Goal: Task Accomplishment & Management: Manage account settings

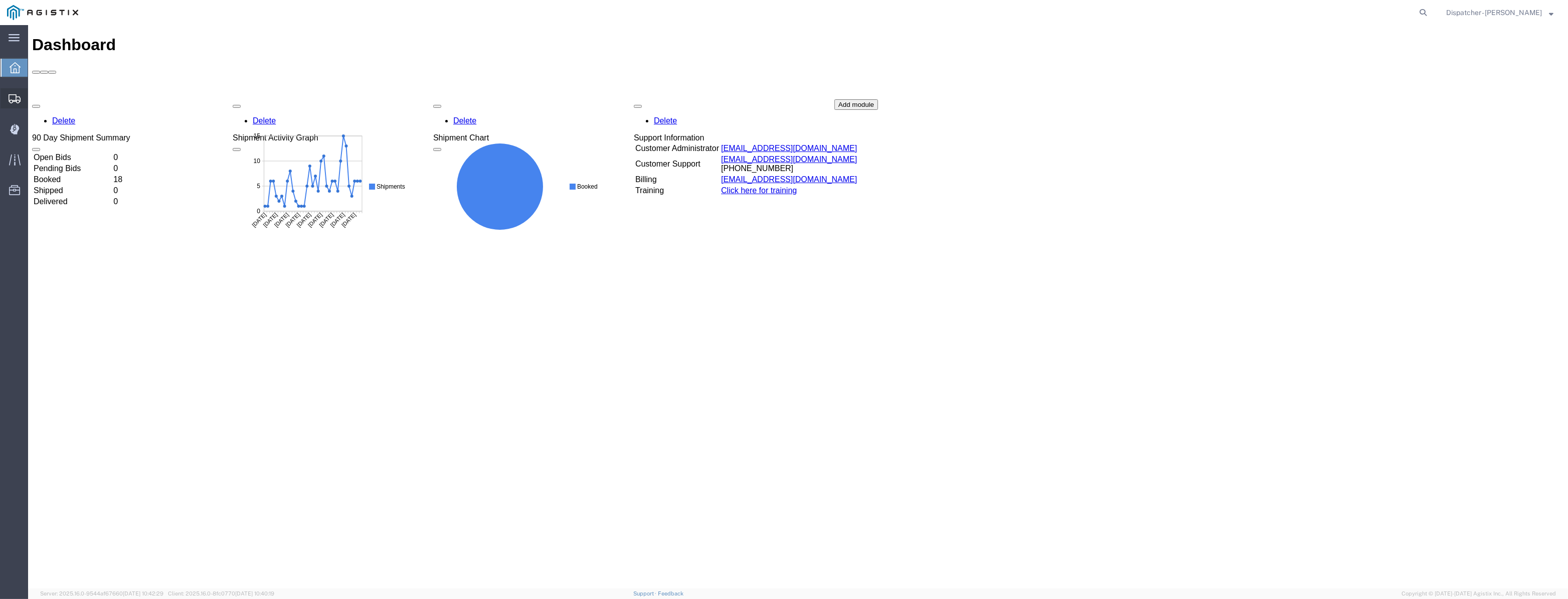
click at [18, 97] on icon at bounding box center [15, 99] width 12 height 9
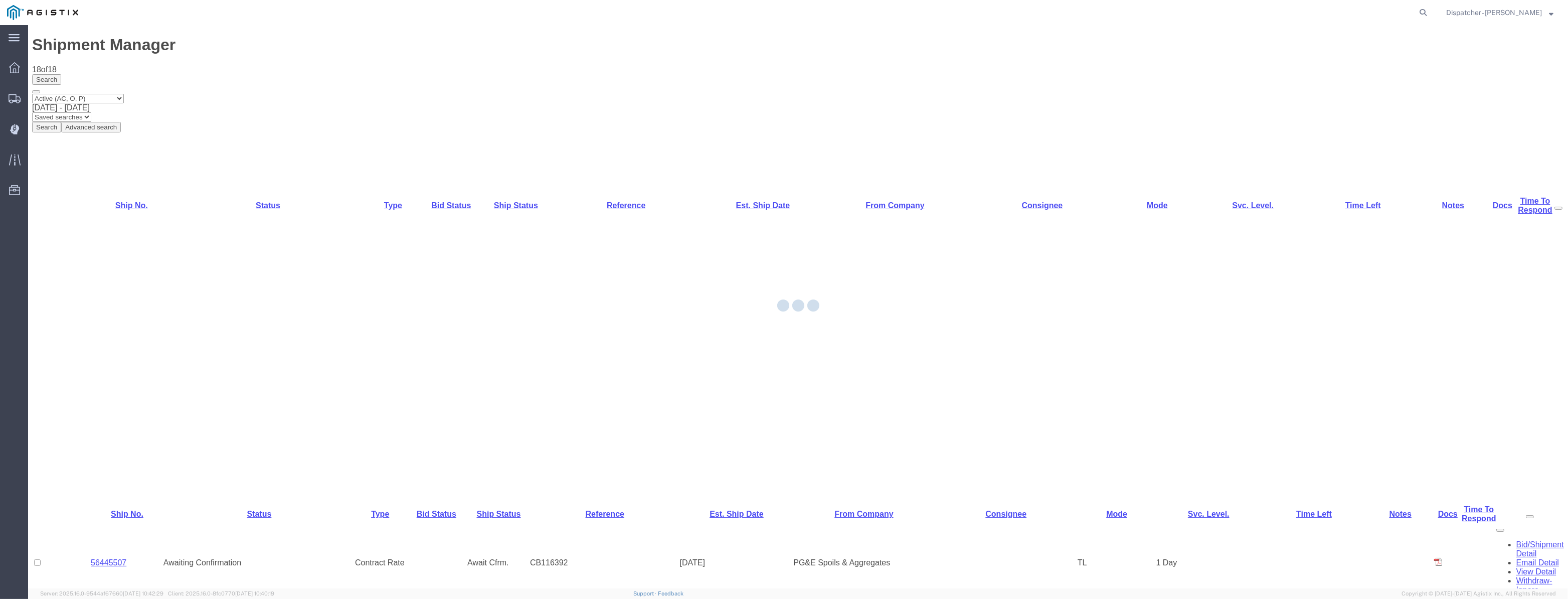
click at [102, 401] on div at bounding box center [798, 306] width 1540 height 563
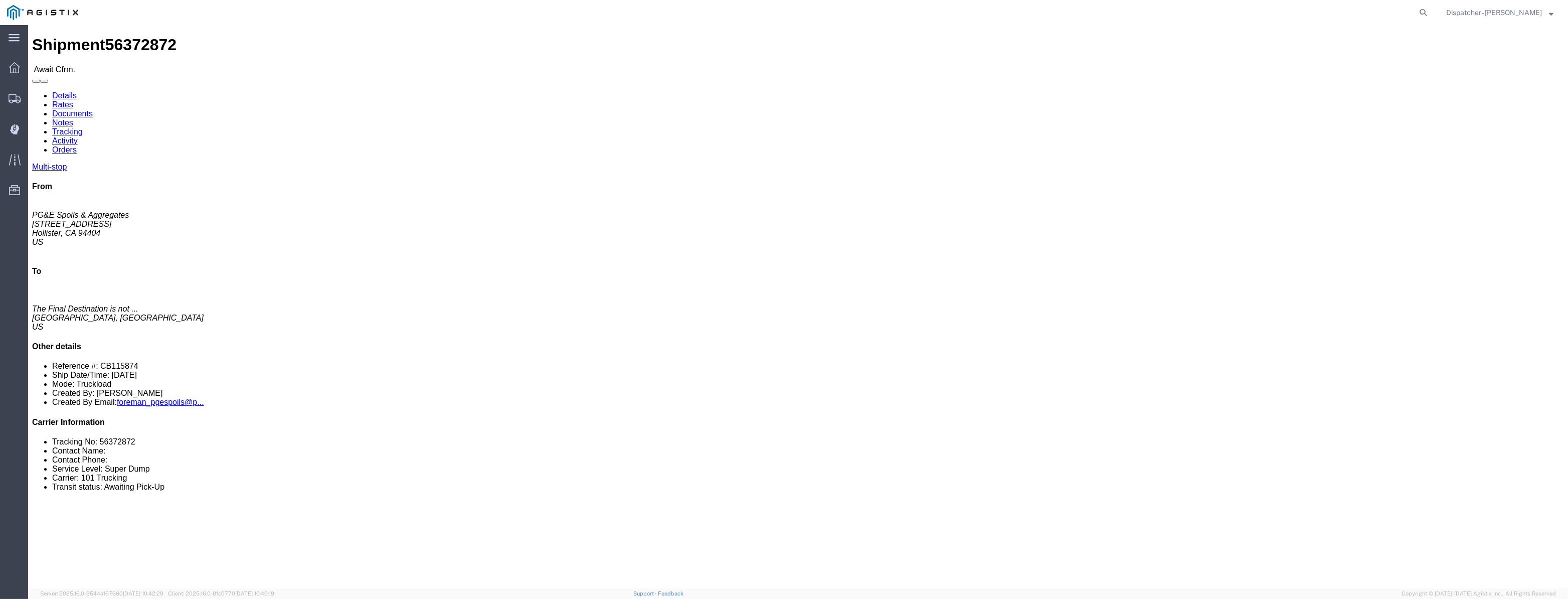
click link "Tracking"
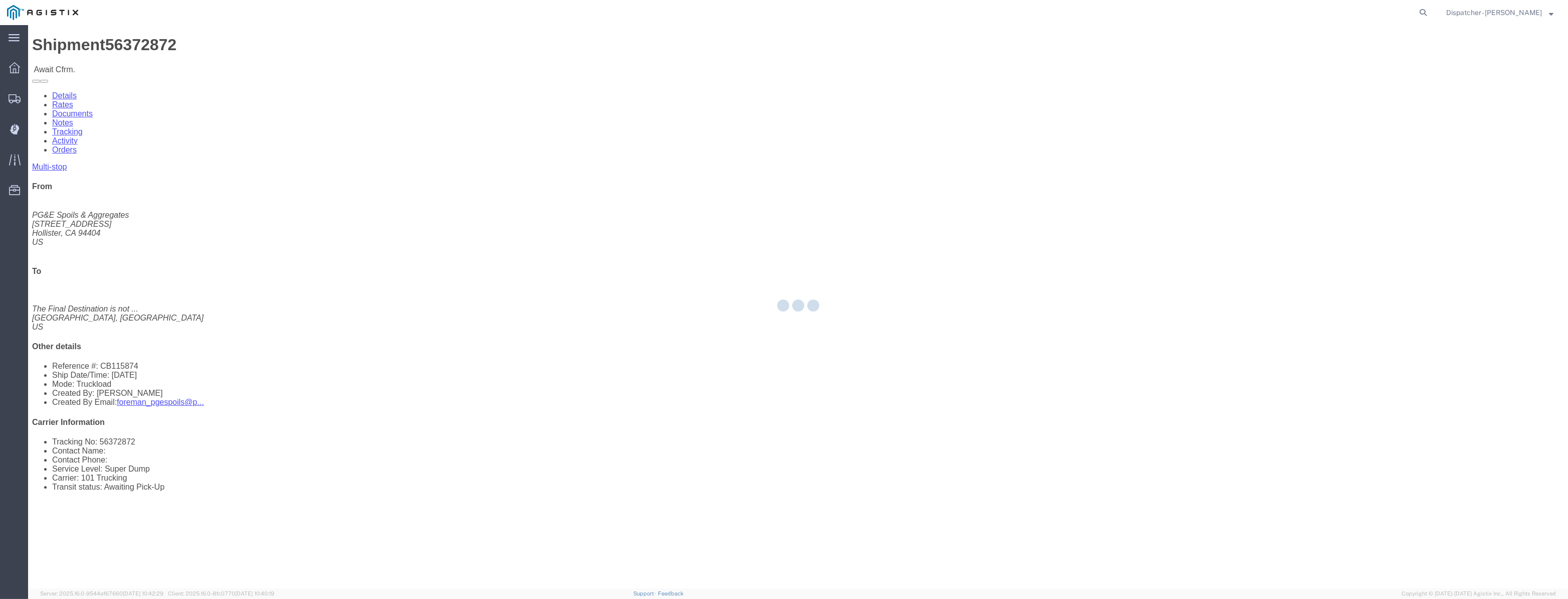
click at [208, 59] on div at bounding box center [798, 306] width 1540 height 563
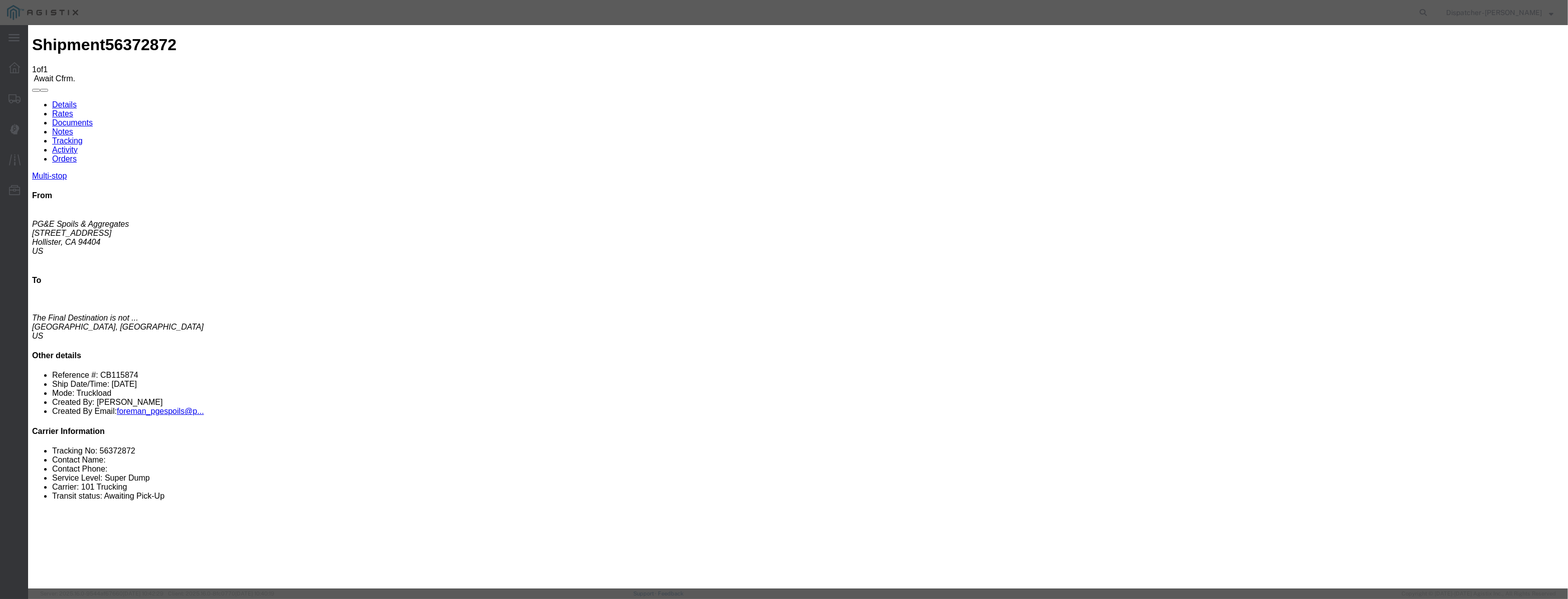
type input "08/12/2025"
type input "9:00 AM"
type input "08/04/2025"
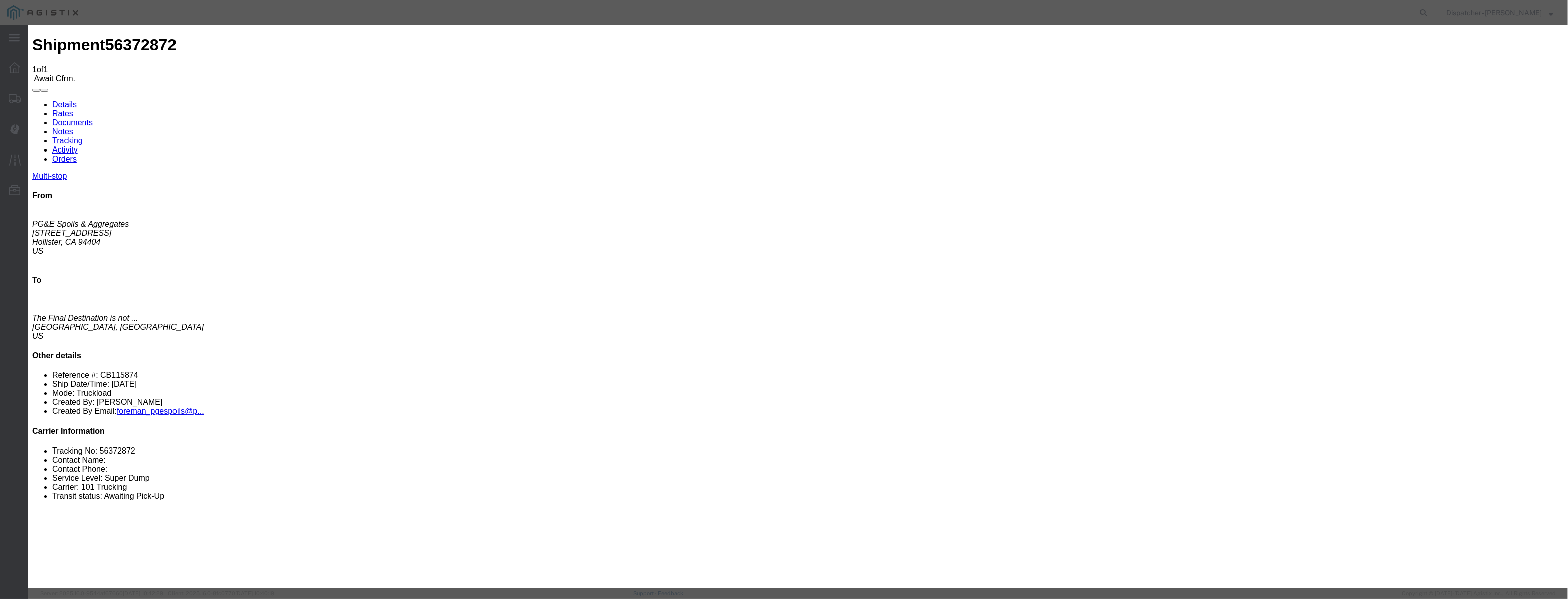
select select "ARVPULOC"
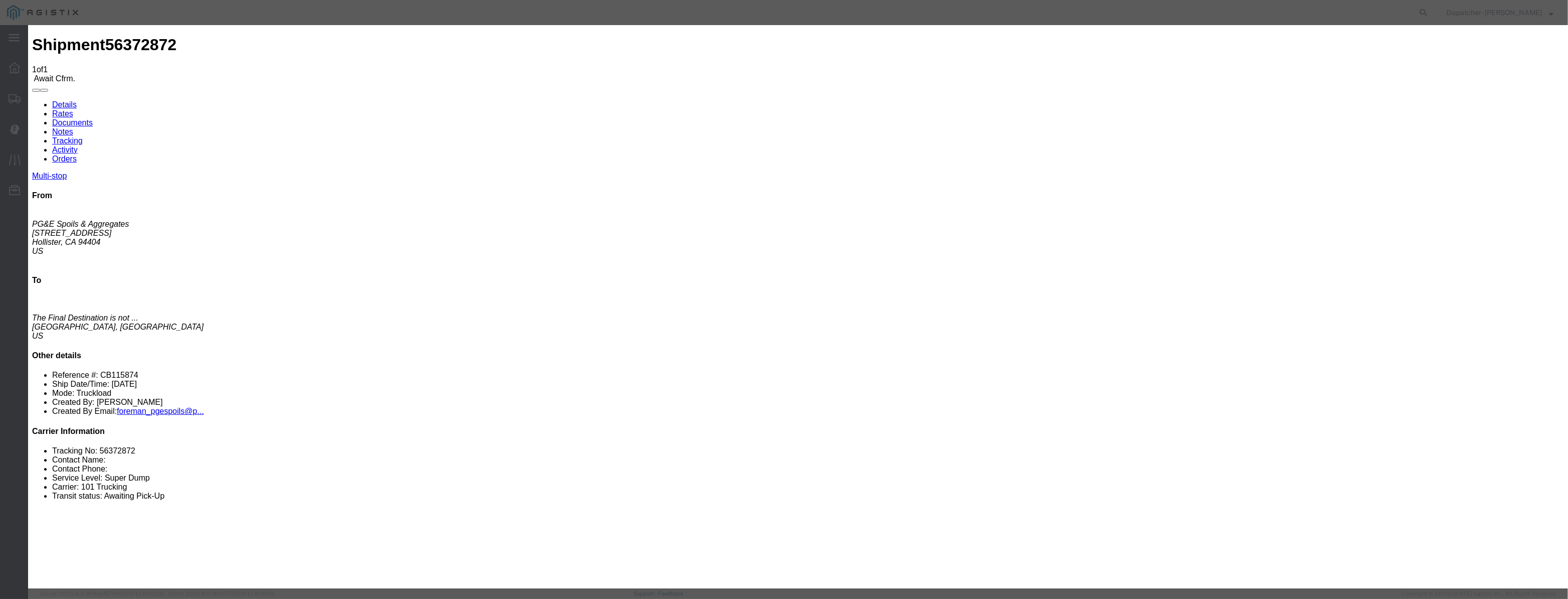
select select "{"pickupDeliveryInfoId": "122029260","pickupOrDelivery": "P","stopNum": "1","lo…"
select select "CA"
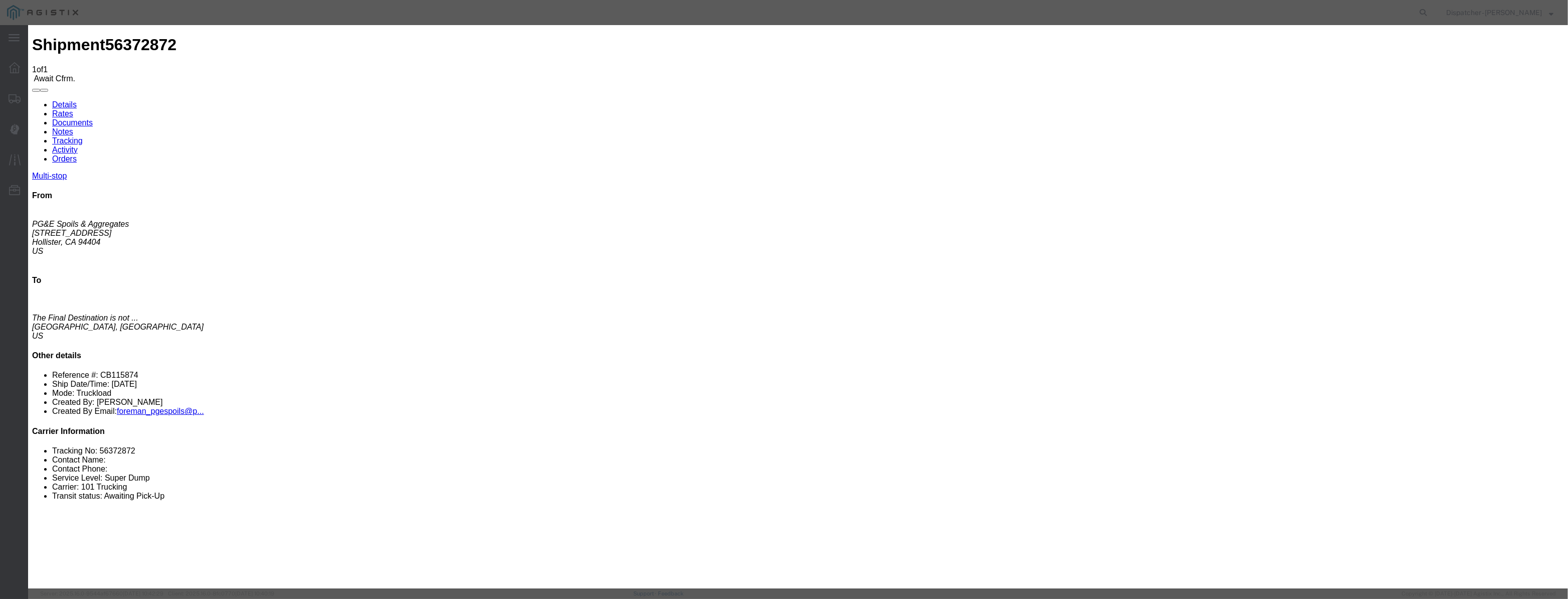
type input "Hollister"
drag, startPoint x: 770, startPoint y: 129, endPoint x: 501, endPoint y: 235, distance: 289.1
type input "6:15 AM"
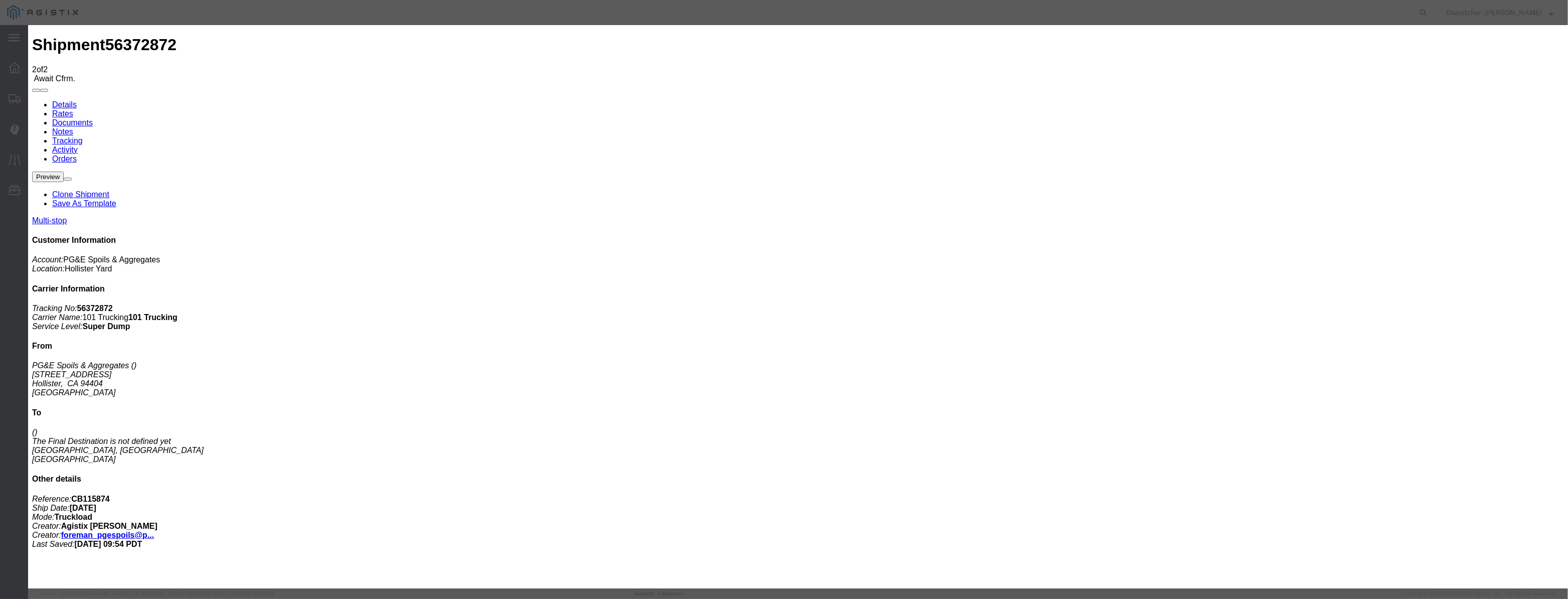
type input "08/12/2025"
type input "9:00 AM"
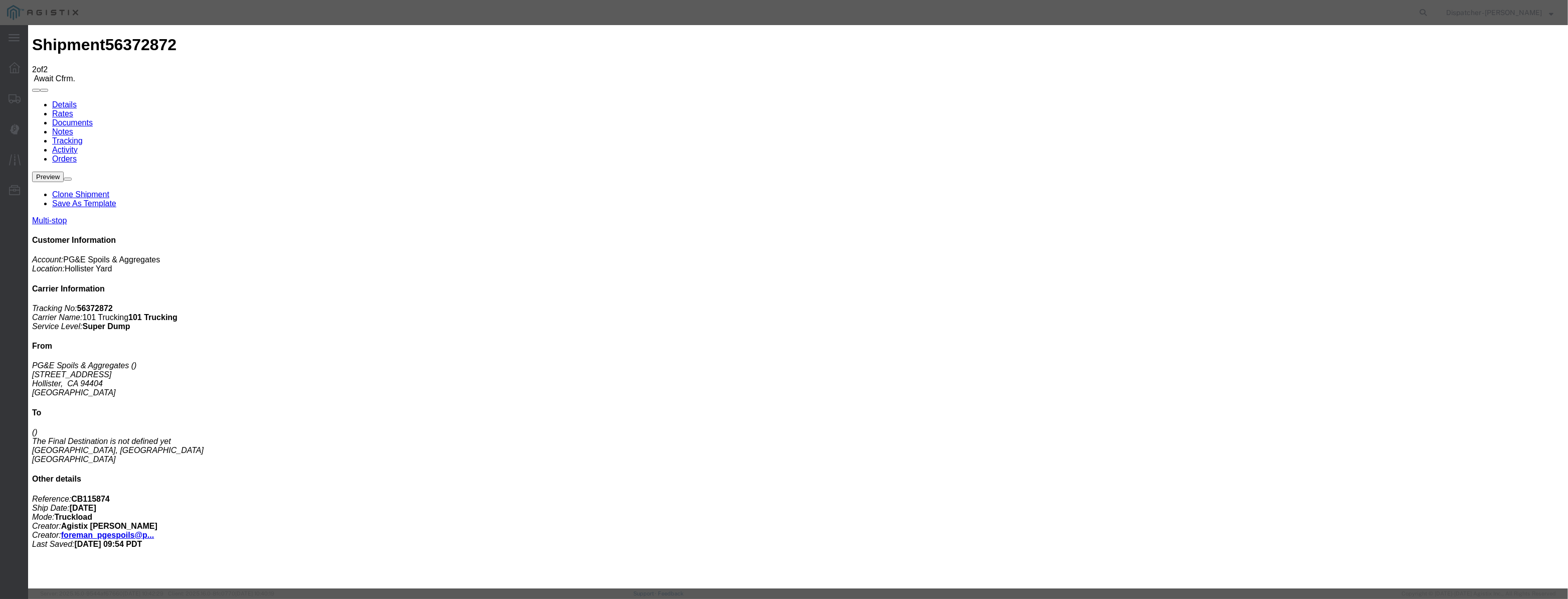
paste input "08/04/2025"
type input "08/04/2025"
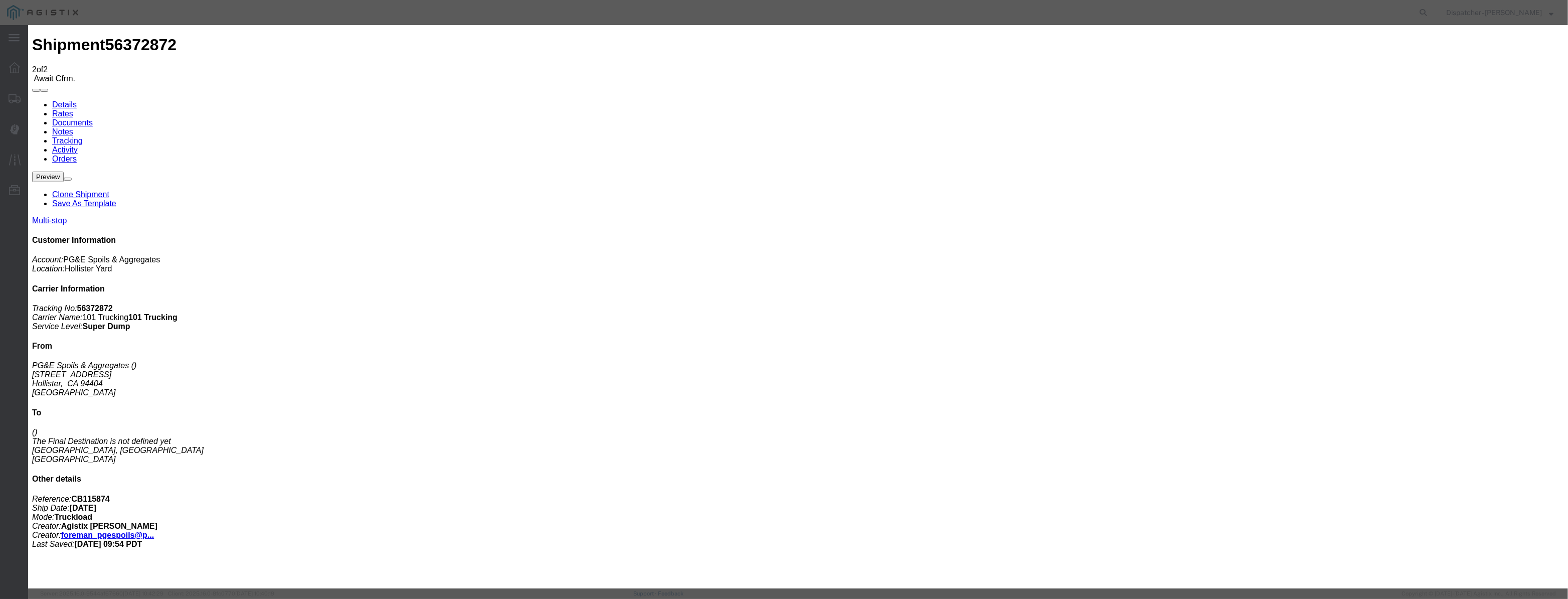
select select "DPTPULOC"
select select "{"pickupDeliveryInfoId": "122029261","pickupOrDelivery": "D","stopNum": "2","lo…"
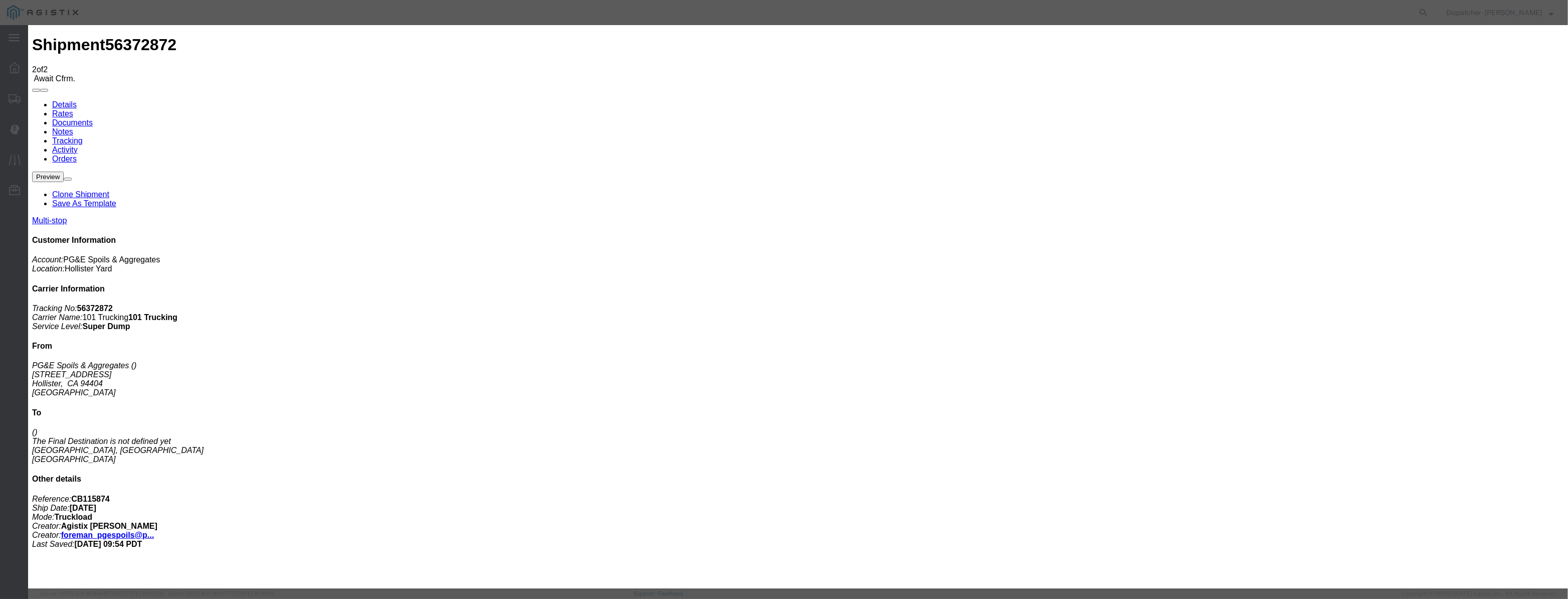
select select "CA"
type input "Morgan Hill"
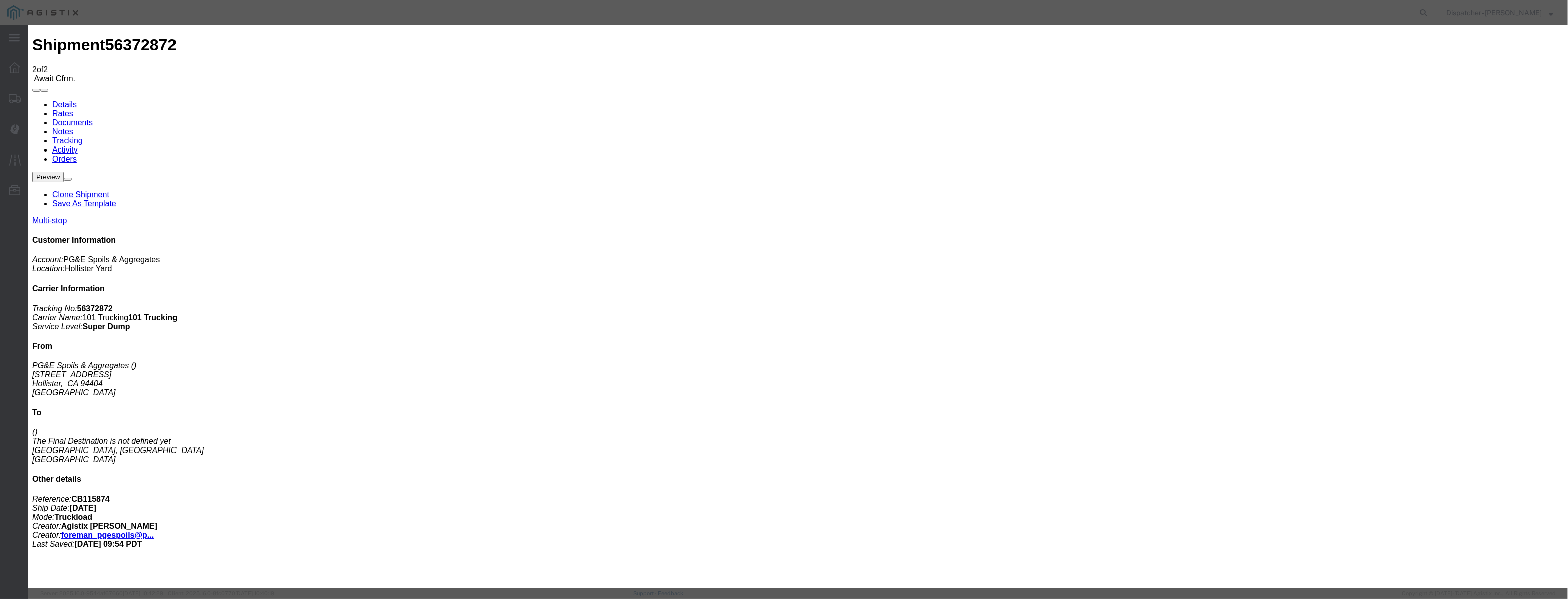
select select "{"pickupDeliveryInfoId": "122029260","pickupOrDelivery": "P","stopNum": "1","lo…"
type input "Hollister"
drag, startPoint x: 761, startPoint y: 129, endPoint x: 612, endPoint y: 189, distance: 160.6
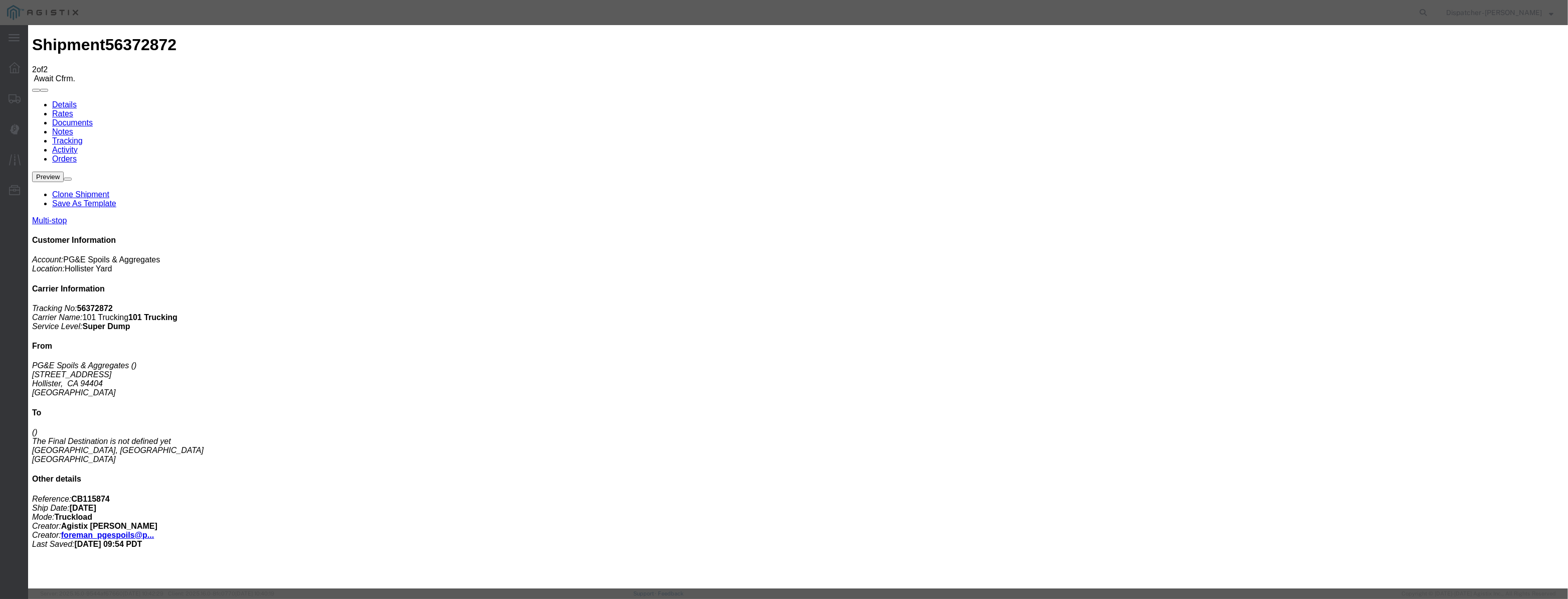
type input "6:20 AM"
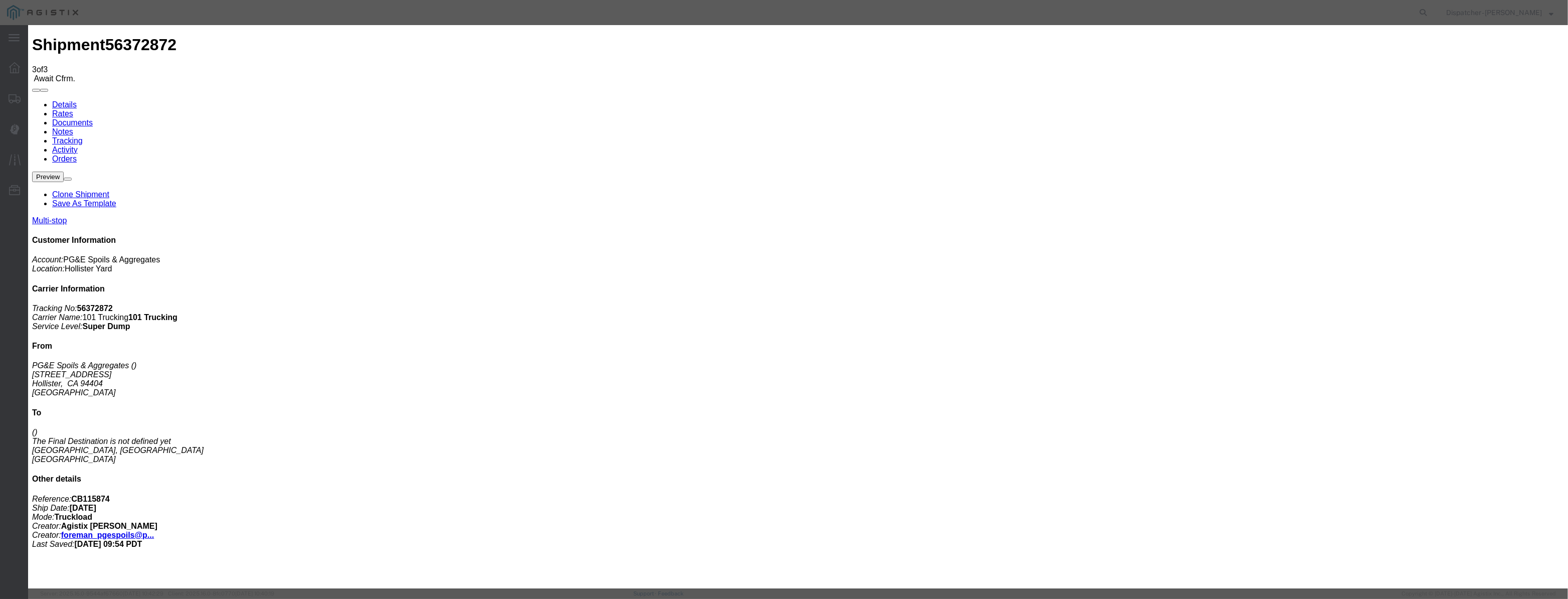
type input "08/12/2025"
type input "9:00 AM"
drag, startPoint x: 643, startPoint y: 123, endPoint x: 653, endPoint y: 123, distance: 10.0
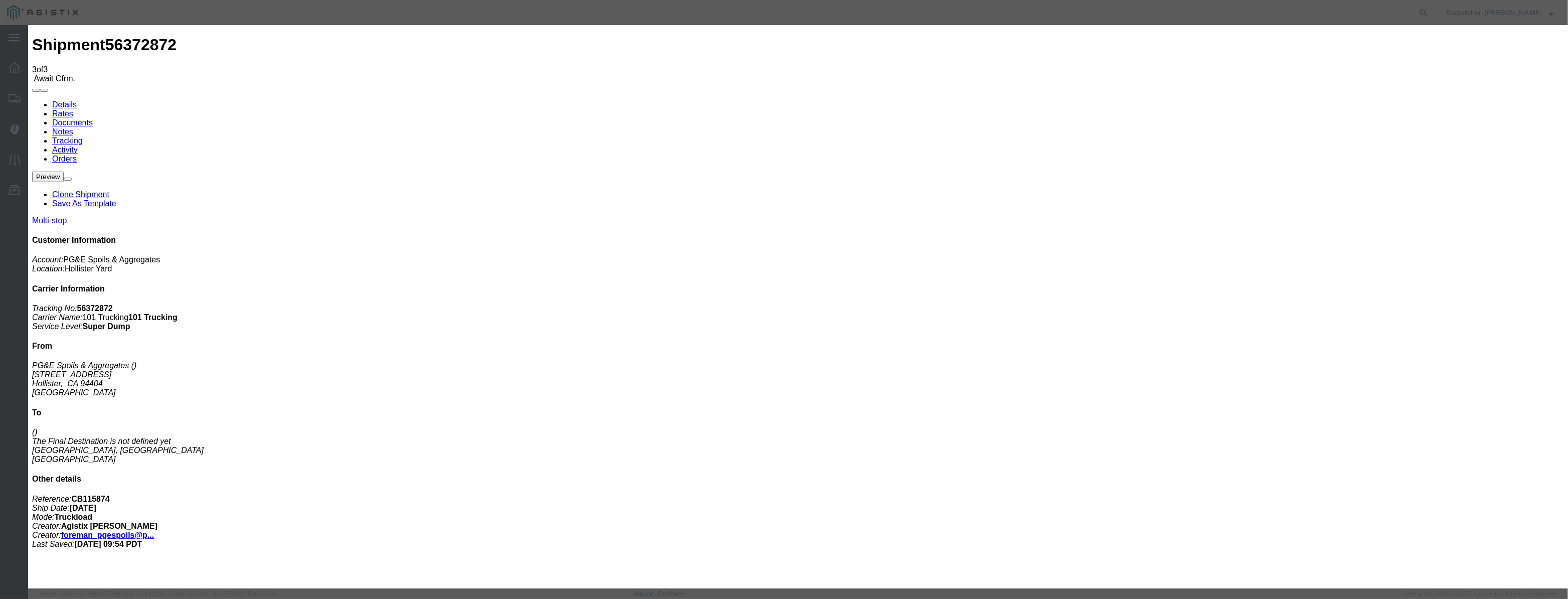
paste input "08/04/2025"
type input "08/04/2025"
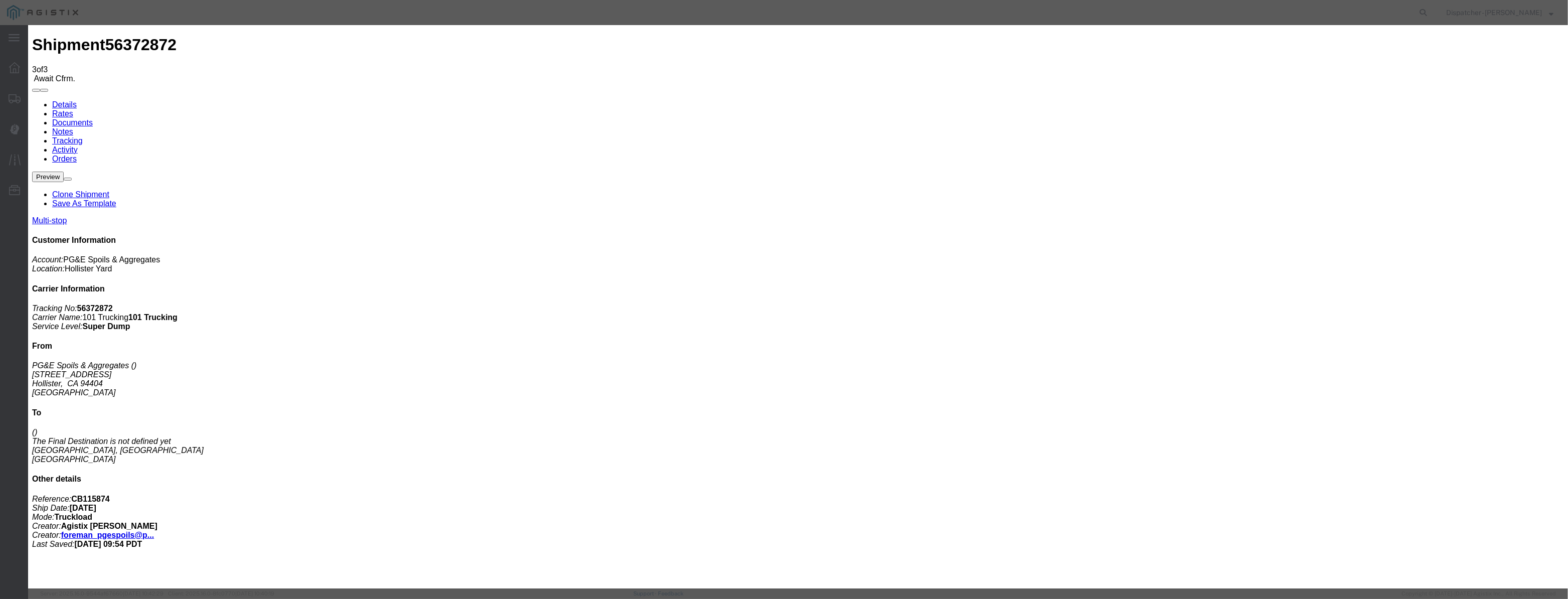
scroll to position [0, 0]
select select "ARVDLVLOC"
drag, startPoint x: 950, startPoint y: 121, endPoint x: 943, endPoint y: 133, distance: 13.9
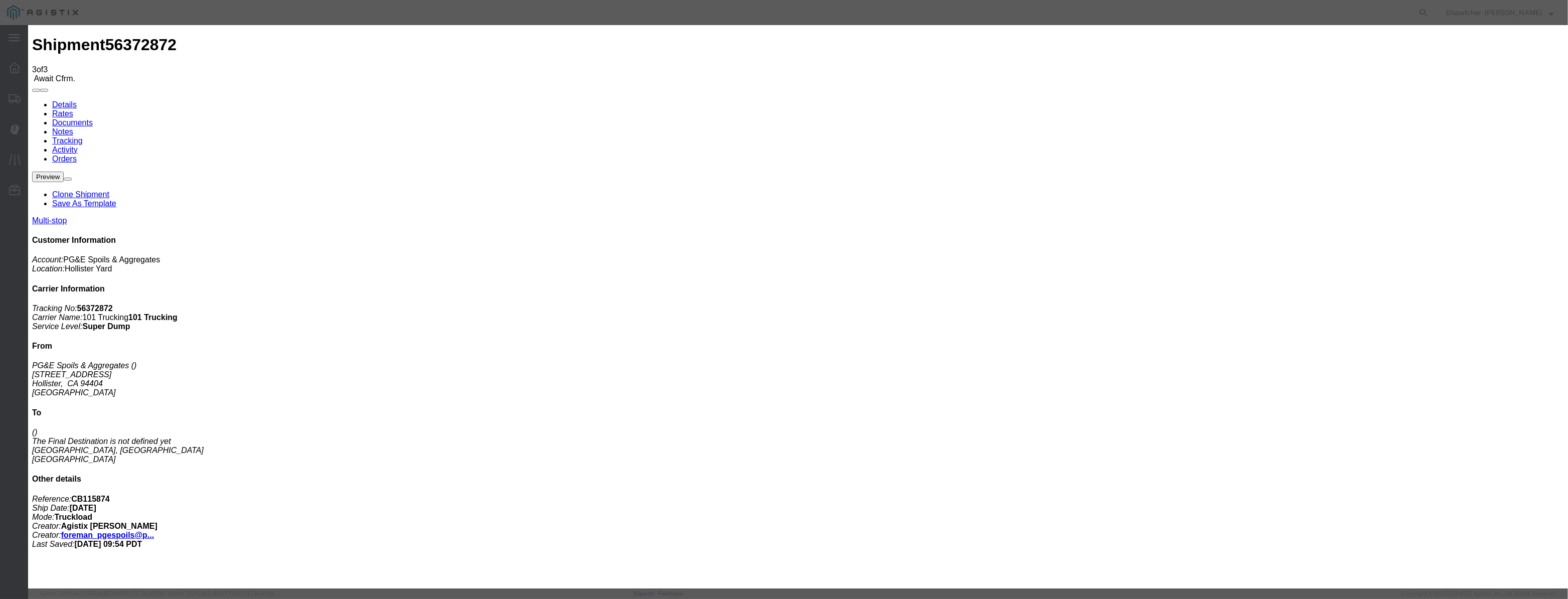
select select "{"pickupDeliveryInfoId": "122029261","pickupOrDelivery": "D","stopNum": "2","lo…"
select select "CA"
type input "Morgan Hill"
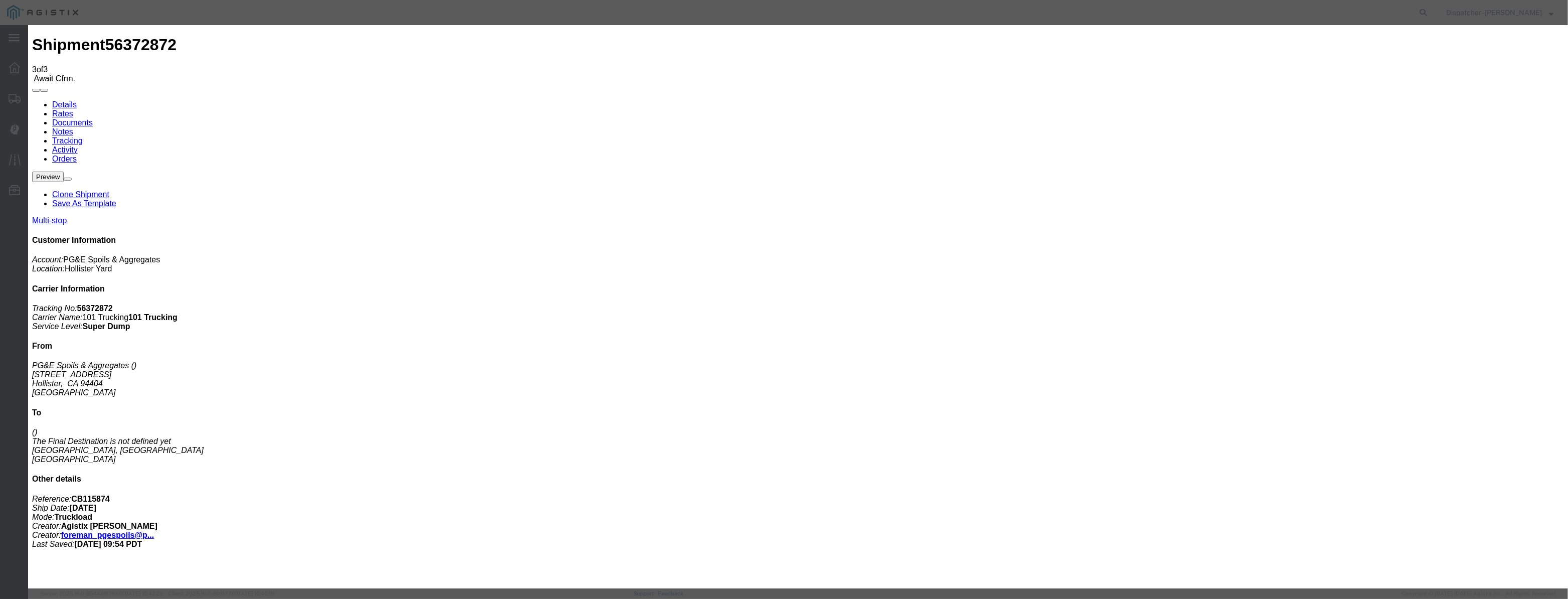
drag, startPoint x: 755, startPoint y: 136, endPoint x: 470, endPoint y: 186, distance: 289.4
type input "7:35 AM"
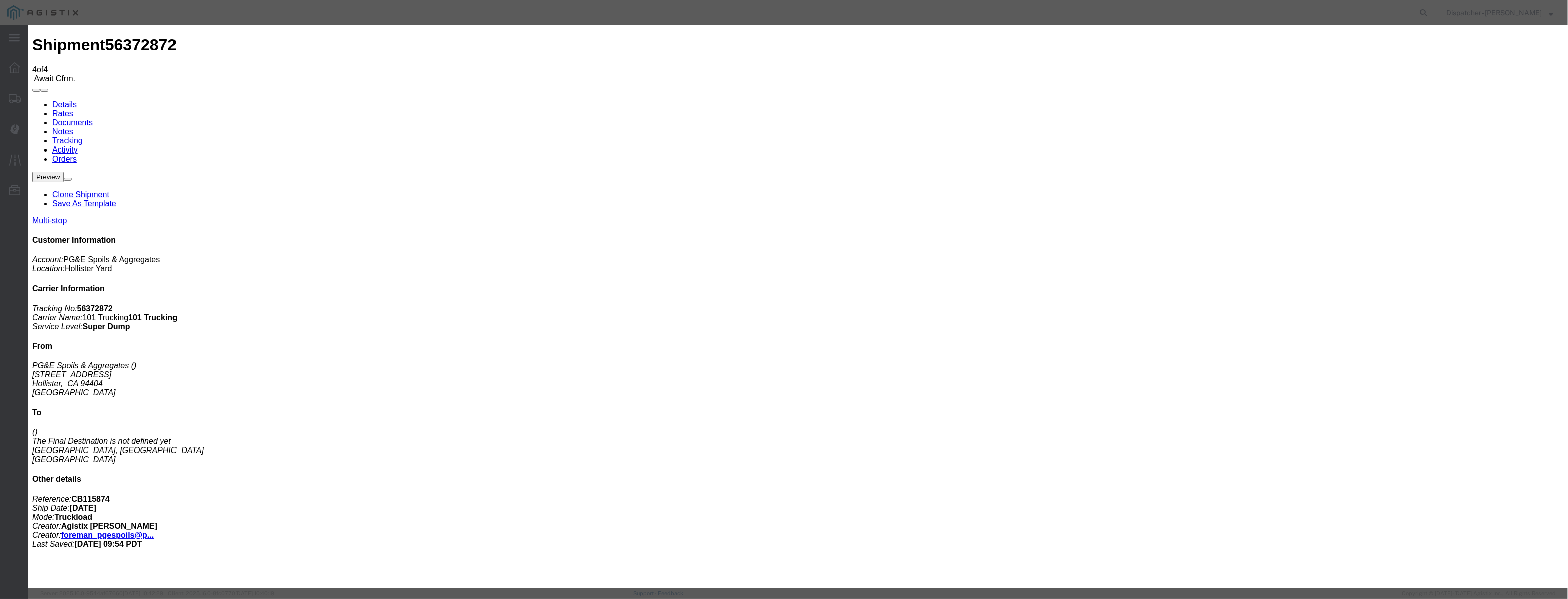
type input "08/12/2025"
type input "9:00 AM"
drag, startPoint x: 642, startPoint y: 115, endPoint x: 632, endPoint y: 132, distance: 19.7
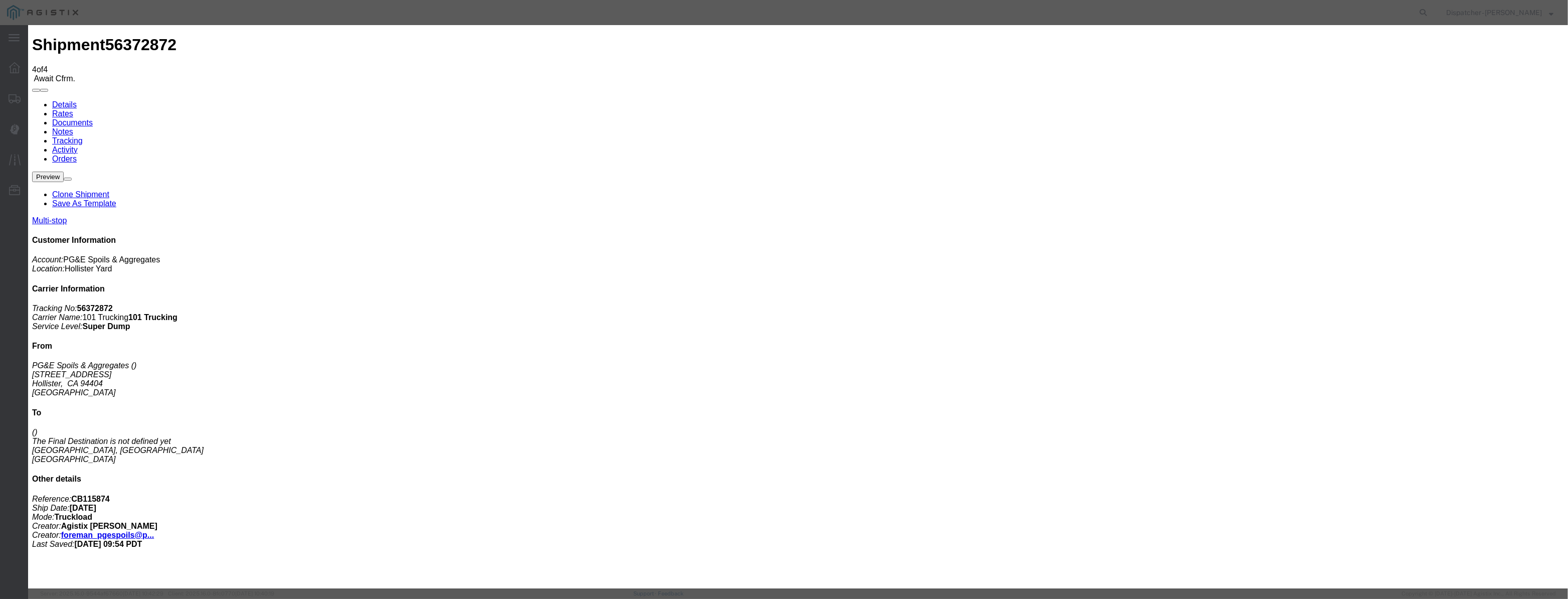
paste input "08/04/2025"
type input "08/04/2025"
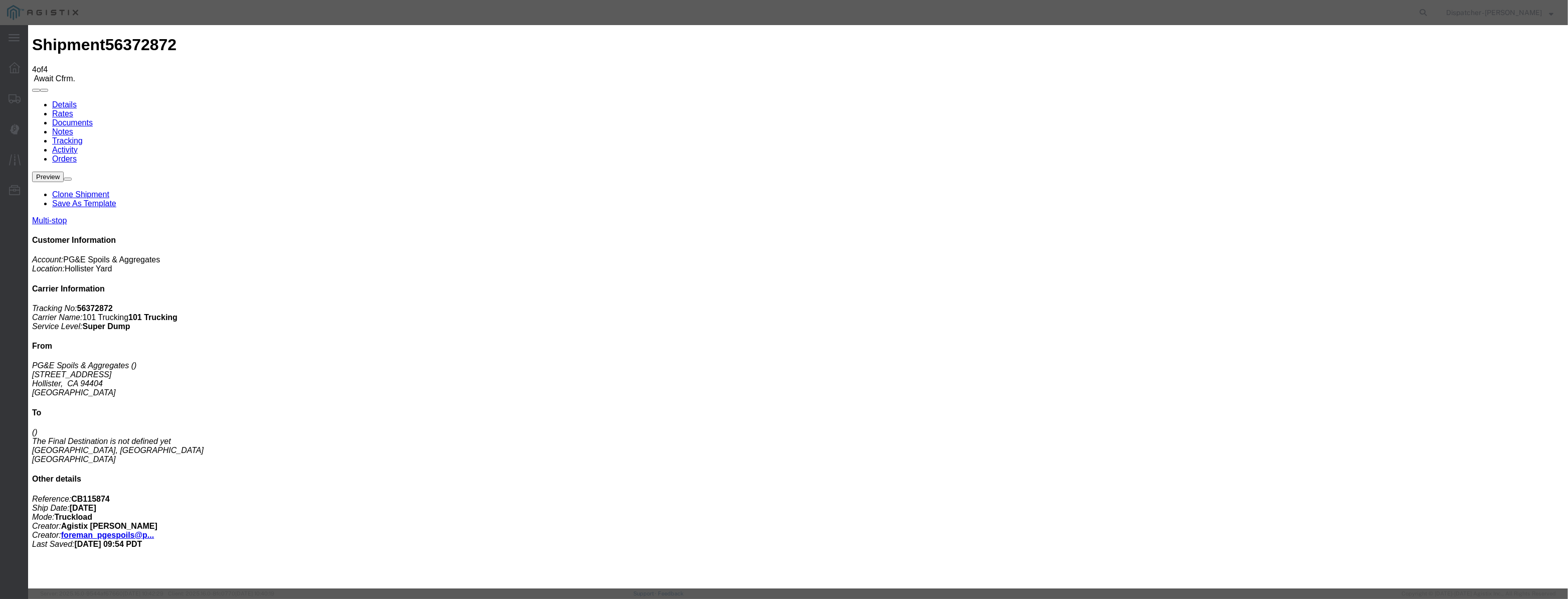
select select "DPTDLVLOC"
drag, startPoint x: 929, startPoint y: 122, endPoint x: 928, endPoint y: 128, distance: 6.1
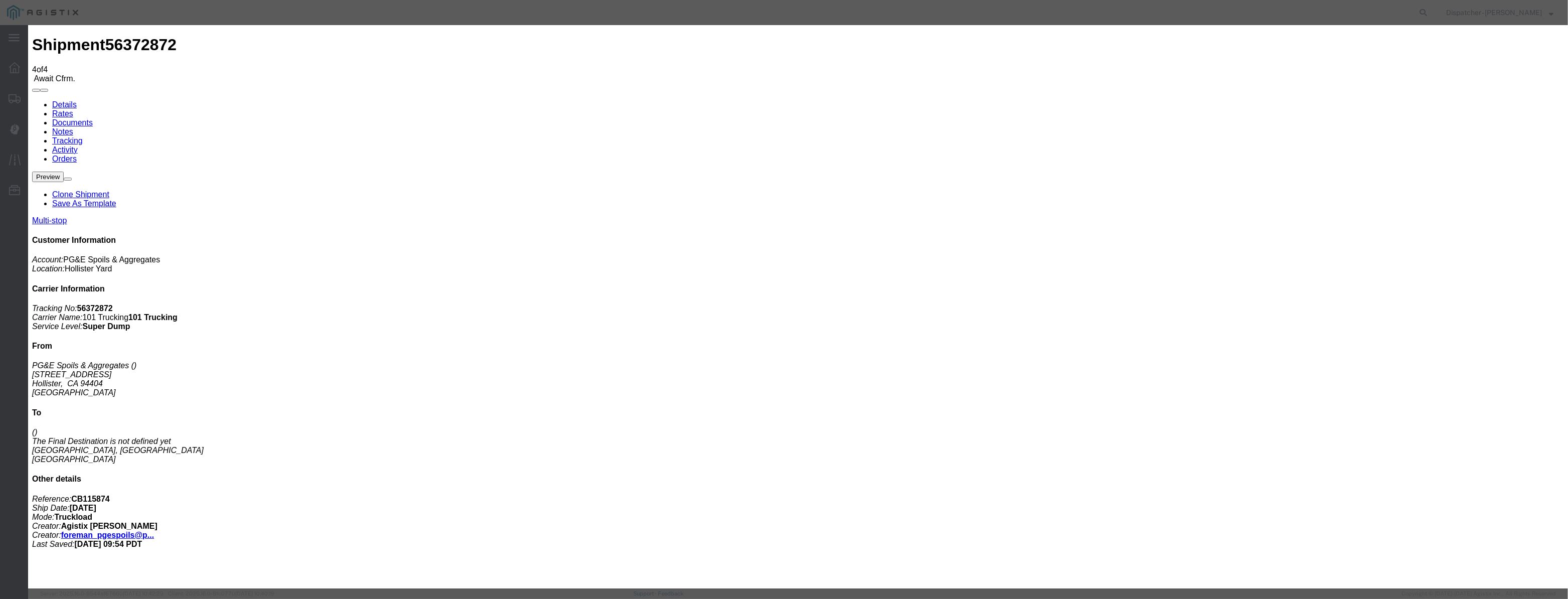
select select "{"pickupDeliveryInfoId": "122029261","pickupOrDelivery": "D","stopNum": "2","lo…"
select select "CA"
type input "Morgan Hill"
drag, startPoint x: 773, startPoint y: 130, endPoint x: 433, endPoint y: 198, distance: 346.7
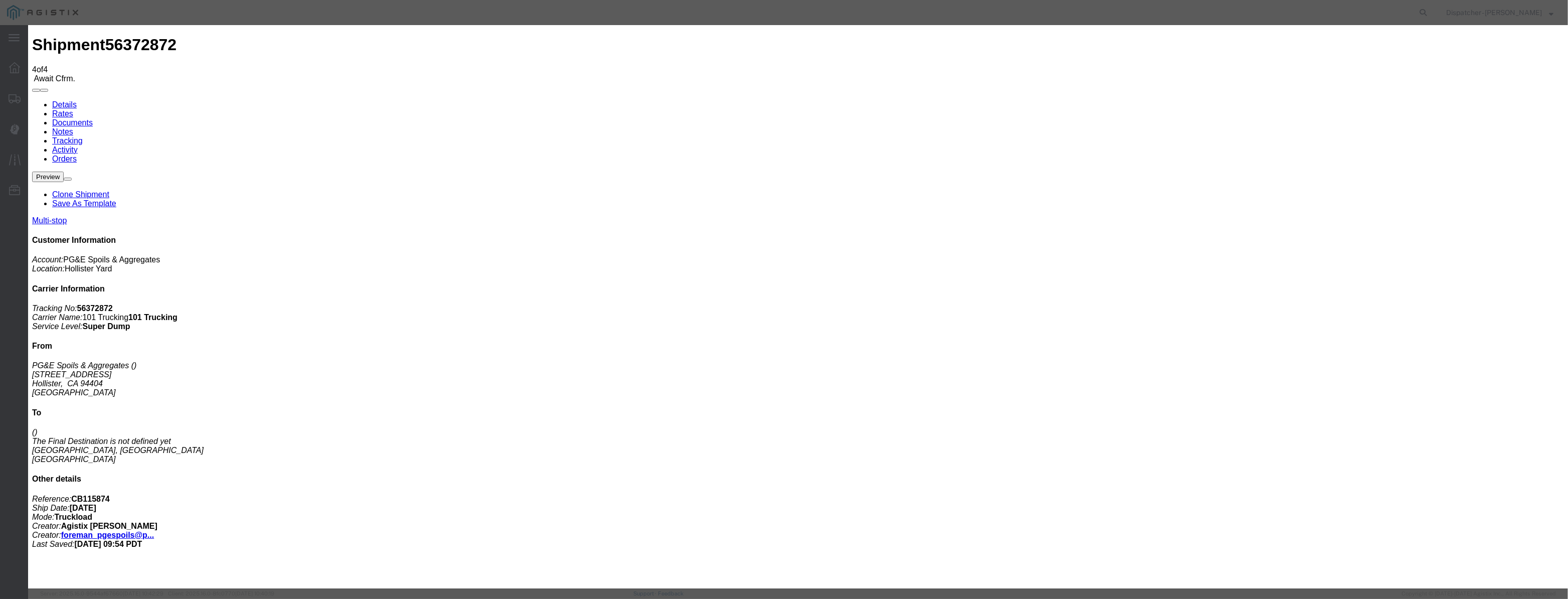
type input "7:50 AM"
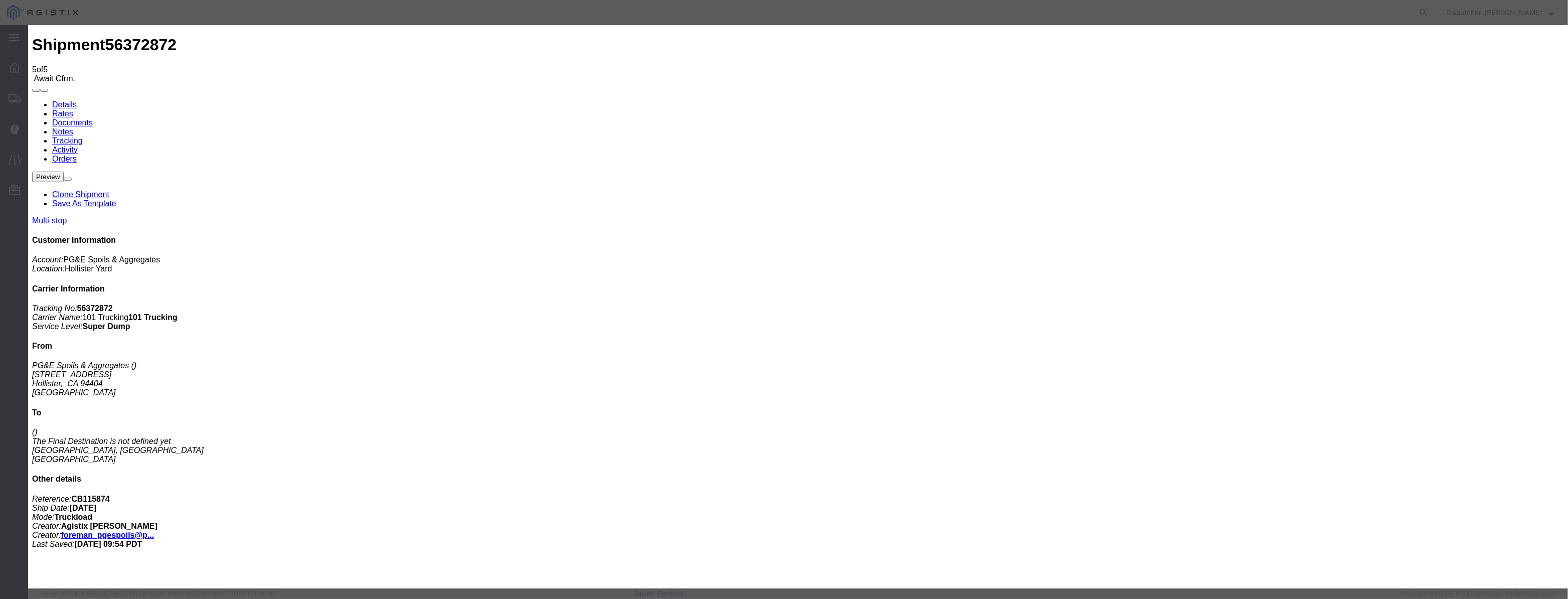
type input "08/12/2025"
type input "9:00 AM"
drag, startPoint x: 631, startPoint y: 125, endPoint x: 632, endPoint y: 113, distance: 12.0
drag, startPoint x: 632, startPoint y: 109, endPoint x: 625, endPoint y: 121, distance: 13.9
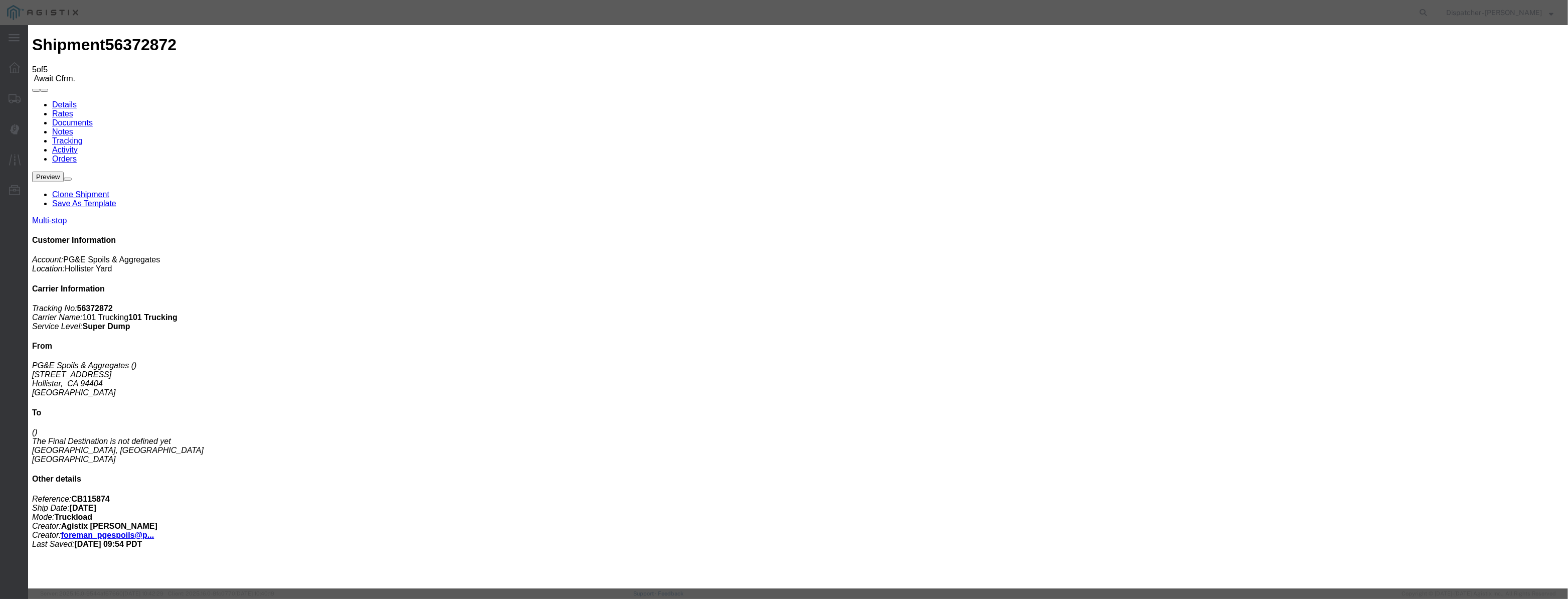
paste input "08/04/2025"
type input "08/04/2025"
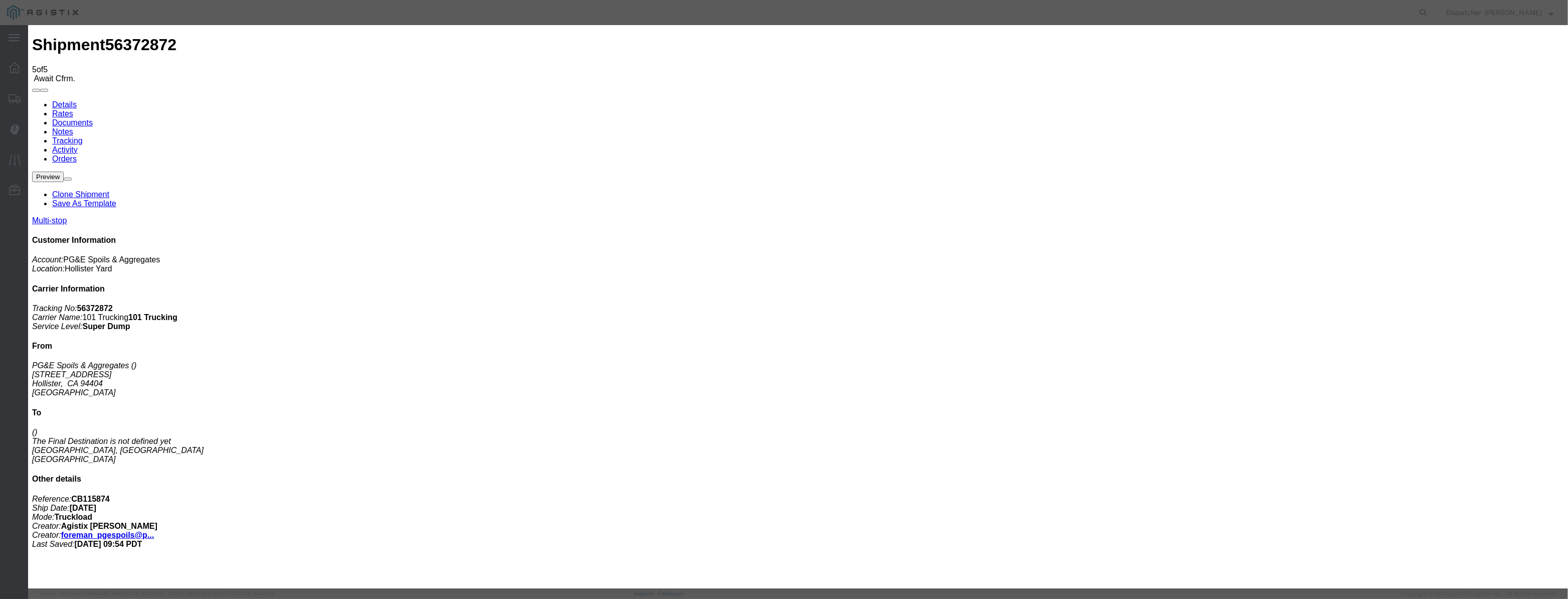
select select "ARVPULOC"
drag, startPoint x: 933, startPoint y: 129, endPoint x: 937, endPoint y: 134, distance: 6.4
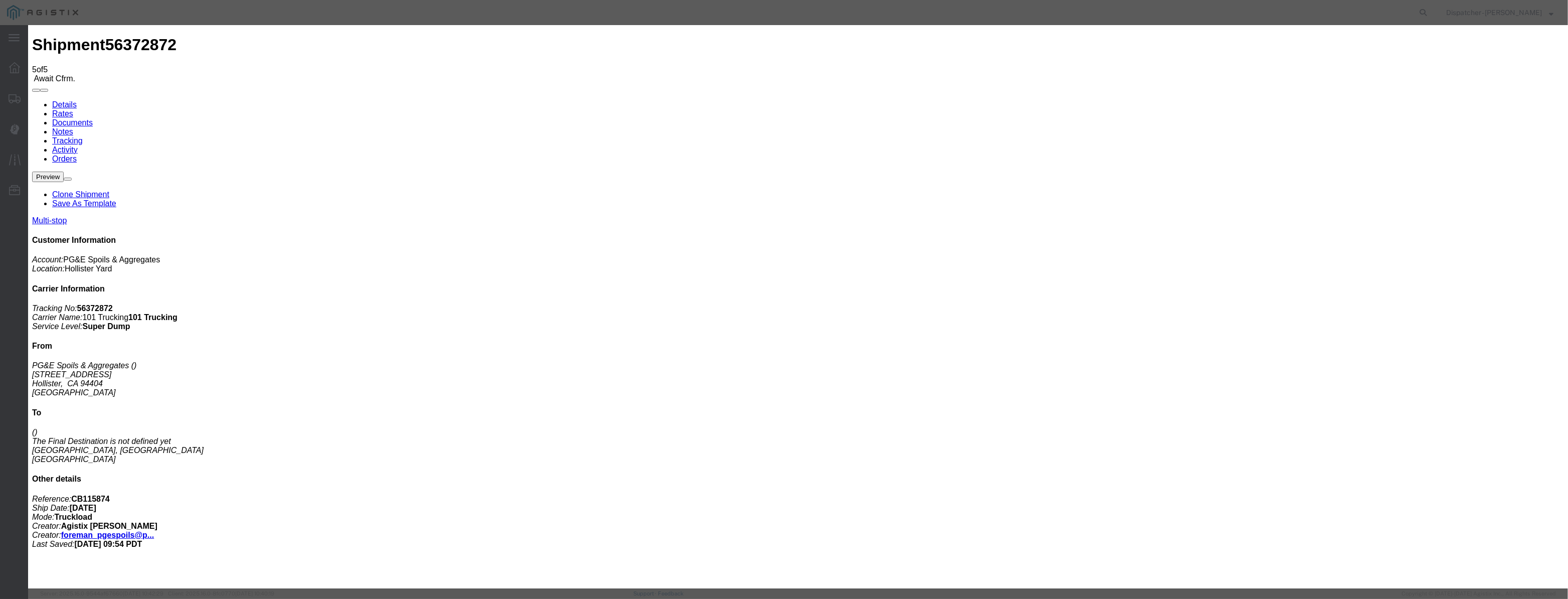
select select "{"pickupDeliveryInfoId": "122029260","pickupOrDelivery": "P","stopNum": "1","lo…"
select select "CA"
type input "Hollister"
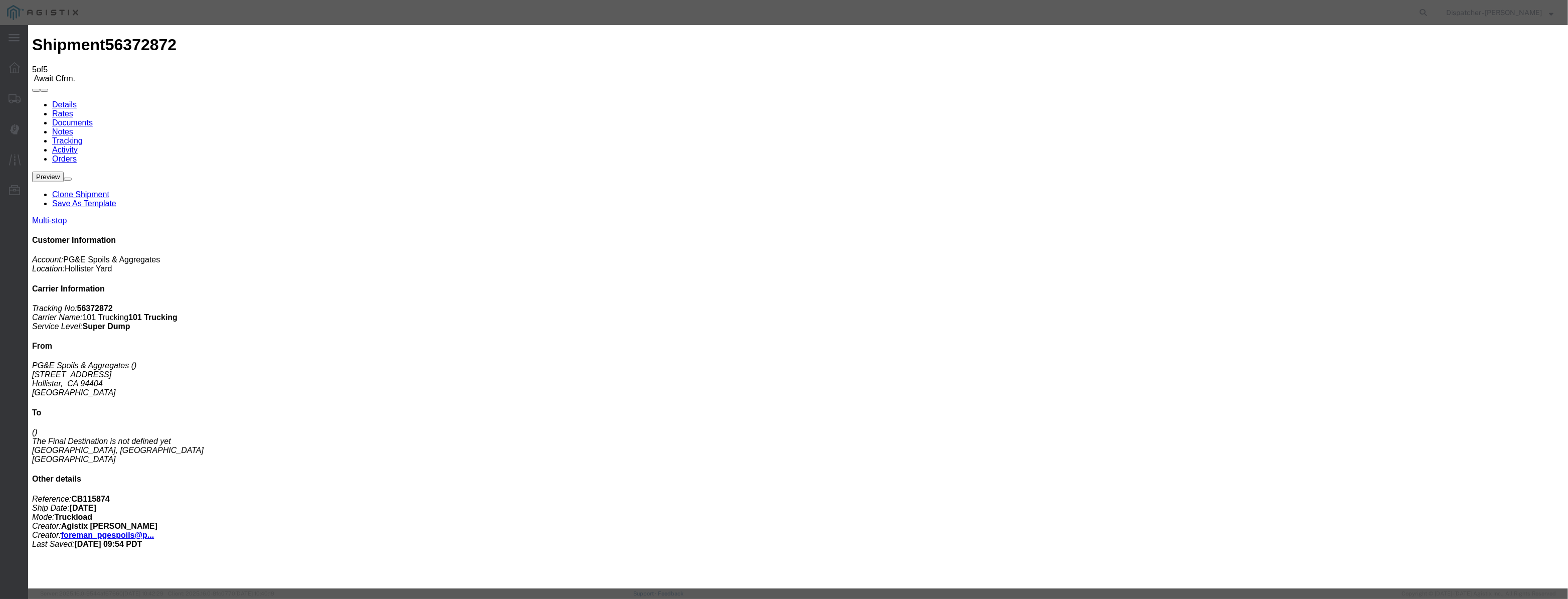
drag, startPoint x: 774, startPoint y: 130, endPoint x: 455, endPoint y: 266, distance: 346.8
type input "8:45 AM"
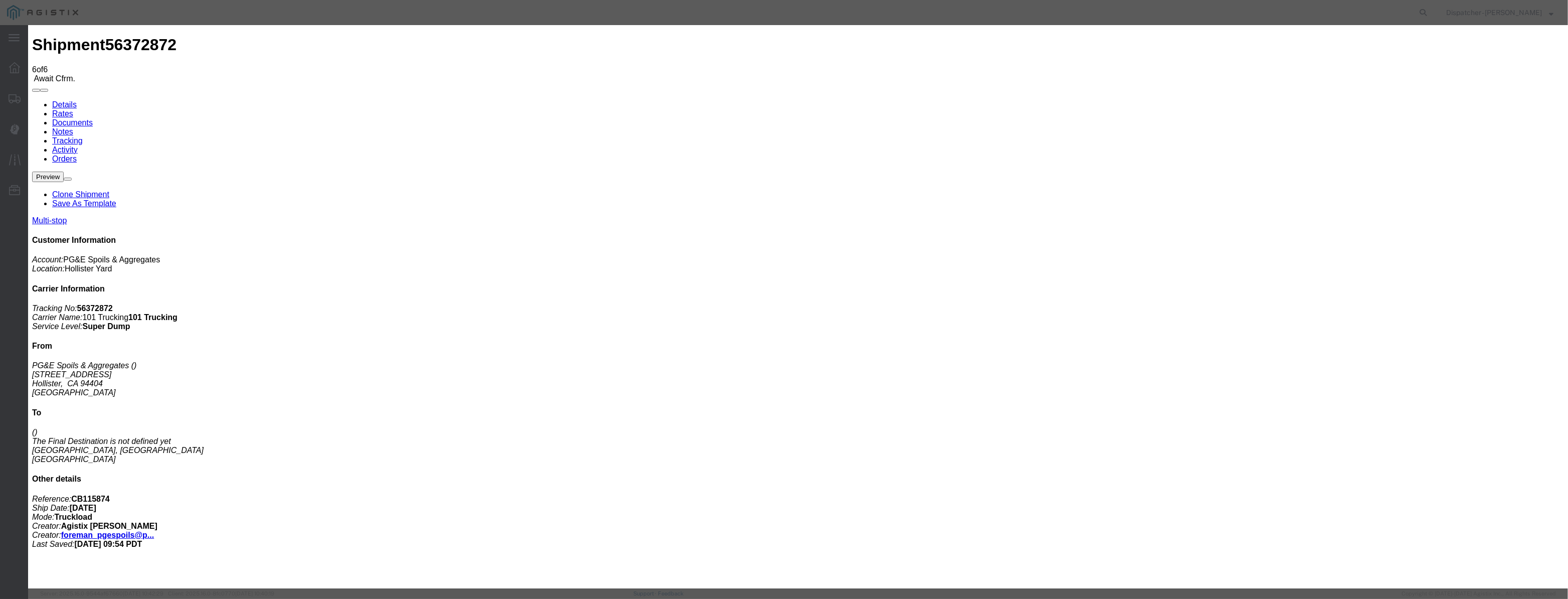
type input "08/12/2025"
type input "9:00 AM"
drag, startPoint x: 637, startPoint y: 114, endPoint x: 635, endPoint y: 123, distance: 9.2
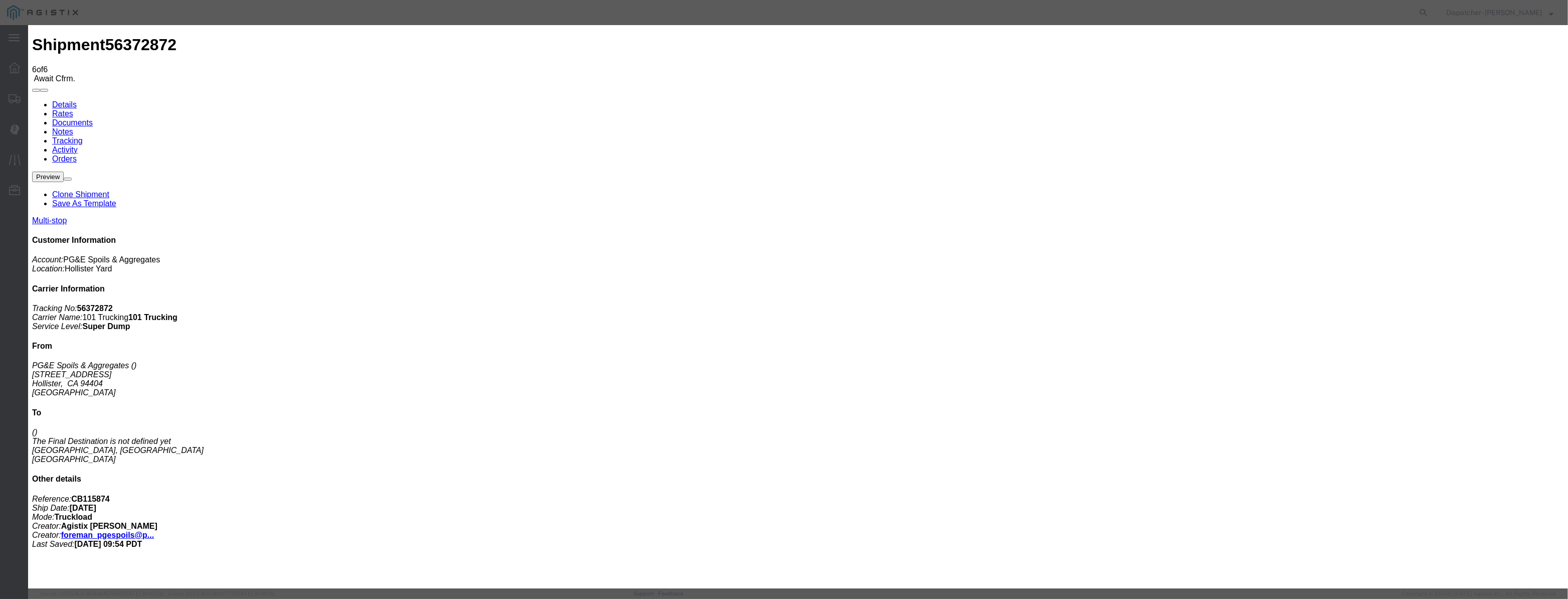
drag, startPoint x: 635, startPoint y: 123, endPoint x: 676, endPoint y: 125, distance: 41.0
paste input "08/04/2025"
type input "08/04/2025"
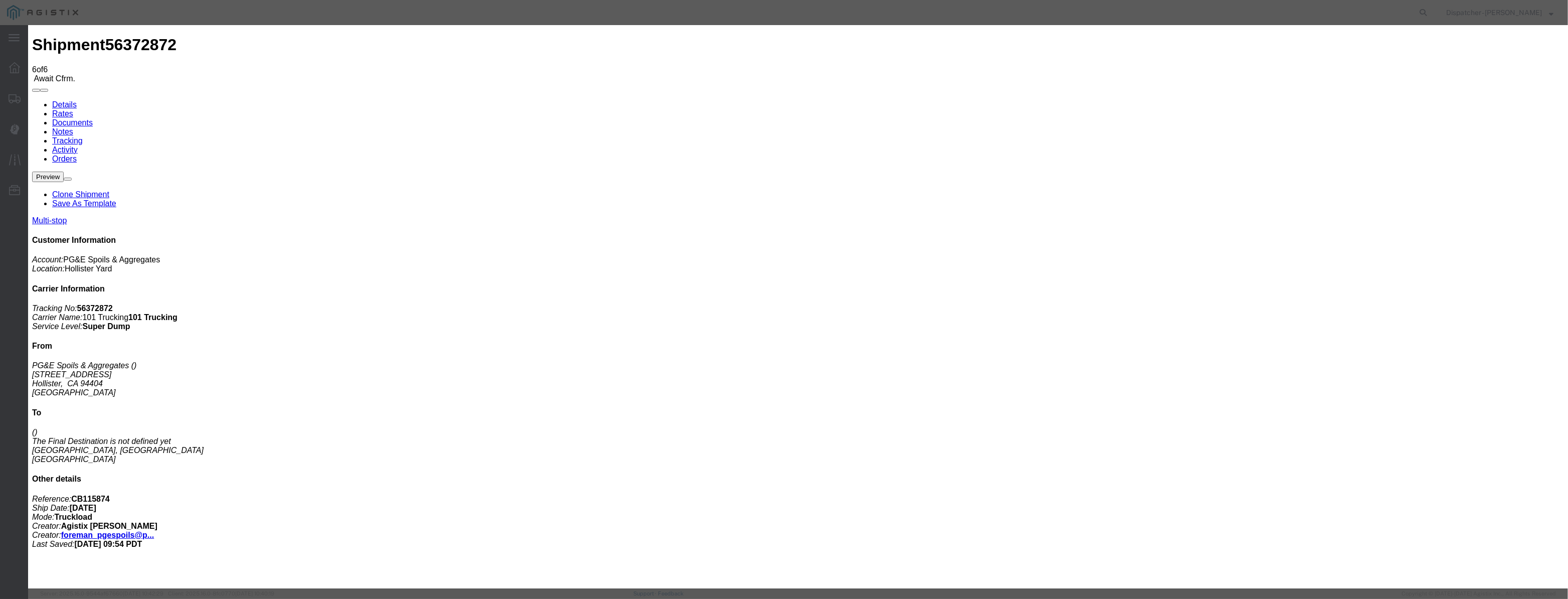
select select "DPTPULOC"
drag, startPoint x: 923, startPoint y: 124, endPoint x: 924, endPoint y: 132, distance: 8.1
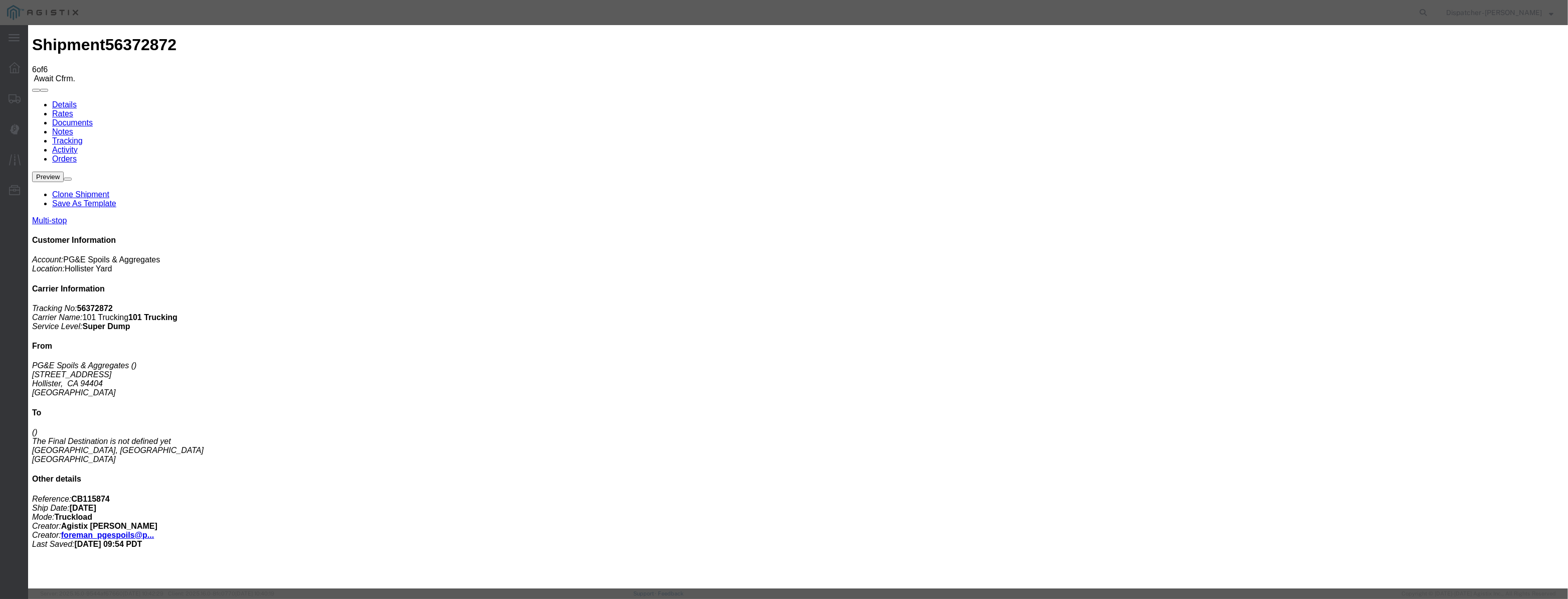
select select "{"pickupDeliveryInfoId": "122029260","pickupOrDelivery": "P","stopNum": "1","lo…"
select select "CA"
type input "Hollister"
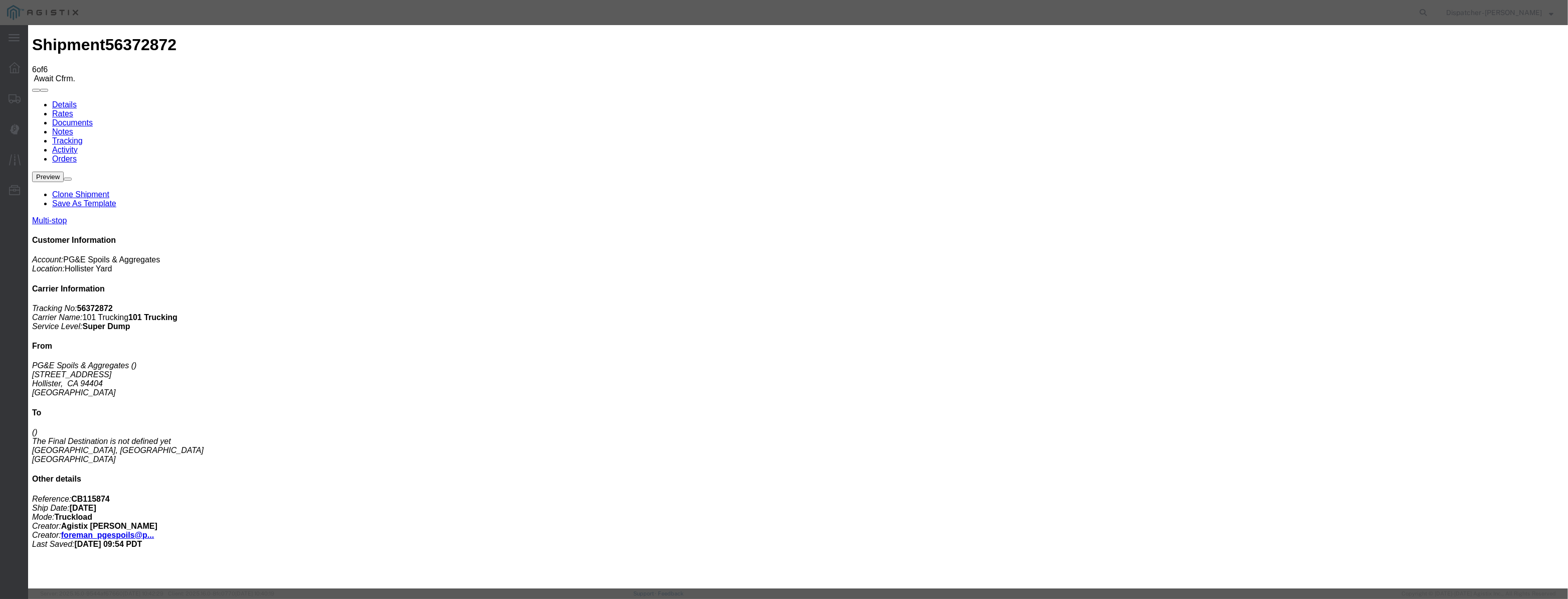
drag, startPoint x: 768, startPoint y: 127, endPoint x: 542, endPoint y: 229, distance: 248.0
type input "8:50 AM"
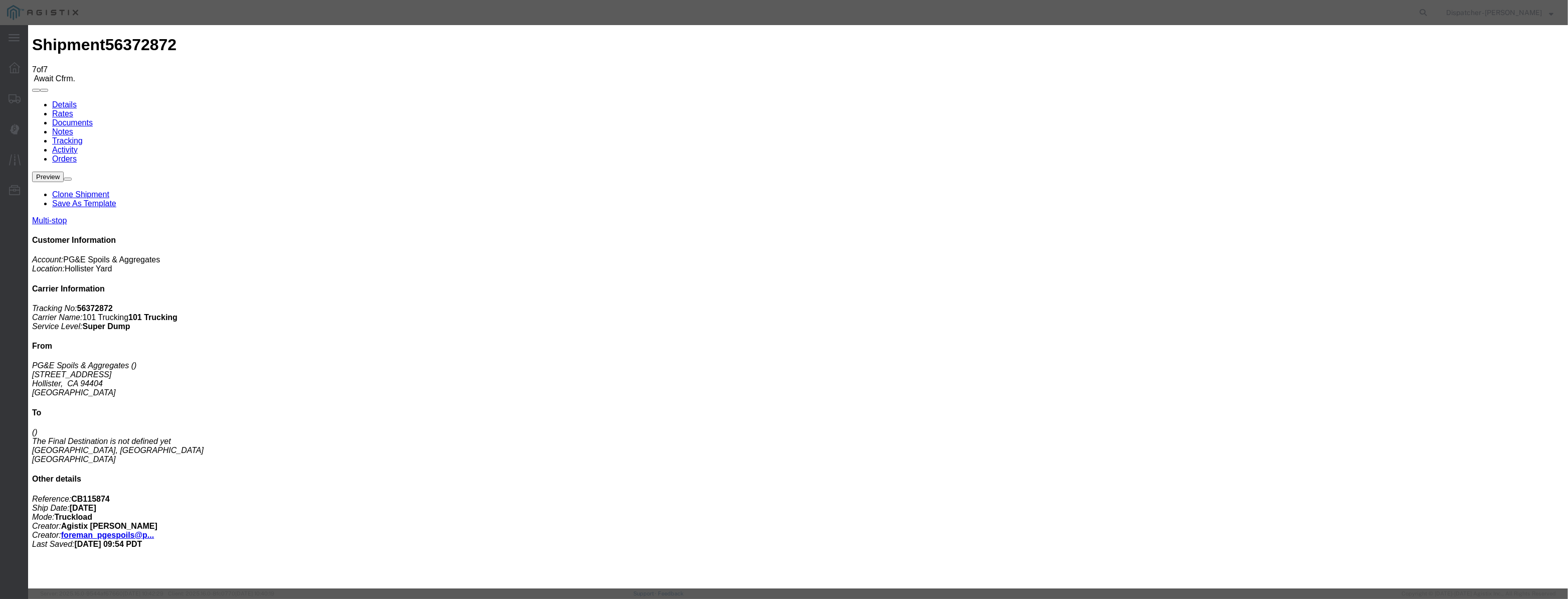
type input "08/12/2025"
type input "9:00 AM"
drag, startPoint x: 645, startPoint y: 116, endPoint x: 639, endPoint y: 124, distance: 10.0
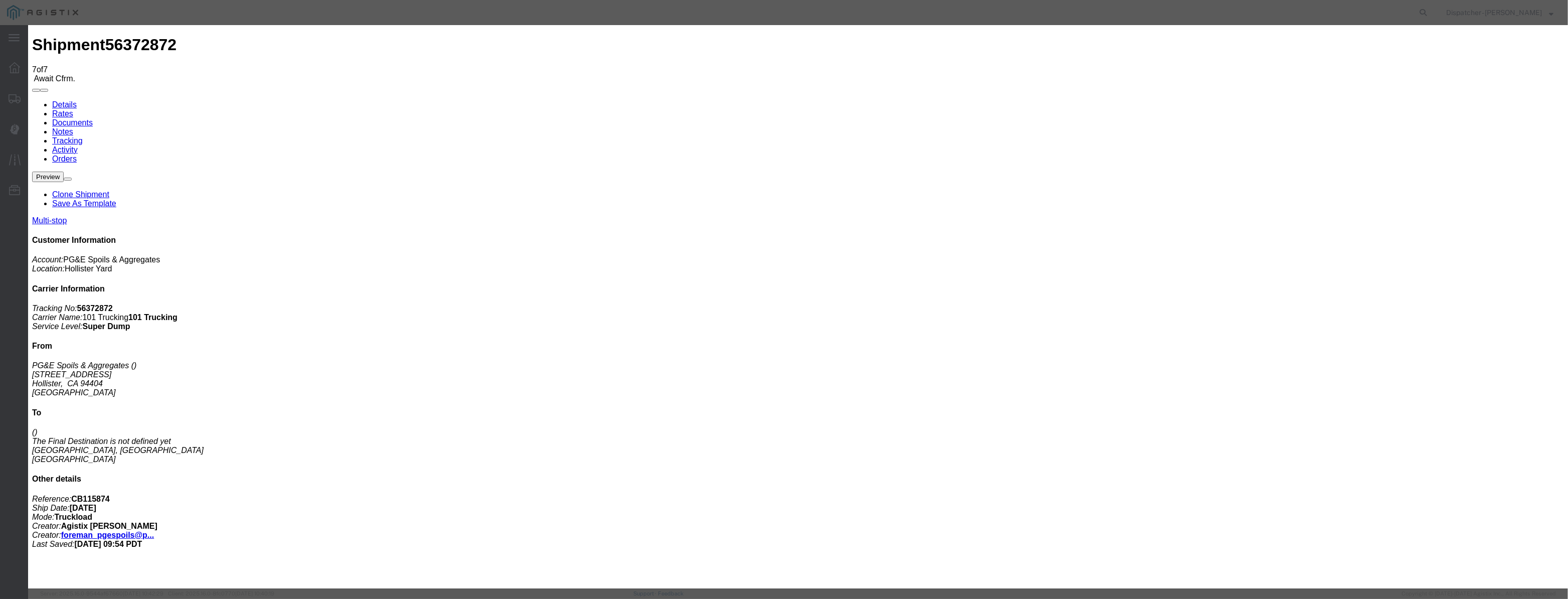
drag, startPoint x: 638, startPoint y: 125, endPoint x: 652, endPoint y: 123, distance: 14.1
paste input "08/04/2025"
type input "08/04/2025"
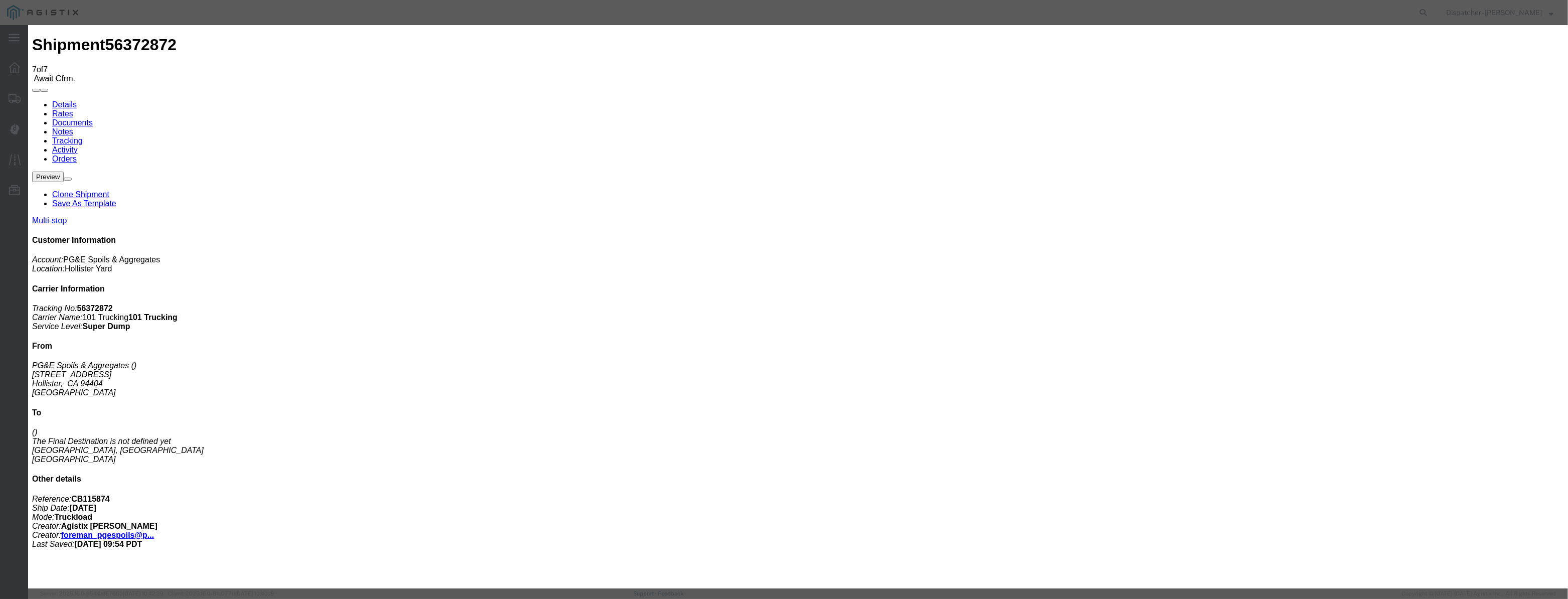
drag, startPoint x: 723, startPoint y: 142, endPoint x: 725, endPoint y: 150, distance: 8.2
select select "ARVDLVLOC"
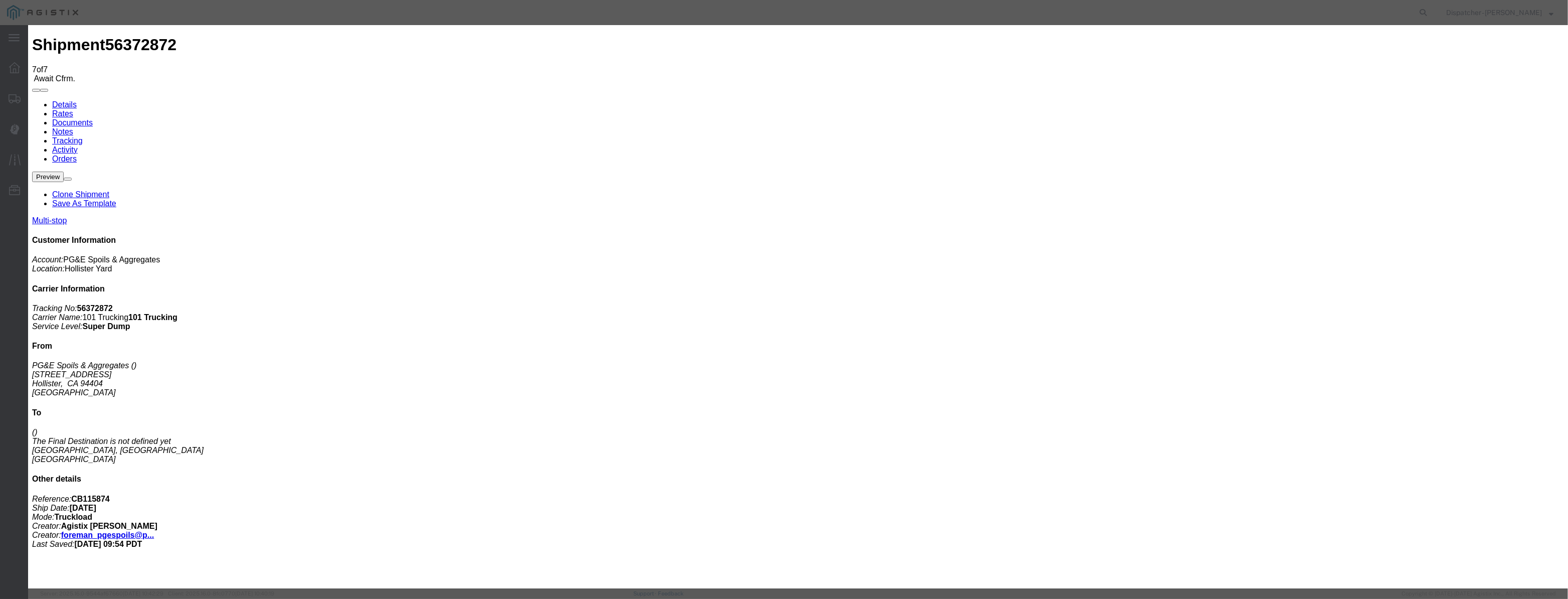
drag, startPoint x: 946, startPoint y: 122, endPoint x: 946, endPoint y: 132, distance: 10.0
select select "{"pickupDeliveryInfoId": "122029261","pickupOrDelivery": "D","stopNum": "2","lo…"
select select "CA"
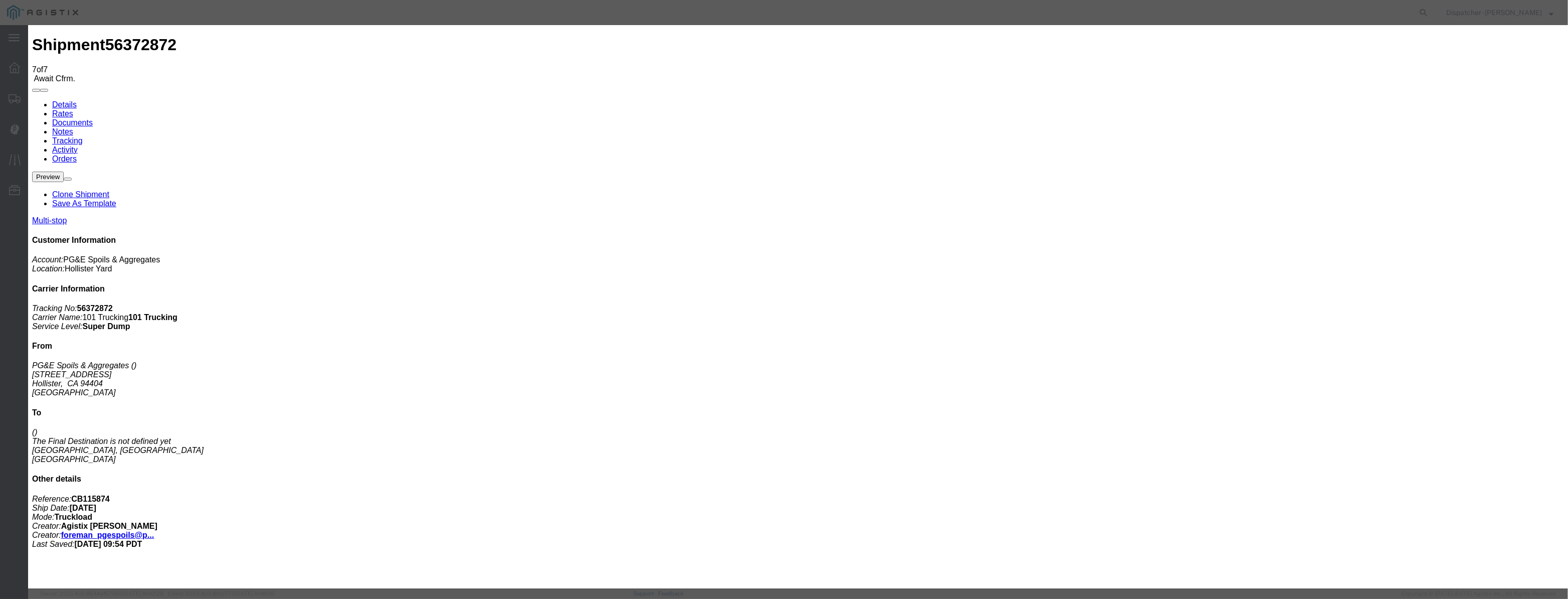
type input "Morgan Hill"
drag, startPoint x: 767, startPoint y: 131, endPoint x: 503, endPoint y: 229, distance: 281.6
type input "8:45 AM"
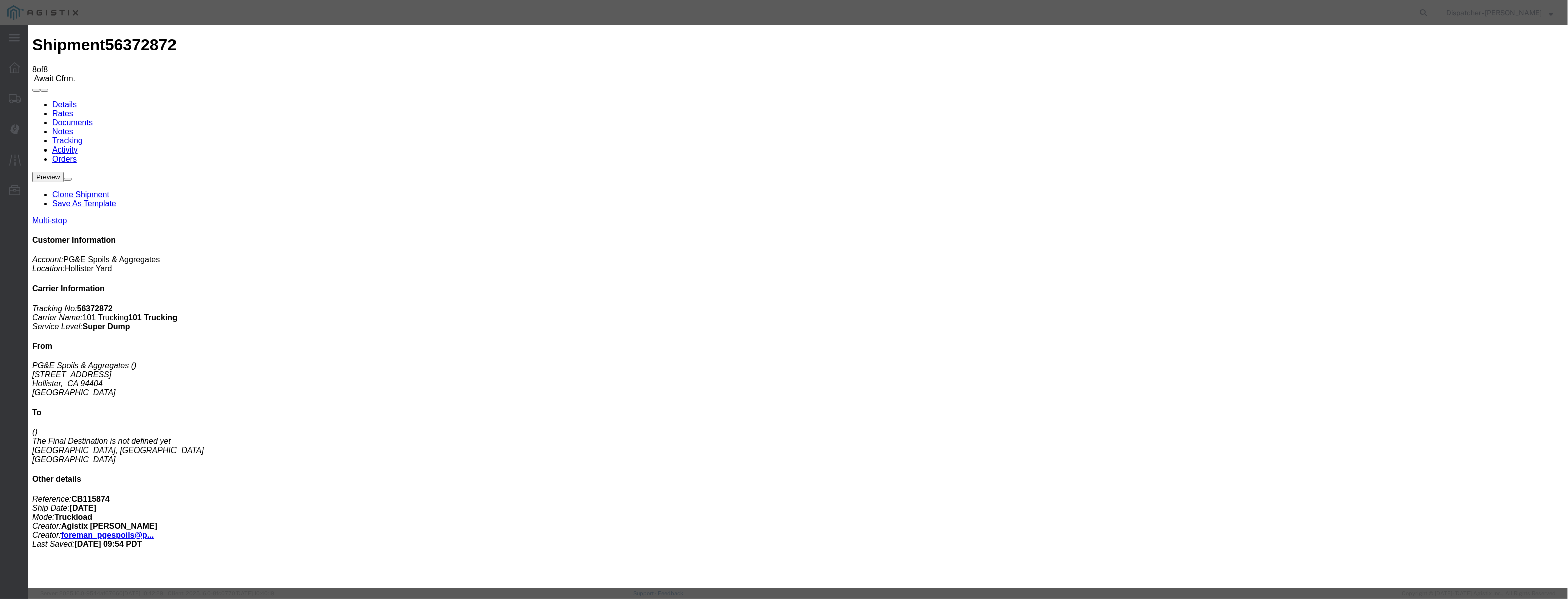
type input "08/12/2025"
type input "9:00 AM"
drag, startPoint x: 657, startPoint y: 117, endPoint x: 636, endPoint y: 130, distance: 24.7
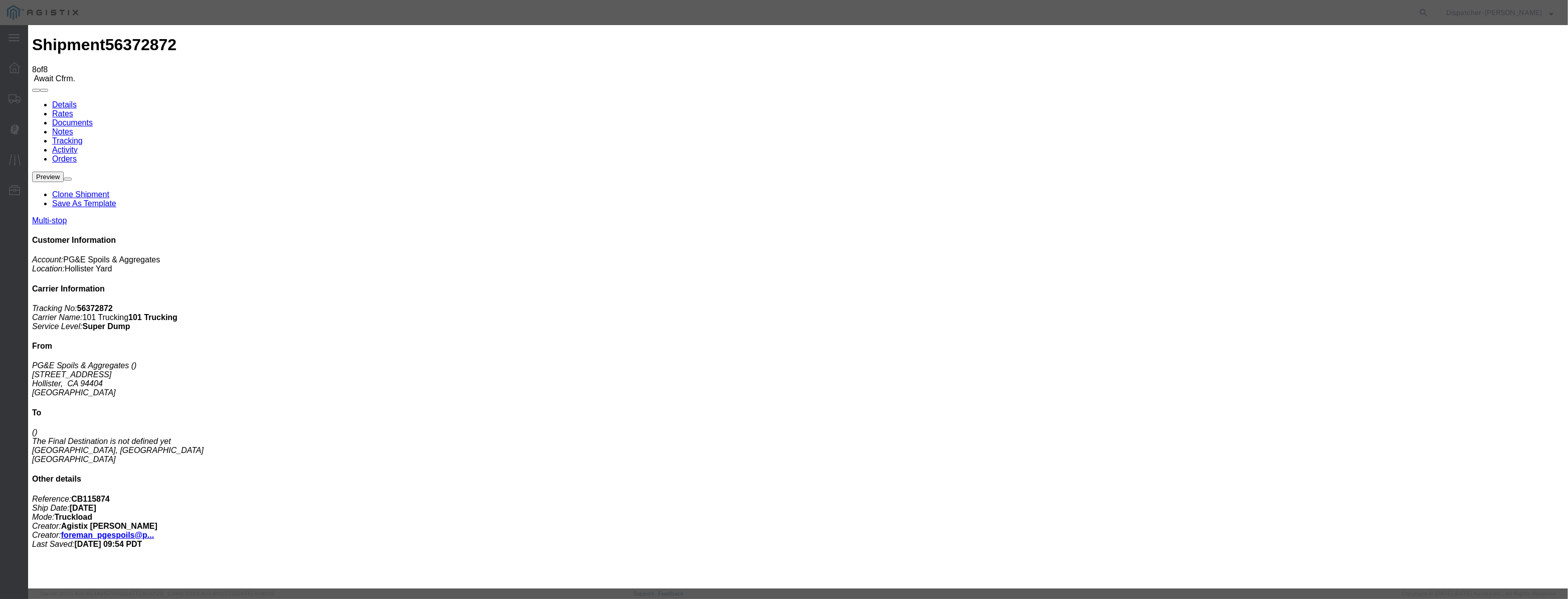
drag, startPoint x: 636, startPoint y: 130, endPoint x: 650, endPoint y: 125, distance: 14.9
paste input "08/04/2025"
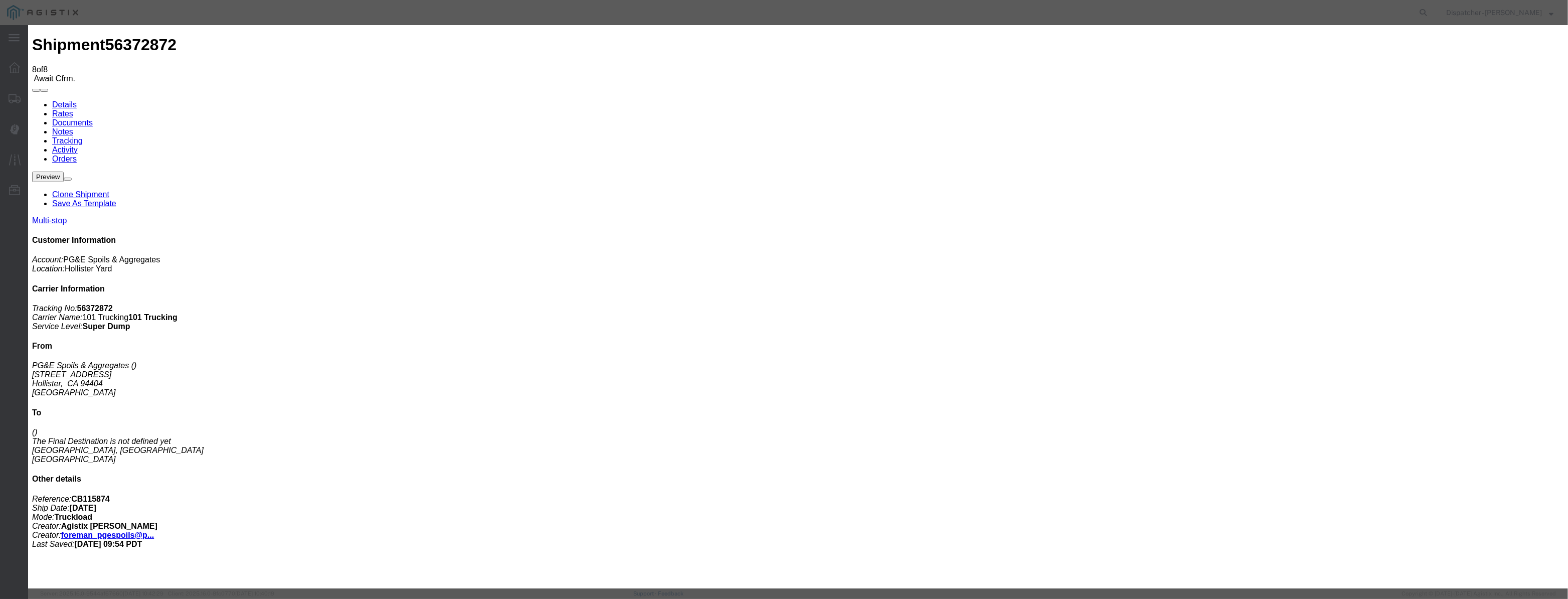
type input "08/04/2025"
select select "DPTDLVLOC"
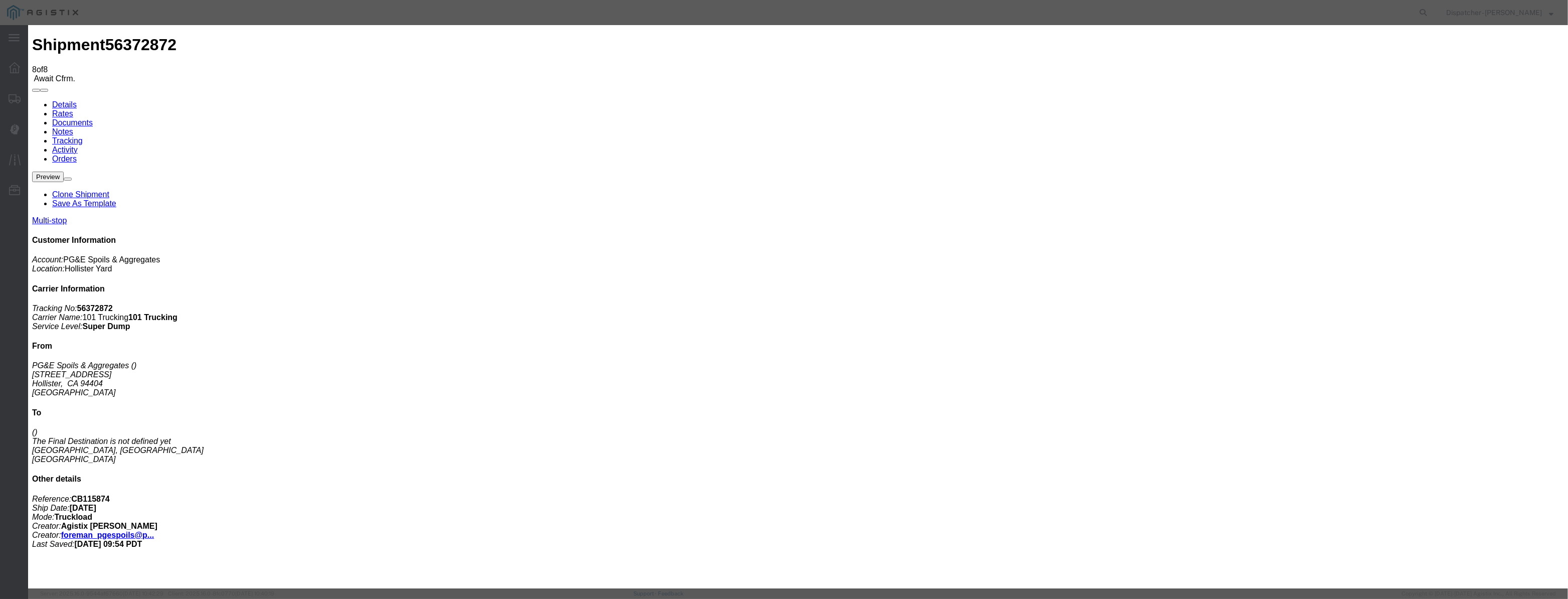
drag, startPoint x: 954, startPoint y: 121, endPoint x: 950, endPoint y: 133, distance: 12.6
select select "{"pickupDeliveryInfoId": "122029261","pickupOrDelivery": "D","stopNum": "2","lo…"
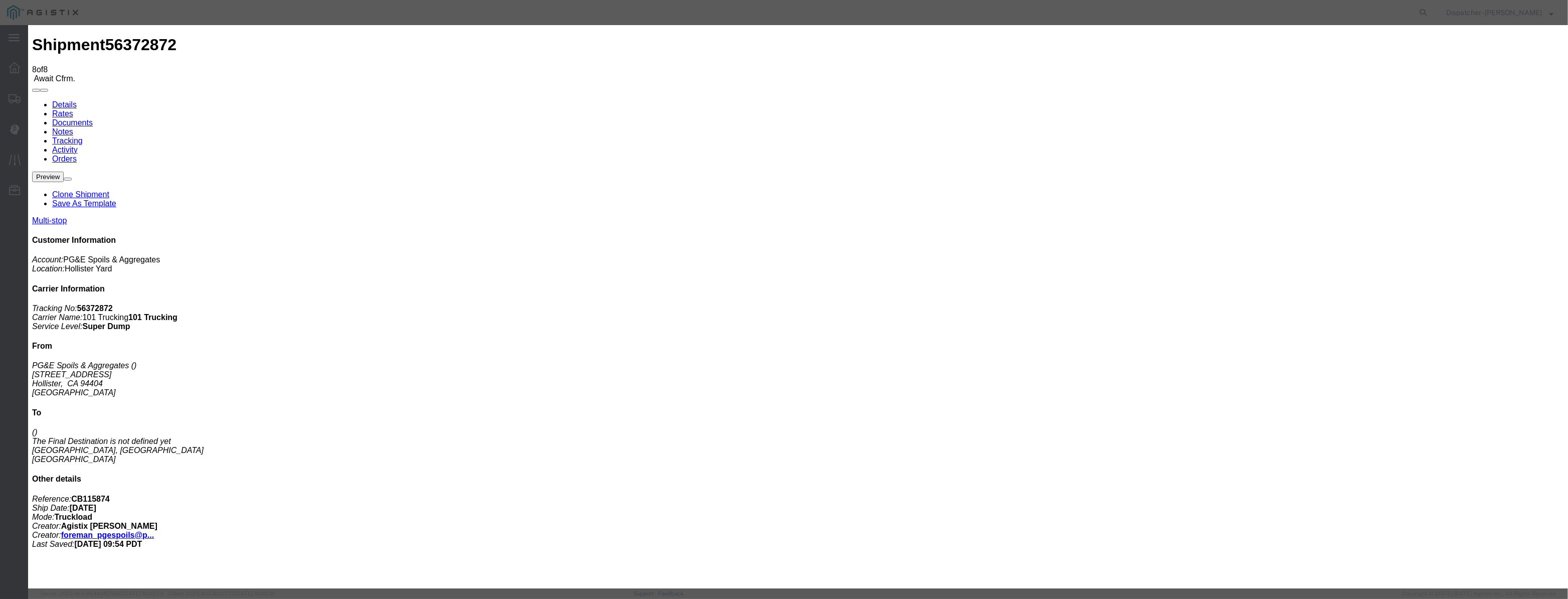
select select "CA"
type input "Morgan Hill"
drag, startPoint x: 783, startPoint y: 130, endPoint x: 419, endPoint y: 183, distance: 367.8
type input "9:55 AM"
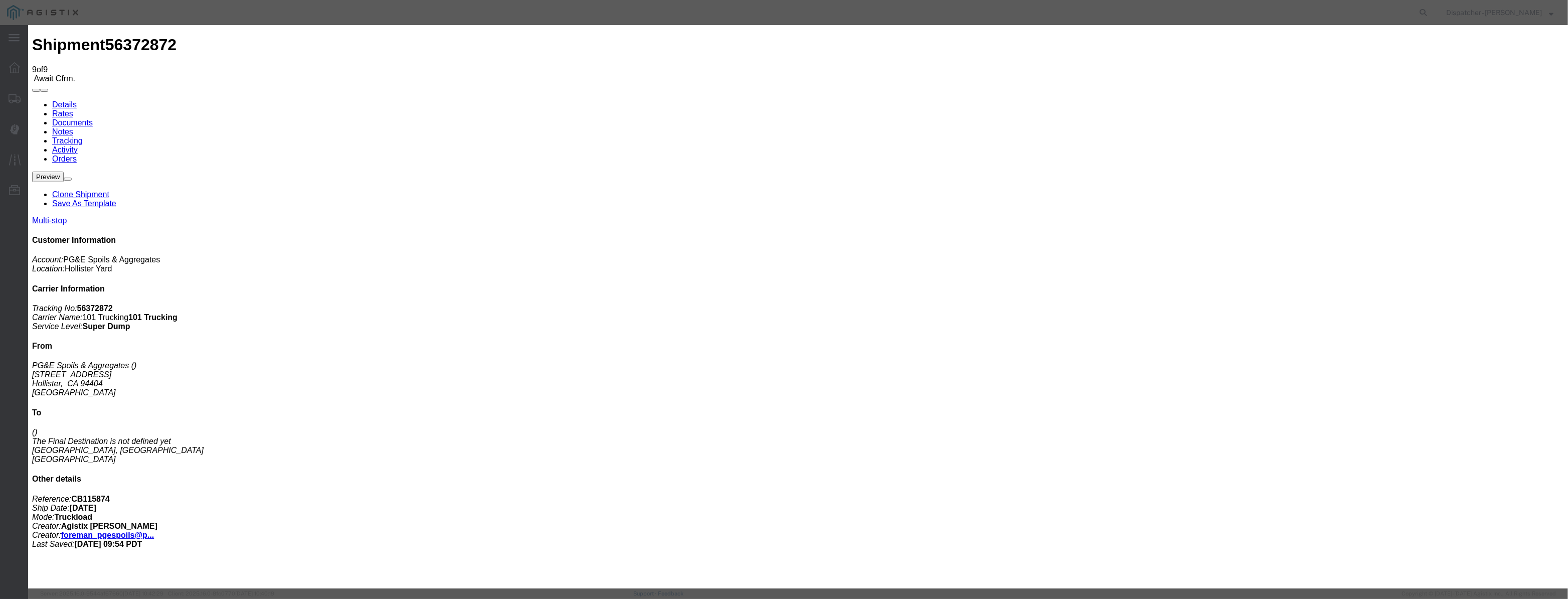
type input "08/12/2025"
type input "9:00 AM"
drag, startPoint x: 628, startPoint y: 115, endPoint x: 626, endPoint y: 125, distance: 10.2
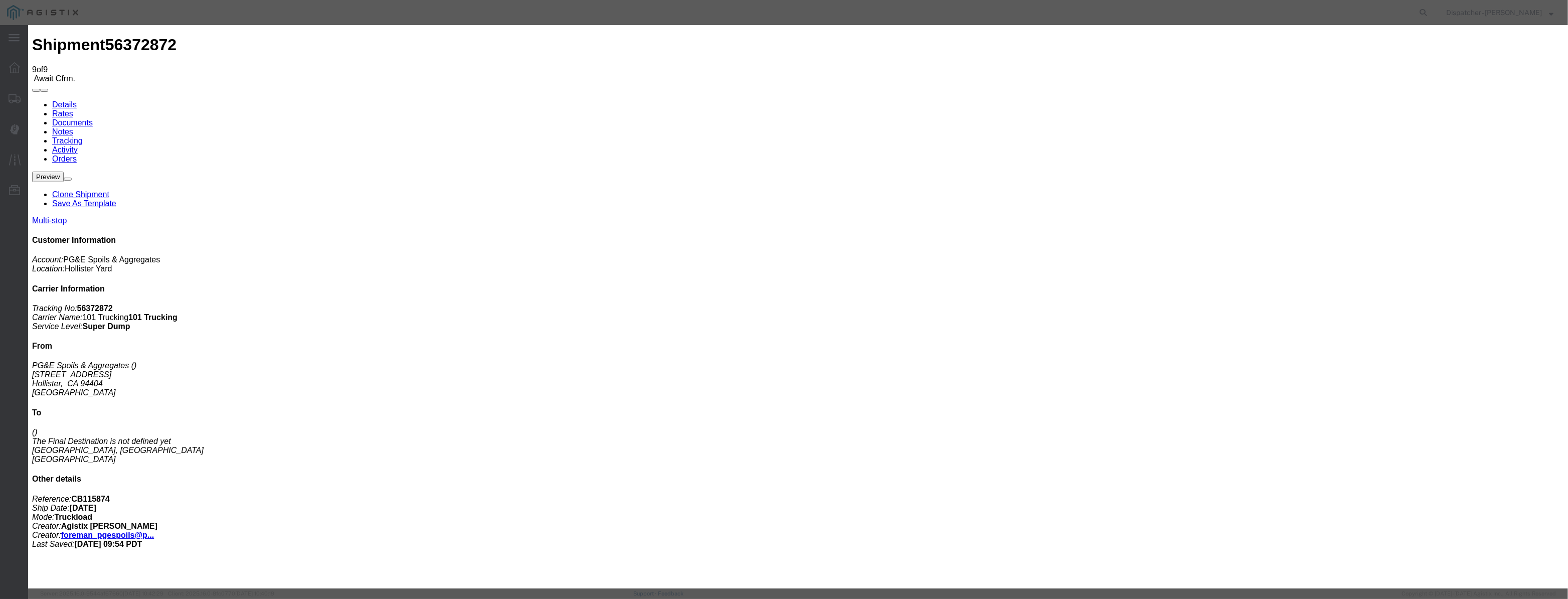
drag, startPoint x: 626, startPoint y: 125, endPoint x: 678, endPoint y: 121, distance: 52.2
paste input "08/04/2025"
type input "08/04/2025"
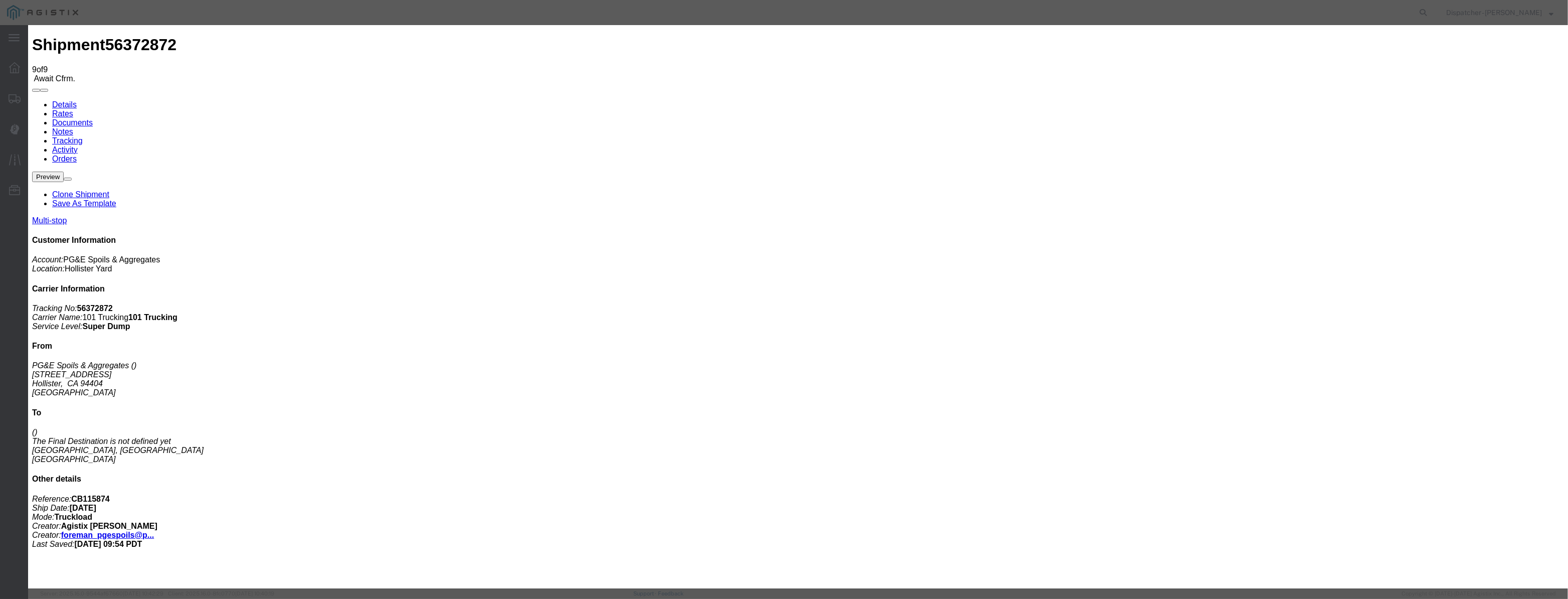
select select "ARVPULOC"
drag, startPoint x: 929, startPoint y: 125, endPoint x: 932, endPoint y: 132, distance: 7.6
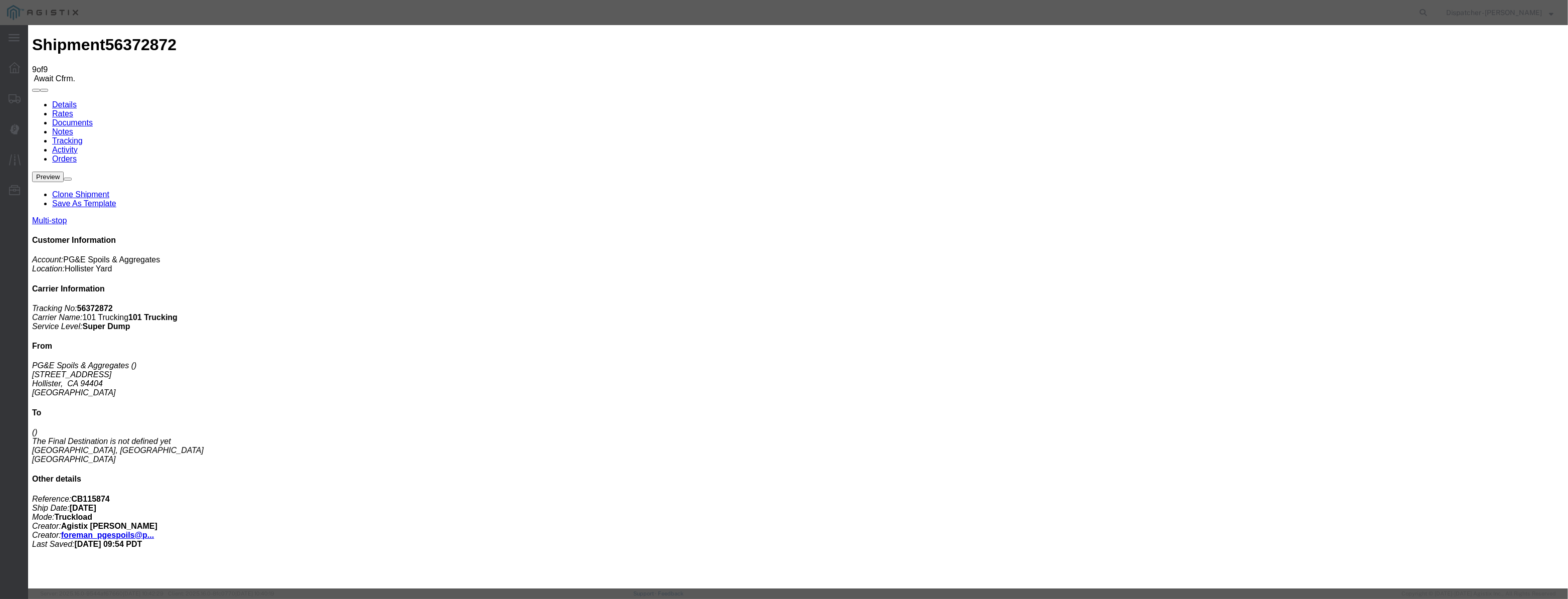
select select "{"pickupDeliveryInfoId": "122029260","pickupOrDelivery": "P","stopNum": "1","lo…"
select select "CA"
type input "Hollister"
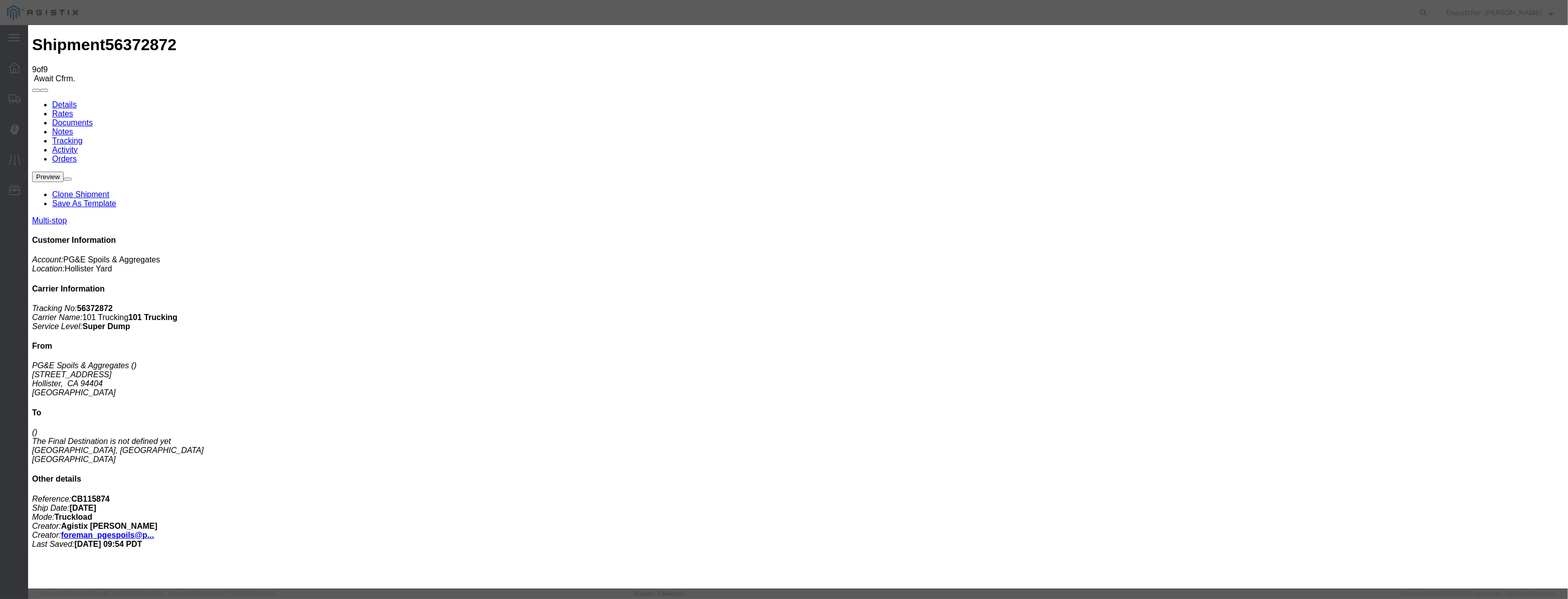
drag, startPoint x: 783, startPoint y: 129, endPoint x: 480, endPoint y: 249, distance: 325.9
type input "11:35 AM"
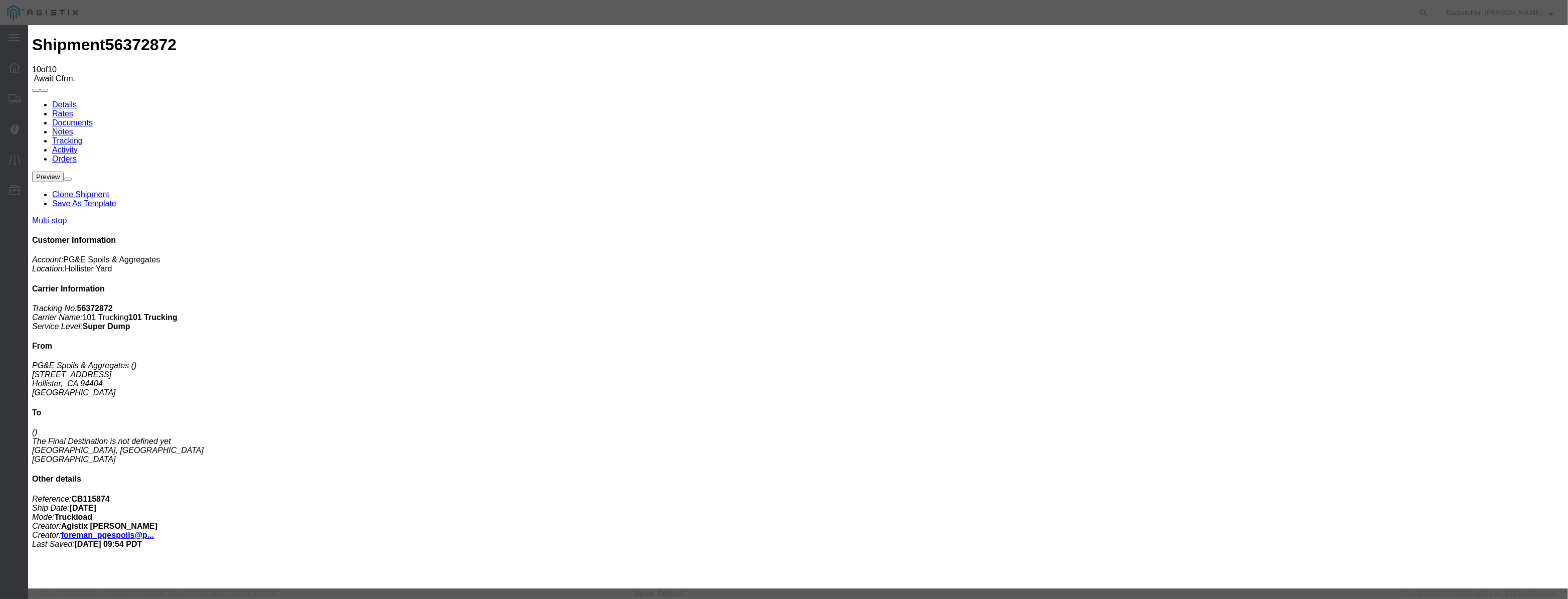
type input "08/12/2025"
type input "9:00 AM"
drag, startPoint x: 642, startPoint y: 130, endPoint x: 656, endPoint y: 100, distance: 33.1
drag, startPoint x: 656, startPoint y: 100, endPoint x: 637, endPoint y: 121, distance: 28.3
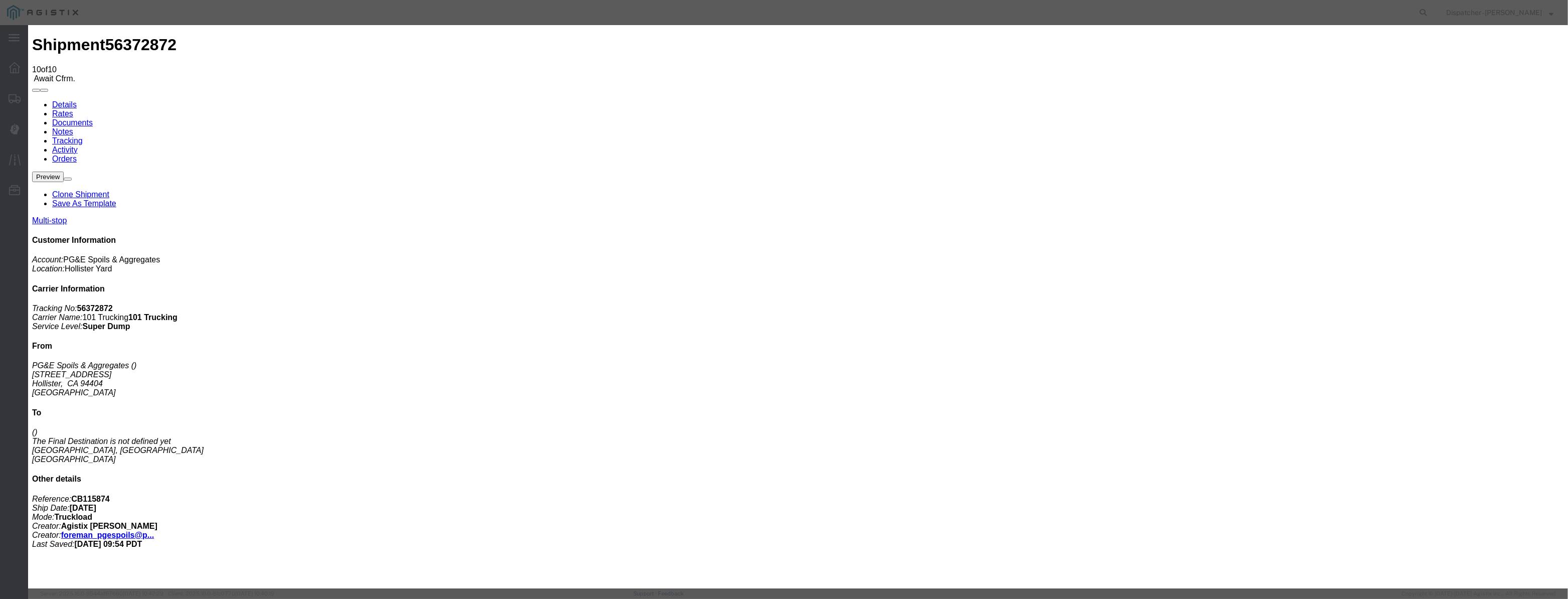
drag, startPoint x: 637, startPoint y: 121, endPoint x: 651, endPoint y: 121, distance: 14.0
paste input "08/04/2025"
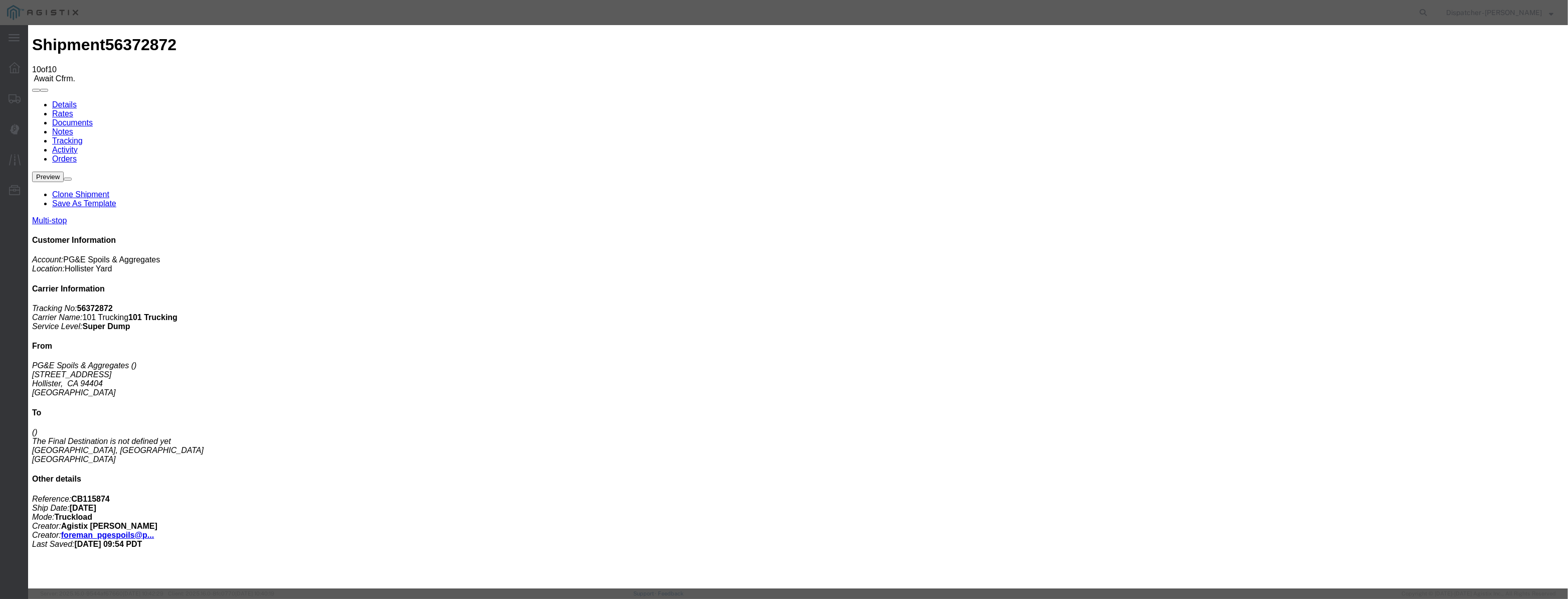
type input "08/04/2025"
select select "DPTPULOC"
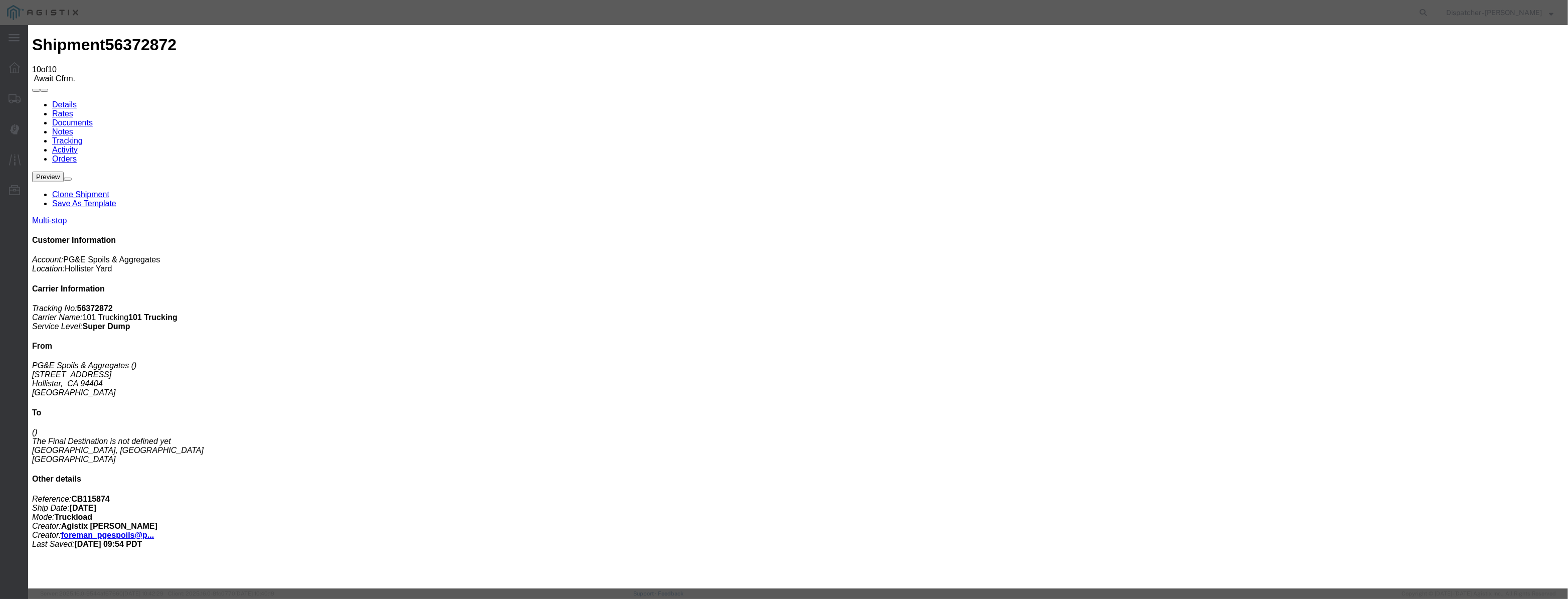
select select "{"pickupDeliveryInfoId": "122029260","pickupOrDelivery": "P","stopNum": "1","lo…"
select select "CA"
type input "Hollister"
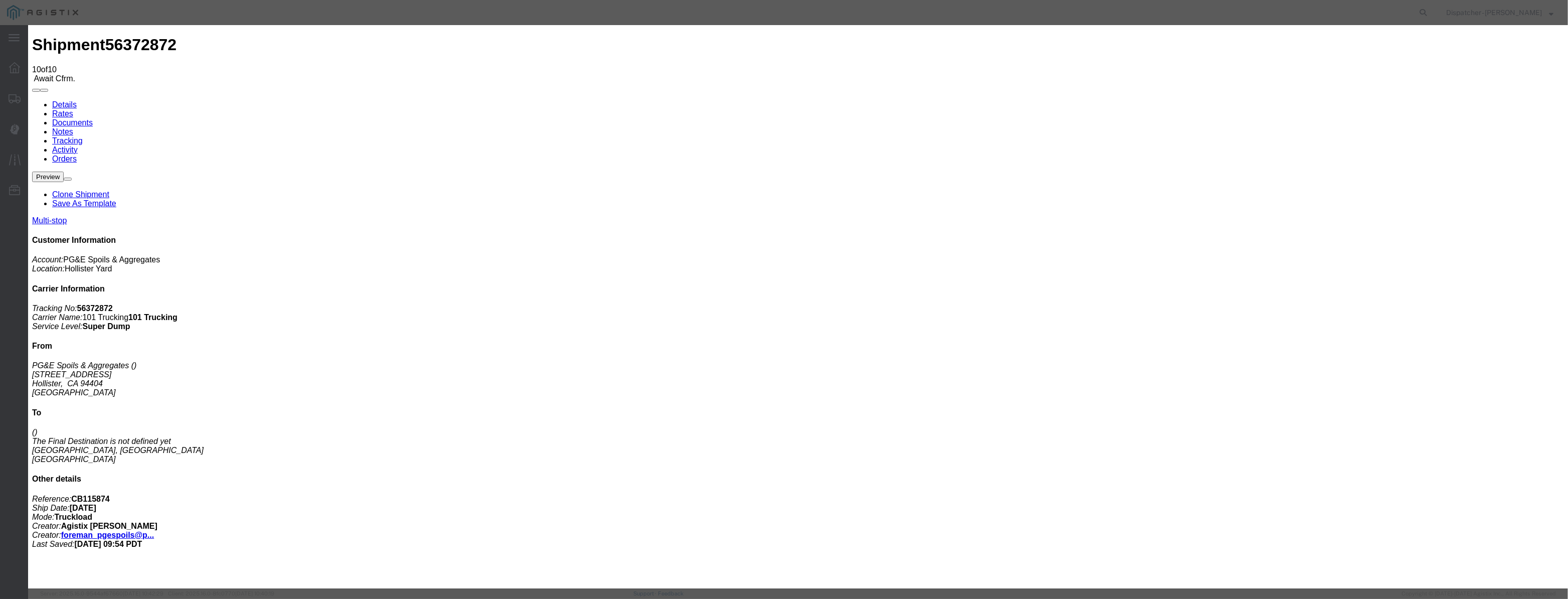
drag, startPoint x: 756, startPoint y: 123, endPoint x: 764, endPoint y: 124, distance: 8.1
drag, startPoint x: 764, startPoint y: 124, endPoint x: 742, endPoint y: 127, distance: 22.2
drag, startPoint x: 761, startPoint y: 122, endPoint x: 585, endPoint y: 131, distance: 176.2
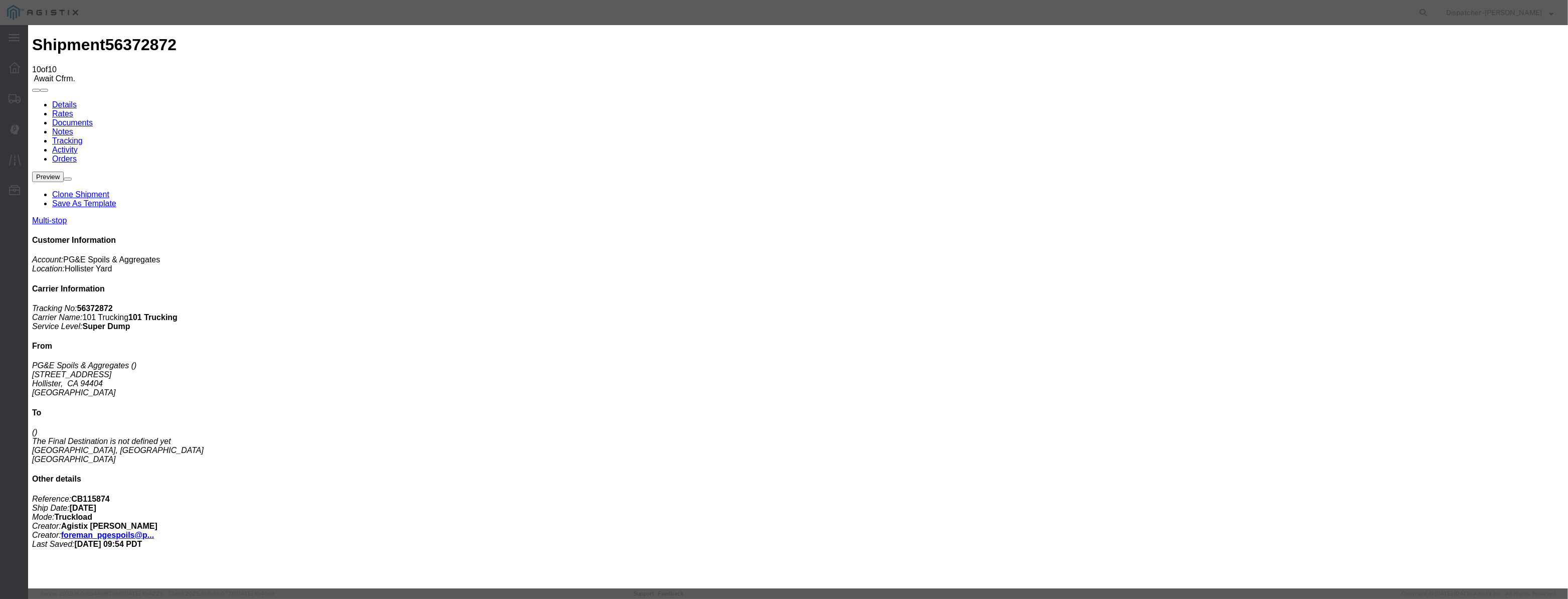
type input "11:40 AM"
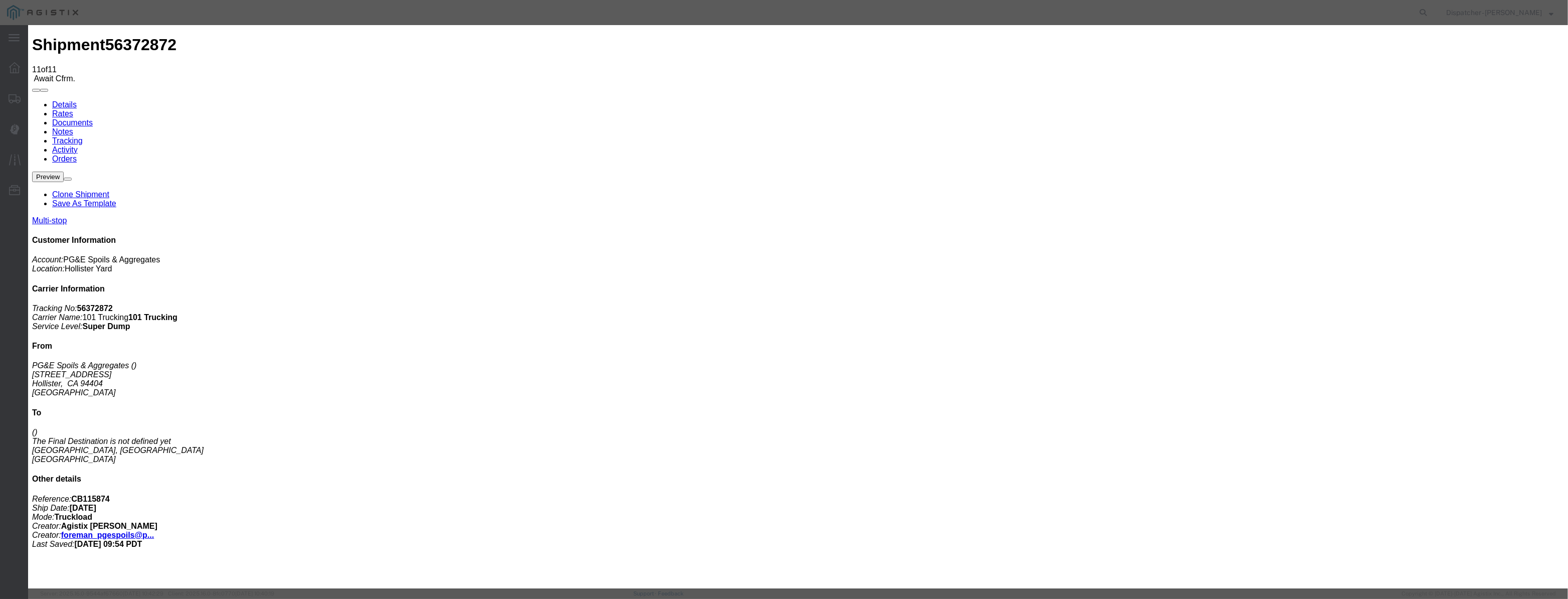
type input "08/12/2025"
type input "9:00 AM"
drag, startPoint x: 628, startPoint y: 116, endPoint x: 627, endPoint y: 127, distance: 11.0
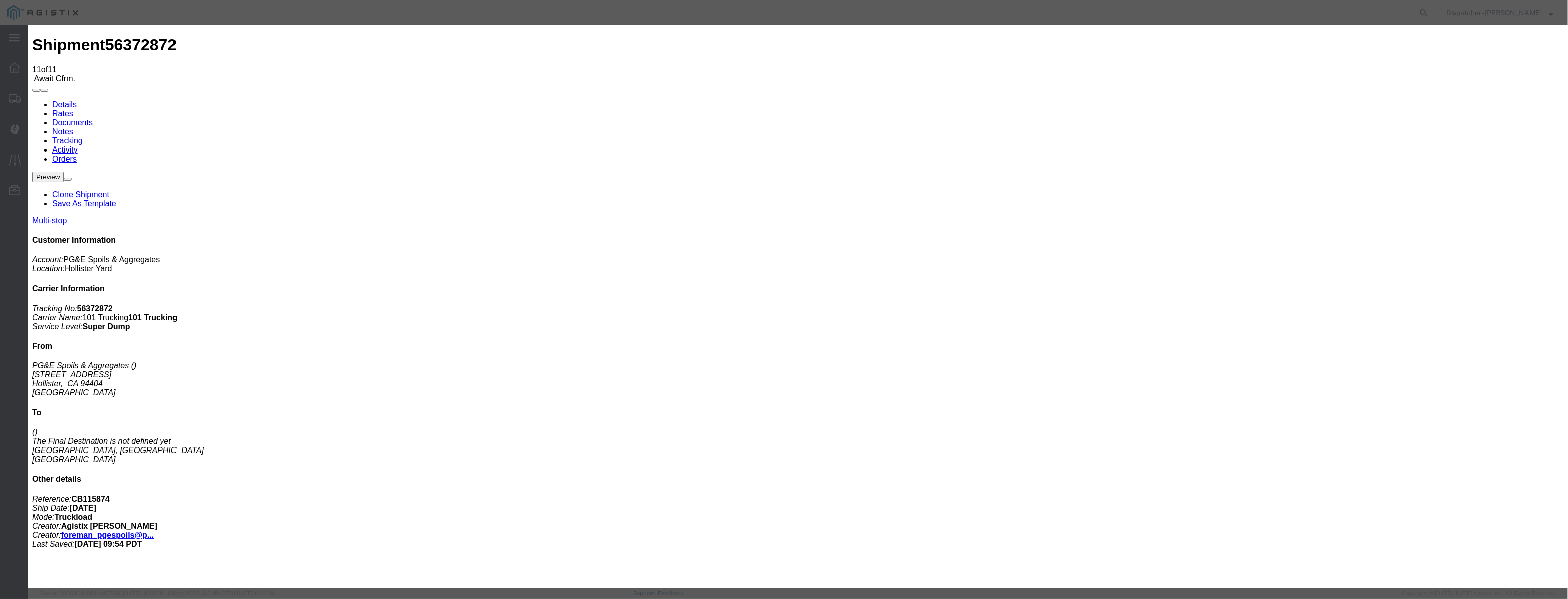
paste input "08/04/2025"
type input "08/04/2025"
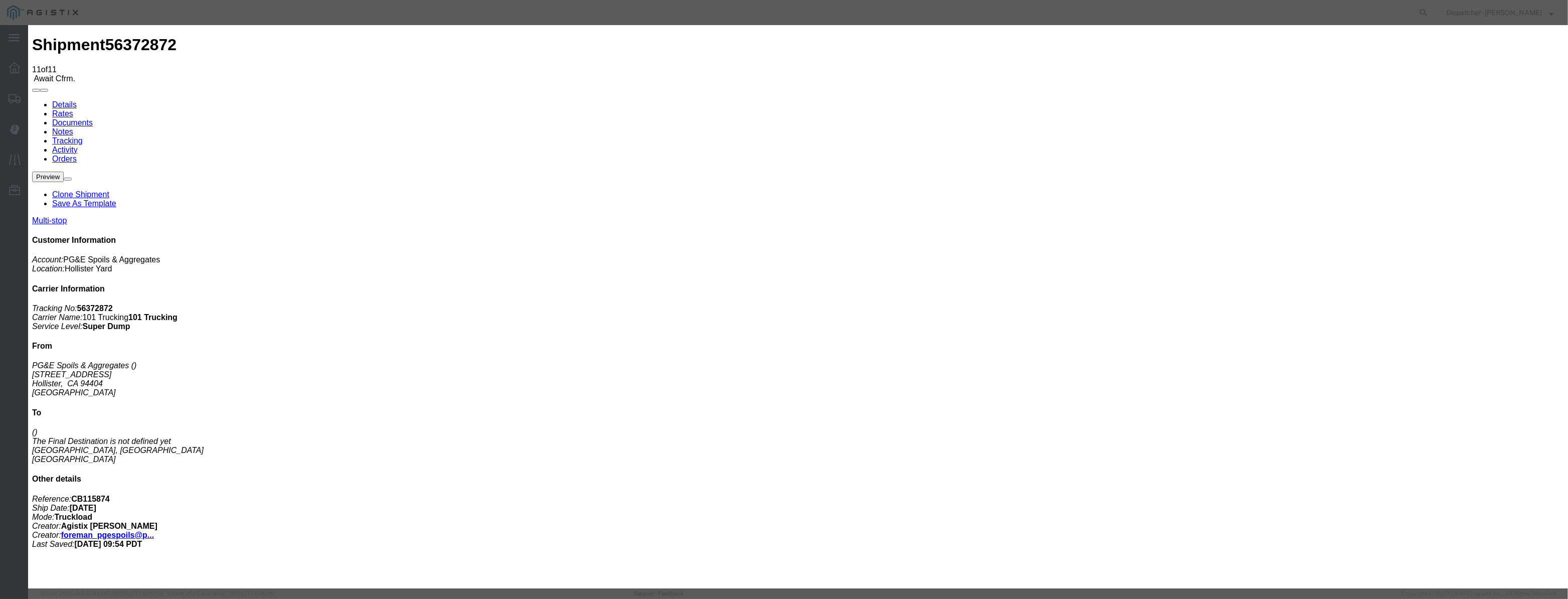
scroll to position [0, 0]
select select "ARVDLVLOC"
select select "{"pickupDeliveryInfoId": "122029261","pickupOrDelivery": "D","stopNum": "2","lo…"
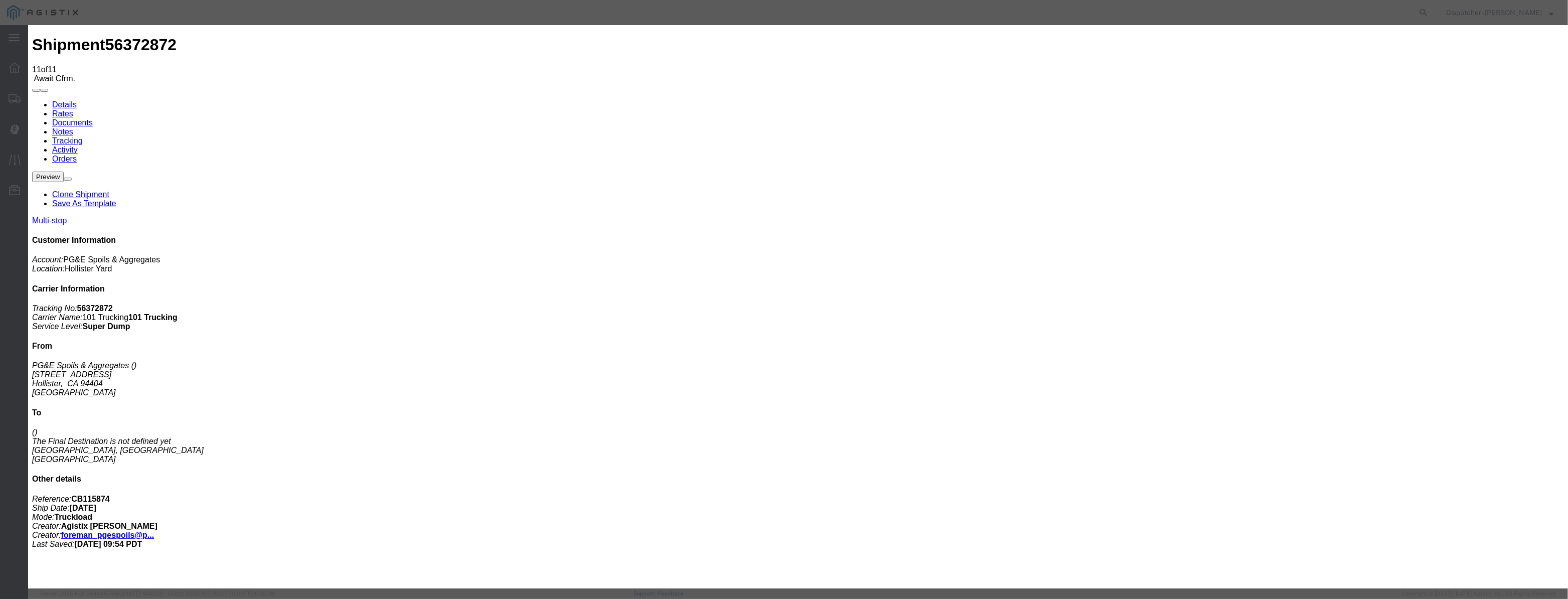
select select "CA"
type input "Morgan Hill"
drag, startPoint x: 771, startPoint y: 135, endPoint x: 767, endPoint y: 137, distance: 4.5
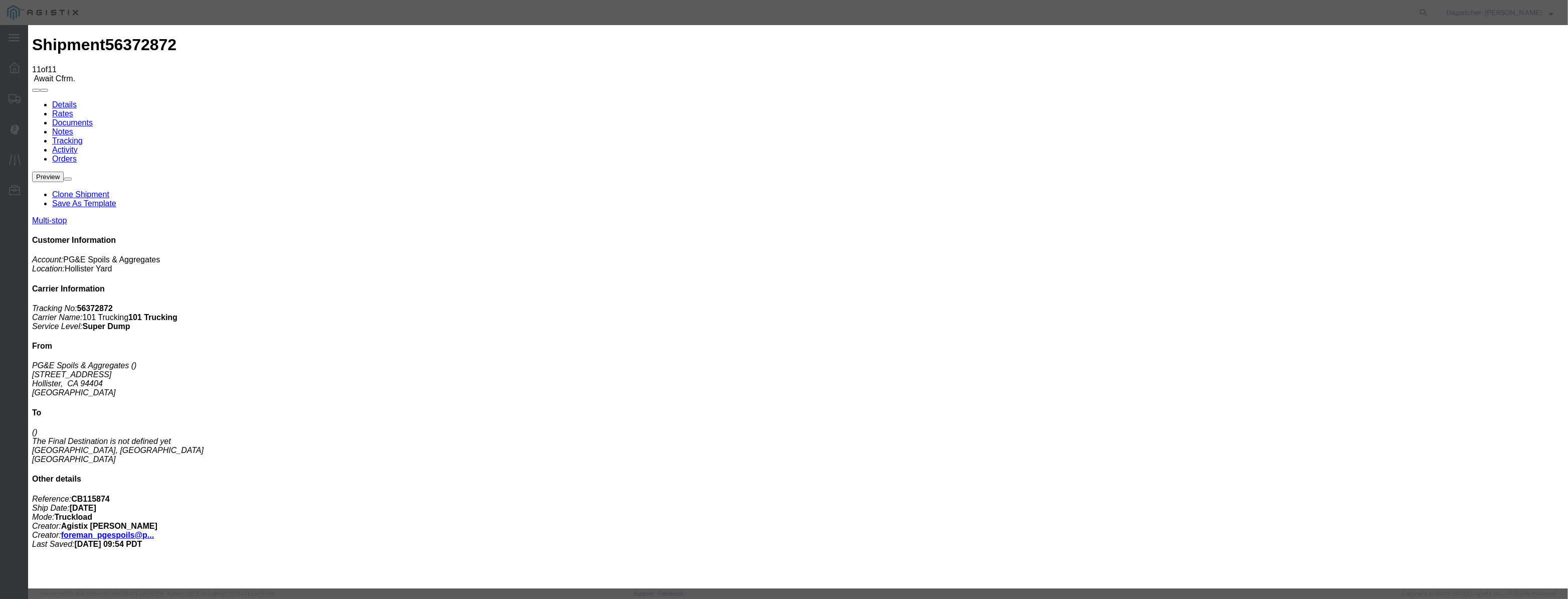
drag, startPoint x: 767, startPoint y: 137, endPoint x: 792, endPoint y: 135, distance: 25.1
drag, startPoint x: 771, startPoint y: 138, endPoint x: 742, endPoint y: 142, distance: 29.3
drag, startPoint x: 786, startPoint y: 130, endPoint x: 395, endPoint y: 191, distance: 395.7
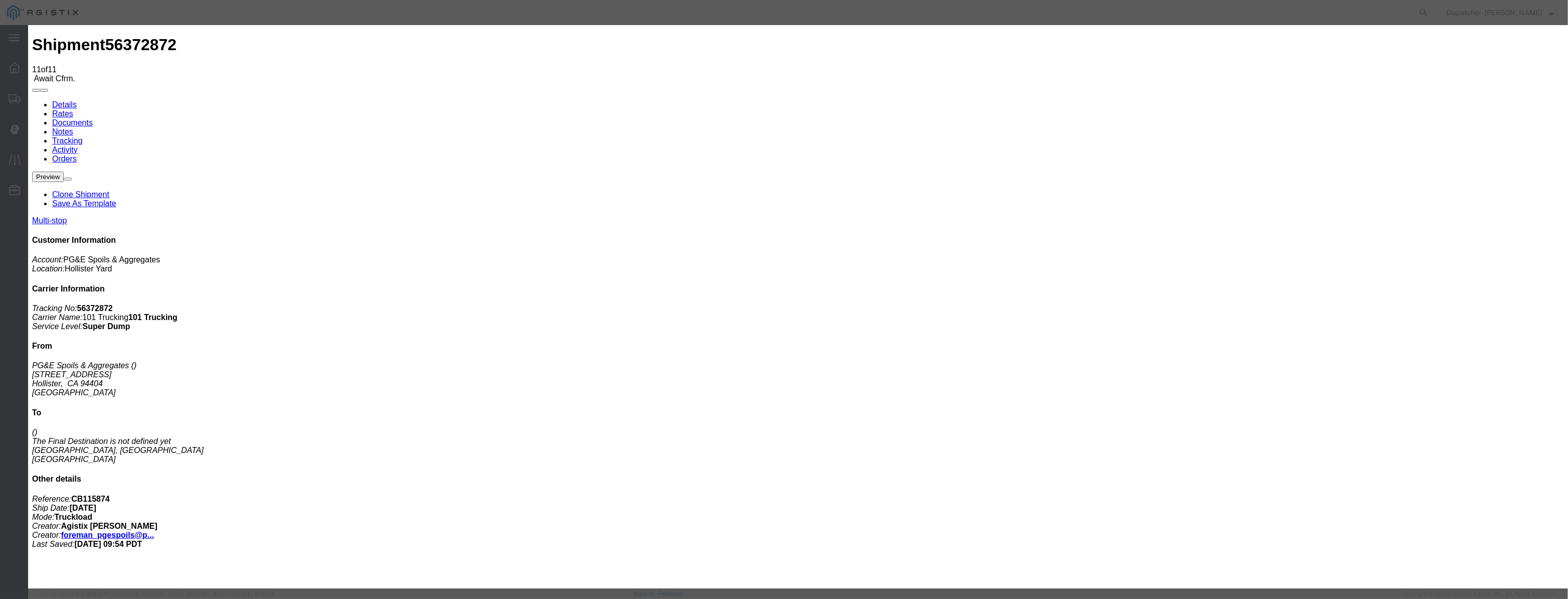
type input "12:40 PM"
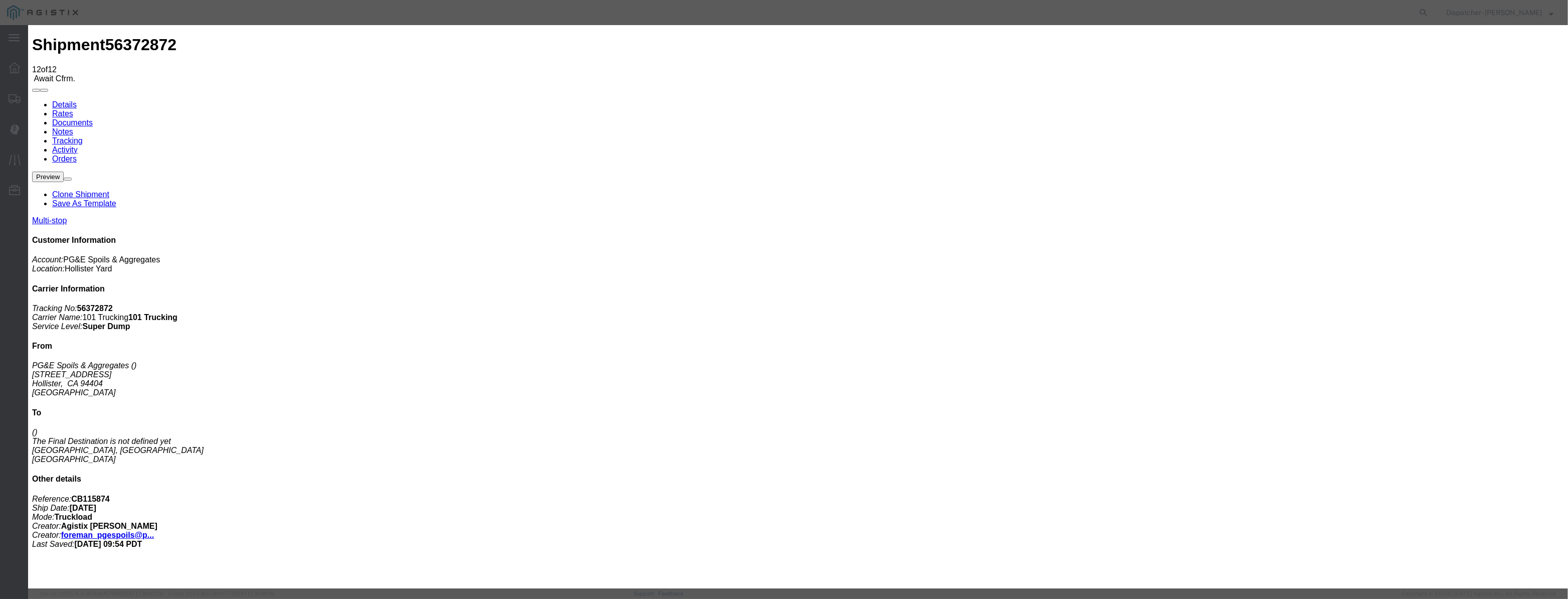
type input "08/12/2025"
type input "9:00 AM"
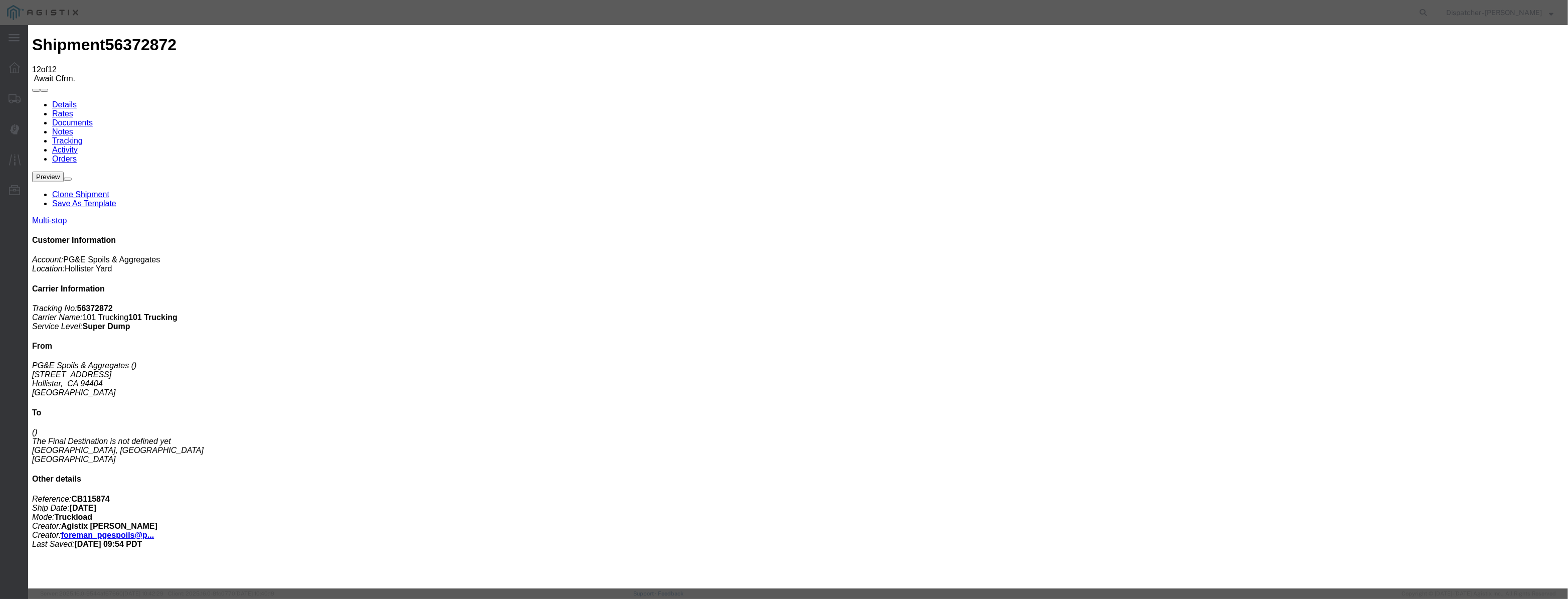
paste input "08/04/2025"
type input "08/04/2025"
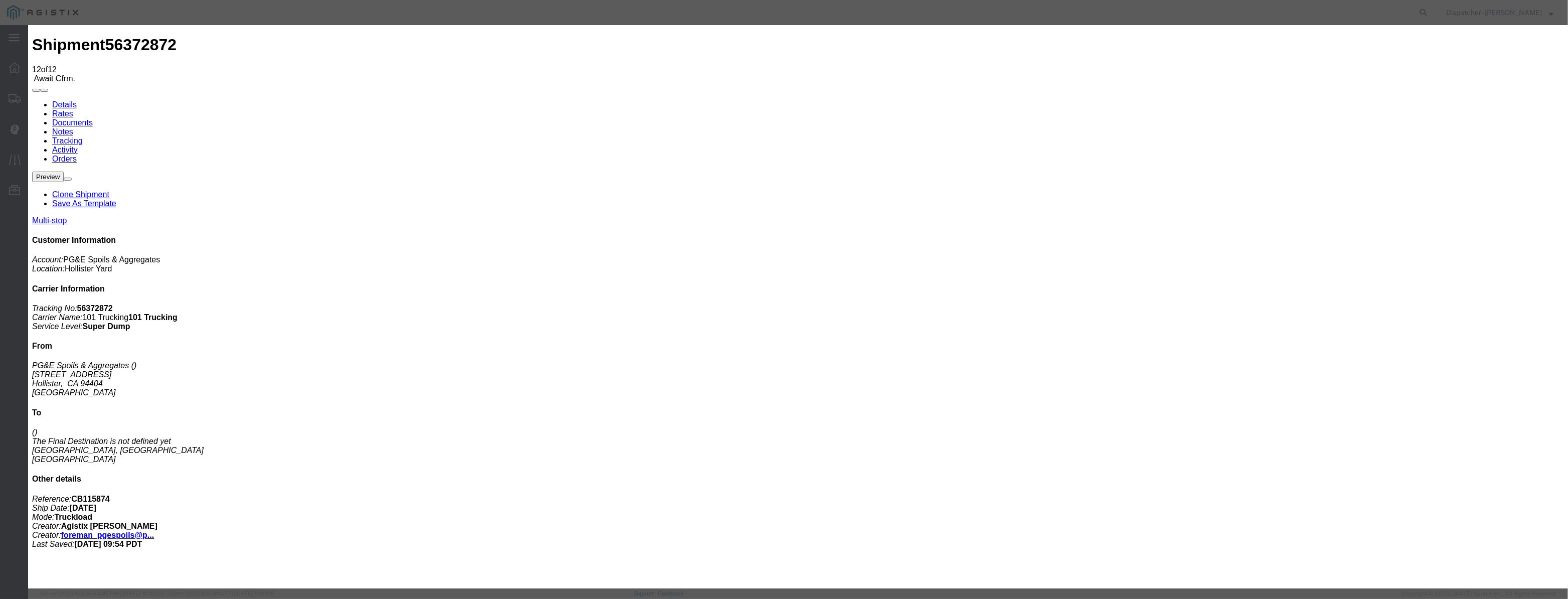
select select "DPTDLVLOC"
select select "{"pickupDeliveryInfoId": "122029261","pickupOrDelivery": "D","stopNum": "2","lo…"
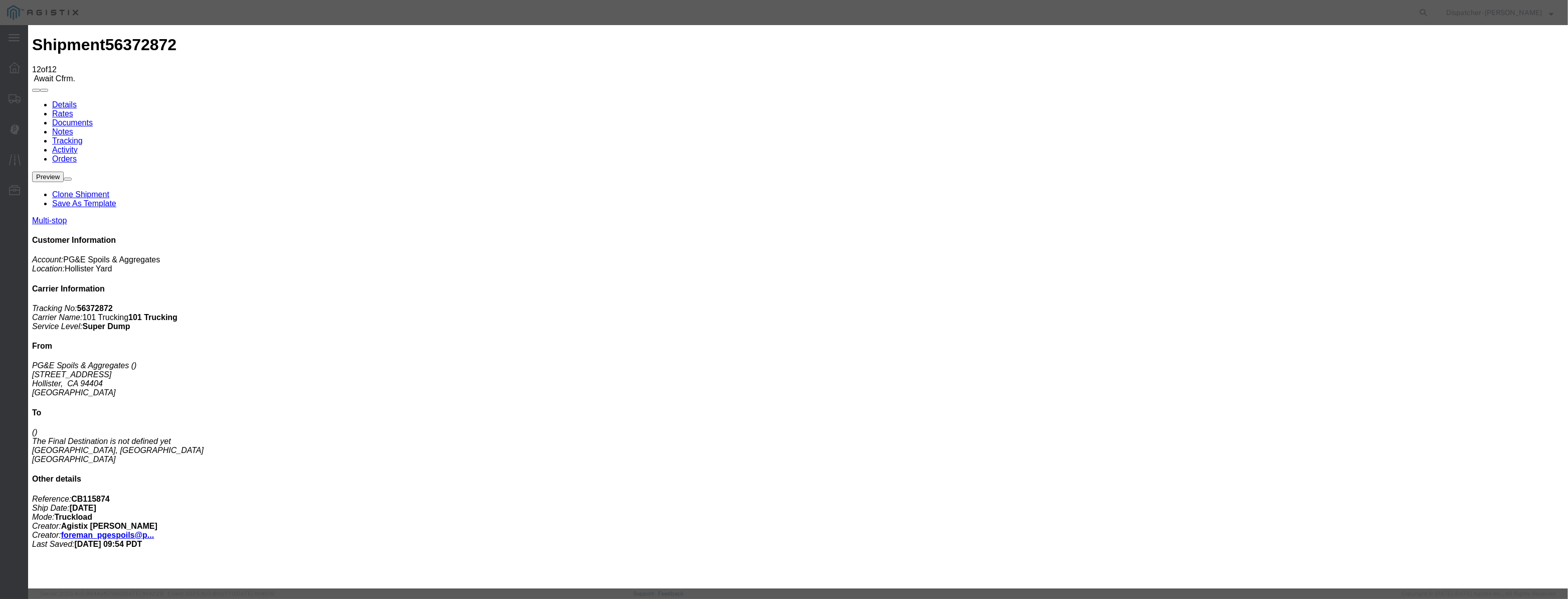
select select "CA"
type input "Morgan Hill"
drag, startPoint x: 787, startPoint y: 131, endPoint x: 469, endPoint y: 379, distance: 403.3
type input "1:25 PM"
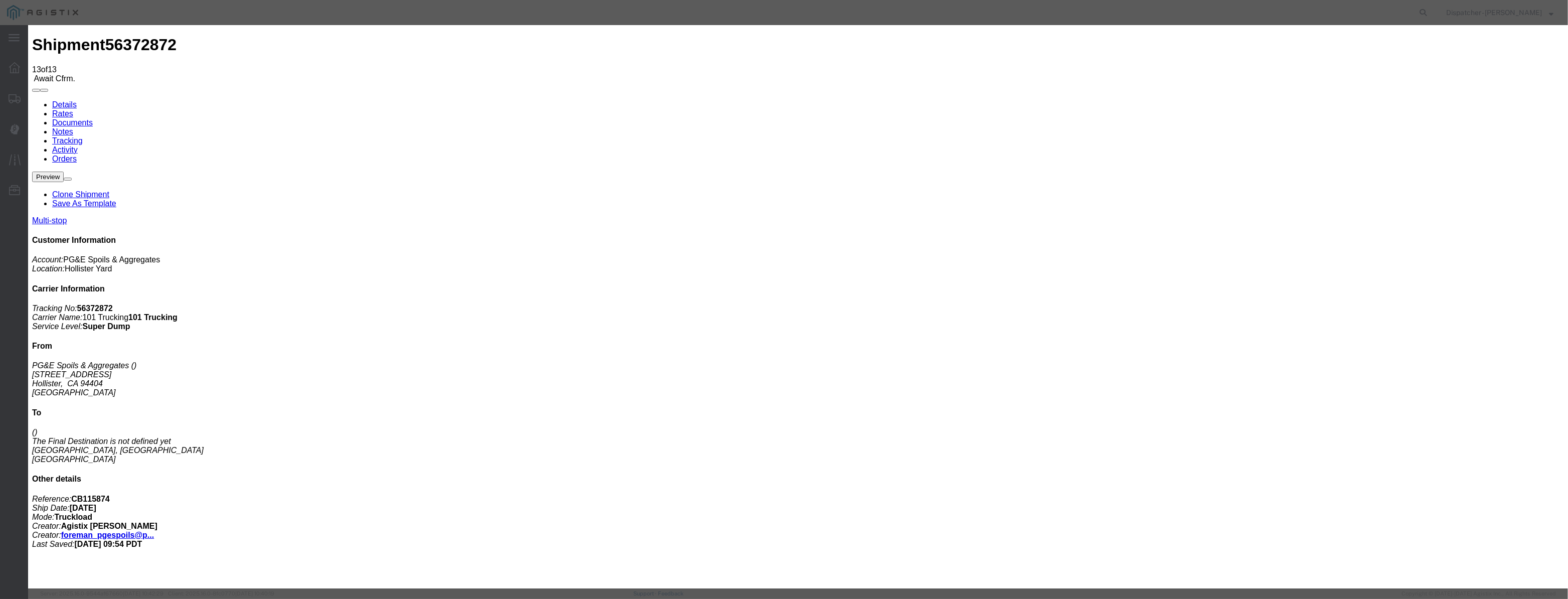
type input "08/12/2025"
type input "9:00 AM"
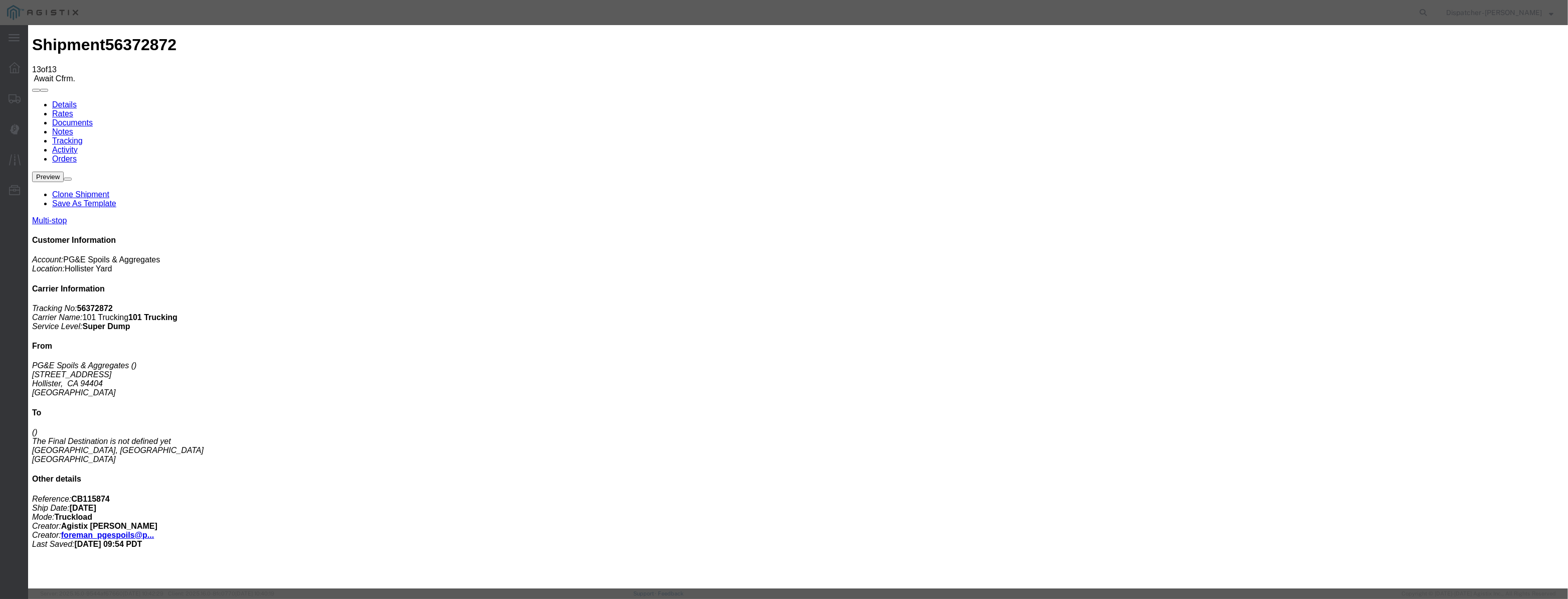
paste input "08/04/2025"
type input "08/04/2025"
drag, startPoint x: 772, startPoint y: 149, endPoint x: 767, endPoint y: 152, distance: 5.8
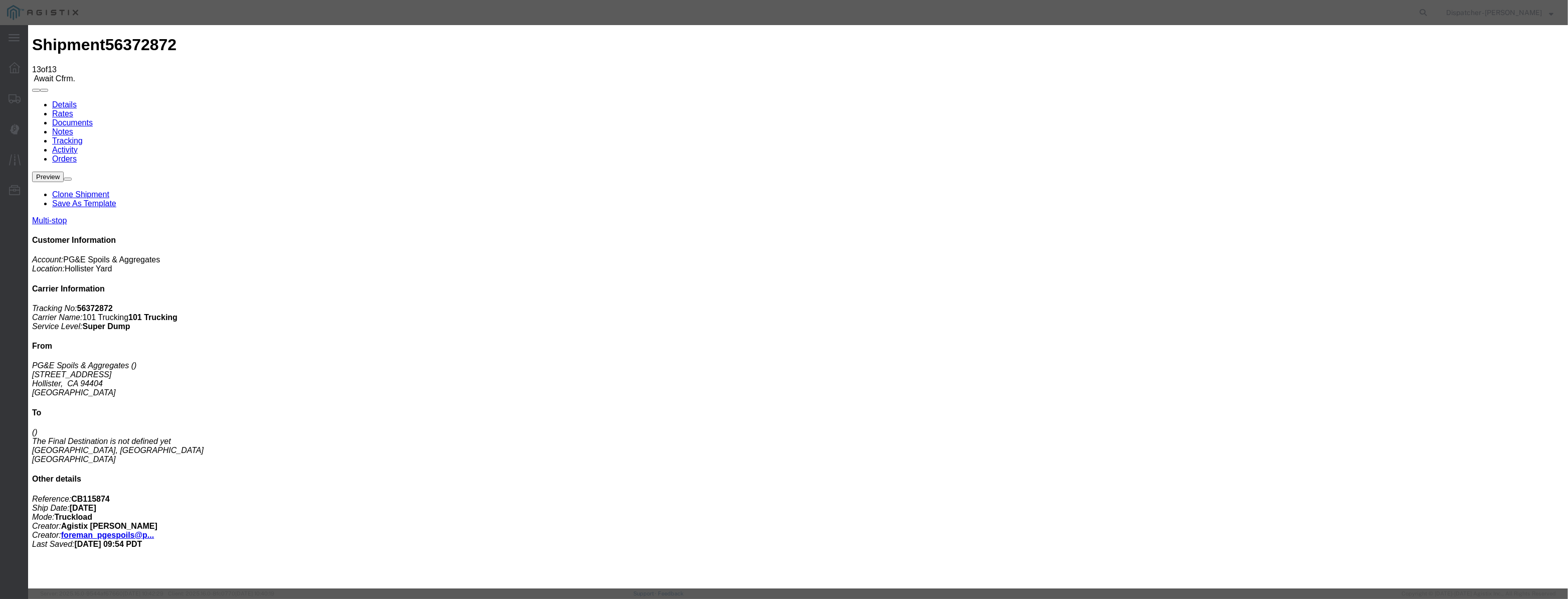
select select "ARVPULOC"
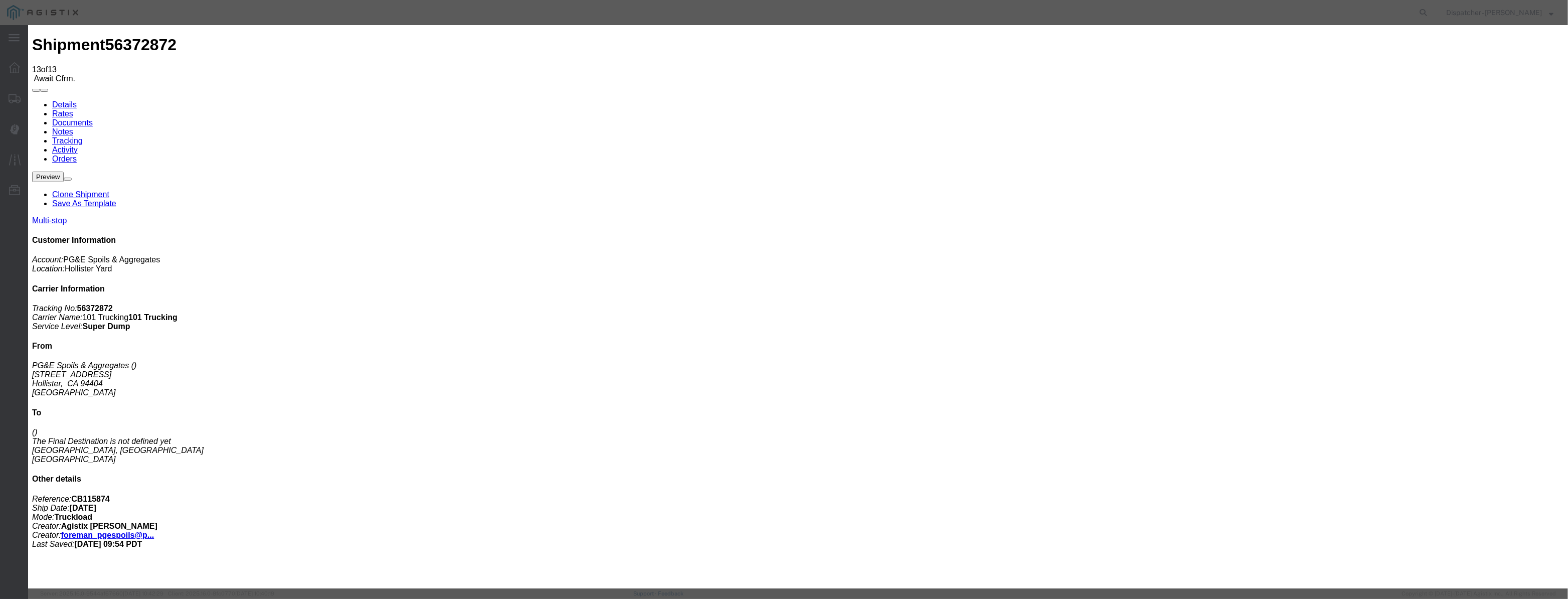
select select "{"pickupDeliveryInfoId": "122029260","pickupOrDelivery": "P","stopNum": "1","lo…"
select select "CA"
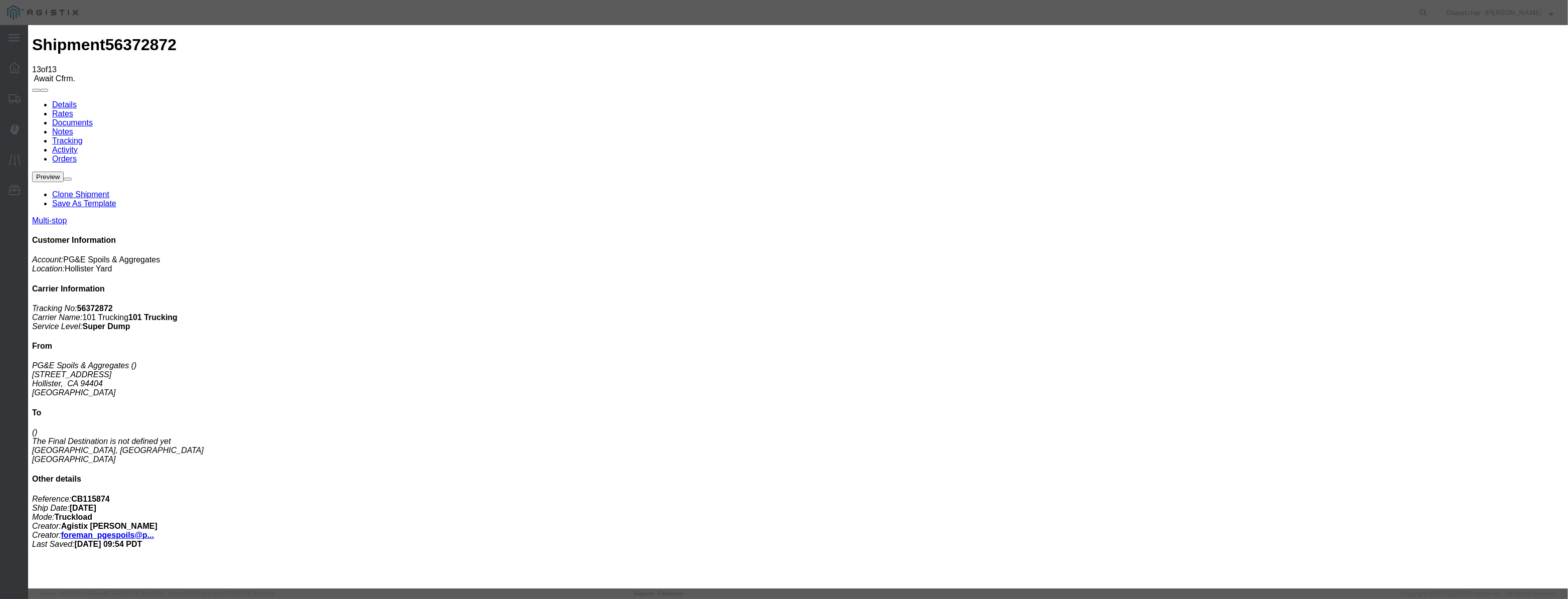
type input "Hollister"
drag, startPoint x: 759, startPoint y: 127, endPoint x: 397, endPoint y: 152, distance: 362.9
type input "3:00 PM"
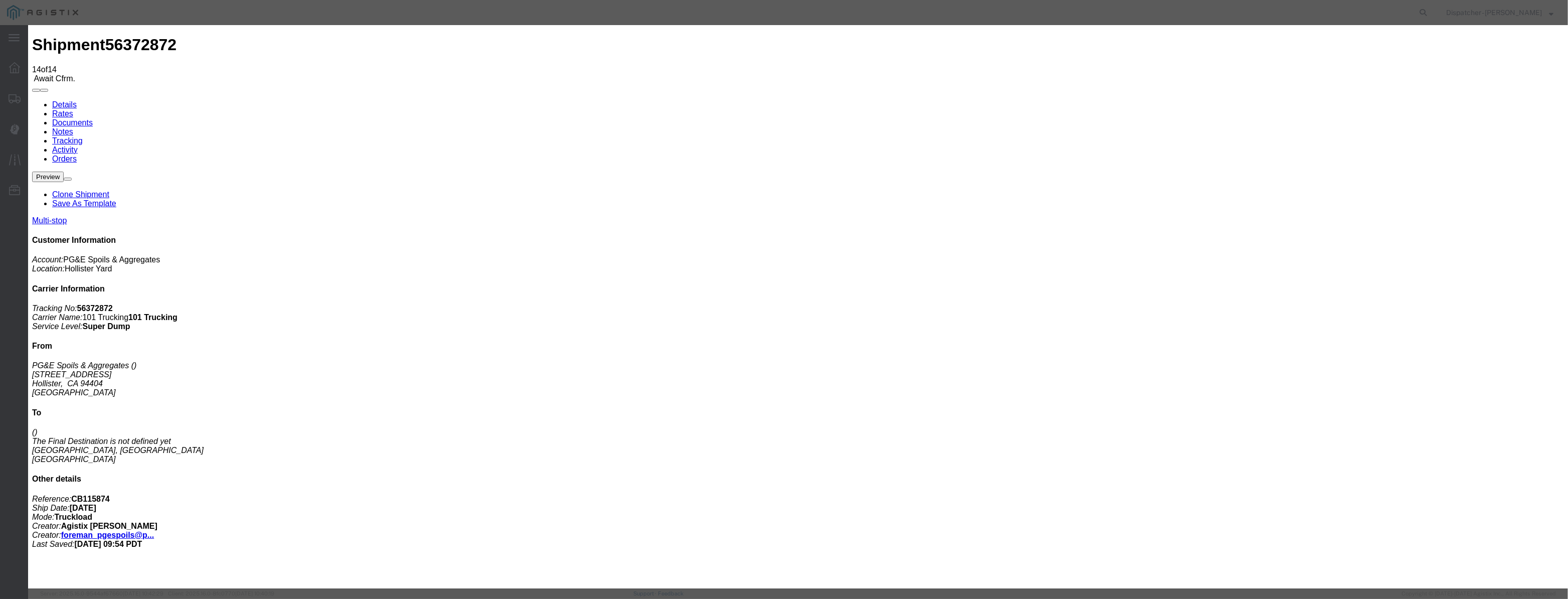
type input "08/12/2025"
type input "9:00 AM"
drag, startPoint x: 628, startPoint y: 124, endPoint x: 640, endPoint y: 106, distance: 21.6
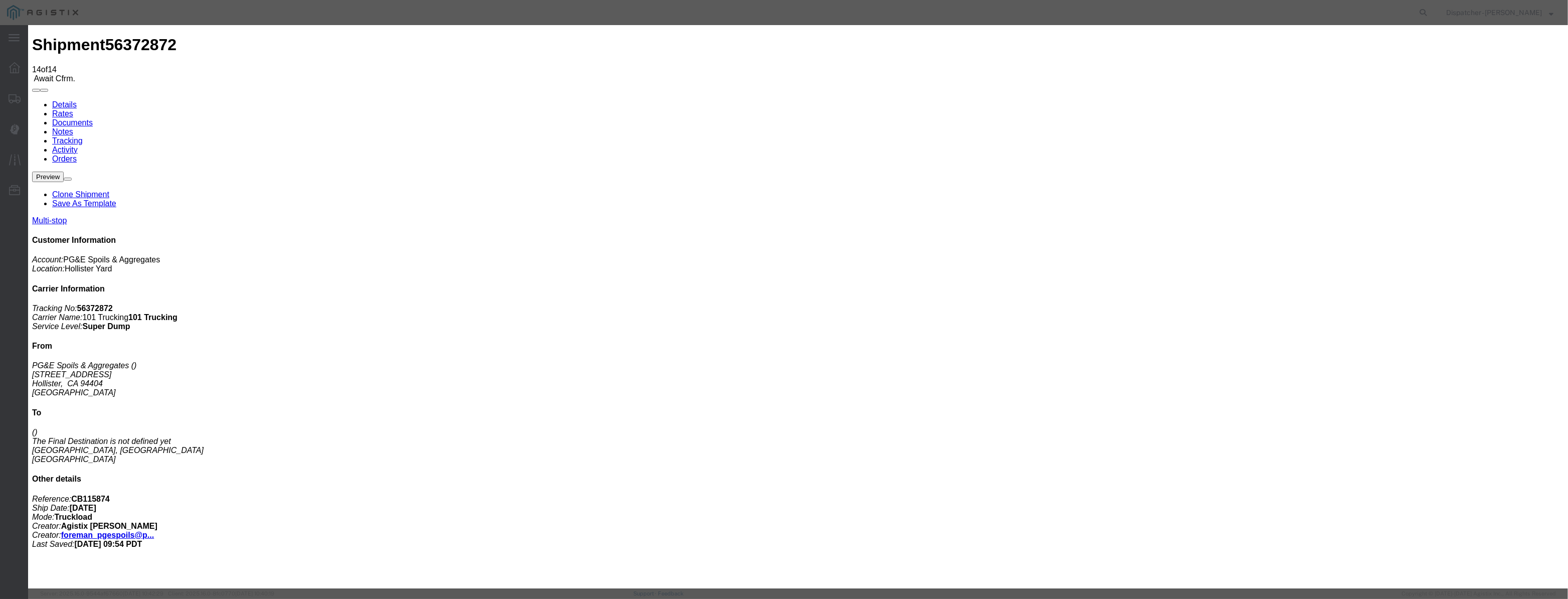
drag, startPoint x: 640, startPoint y: 106, endPoint x: 643, endPoint y: 113, distance: 7.6
paste input "08/04/2025"
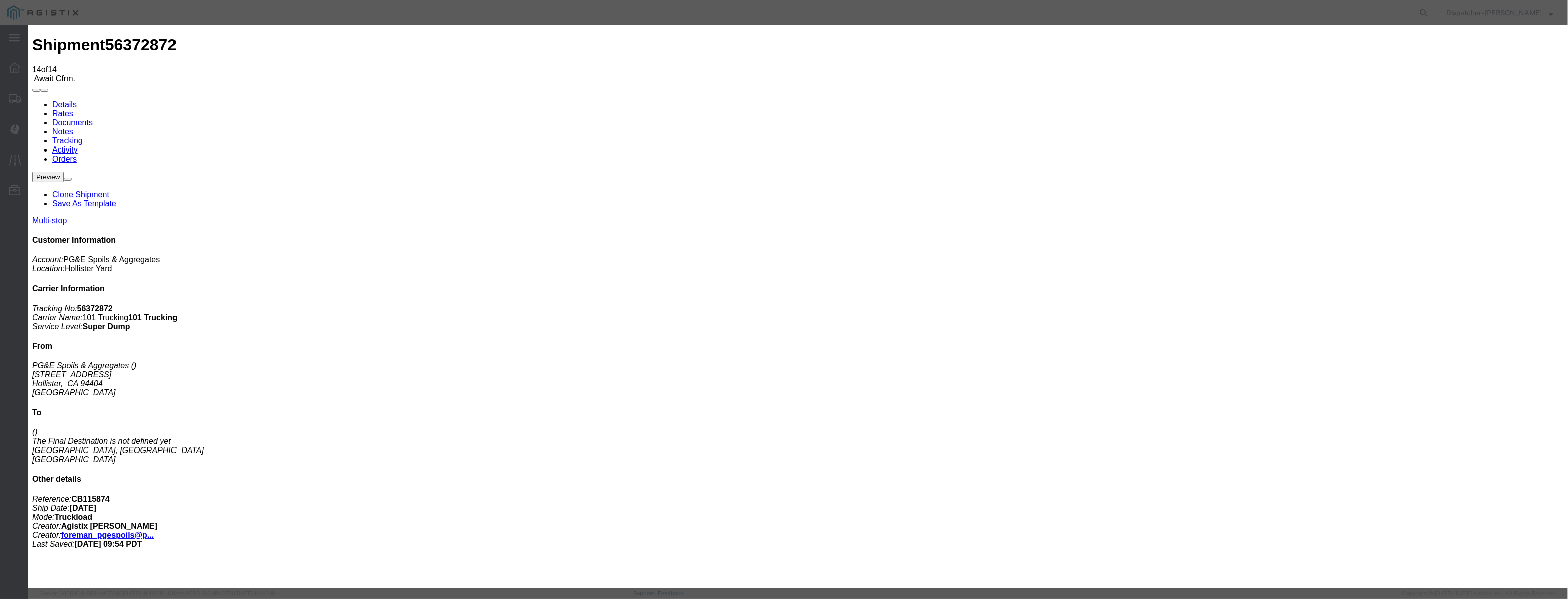
scroll to position [0, 2]
type input "08/04/2025"
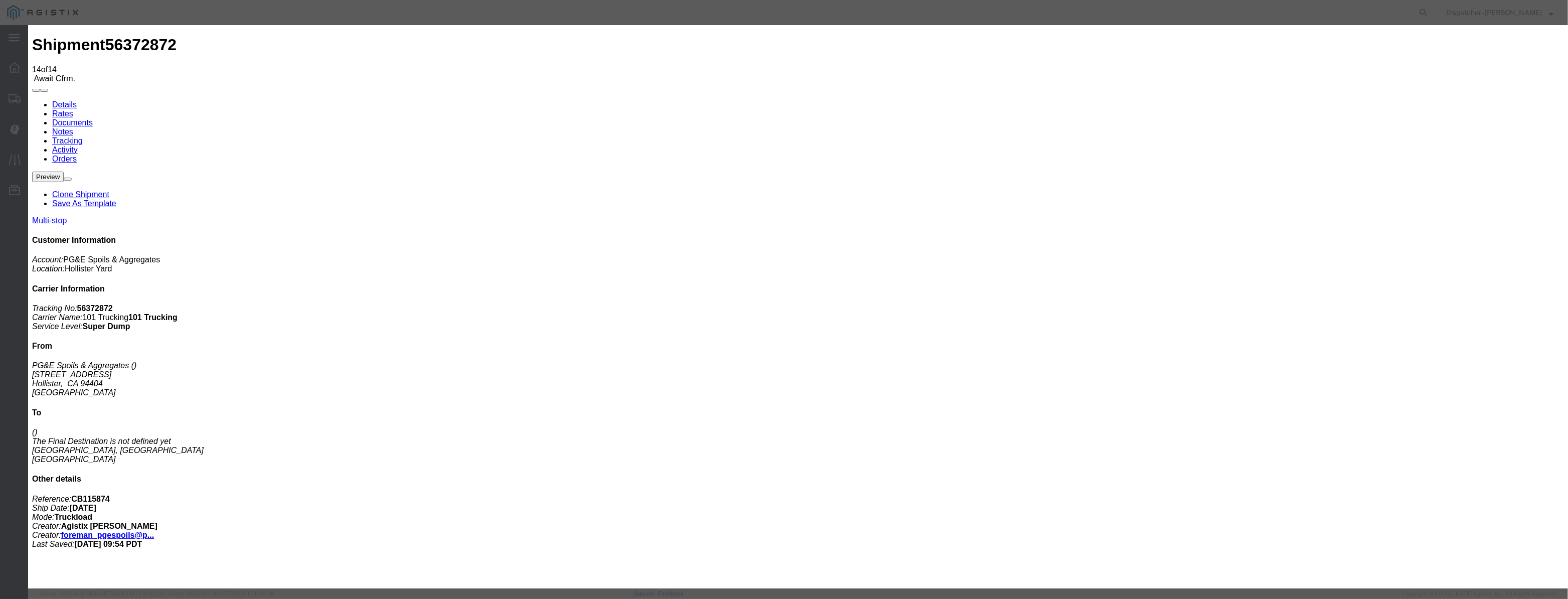
select select "BREAKSTART"
select select "{"pickupDeliveryInfoId": "122029260","pickupOrDelivery": "P","stopNum": "1","lo…"
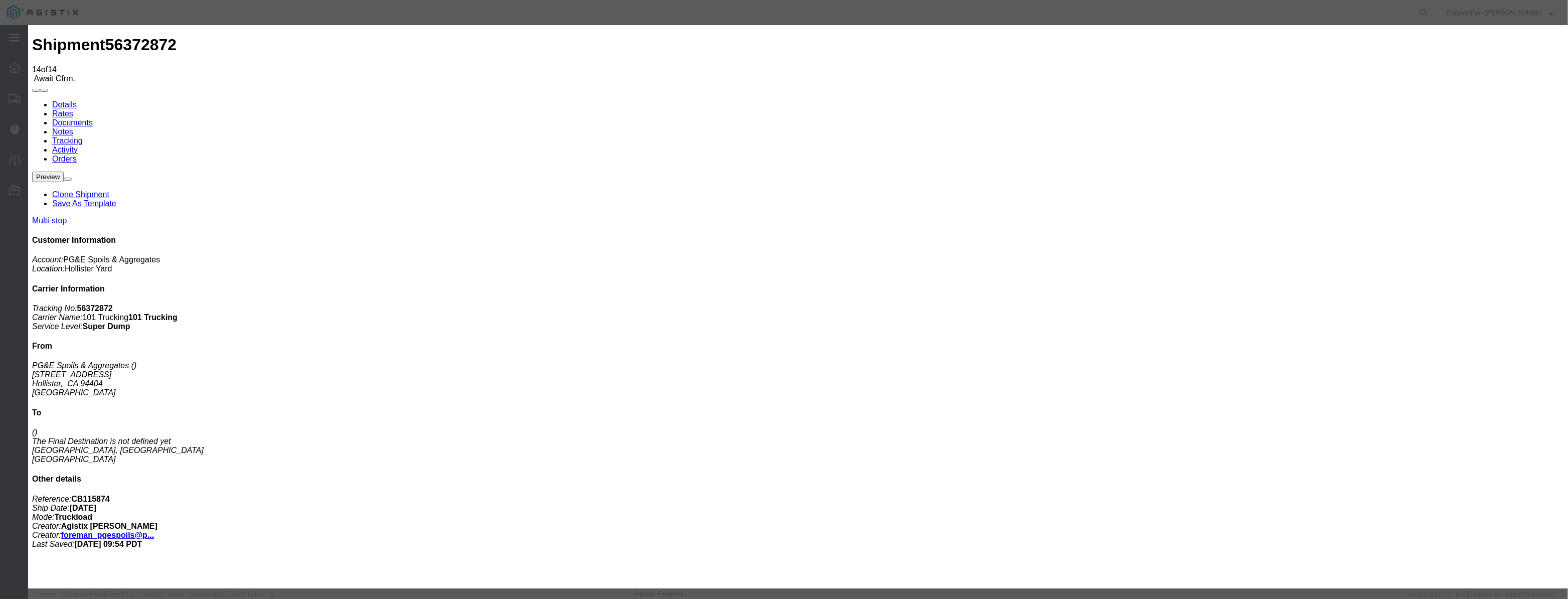
select select "CA"
type input "Hollister"
drag, startPoint x: 787, startPoint y: 118, endPoint x: 770, endPoint y: 127, distance: 19.2
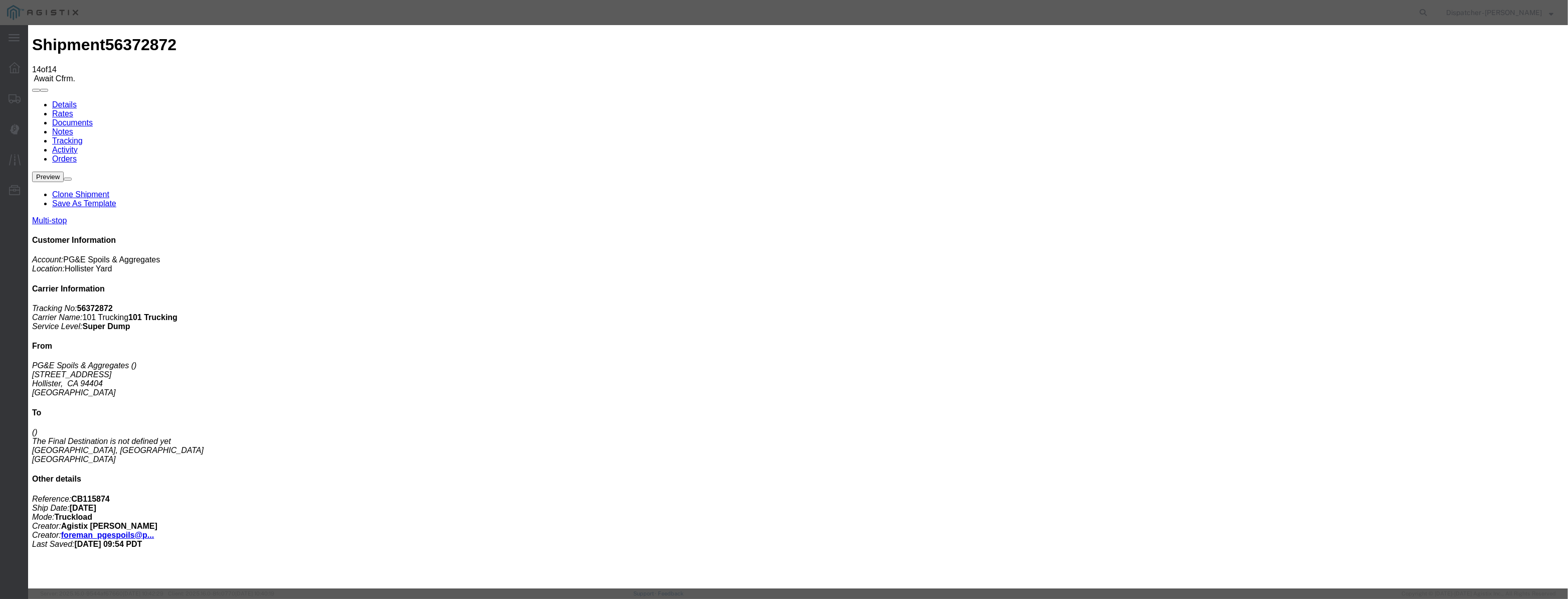
drag, startPoint x: 770, startPoint y: 127, endPoint x: 532, endPoint y: 228, distance: 258.5
type input "3:00 PM"
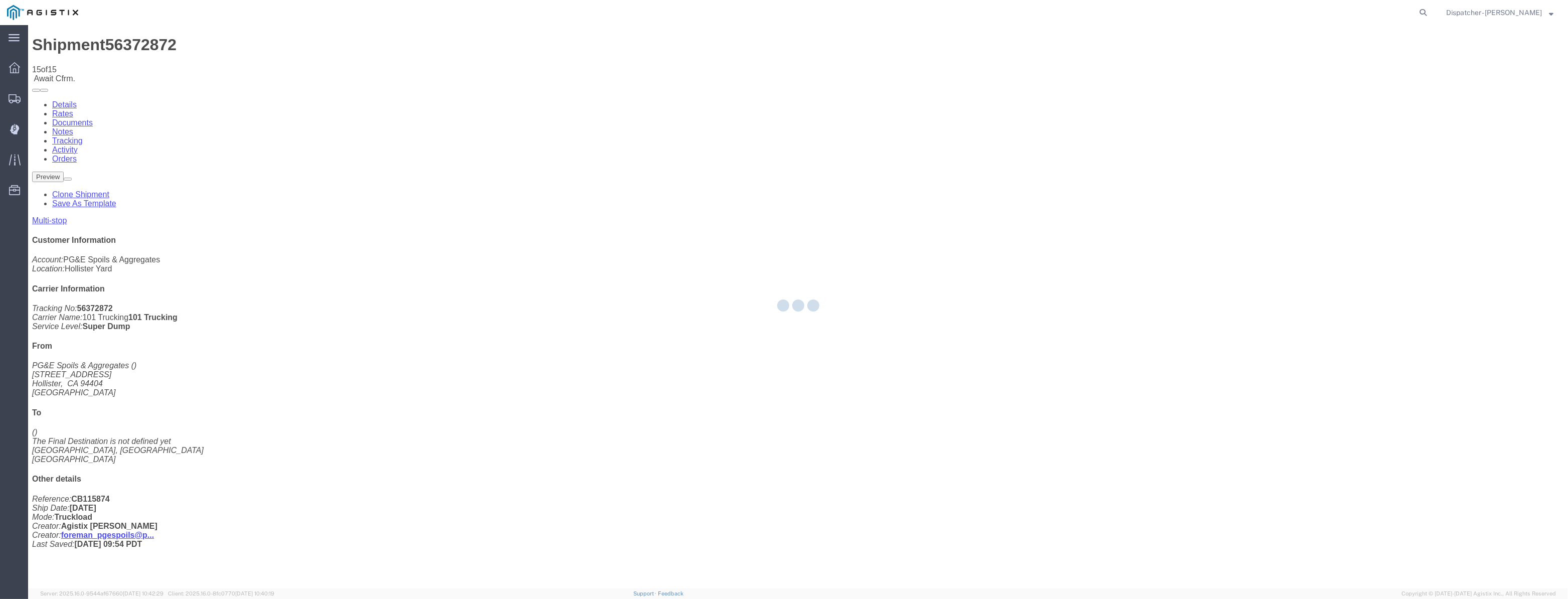
click at [1316, 100] on div at bounding box center [798, 306] width 1540 height 563
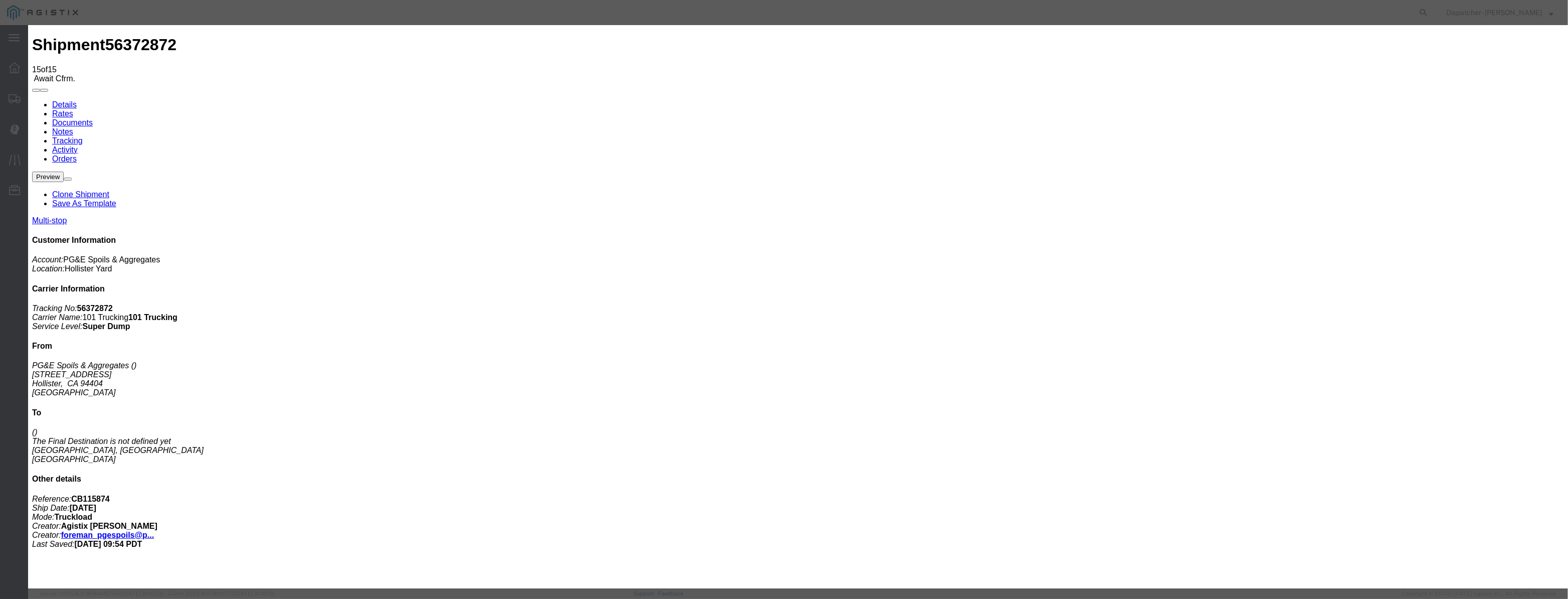
type input "08/12/2025"
type input "9:00 AM"
drag, startPoint x: 642, startPoint y: 127, endPoint x: 650, endPoint y: 109, distance: 19.7
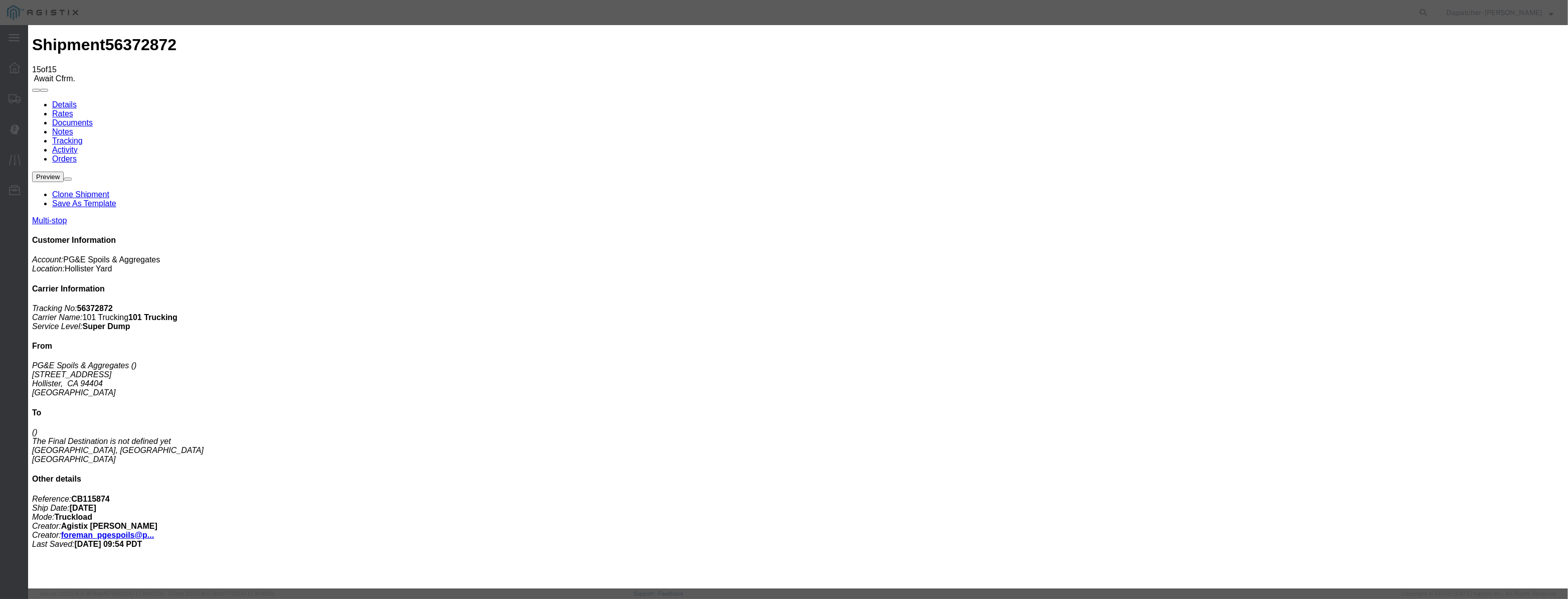
drag, startPoint x: 643, startPoint y: 129, endPoint x: 653, endPoint y: 128, distance: 10.0
paste input "08/04/2025"
type input "08/04/2025"
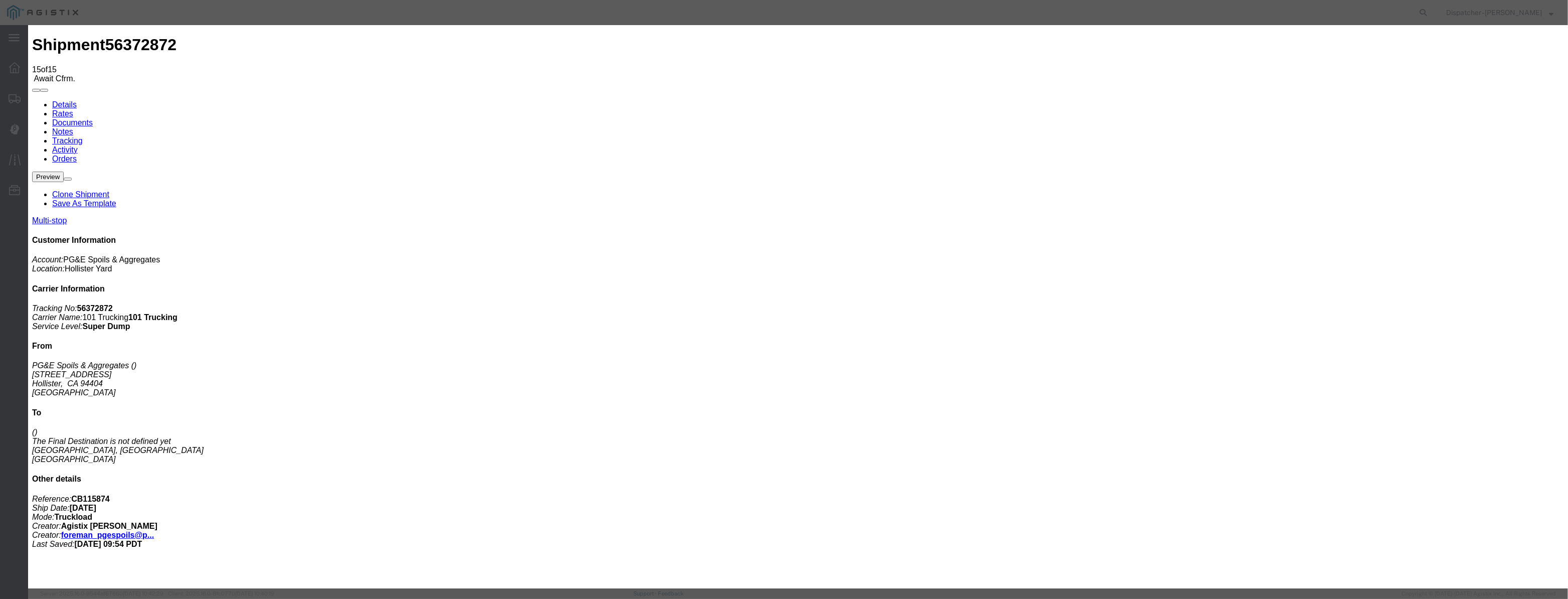
select select "BREAKSTOP"
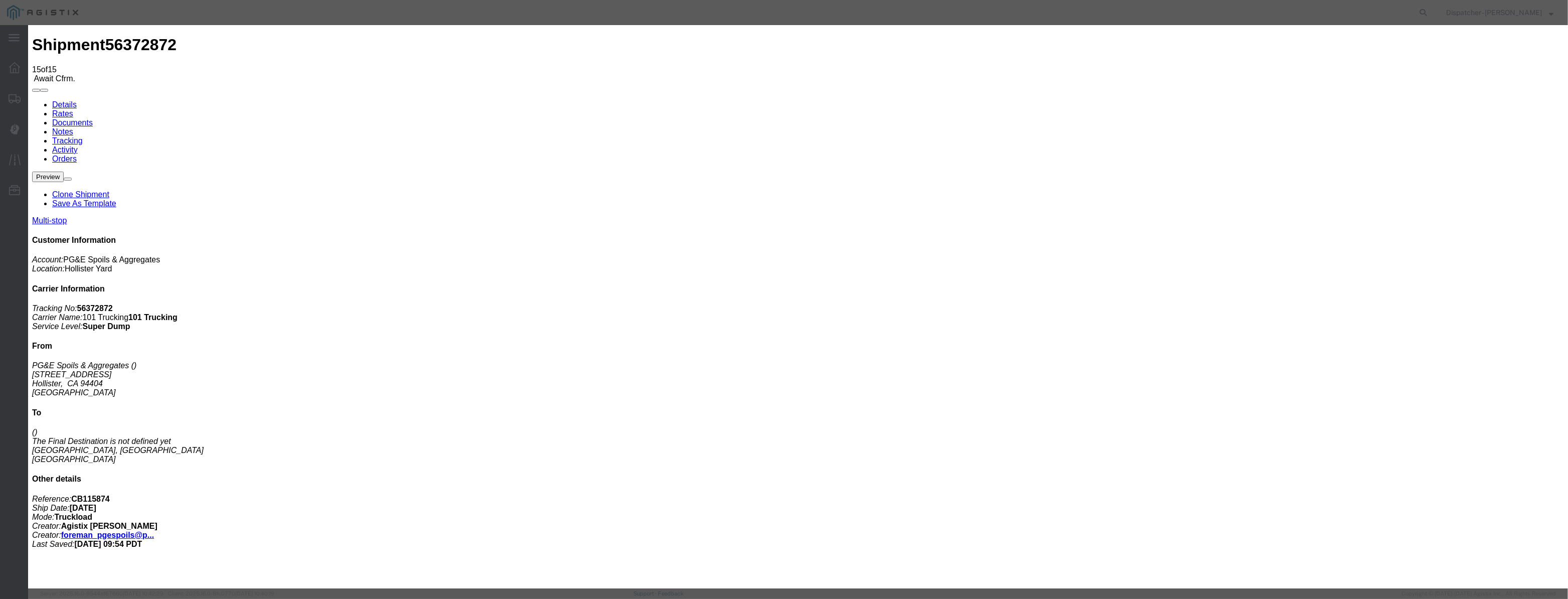
select select "{"pickupDeliveryInfoId": "122029260","pickupOrDelivery": "P","stopNum": "1","lo…"
select select "CA"
type input "Hollister"
drag, startPoint x: 765, startPoint y: 129, endPoint x: 488, endPoint y: 245, distance: 300.3
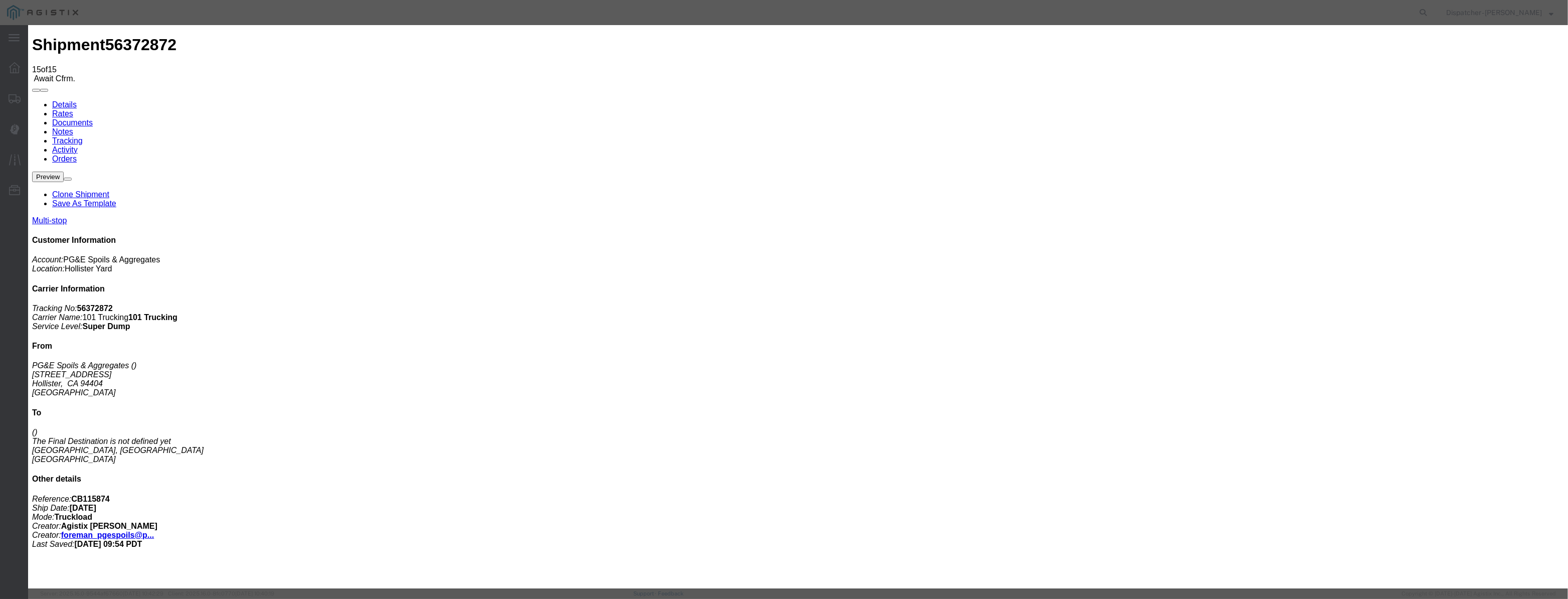
type input "3:30 PM"
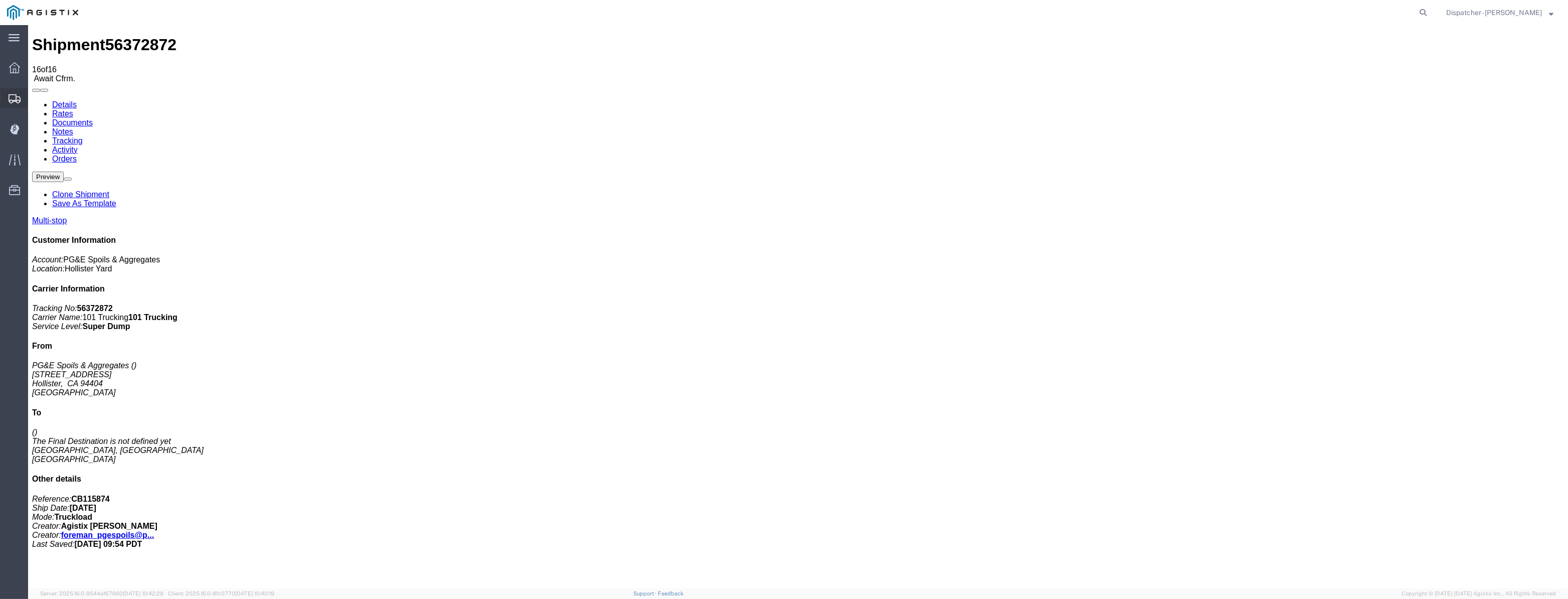
click at [5, 98] on div at bounding box center [15, 98] width 28 height 20
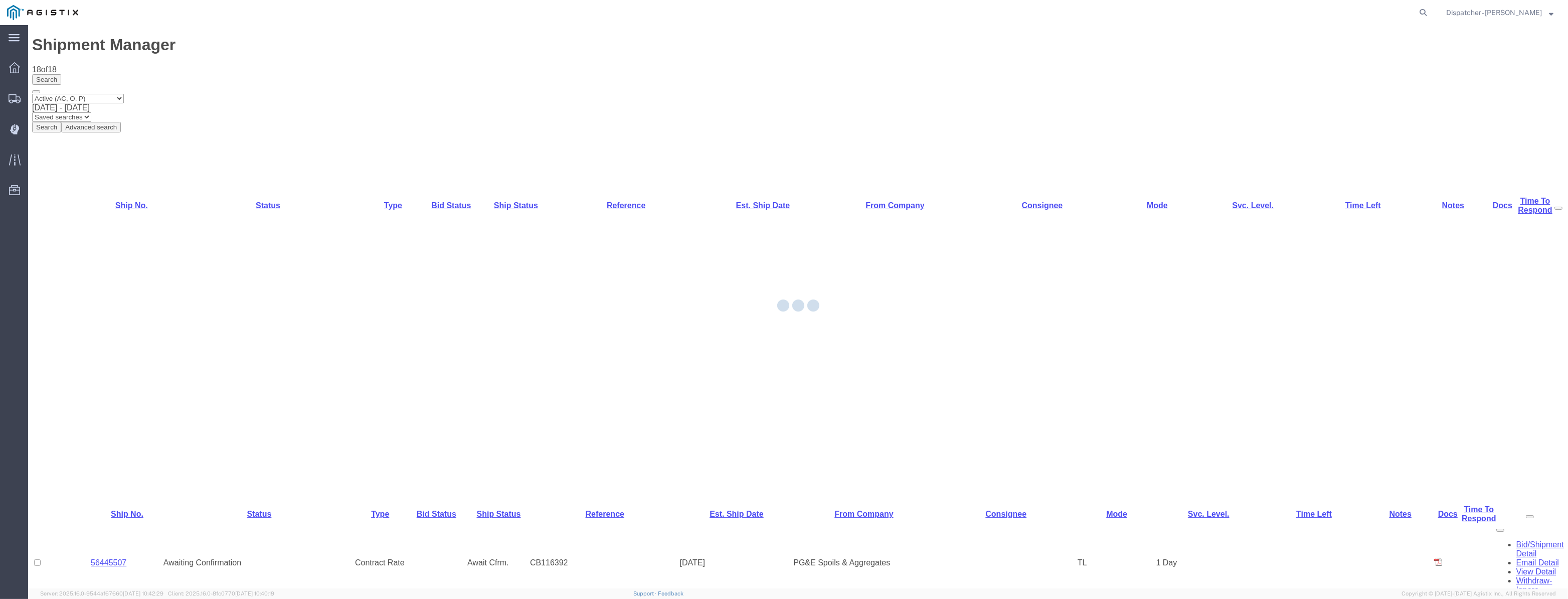
click at [104, 346] on div at bounding box center [798, 306] width 1540 height 563
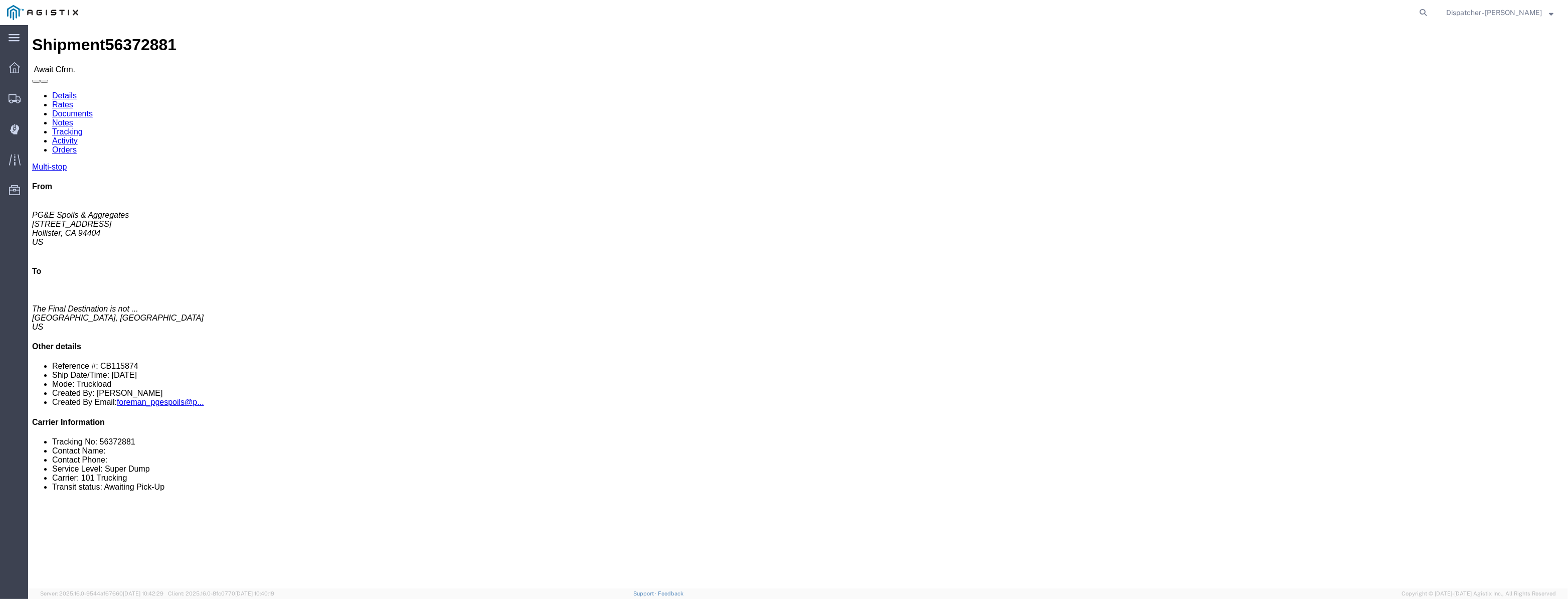
click link "Tracking"
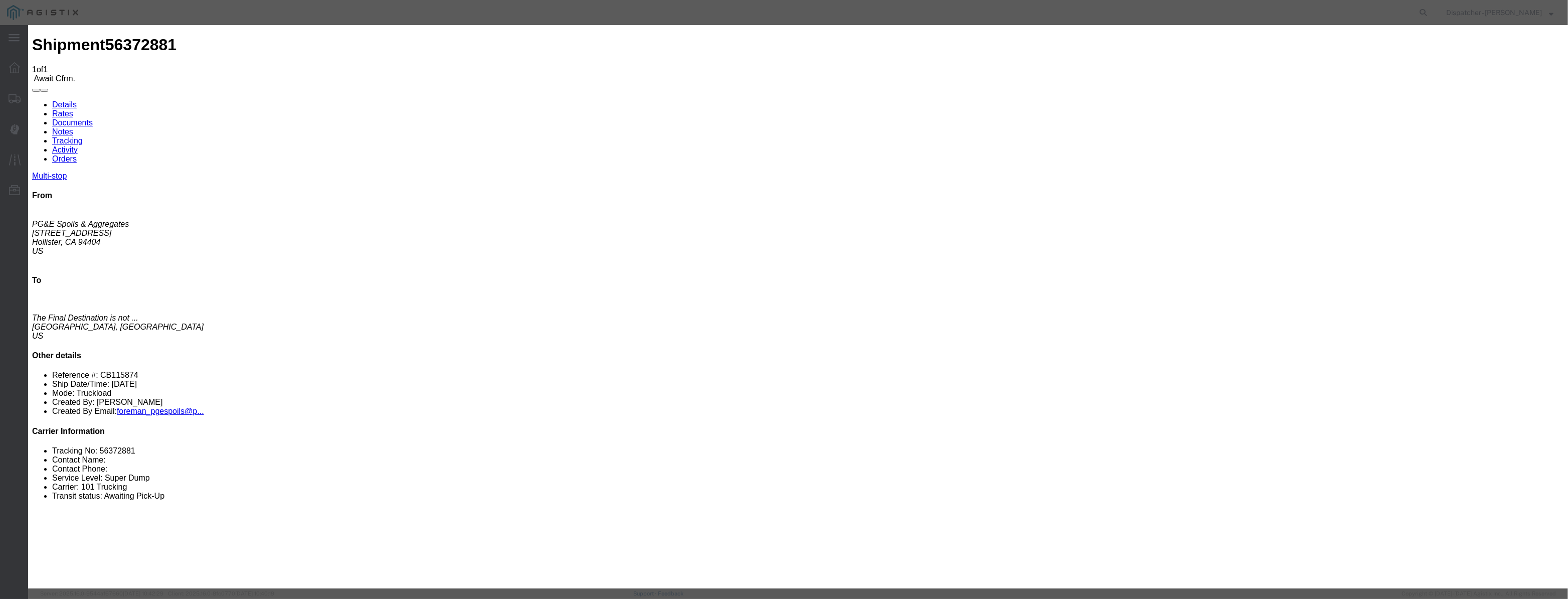
type input "08/12/2025"
type input "9:00 AM"
drag, startPoint x: 629, startPoint y: 114, endPoint x: 624, endPoint y: 120, distance: 7.8
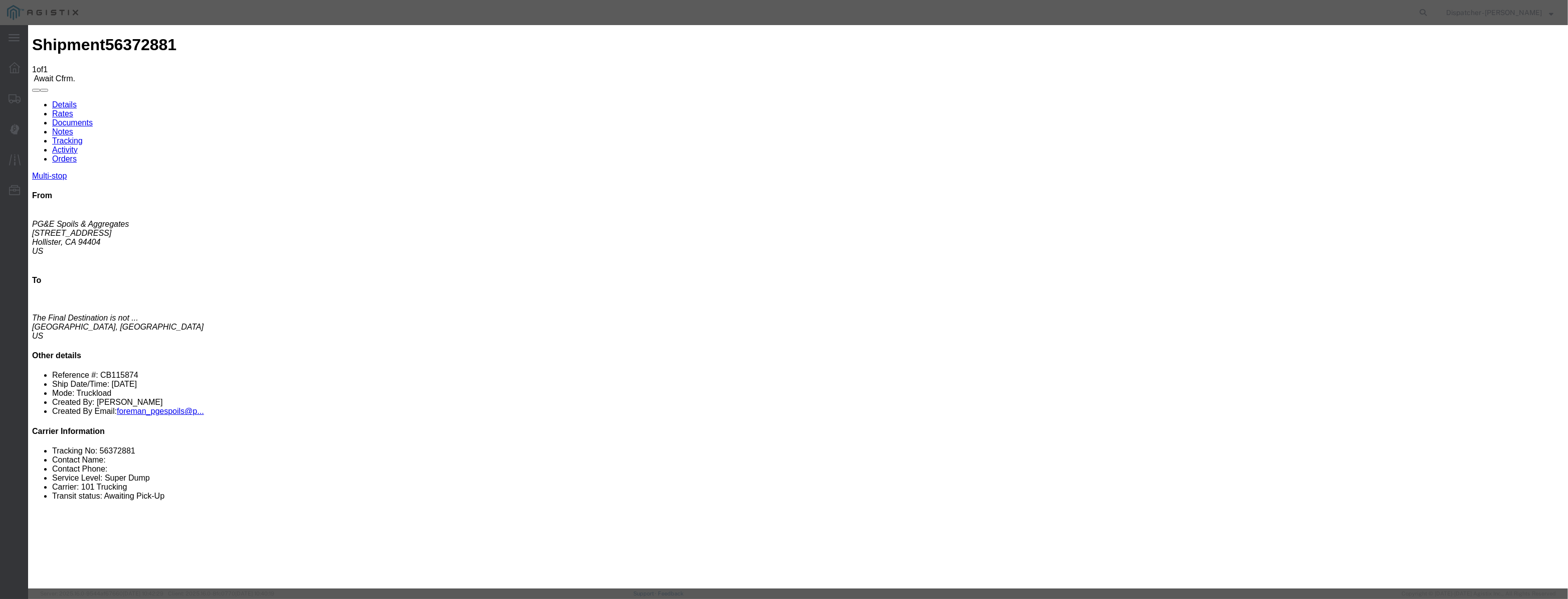
drag, startPoint x: 624, startPoint y: 120, endPoint x: 667, endPoint y: 124, distance: 43.2
paste input "08/04/2025"
type input "08/04/2025"
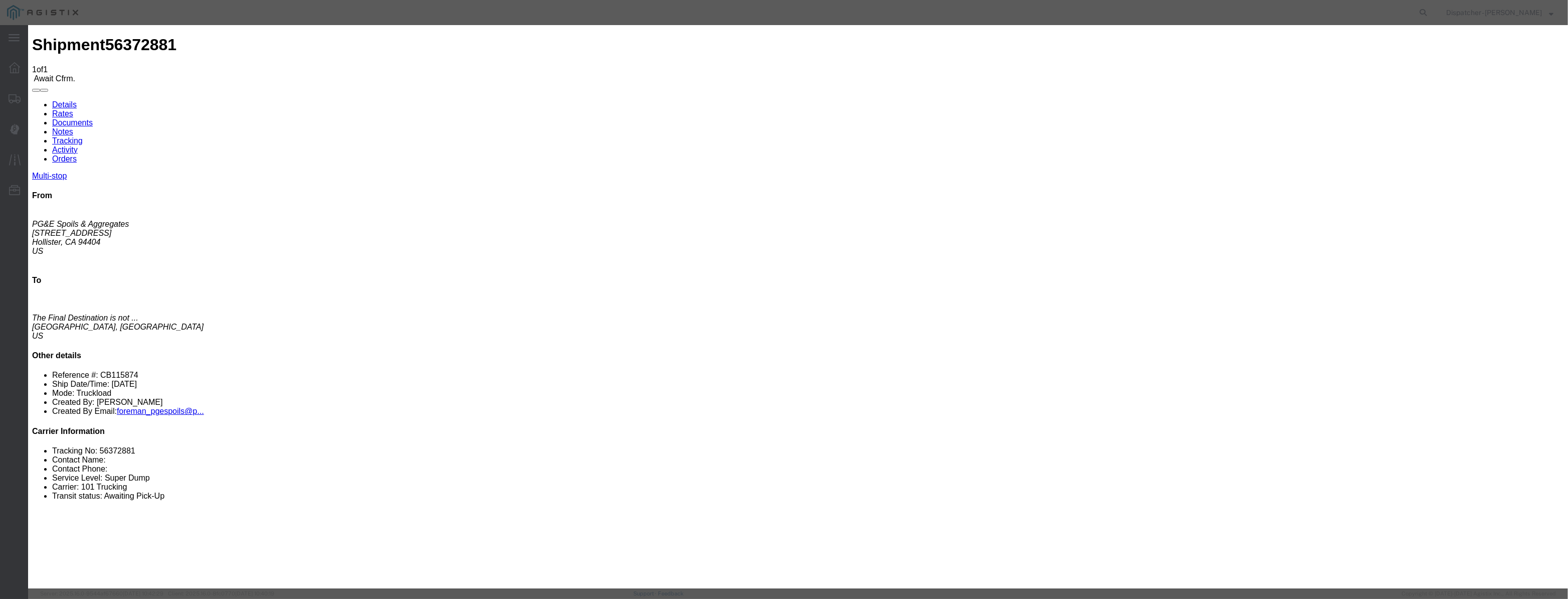
select select "ARVPULOC"
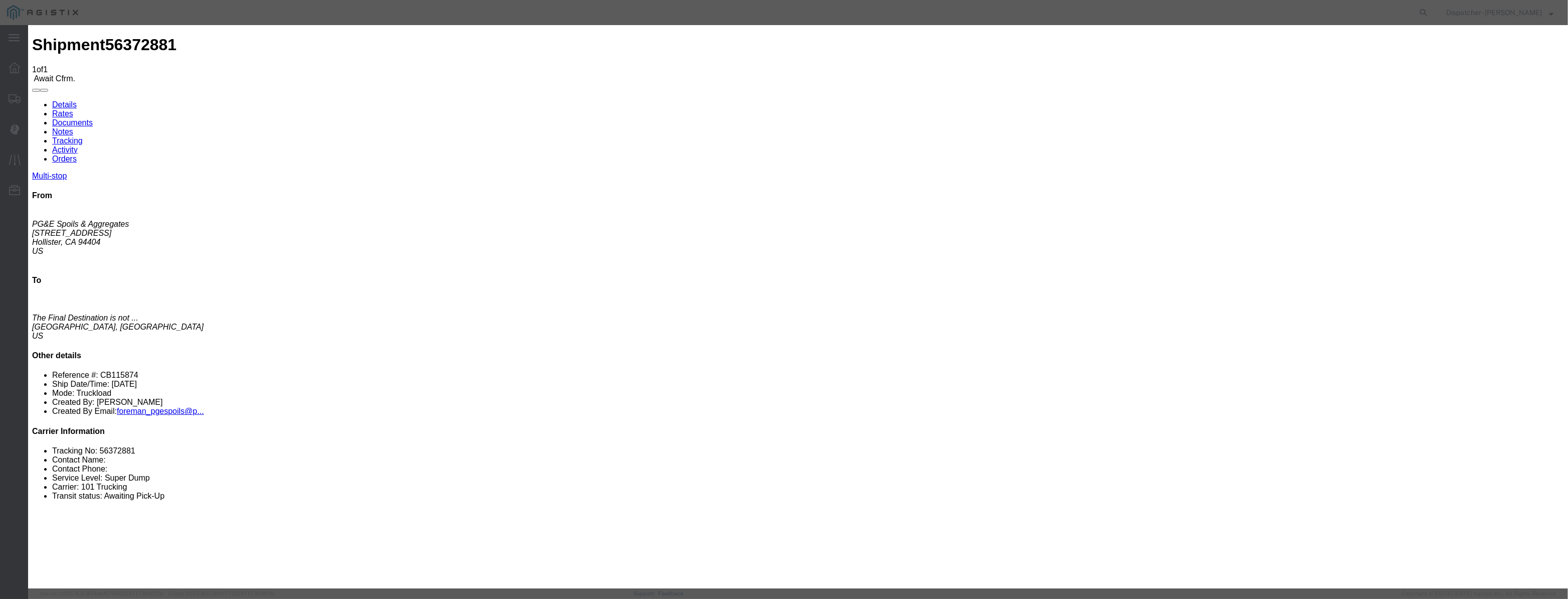
select select "{"pickupDeliveryInfoId": "122029281","pickupOrDelivery": "P","stopNum": "1","lo…"
select select "CA"
type input "Hollister"
drag, startPoint x: 774, startPoint y: 129, endPoint x: 502, endPoint y: 212, distance: 284.4
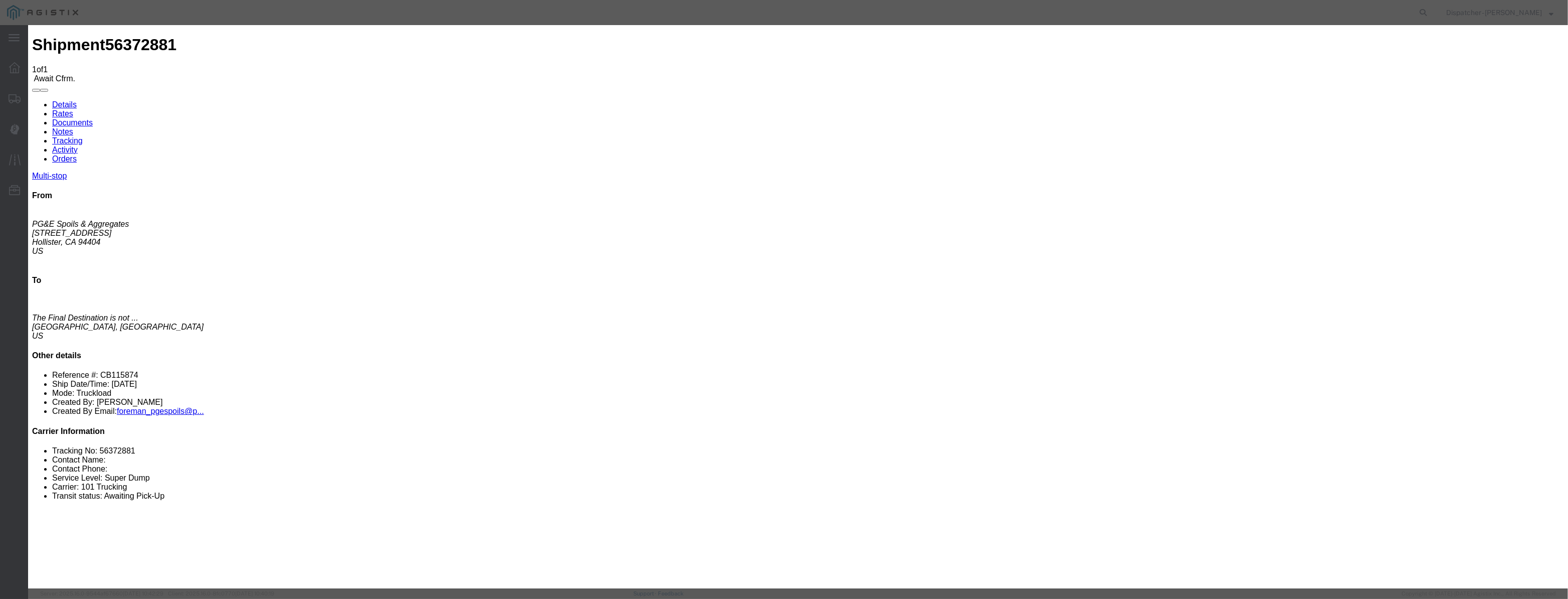
type input "6:00 AM"
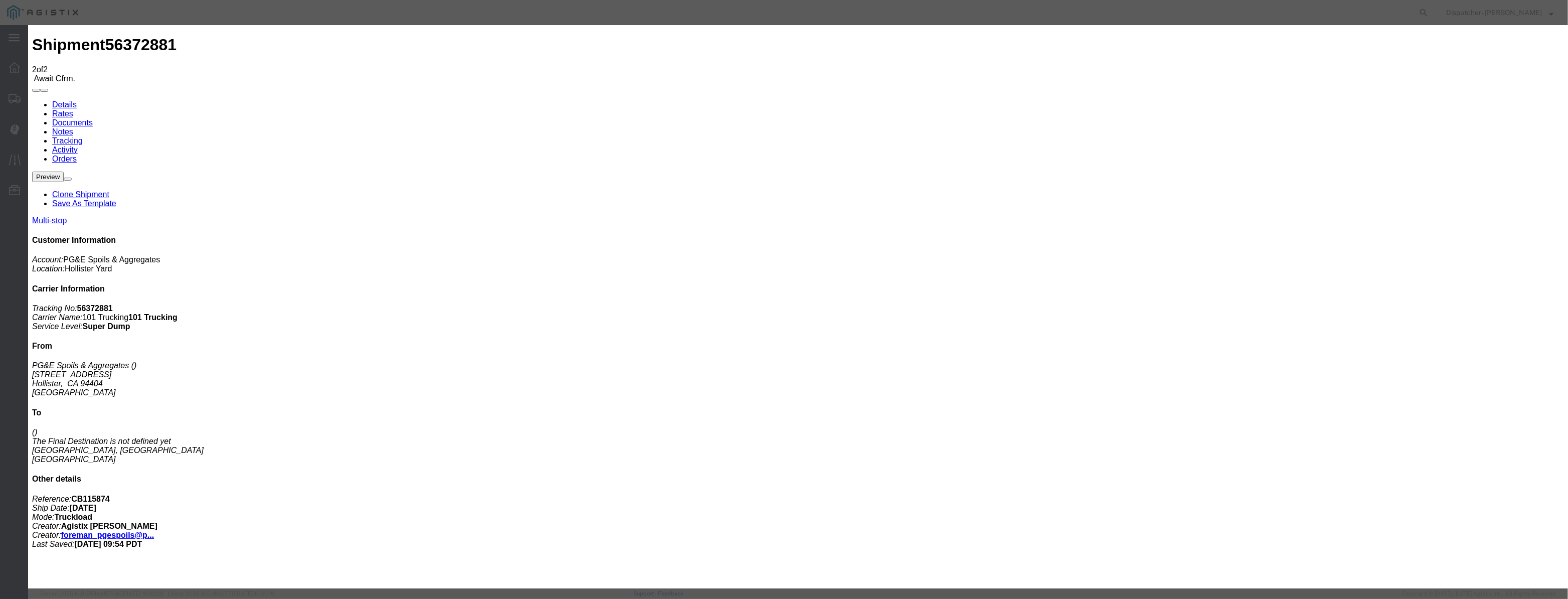
type input "08/12/2025"
type input "9:00 AM"
drag, startPoint x: 628, startPoint y: 114, endPoint x: 622, endPoint y: 127, distance: 14.3
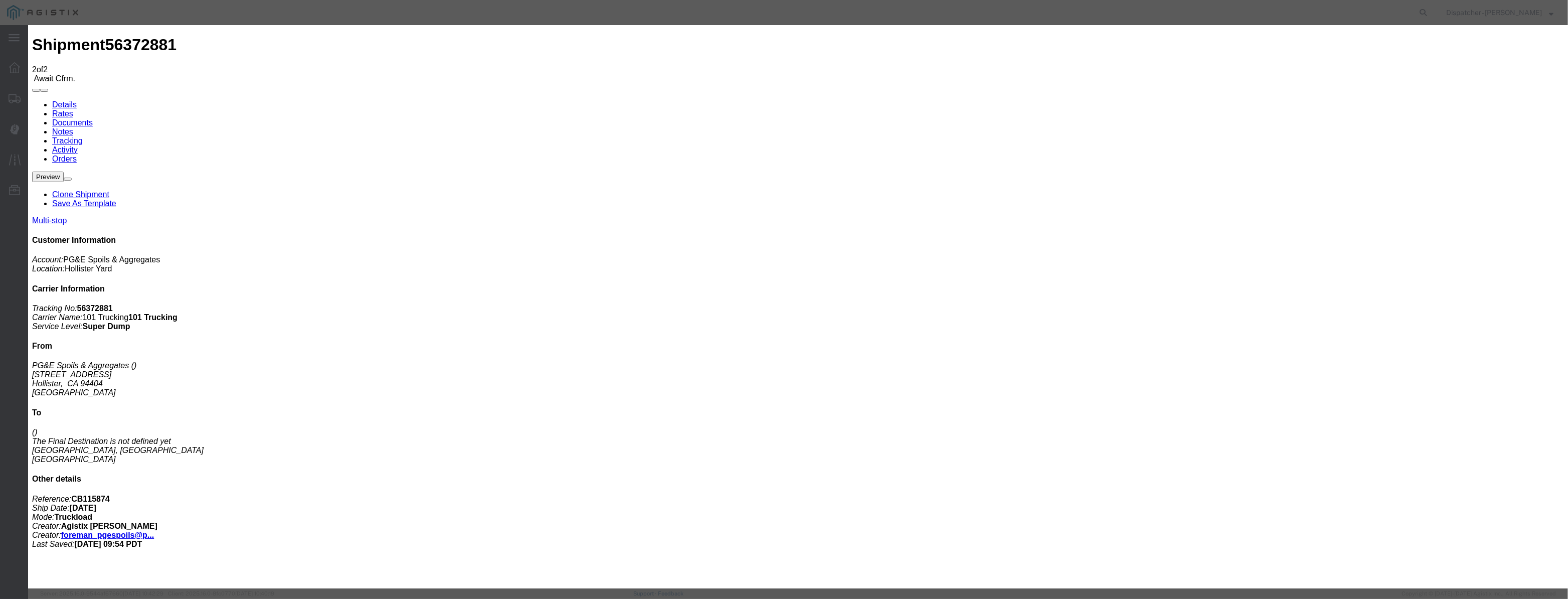
drag, startPoint x: 622, startPoint y: 127, endPoint x: 663, endPoint y: 130, distance: 41.1
paste input "08/04/2025"
type input "08/04/2025"
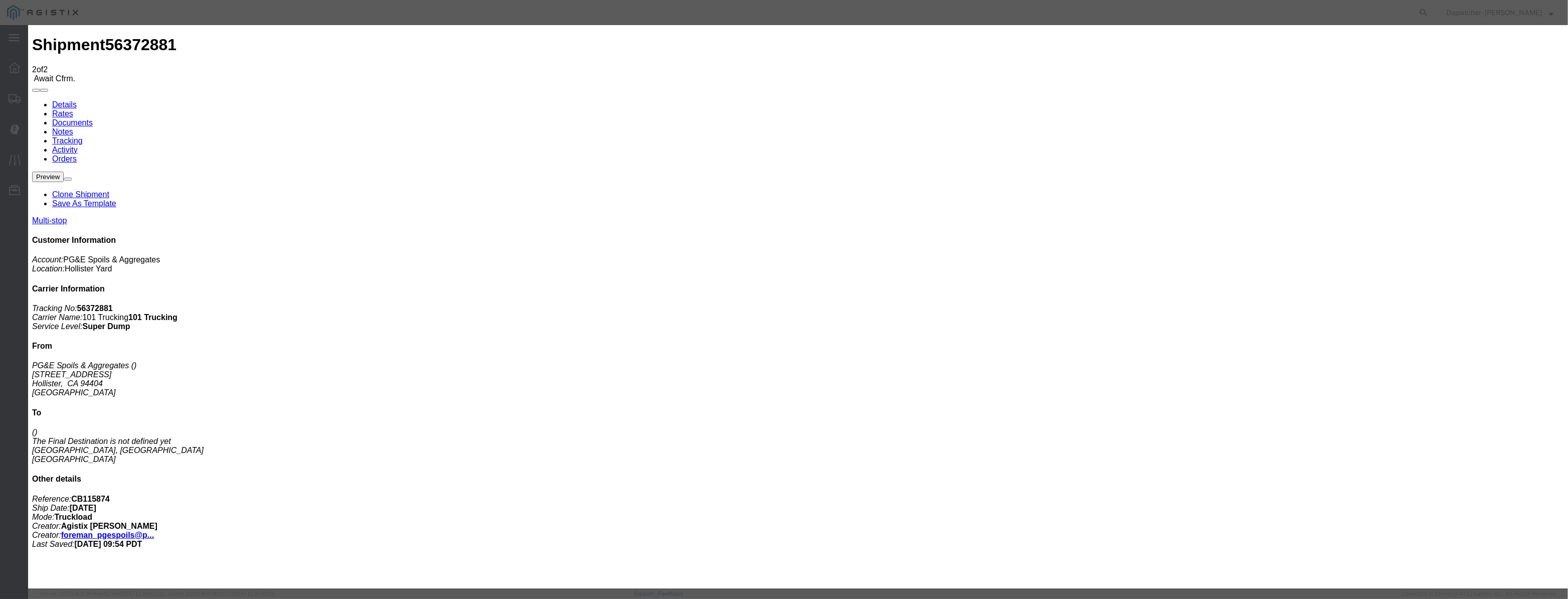
drag, startPoint x: 723, startPoint y: 410, endPoint x: 747, endPoint y: 222, distance: 189.5
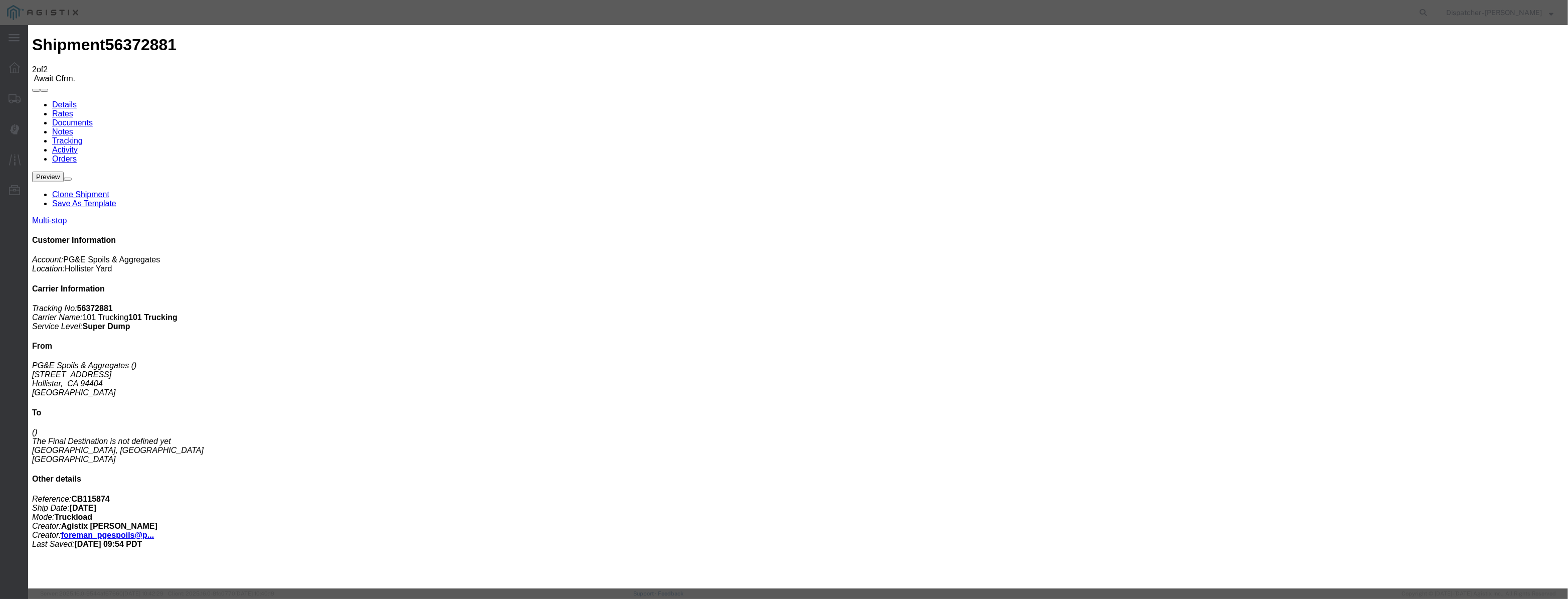
select select "DPTPULOC"
select select "{"pickupDeliveryInfoId": "122029281","pickupOrDelivery": "P","stopNum": "1","lo…"
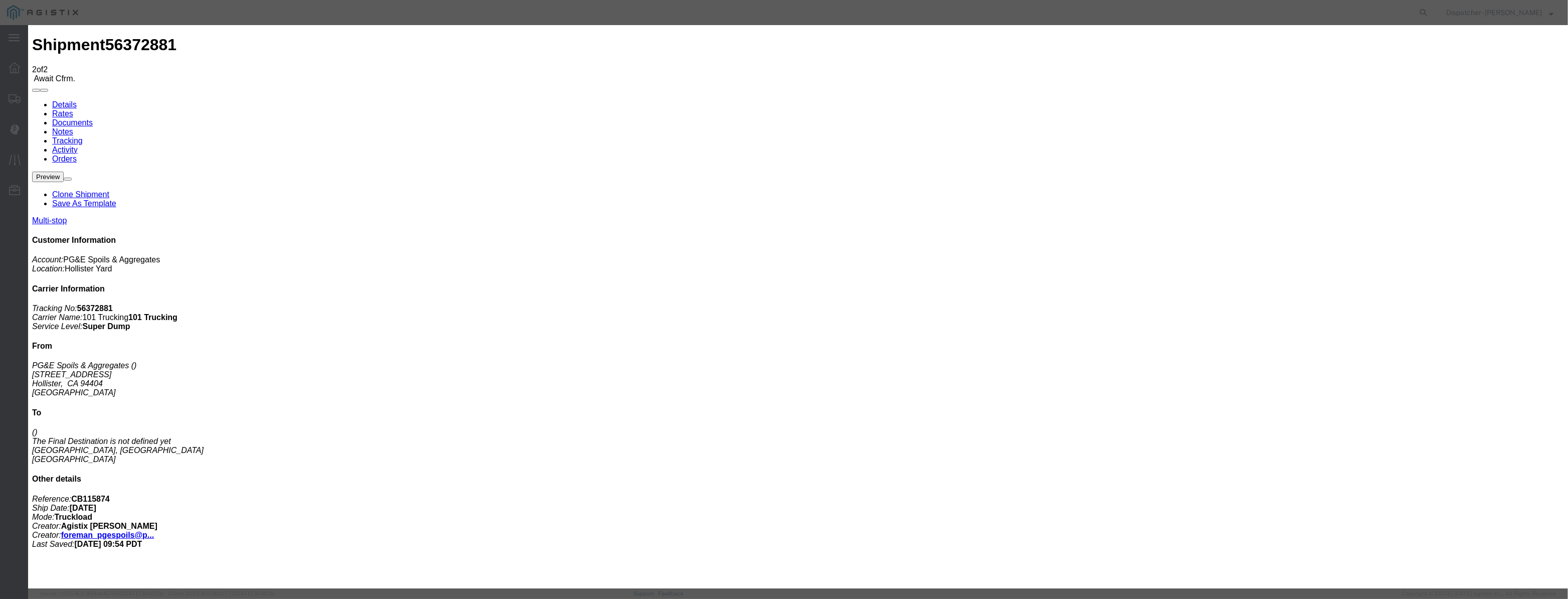
select select "CA"
type input "Hollister"
drag, startPoint x: 776, startPoint y: 127, endPoint x: 331, endPoint y: 282, distance: 471.2
type input "6:05 AM"
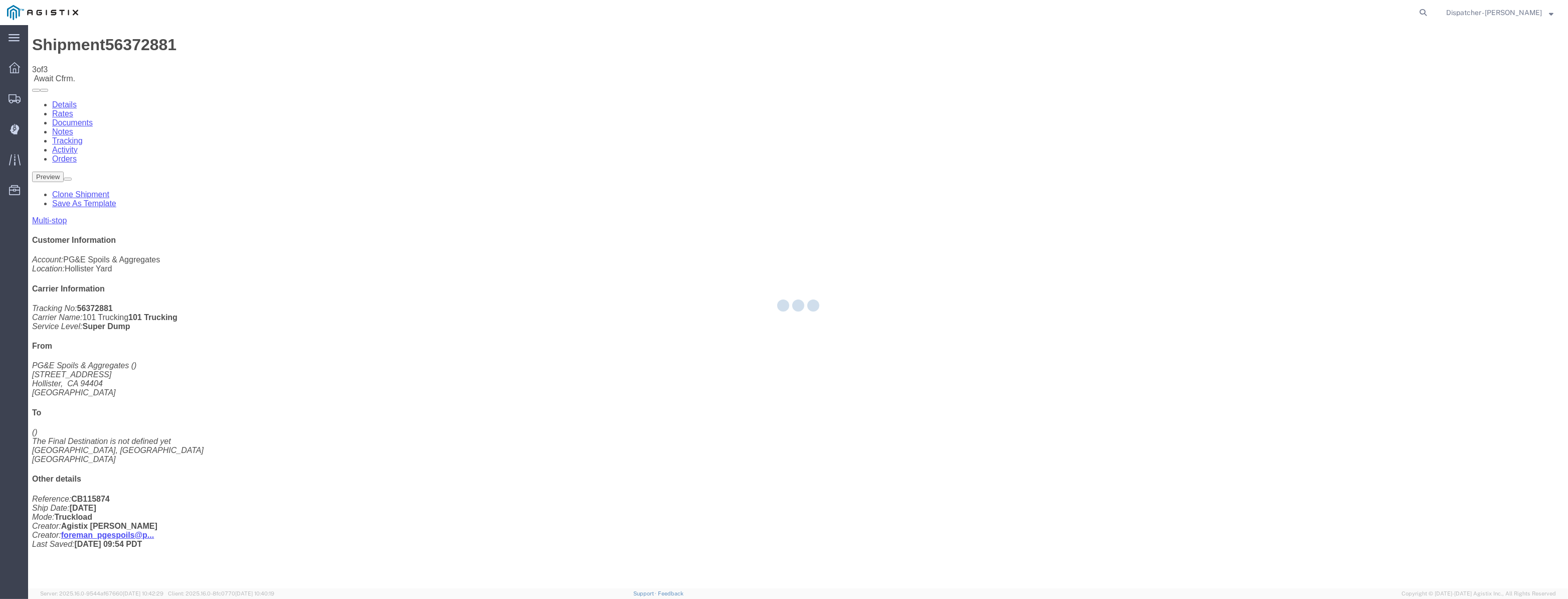
click at [1314, 100] on div at bounding box center [798, 306] width 1540 height 563
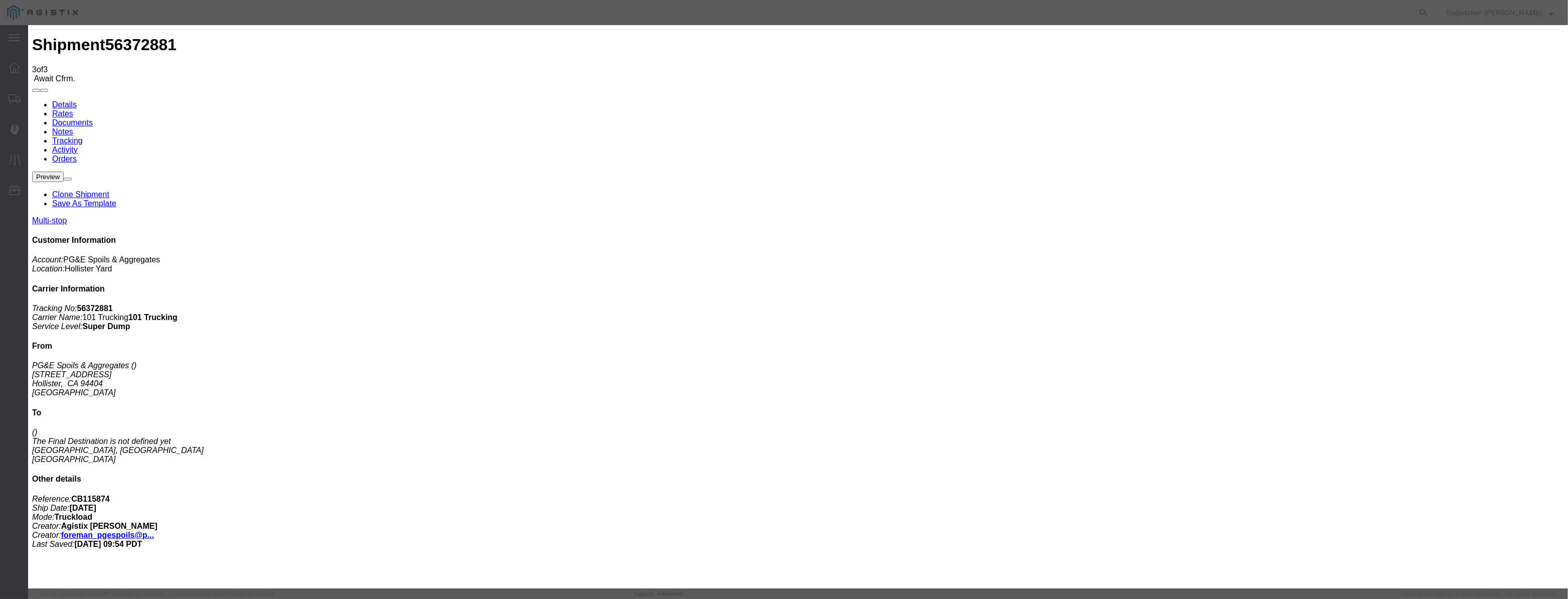
type input "08/12/2025"
type input "9:00 AM"
drag, startPoint x: 645, startPoint y: 113, endPoint x: 628, endPoint y: 127, distance: 22.0
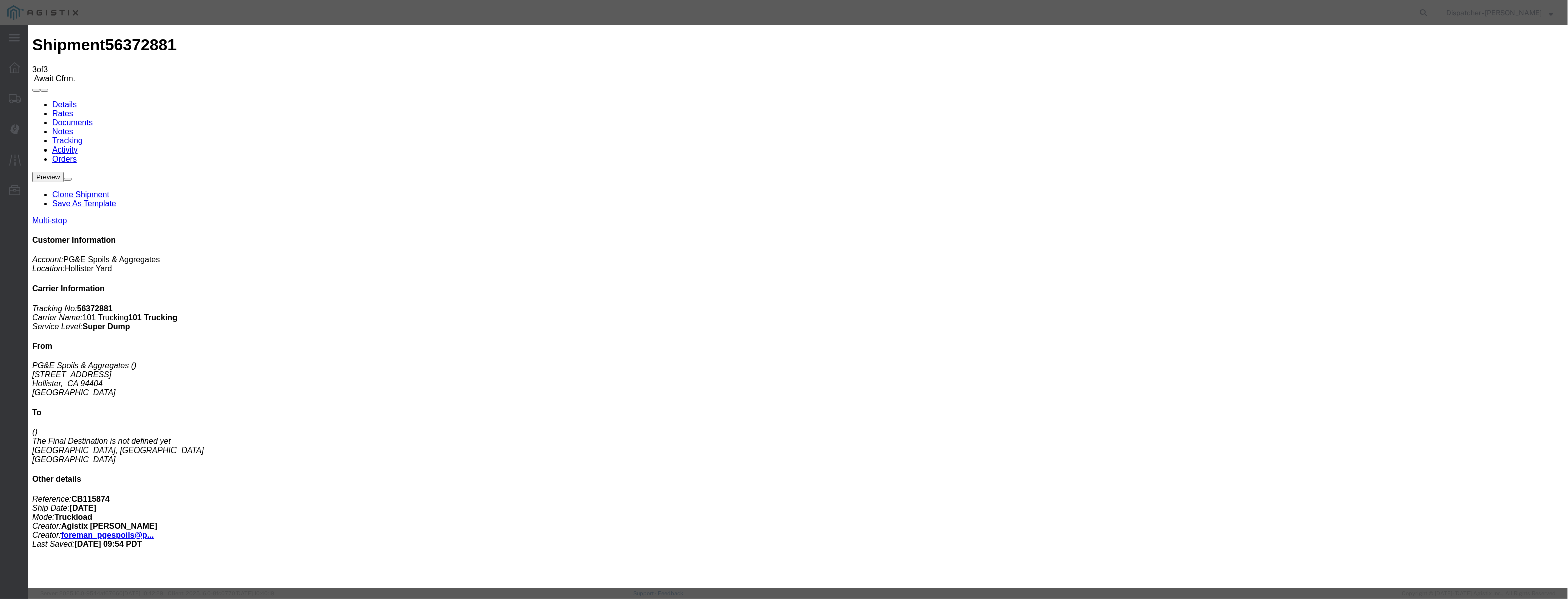
drag, startPoint x: 628, startPoint y: 127, endPoint x: 693, endPoint y: 131, distance: 65.1
paste input "08/04/2025"
type input "08/04/2025"
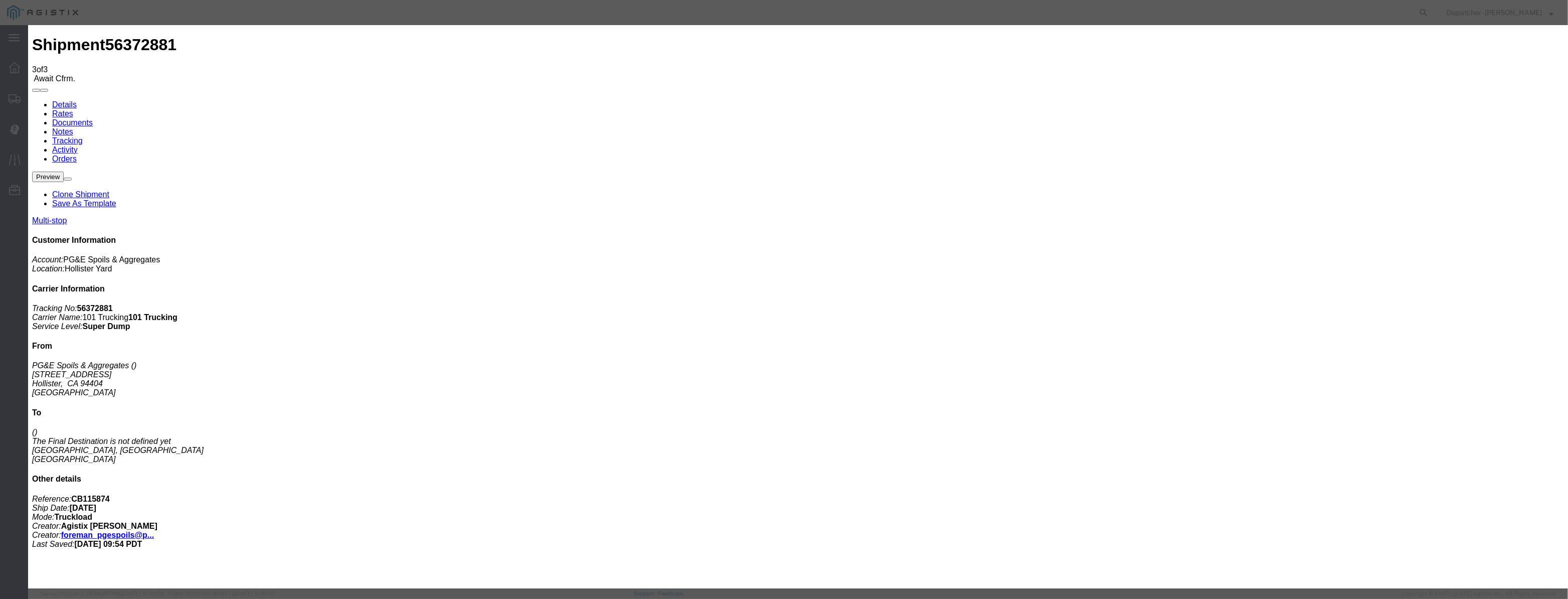
select select "ARVDLVLOC"
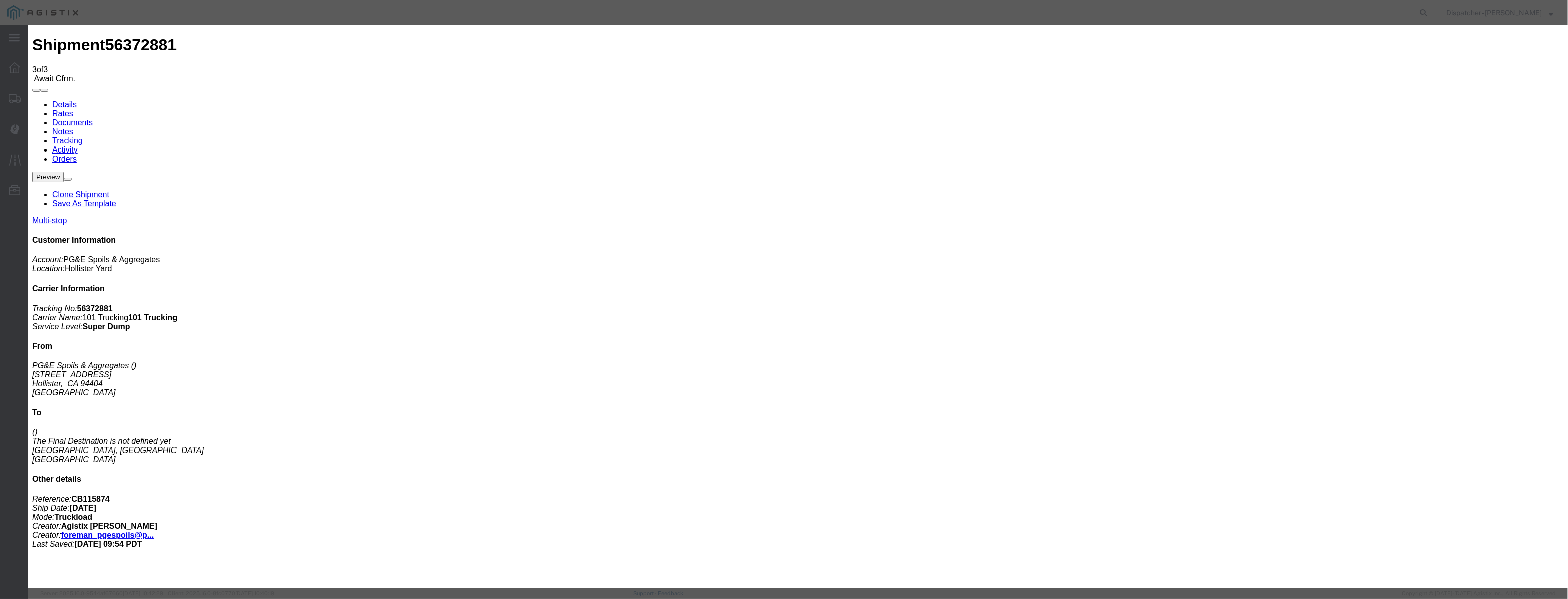
select select "{"pickupDeliveryInfoId": "122029282","pickupOrDelivery": "D","stopNum": "2","lo…"
select select "CA"
type input "Morgan Hill"
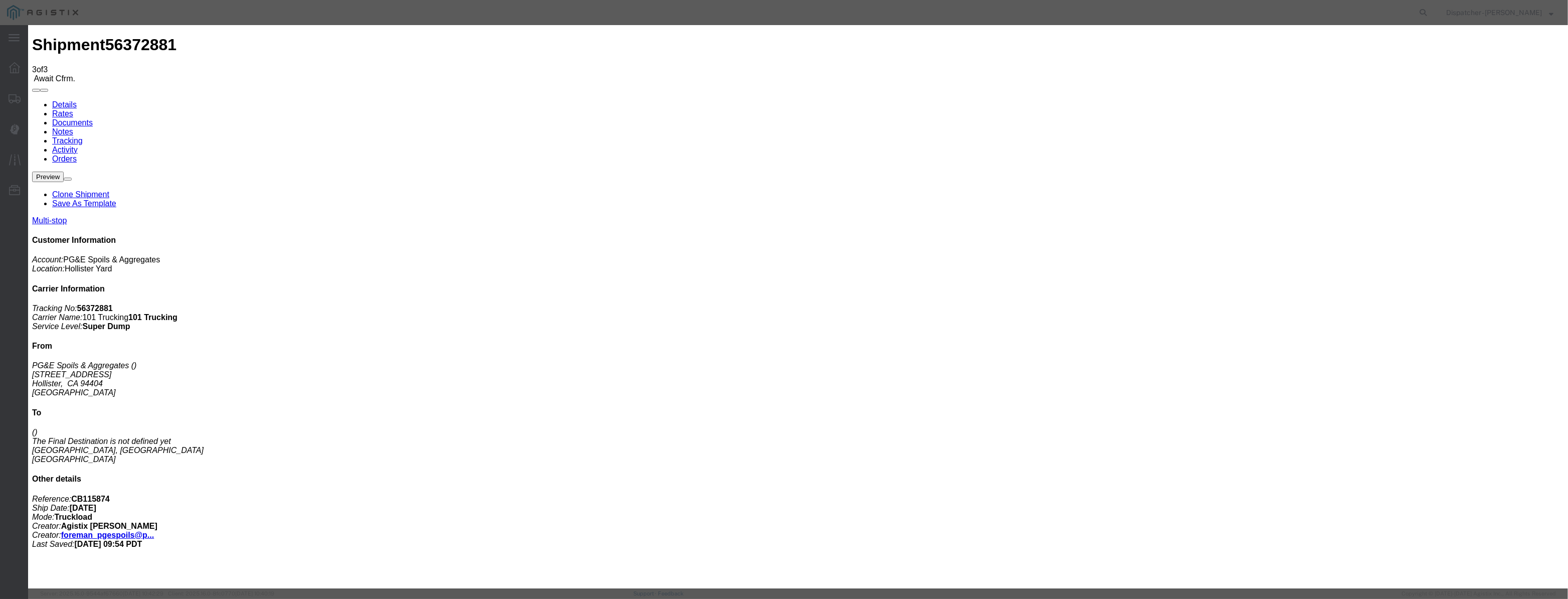
drag, startPoint x: 773, startPoint y: 124, endPoint x: 234, endPoint y: 229, distance: 549.1
type input "7:30 AM"
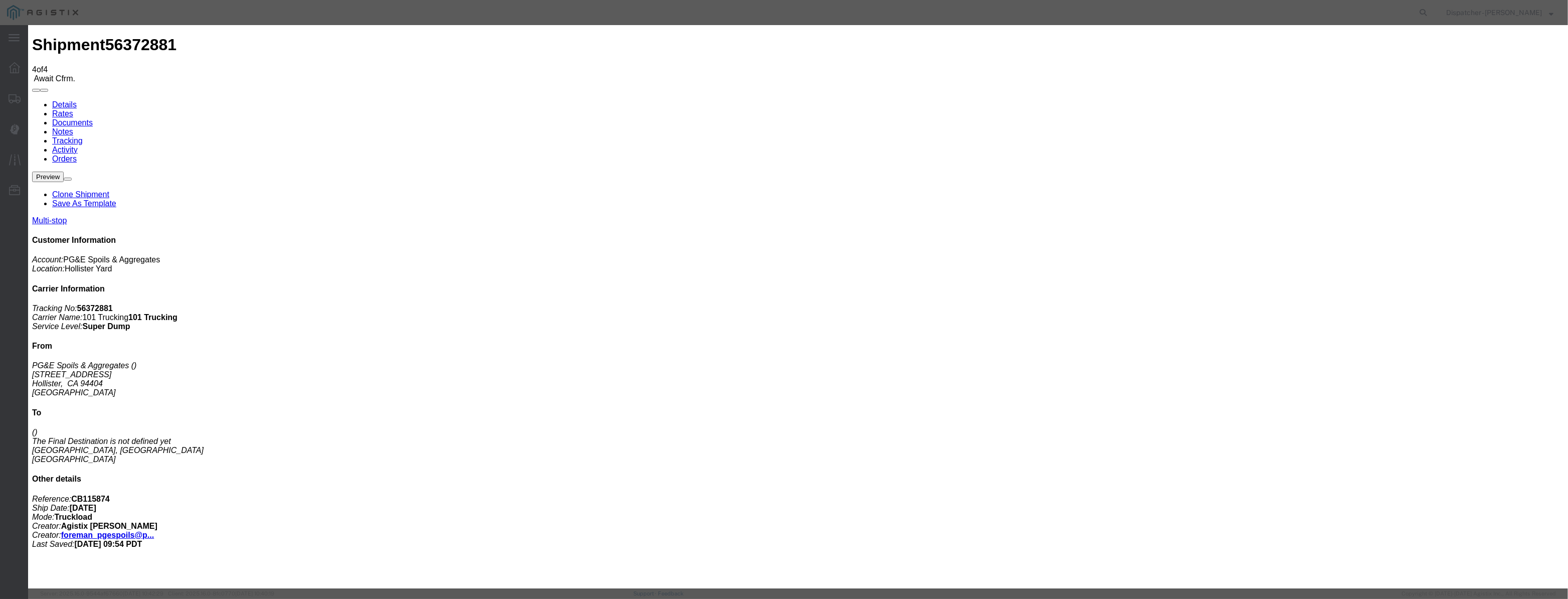
type input "08/12/2025"
type input "9:00 AM"
drag, startPoint x: 655, startPoint y: 114, endPoint x: 640, endPoint y: 127, distance: 19.8
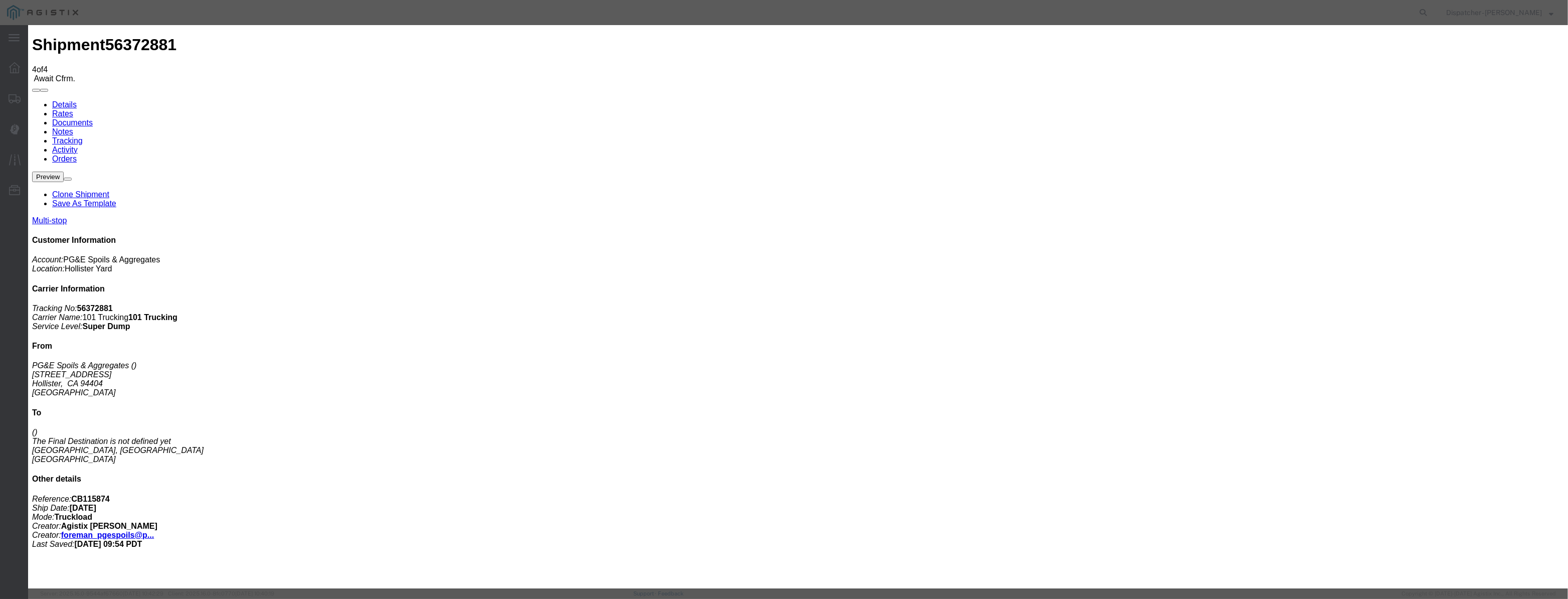
paste input "08/04/2025"
type input "08/04/2025"
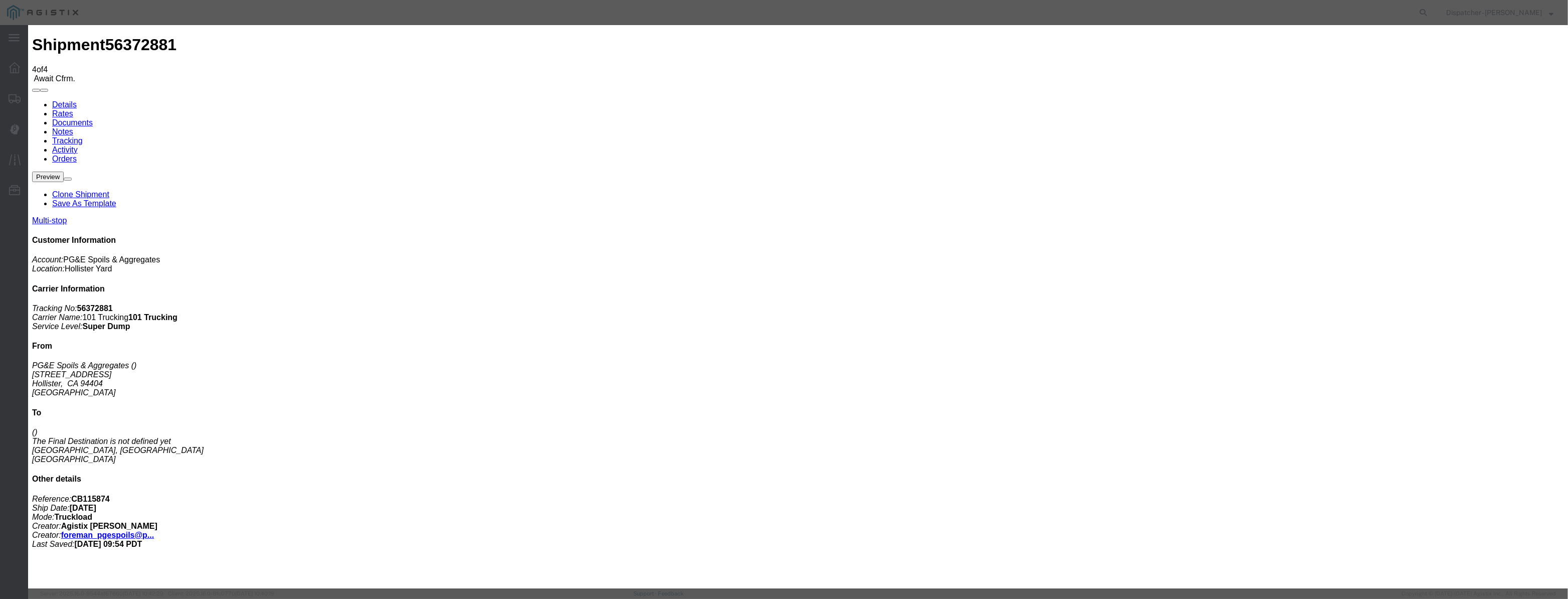
scroll to position [0, 0]
select select "DPTDLVLOC"
drag, startPoint x: 993, startPoint y: 122, endPoint x: 988, endPoint y: 133, distance: 12.1
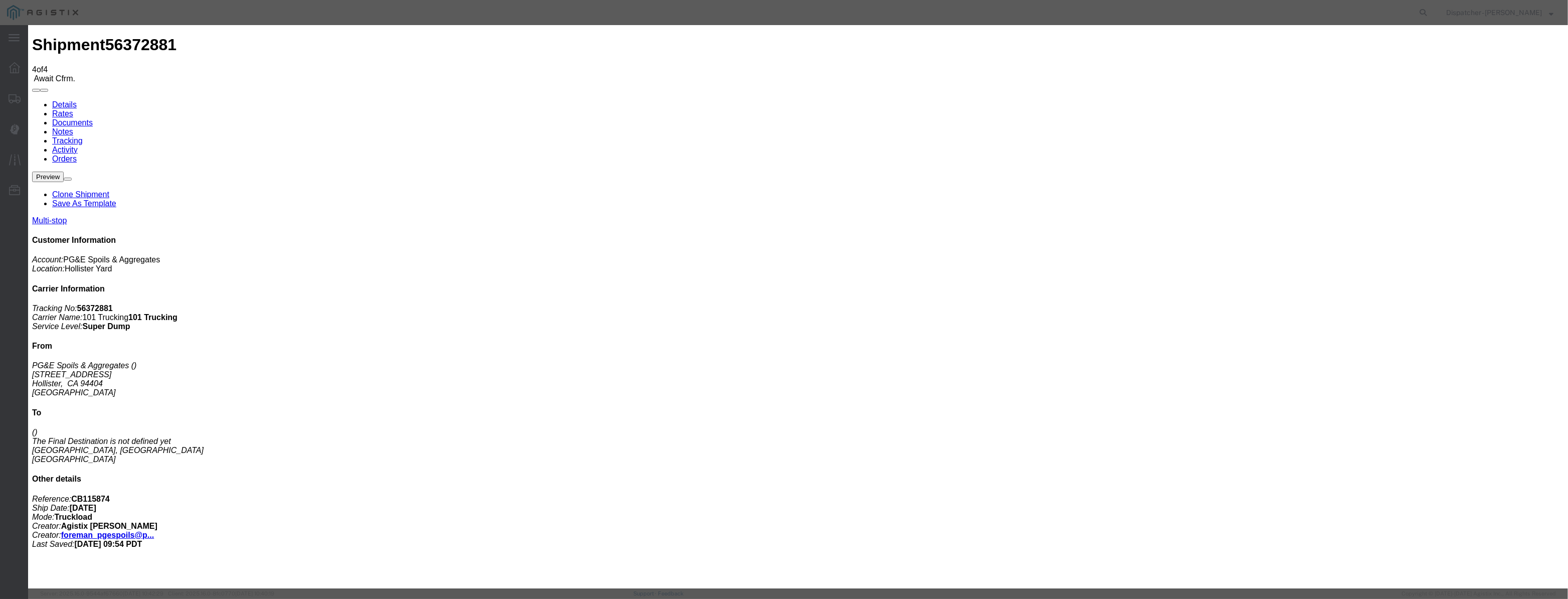
select select "{"pickupDeliveryInfoId": "122029282","pickupOrDelivery": "D","stopNum": "2","lo…"
select select "CA"
type input "Morgan Hill"
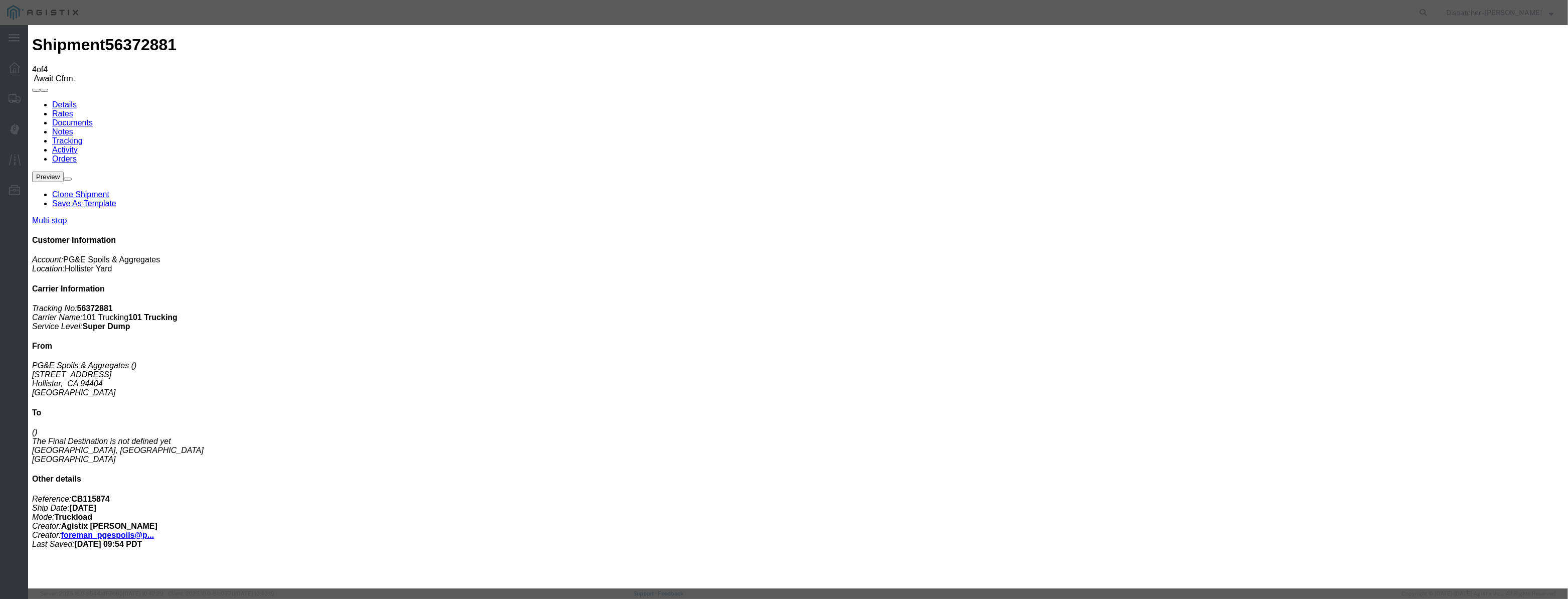
drag, startPoint x: 770, startPoint y: 119, endPoint x: 559, endPoint y: 142, distance: 212.2
type input "7:45 AM"
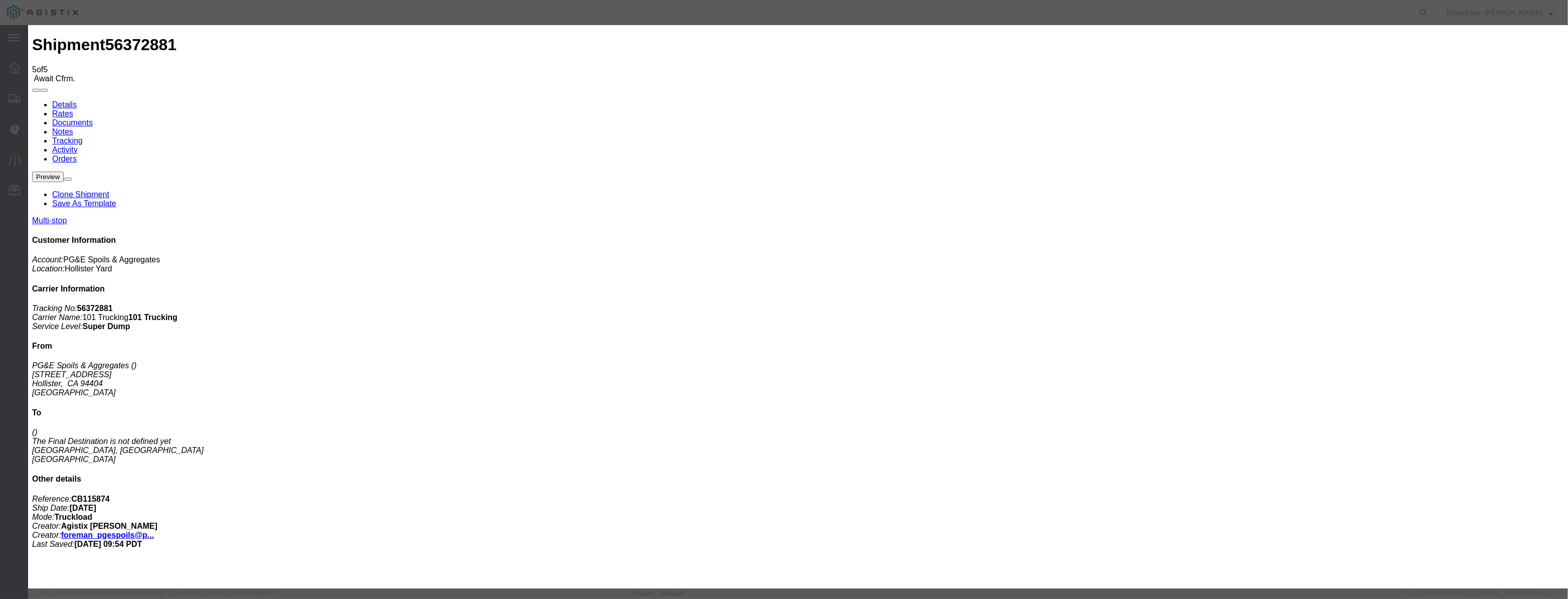
type input "08/12/2025"
type input "9:00 AM"
drag, startPoint x: 645, startPoint y: 125, endPoint x: 652, endPoint y: 125, distance: 7.0
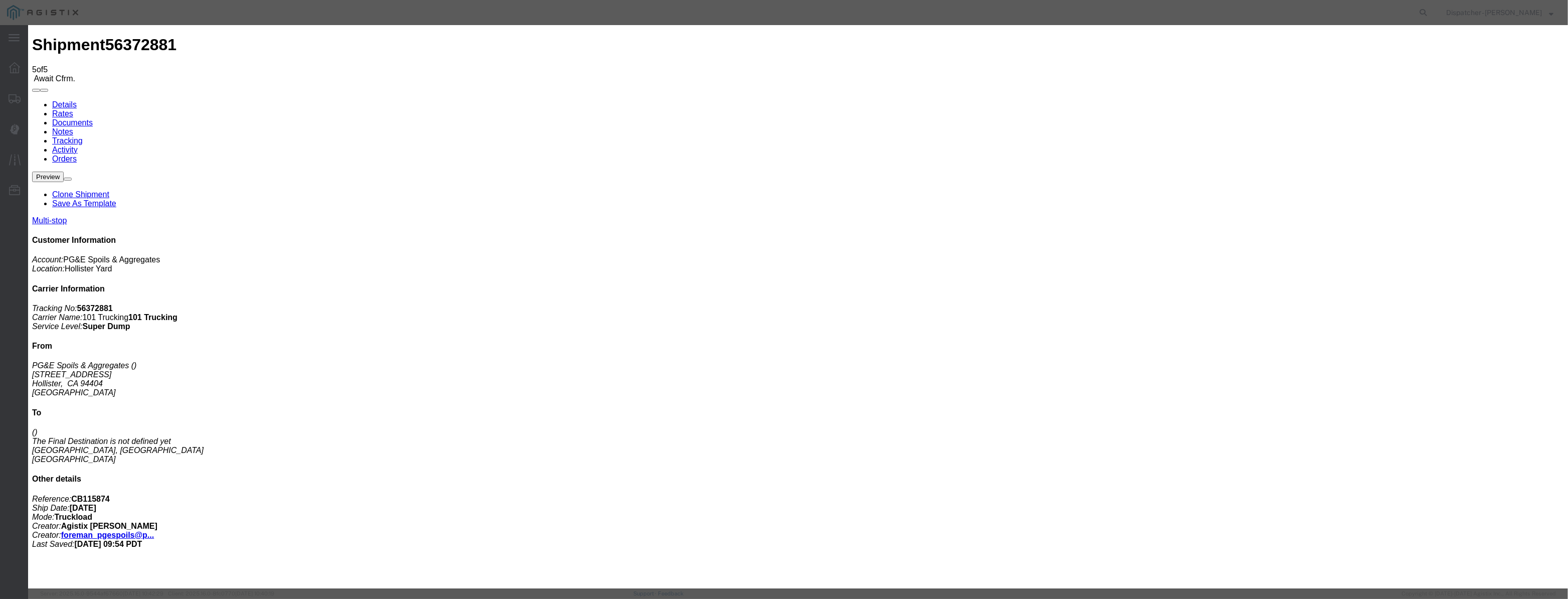
paste input "04"
type input "08/04/2025"
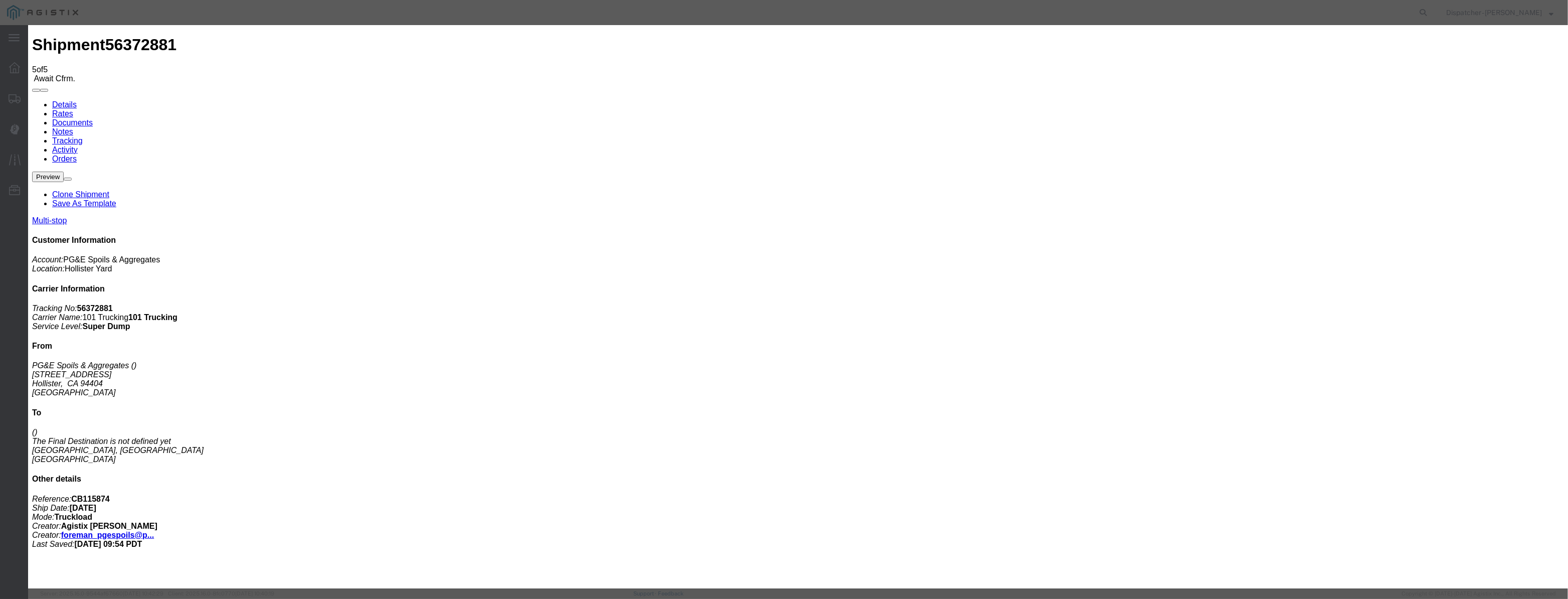
scroll to position [0, 0]
select select "ARVPULOC"
drag, startPoint x: 967, startPoint y: 117, endPoint x: 964, endPoint y: 125, distance: 8.5
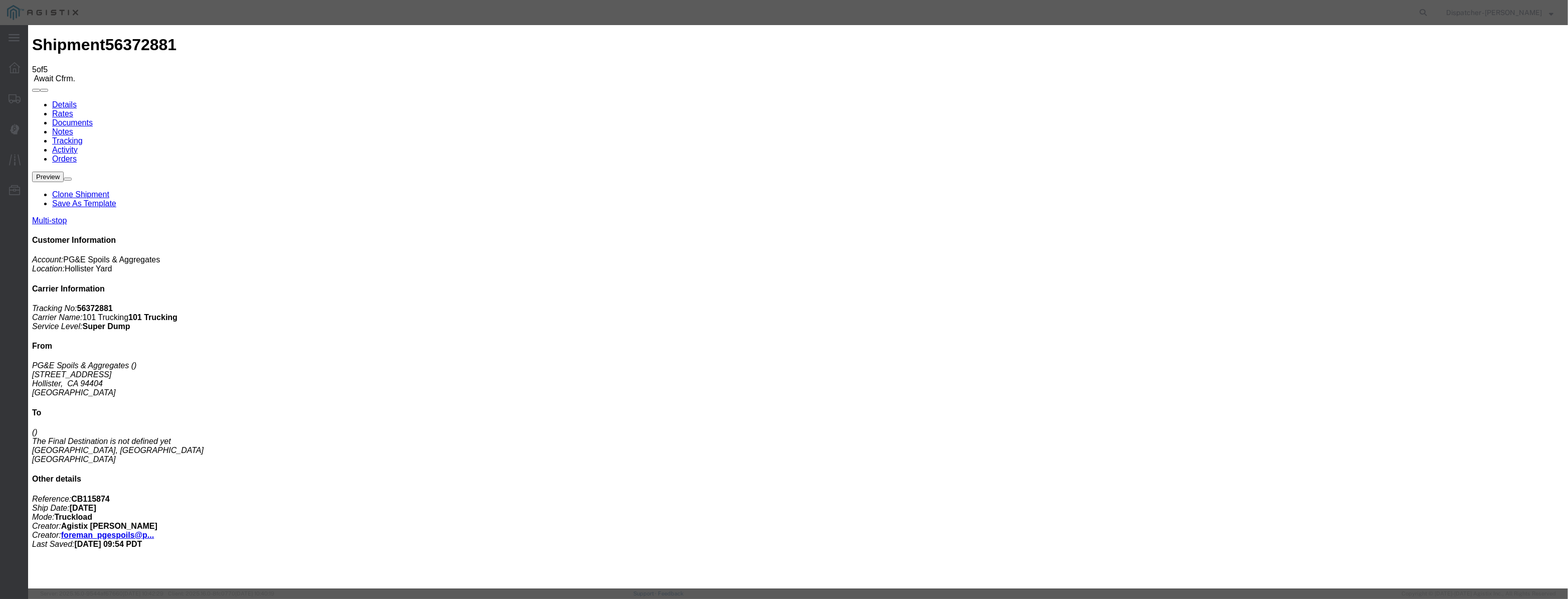
select select "{"pickupDeliveryInfoId": "122029281","pickupOrDelivery": "P","stopNum": "1","lo…"
select select "CA"
type input "Hollister"
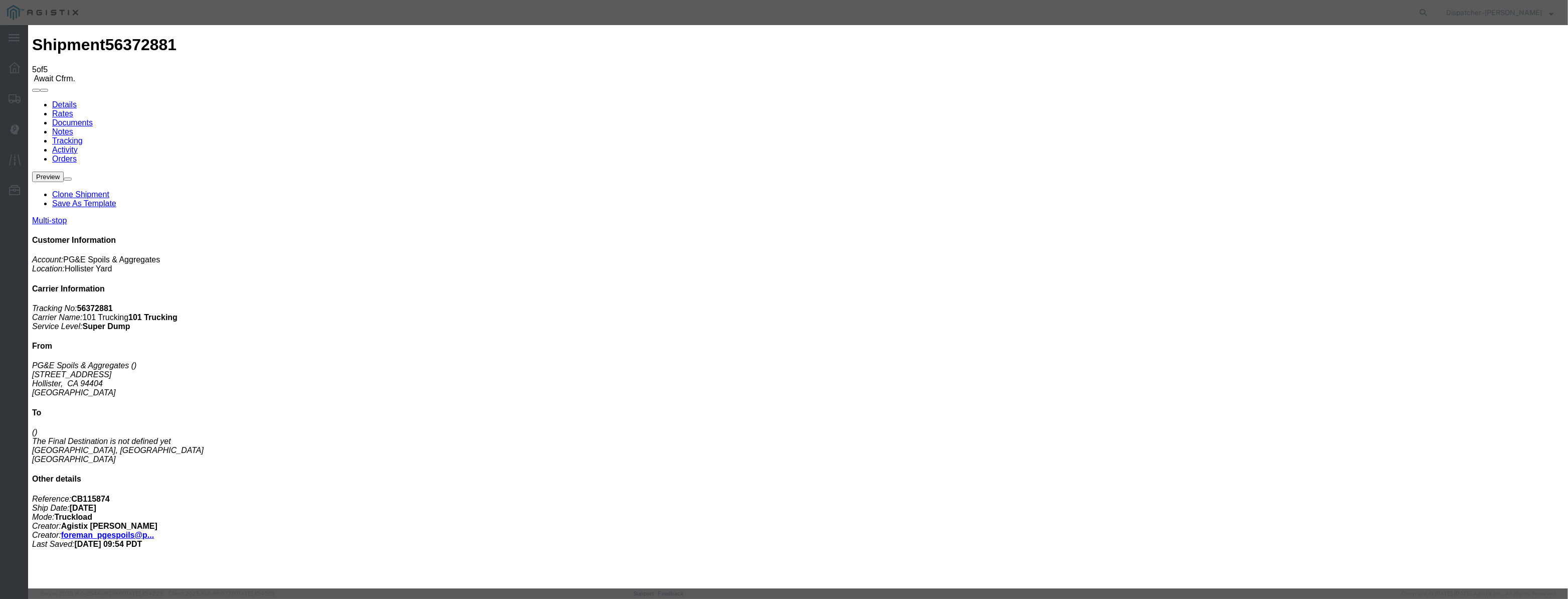
drag, startPoint x: 771, startPoint y: 132, endPoint x: 494, endPoint y: 170, distance: 279.6
type input "8:30 AM"
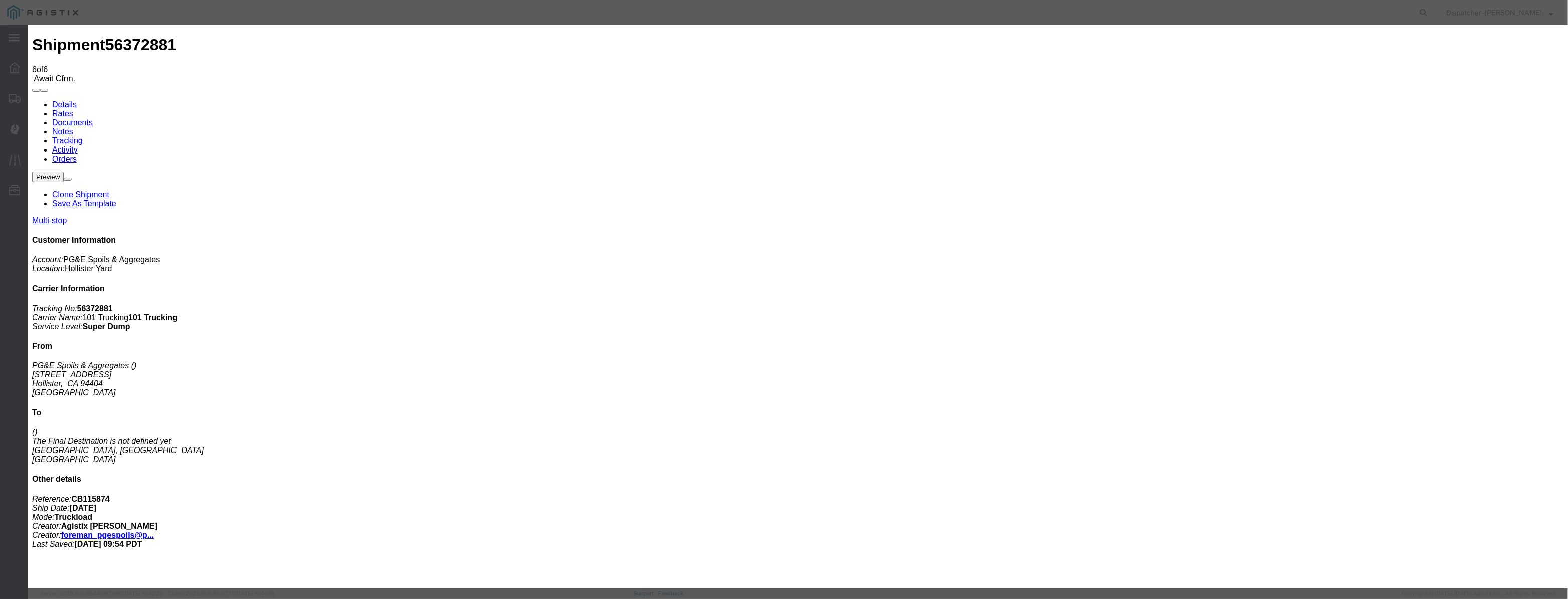
type input "08/12/2025"
type input "9:00 AM"
drag, startPoint x: 617, startPoint y: 131, endPoint x: 623, endPoint y: 119, distance: 13.4
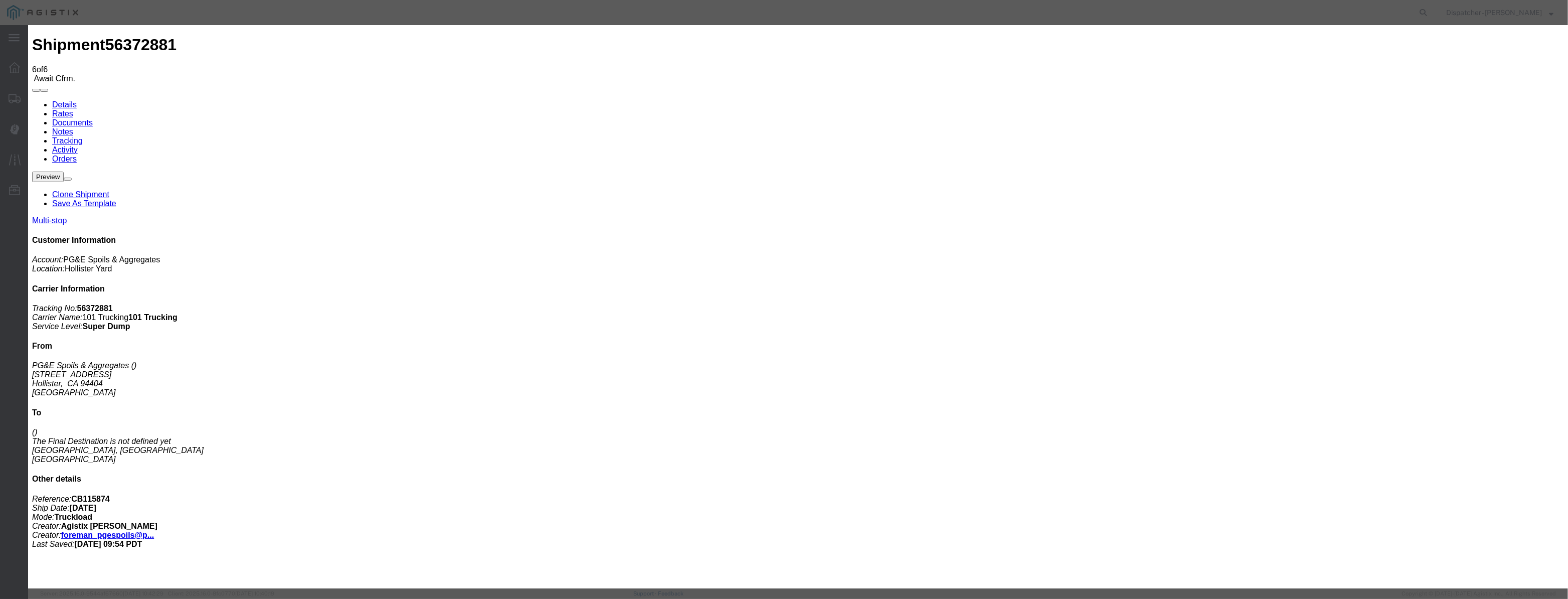
paste input "08/04/2025"
type input "08/04/2025"
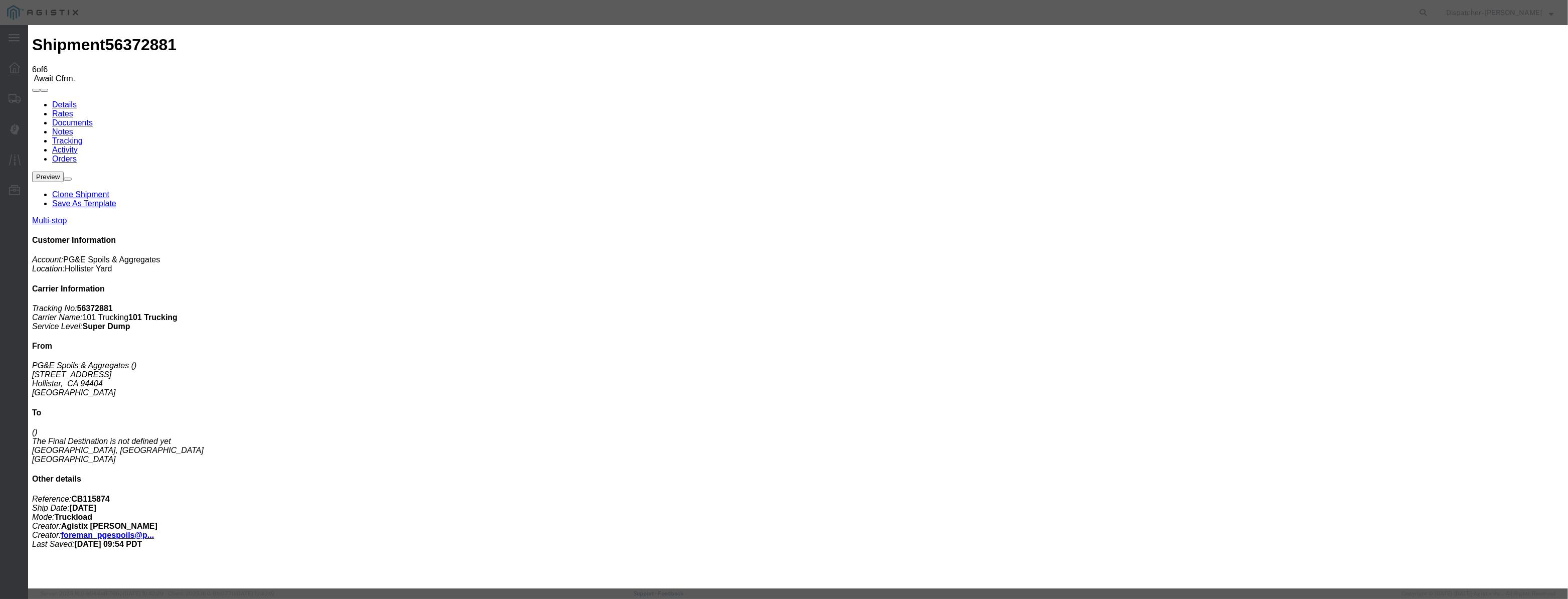
select select "DPTPULOC"
select select "{"pickupDeliveryInfoId": "122029281","pickupOrDelivery": "P","stopNum": "1","lo…"
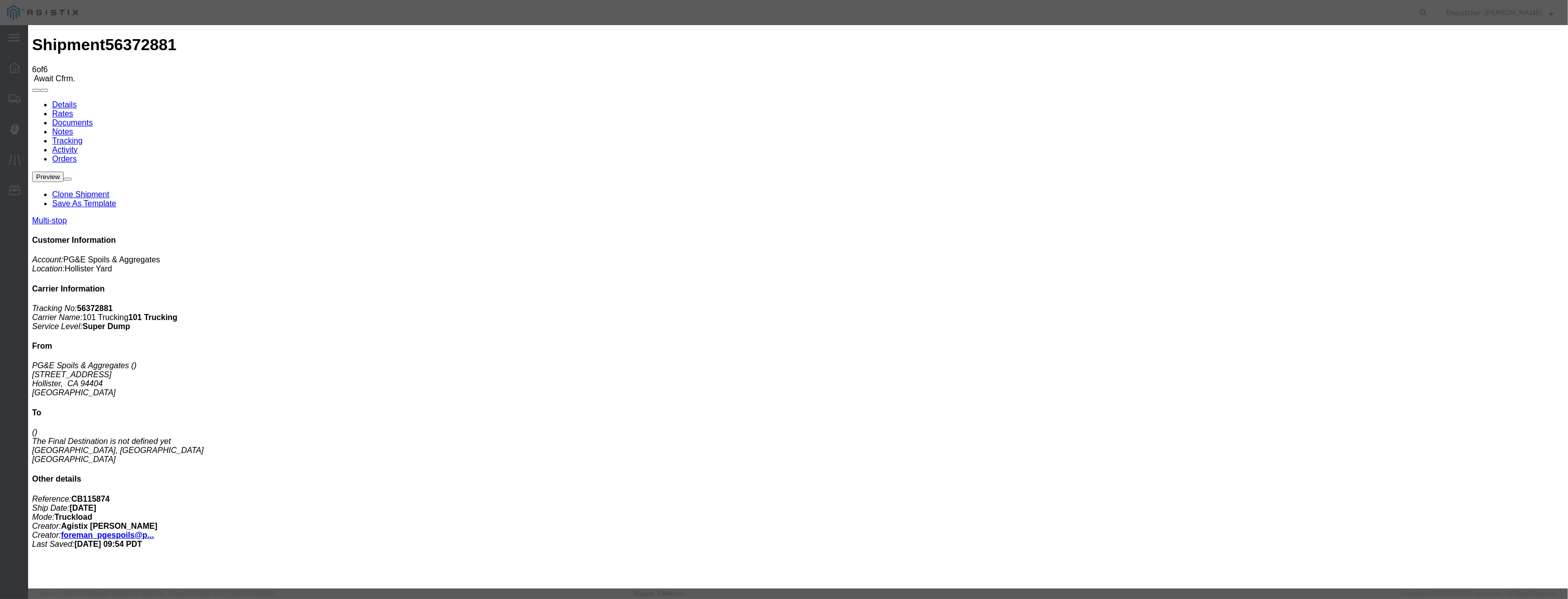
select select "CA"
type input "Hollister"
drag, startPoint x: 770, startPoint y: 130, endPoint x: 438, endPoint y: 208, distance: 341.0
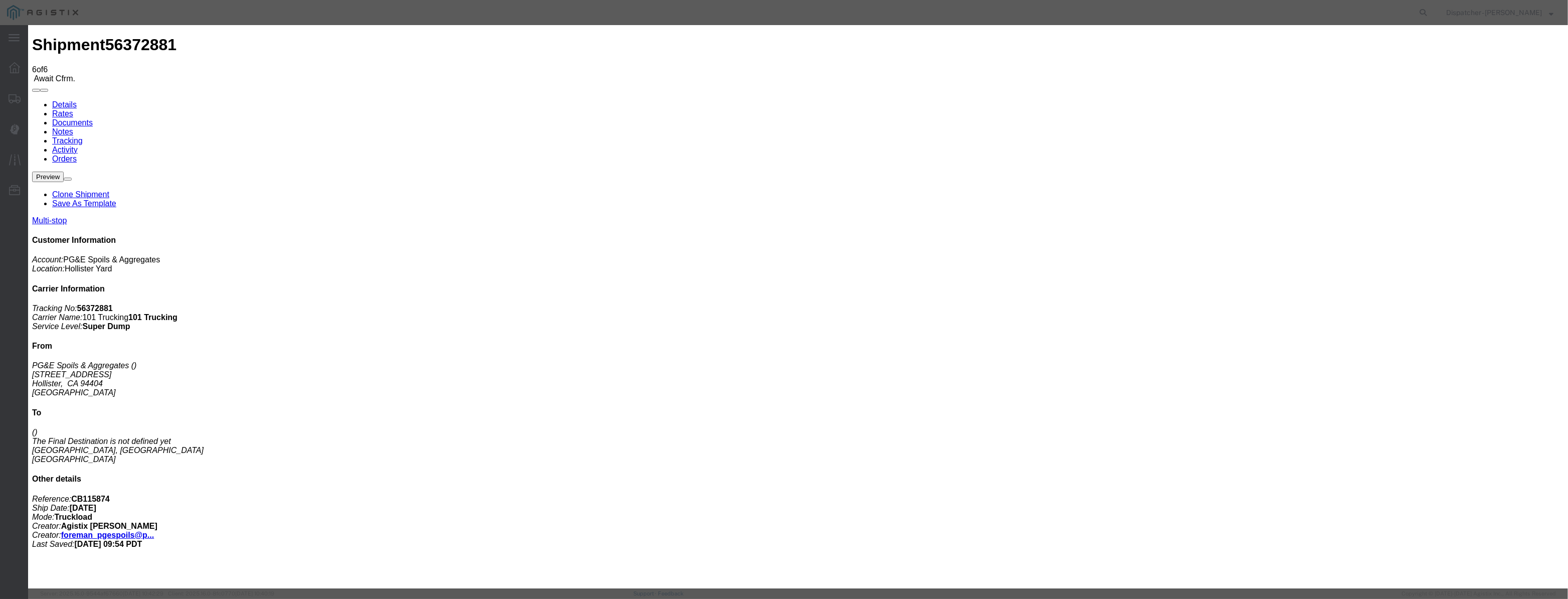
type input "8:35 AM"
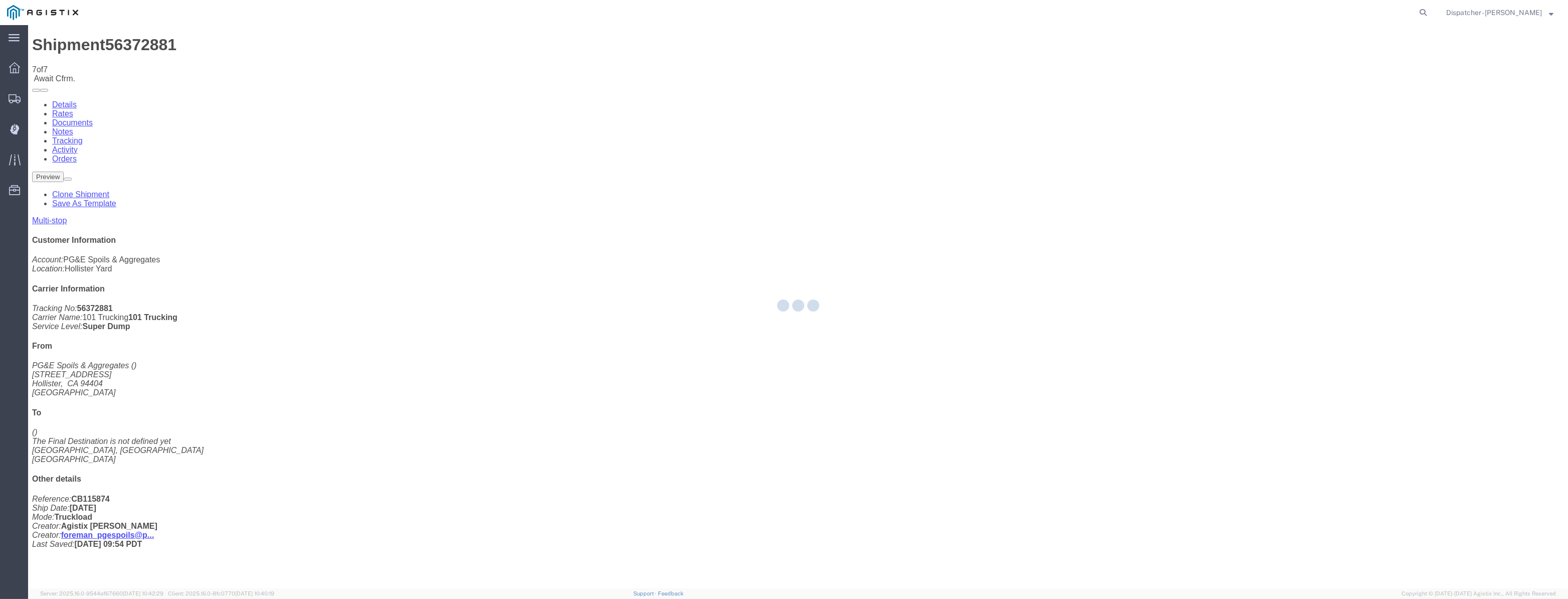
click at [1333, 90] on div at bounding box center [798, 306] width 1540 height 563
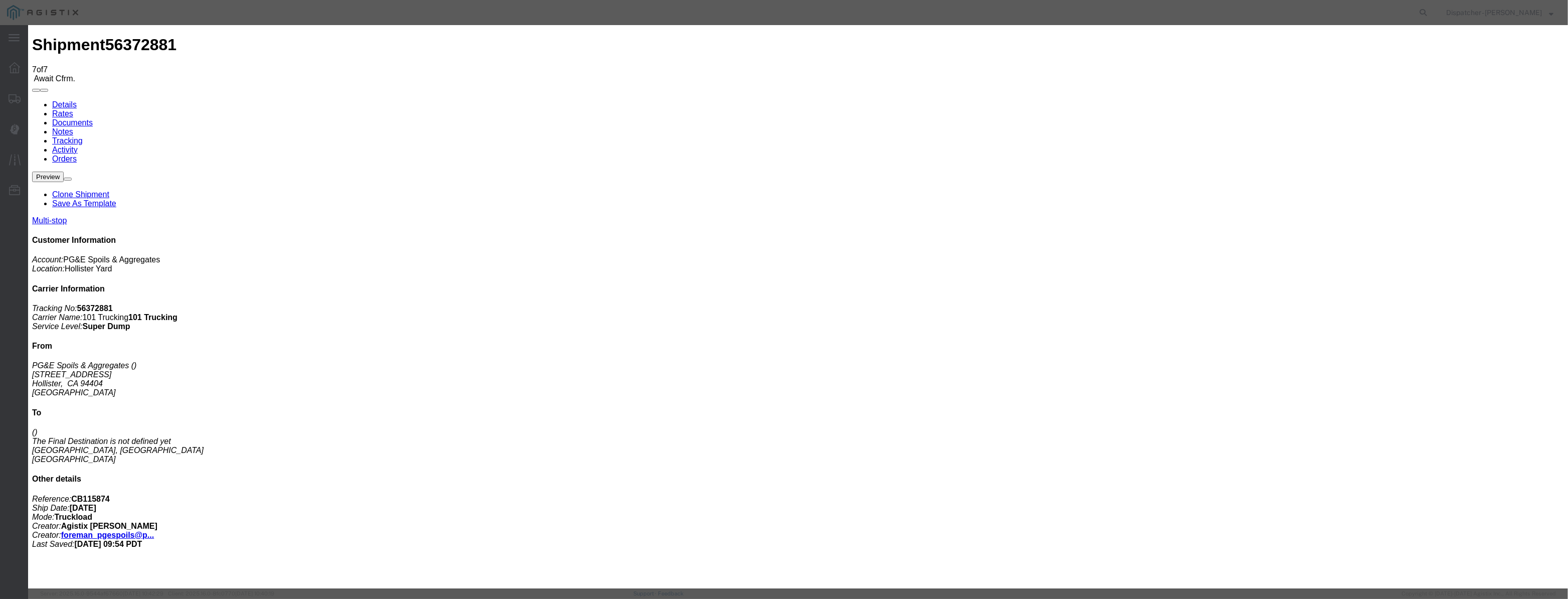
type input "08/12/2025"
type input "9:00 AM"
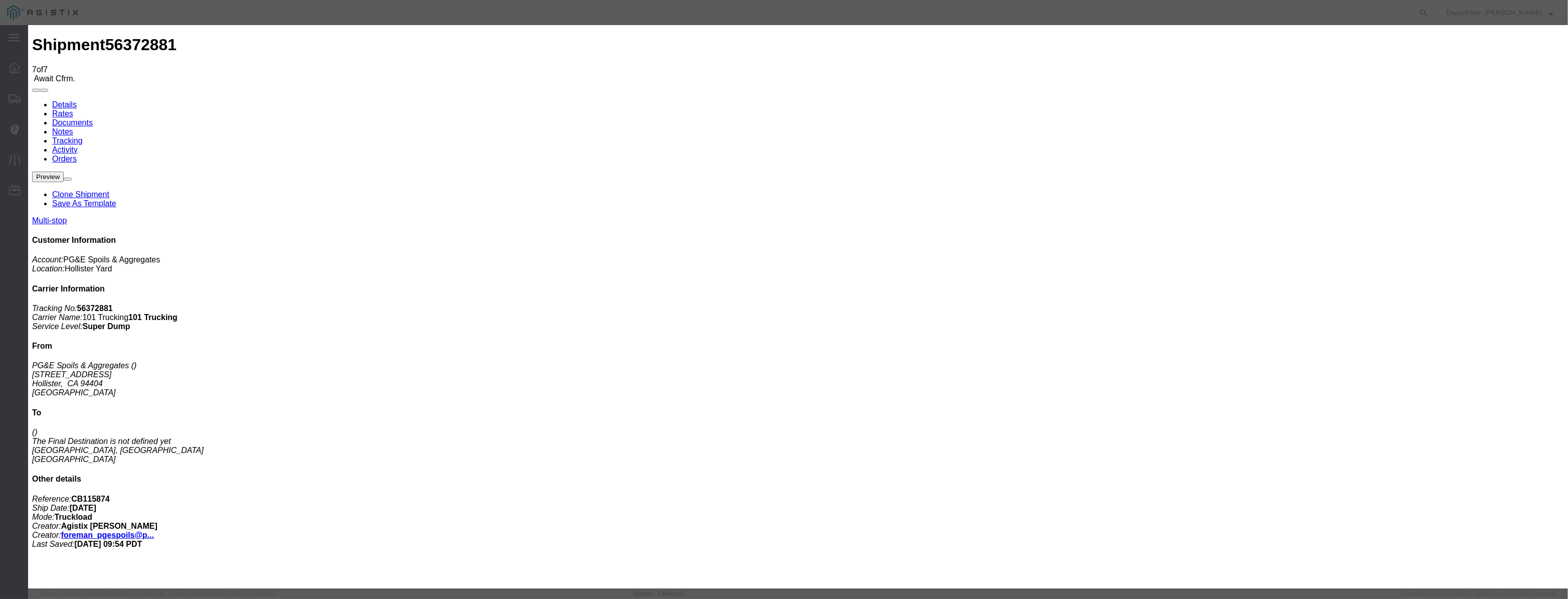
paste input "08/04/2025"
type input "08/04/2025"
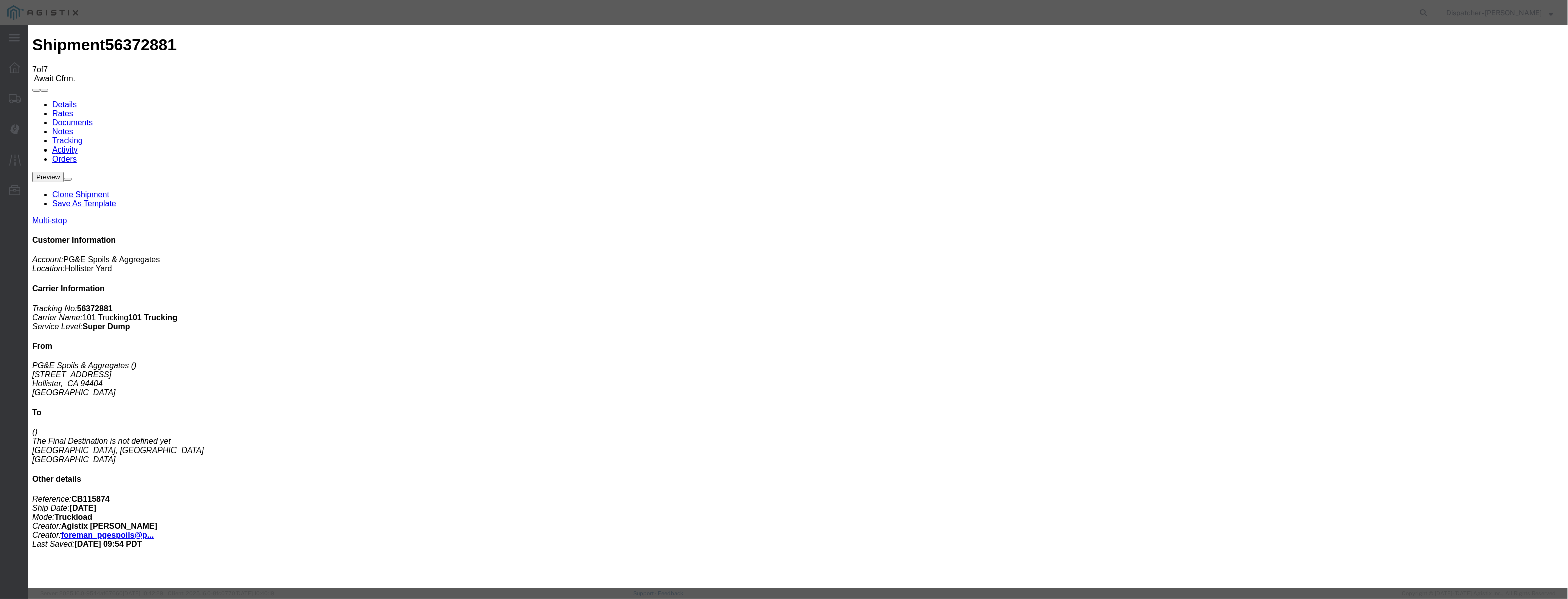
select select "ARVDLVLOC"
drag, startPoint x: 947, startPoint y: 123, endPoint x: 940, endPoint y: 133, distance: 12.2
select select "{"pickupDeliveryInfoId": "122029280","pickupOrDelivery": "D","stopNum": "100","…"
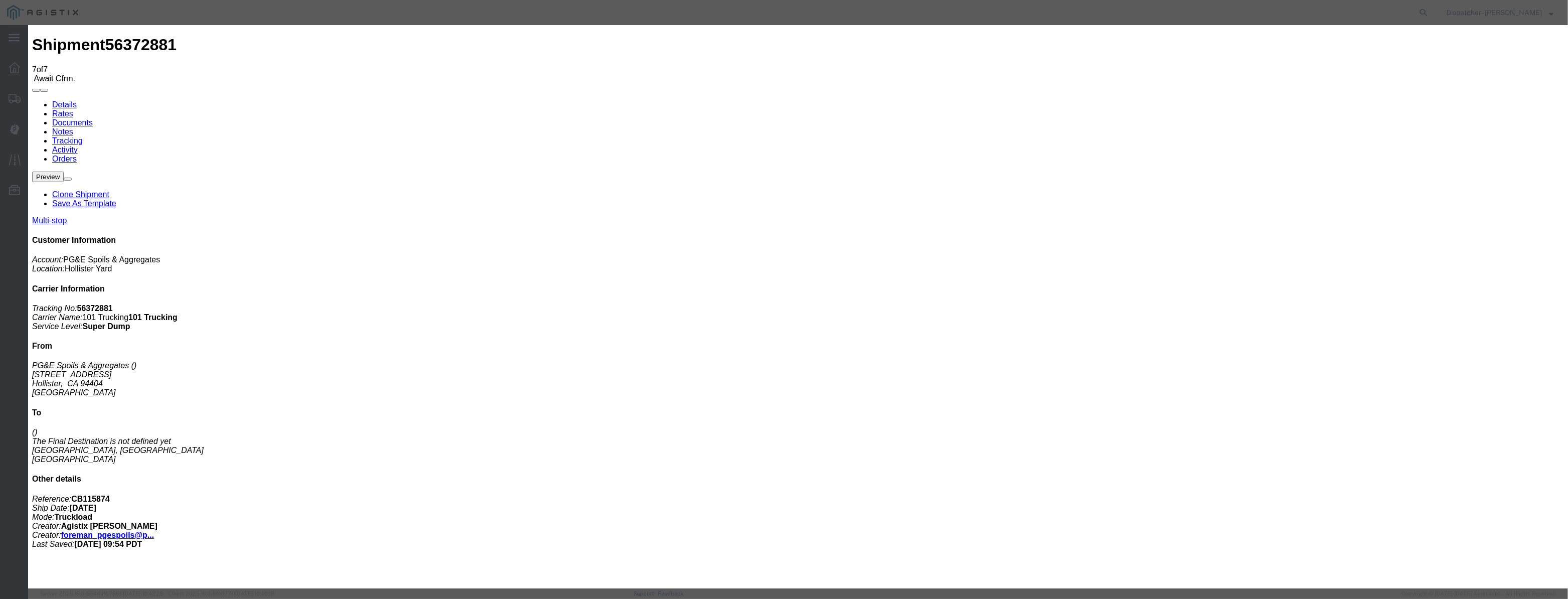
select select "CA"
type input "Morgan Hill"
drag, startPoint x: 779, startPoint y: 130, endPoint x: 321, endPoint y: 233, distance: 469.4
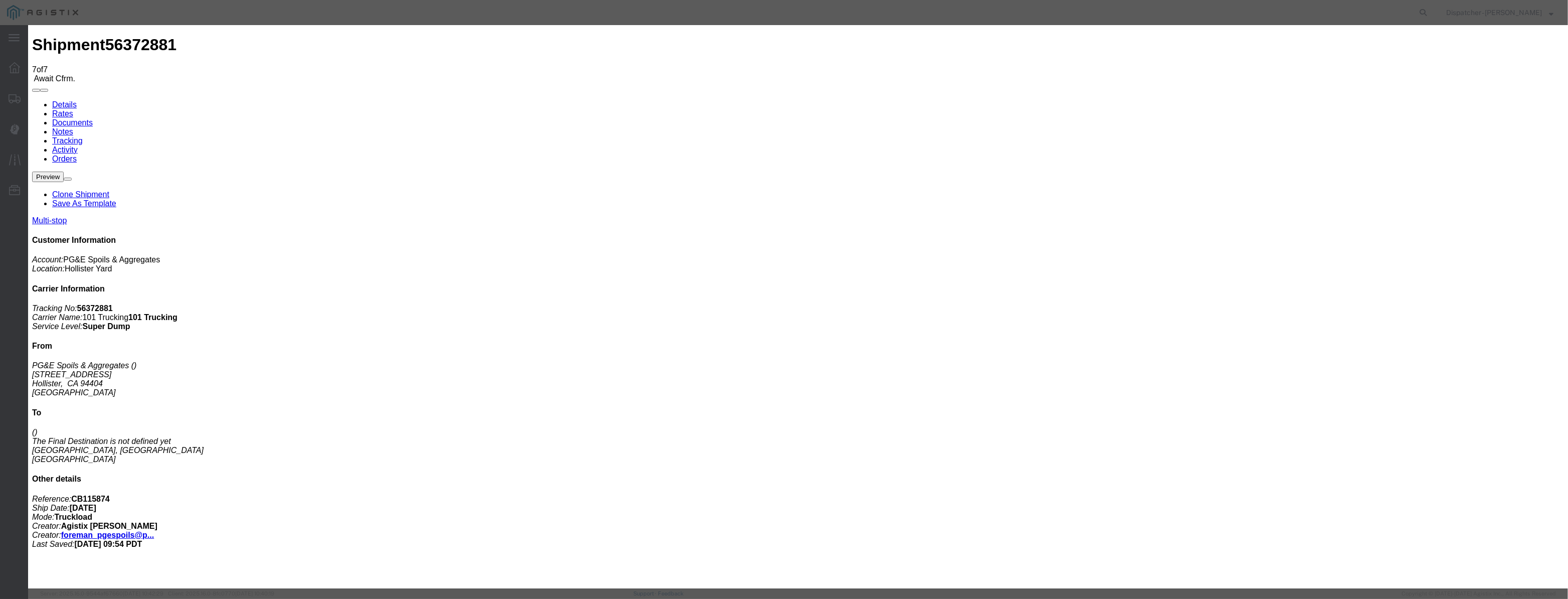
type input "8"
type input "9:35 AM"
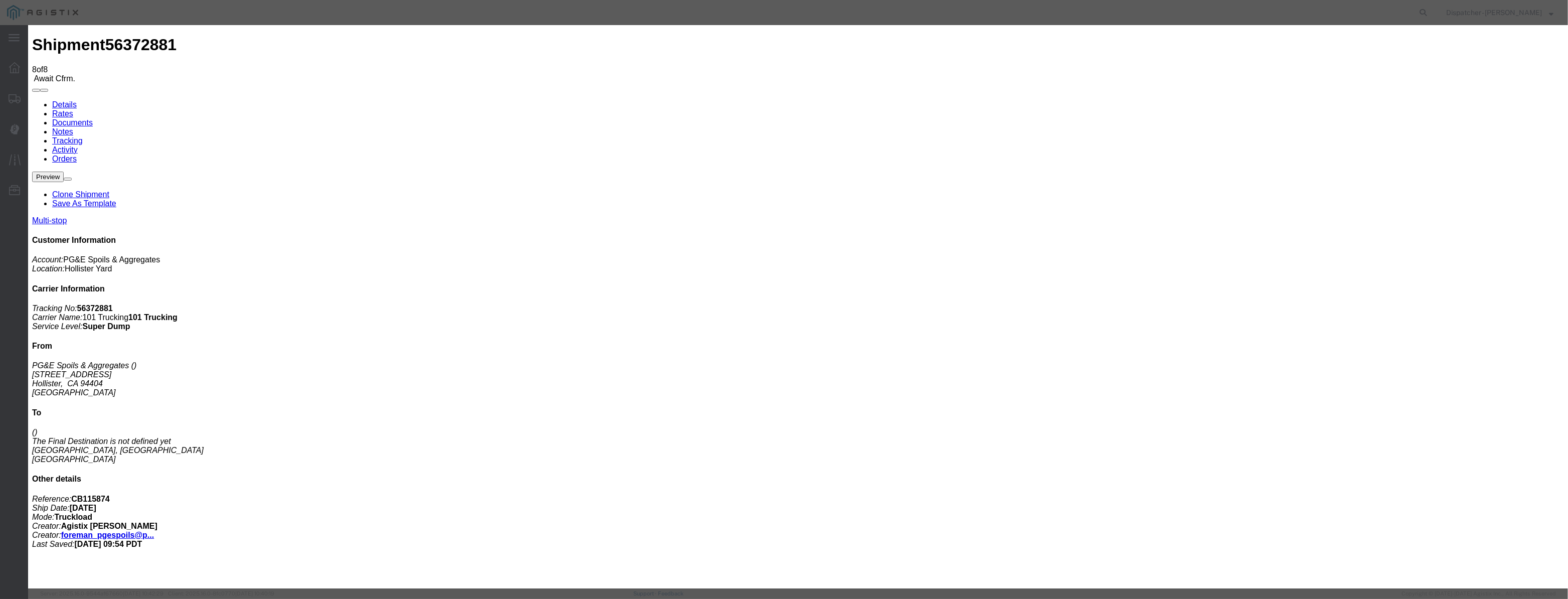
type input "08/12/2025"
type input "9:00 AM"
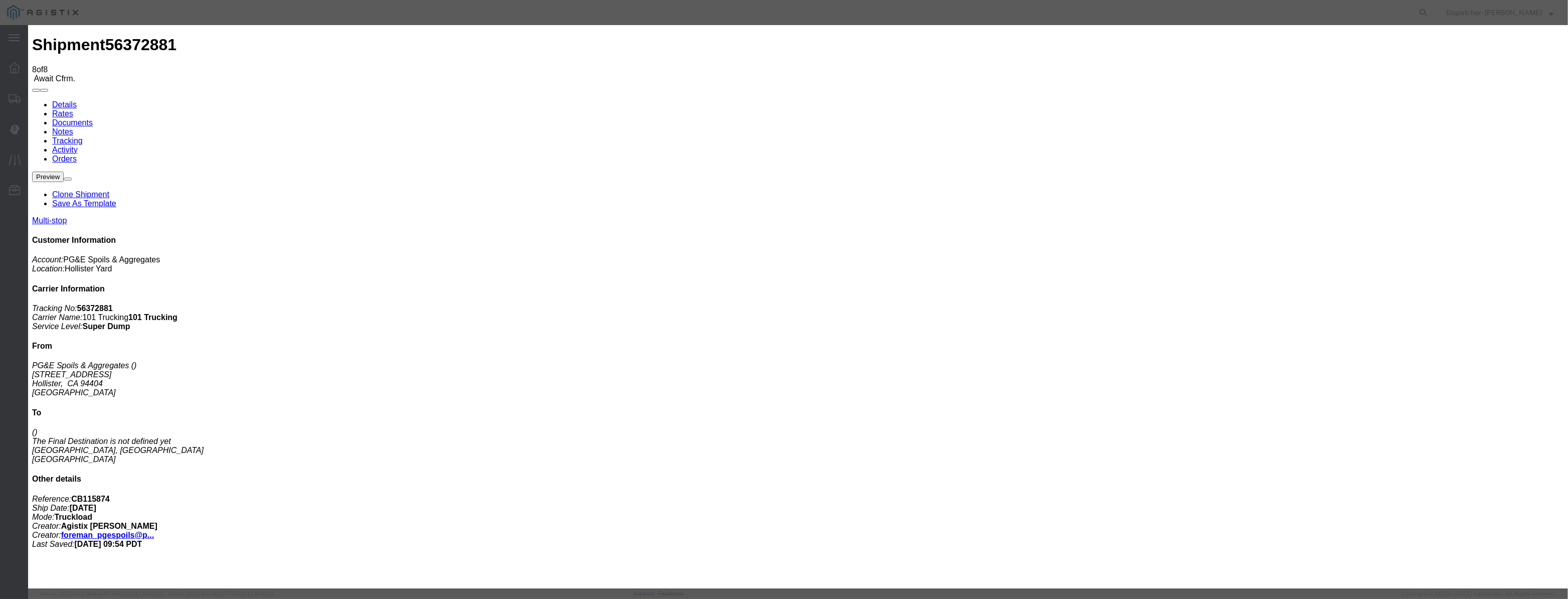
drag, startPoint x: 640, startPoint y: 125, endPoint x: 648, endPoint y: 125, distance: 8.0
paste input "08/04/2025"
type input "08/04/2025"
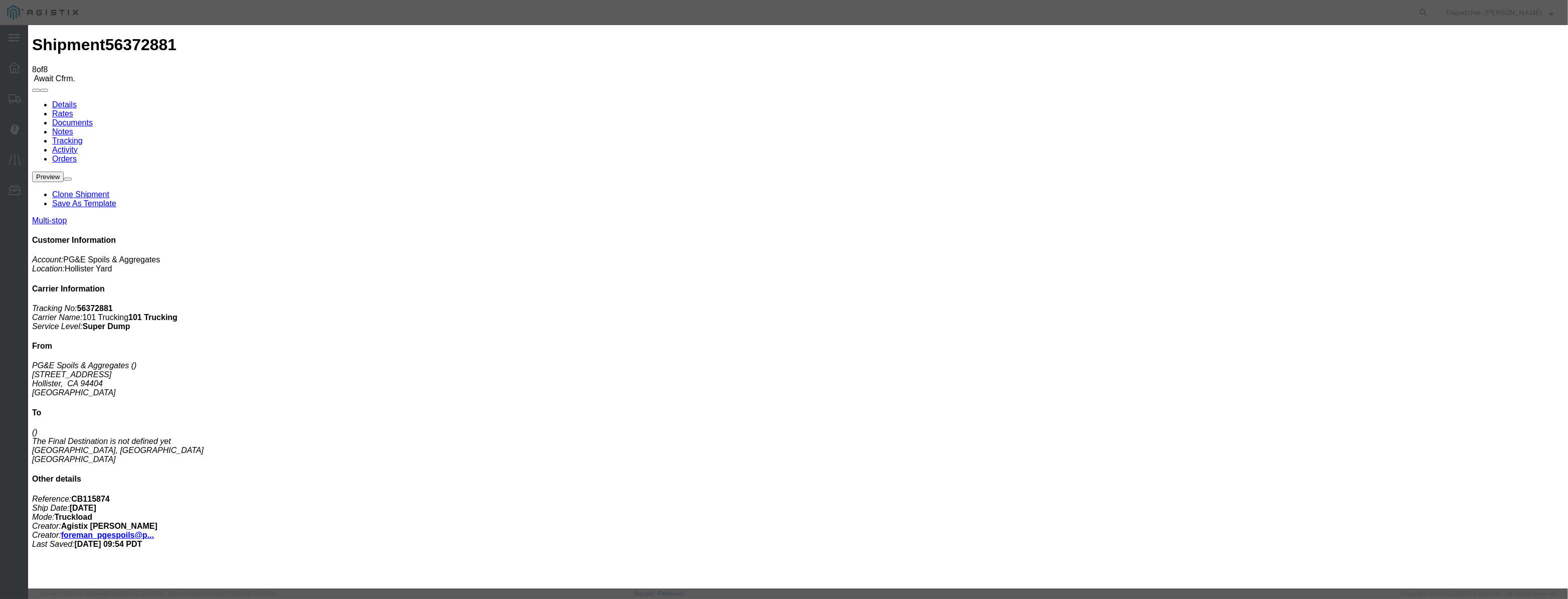
scroll to position [0, 0]
select select "DPTDLVLOC"
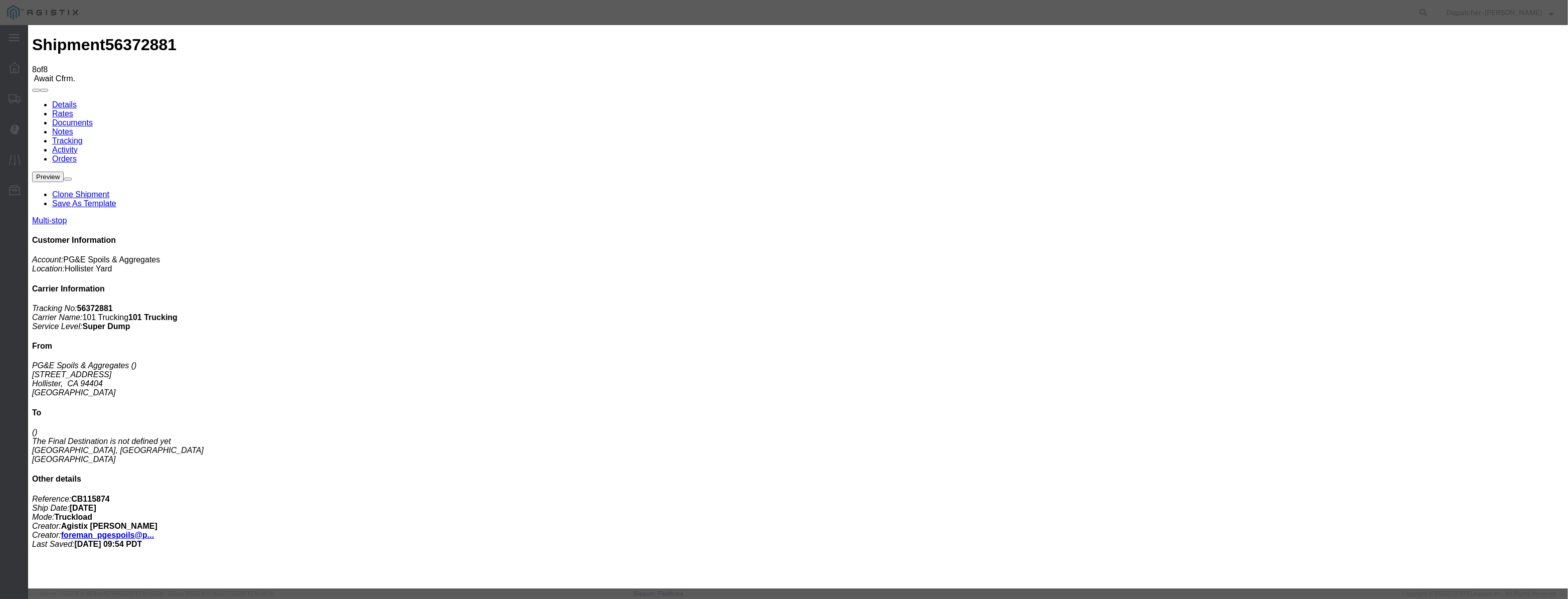
drag, startPoint x: 994, startPoint y: 123, endPoint x: 983, endPoint y: 133, distance: 14.9
select select "{"pickupDeliveryInfoId": "122029282","pickupOrDelivery": "D","stopNum": "2","lo…"
select select "CA"
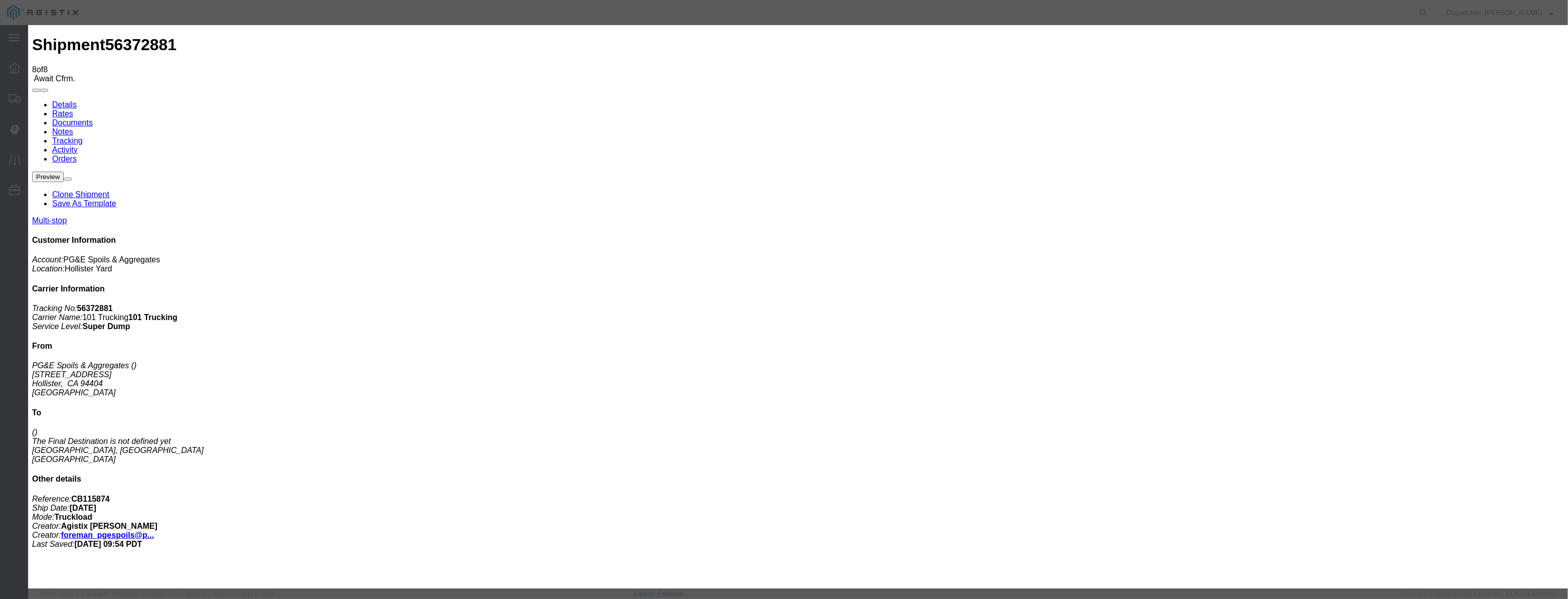
type input "Morgan Hill"
drag, startPoint x: 767, startPoint y: 130, endPoint x: 592, endPoint y: 145, distance: 175.6
type input "9:45 AM"
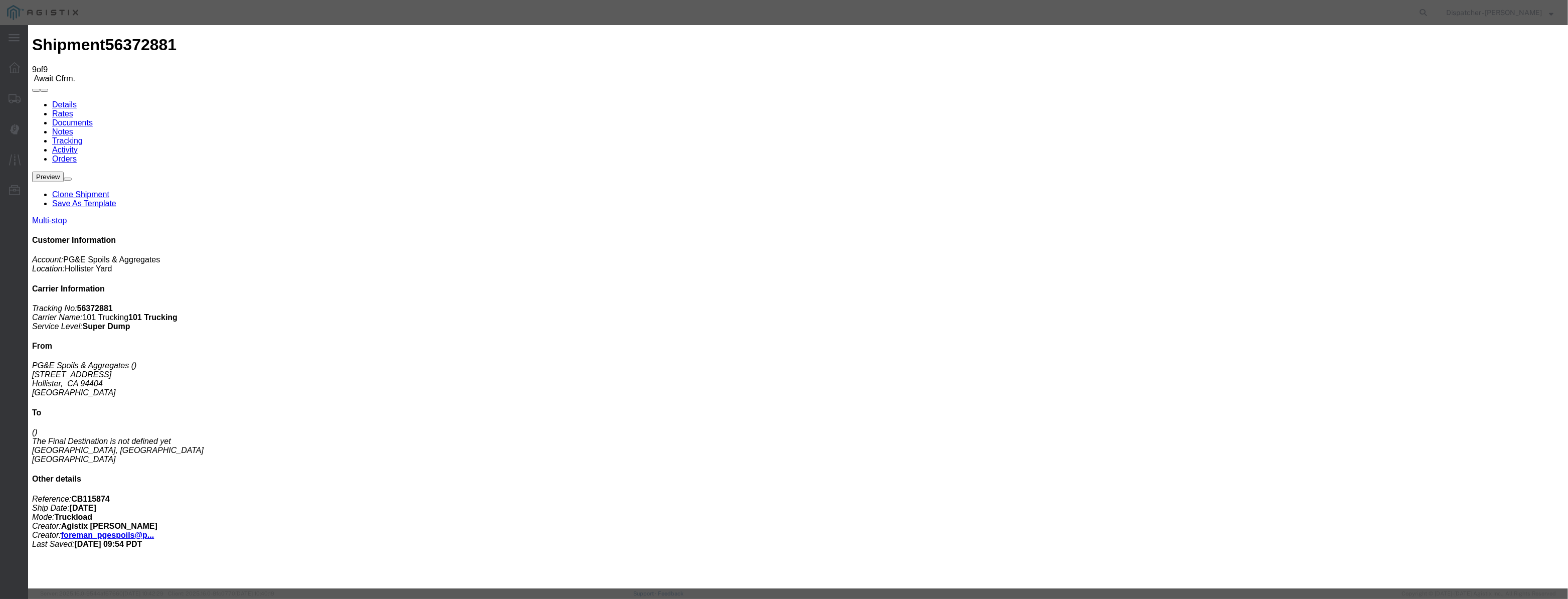
type input "08/12/2025"
type input "9:00 AM"
drag, startPoint x: 618, startPoint y: 111, endPoint x: 617, endPoint y: 125, distance: 14.0
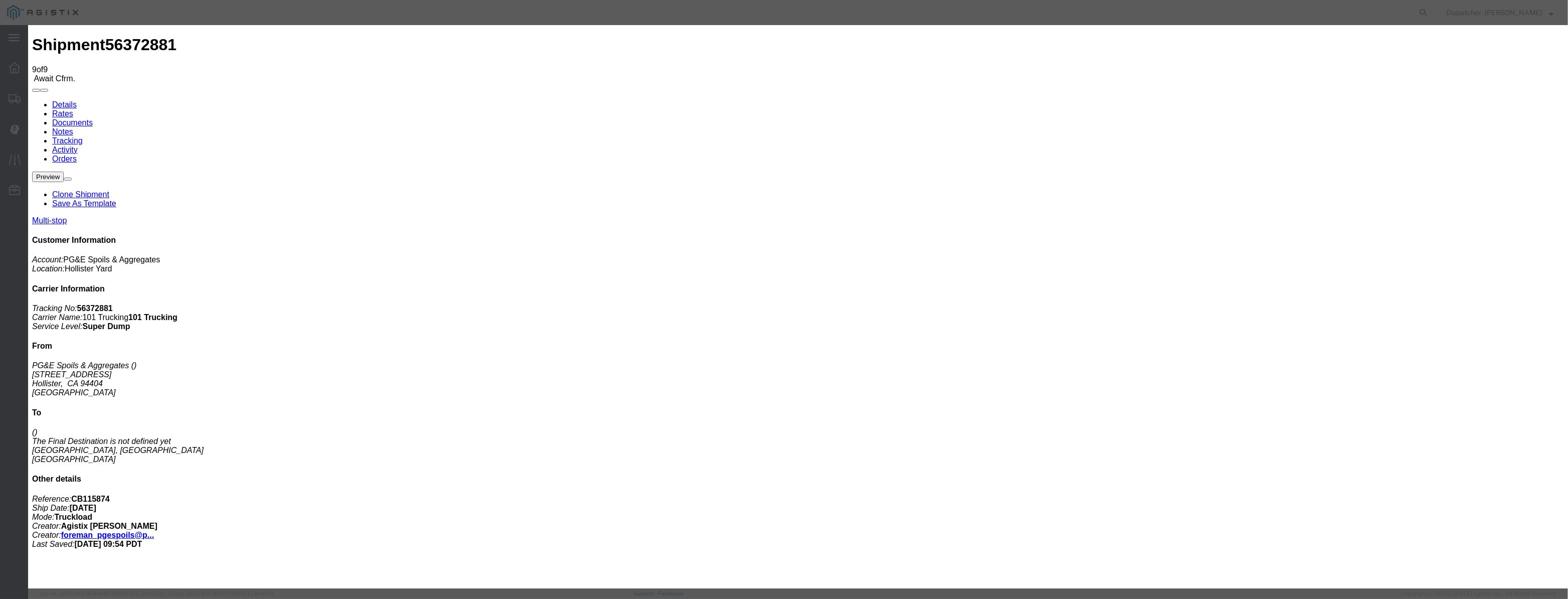
drag, startPoint x: 617, startPoint y: 125, endPoint x: 650, endPoint y: 128, distance: 33.1
paste input "08/04/2025"
type input "08/04/2025"
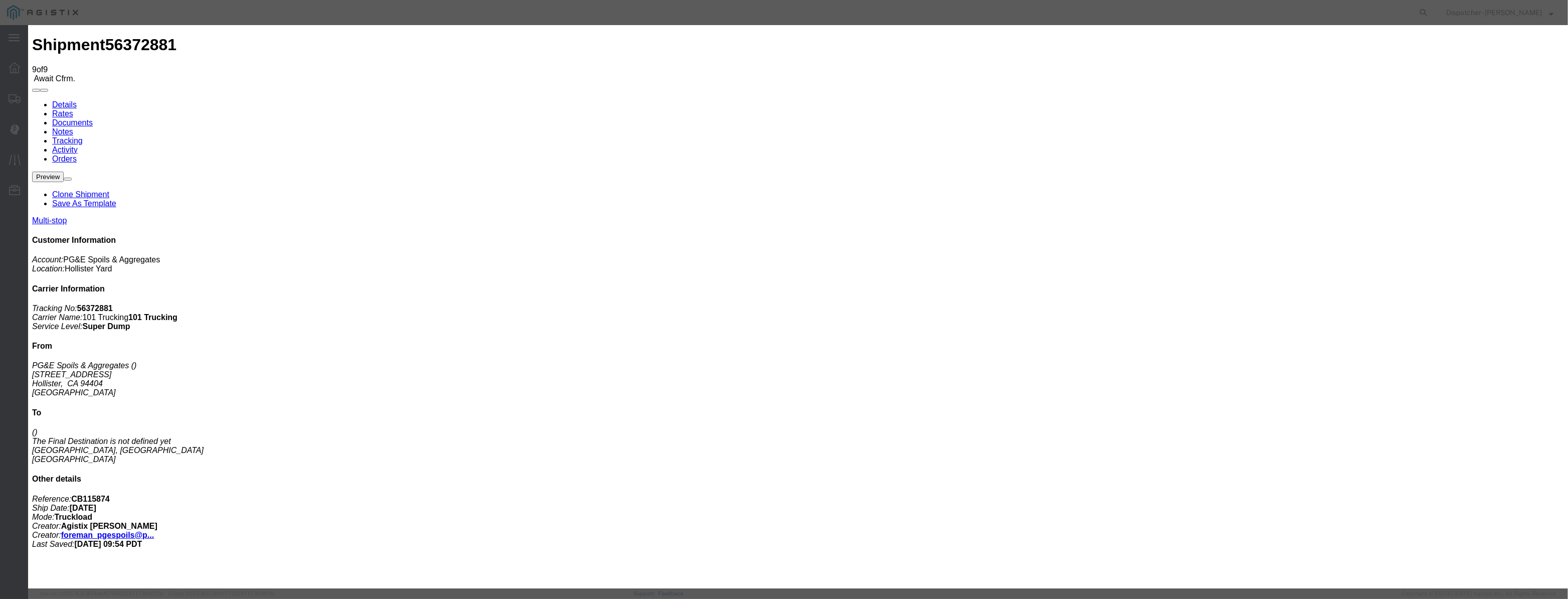
drag, startPoint x: 732, startPoint y: 144, endPoint x: 732, endPoint y: 152, distance: 8.0
select select "ARVPULOC"
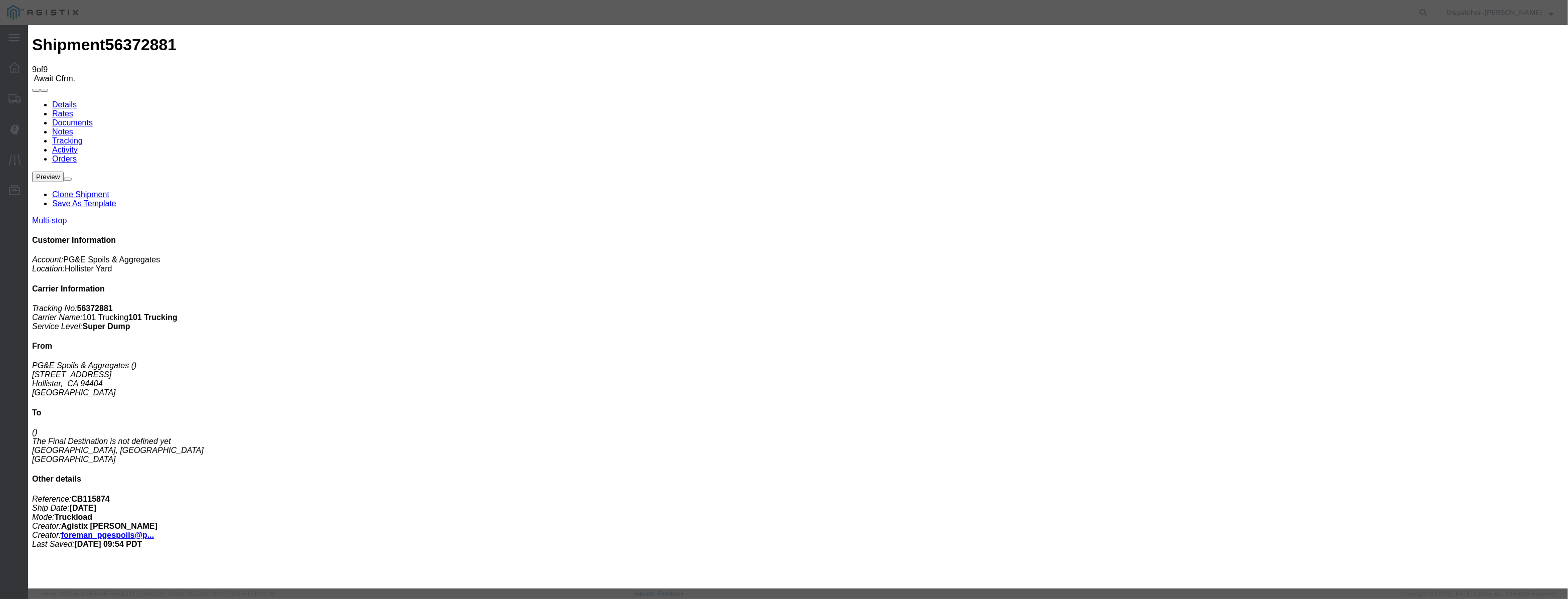
select select "{"pickupDeliveryInfoId": "122029281","pickupOrDelivery": "P","stopNum": "1","lo…"
select select "CA"
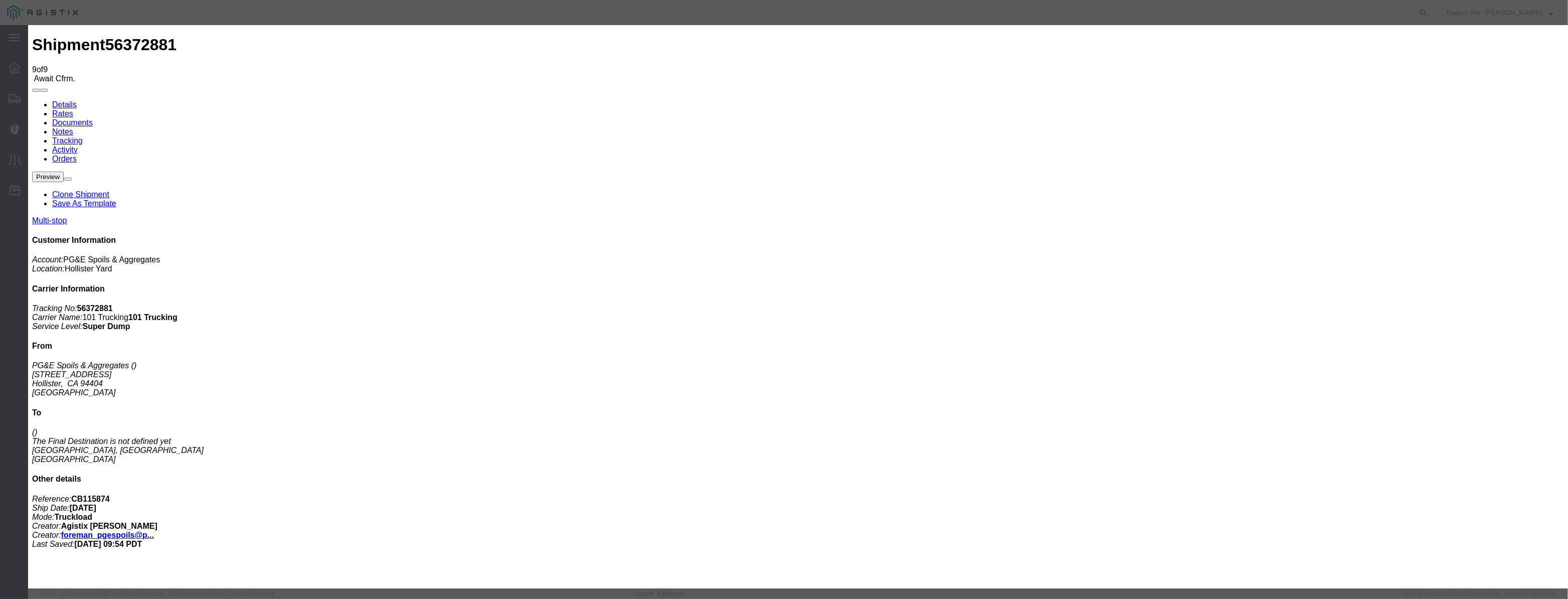
type input "Hollister"
drag, startPoint x: 767, startPoint y: 124, endPoint x: 437, endPoint y: 159, distance: 331.9
type input "11:35 AM"
drag, startPoint x: 1042, startPoint y: 363, endPoint x: 1035, endPoint y: 361, distance: 7.3
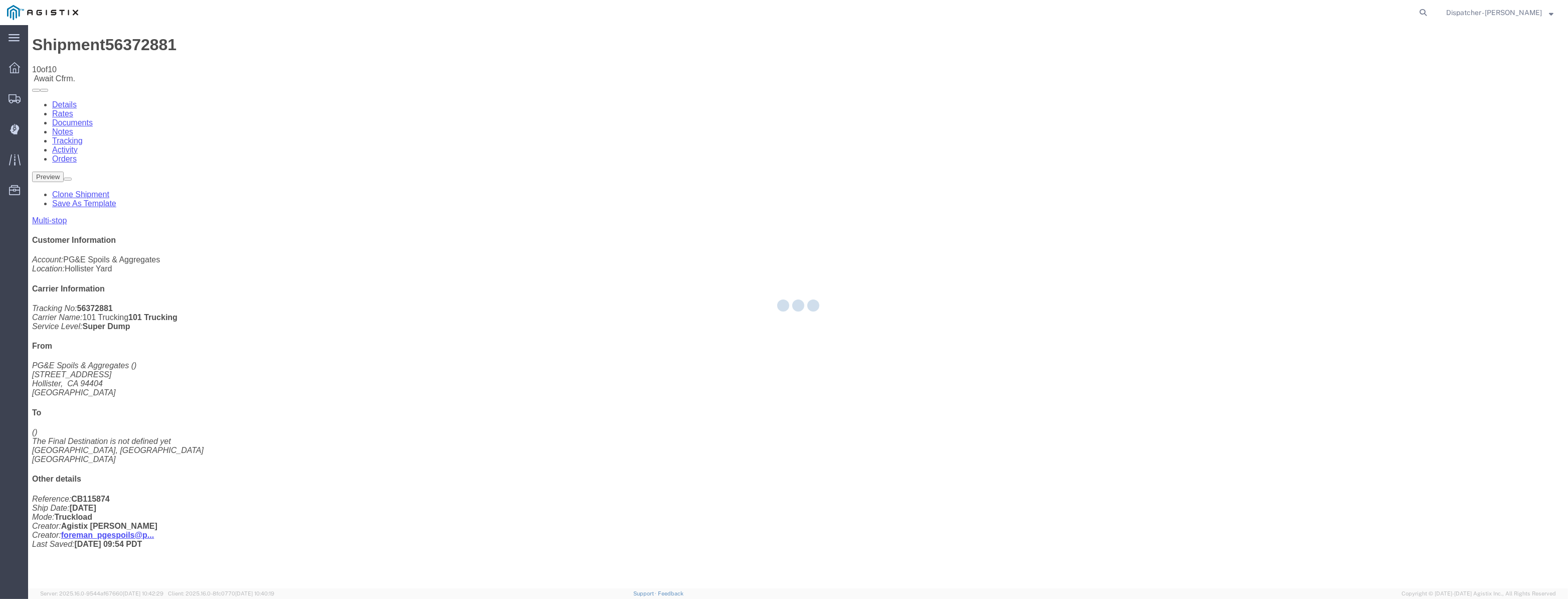
click at [1319, 101] on div at bounding box center [798, 306] width 1540 height 563
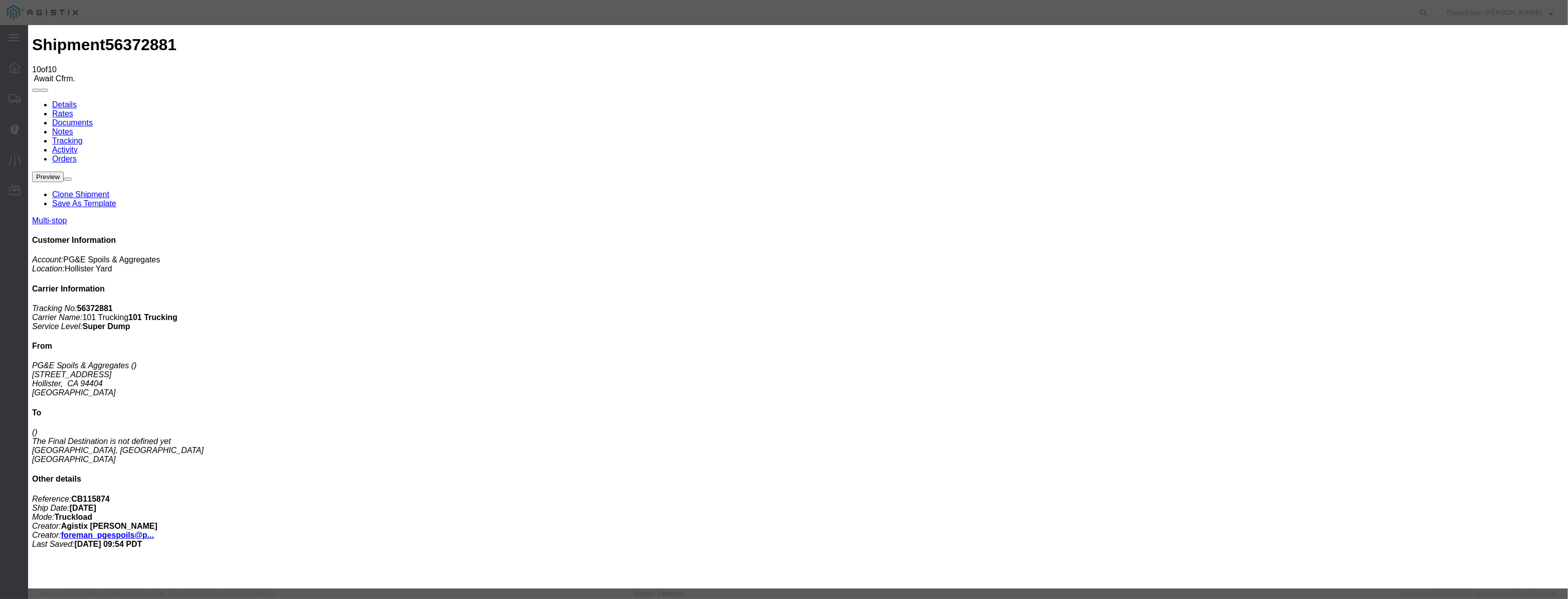
type input "08/12/2025"
type input "9:00 AM"
drag, startPoint x: 647, startPoint y: 117, endPoint x: 647, endPoint y: 128, distance: 11.0
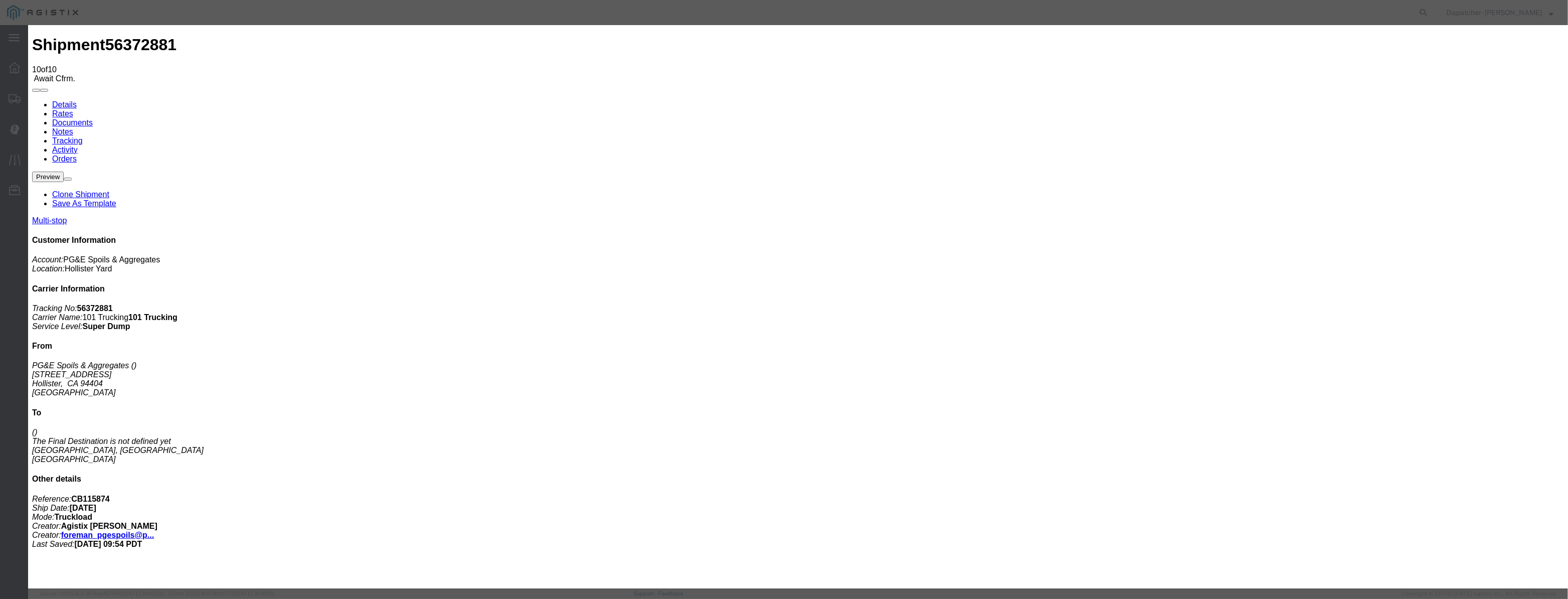
paste input "08/04/2025"
type input "08/04/2025"
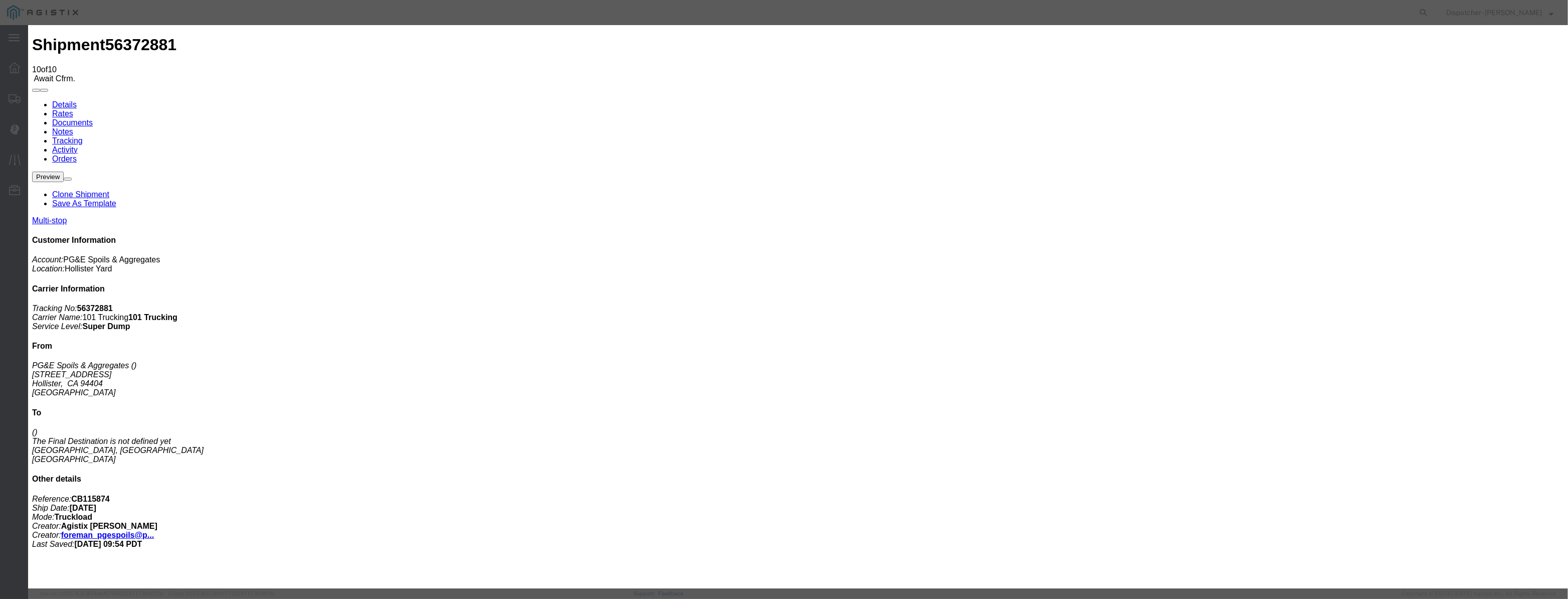
select select "DPTPULOC"
drag, startPoint x: 981, startPoint y: 125, endPoint x: 981, endPoint y: 133, distance: 8.0
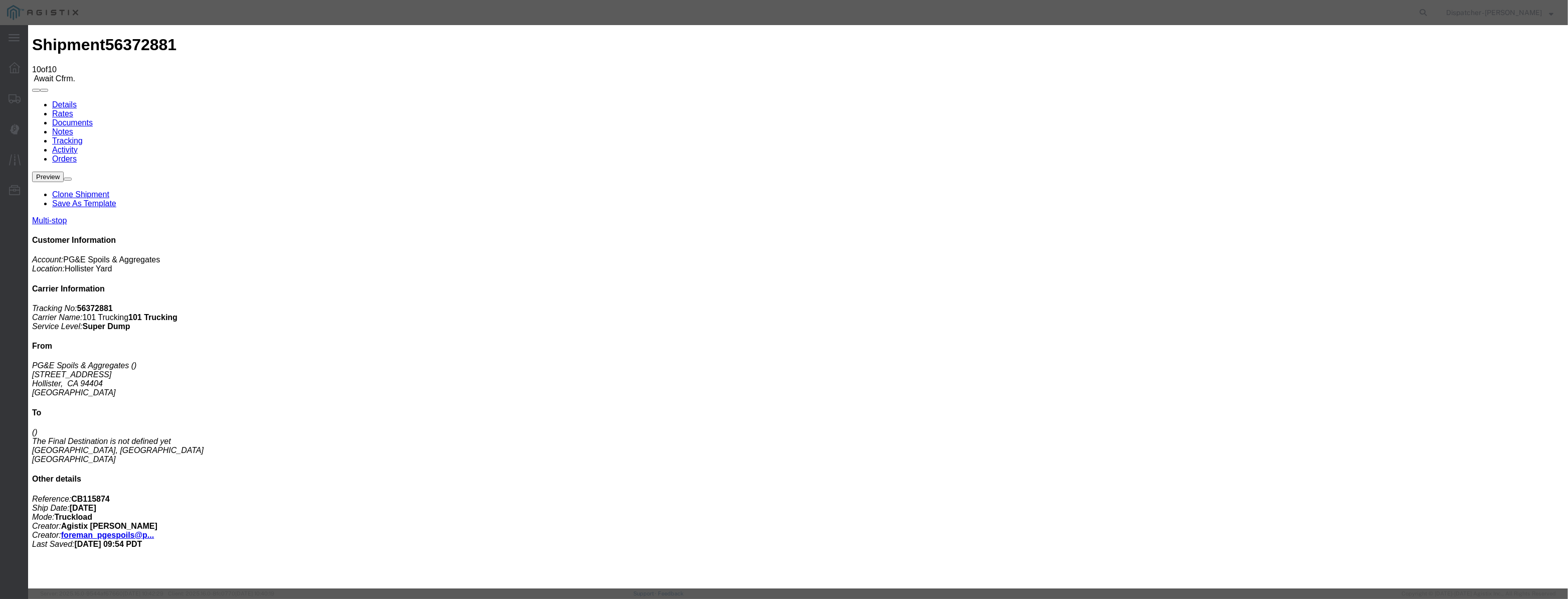
select select "{"pickupDeliveryInfoId": "122029281","pickupOrDelivery": "P","stopNum": "1","lo…"
drag, startPoint x: 763, startPoint y: 130, endPoint x: 418, endPoint y: 152, distance: 345.7
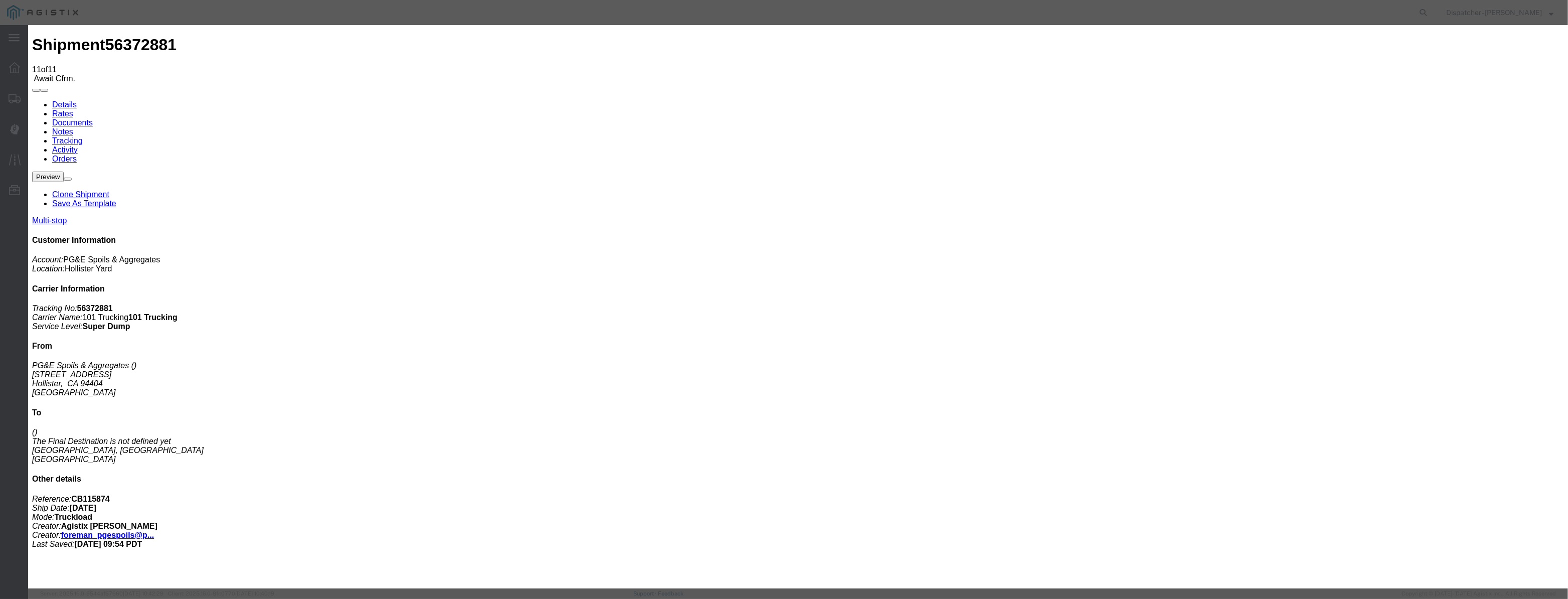
drag, startPoint x: 642, startPoint y: 114, endPoint x: 639, endPoint y: 127, distance: 13.3
drag, startPoint x: 639, startPoint y: 127, endPoint x: 695, endPoint y: 136, distance: 56.7
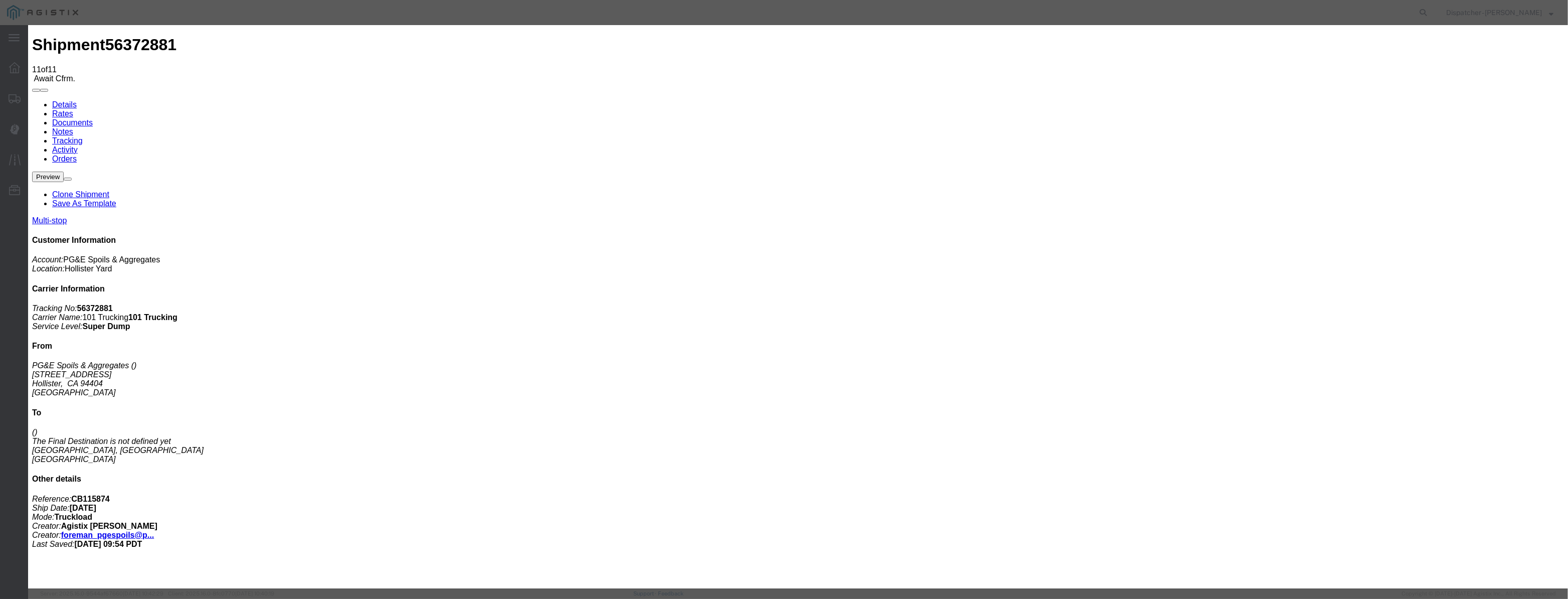
paste input "08/04/2025"
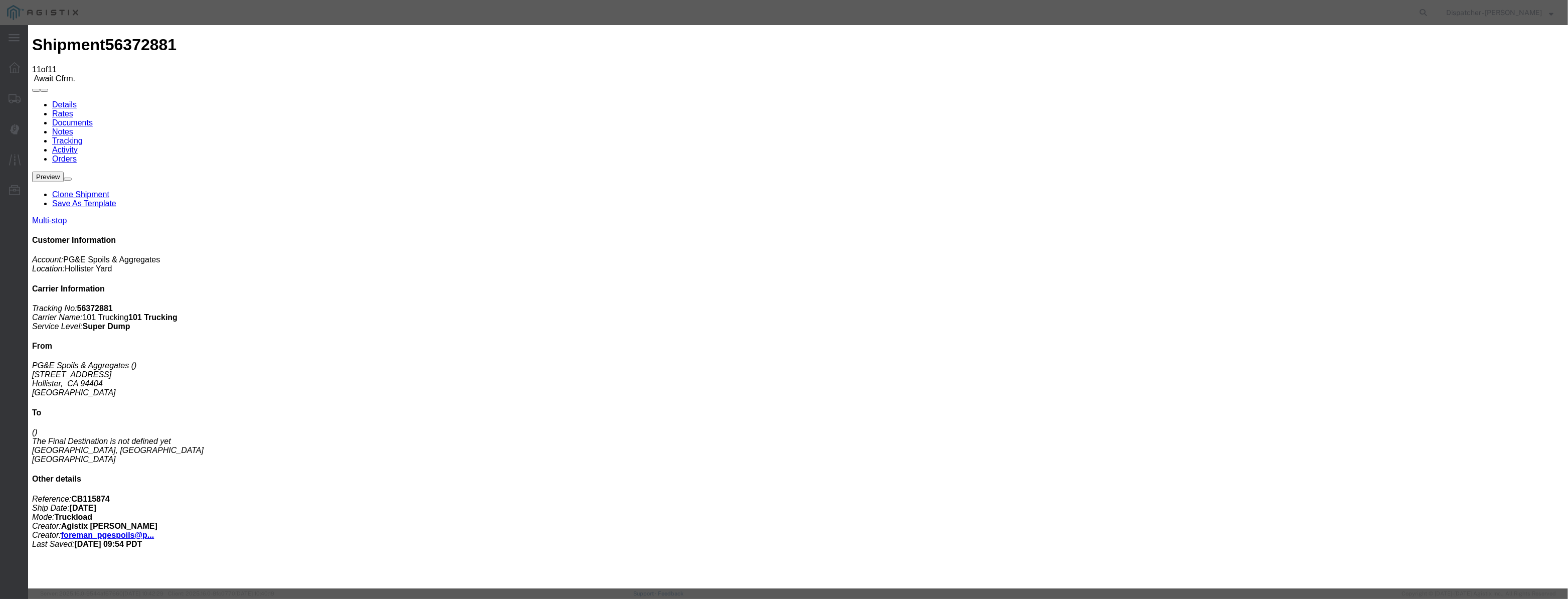
drag, startPoint x: 782, startPoint y: 134, endPoint x: 747, endPoint y: 135, distance: 35.0
drag, startPoint x: 747, startPoint y: 135, endPoint x: 236, endPoint y: 281, distance: 531.4
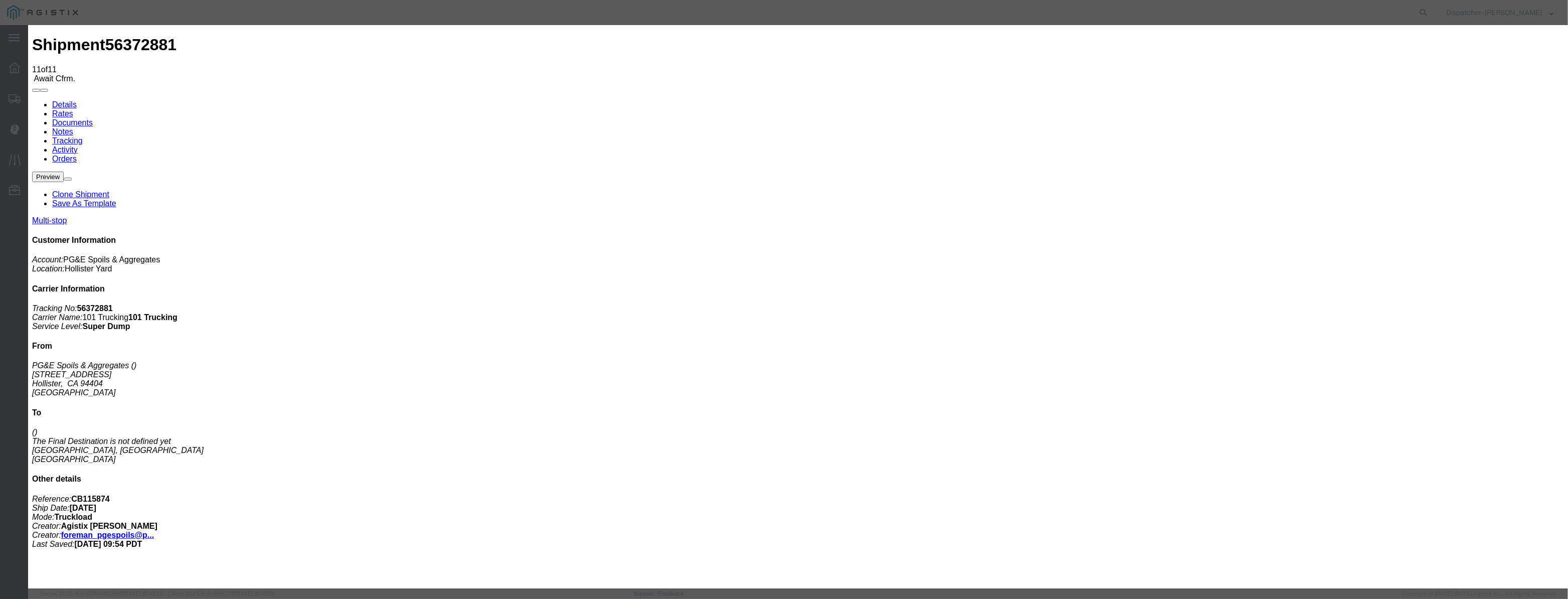
drag, startPoint x: 770, startPoint y: 128, endPoint x: 446, endPoint y: 156, distance: 325.2
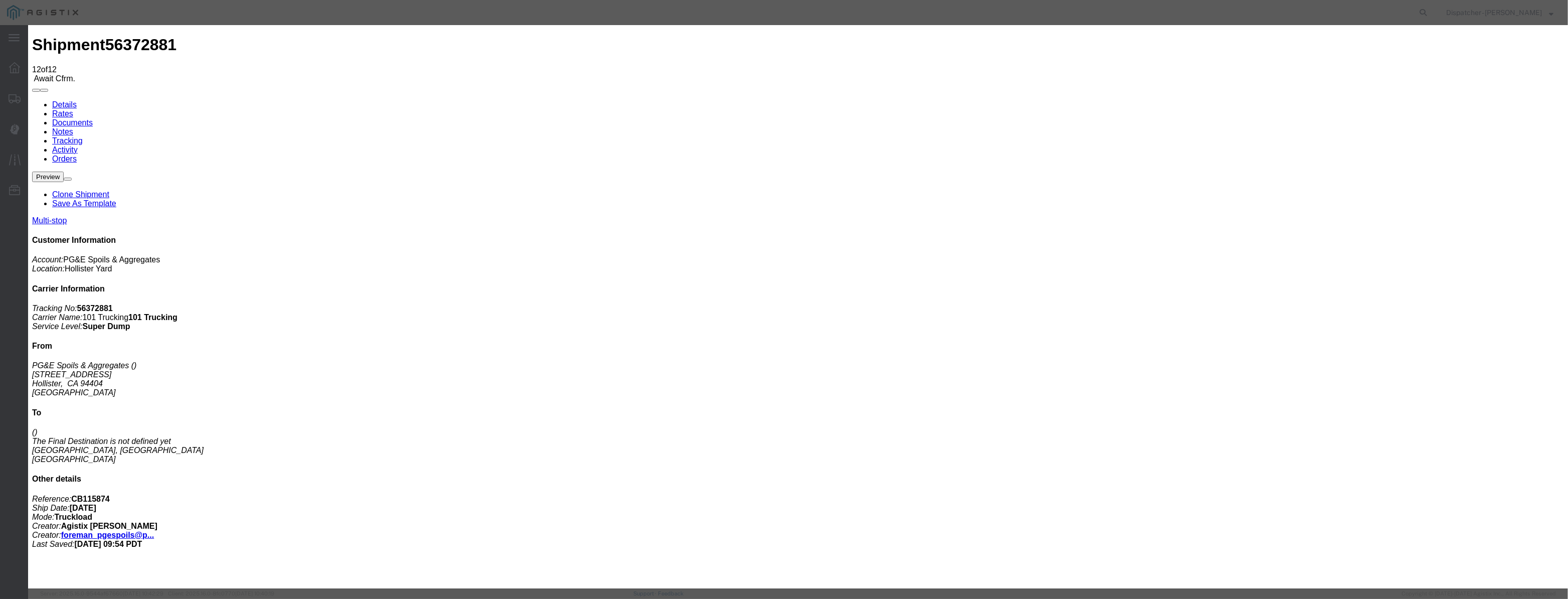
drag, startPoint x: 614, startPoint y: 128, endPoint x: 623, endPoint y: 112, distance: 18.4
drag, startPoint x: 623, startPoint y: 112, endPoint x: 622, endPoint y: 140, distance: 28.0
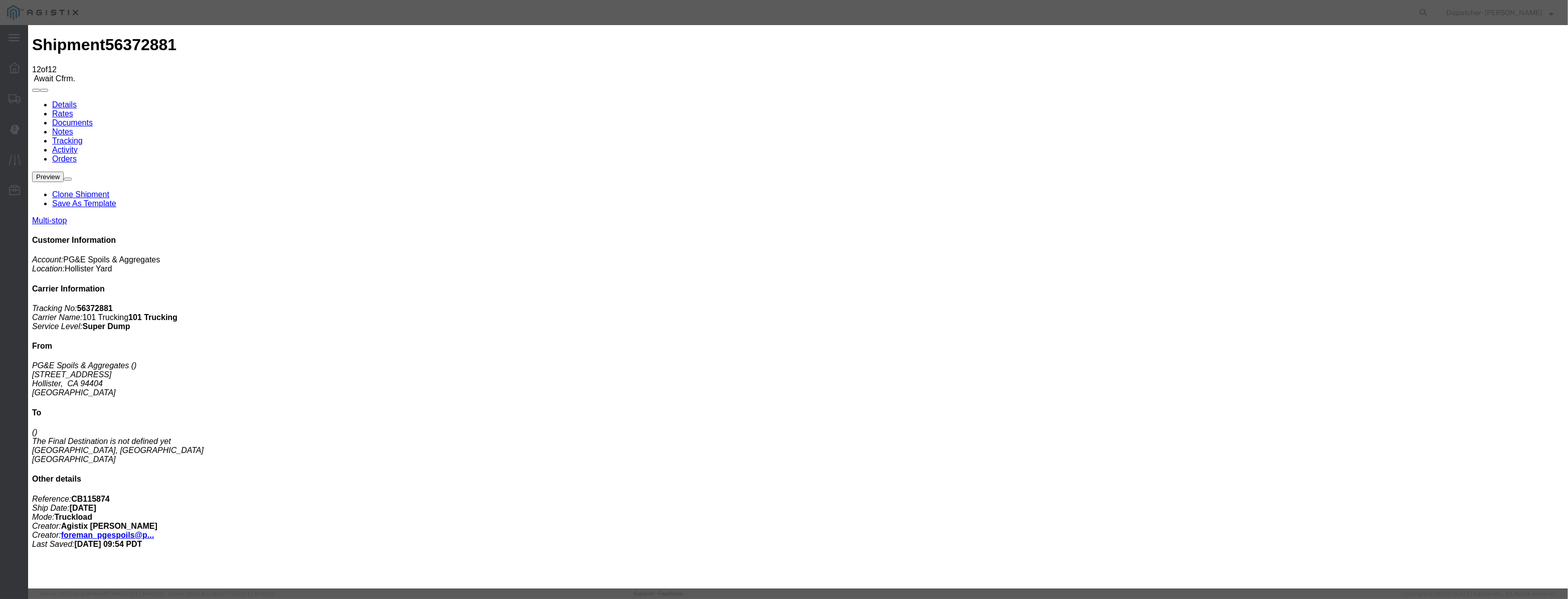
paste input "08/04/2025"
drag, startPoint x: 745, startPoint y: 138, endPoint x: 742, endPoint y: 153, distance: 15.3
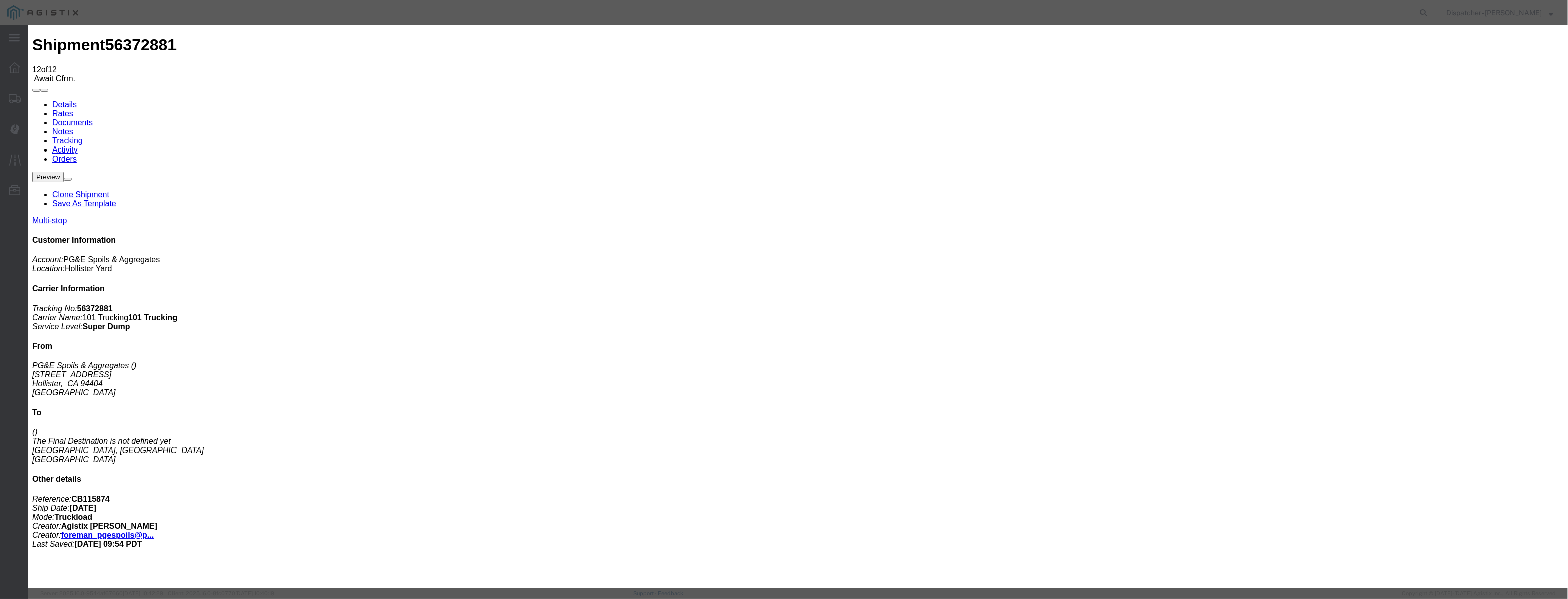
scroll to position [0, 0]
drag, startPoint x: 735, startPoint y: 140, endPoint x: 732, endPoint y: 149, distance: 9.5
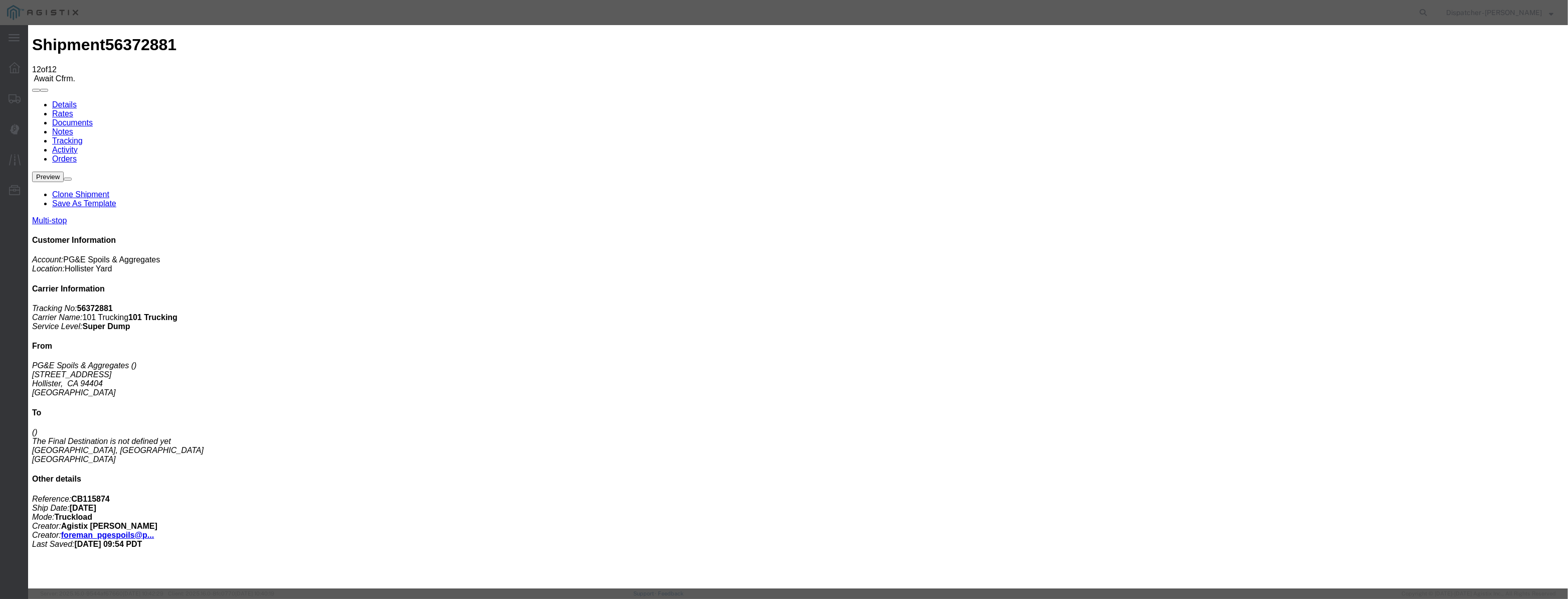
drag, startPoint x: 938, startPoint y: 116, endPoint x: 937, endPoint y: 133, distance: 17.0
drag, startPoint x: 943, startPoint y: 119, endPoint x: 940, endPoint y: 133, distance: 14.3
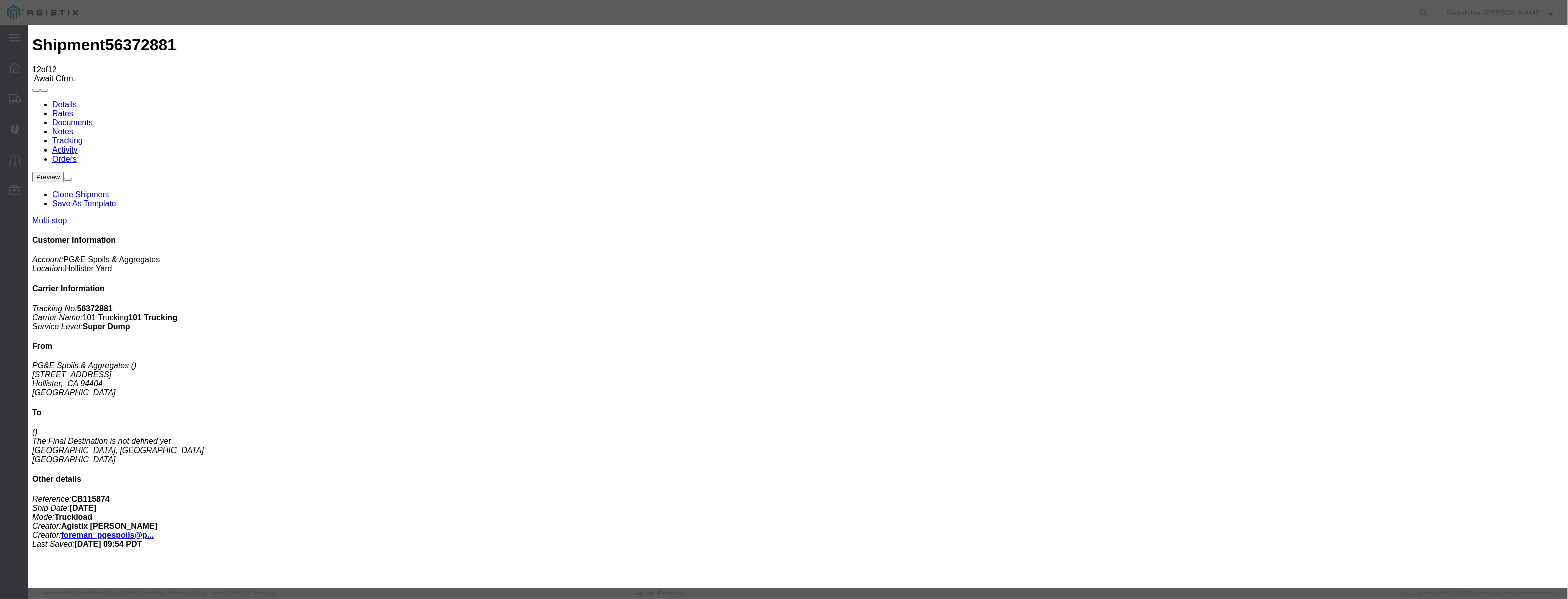
drag, startPoint x: 789, startPoint y: 132, endPoint x: 463, endPoint y: 247, distance: 345.7
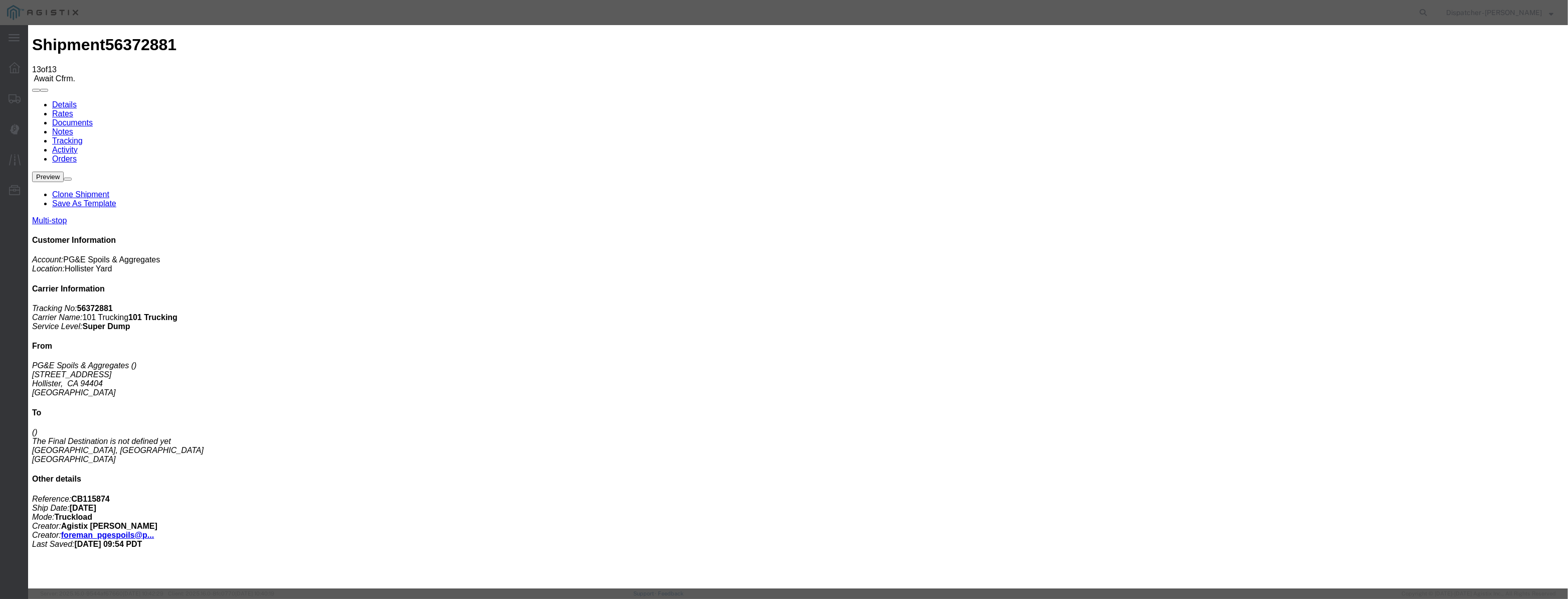
drag, startPoint x: 643, startPoint y: 129, endPoint x: 656, endPoint y: 108, distance: 24.7
drag, startPoint x: 656, startPoint y: 108, endPoint x: 648, endPoint y: 121, distance: 15.3
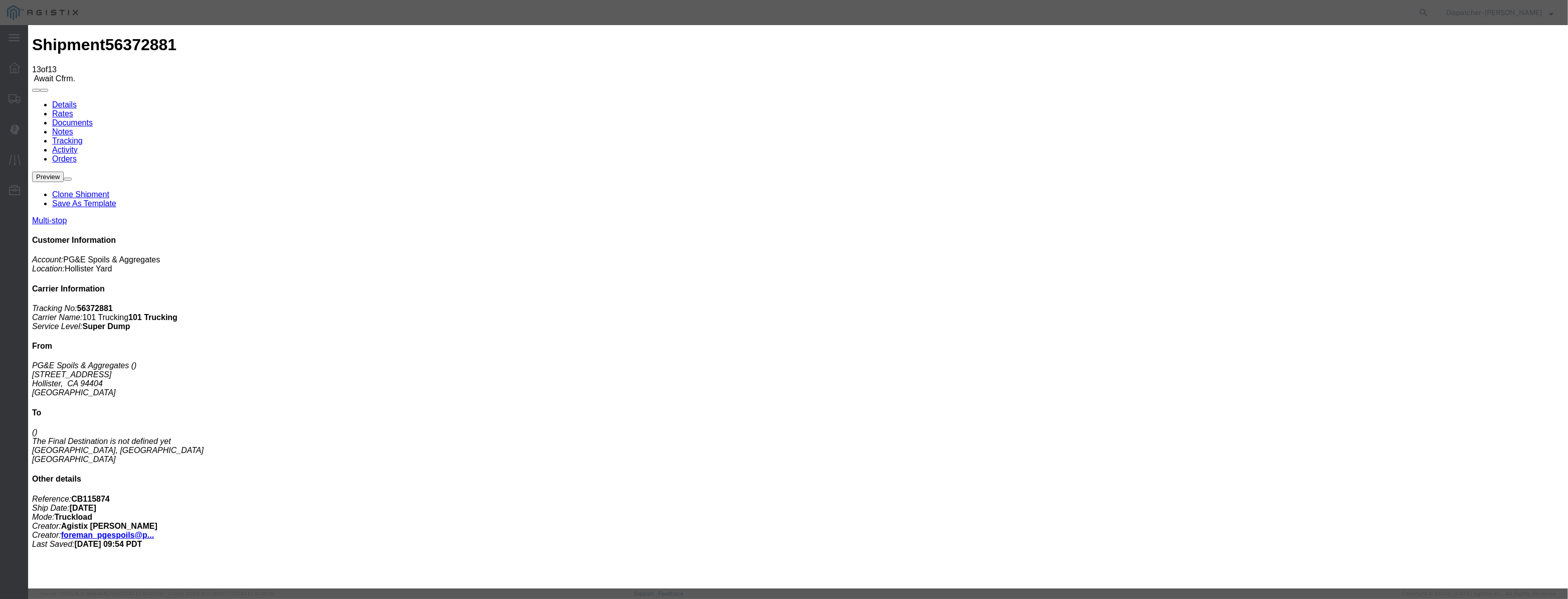
paste input "08/04/2025"
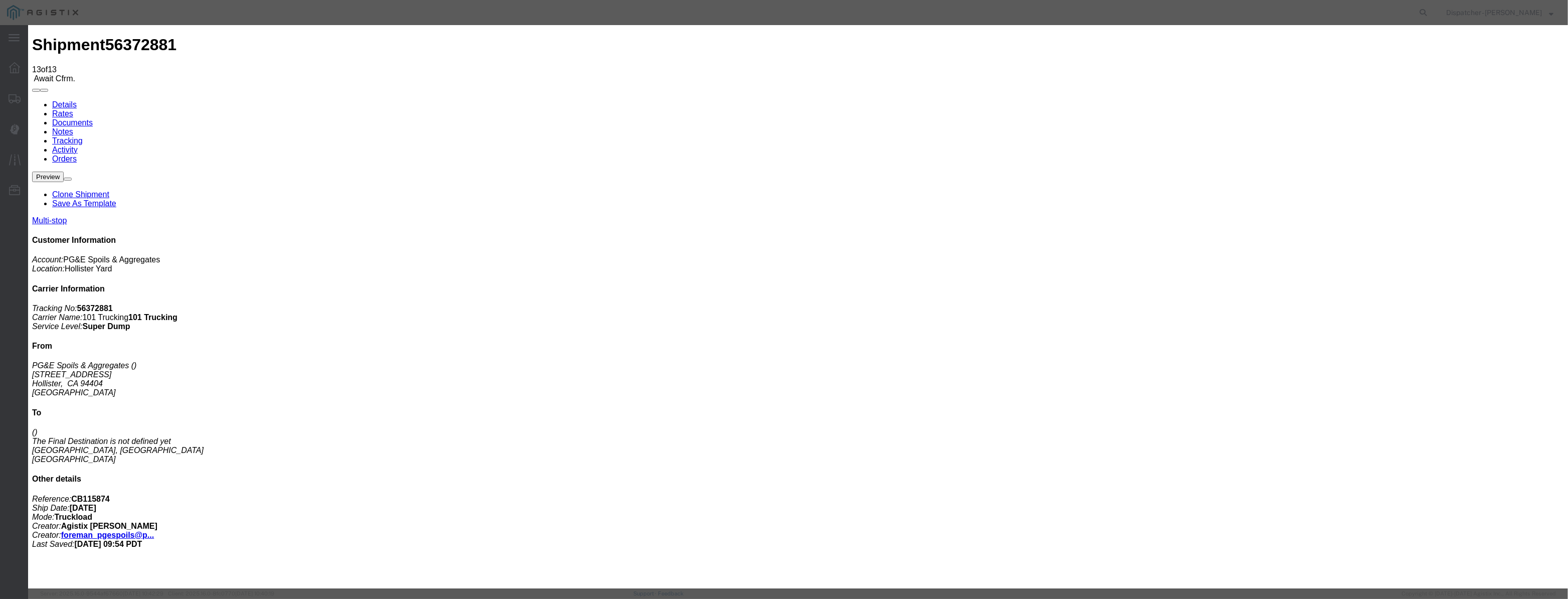
drag, startPoint x: 992, startPoint y: 125, endPoint x: 989, endPoint y: 135, distance: 10.4
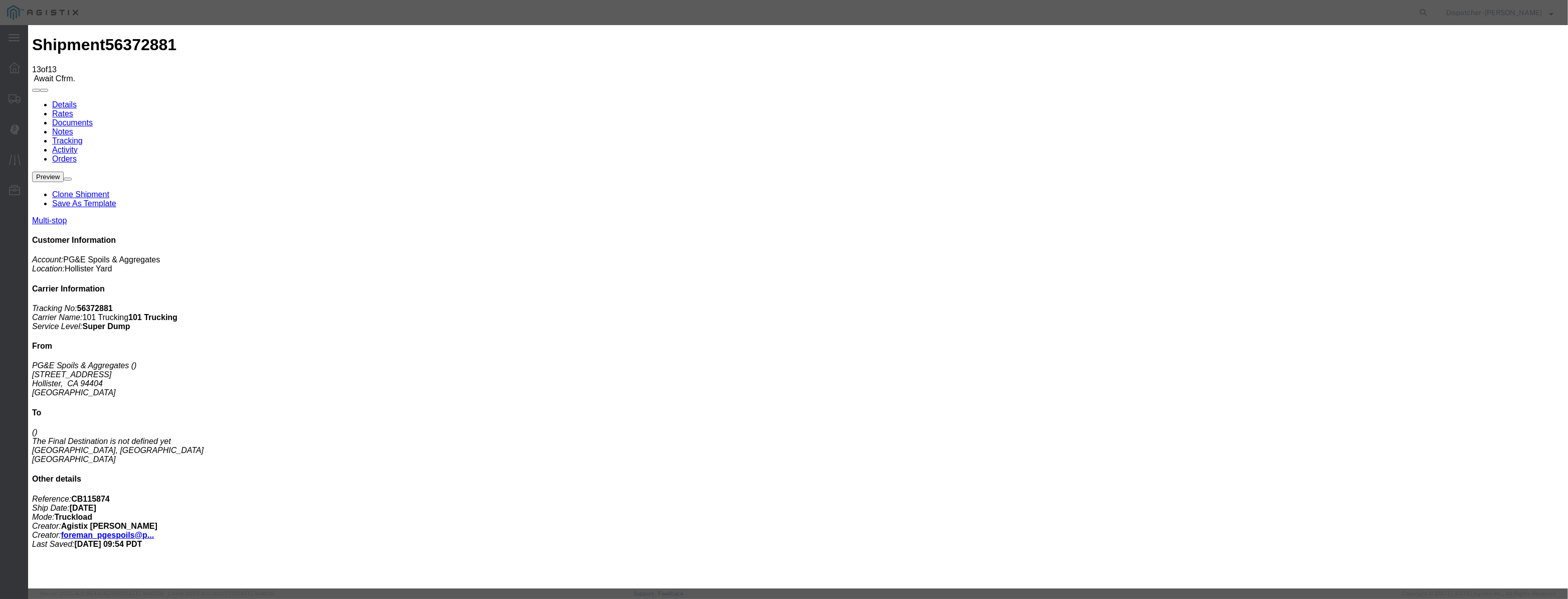
drag, startPoint x: 734, startPoint y: 135, endPoint x: 497, endPoint y: 184, distance: 242.0
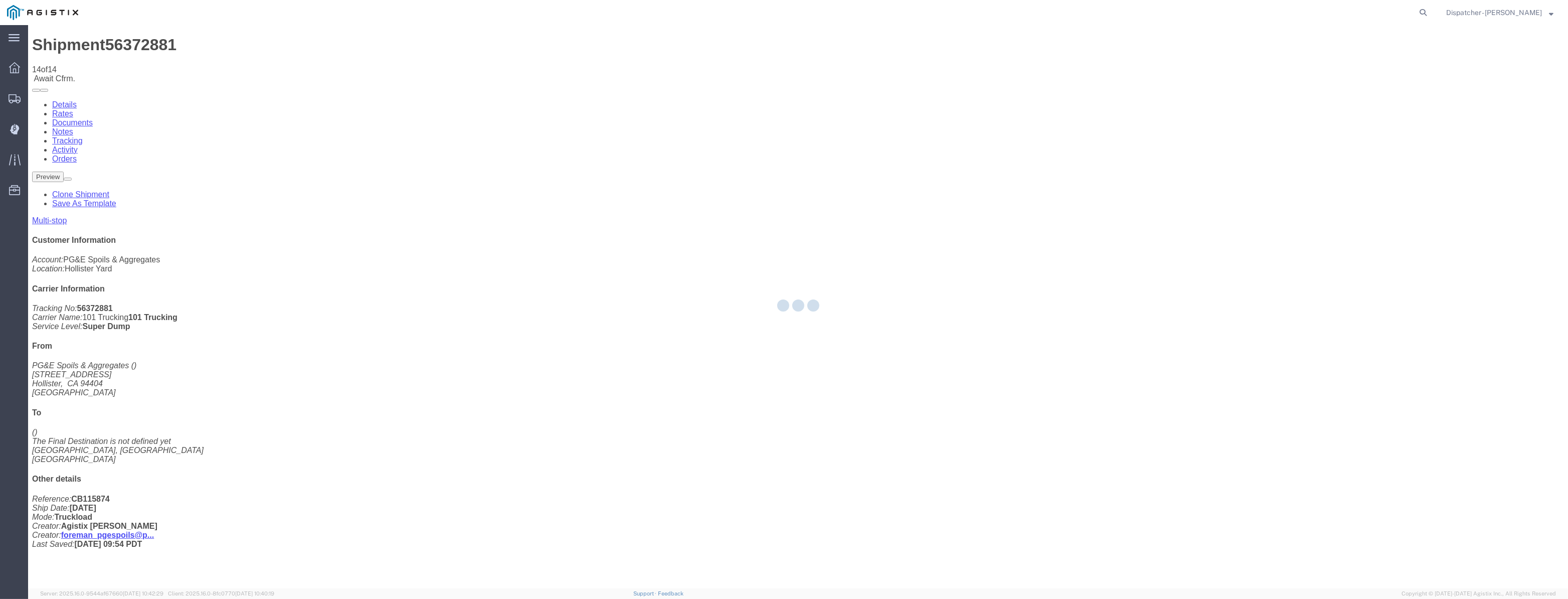
click at [1328, 93] on div at bounding box center [798, 306] width 1540 height 563
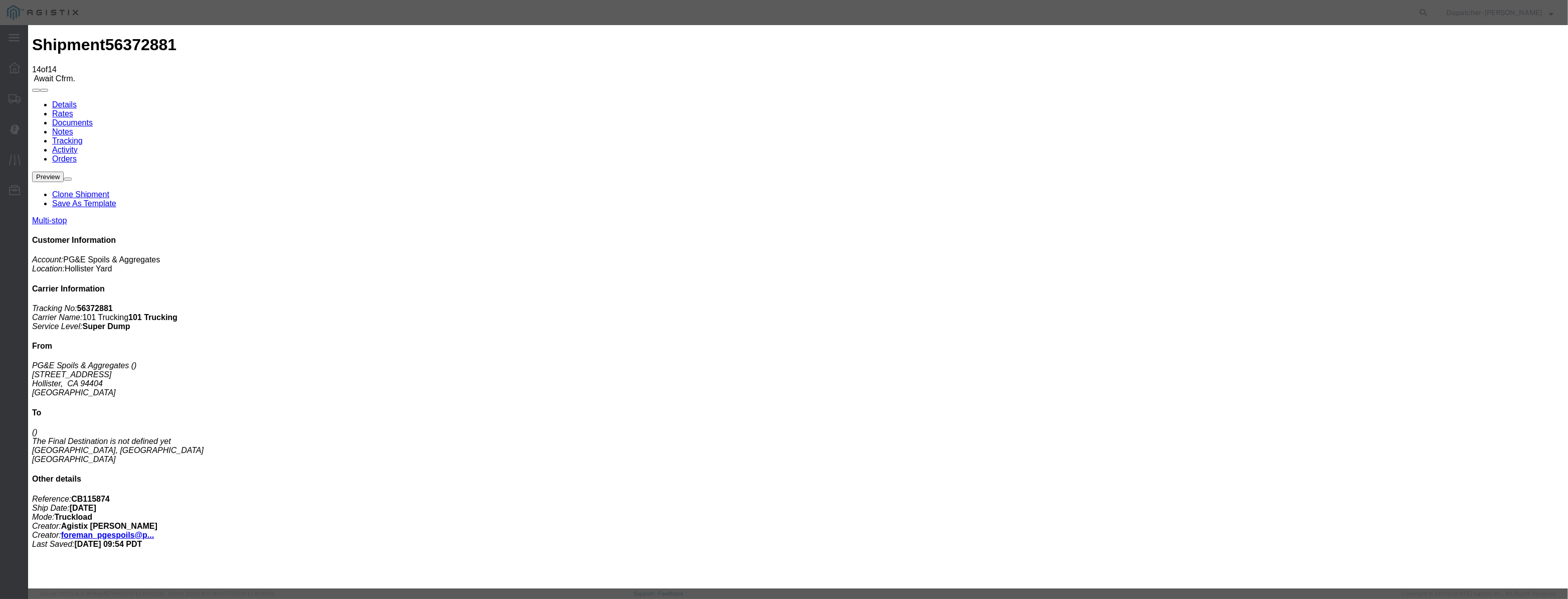
drag, startPoint x: 628, startPoint y: 116, endPoint x: 628, endPoint y: 130, distance: 14.0
drag, startPoint x: 628, startPoint y: 130, endPoint x: 680, endPoint y: 134, distance: 52.2
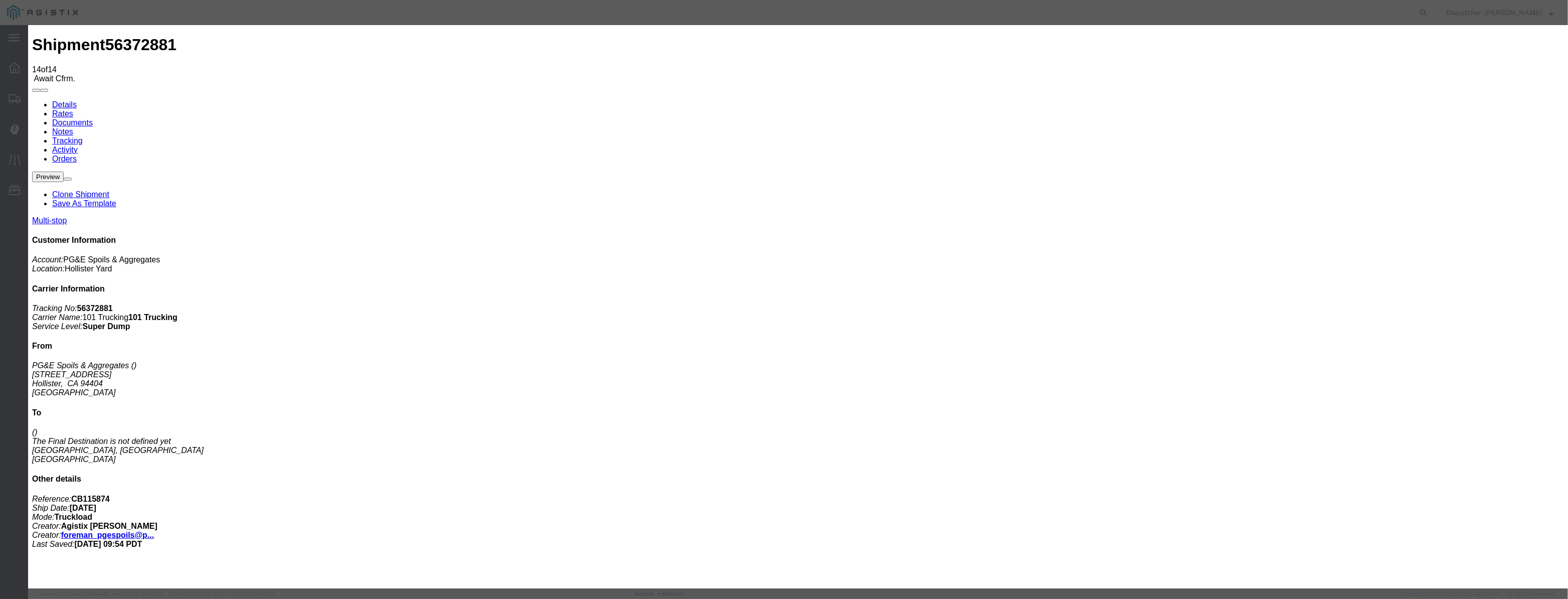
paste input "08/04/2025"
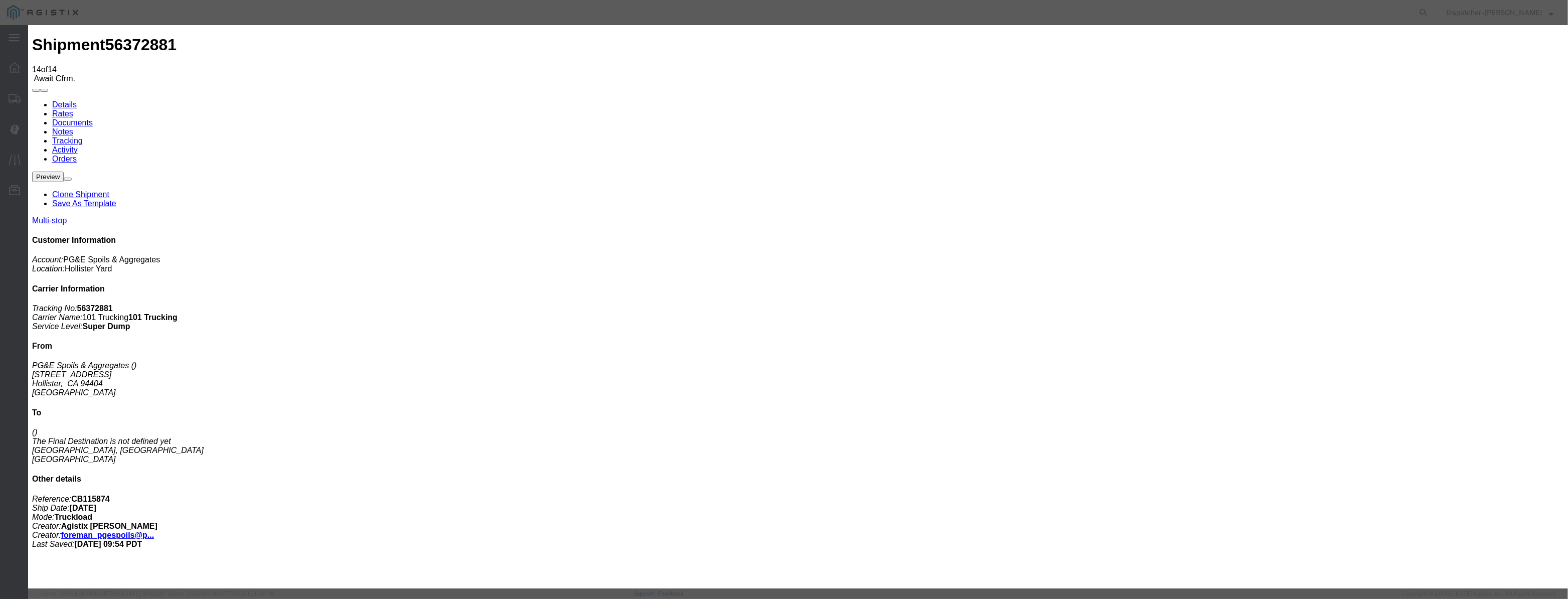
drag, startPoint x: 928, startPoint y: 122, endPoint x: 926, endPoint y: 133, distance: 11.2
drag, startPoint x: 772, startPoint y: 122, endPoint x: 512, endPoint y: 177, distance: 265.8
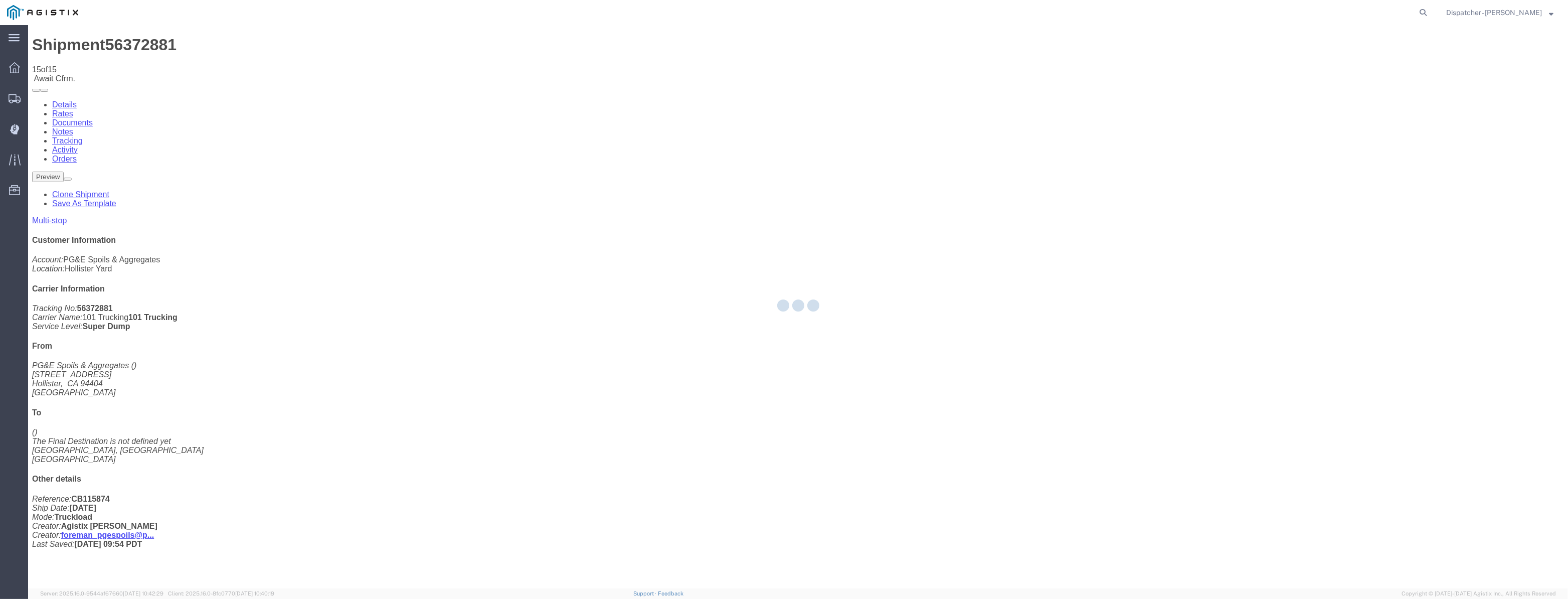
click at [1330, 100] on div at bounding box center [798, 306] width 1540 height 563
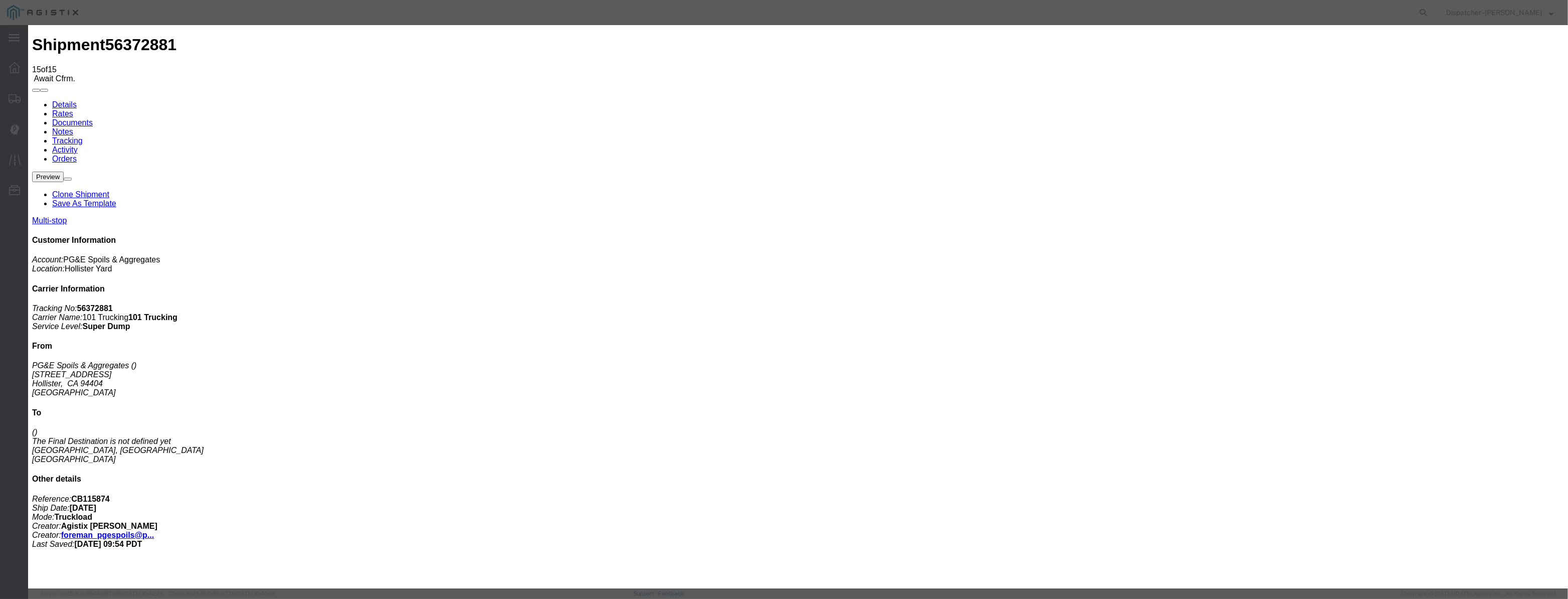
drag, startPoint x: 640, startPoint y: 132, endPoint x: 648, endPoint y: 122, distance: 12.8
drag, startPoint x: 652, startPoint y: 113, endPoint x: 644, endPoint y: 122, distance: 12.0
drag, startPoint x: 644, startPoint y: 122, endPoint x: 665, endPoint y: 121, distance: 21.0
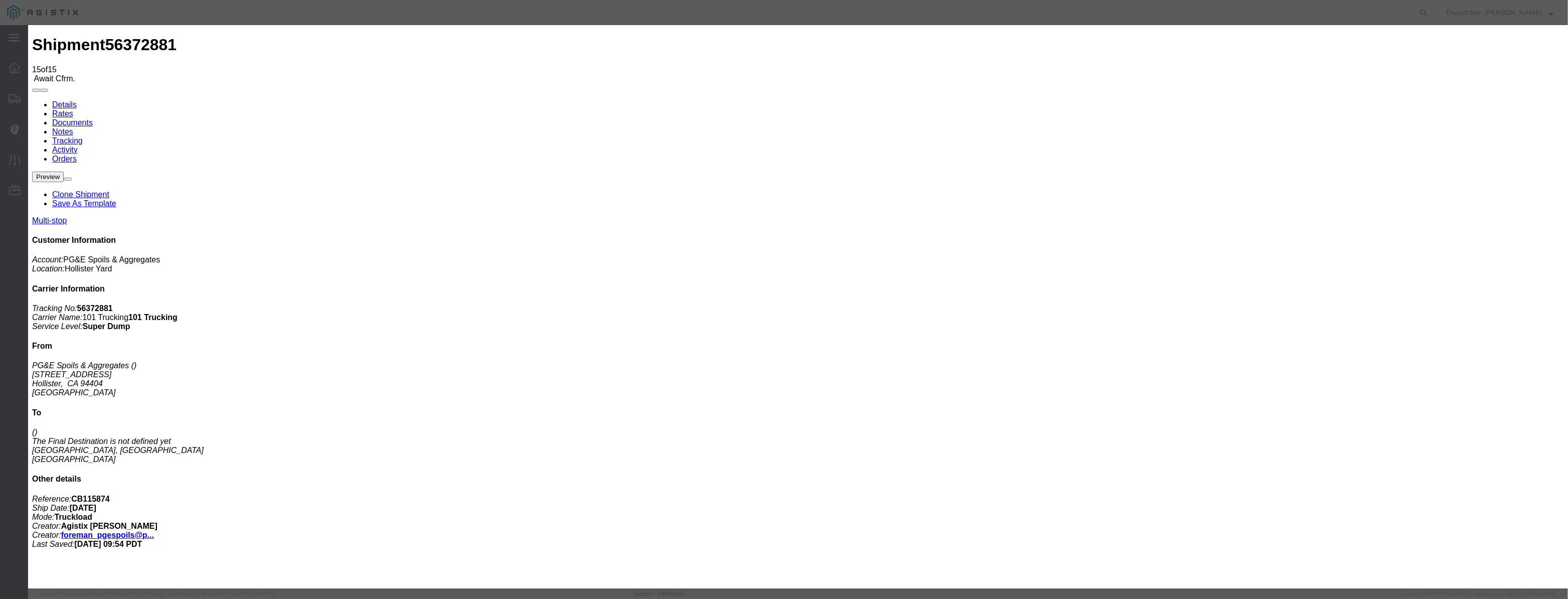
paste input "08/04/2025"
drag, startPoint x: 719, startPoint y: 141, endPoint x: 722, endPoint y: 145, distance: 5.0
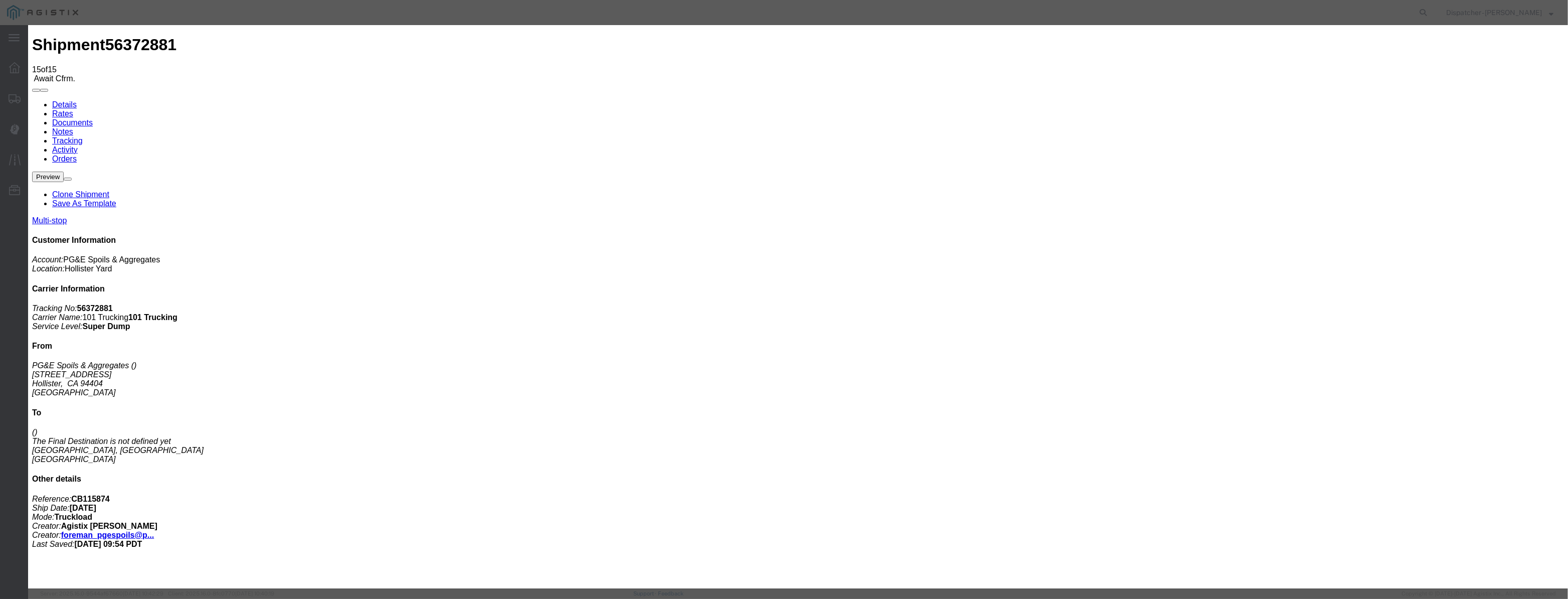
scroll to position [0, 0]
drag, startPoint x: 771, startPoint y: 131, endPoint x: 658, endPoint y: 193, distance: 128.9
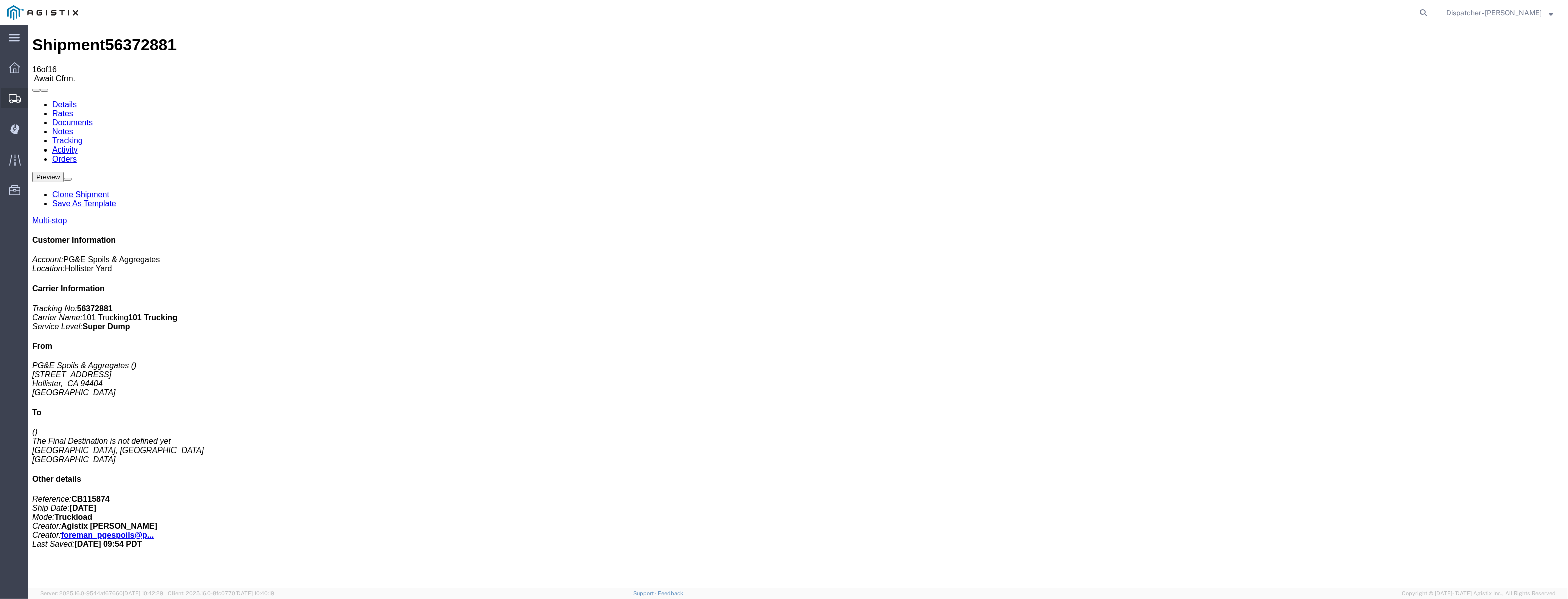
click at [5, 97] on div at bounding box center [15, 98] width 28 height 20
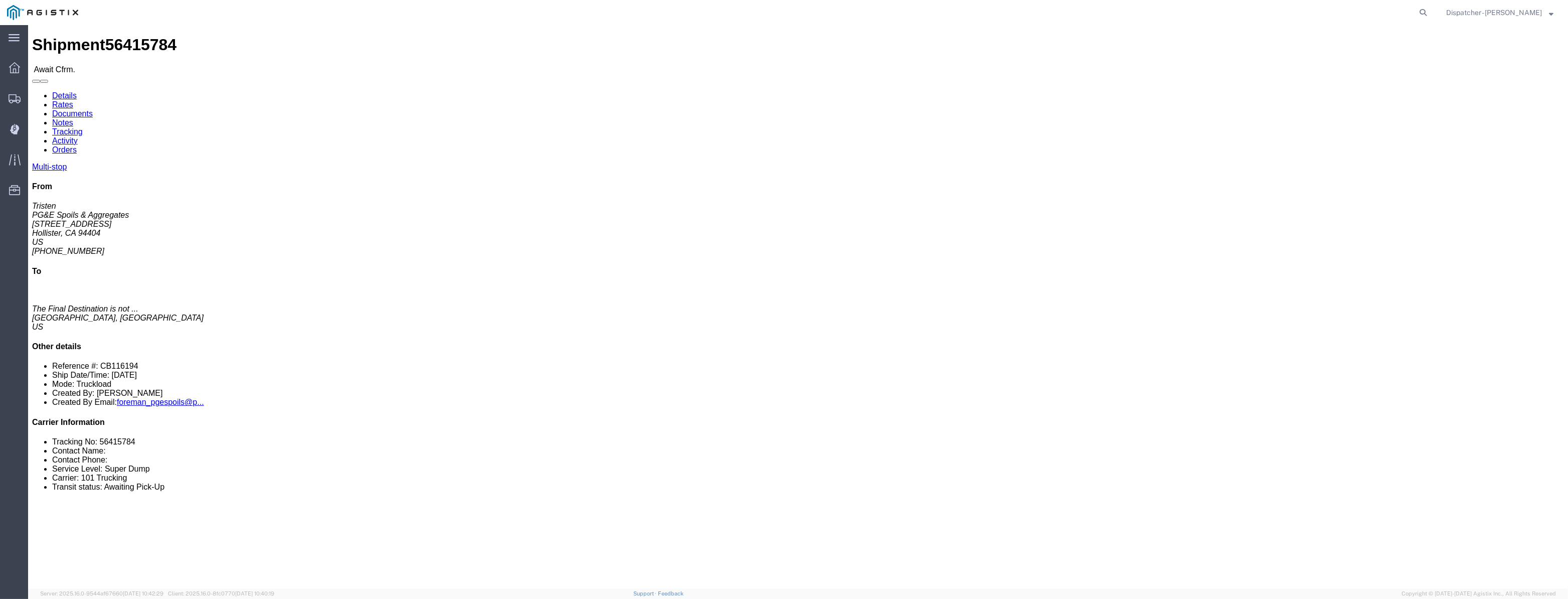
click link "Tracking"
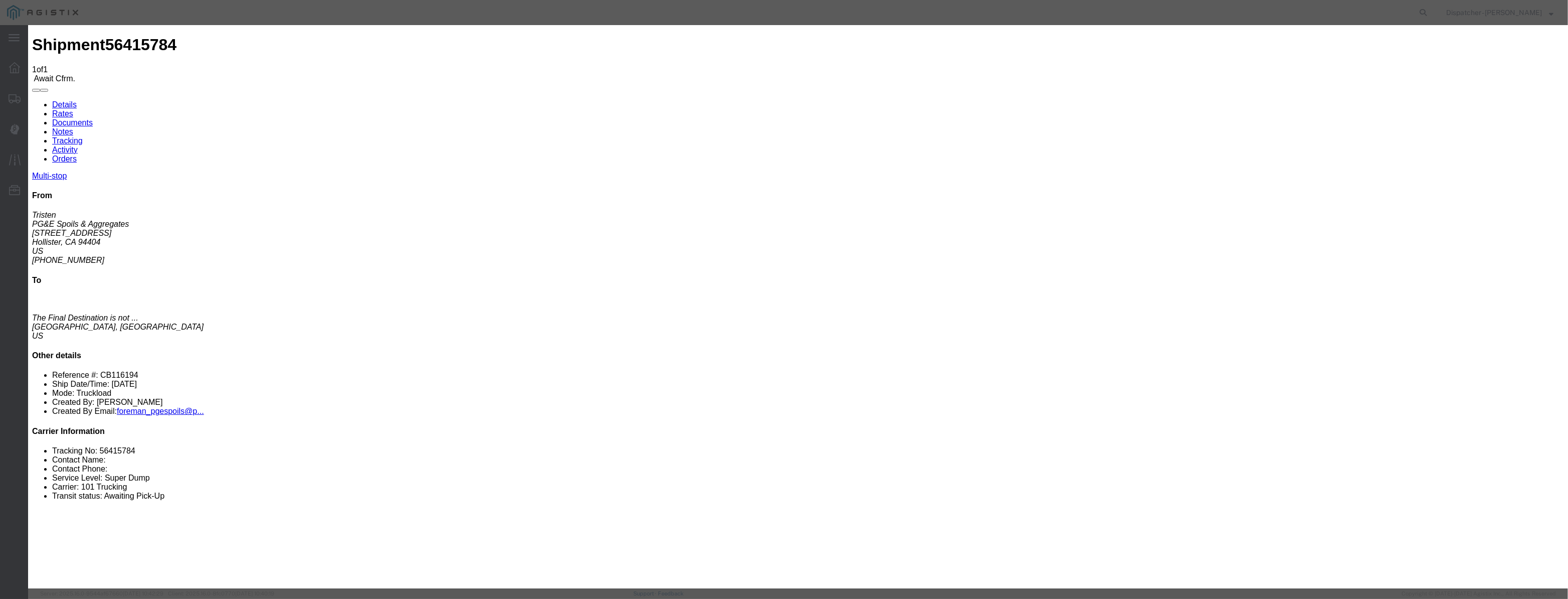
drag, startPoint x: 921, startPoint y: 125, endPoint x: 923, endPoint y: 133, distance: 8.2
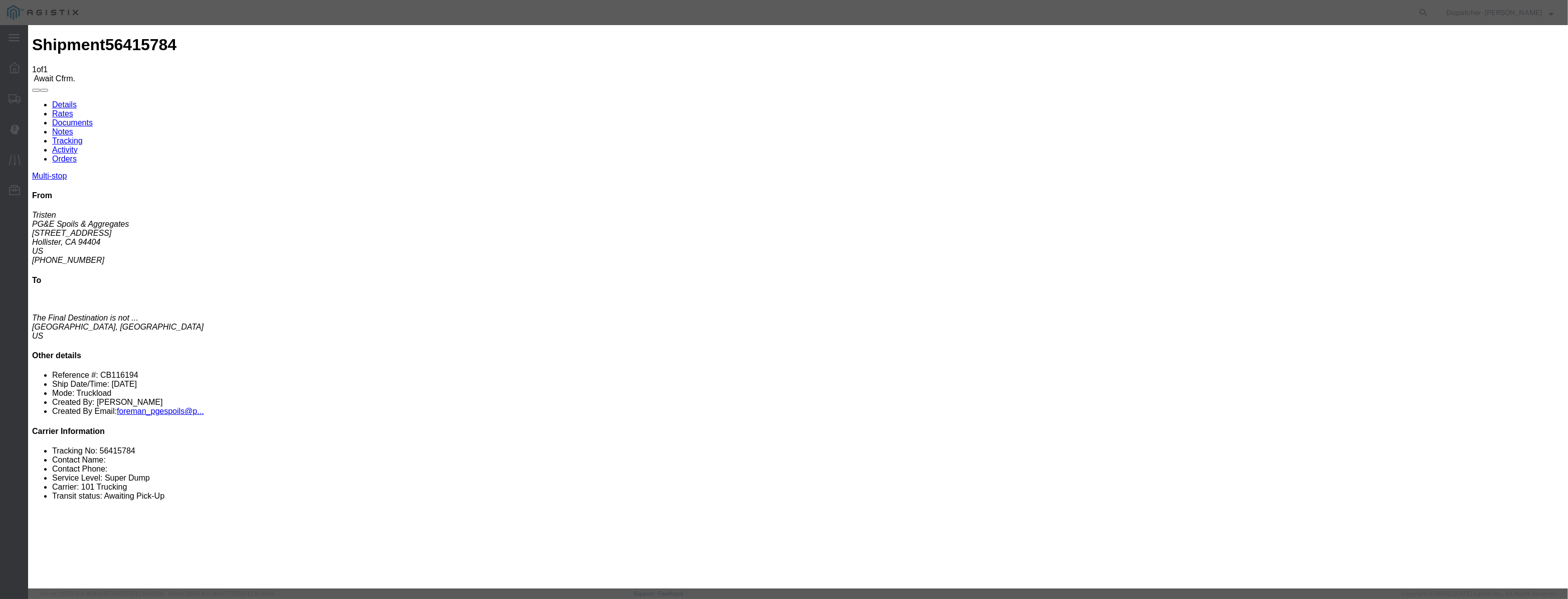
drag, startPoint x: 763, startPoint y: 126, endPoint x: 466, endPoint y: 159, distance: 298.8
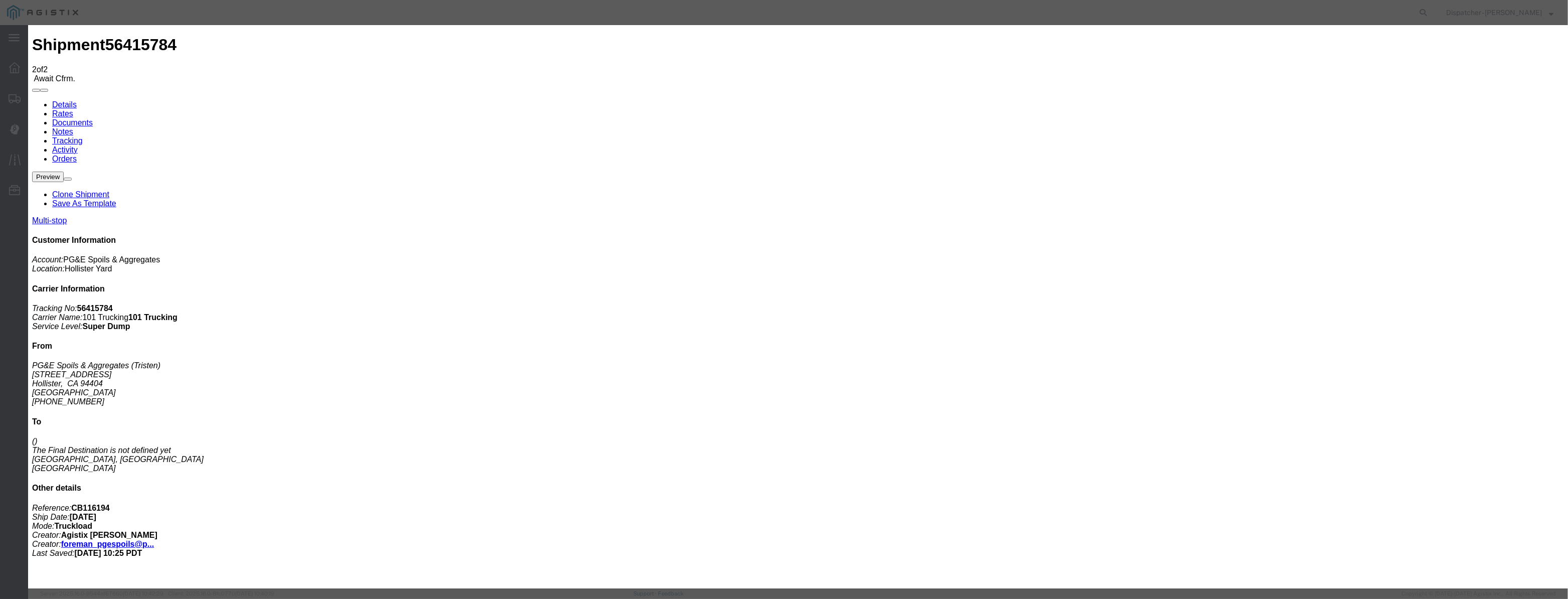
drag, startPoint x: 632, startPoint y: 130, endPoint x: 635, endPoint y: 115, distance: 15.3
drag, startPoint x: 635, startPoint y: 115, endPoint x: 635, endPoint y: 123, distance: 8.0
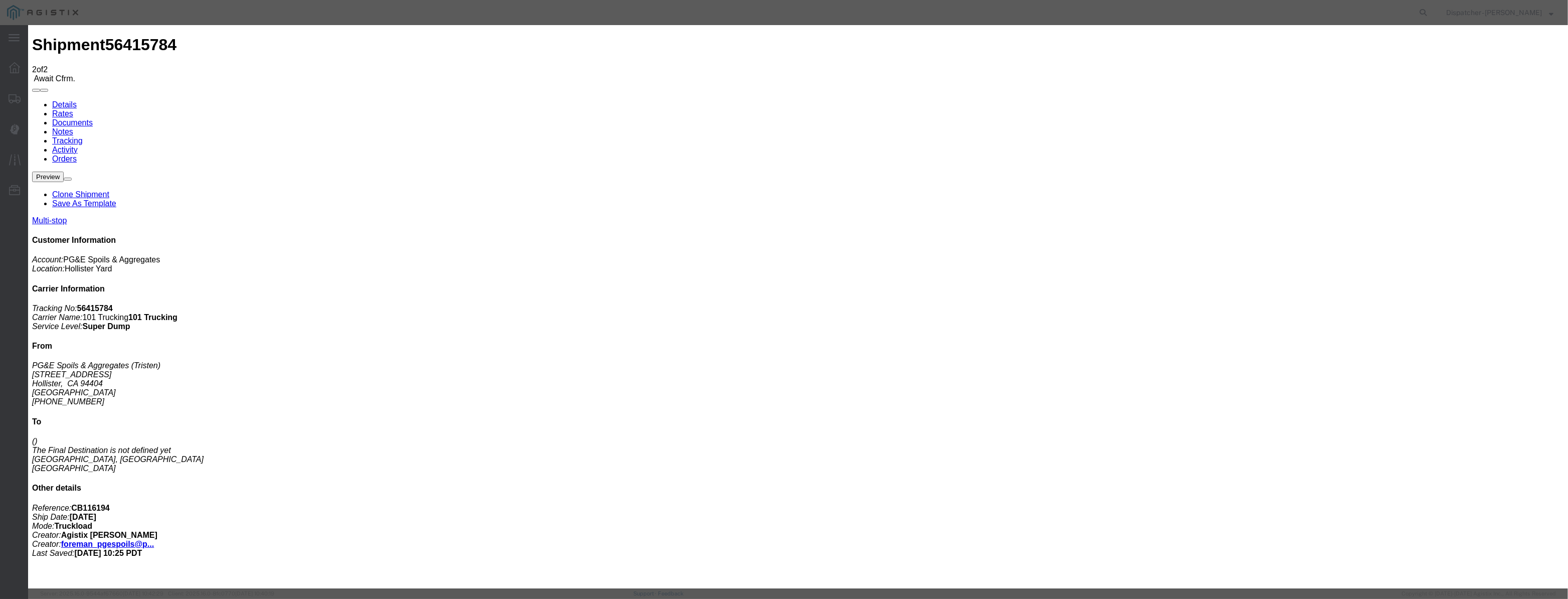
paste input "08/07/2025"
drag, startPoint x: 754, startPoint y: 141, endPoint x: 752, endPoint y: 152, distance: 11.2
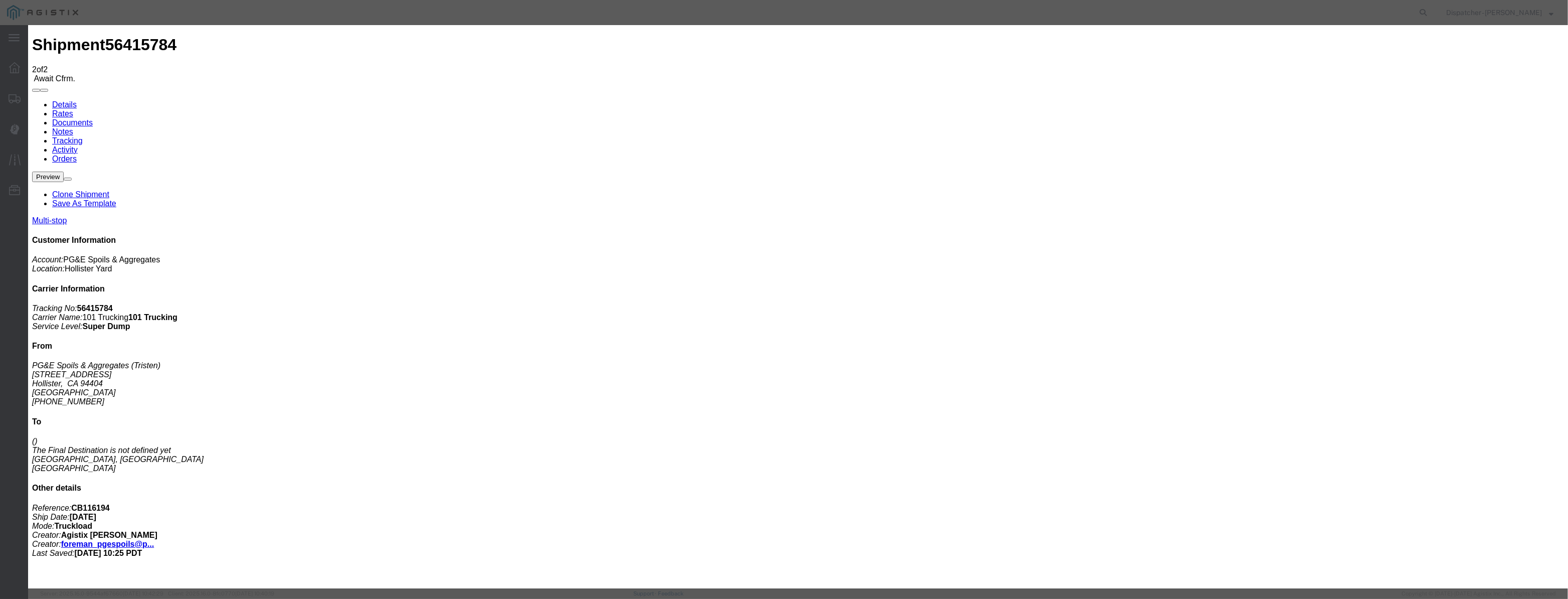
drag, startPoint x: 758, startPoint y: 127, endPoint x: 461, endPoint y: 163, distance: 299.2
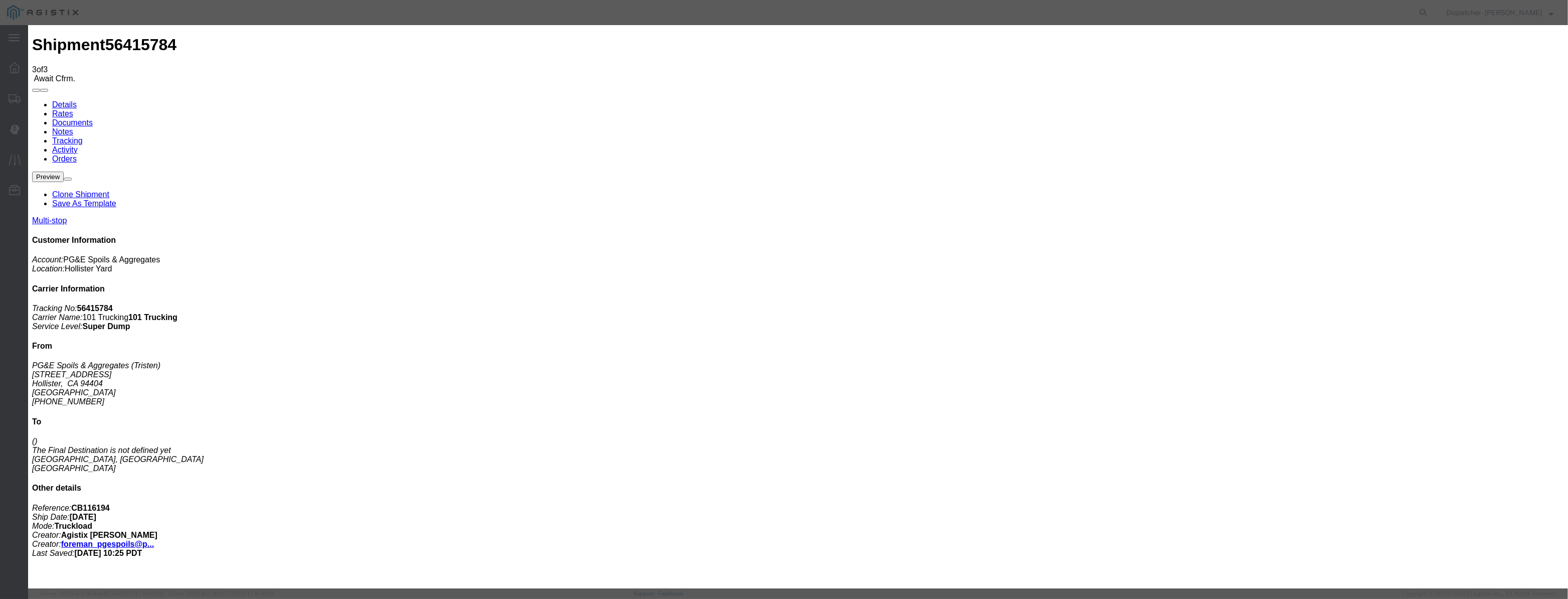
drag, startPoint x: 643, startPoint y: 124, endPoint x: 668, endPoint y: 125, distance: 25.0
paste input "08/07/2025"
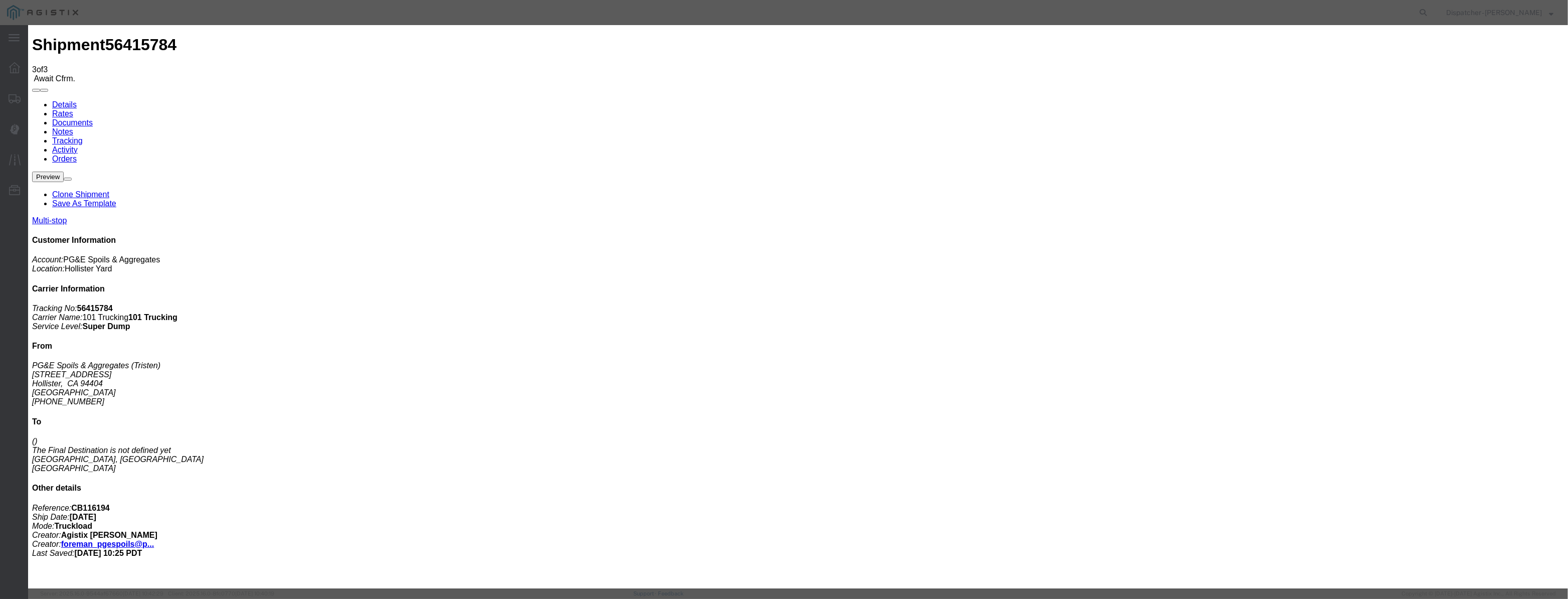
scroll to position [0, 2]
drag, startPoint x: 733, startPoint y: 146, endPoint x: 735, endPoint y: 152, distance: 6.3
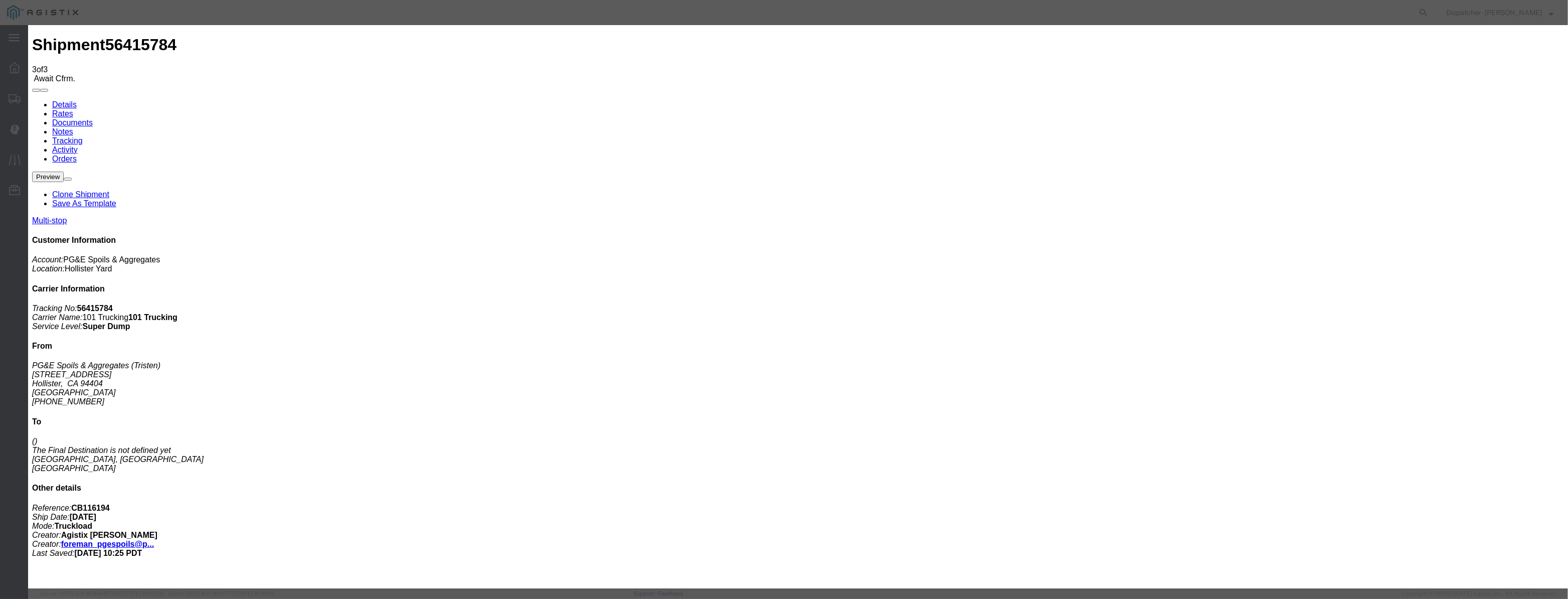
drag, startPoint x: 943, startPoint y: 135, endPoint x: 948, endPoint y: 126, distance: 10.3
drag, startPoint x: 949, startPoint y: 125, endPoint x: 949, endPoint y: 133, distance: 8.0
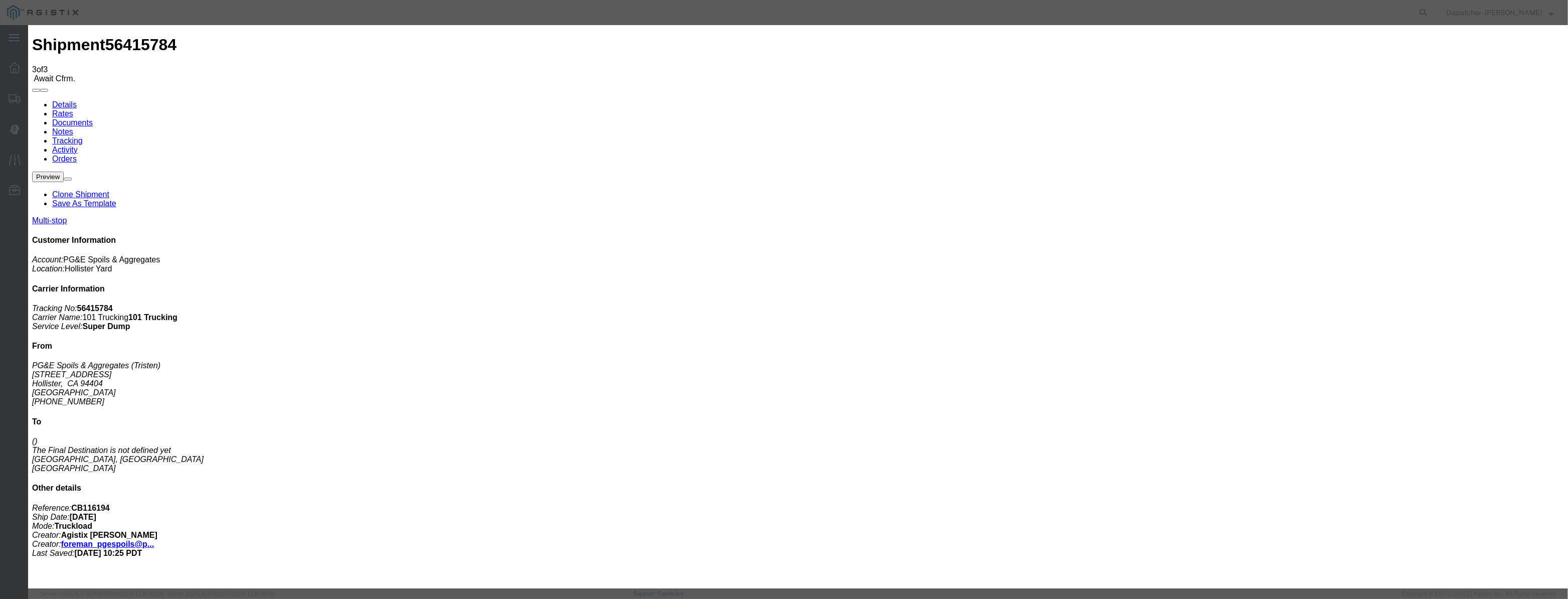
drag, startPoint x: 754, startPoint y: 125, endPoint x: 569, endPoint y: 144, distance: 186.0
drag, startPoint x: 763, startPoint y: 124, endPoint x: 562, endPoint y: 143, distance: 201.9
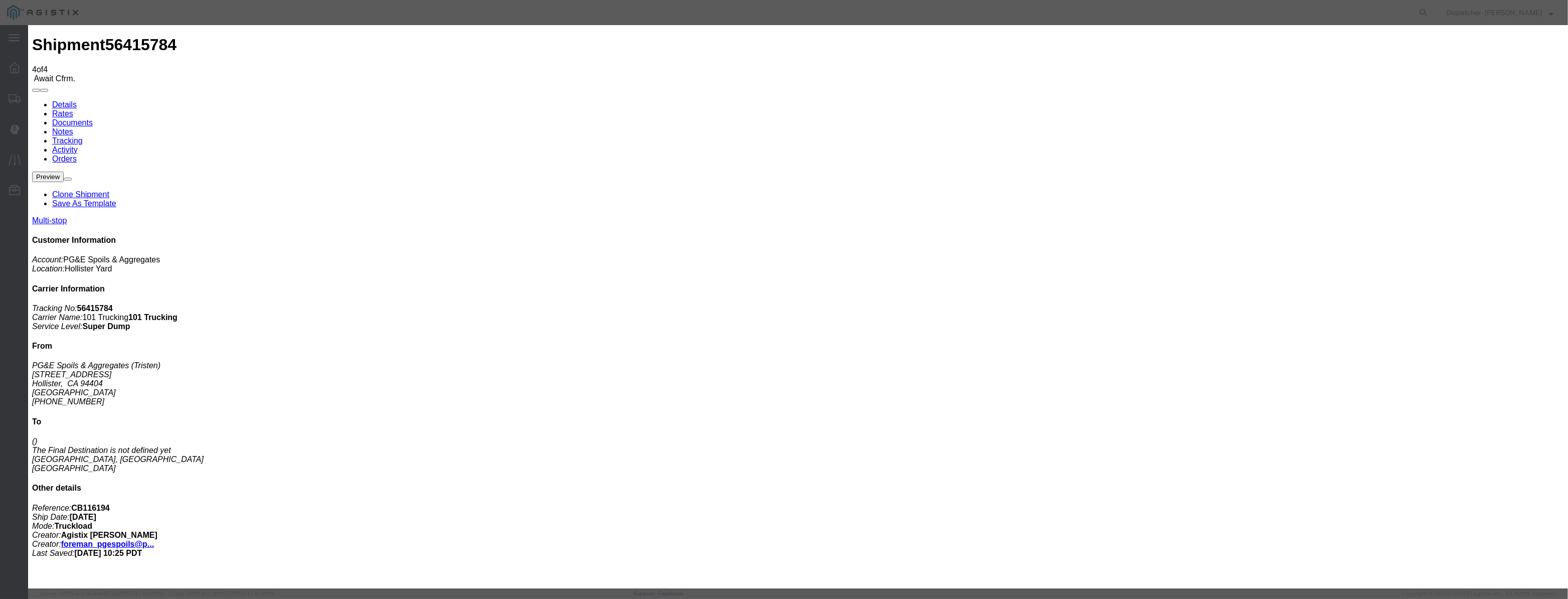
drag, startPoint x: 622, startPoint y: 118, endPoint x: 632, endPoint y: 138, distance: 22.4
drag, startPoint x: 632, startPoint y: 138, endPoint x: 635, endPoint y: 125, distance: 13.3
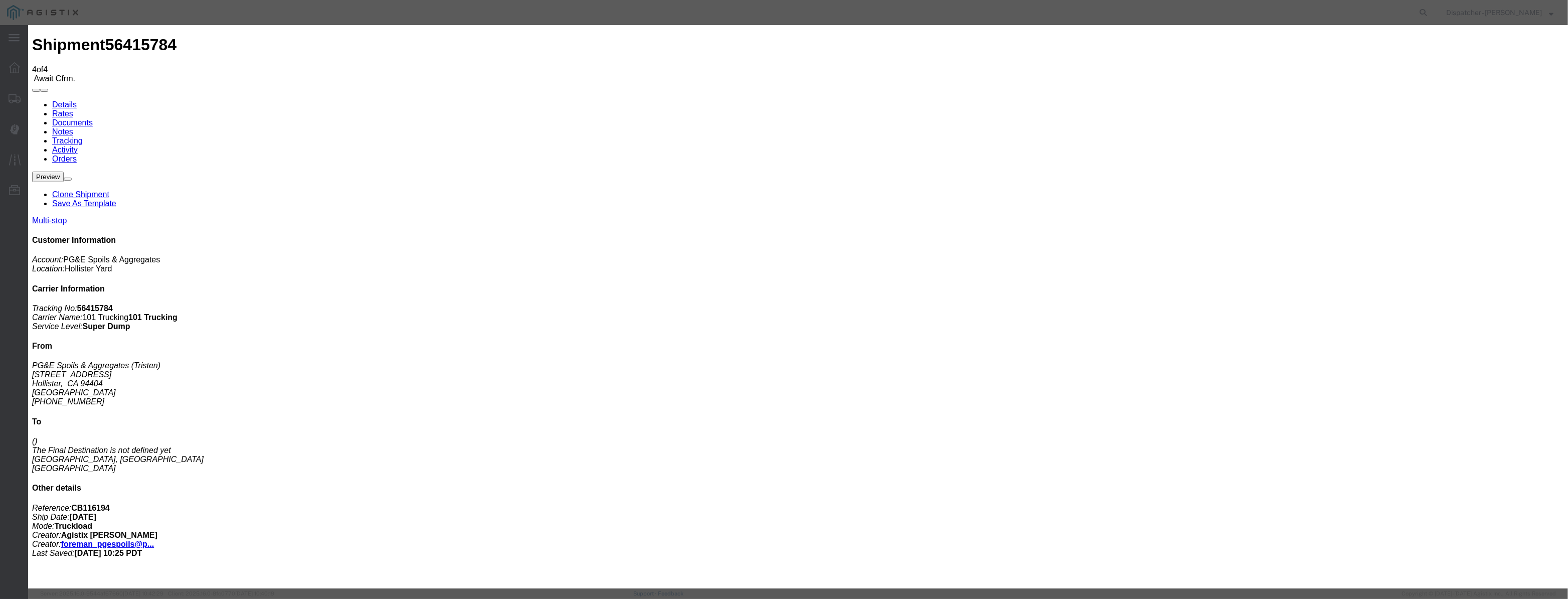
paste input "08/07/2025"
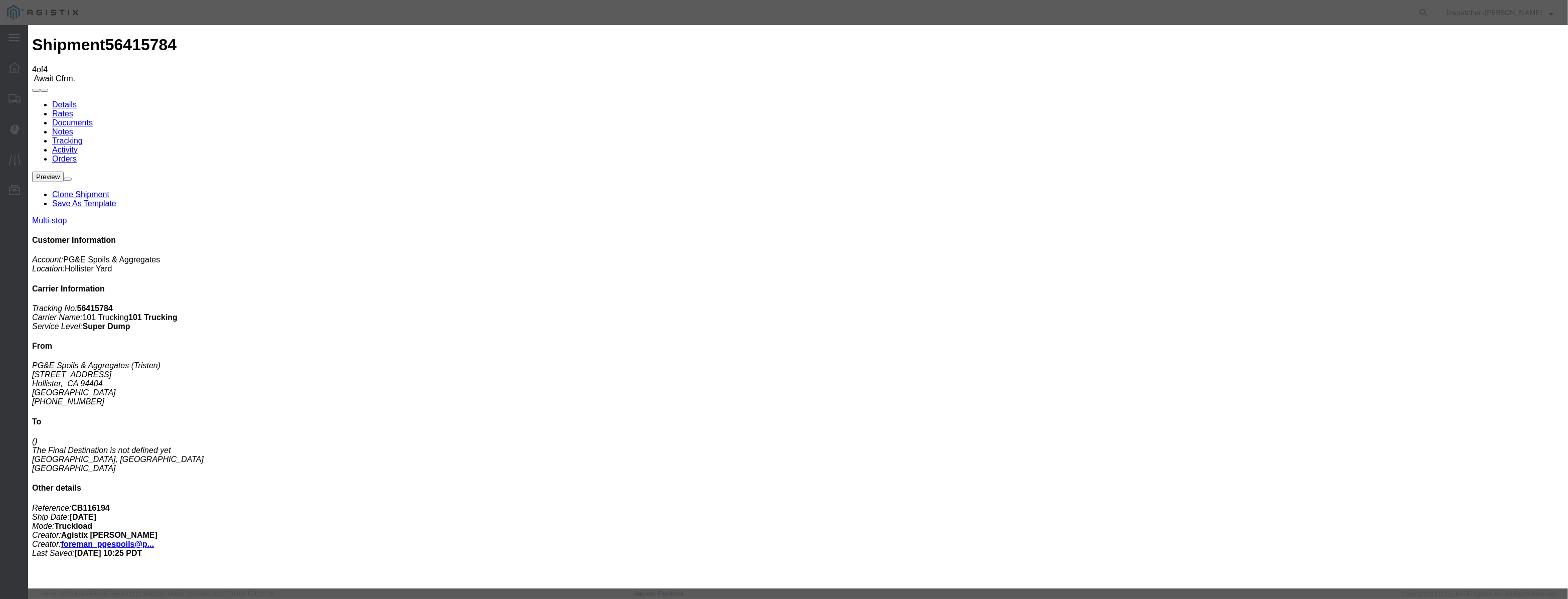
drag, startPoint x: 773, startPoint y: 124, endPoint x: 338, endPoint y: 182, distance: 438.8
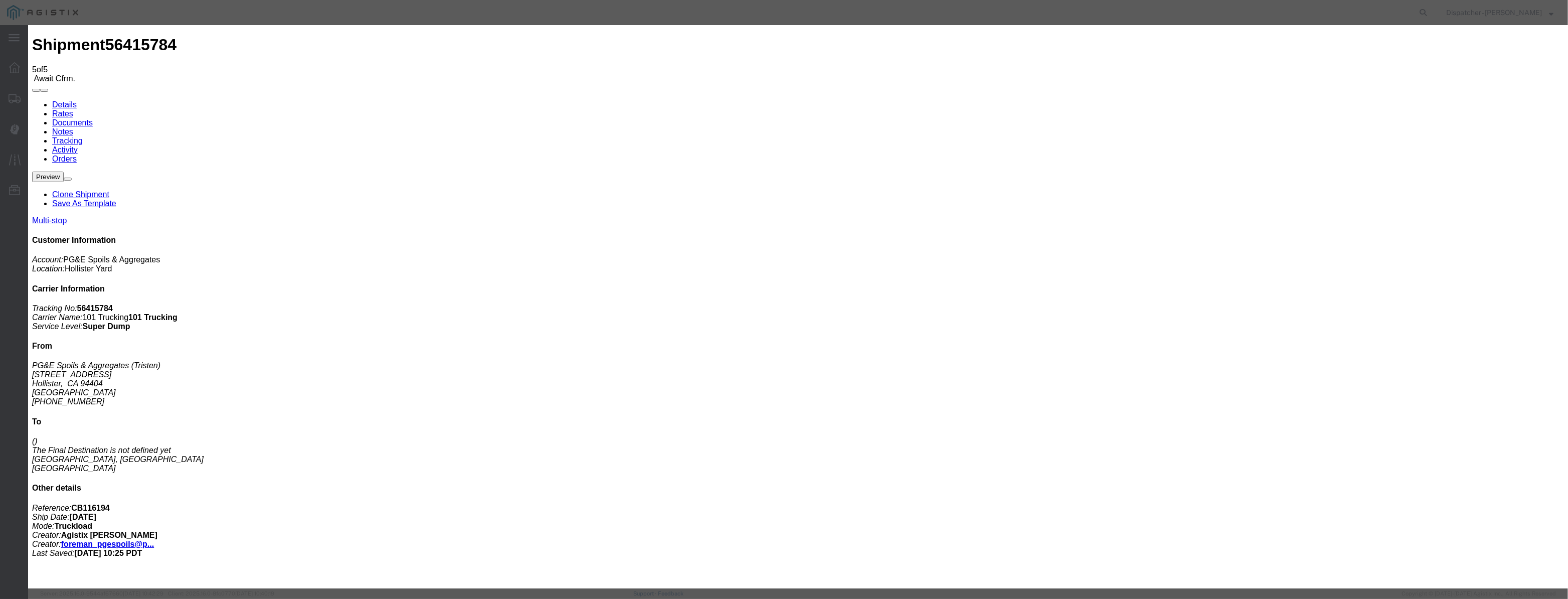
drag, startPoint x: 631, startPoint y: 121, endPoint x: 624, endPoint y: 105, distance: 17.5
drag, startPoint x: 624, startPoint y: 105, endPoint x: 619, endPoint y: 124, distance: 19.6
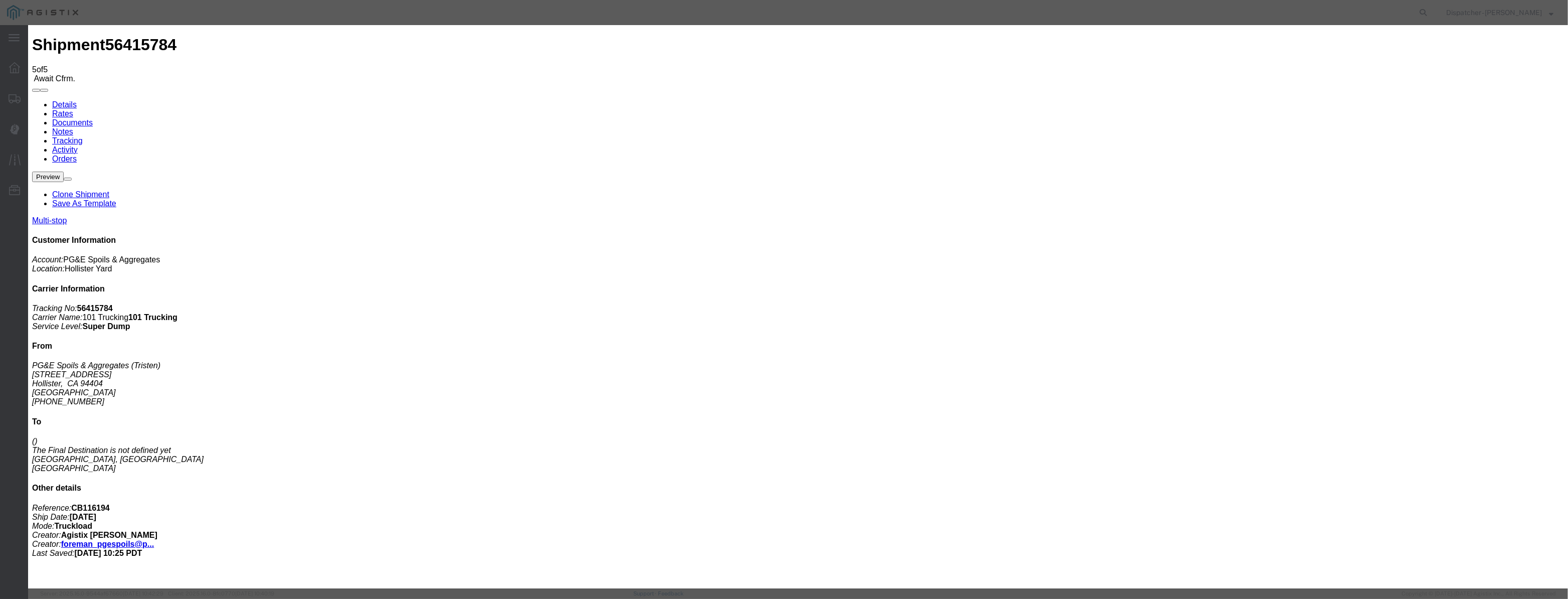
paste input "08/07/2025"
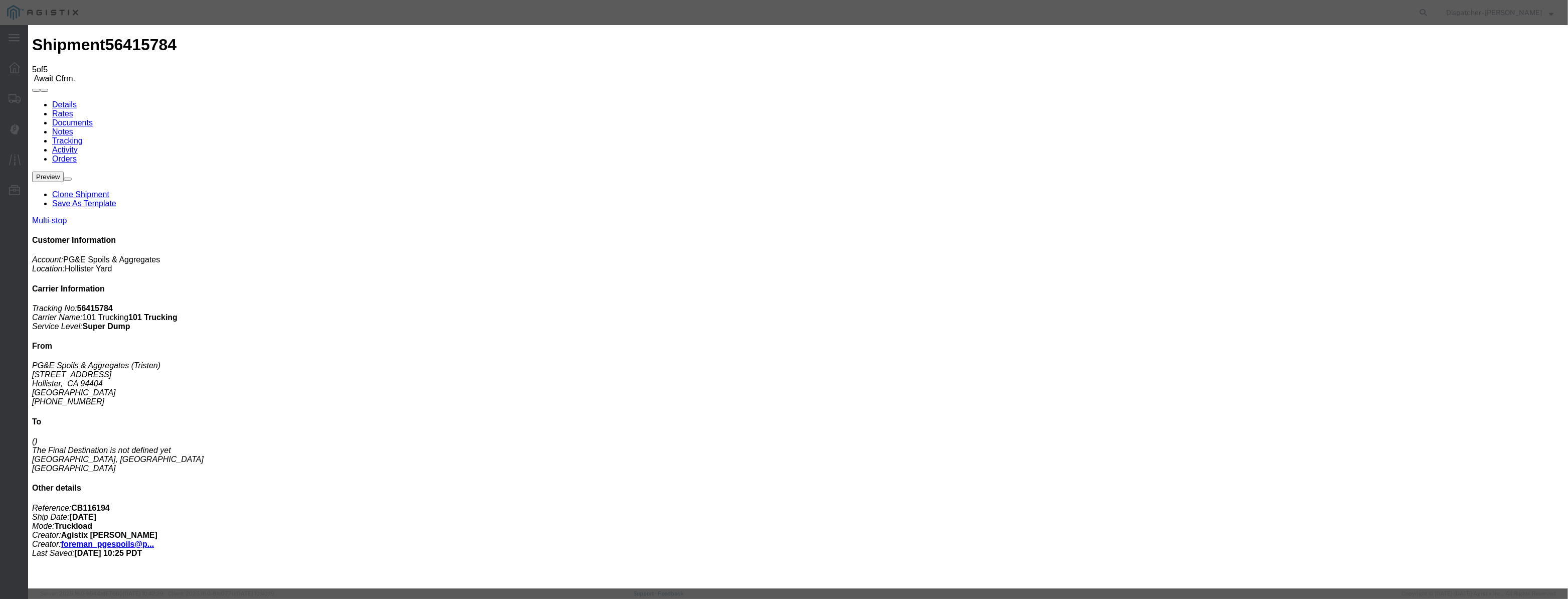
drag, startPoint x: 768, startPoint y: 126, endPoint x: 523, endPoint y: 203, distance: 256.8
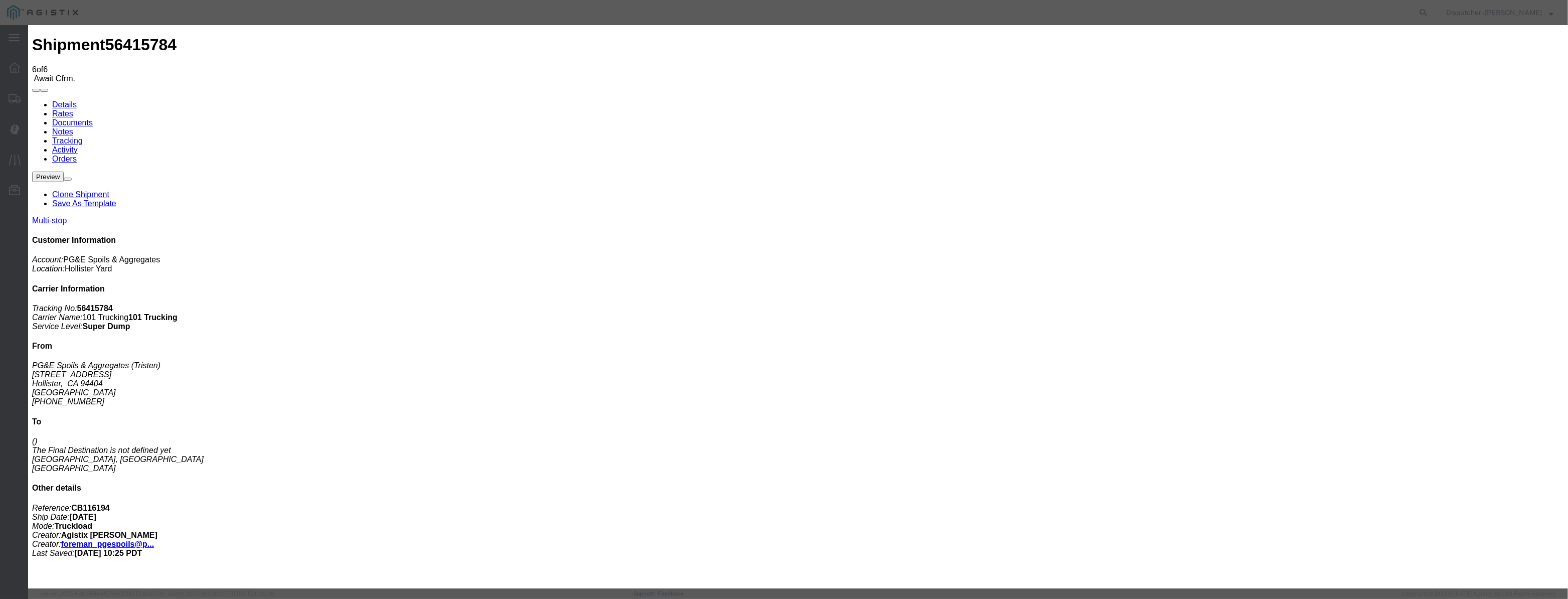
drag, startPoint x: 653, startPoint y: 124, endPoint x: 642, endPoint y: 127, distance: 11.4
drag, startPoint x: 642, startPoint y: 127, endPoint x: 662, endPoint y: 128, distance: 20.0
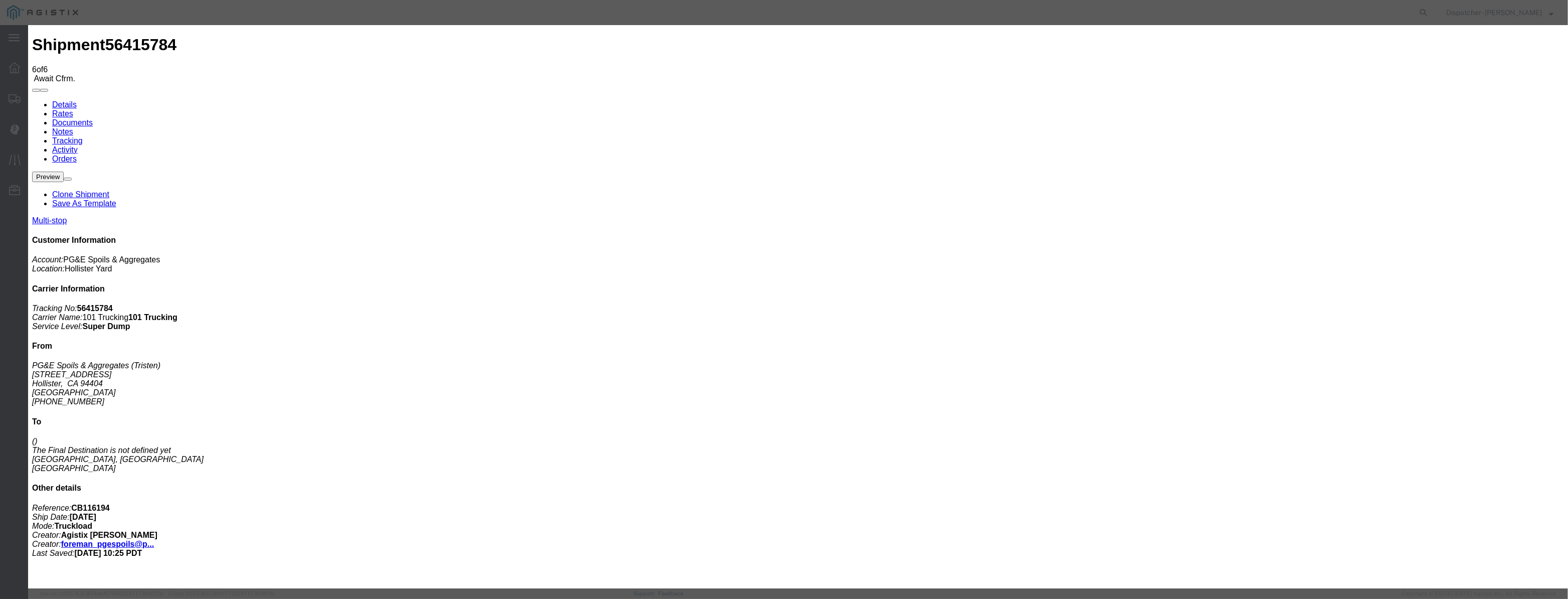
paste input "08/07/2025"
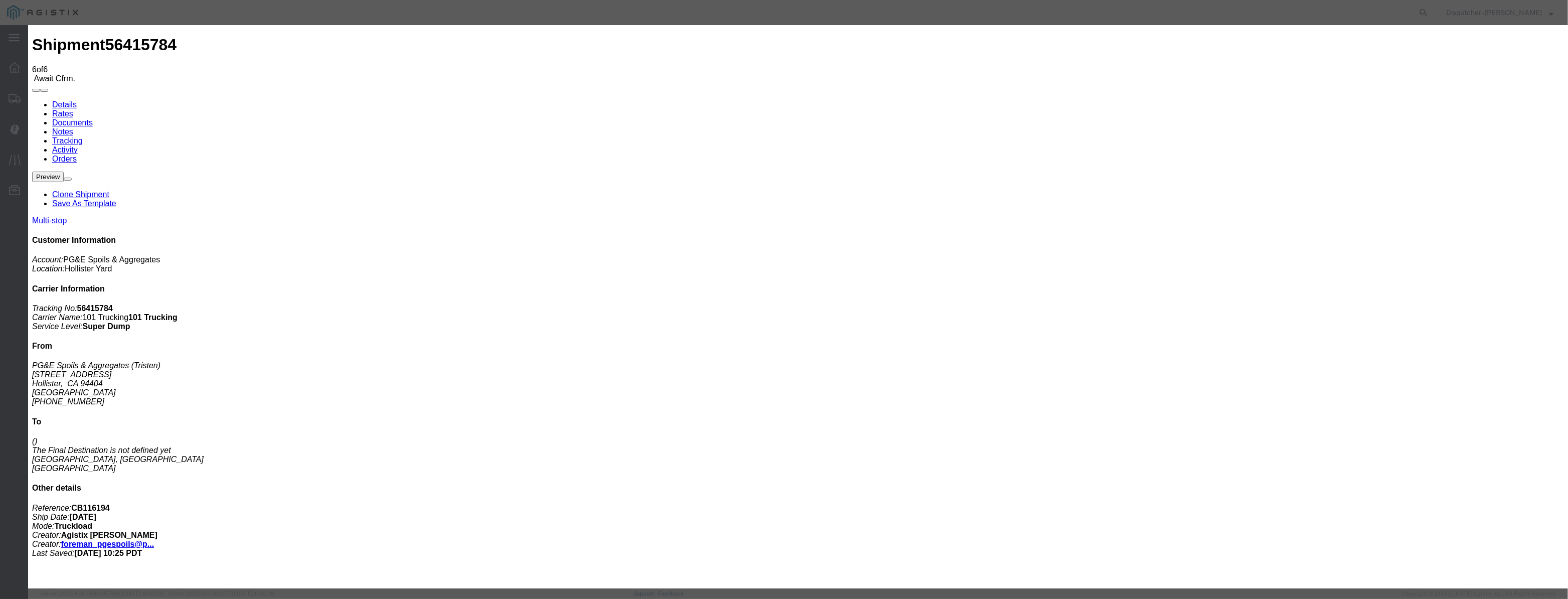
drag, startPoint x: 757, startPoint y: 135, endPoint x: 813, endPoint y: 170, distance: 66.0
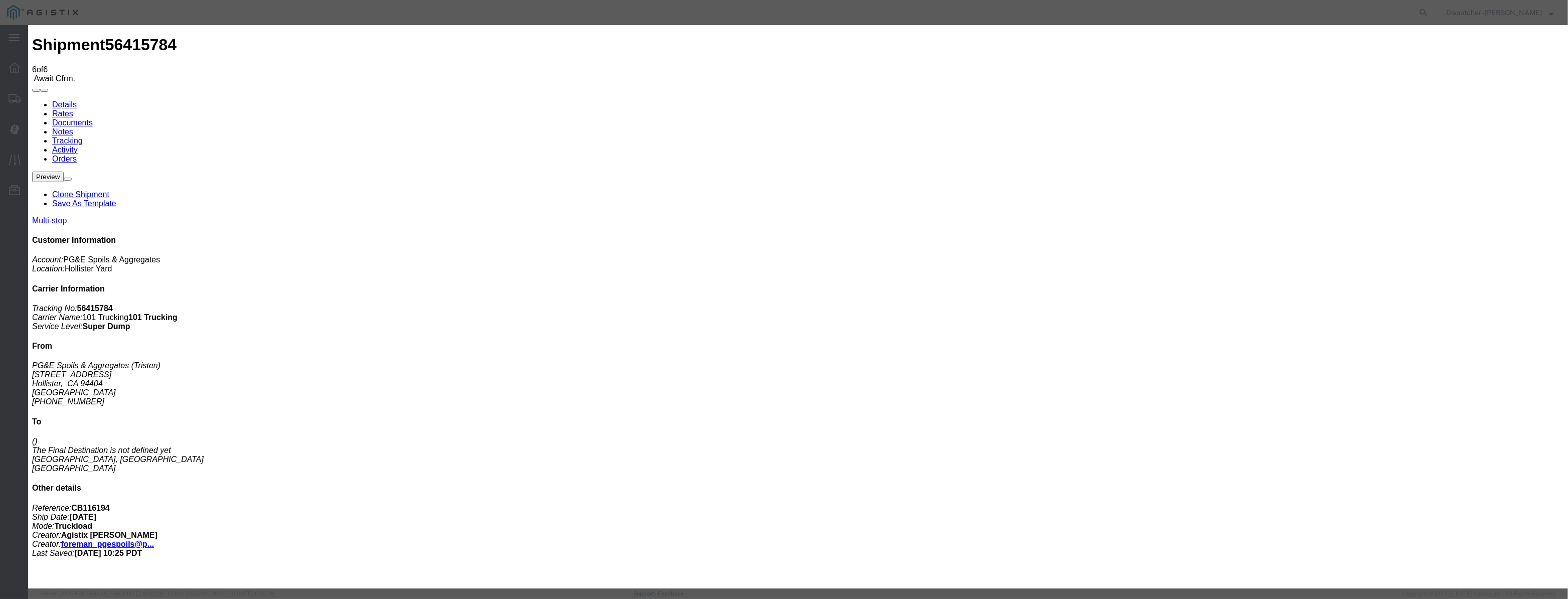
drag, startPoint x: 1020, startPoint y: 366, endPoint x: 1012, endPoint y: 359, distance: 10.6
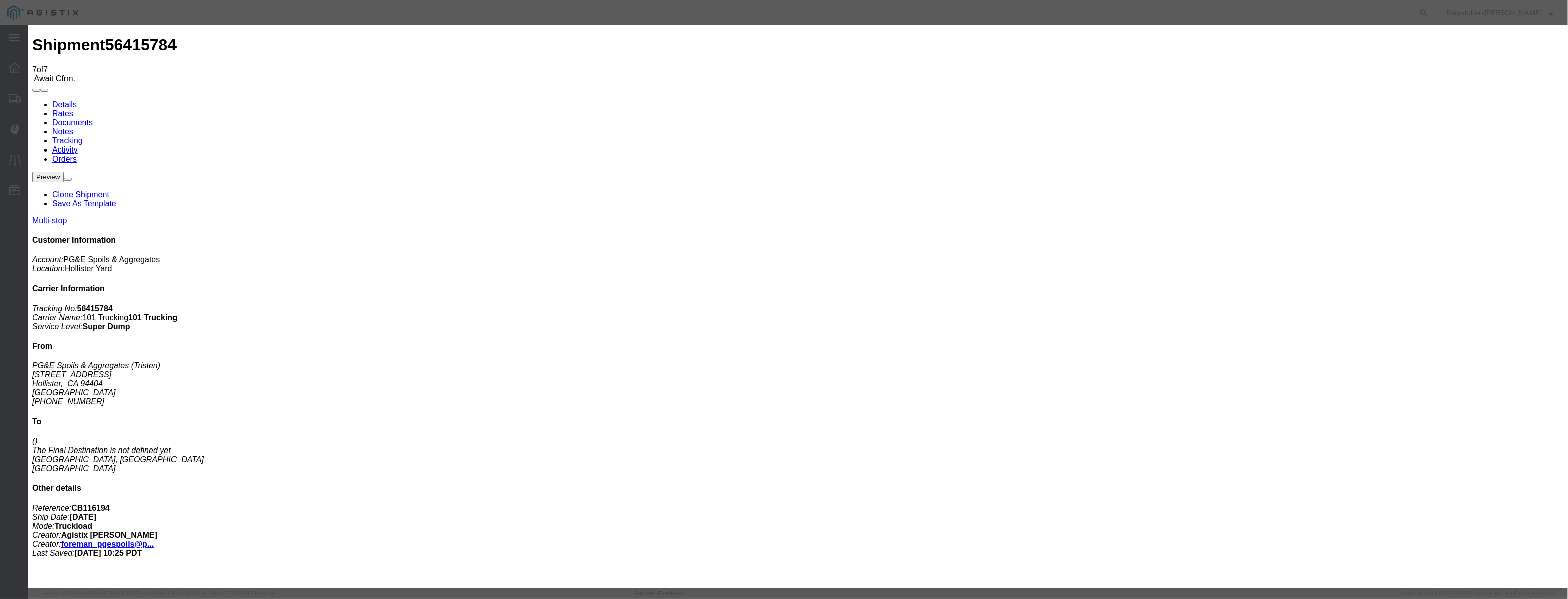
drag, startPoint x: 640, startPoint y: 130, endPoint x: 635, endPoint y: 110, distance: 20.6
drag, startPoint x: 634, startPoint y: 107, endPoint x: 637, endPoint y: 125, distance: 18.2
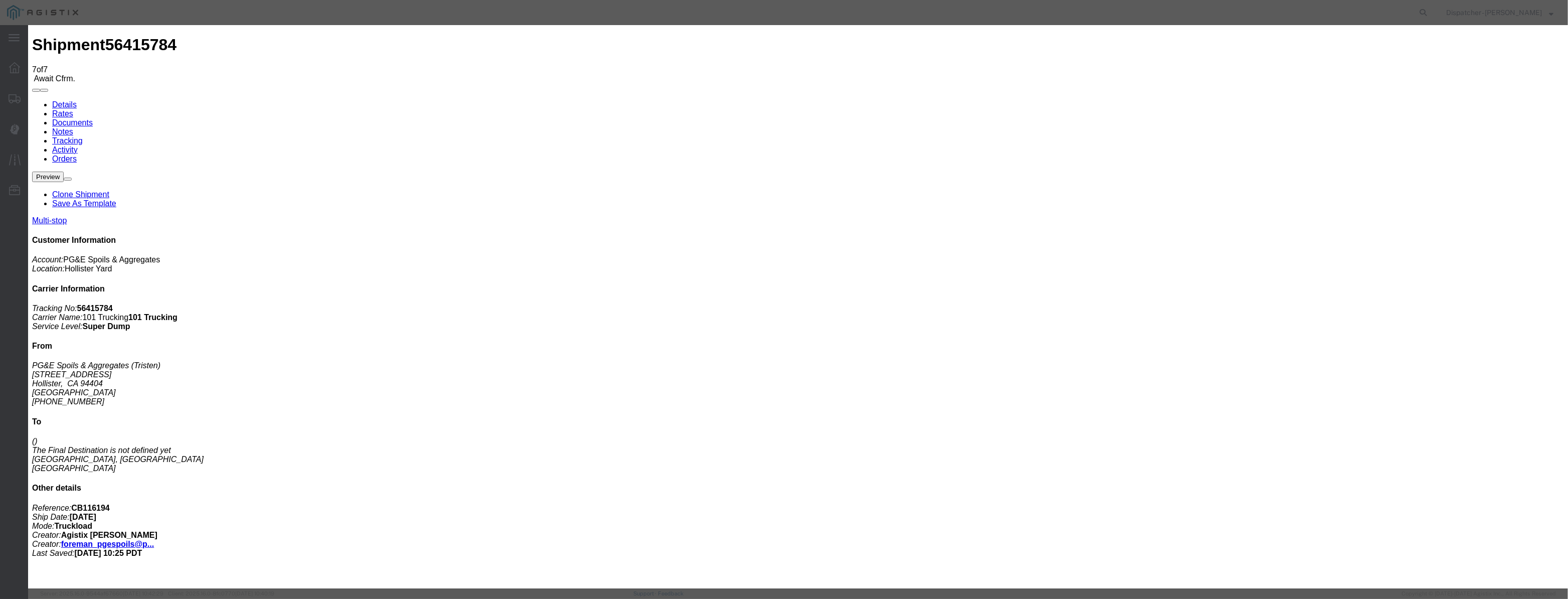
paste input "08/07/2025"
drag, startPoint x: 767, startPoint y: 142, endPoint x: 754, endPoint y: 152, distance: 16.4
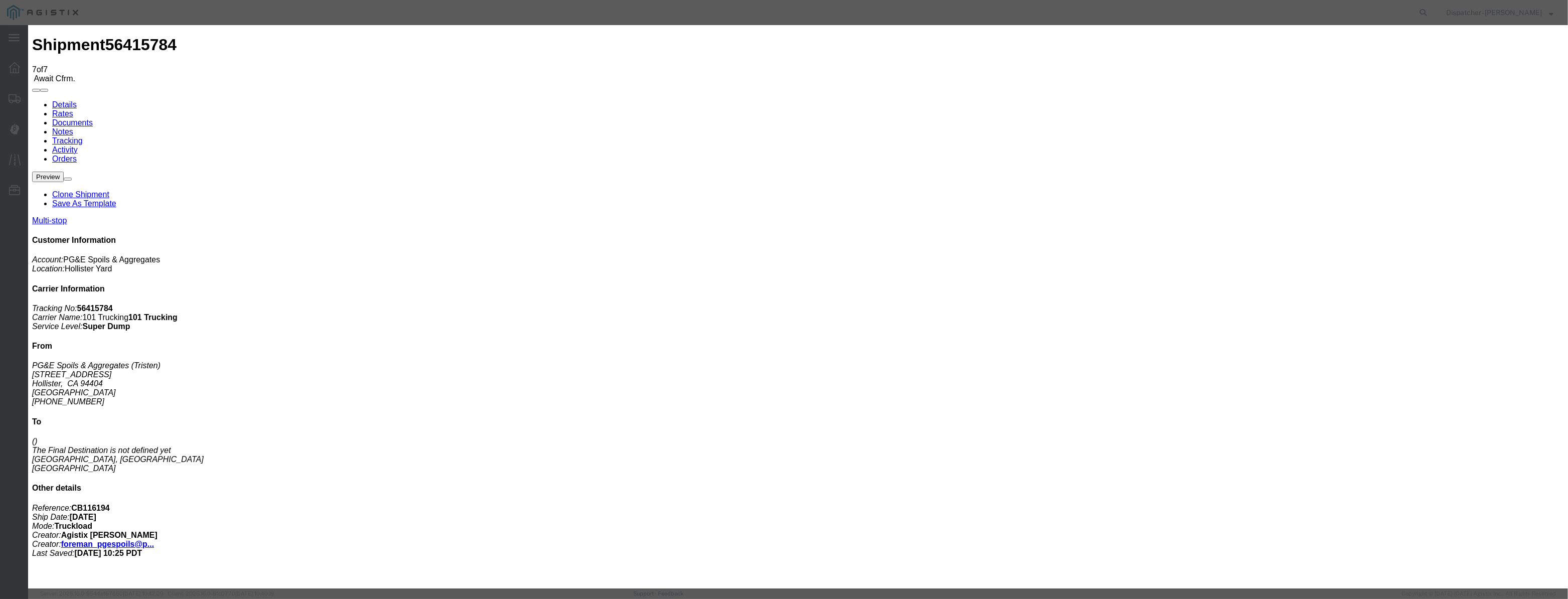
drag, startPoint x: 770, startPoint y: 129, endPoint x: 587, endPoint y: 180, distance: 190.0
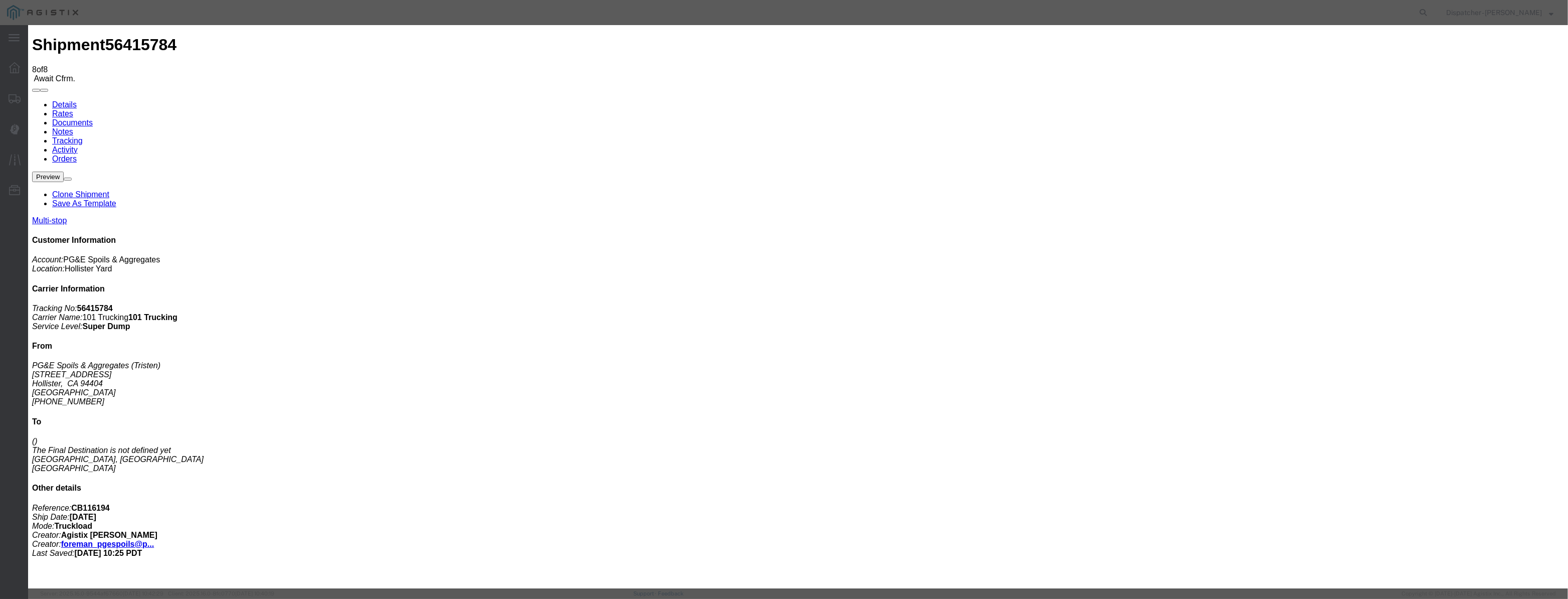
drag, startPoint x: 637, startPoint y: 132, endPoint x: 645, endPoint y: 122, distance: 12.8
drag, startPoint x: 646, startPoint y: 115, endPoint x: 643, endPoint y: 121, distance: 6.7
drag, startPoint x: 643, startPoint y: 121, endPoint x: 656, endPoint y: 122, distance: 13.0
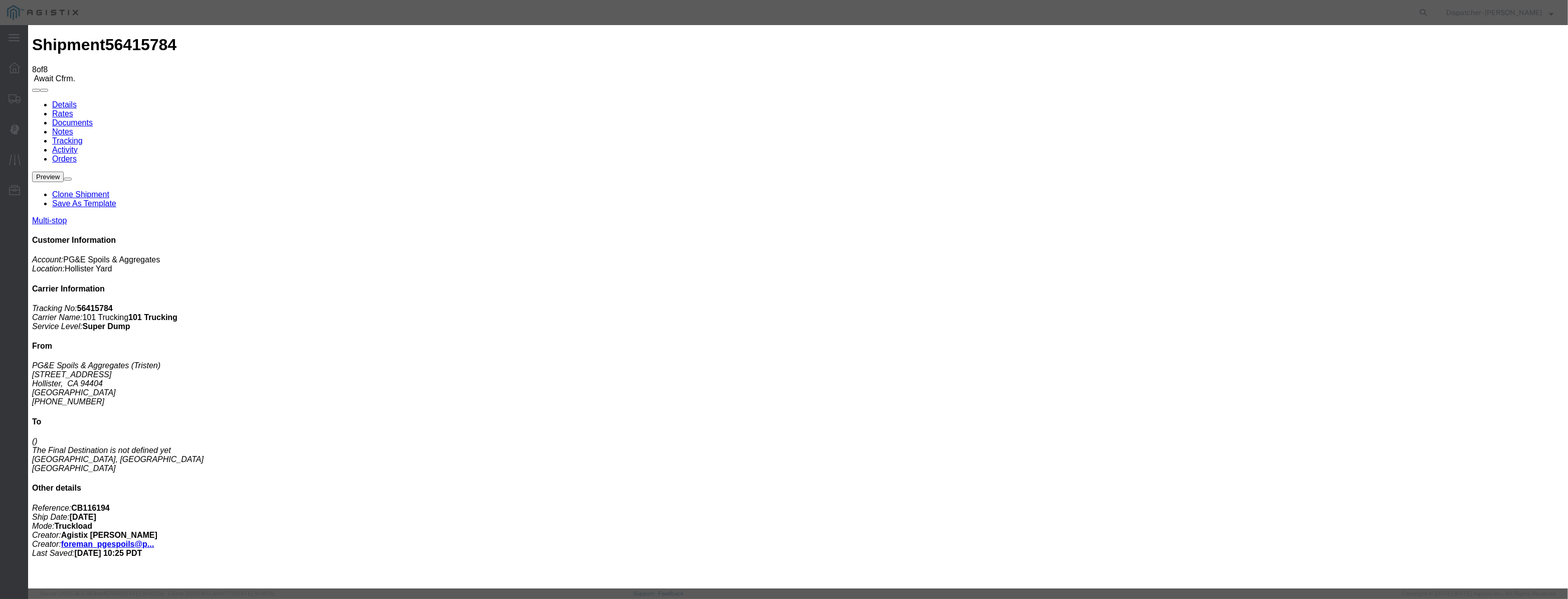
paste input "08/07/2025"
drag, startPoint x: 710, startPoint y: 130, endPoint x: 712, endPoint y: 138, distance: 8.2
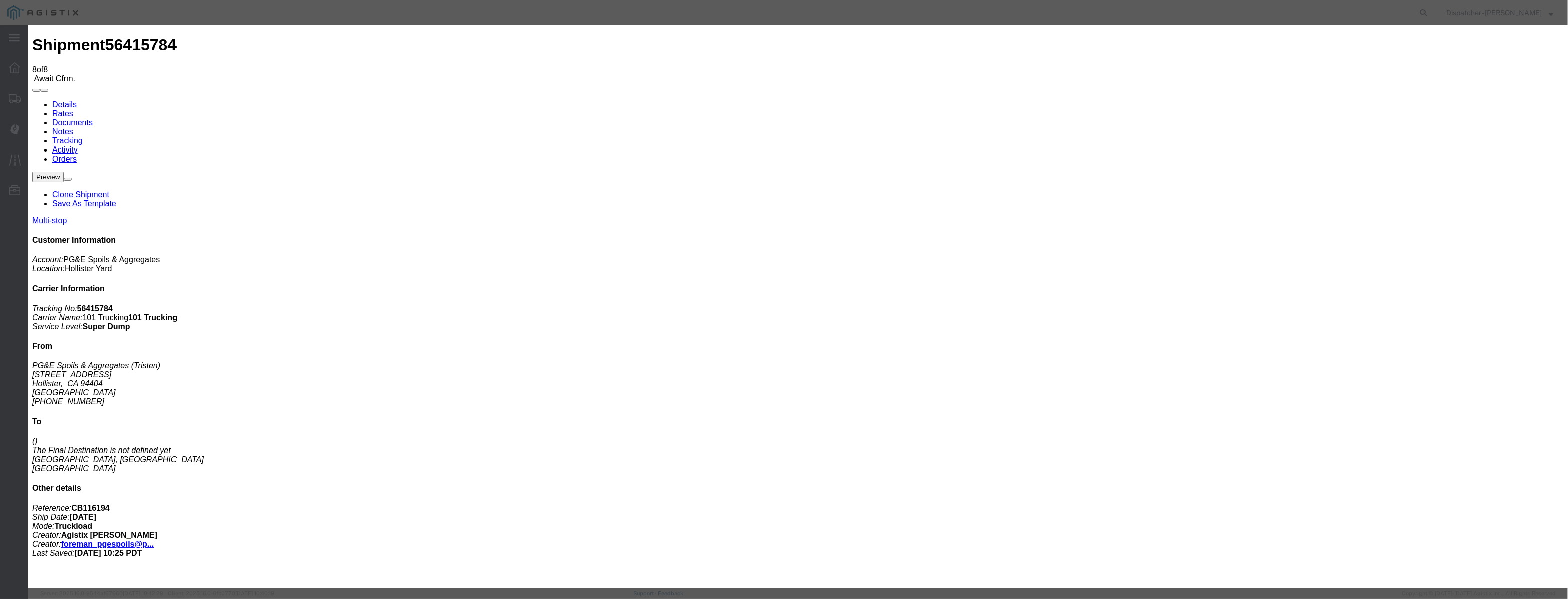
drag, startPoint x: 946, startPoint y: 127, endPoint x: 949, endPoint y: 133, distance: 6.7
drag, startPoint x: 769, startPoint y: 121, endPoint x: 174, endPoint y: 186, distance: 598.5
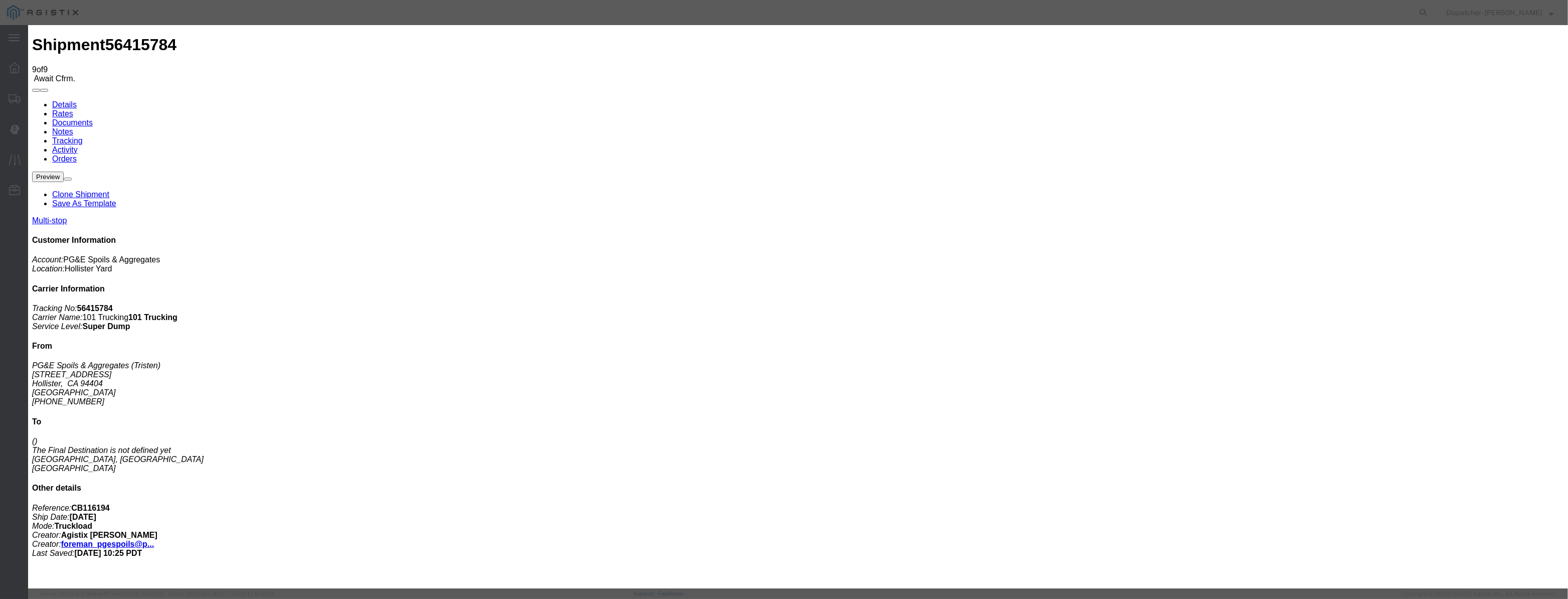
paste input "08/07/2025"
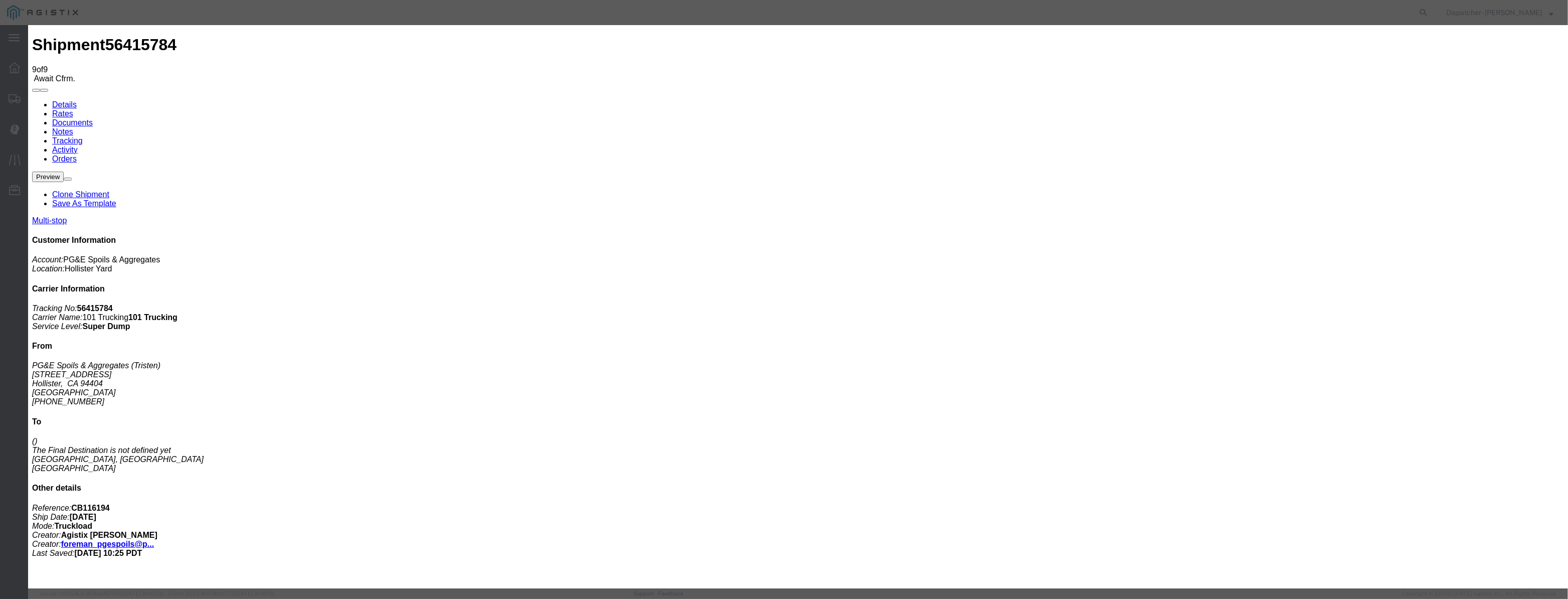
drag, startPoint x: 771, startPoint y: 144, endPoint x: 771, endPoint y: 152, distance: 8.0
drag, startPoint x: 948, startPoint y: 127, endPoint x: 950, endPoint y: 134, distance: 7.3
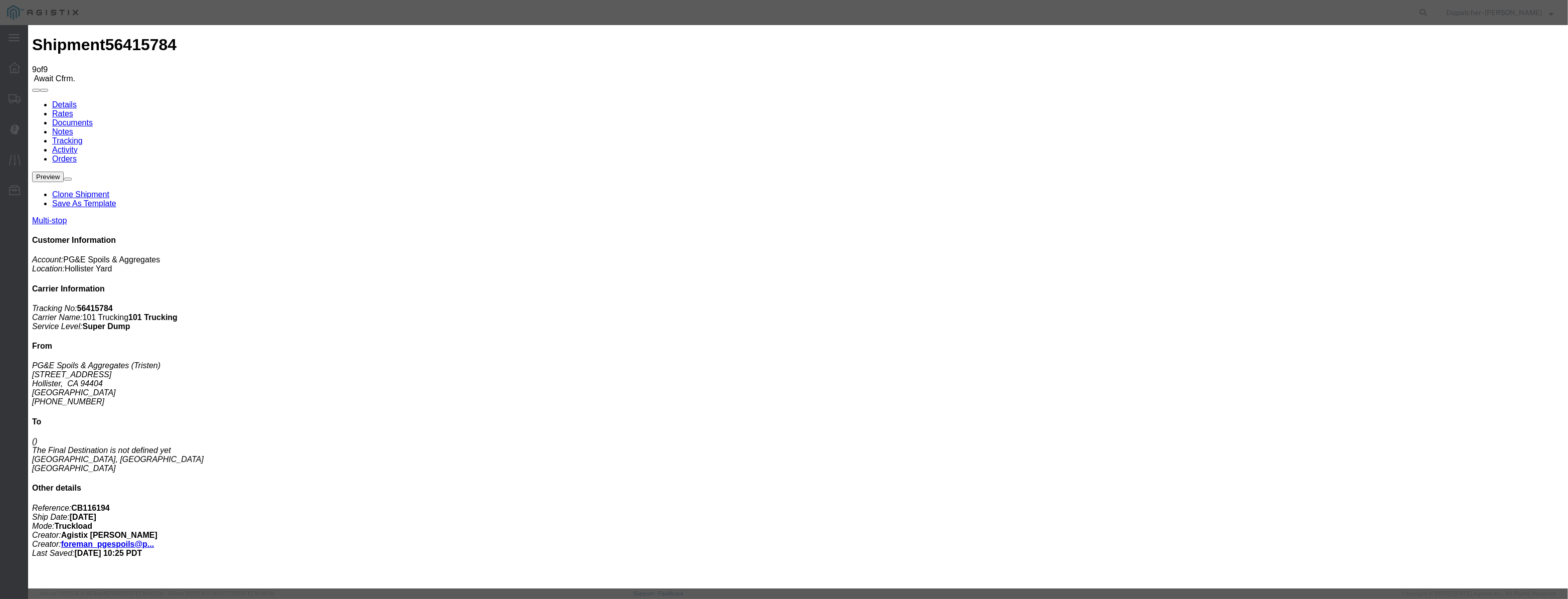
drag, startPoint x: 772, startPoint y: 130, endPoint x: 332, endPoint y: 150, distance: 440.5
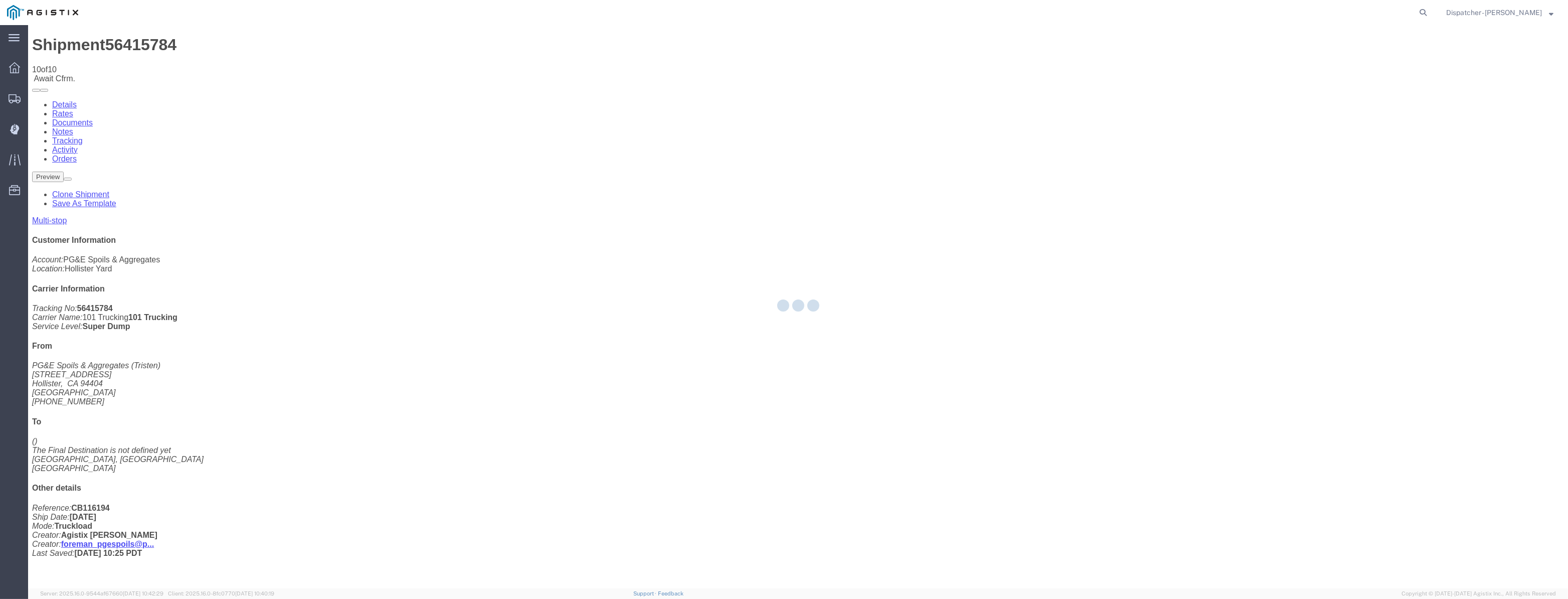
click at [1332, 96] on div at bounding box center [798, 306] width 1540 height 563
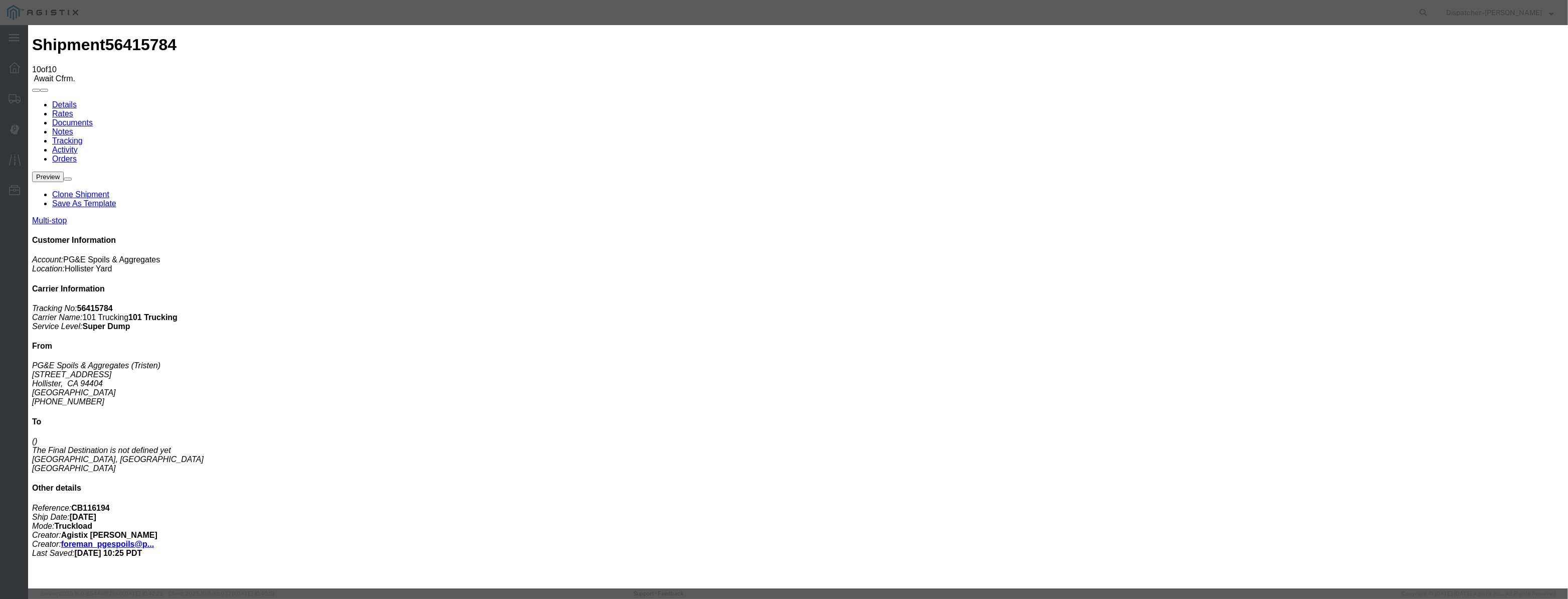
drag, startPoint x: 635, startPoint y: 121, endPoint x: 634, endPoint y: 130, distance: 9.1
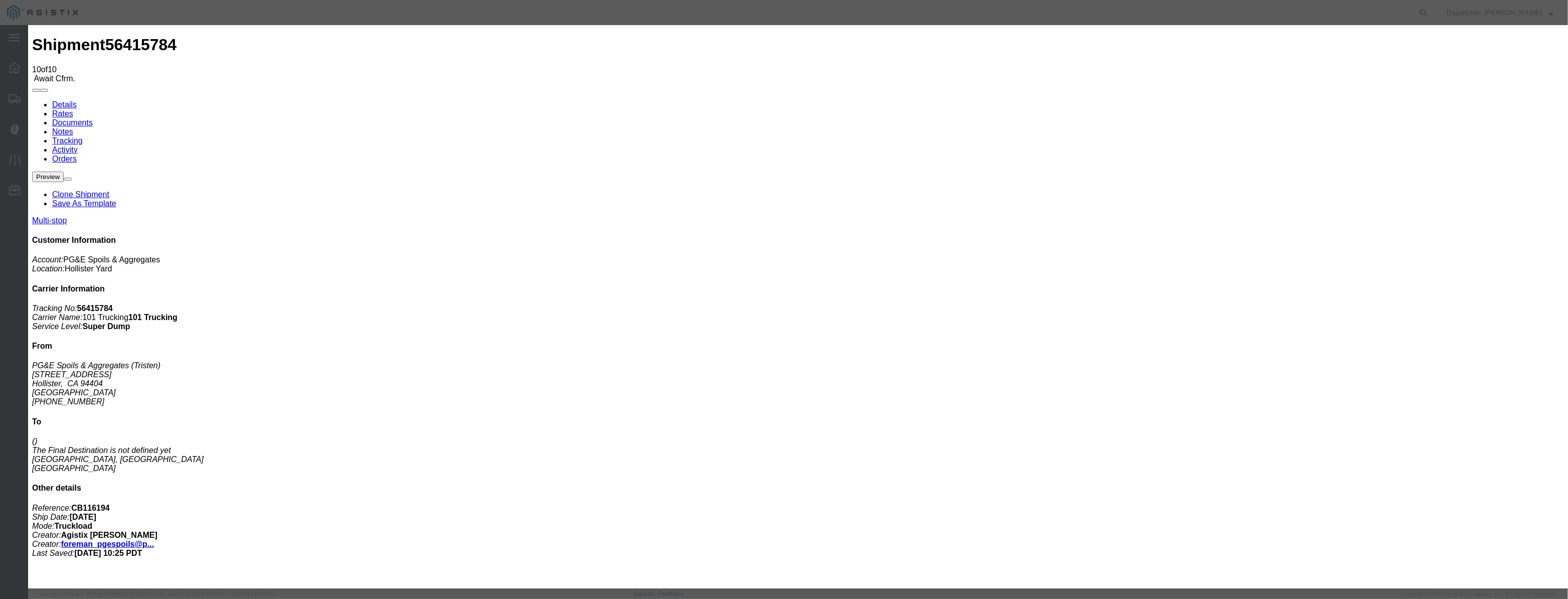
drag, startPoint x: 646, startPoint y: 125, endPoint x: 665, endPoint y: 128, distance: 19.2
paste input "08/07/2025"
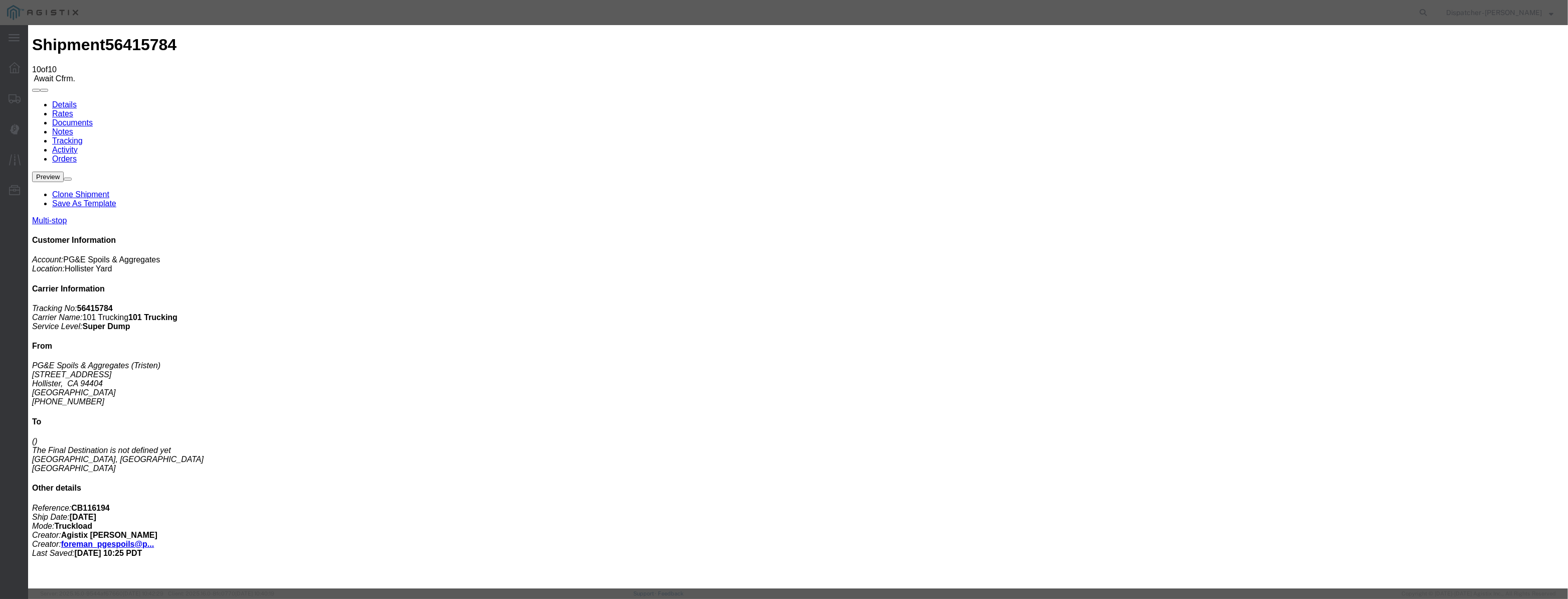
drag, startPoint x: 777, startPoint y: 131, endPoint x: 483, endPoint y: 204, distance: 302.9
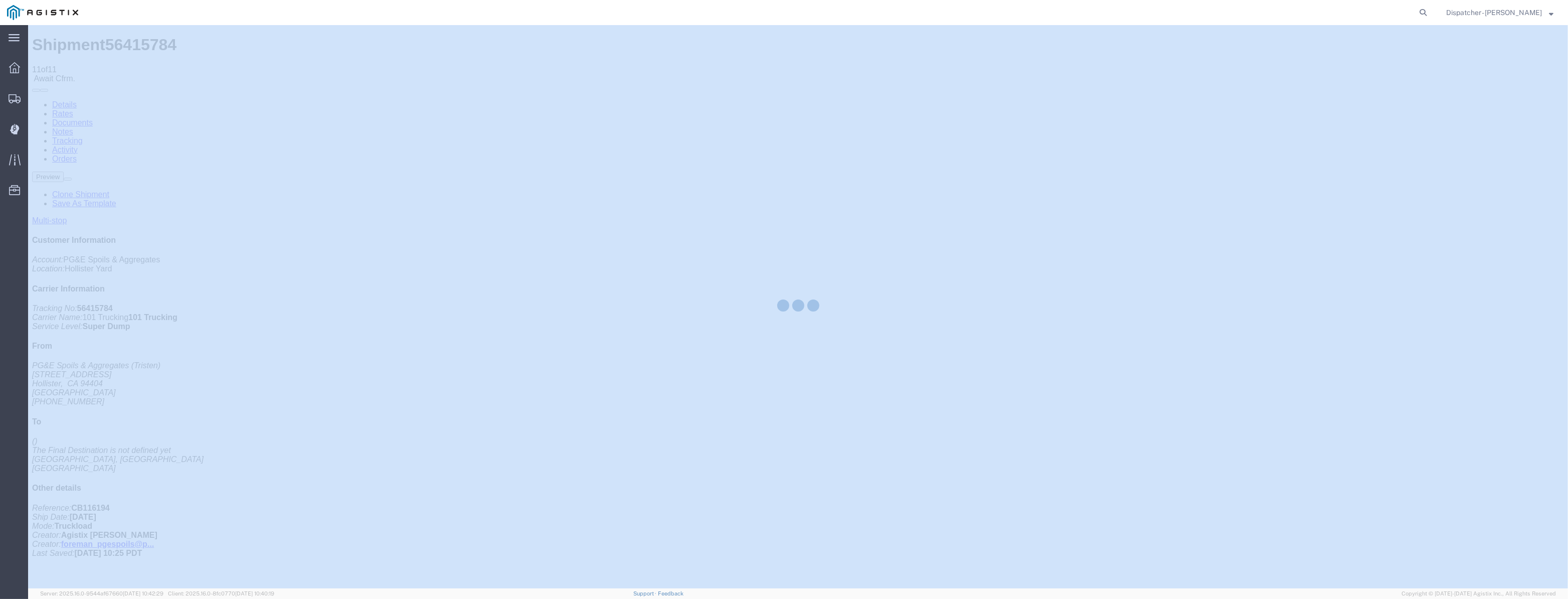
click at [1302, 99] on div at bounding box center [798, 306] width 1540 height 563
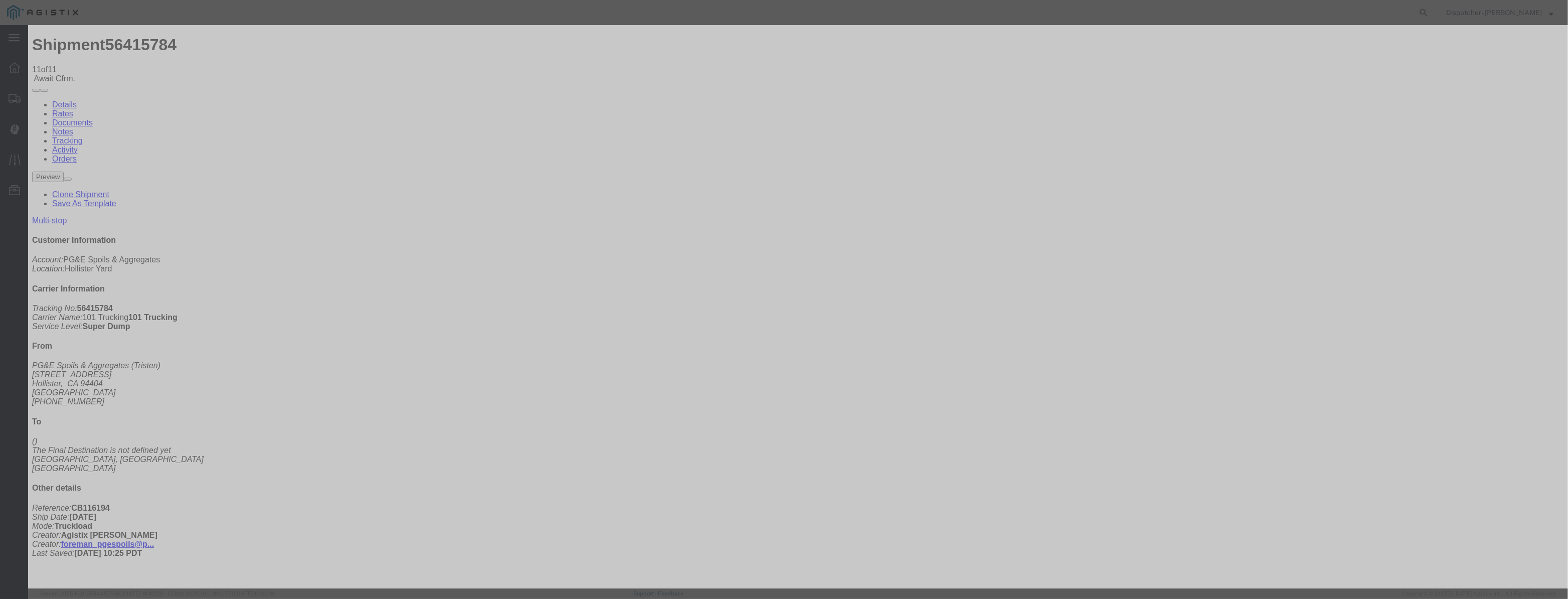
drag, startPoint x: 621, startPoint y: 130, endPoint x: 637, endPoint y: 110, distance: 25.6
drag, startPoint x: 637, startPoint y: 110, endPoint x: 620, endPoint y: 138, distance: 32.8
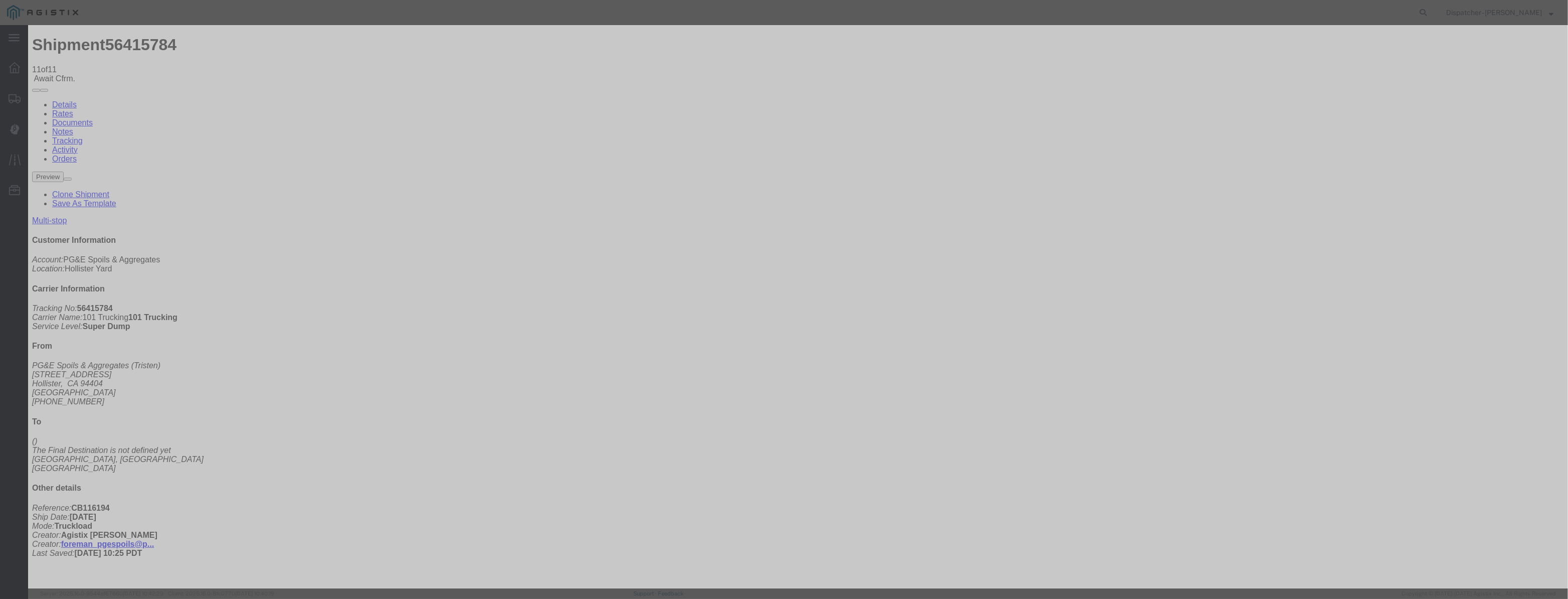
paste input "08/07/2025"
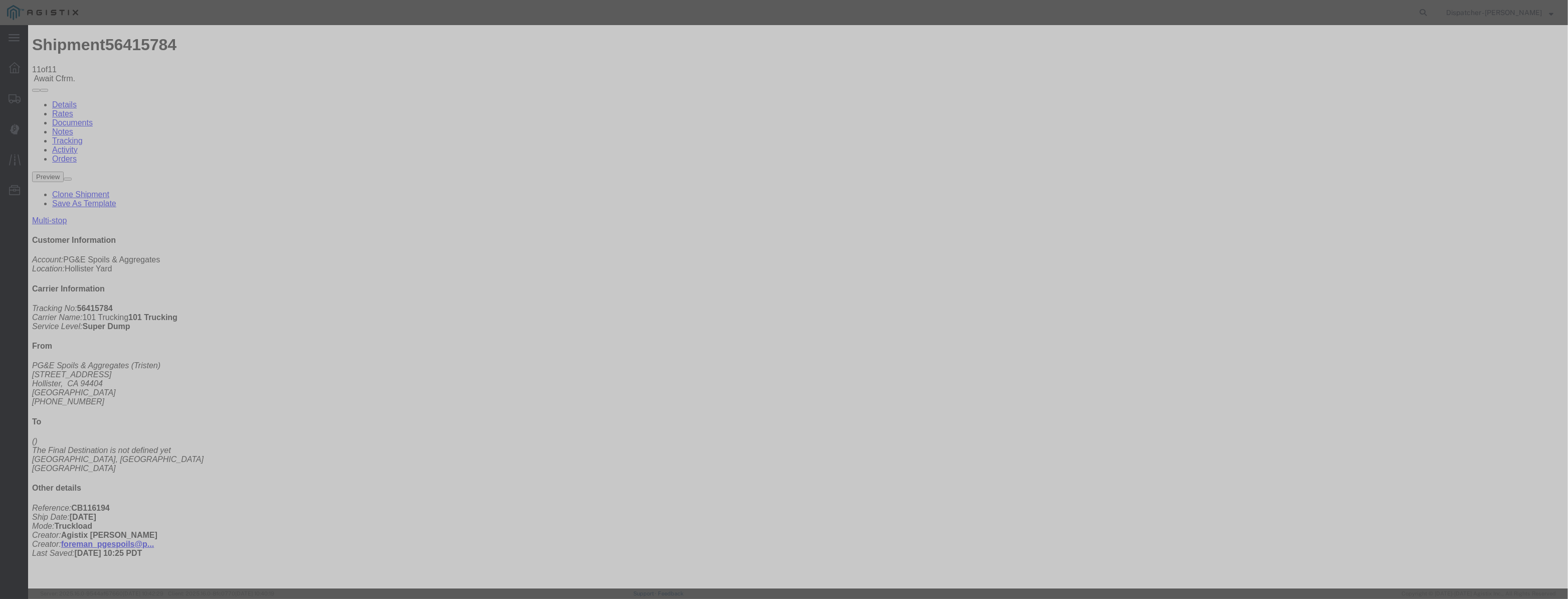
drag, startPoint x: 983, startPoint y: 128, endPoint x: 979, endPoint y: 136, distance: 8.9
drag, startPoint x: 782, startPoint y: 127, endPoint x: 465, endPoint y: 166, distance: 319.4
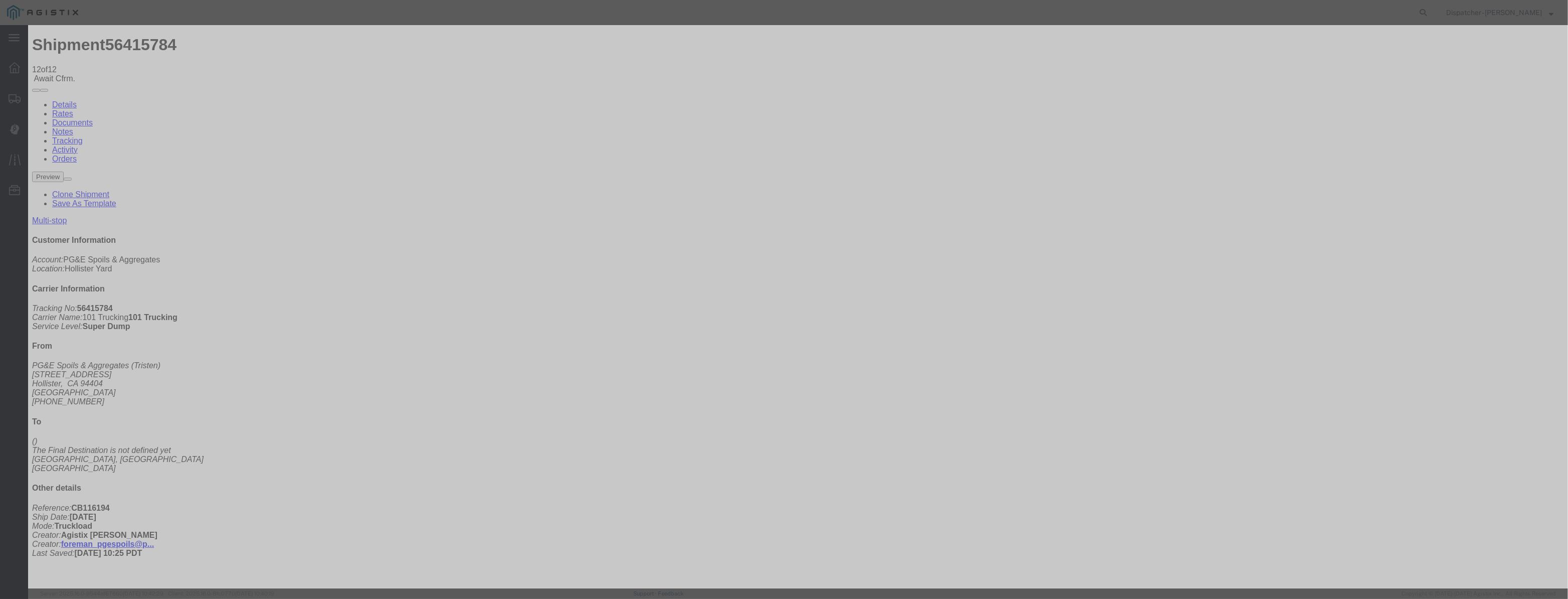
paste input "08/07/2025"
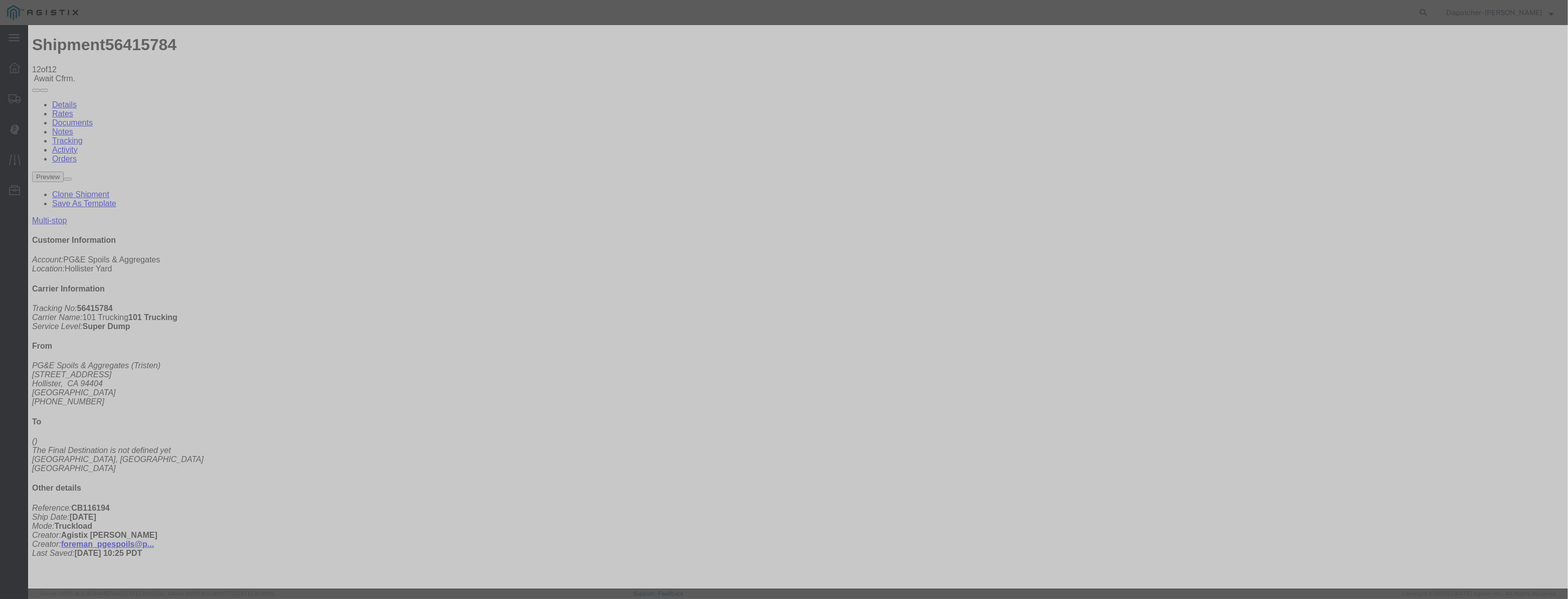
drag, startPoint x: 759, startPoint y: 123, endPoint x: 387, endPoint y: 139, distance: 372.3
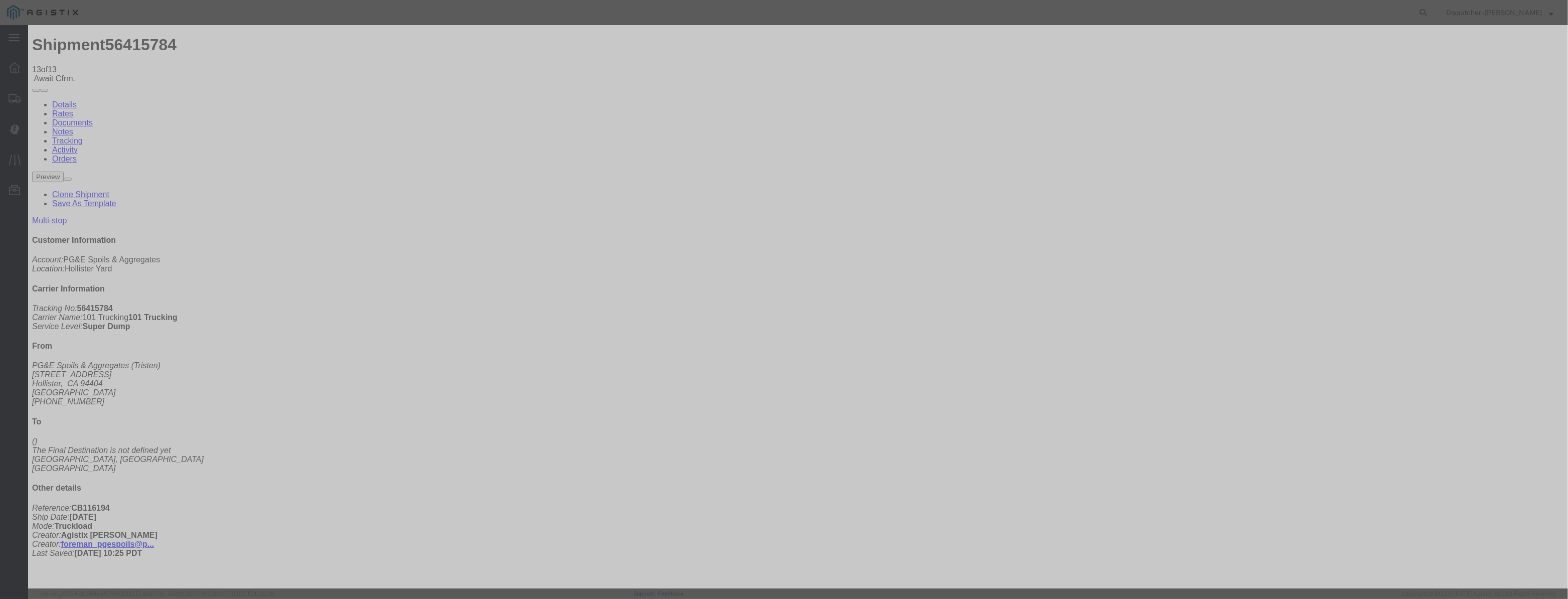
drag, startPoint x: 627, startPoint y: 125, endPoint x: 633, endPoint y: 101, distance: 24.7
drag, startPoint x: 633, startPoint y: 101, endPoint x: 640, endPoint y: 132, distance: 31.8
drag, startPoint x: 640, startPoint y: 132, endPoint x: 673, endPoint y: 130, distance: 33.1
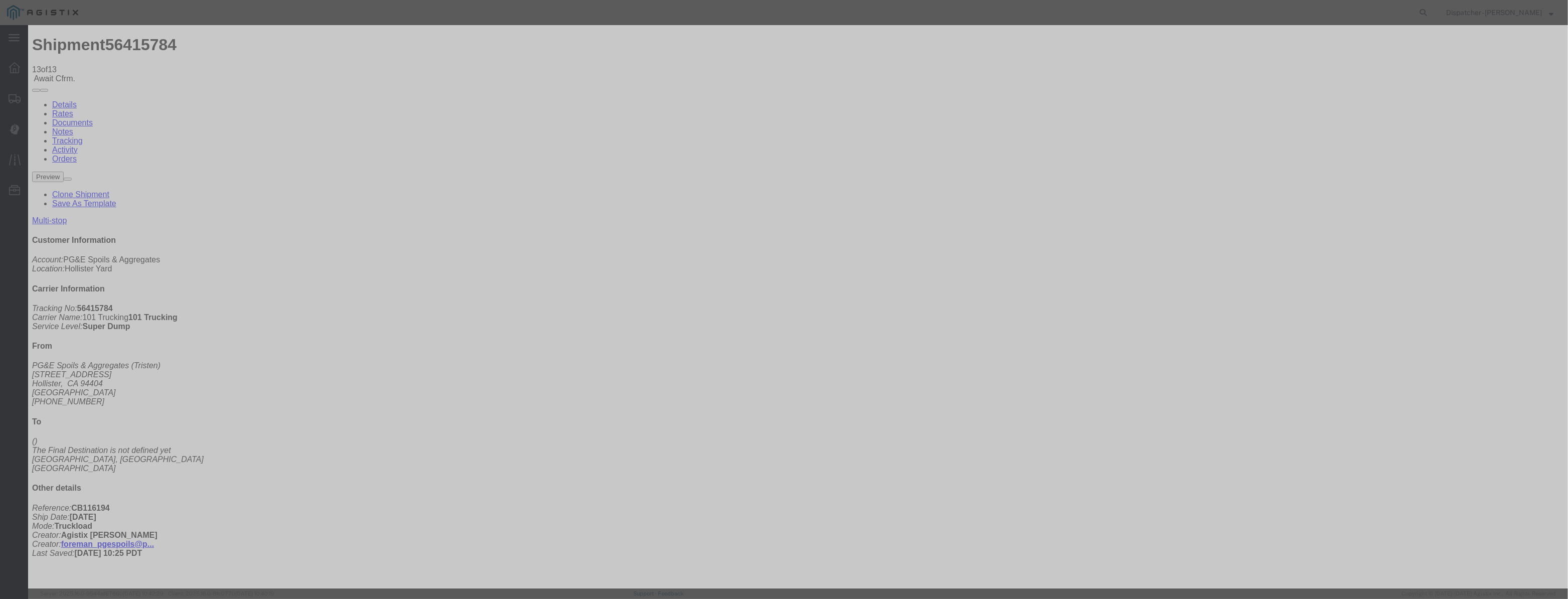
paste input "08/07/2025"
drag, startPoint x: 747, startPoint y: 143, endPoint x: 738, endPoint y: 152, distance: 12.7
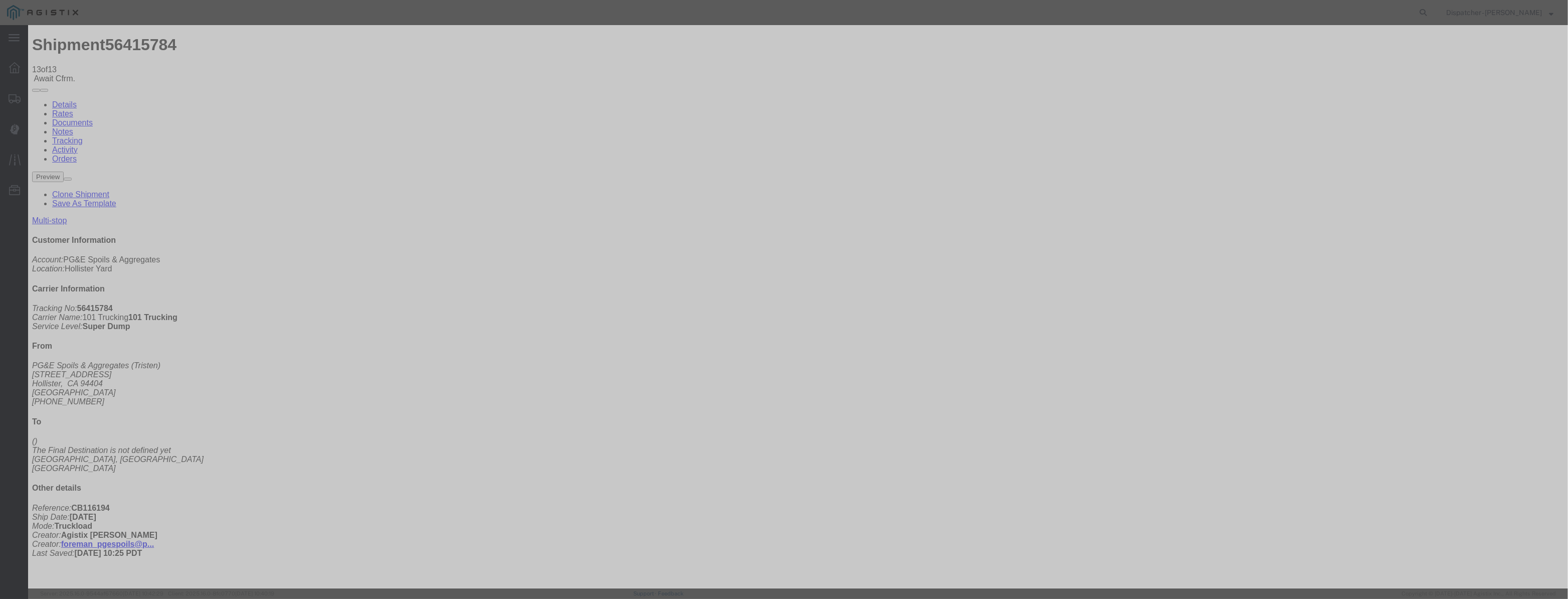
scroll to position [0, 0]
drag, startPoint x: 964, startPoint y: 120, endPoint x: 967, endPoint y: 133, distance: 13.3
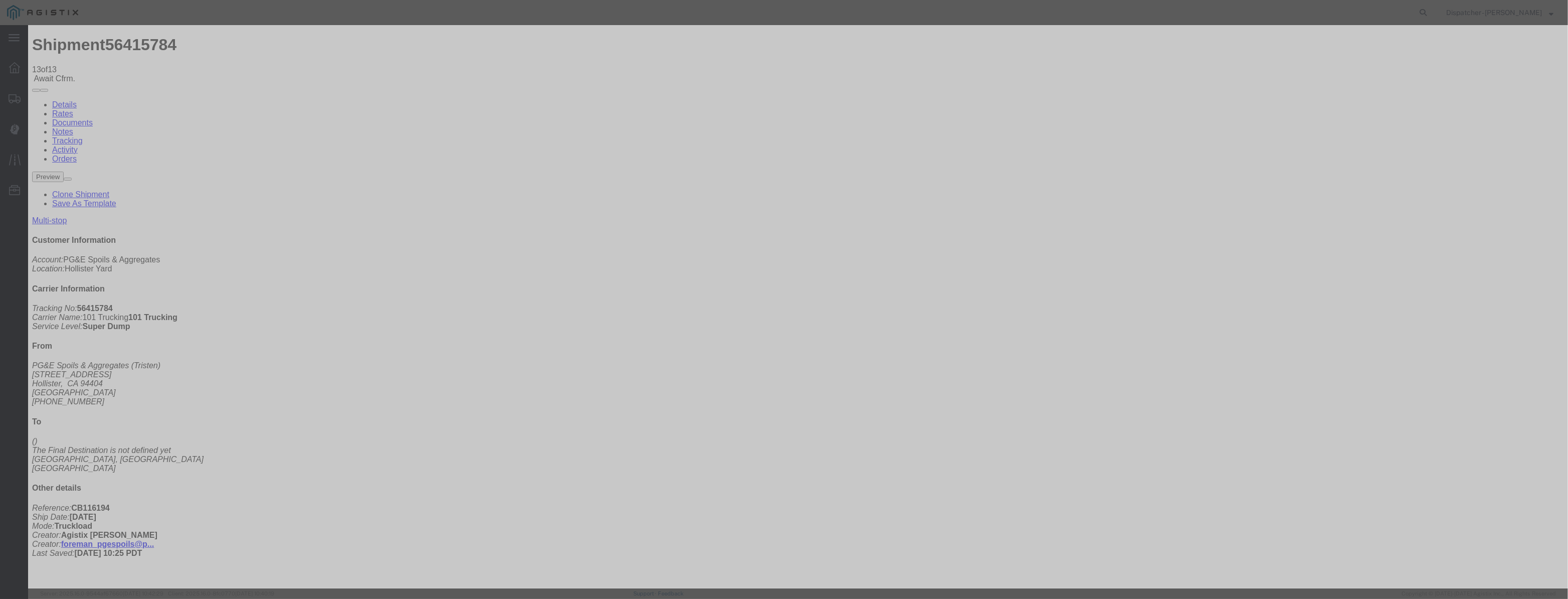
drag, startPoint x: 787, startPoint y: 128, endPoint x: 312, endPoint y: 201, distance: 480.6
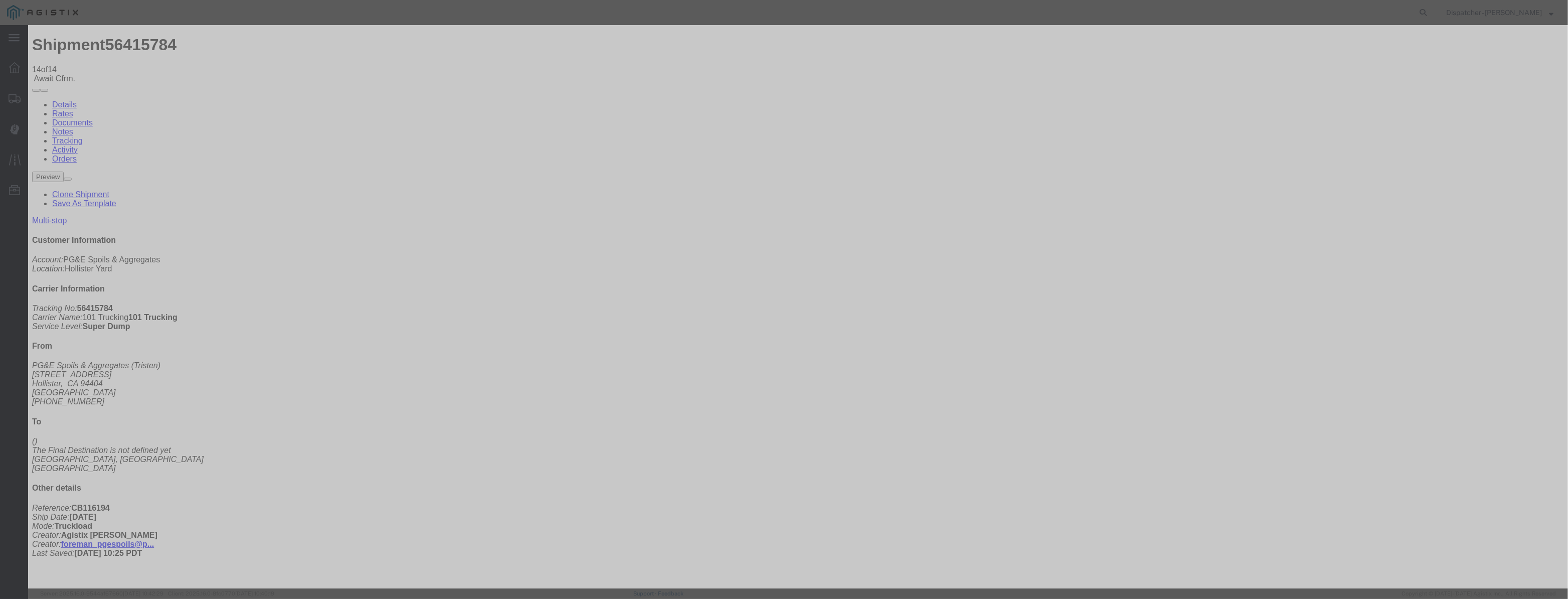
drag, startPoint x: 639, startPoint y: 130, endPoint x: 636, endPoint y: 113, distance: 17.3
drag, startPoint x: 637, startPoint y: 113, endPoint x: 636, endPoint y: 138, distance: 25.0
drag, startPoint x: 636, startPoint y: 138, endPoint x: 645, endPoint y: 132, distance: 10.8
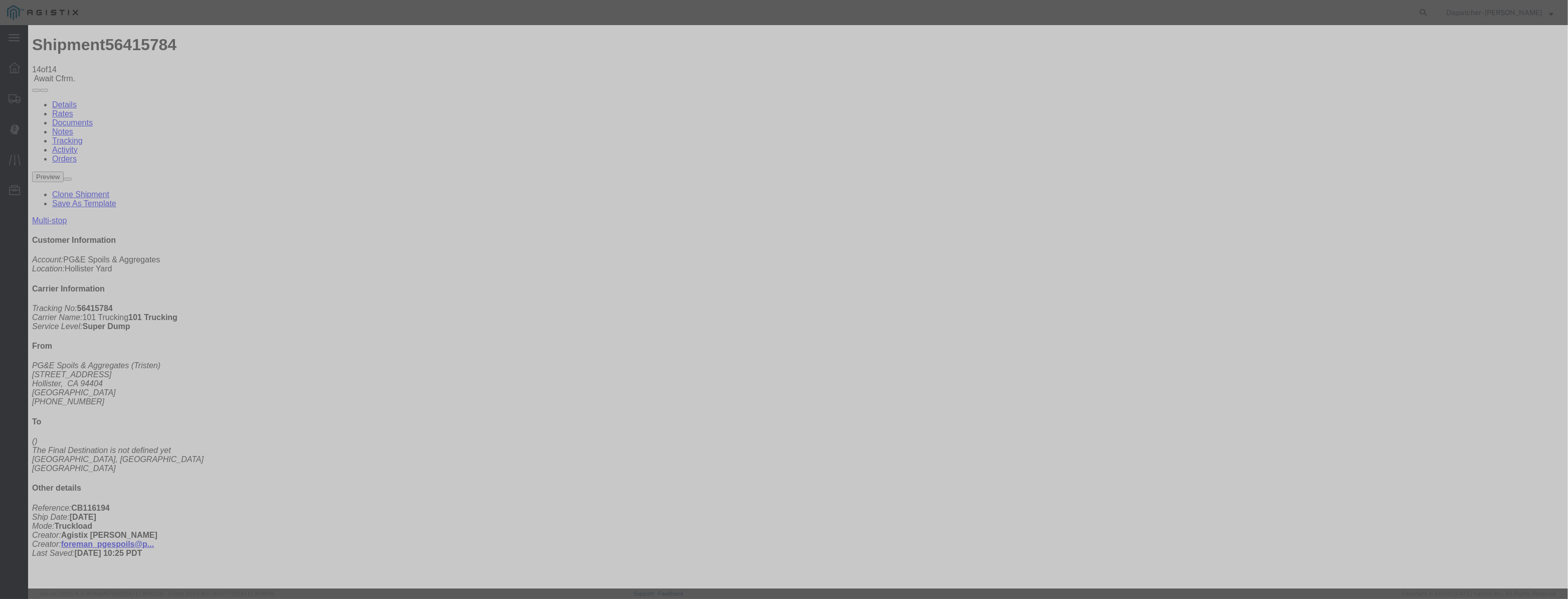
drag, startPoint x: 647, startPoint y: 130, endPoint x: 690, endPoint y: 132, distance: 43.0
paste input "08/07/2025"
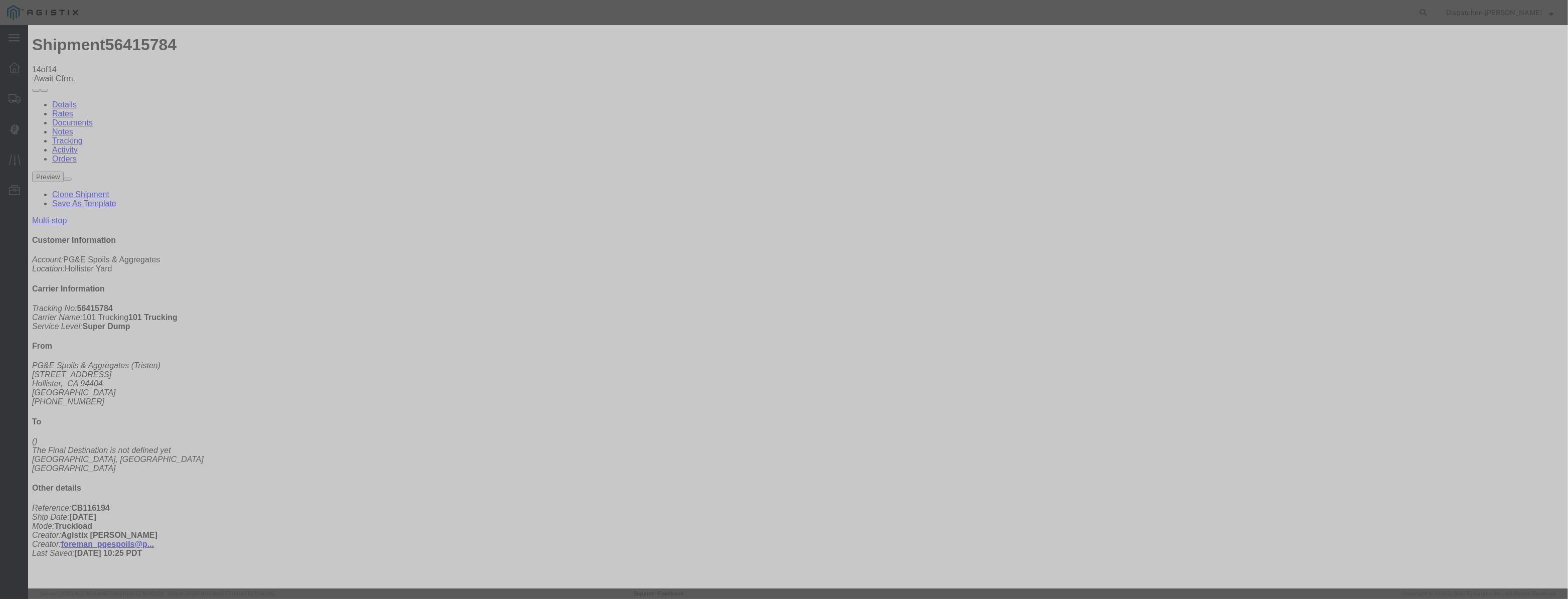
drag, startPoint x: 716, startPoint y: 144, endPoint x: 719, endPoint y: 148, distance: 5.0
drag, startPoint x: 928, startPoint y: 134, endPoint x: 929, endPoint y: 155, distance: 21.0
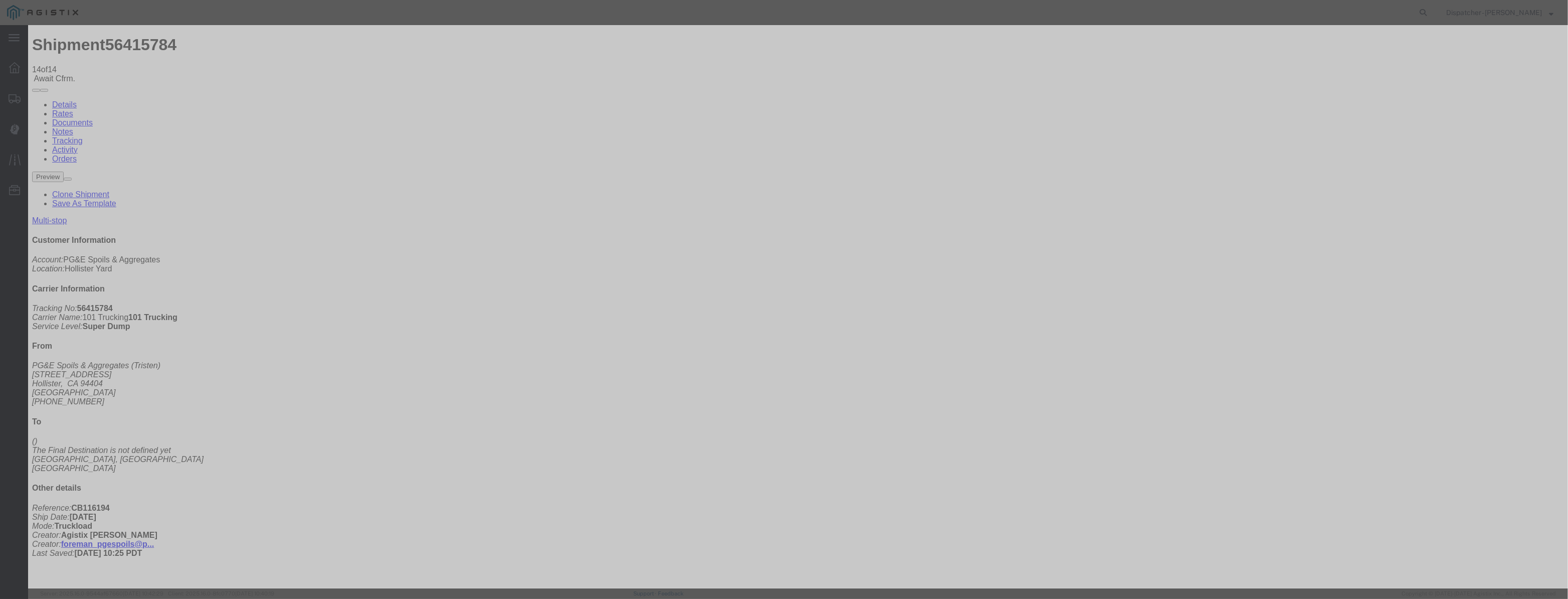
drag, startPoint x: 955, startPoint y: 121, endPoint x: 955, endPoint y: 133, distance: 12.0
drag, startPoint x: 771, startPoint y: 126, endPoint x: 315, endPoint y: 138, distance: 456.2
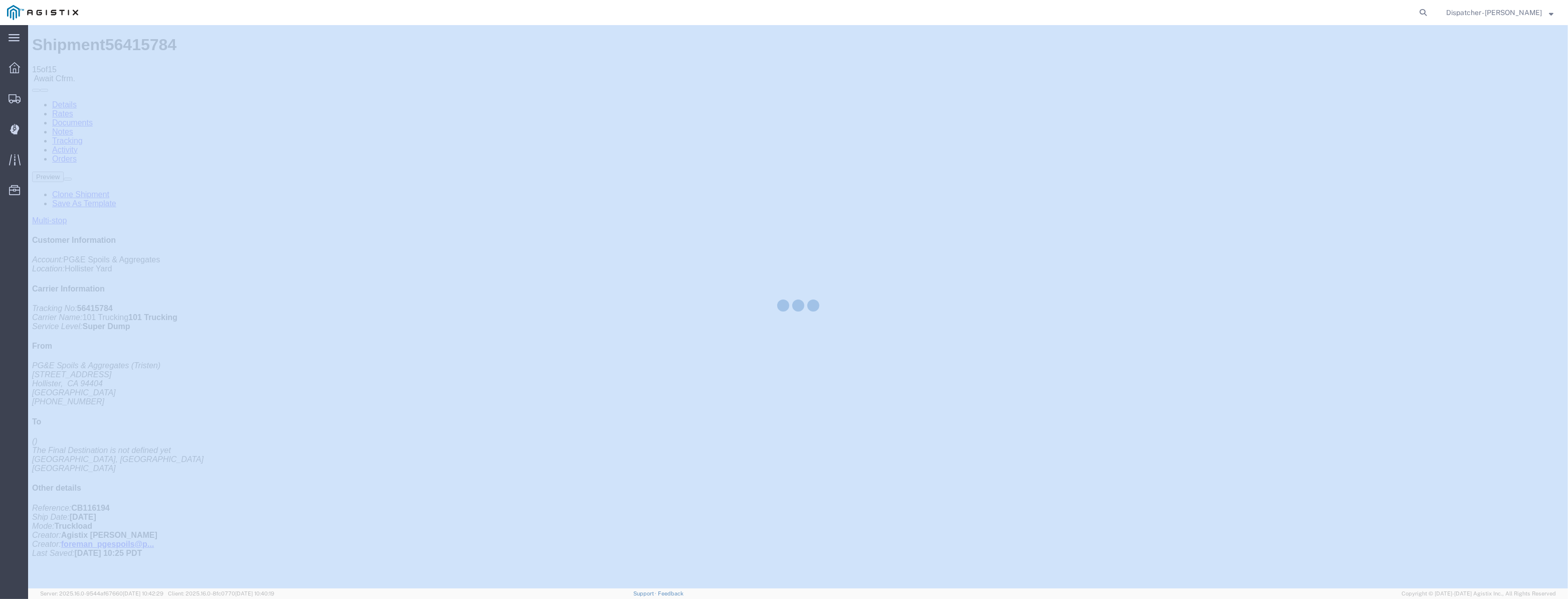
click at [1324, 96] on div at bounding box center [798, 306] width 1540 height 563
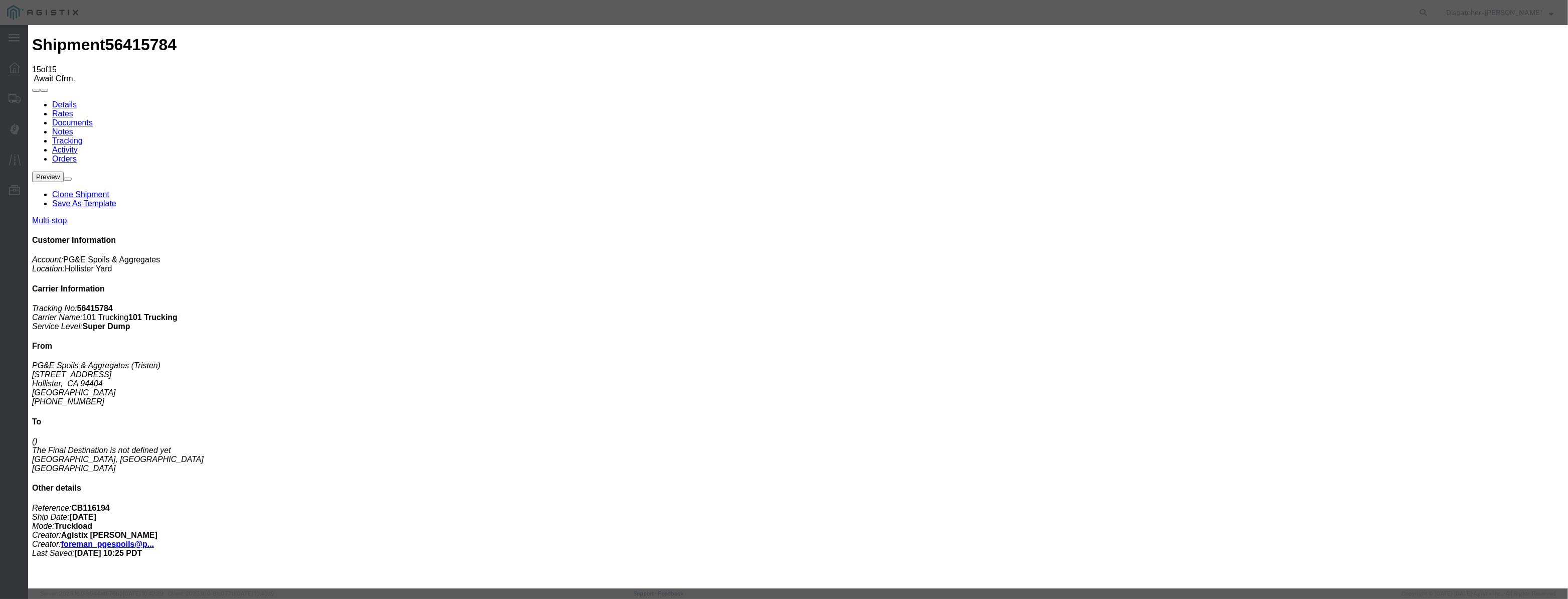
drag, startPoint x: 647, startPoint y: 111, endPoint x: 645, endPoint y: 122, distance: 11.2
drag, startPoint x: 645, startPoint y: 122, endPoint x: 677, endPoint y: 128, distance: 32.6
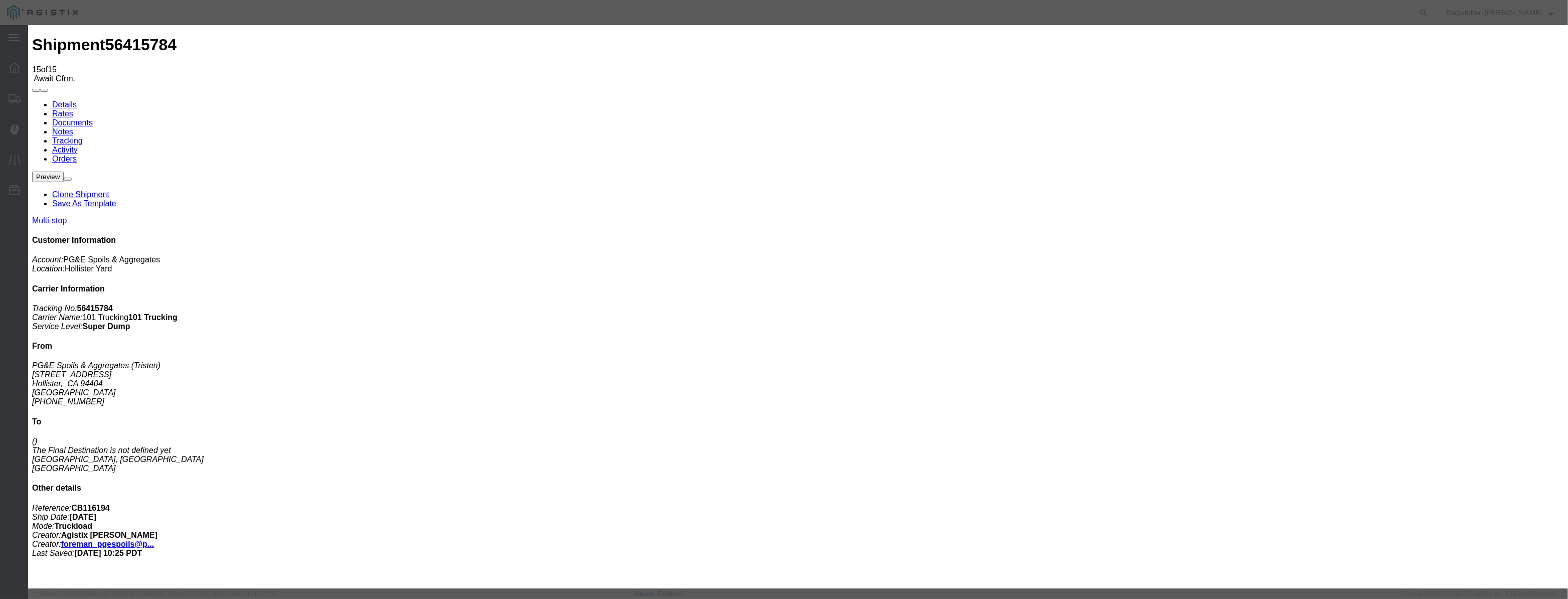
paste input "08/07/2025"
drag, startPoint x: 748, startPoint y: 146, endPoint x: 748, endPoint y: 152, distance: 6.0
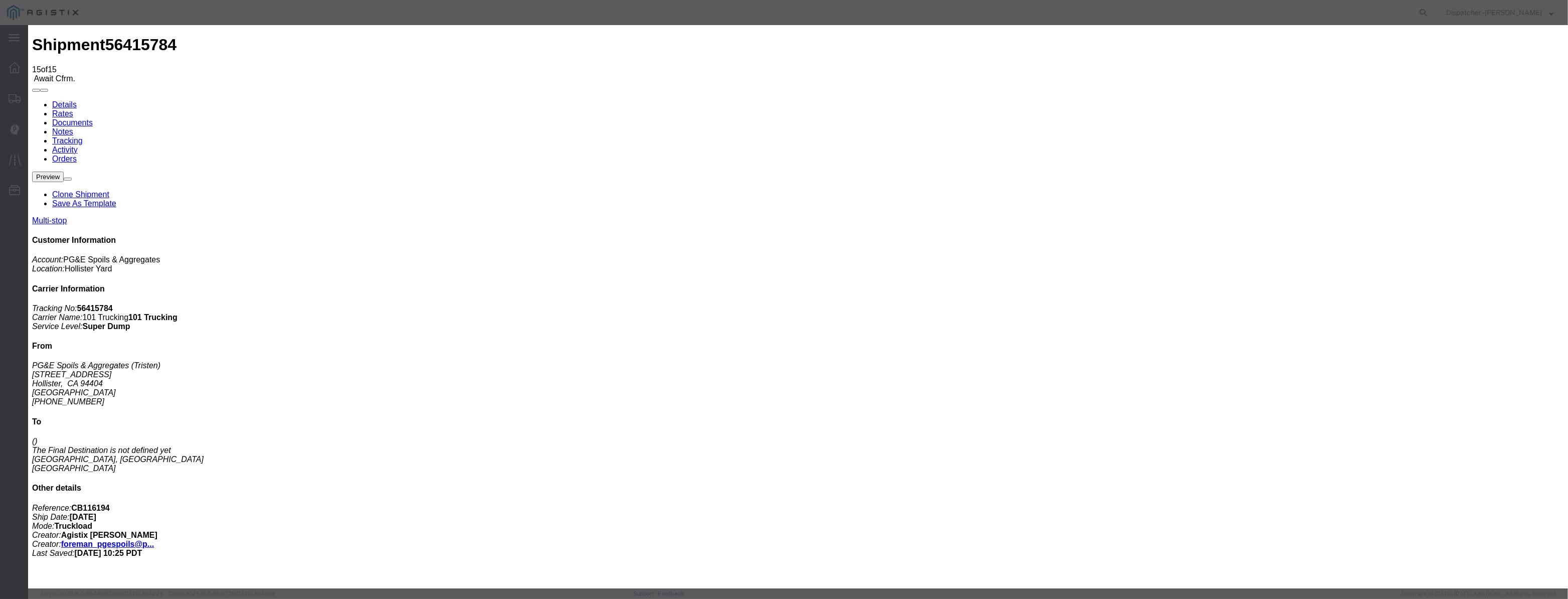
drag, startPoint x: 763, startPoint y: 121, endPoint x: 629, endPoint y: 167, distance: 141.7
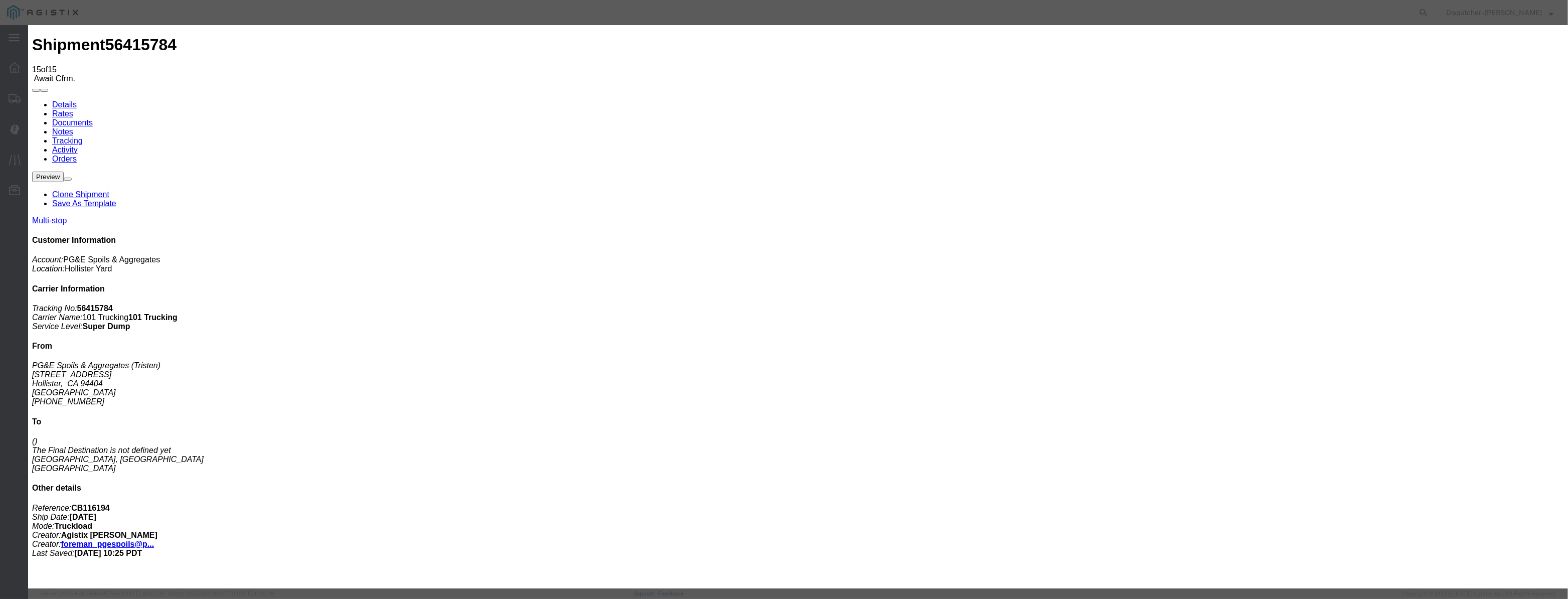
drag, startPoint x: 690, startPoint y: 143, endPoint x: 690, endPoint y: 152, distance: 9.0
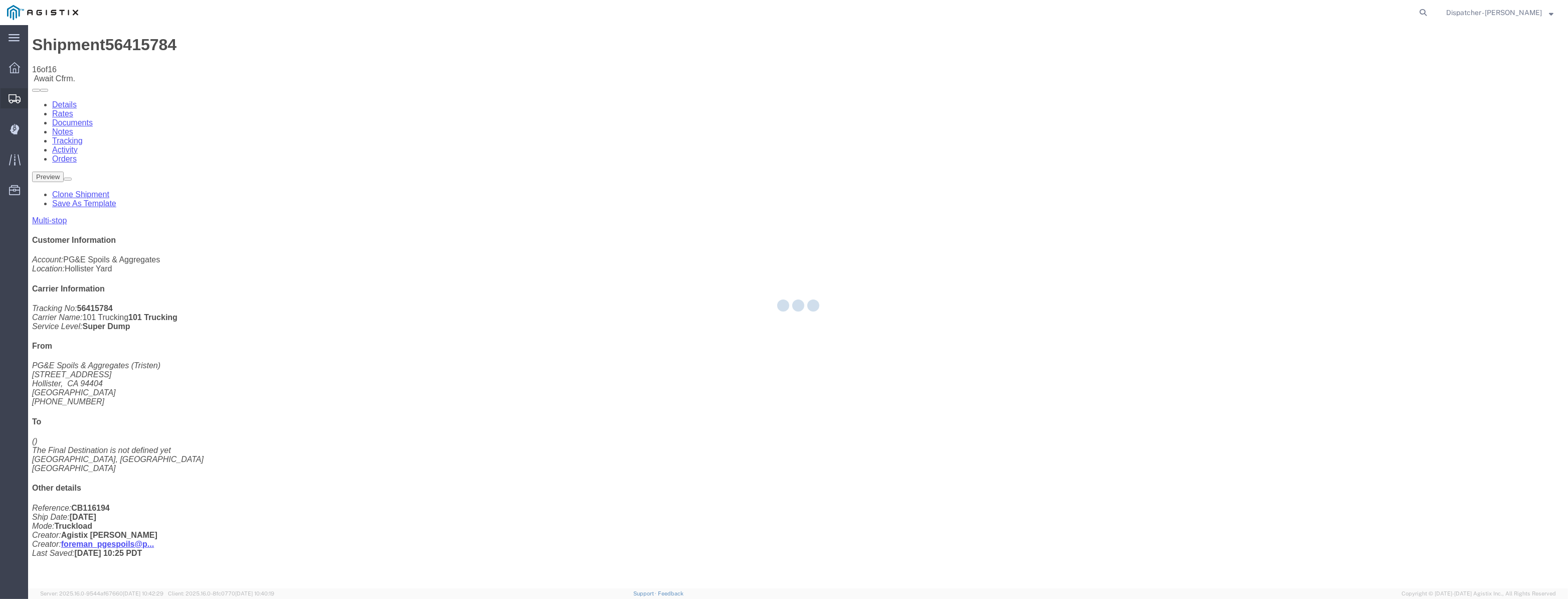
click at [10, 101] on icon at bounding box center [15, 99] width 12 height 9
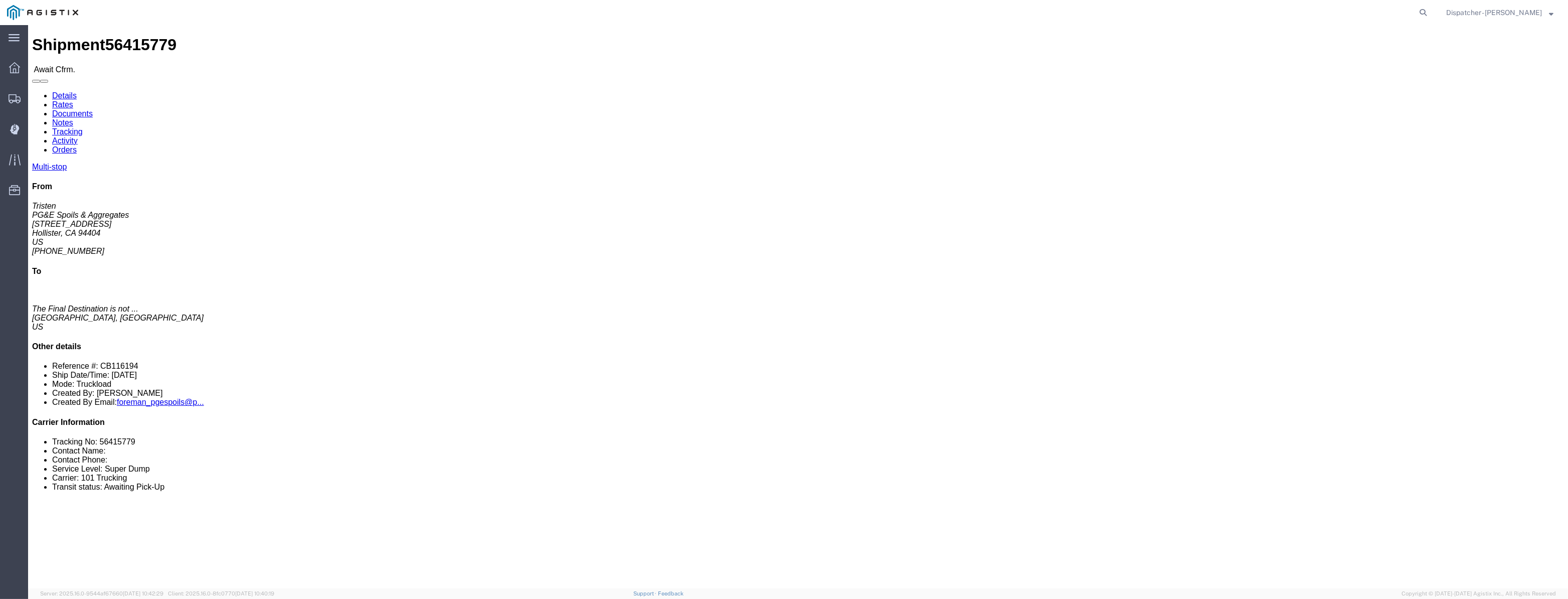
click link "Tracking"
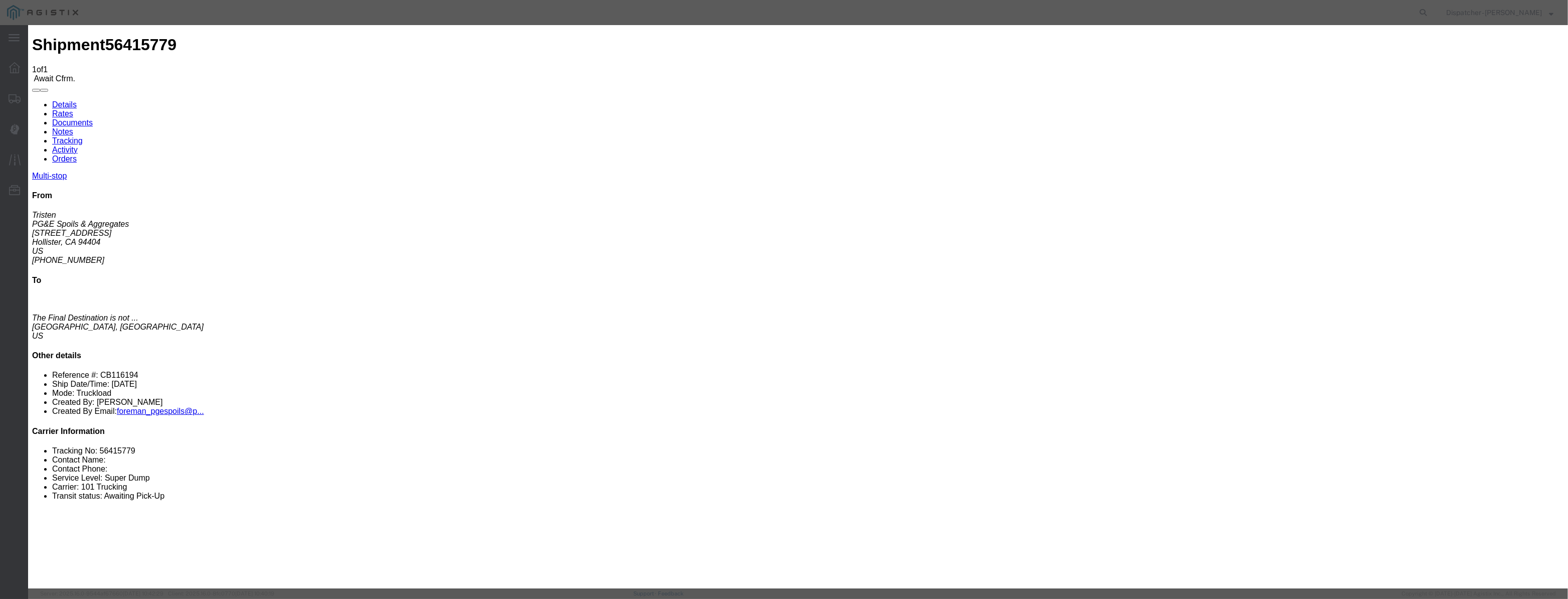
drag, startPoint x: 647, startPoint y: 115, endPoint x: 642, endPoint y: 127, distance: 13.0
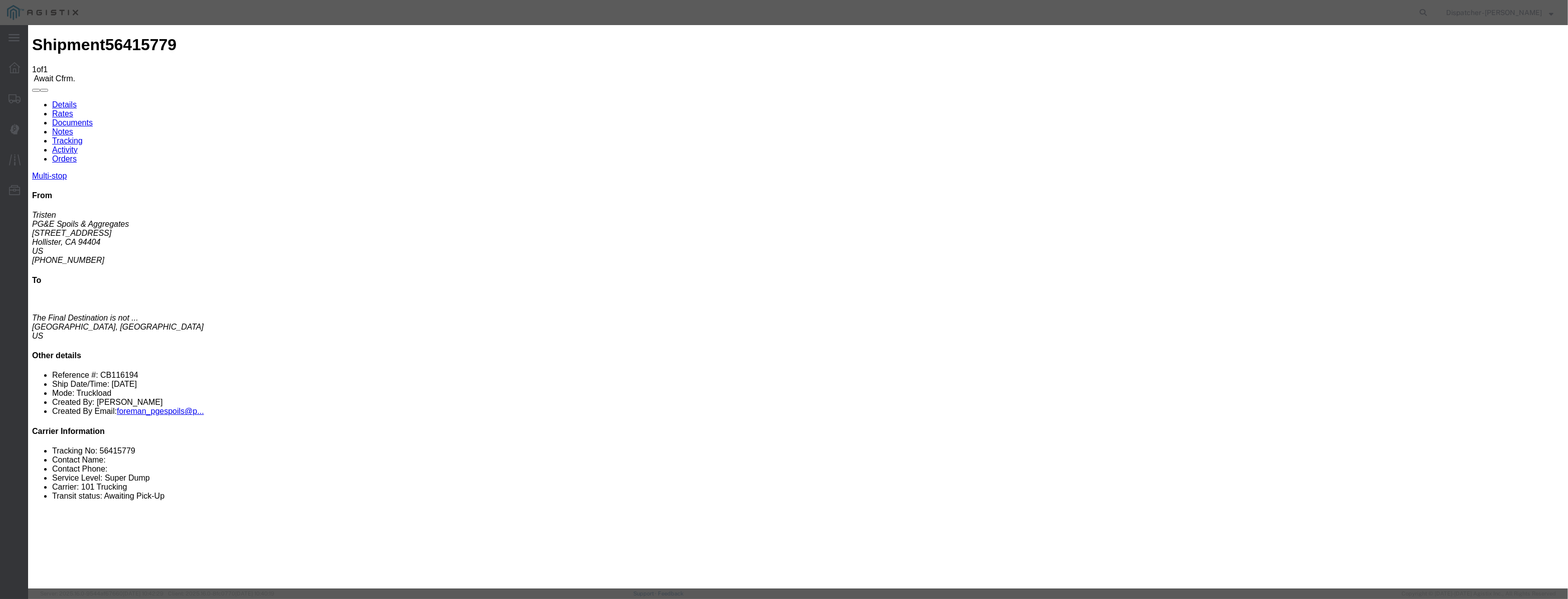
drag, startPoint x: 642, startPoint y: 127, endPoint x: 653, endPoint y: 131, distance: 11.7
paste input "08/07/2025"
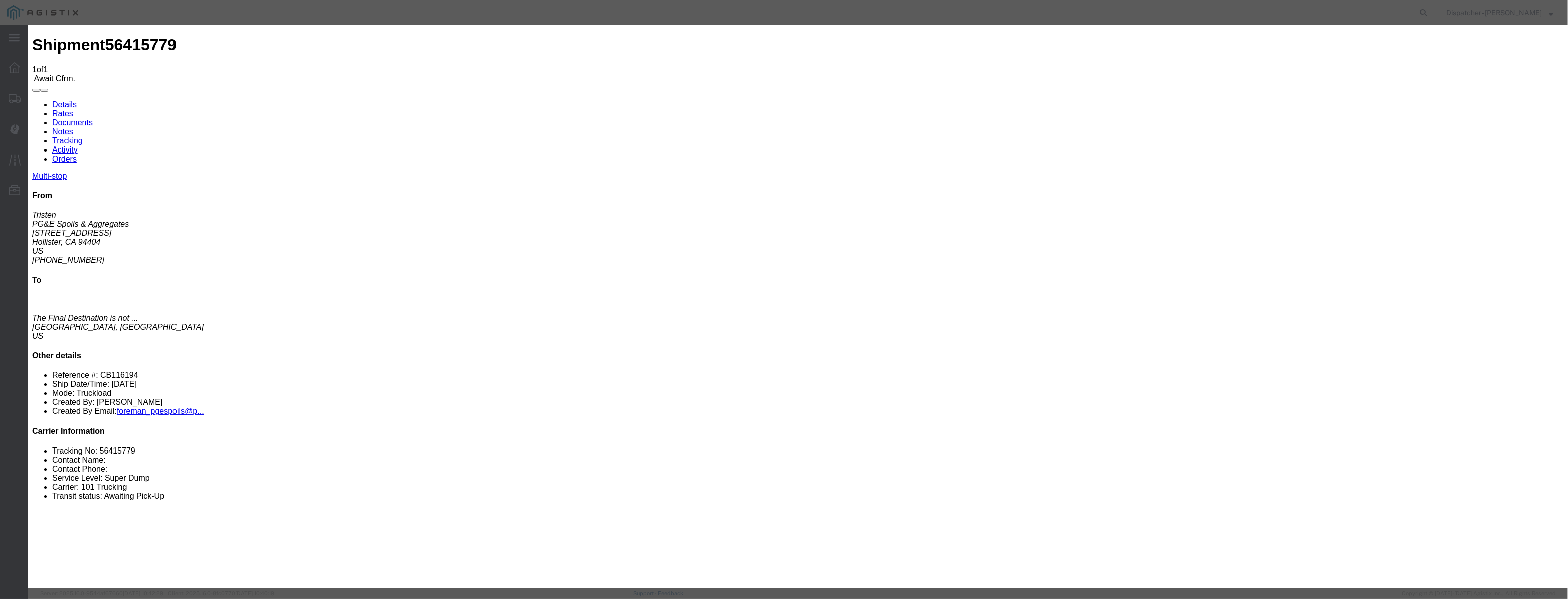
scroll to position [0, 0]
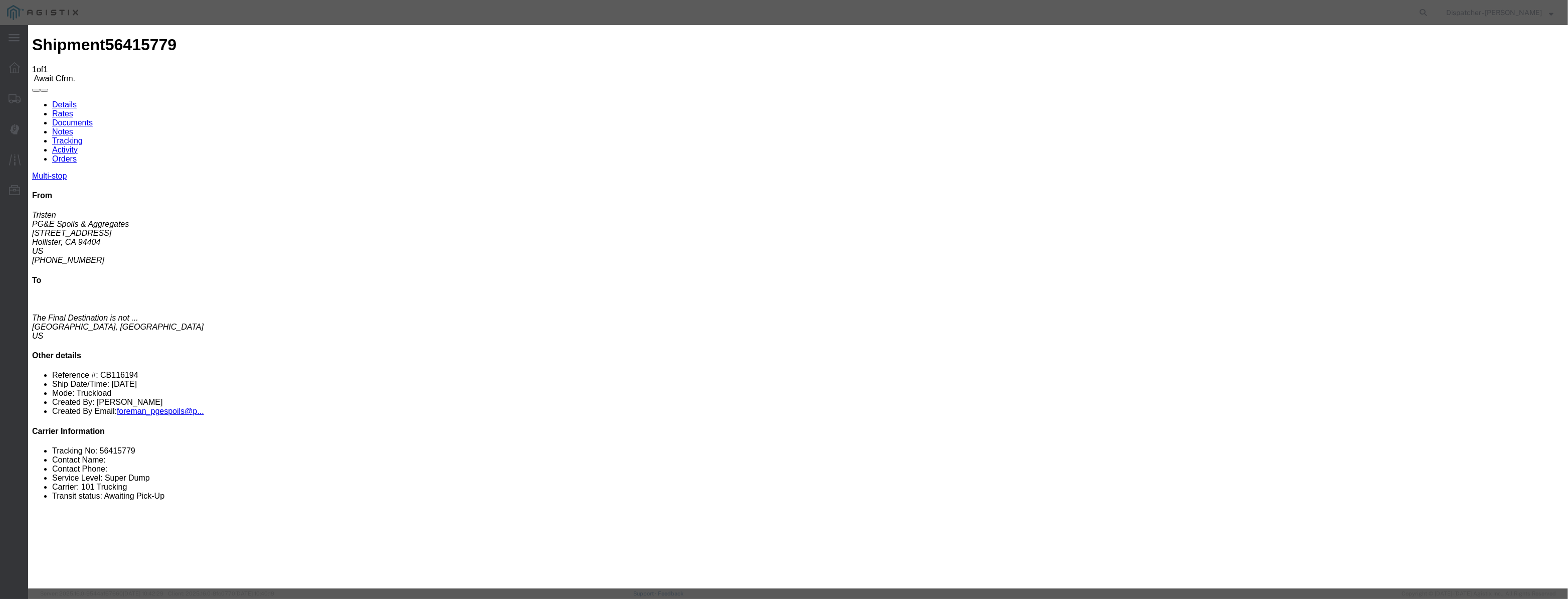
drag, startPoint x: 771, startPoint y: 133, endPoint x: 693, endPoint y: 128, distance: 78.2
drag, startPoint x: 774, startPoint y: 130, endPoint x: 553, endPoint y: 187, distance: 228.2
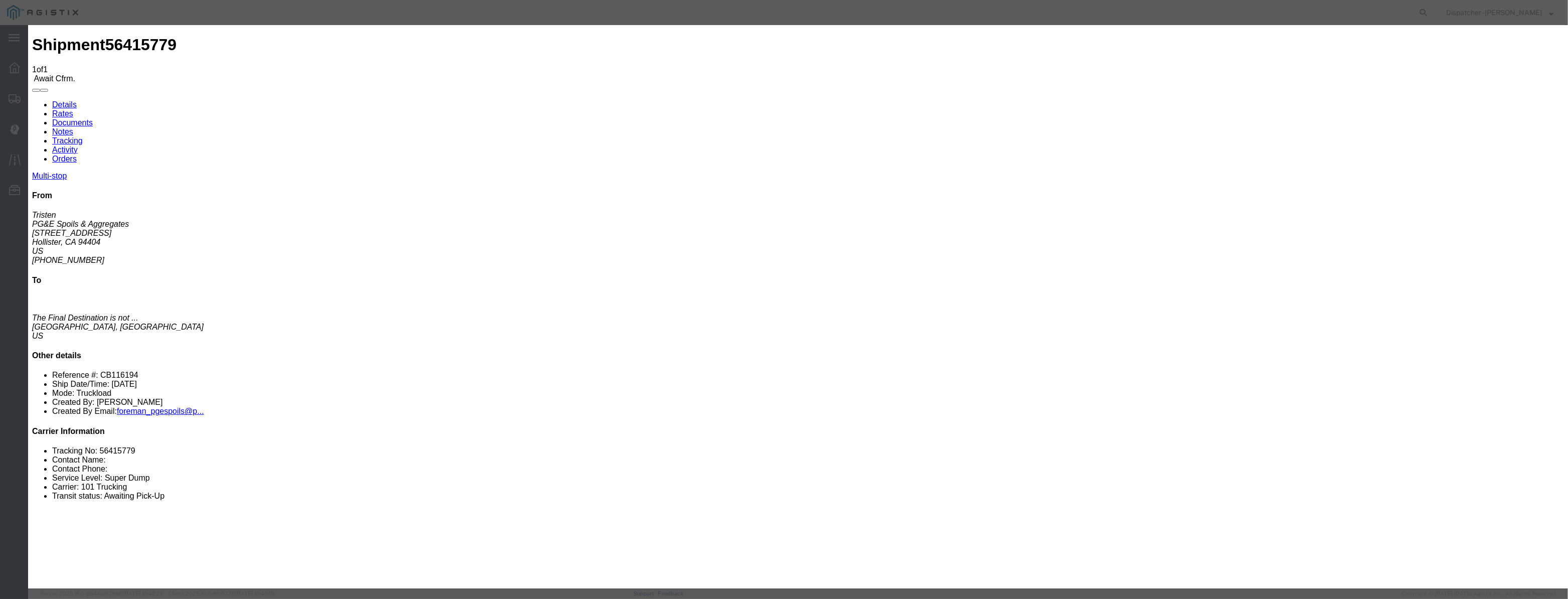
drag, startPoint x: 1033, startPoint y: 371, endPoint x: 982, endPoint y: 407, distance: 62.4
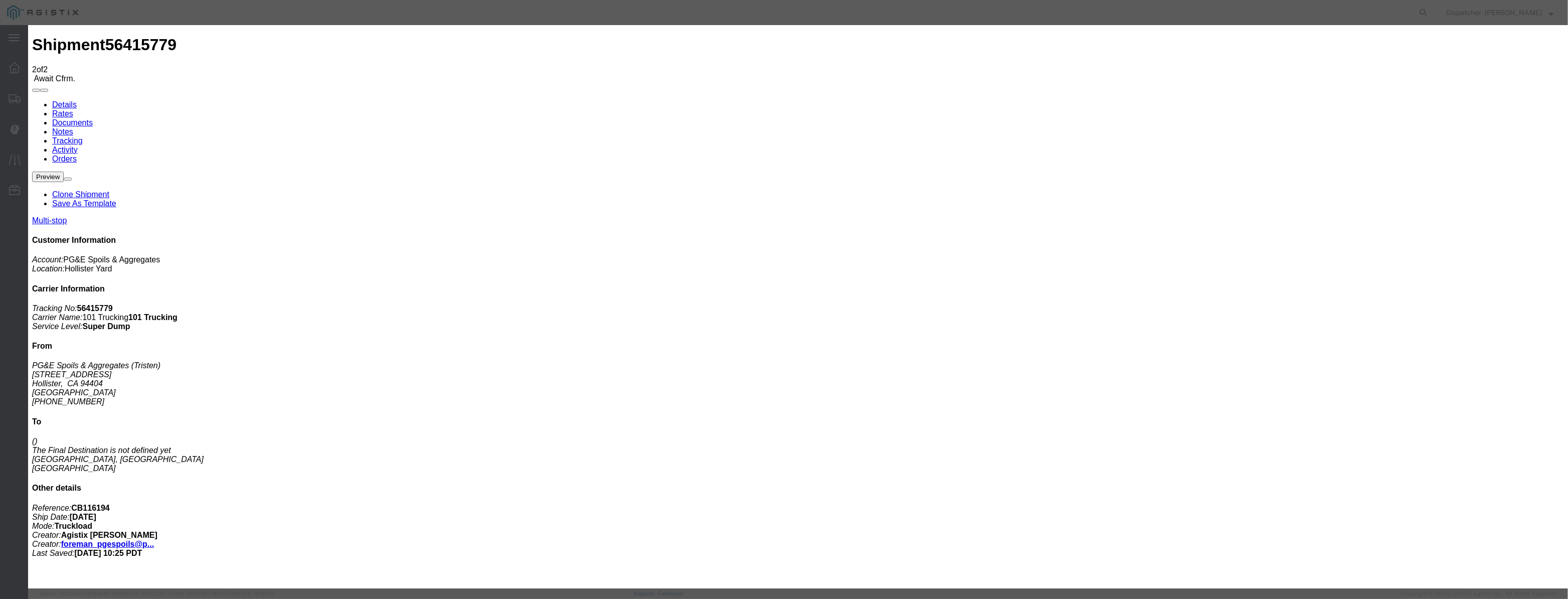
drag, startPoint x: 623, startPoint y: 128, endPoint x: 637, endPoint y: 117, distance: 17.8
drag, startPoint x: 637, startPoint y: 117, endPoint x: 634, endPoint y: 122, distance: 5.8
drag, startPoint x: 634, startPoint y: 122, endPoint x: 648, endPoint y: 122, distance: 14.0
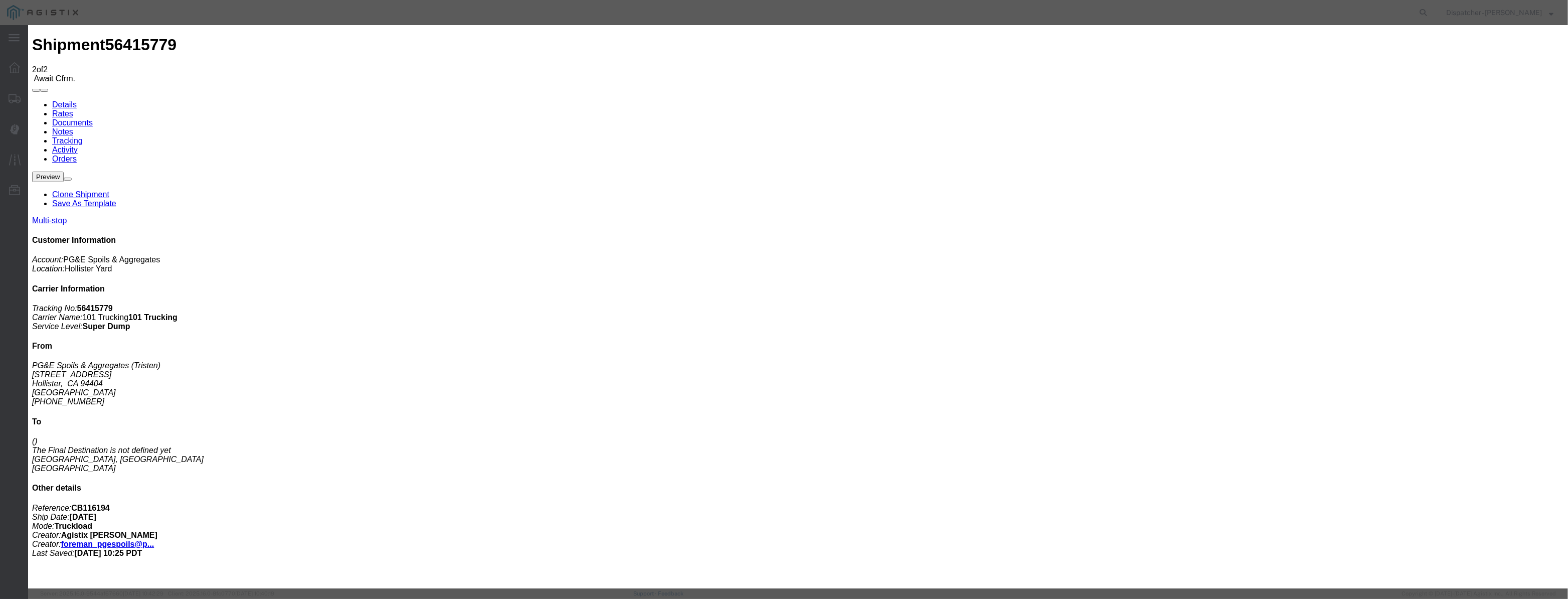
paste input "08/07/2025"
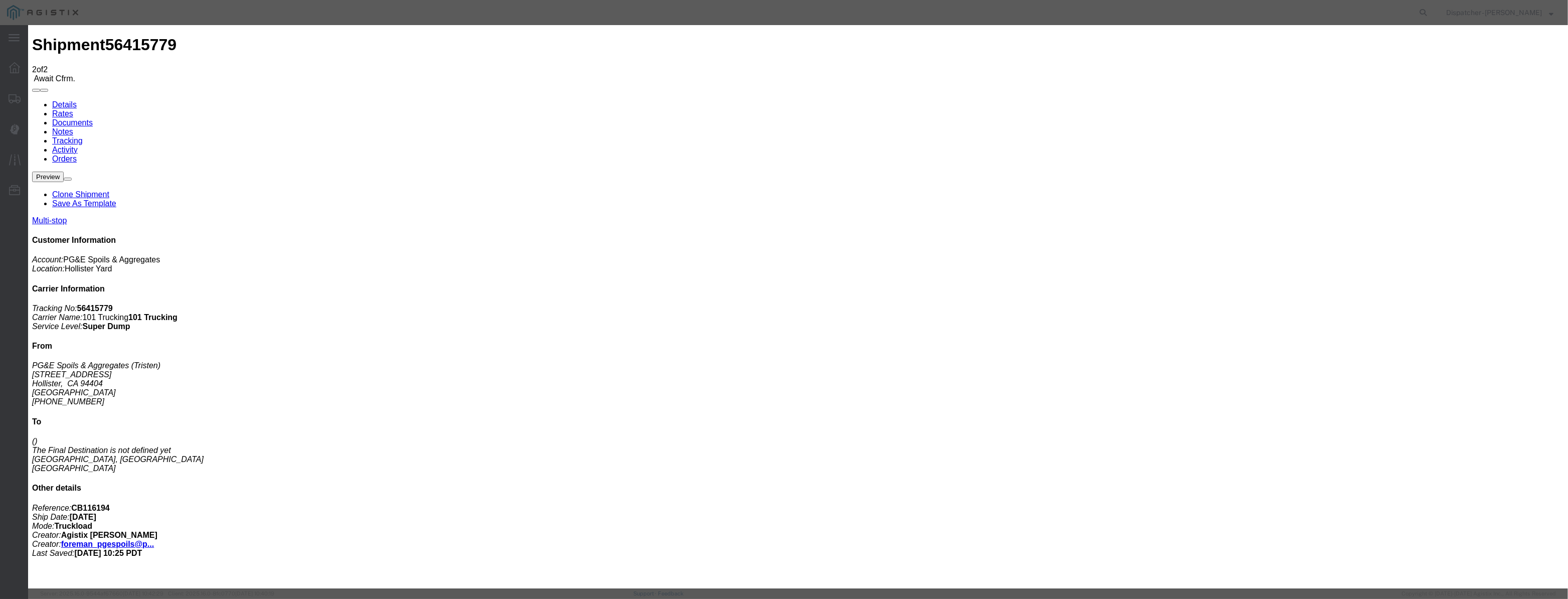
drag, startPoint x: 779, startPoint y: 130, endPoint x: 346, endPoint y: 135, distance: 433.0
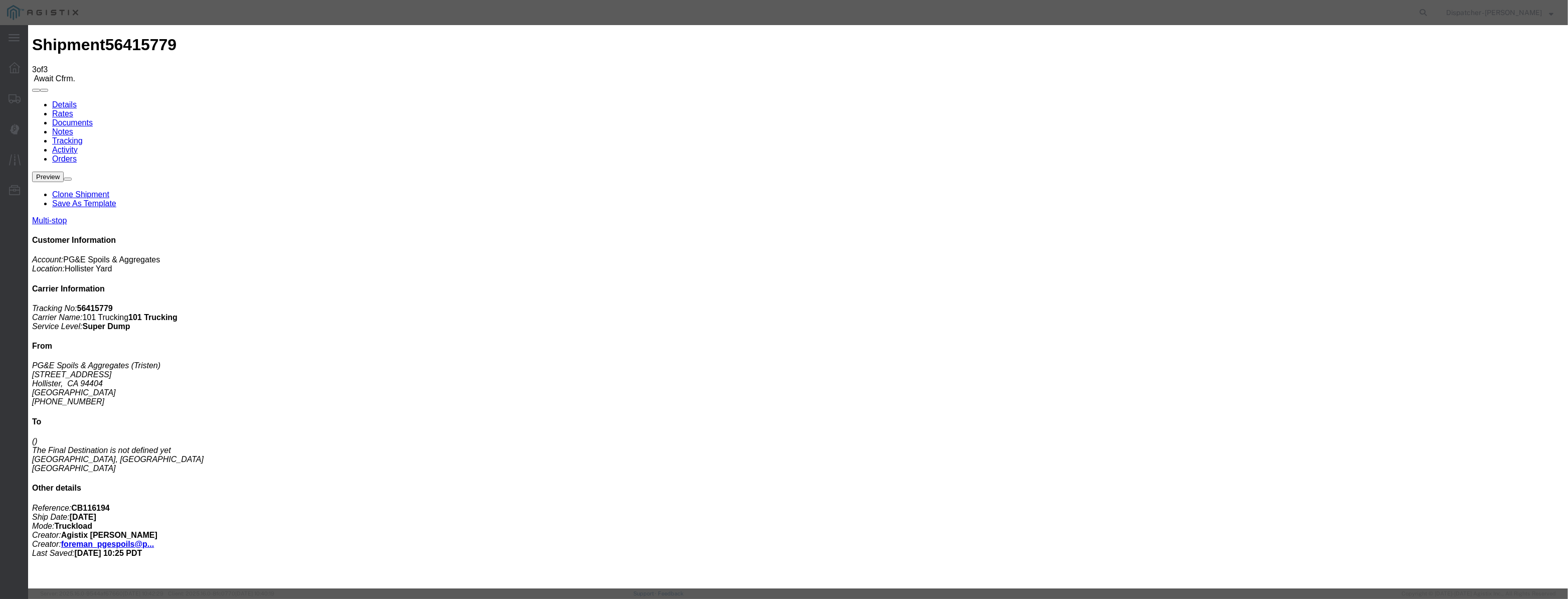
drag, startPoint x: 625, startPoint y: 130, endPoint x: 633, endPoint y: 107, distance: 24.4
drag, startPoint x: 633, startPoint y: 107, endPoint x: 627, endPoint y: 133, distance: 26.7
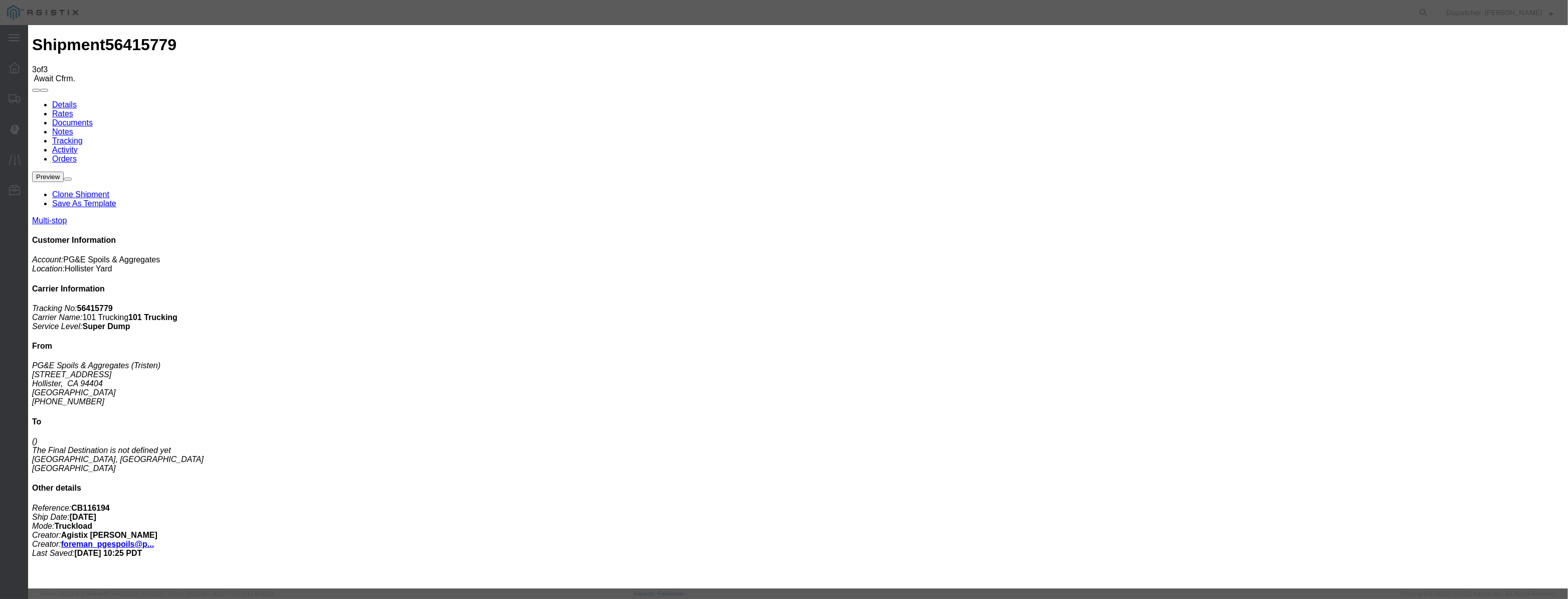
drag, startPoint x: 648, startPoint y: 132, endPoint x: 660, endPoint y: 132, distance: 12.0
paste input "08/07/2025"
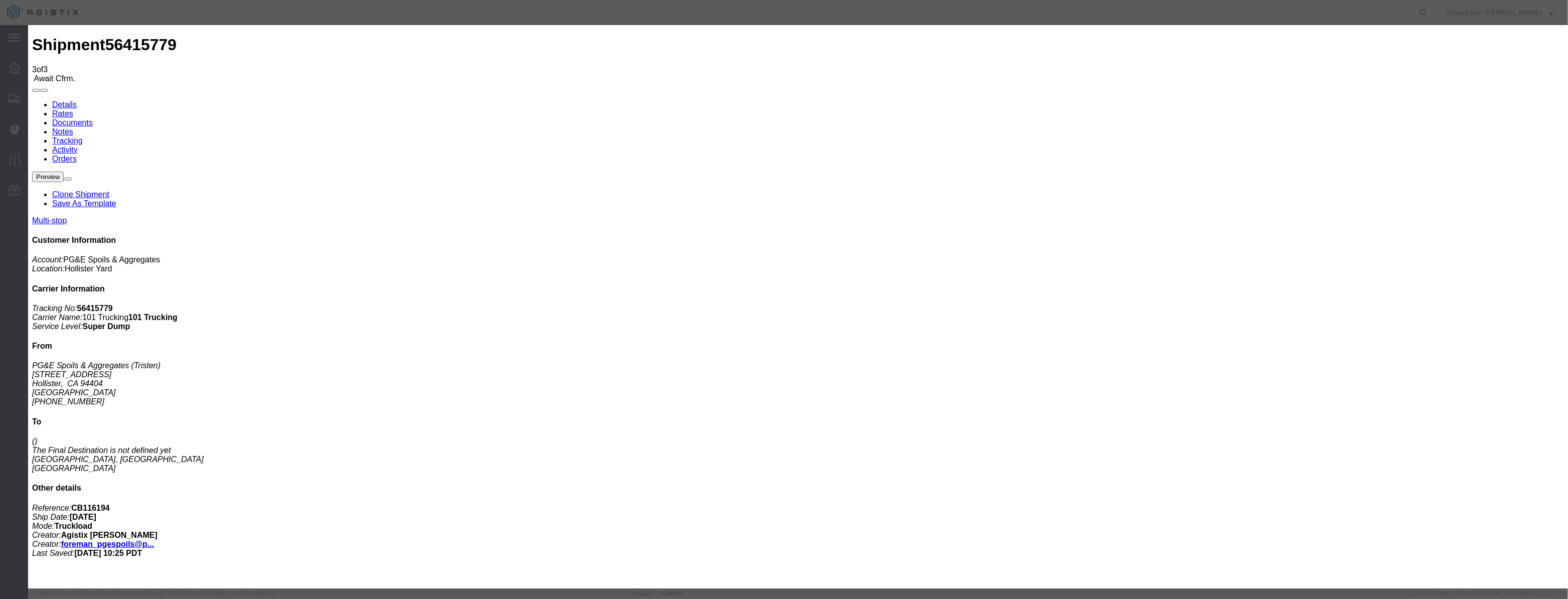
scroll to position [0, 0]
drag, startPoint x: 932, startPoint y: 121, endPoint x: 936, endPoint y: 133, distance: 12.6
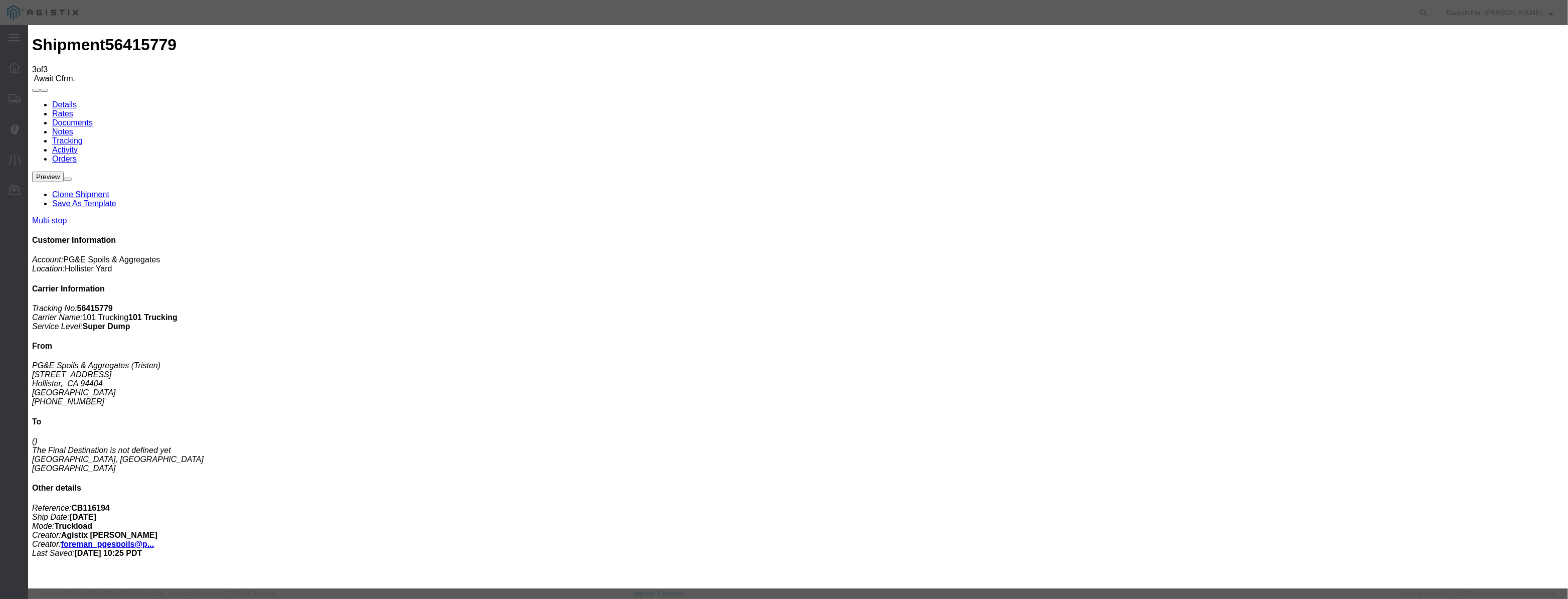
drag, startPoint x: 777, startPoint y: 124, endPoint x: 466, endPoint y: 217, distance: 324.6
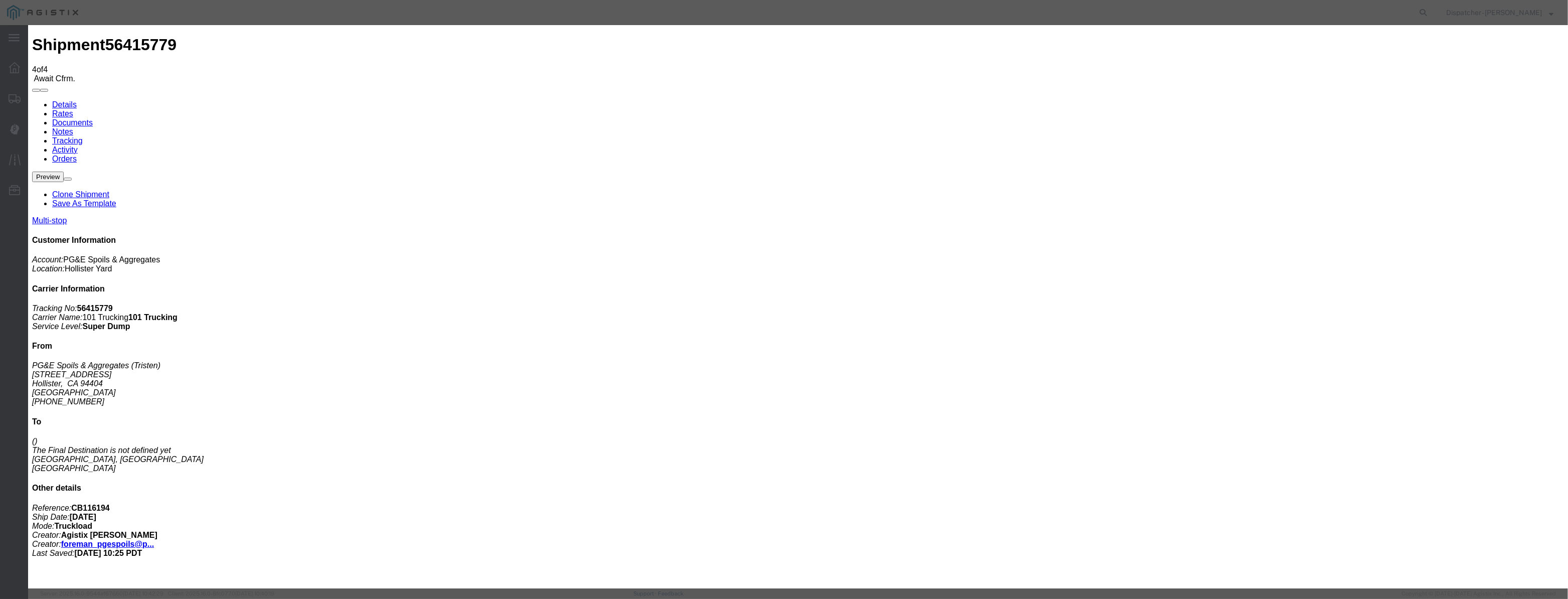
drag, startPoint x: 642, startPoint y: 108, endPoint x: 636, endPoint y: 125, distance: 18.0
drag, startPoint x: 636, startPoint y: 125, endPoint x: 678, endPoint y: 131, distance: 42.4
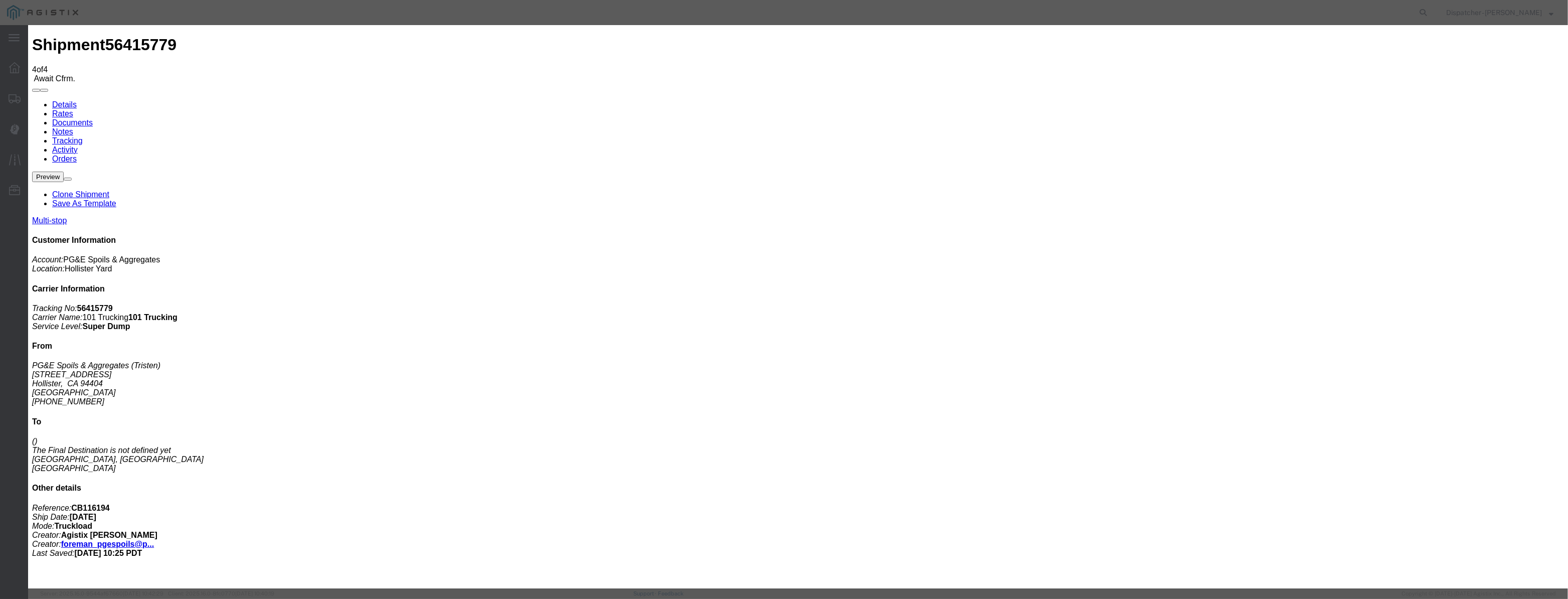
paste input "08/07/2025"
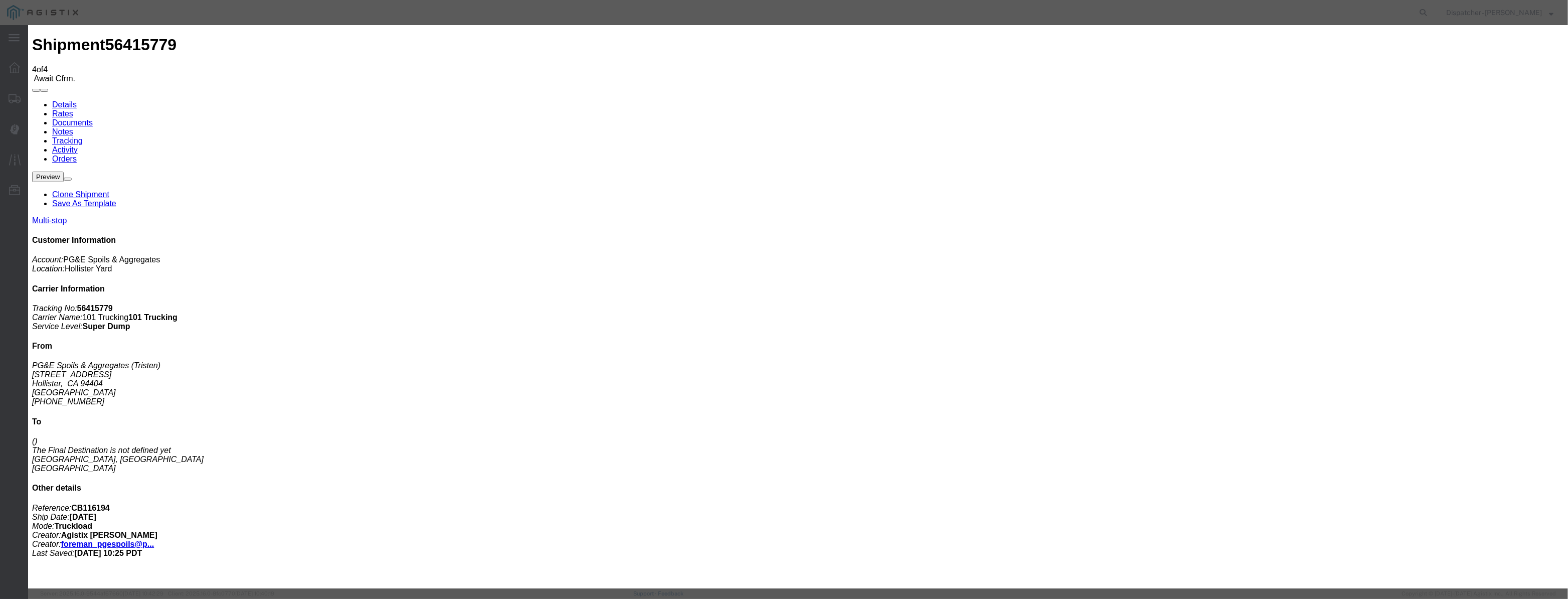
drag, startPoint x: 964, startPoint y: 121, endPoint x: 961, endPoint y: 132, distance: 11.4
drag, startPoint x: 760, startPoint y: 127, endPoint x: 383, endPoint y: 192, distance: 382.6
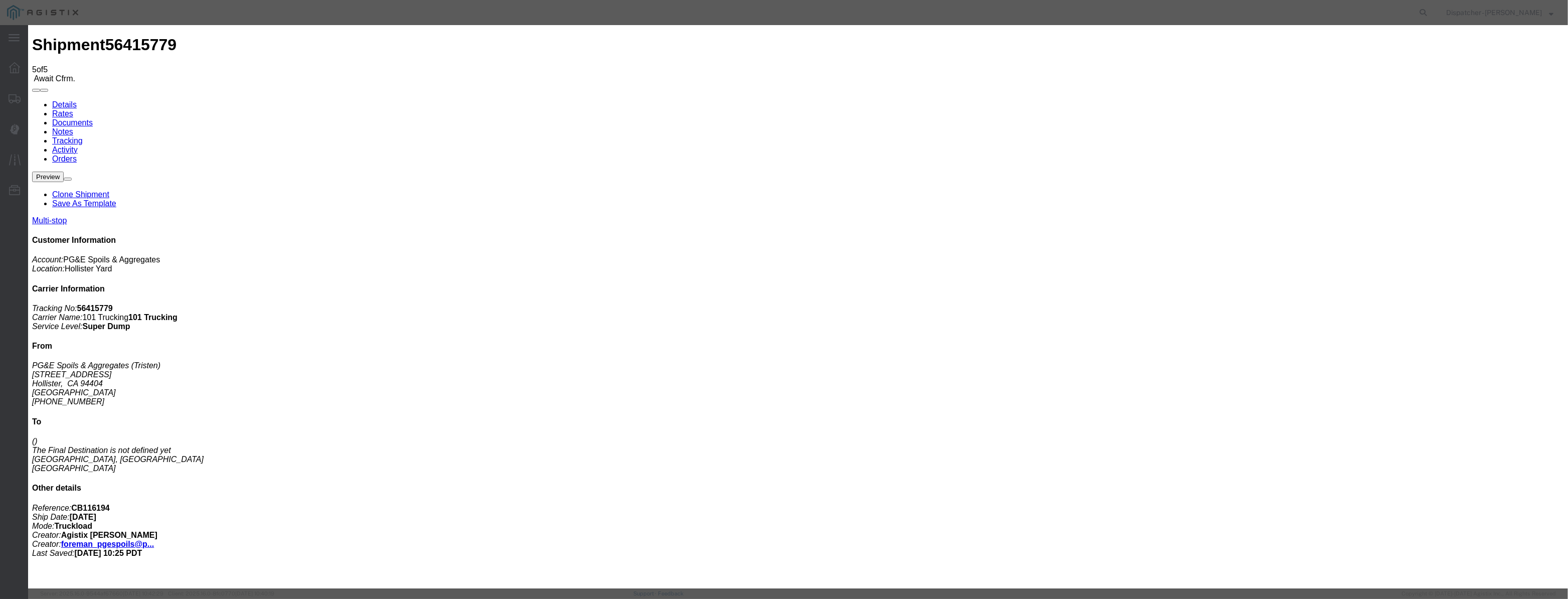
drag, startPoint x: 631, startPoint y: 113, endPoint x: 630, endPoint y: 131, distance: 18.0
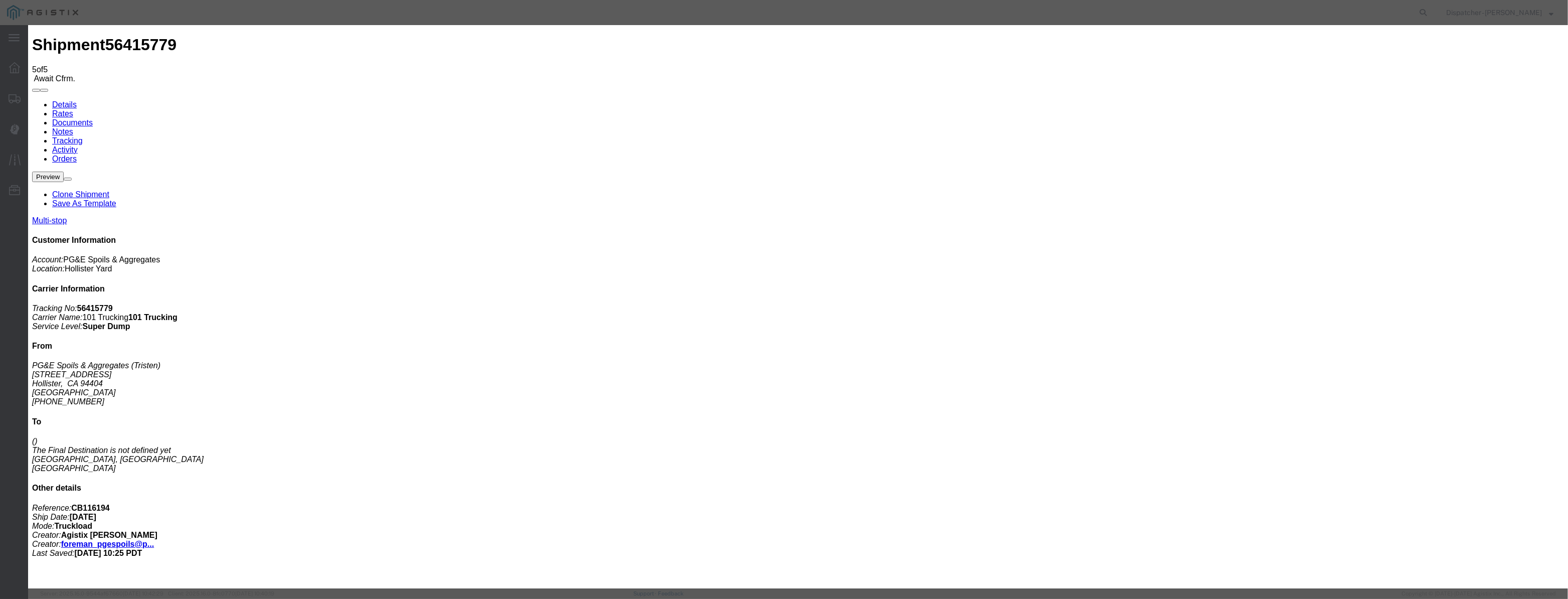
paste input "08/07/2025"
drag, startPoint x: 736, startPoint y: 144, endPoint x: 732, endPoint y: 152, distance: 8.9
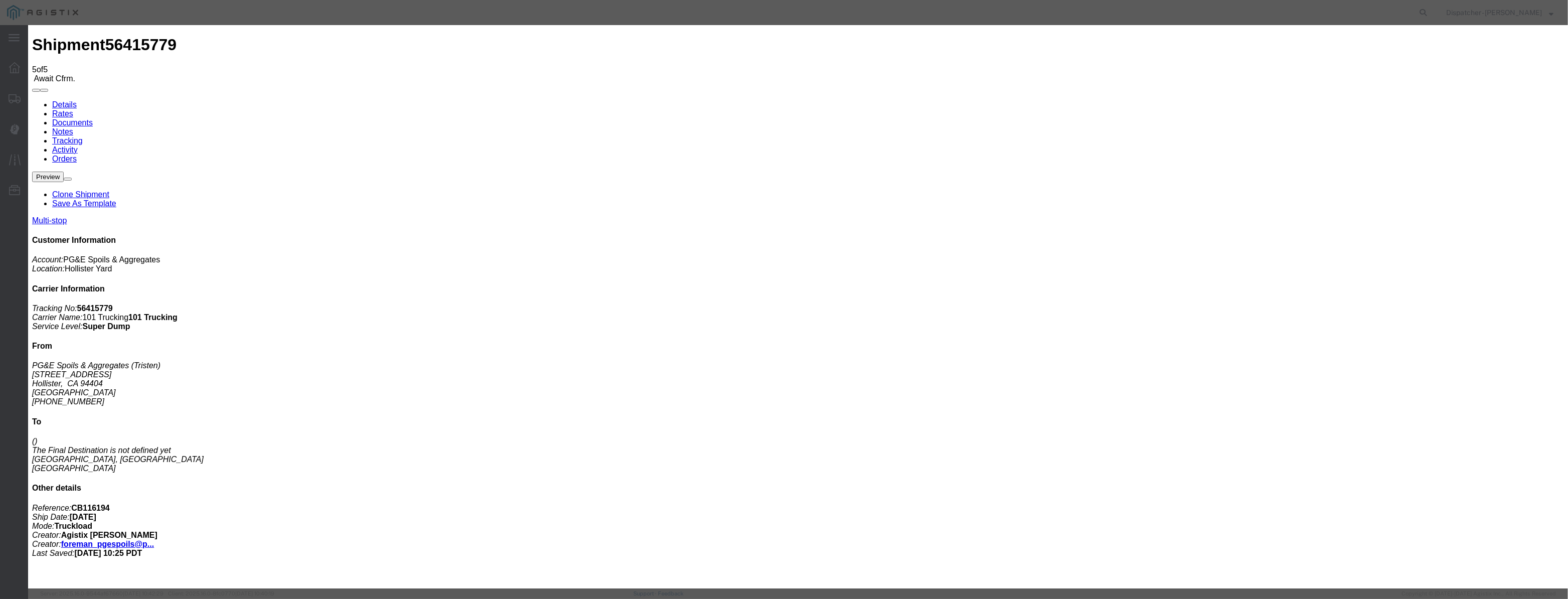
scroll to position [0, 0]
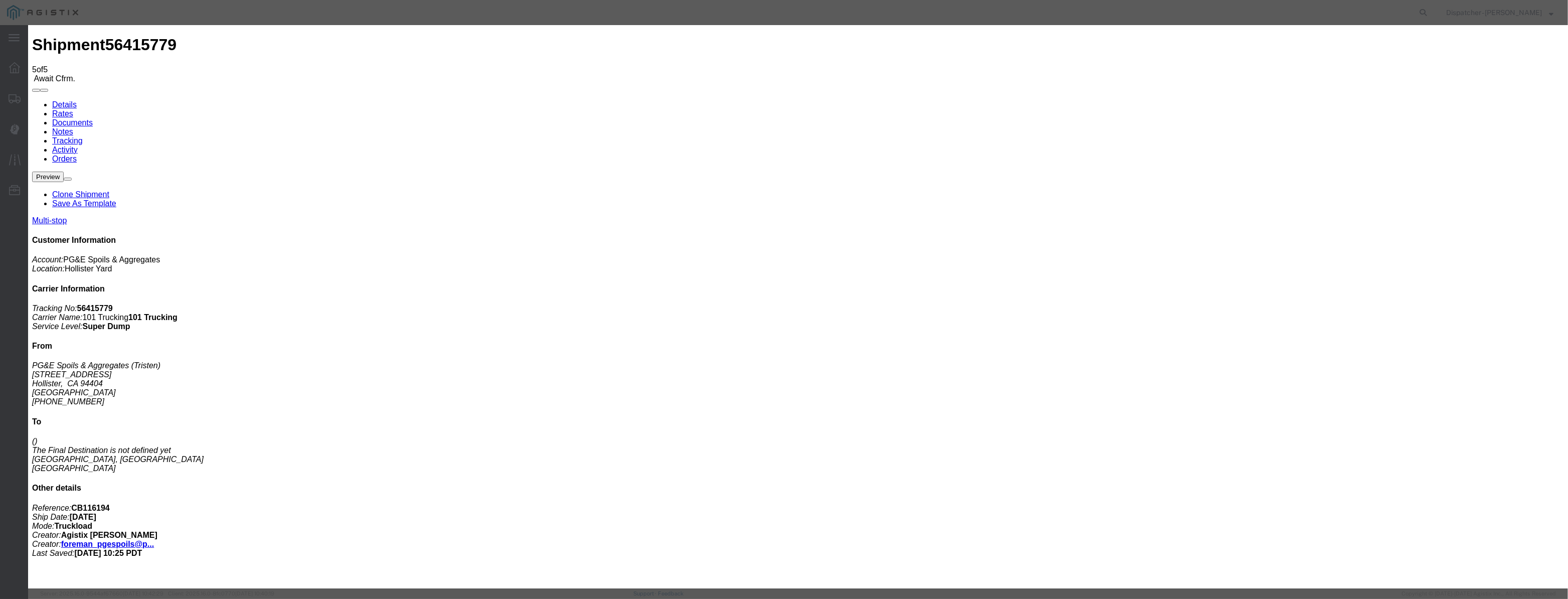
drag, startPoint x: 777, startPoint y: 130, endPoint x: 609, endPoint y: 159, distance: 170.5
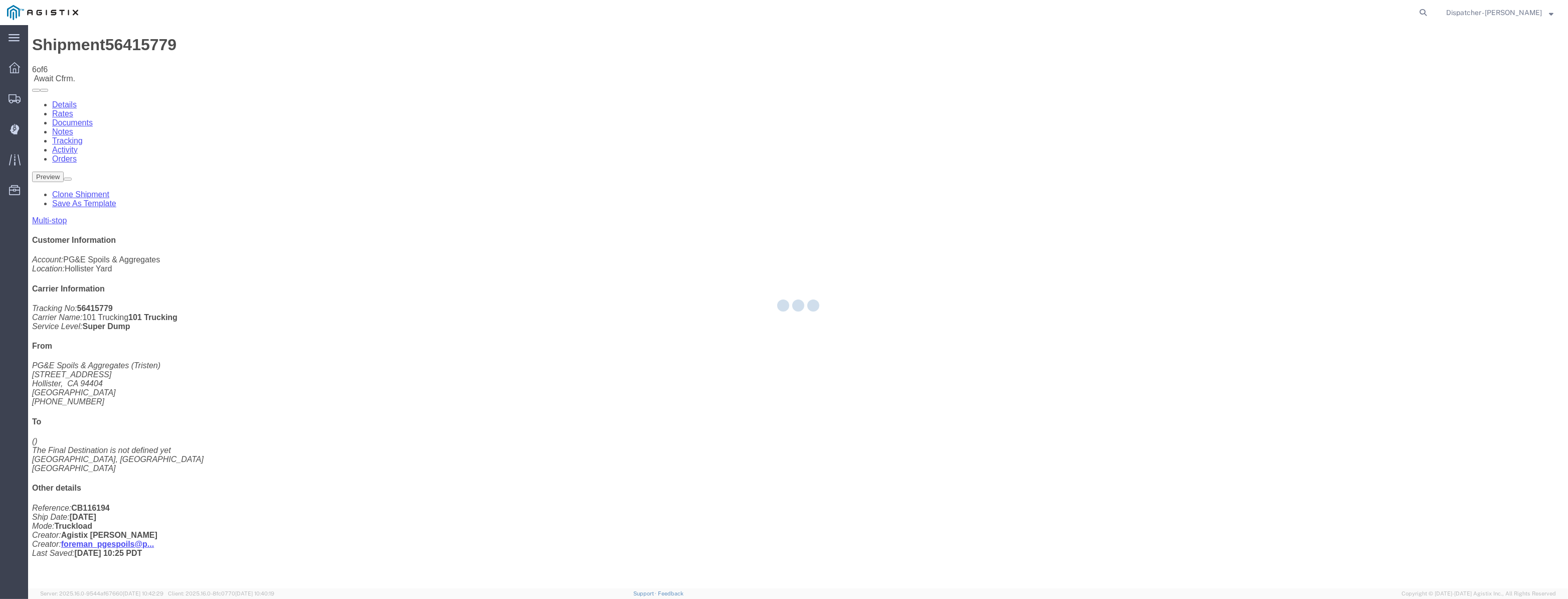
click at [1340, 94] on div at bounding box center [798, 306] width 1540 height 563
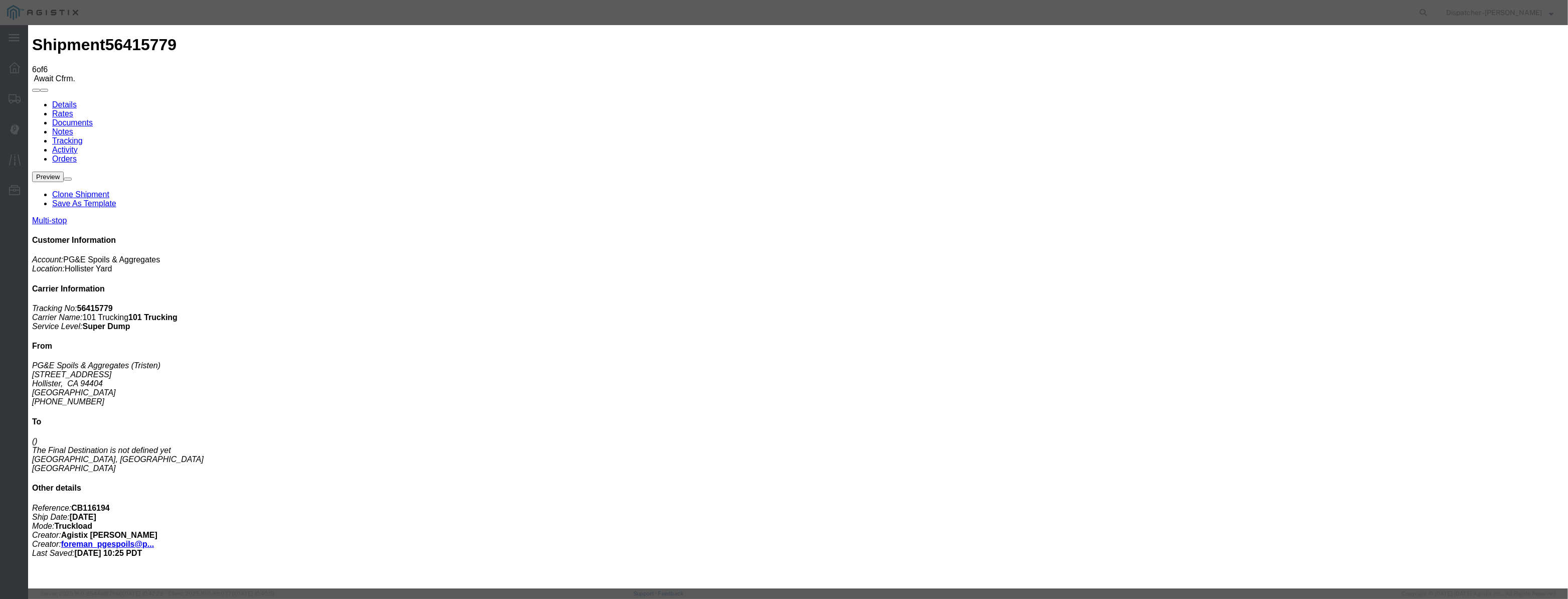
drag, startPoint x: 636, startPoint y: 111, endPoint x: 633, endPoint y: 119, distance: 8.5
paste input "08/07/2025"
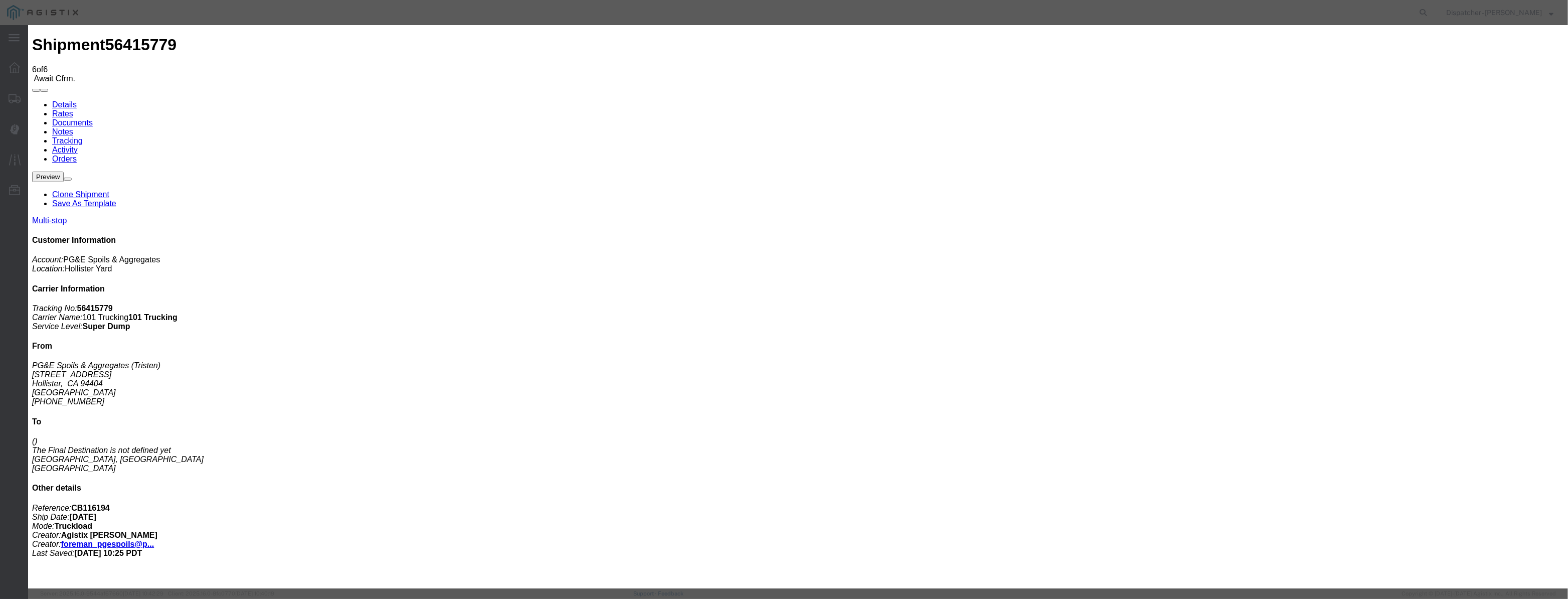
scroll to position [0, 2]
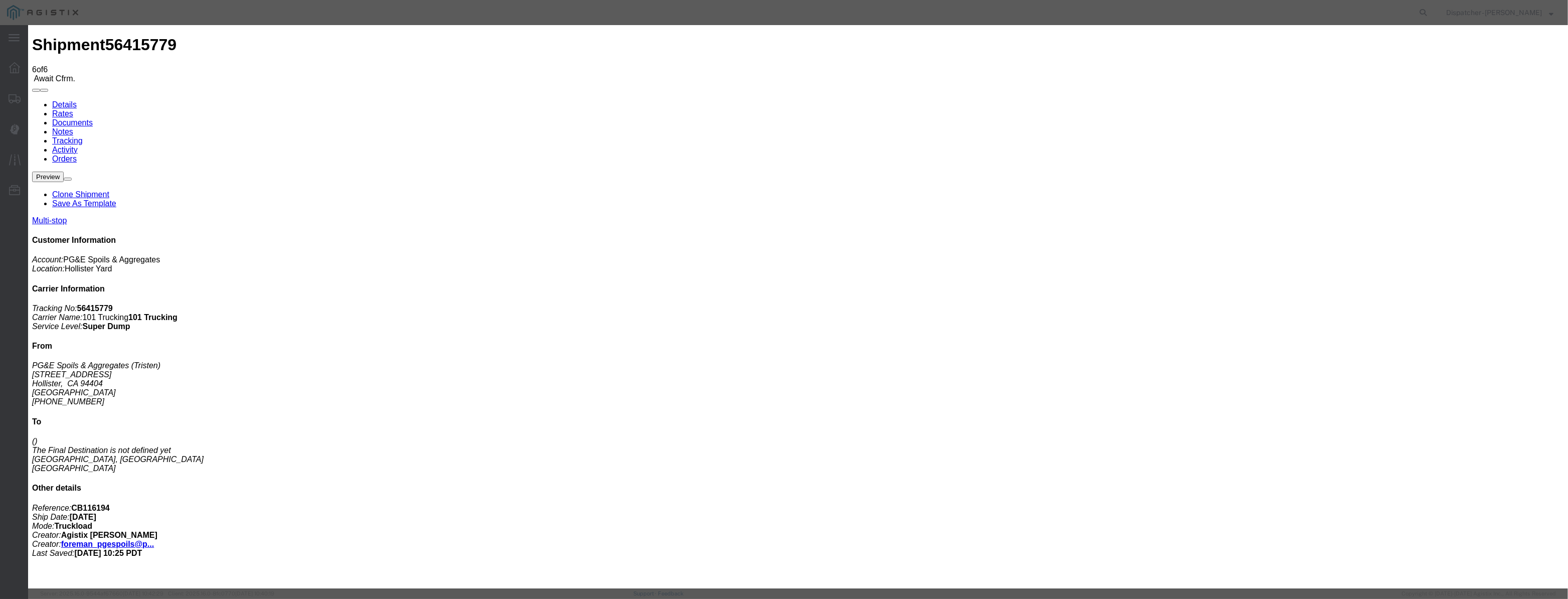
drag, startPoint x: 964, startPoint y: 126, endPoint x: 961, endPoint y: 132, distance: 6.7
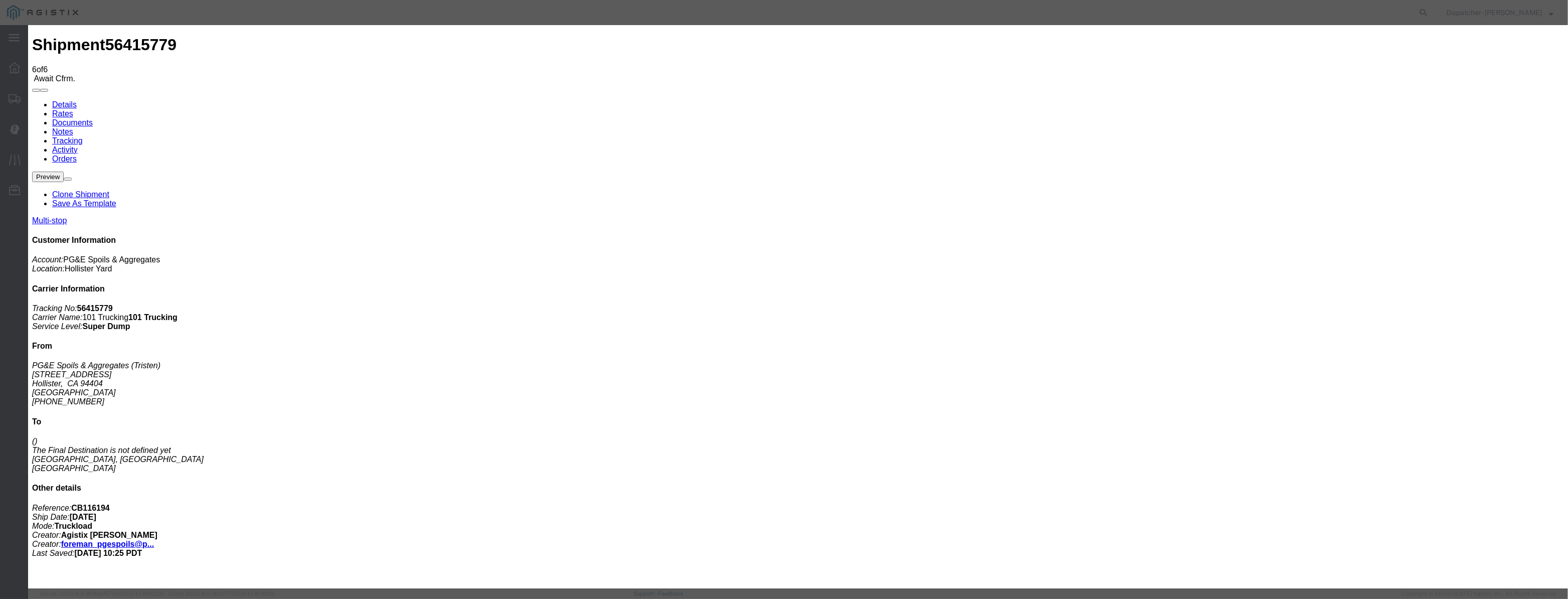
drag, startPoint x: 752, startPoint y: 127, endPoint x: 598, endPoint y: 164, distance: 158.4
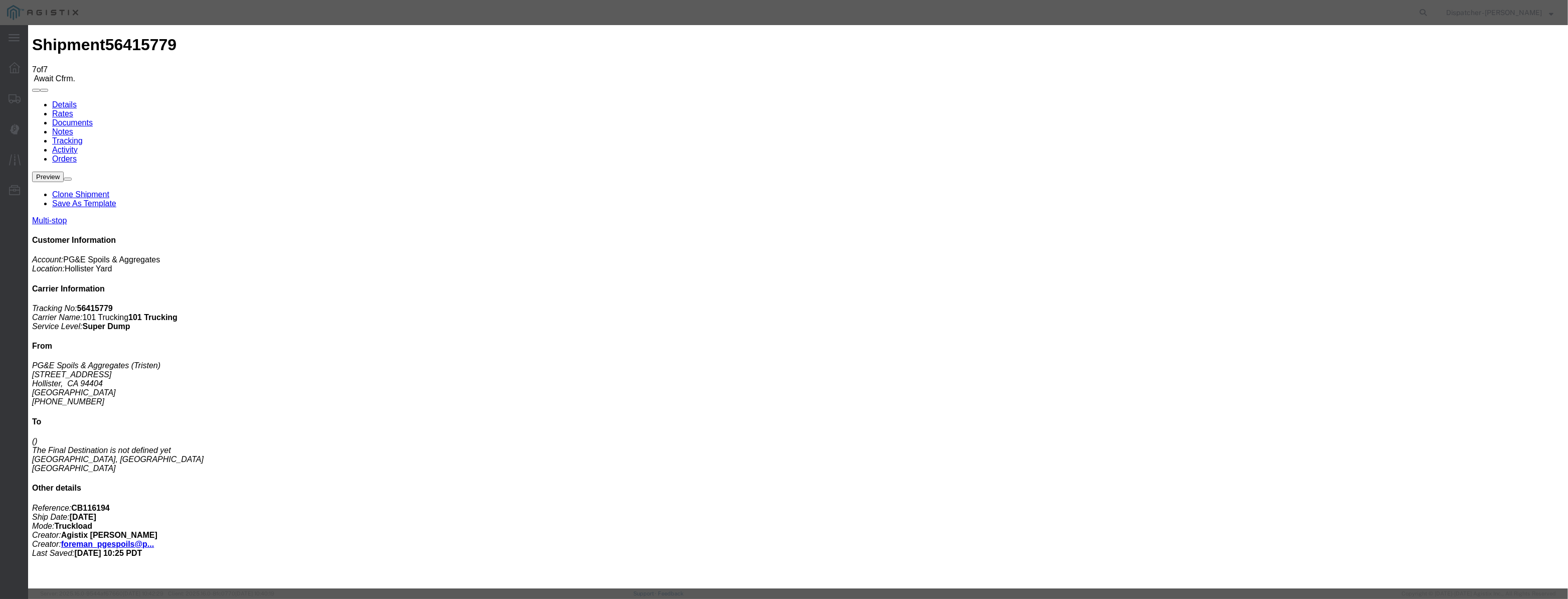
paste input "08/07/2025"
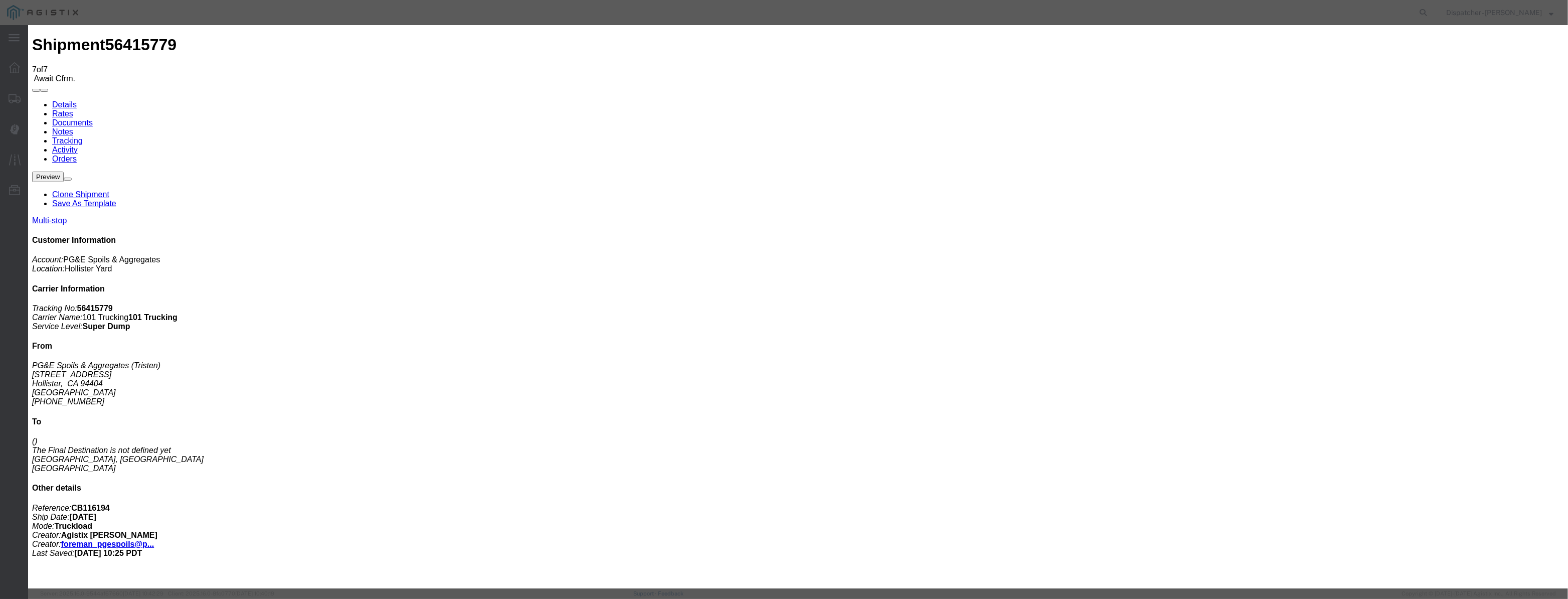
scroll to position [0, 2]
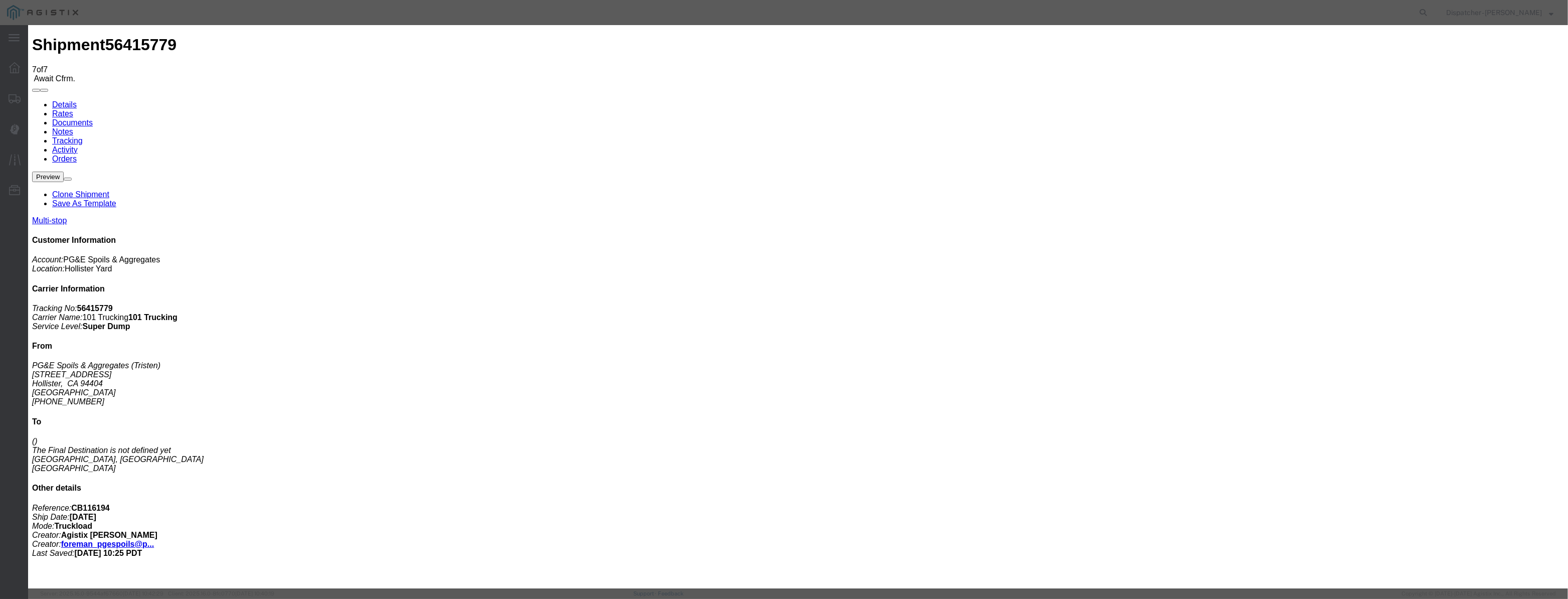
drag, startPoint x: 761, startPoint y: 128, endPoint x: 483, endPoint y: 212, distance: 290.4
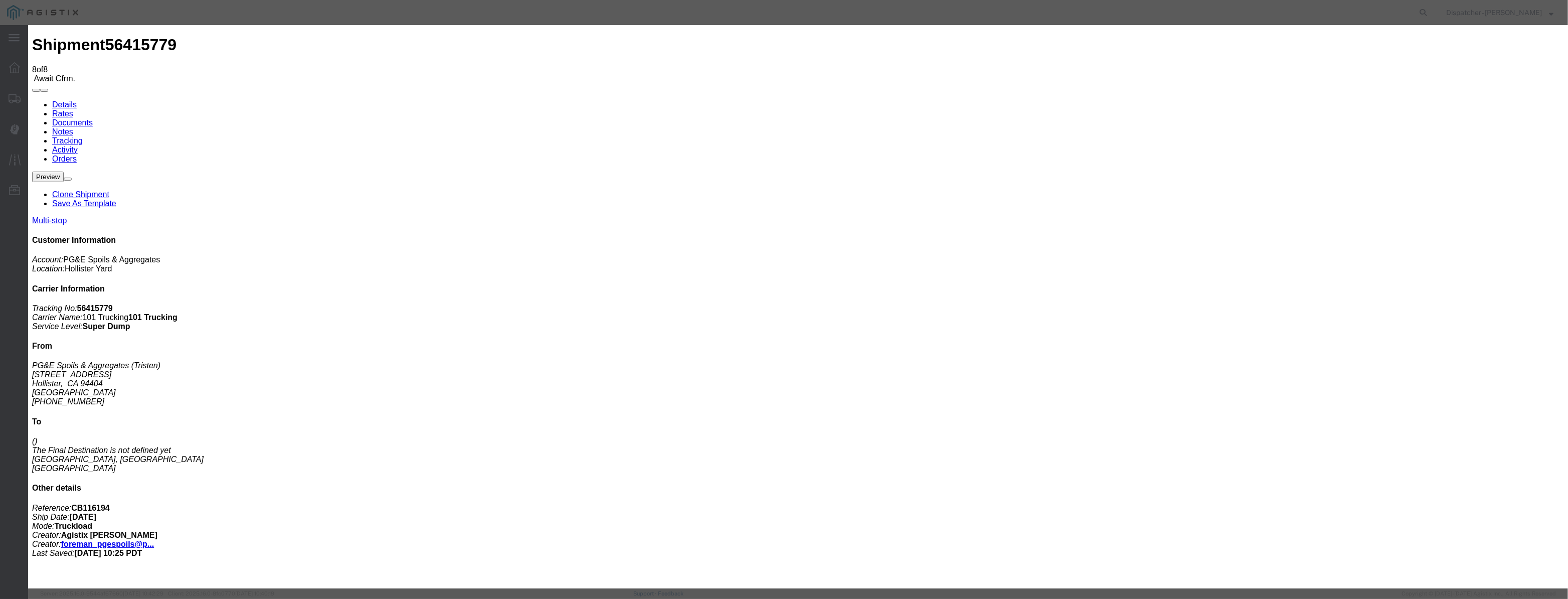
drag, startPoint x: 642, startPoint y: 120, endPoint x: 651, endPoint y: 119, distance: 9.1
paste input "08/07/2025"
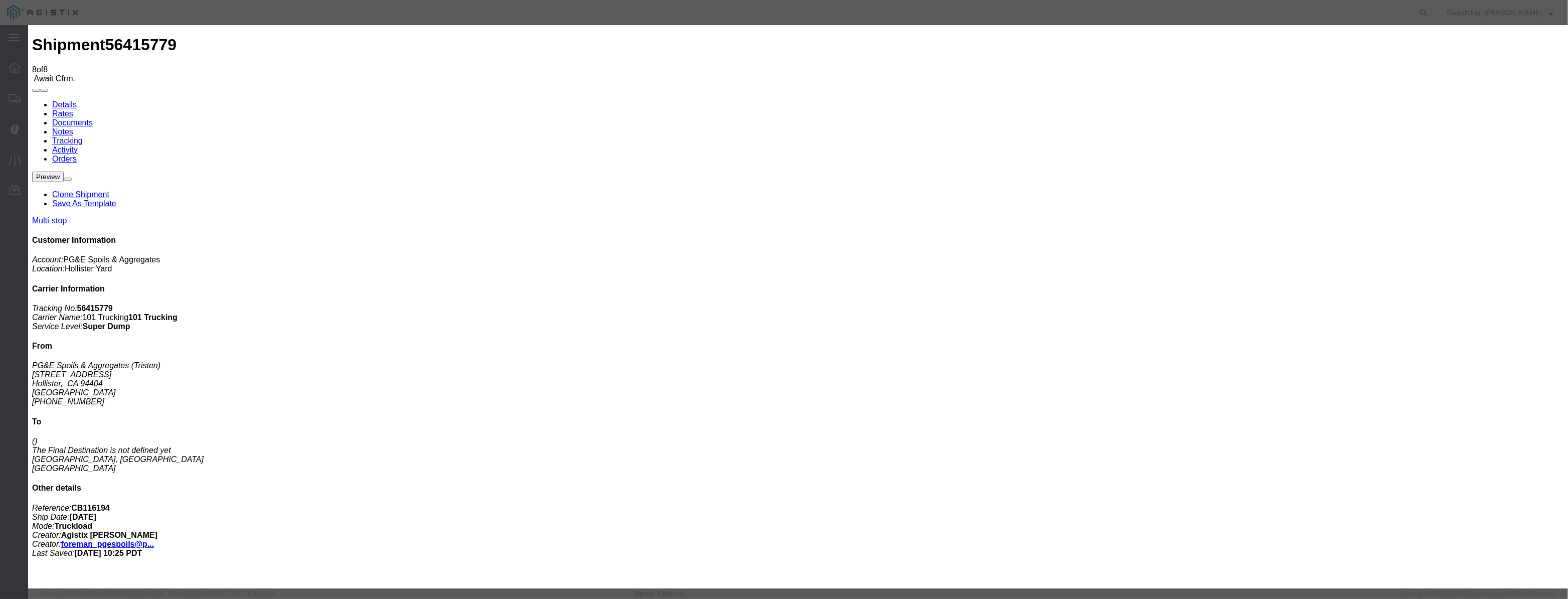
scroll to position [0, 2]
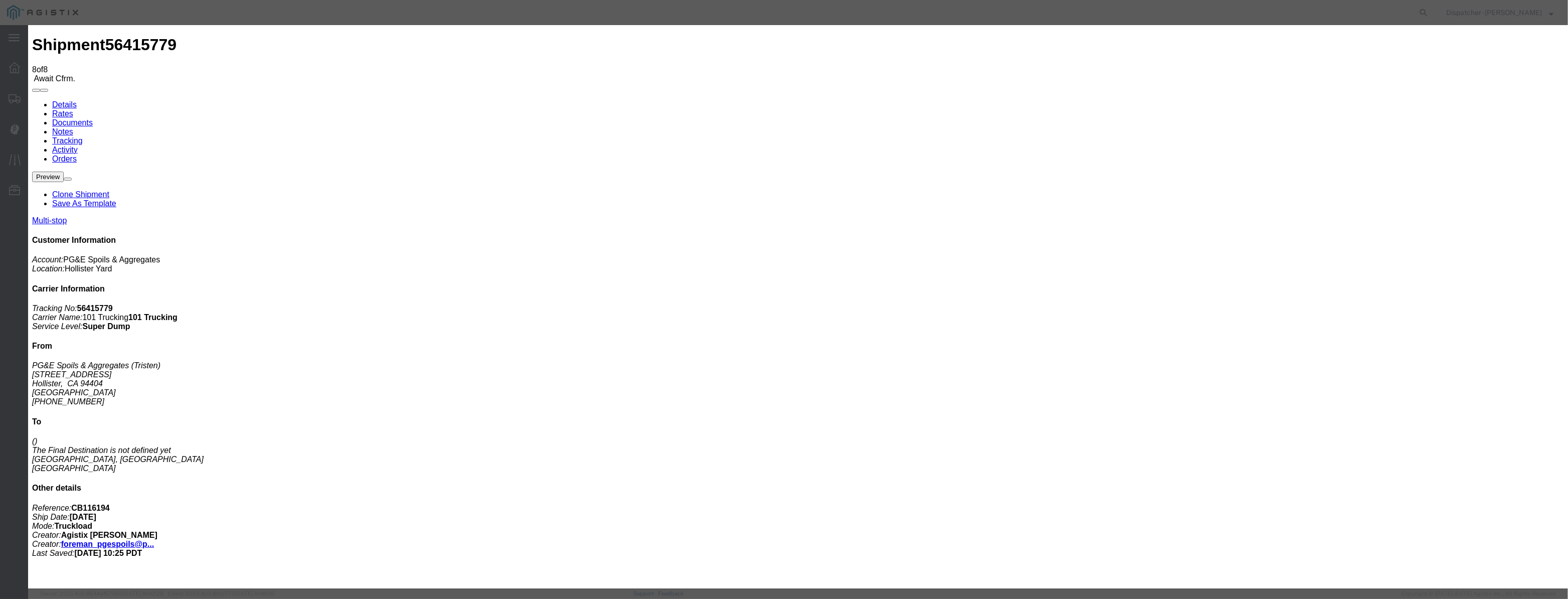
drag, startPoint x: 767, startPoint y: 124, endPoint x: 497, endPoint y: 175, distance: 274.8
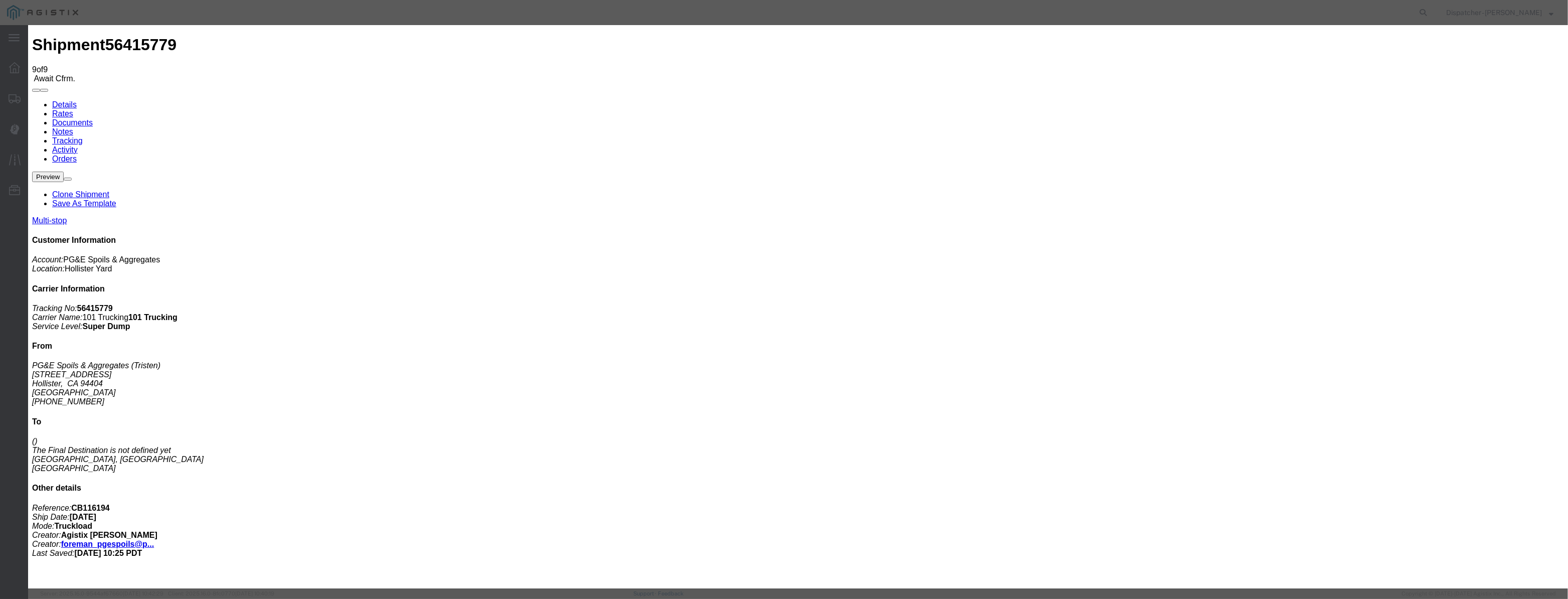
drag, startPoint x: 637, startPoint y: 117, endPoint x: 621, endPoint y: 135, distance: 24.1
drag, startPoint x: 634, startPoint y: 130, endPoint x: 650, endPoint y: 130, distance: 16.0
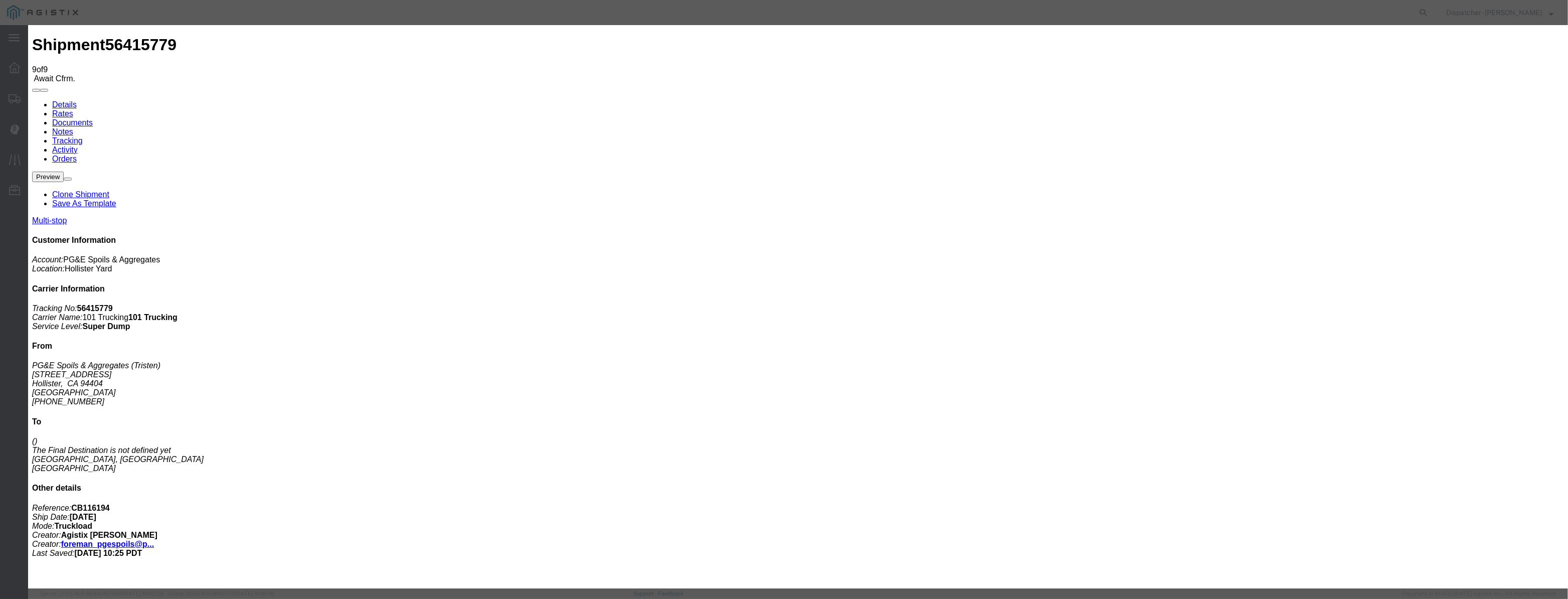
paste input "08/07/2025"
drag, startPoint x: 754, startPoint y: 144, endPoint x: 754, endPoint y: 152, distance: 8.0
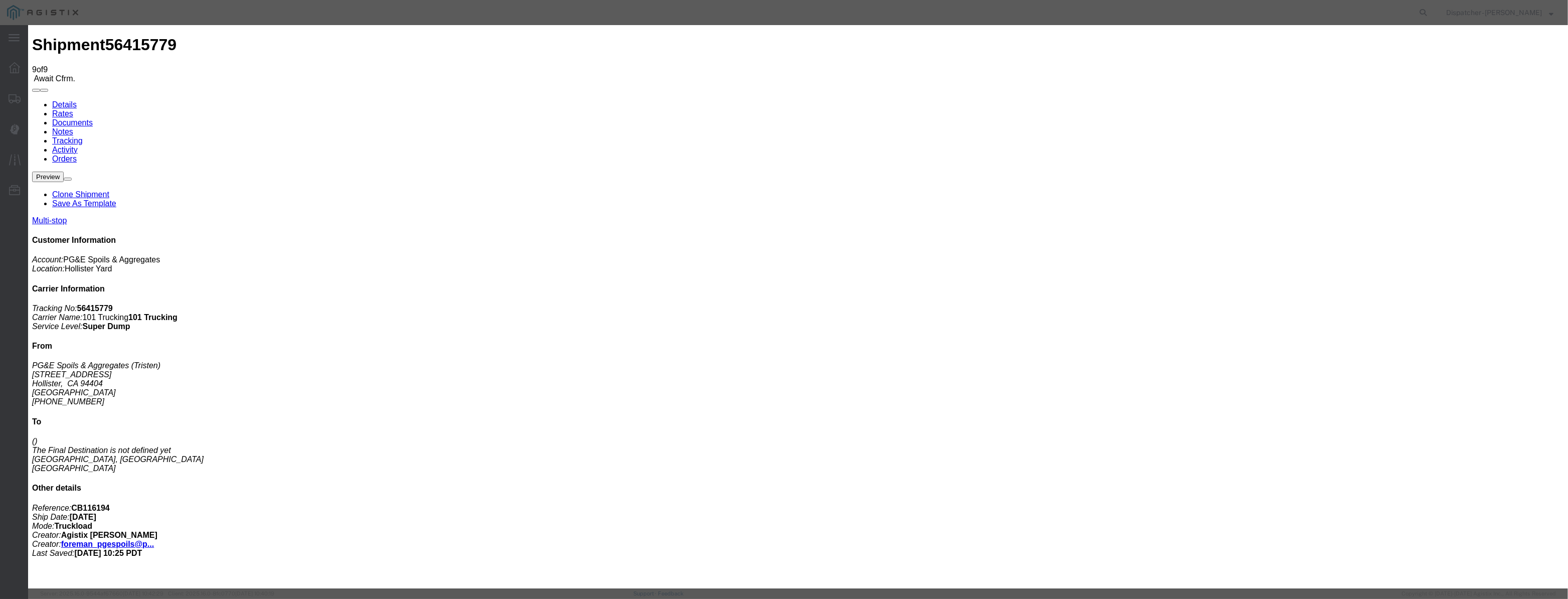
scroll to position [0, 0]
drag, startPoint x: 737, startPoint y: 149, endPoint x: 736, endPoint y: 155, distance: 6.1
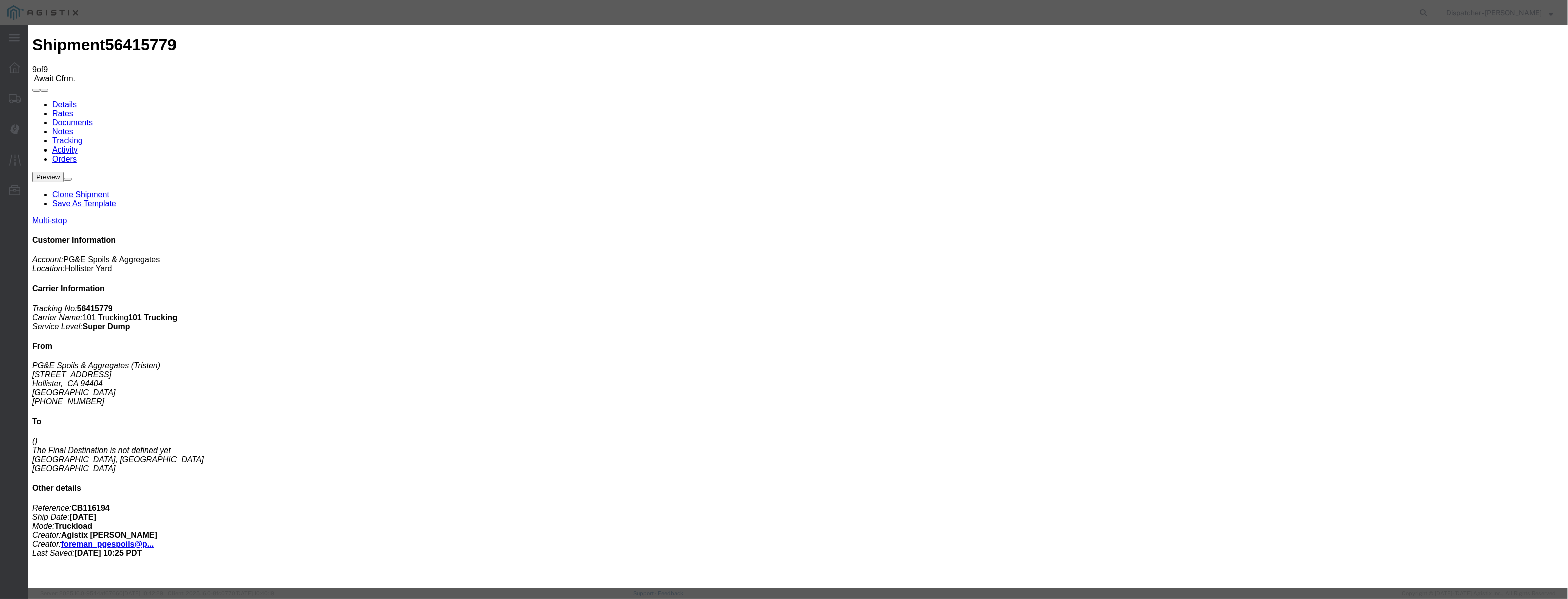
drag, startPoint x: 753, startPoint y: 131, endPoint x: 466, endPoint y: 152, distance: 287.8
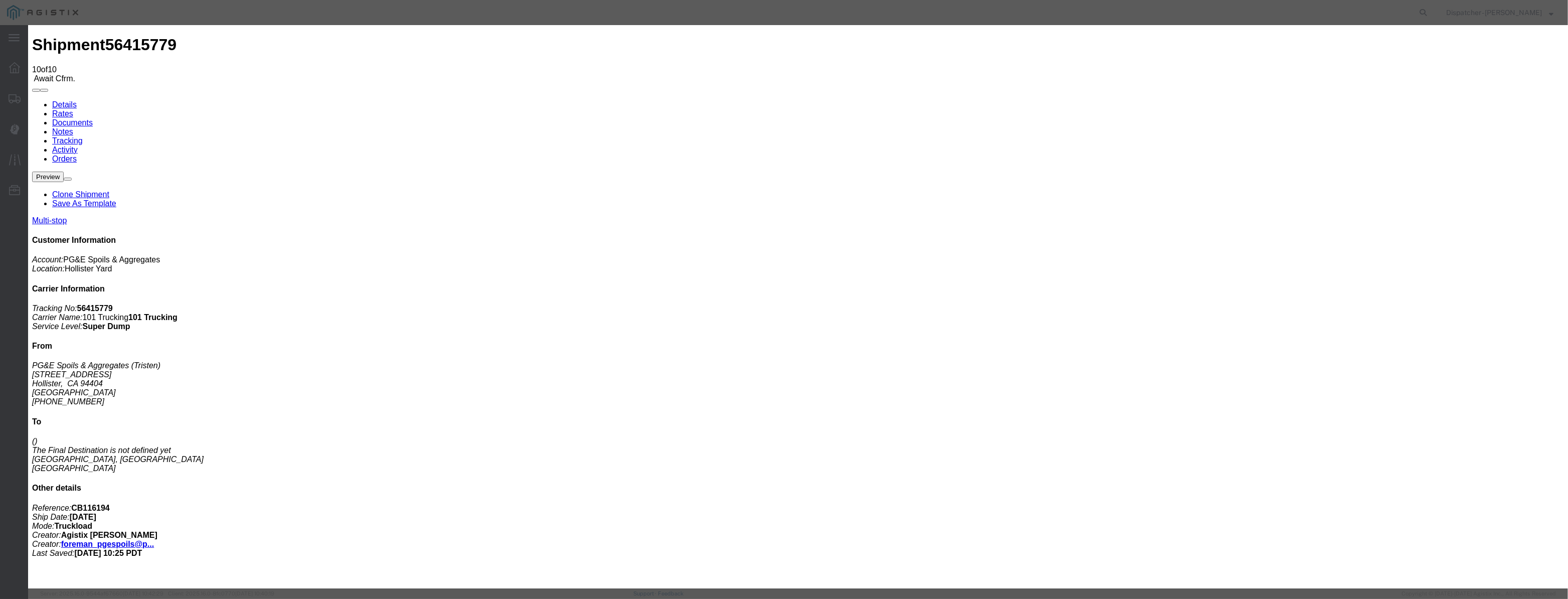
drag, startPoint x: 646, startPoint y: 124, endPoint x: 653, endPoint y: 107, distance: 18.4
drag, startPoint x: 653, startPoint y: 107, endPoint x: 647, endPoint y: 124, distance: 18.0
drag, startPoint x: 647, startPoint y: 124, endPoint x: 656, endPoint y: 122, distance: 9.2
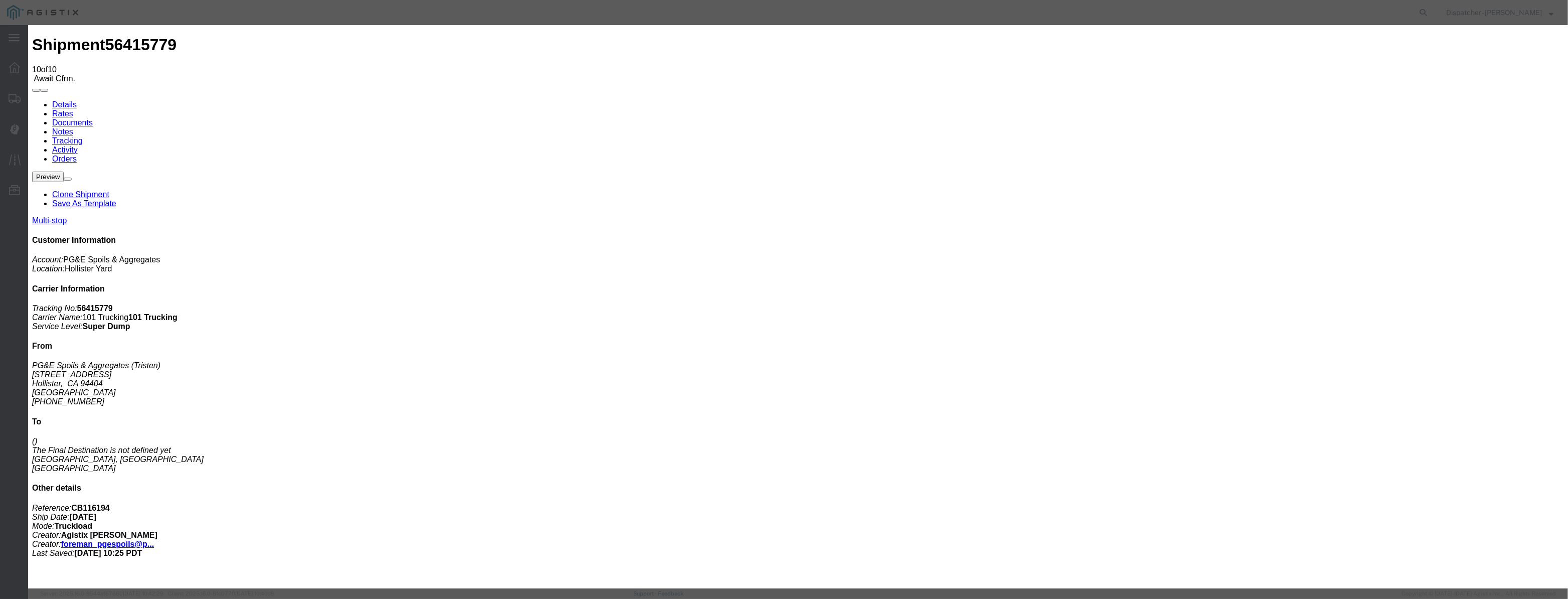
paste input "08/07/2025"
drag, startPoint x: 737, startPoint y: 141, endPoint x: 738, endPoint y: 147, distance: 6.1
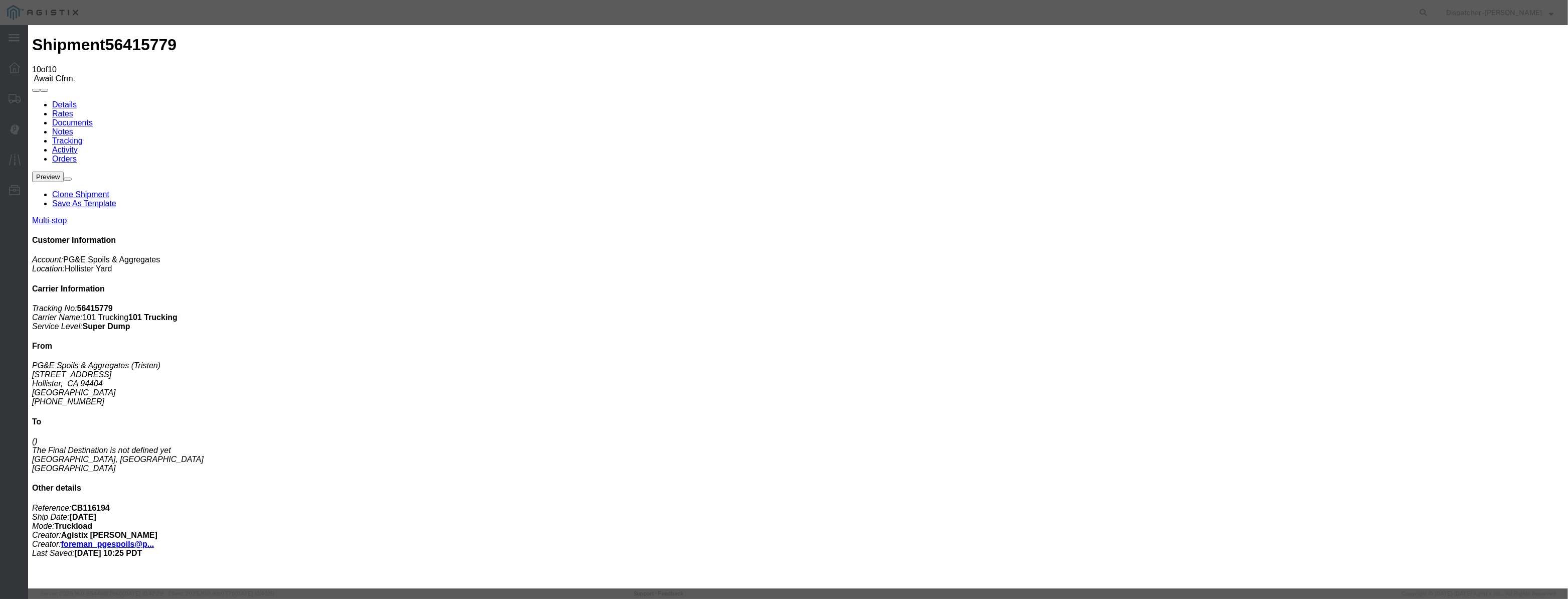
scroll to position [0, 0]
drag, startPoint x: 969, startPoint y: 128, endPoint x: 972, endPoint y: 133, distance: 5.8
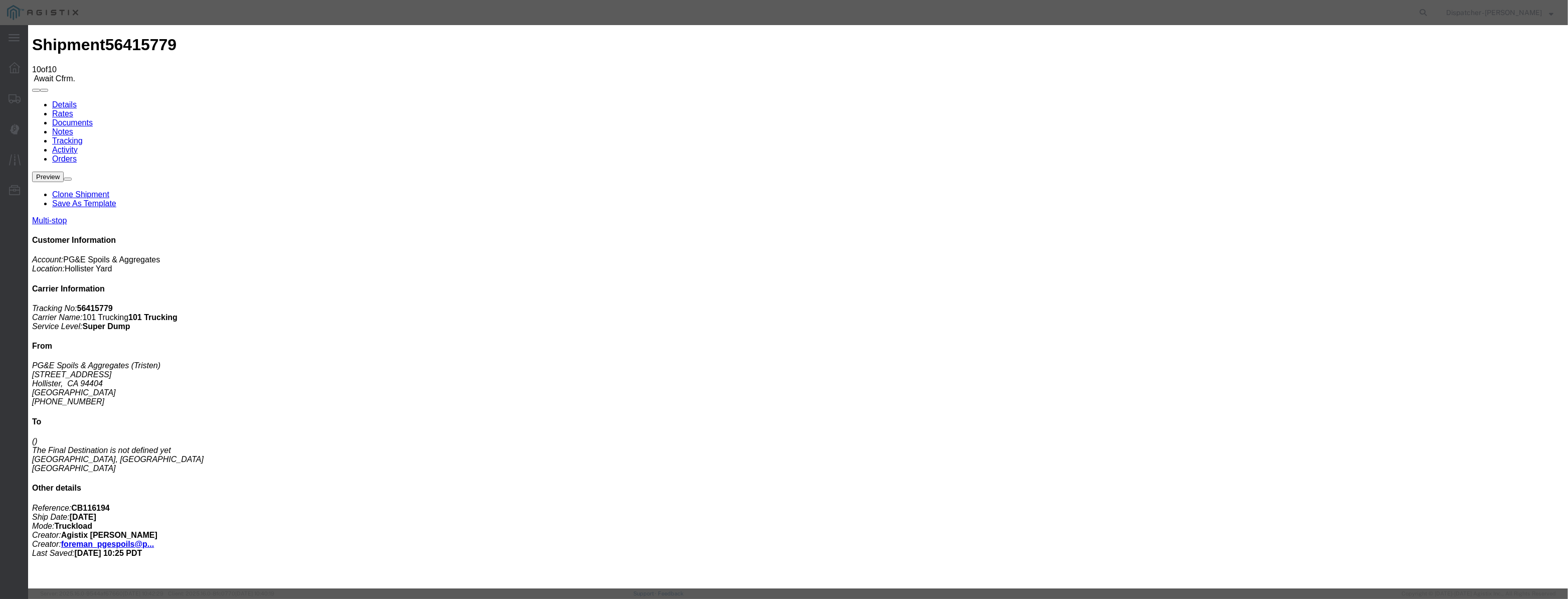
drag, startPoint x: 779, startPoint y: 124, endPoint x: 487, endPoint y: 186, distance: 298.5
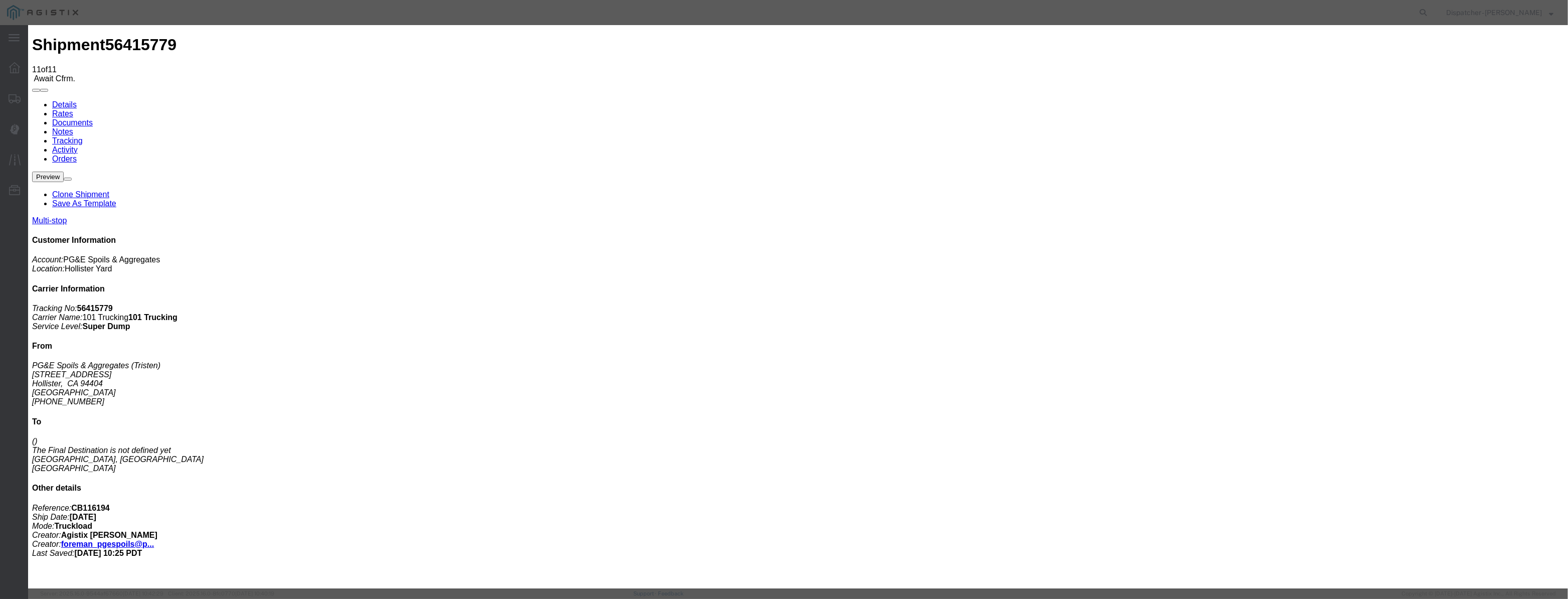
drag, startPoint x: 640, startPoint y: 140, endPoint x: 639, endPoint y: 100, distance: 40.0
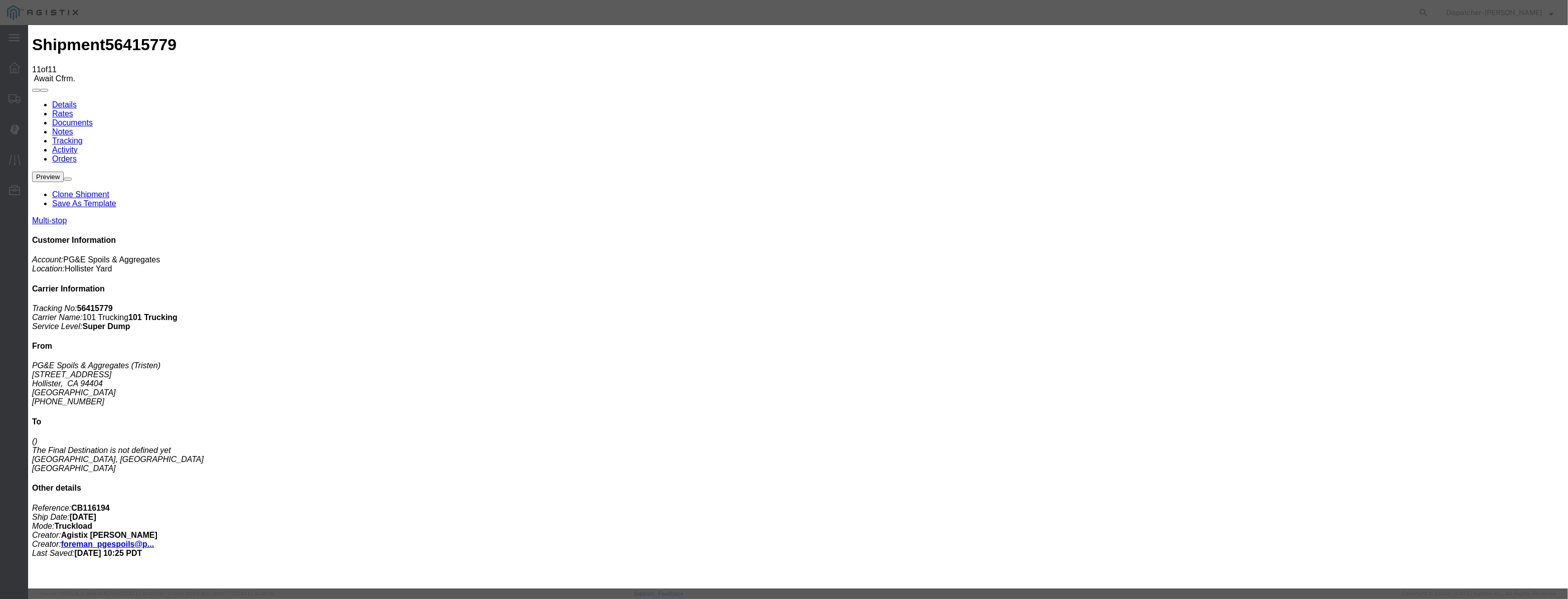
drag, startPoint x: 639, startPoint y: 125, endPoint x: 652, endPoint y: 127, distance: 13.2
paste input "08/07/2025"
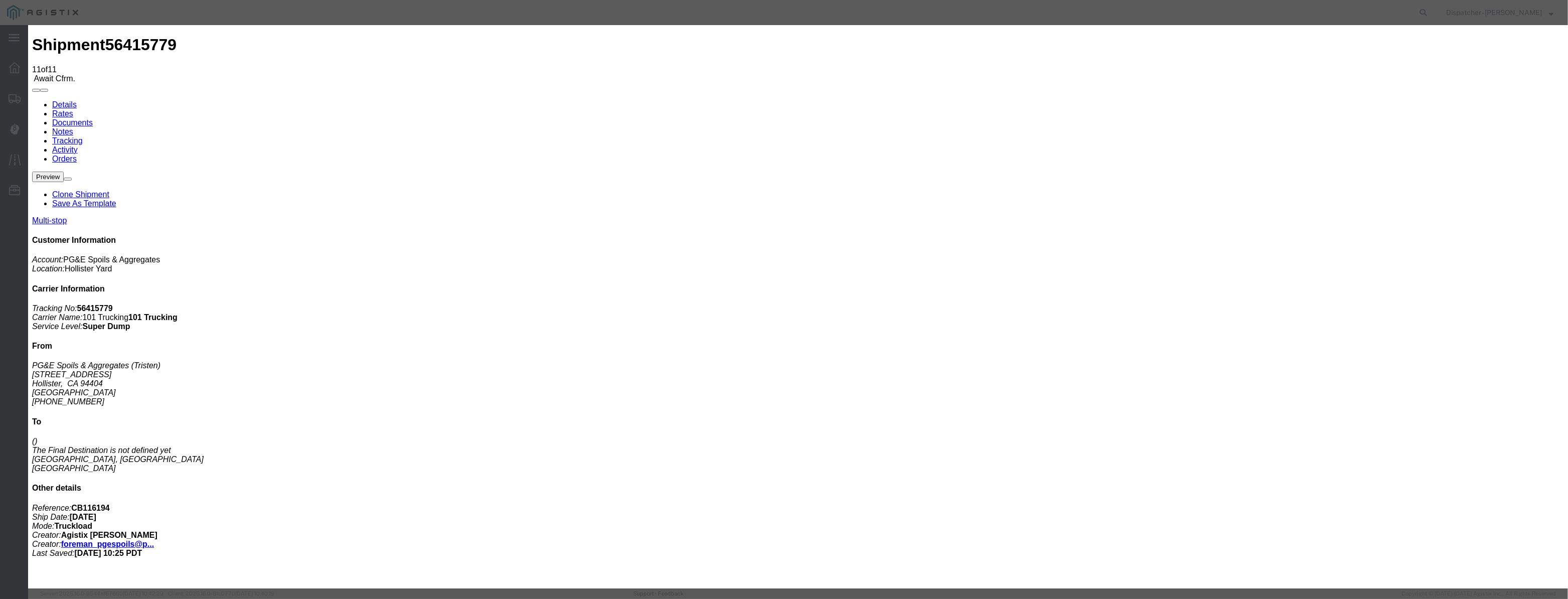
drag, startPoint x: 775, startPoint y: 119, endPoint x: 533, endPoint y: 172, distance: 247.7
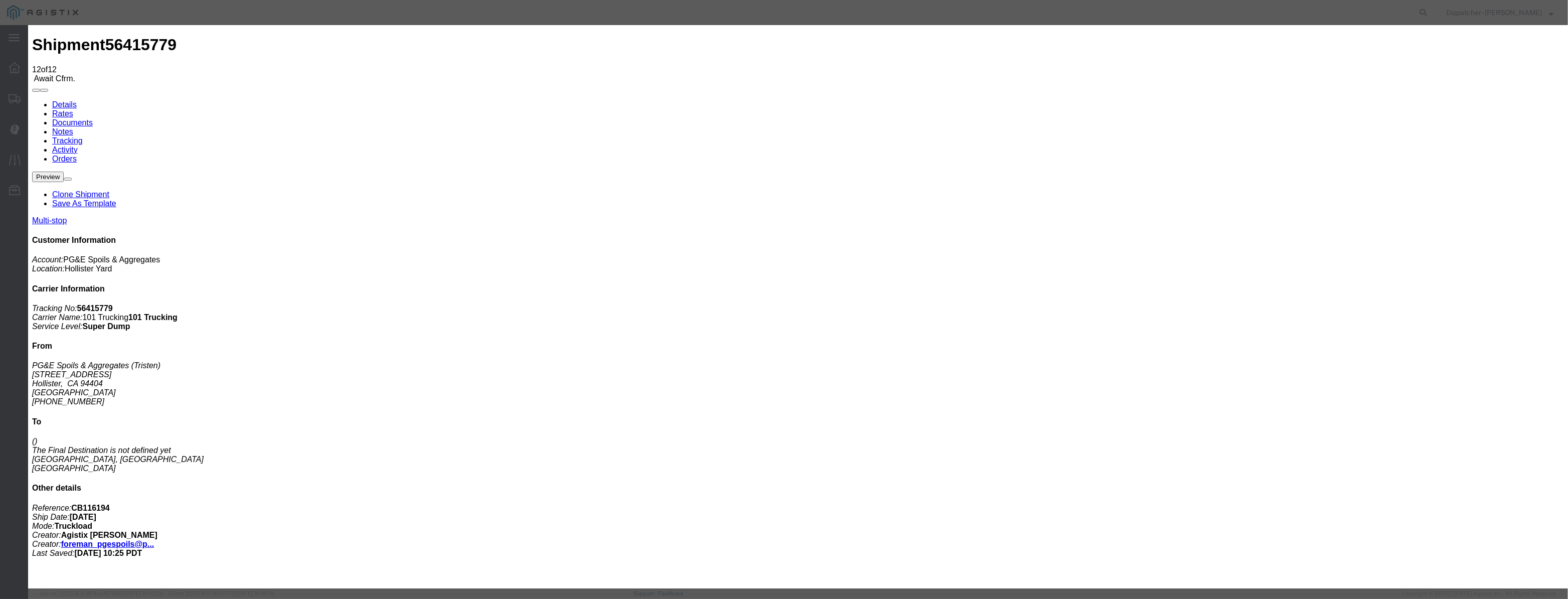
drag, startPoint x: 619, startPoint y: 114, endPoint x: 619, endPoint y: 122, distance: 8.0
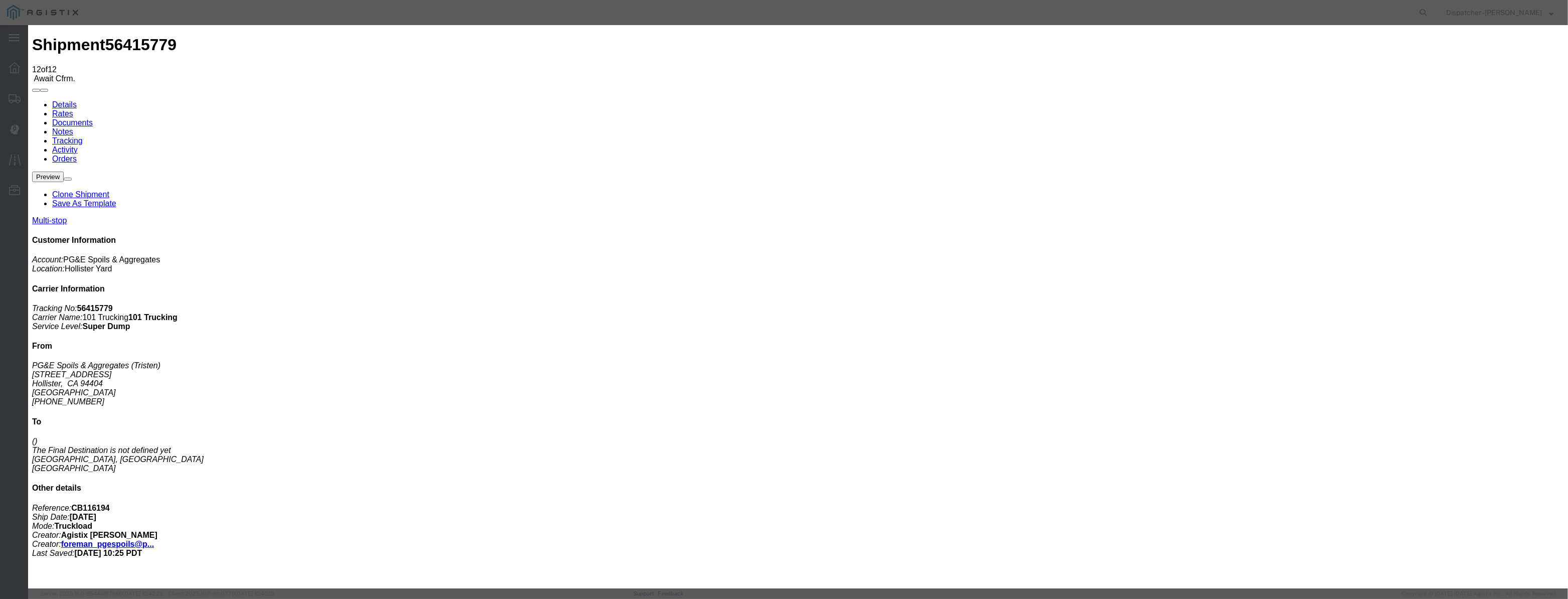
paste input "08/07/2025"
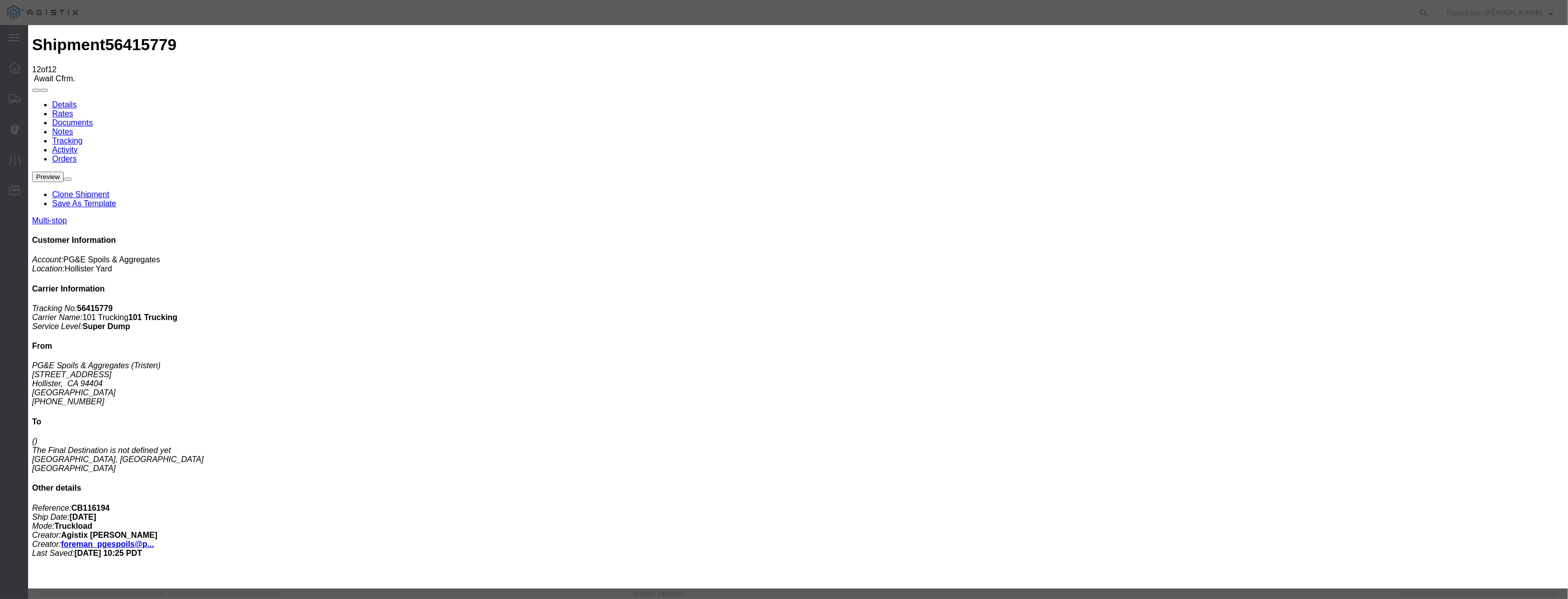
drag, startPoint x: 924, startPoint y: 127, endPoint x: 924, endPoint y: 132, distance: 5.0
drag, startPoint x: 767, startPoint y: 129, endPoint x: 511, endPoint y: 172, distance: 259.6
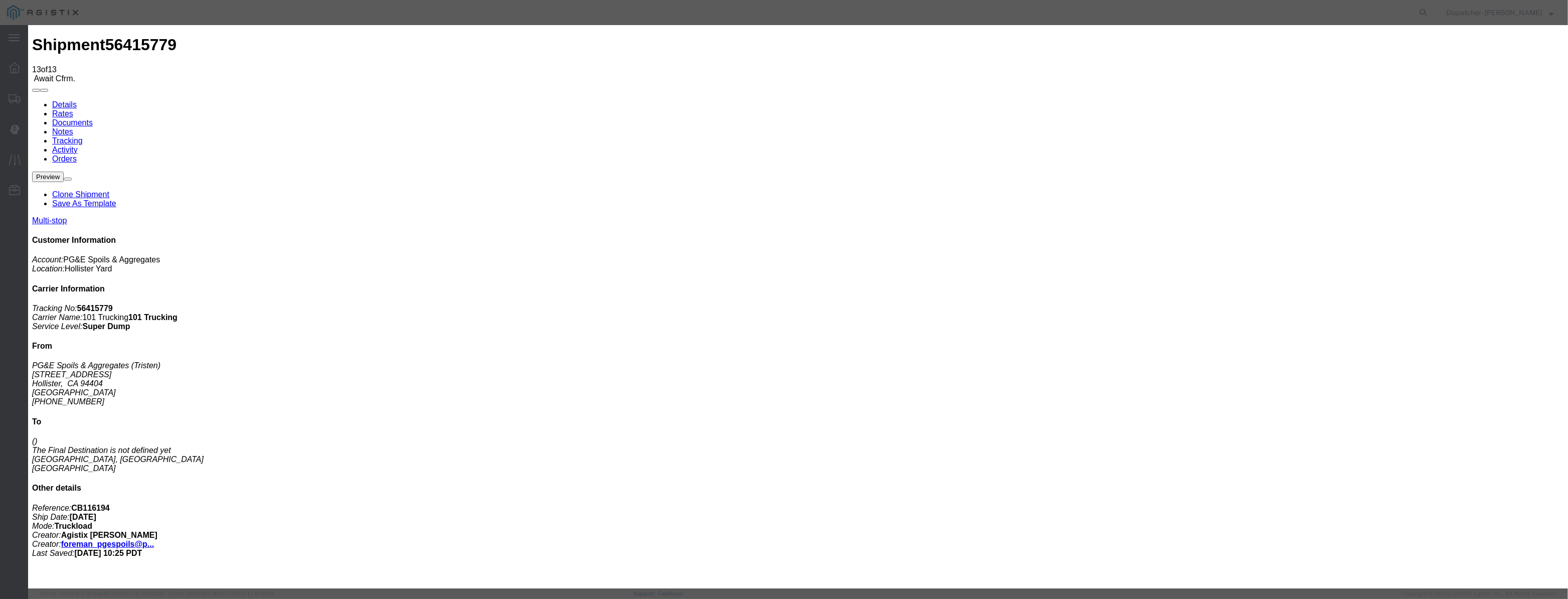
drag, startPoint x: 652, startPoint y: 124, endPoint x: 646, endPoint y: 119, distance: 7.8
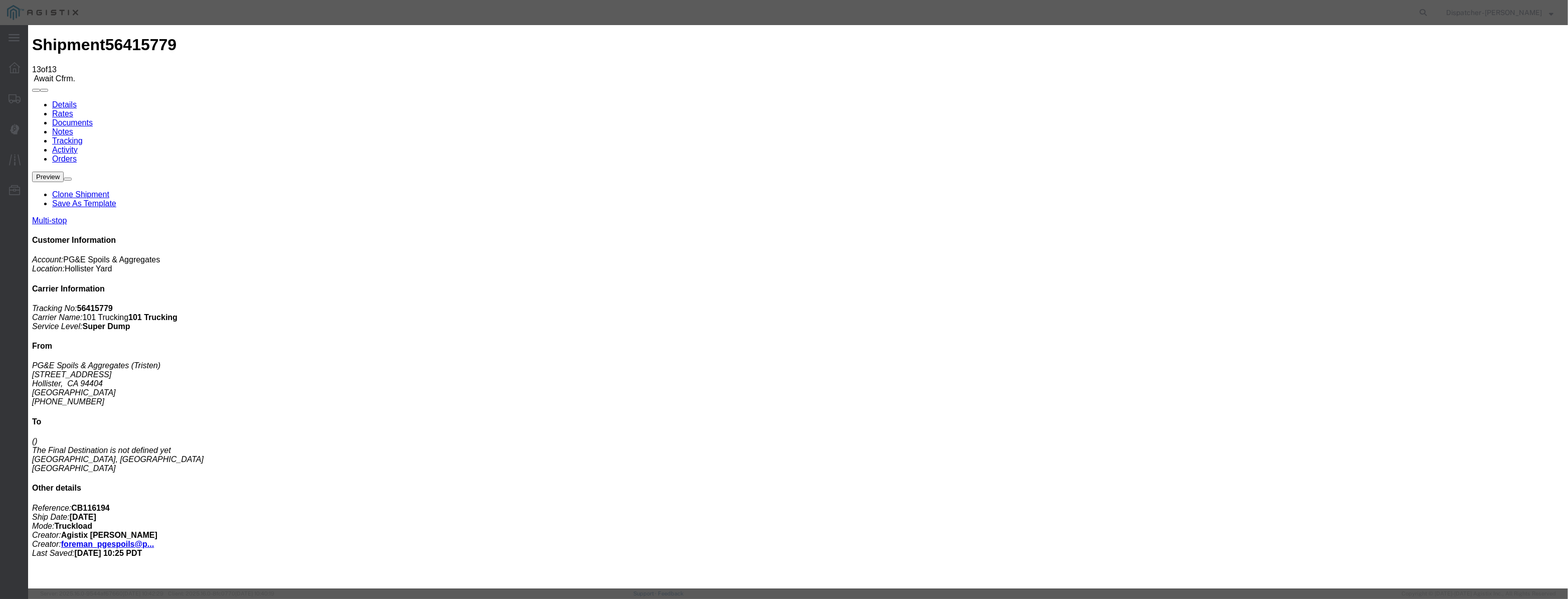
paste input "08/07/2025"
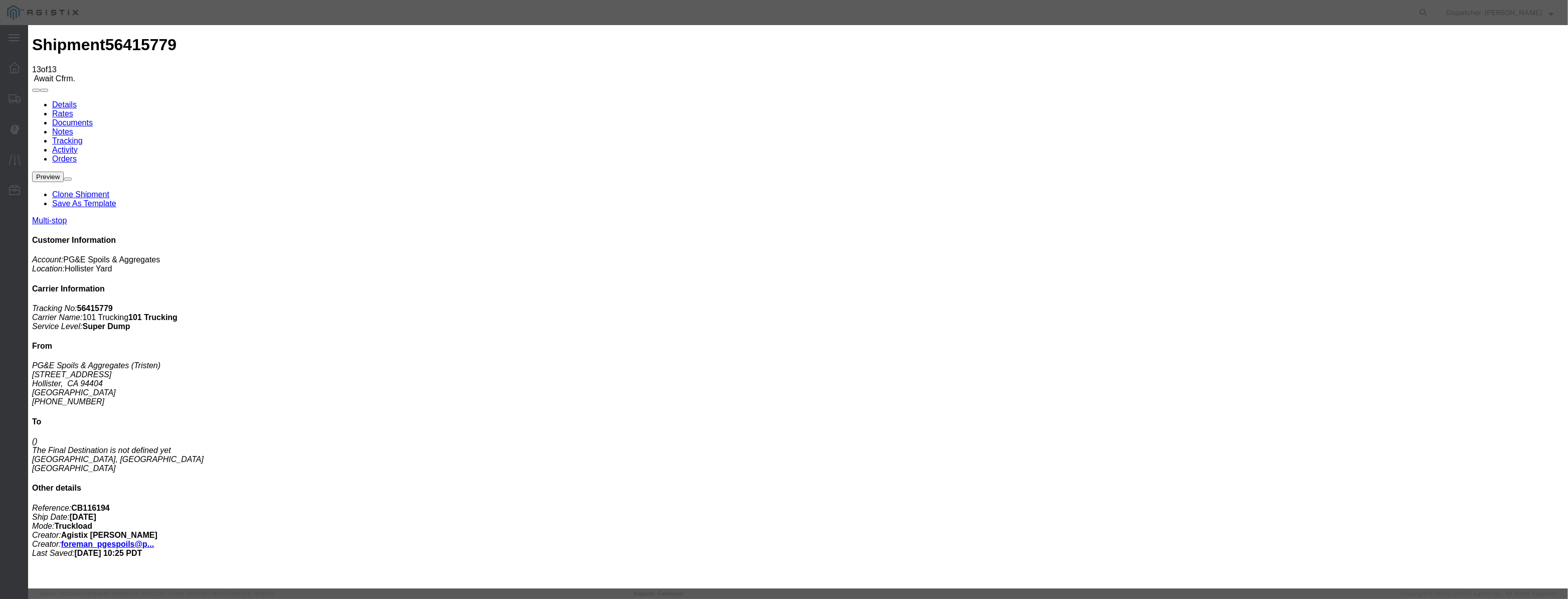
drag, startPoint x: 737, startPoint y: 135, endPoint x: 413, endPoint y: 216, distance: 334.0
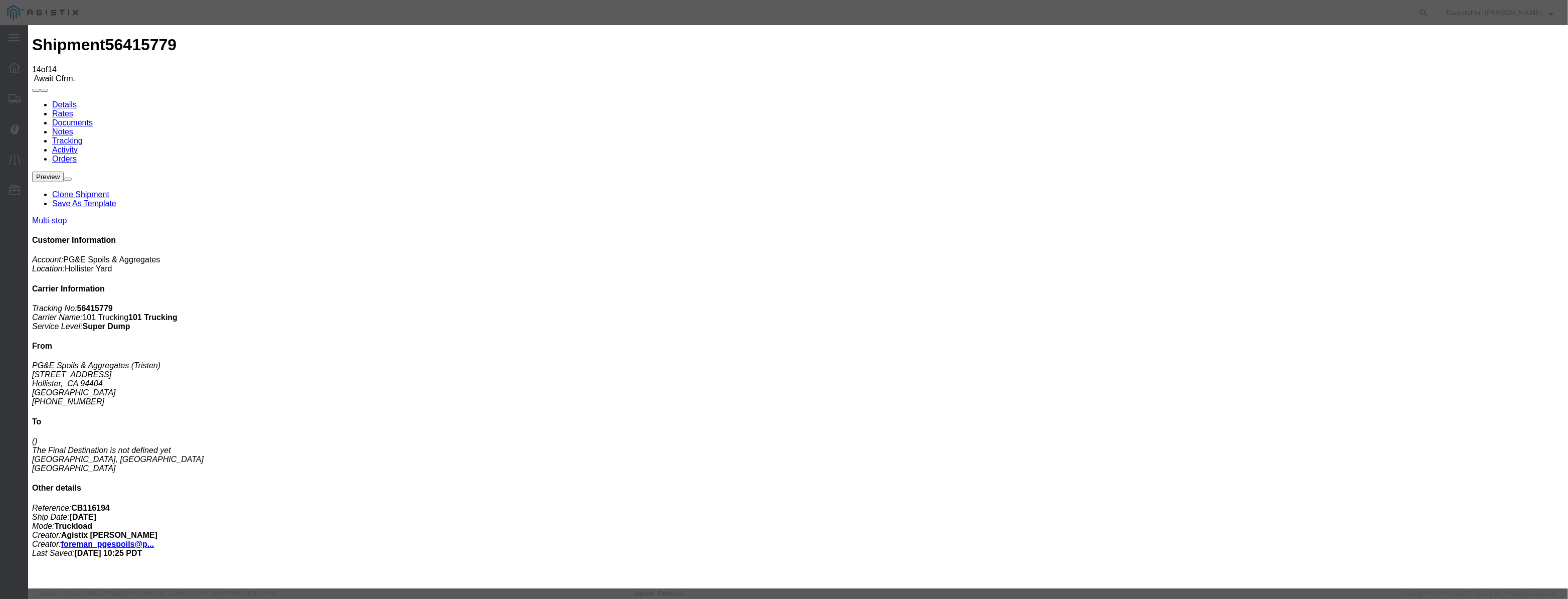
drag, startPoint x: 664, startPoint y: 114, endPoint x: 640, endPoint y: 127, distance: 27.3
drag, startPoint x: 642, startPoint y: 125, endPoint x: 679, endPoint y: 132, distance: 37.7
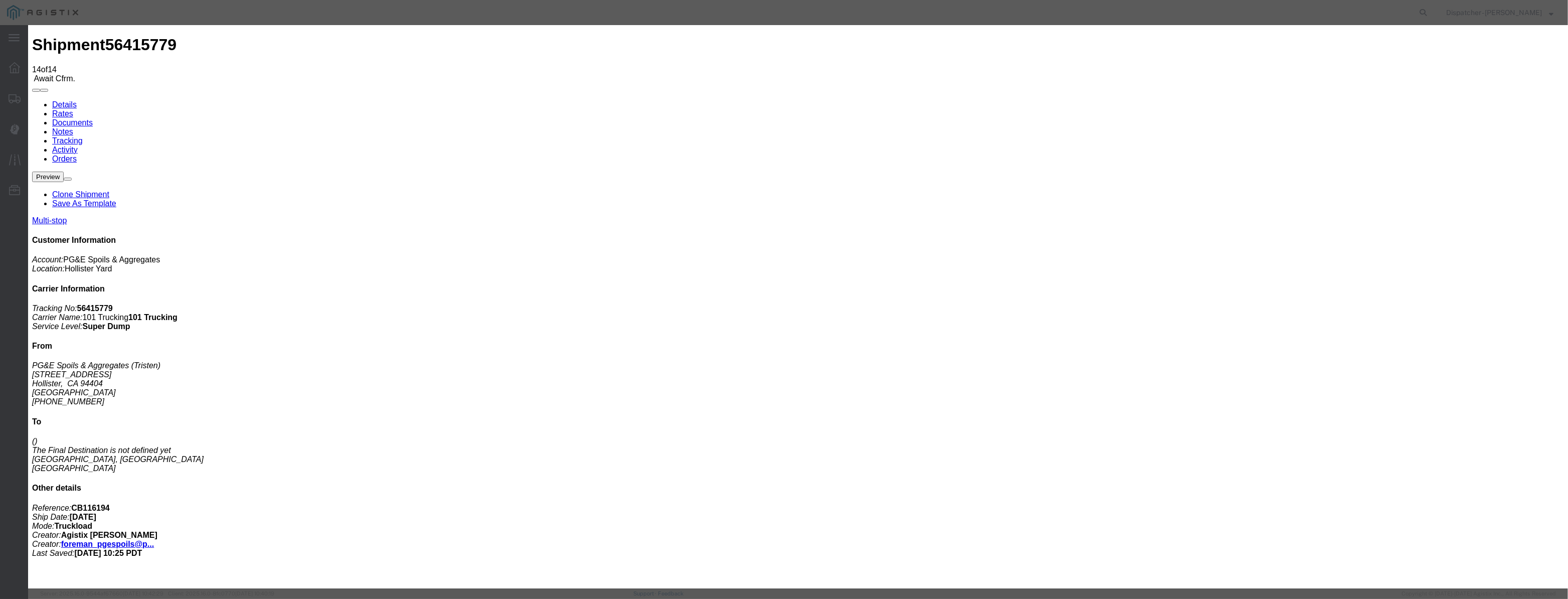
paste input "08/07/2025"
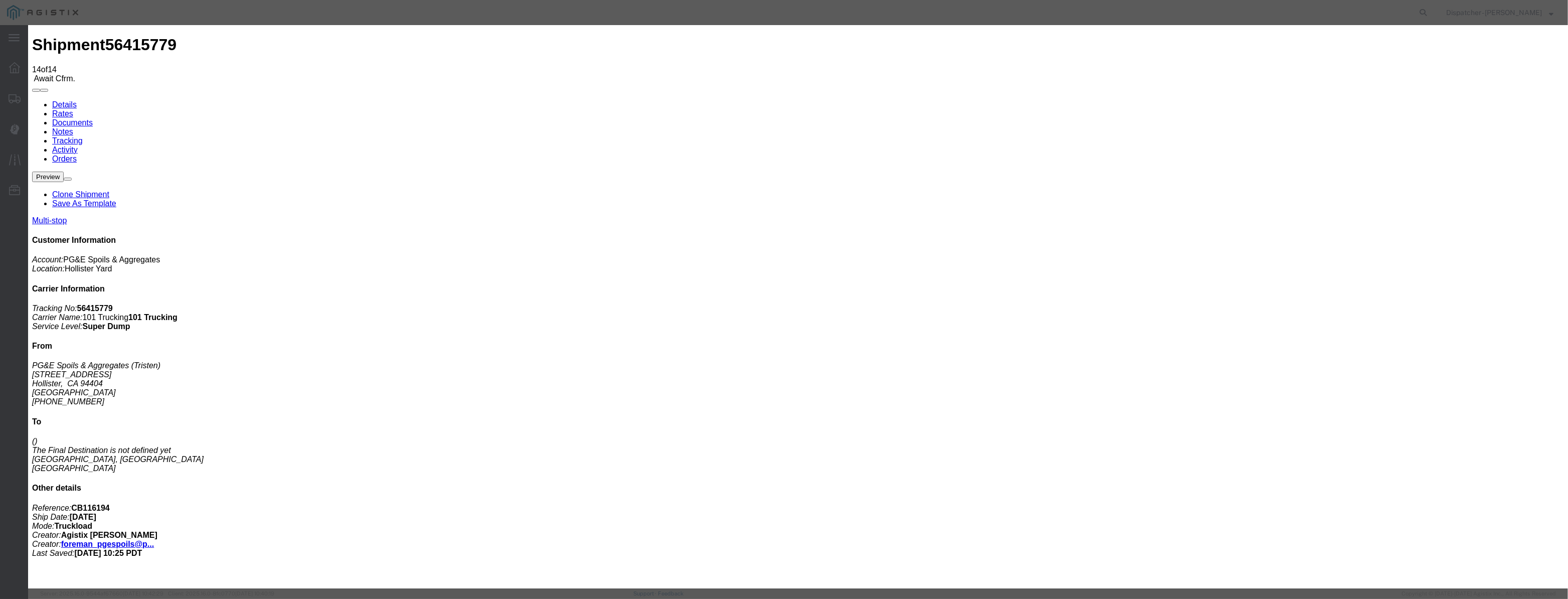
drag, startPoint x: 964, startPoint y: 122, endPoint x: 957, endPoint y: 133, distance: 13.0
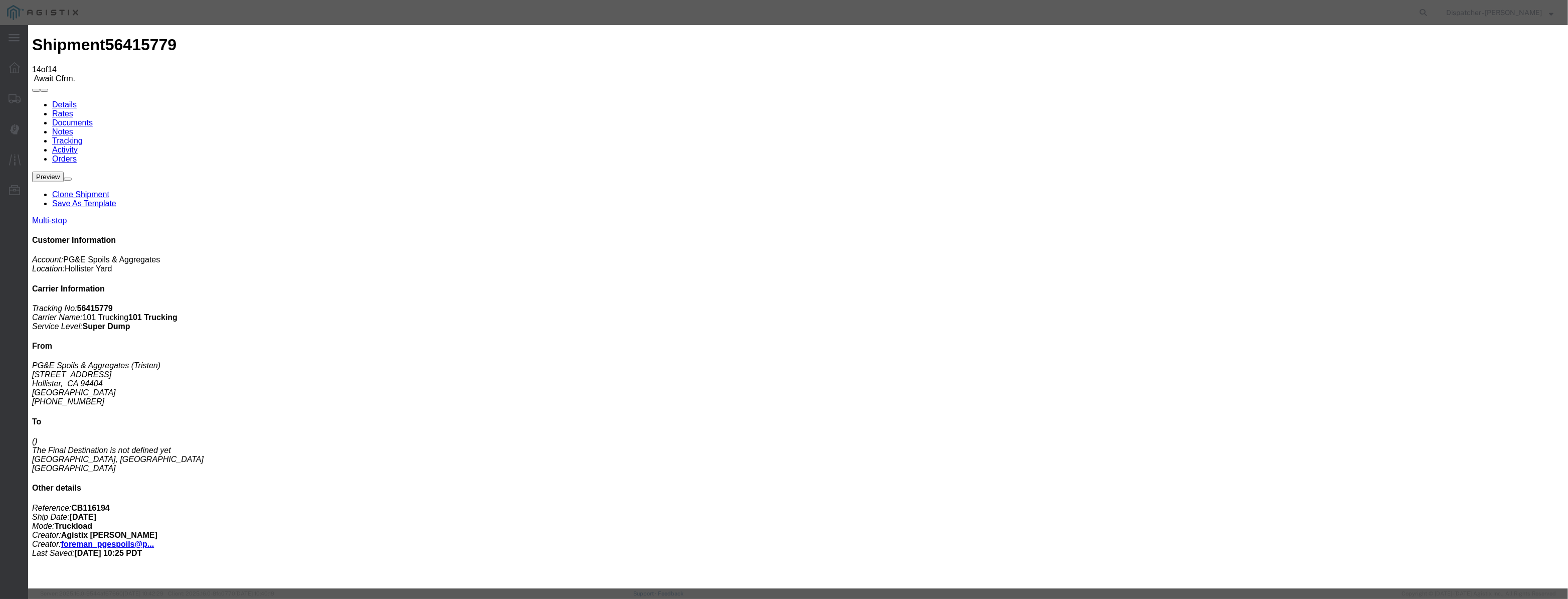
drag, startPoint x: 766, startPoint y: 125, endPoint x: 574, endPoint y: 145, distance: 193.0
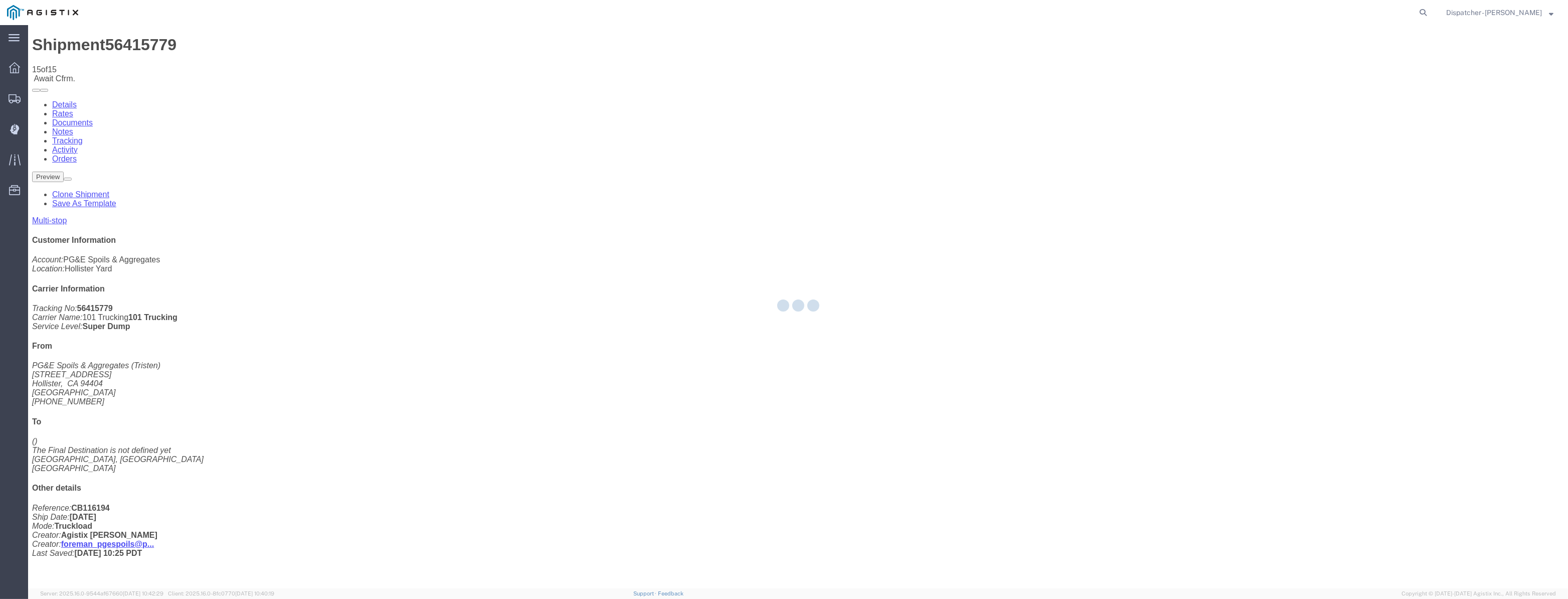
click at [1337, 96] on div at bounding box center [798, 306] width 1540 height 563
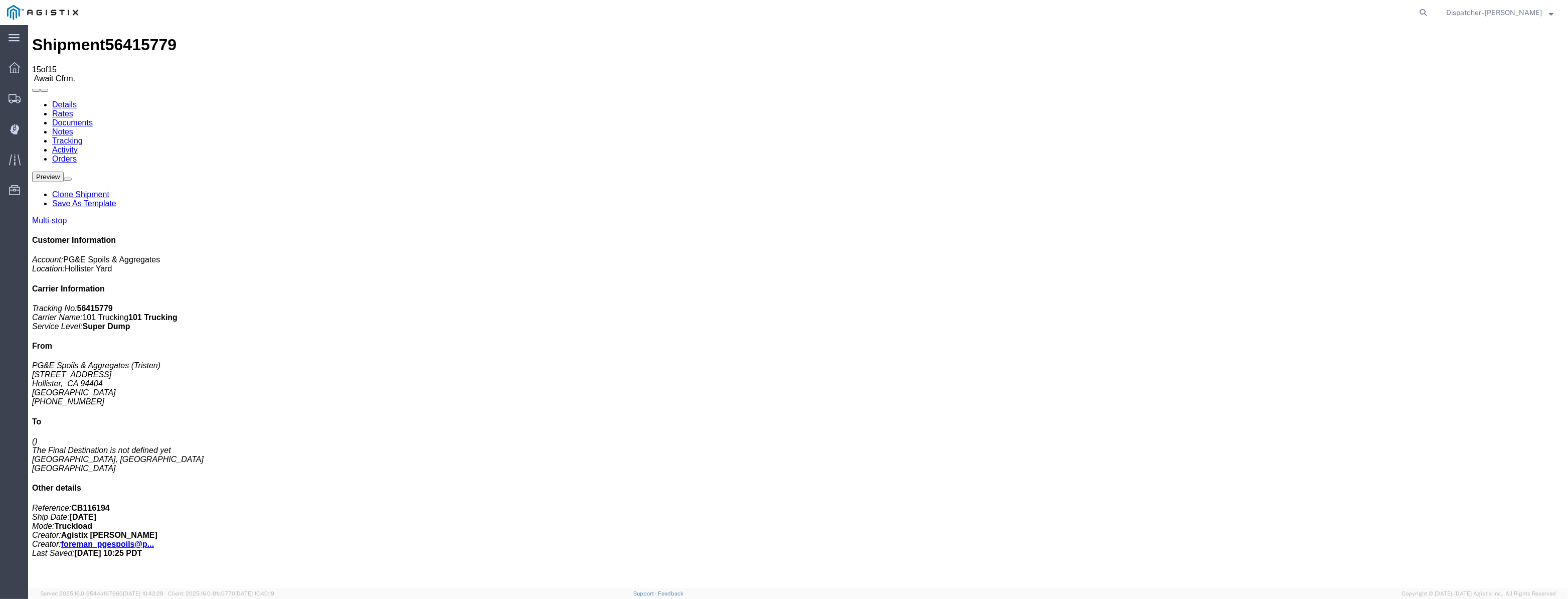
drag, startPoint x: 1365, startPoint y: 120, endPoint x: 1336, endPoint y: 95, distance: 38.3
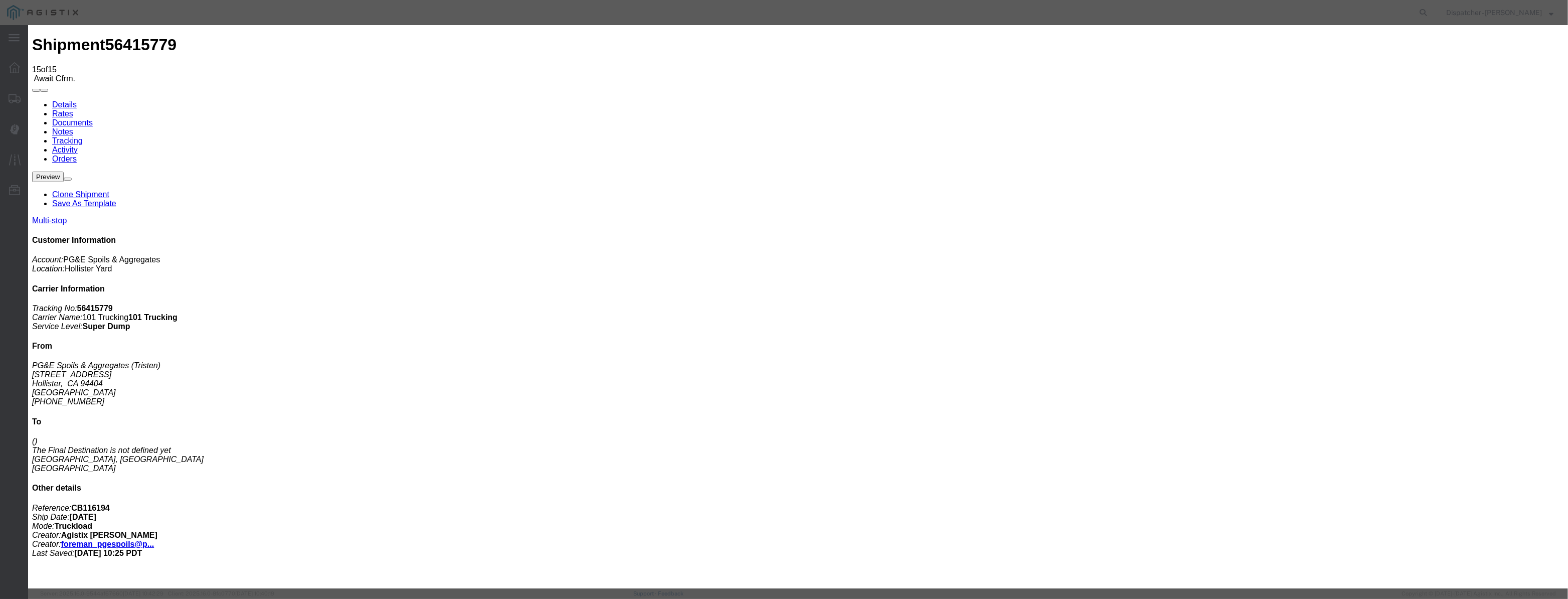
drag, startPoint x: 629, startPoint y: 129, endPoint x: 635, endPoint y: 107, distance: 22.8
drag, startPoint x: 635, startPoint y: 107, endPoint x: 635, endPoint y: 125, distance: 18.0
drag, startPoint x: 640, startPoint y: 127, endPoint x: 667, endPoint y: 133, distance: 27.7
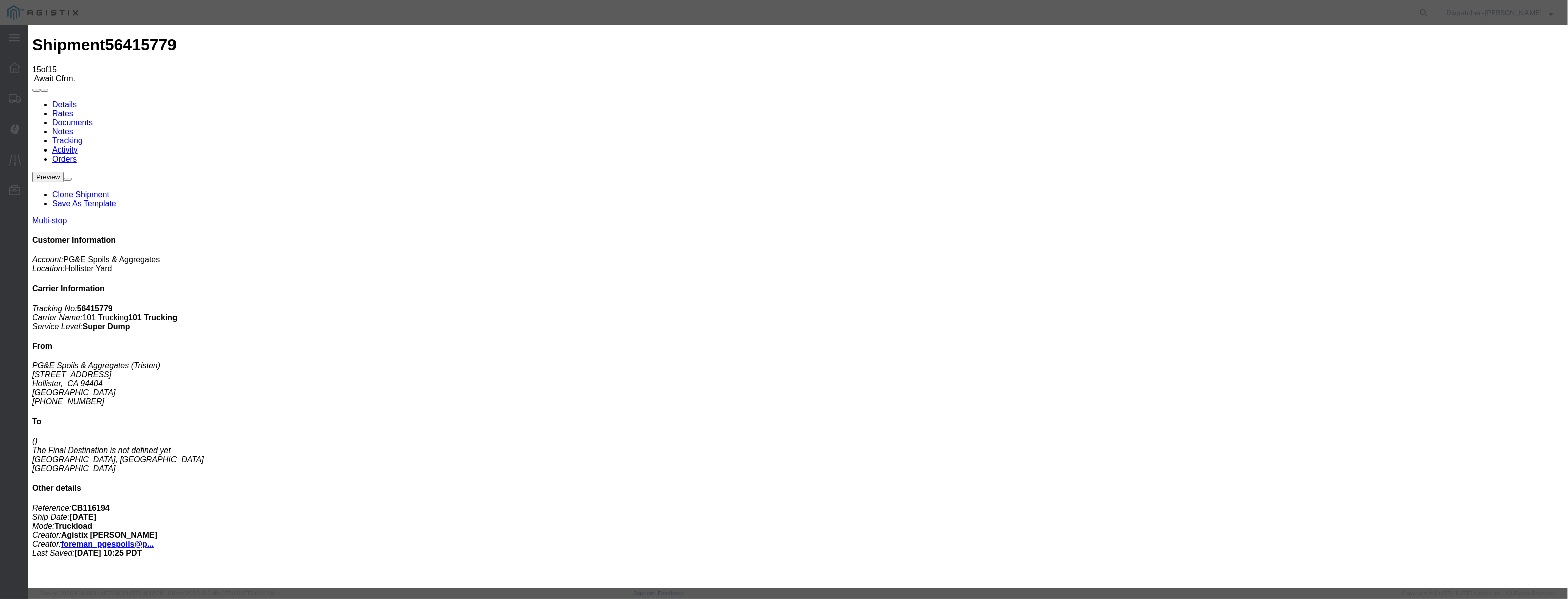
paste input "08/07/2025"
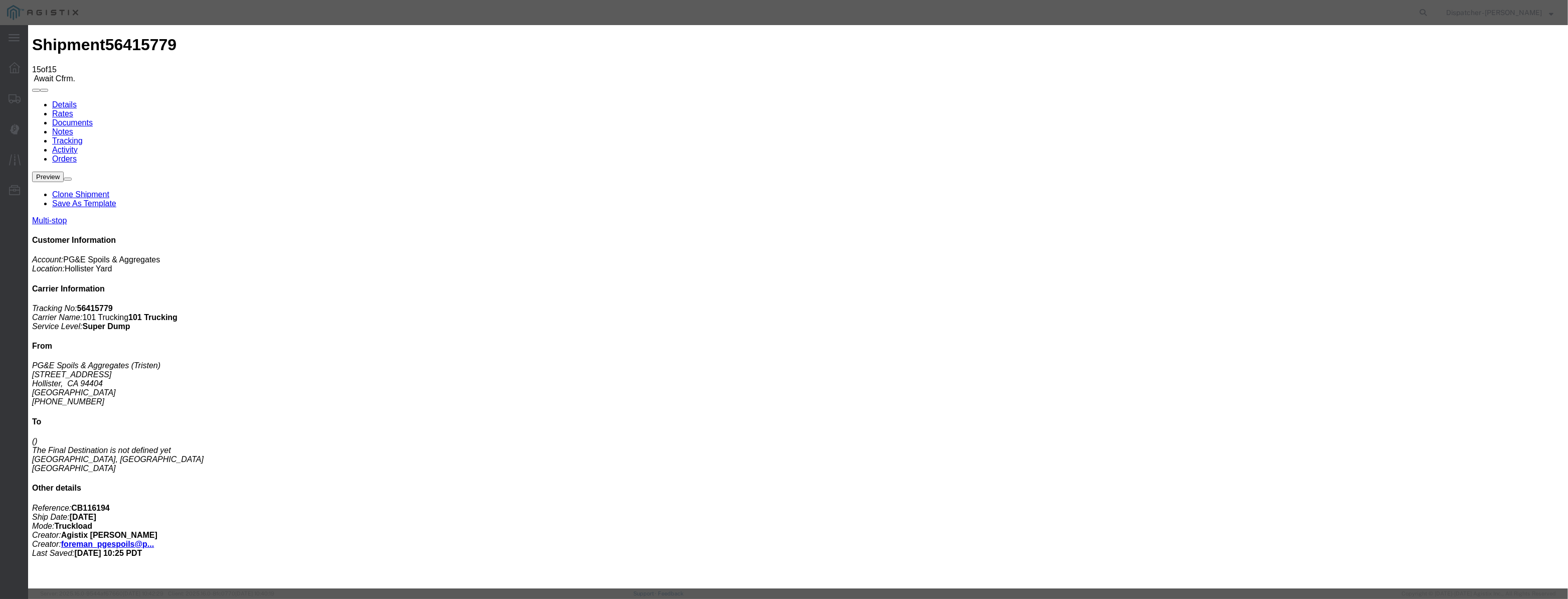
drag, startPoint x: 753, startPoint y: 145, endPoint x: 748, endPoint y: 152, distance: 8.6
drag, startPoint x: 948, startPoint y: 118, endPoint x: 945, endPoint y: 130, distance: 12.4
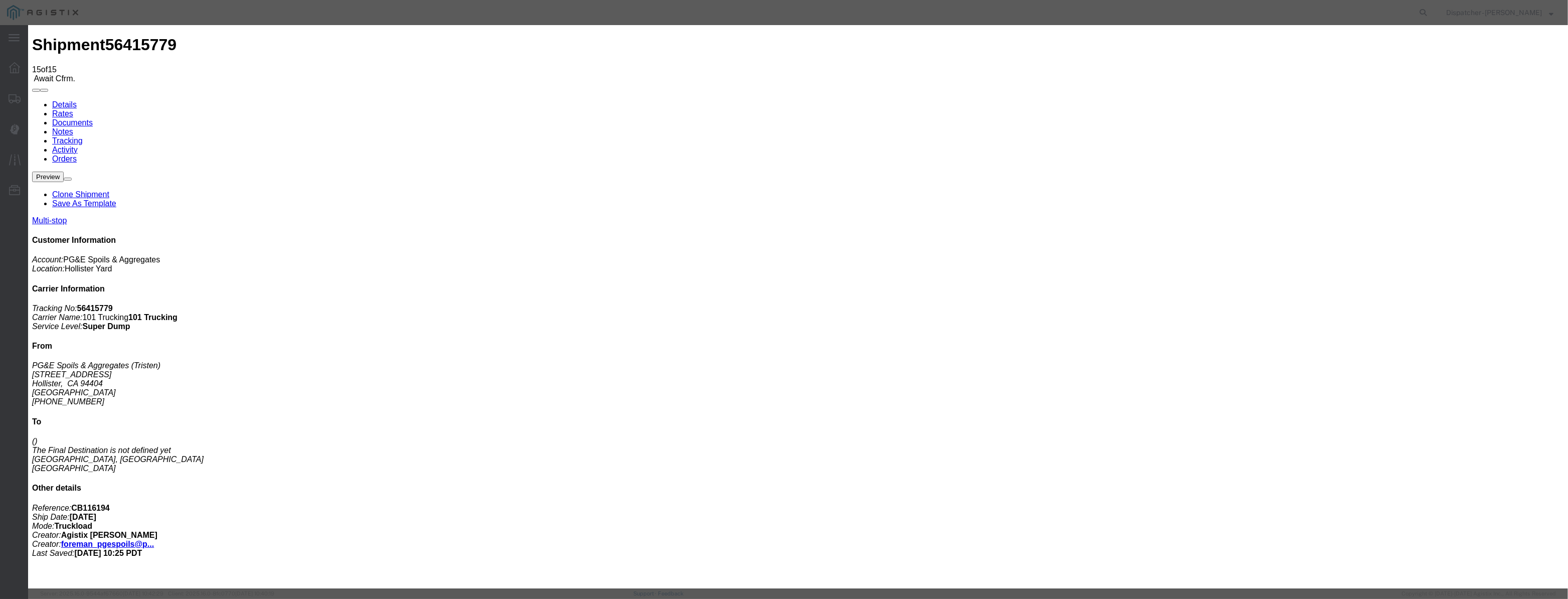
drag, startPoint x: 751, startPoint y: 127, endPoint x: 416, endPoint y: 170, distance: 337.7
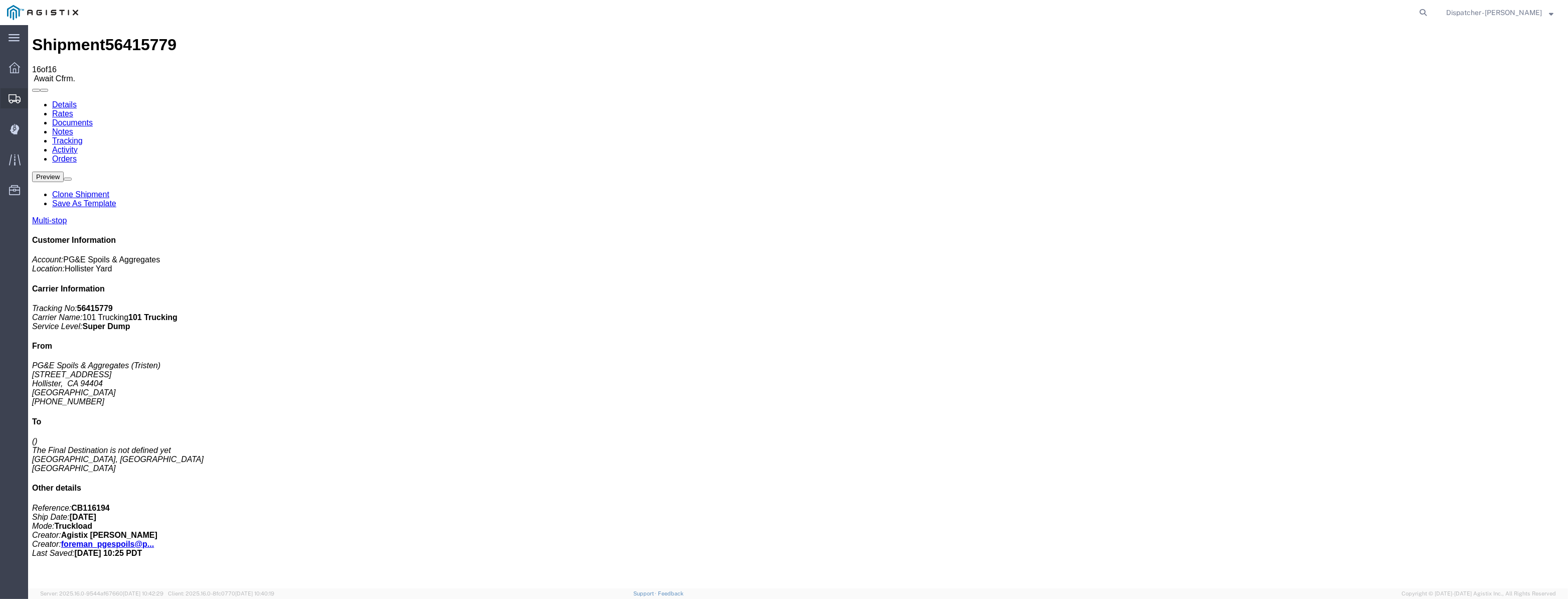
click at [11, 107] on div at bounding box center [15, 98] width 28 height 20
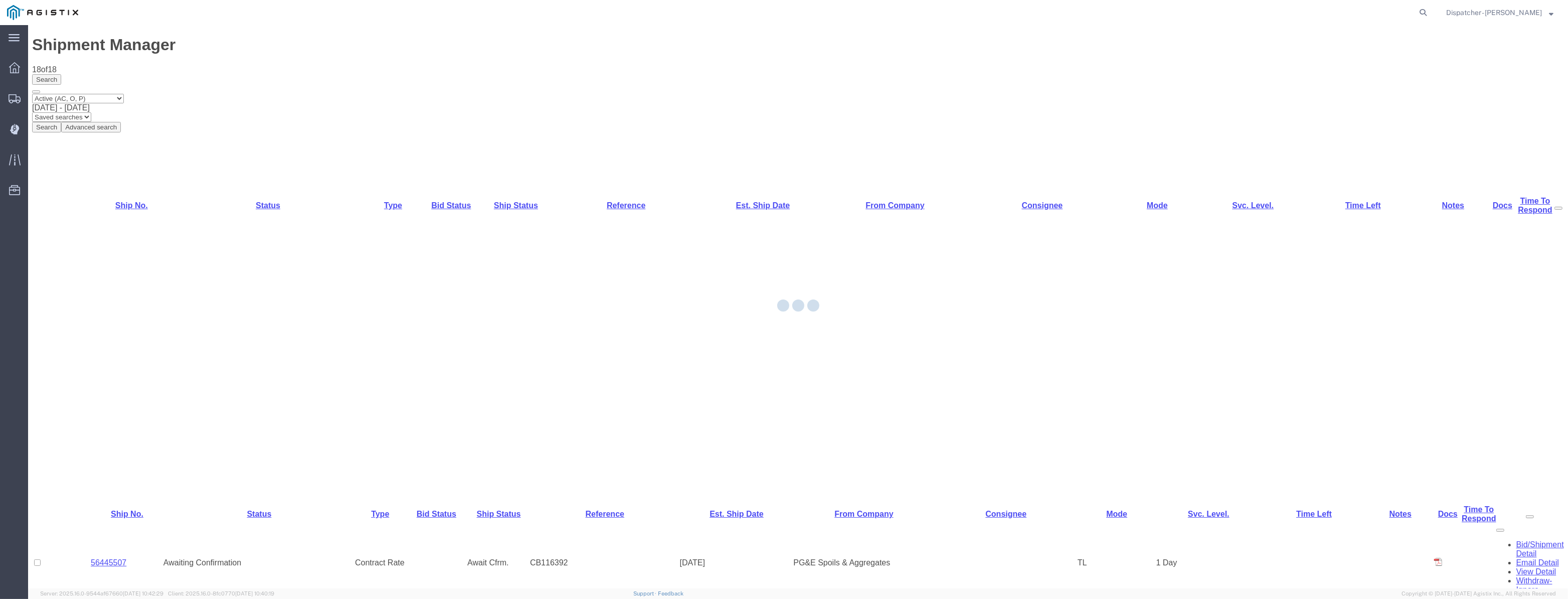
click at [118, 283] on div at bounding box center [798, 306] width 1540 height 563
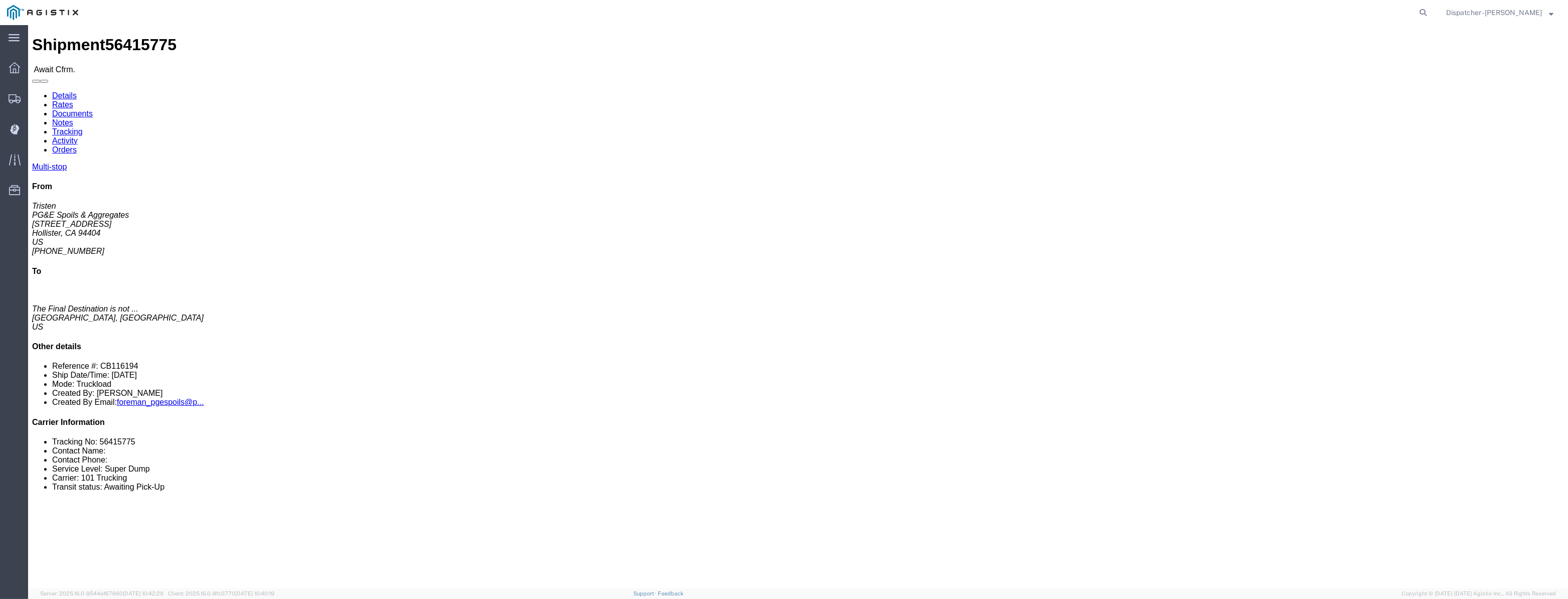
click link "Tracking"
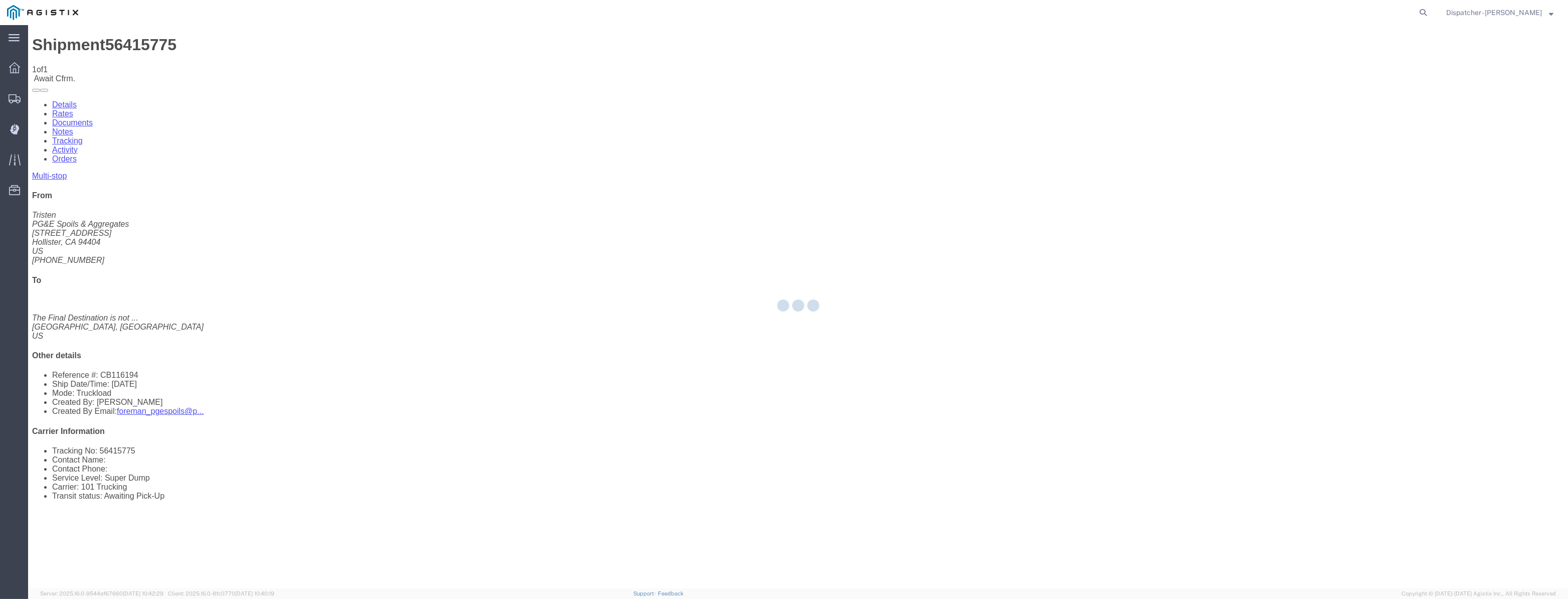
click at [1294, 98] on div at bounding box center [798, 306] width 1540 height 563
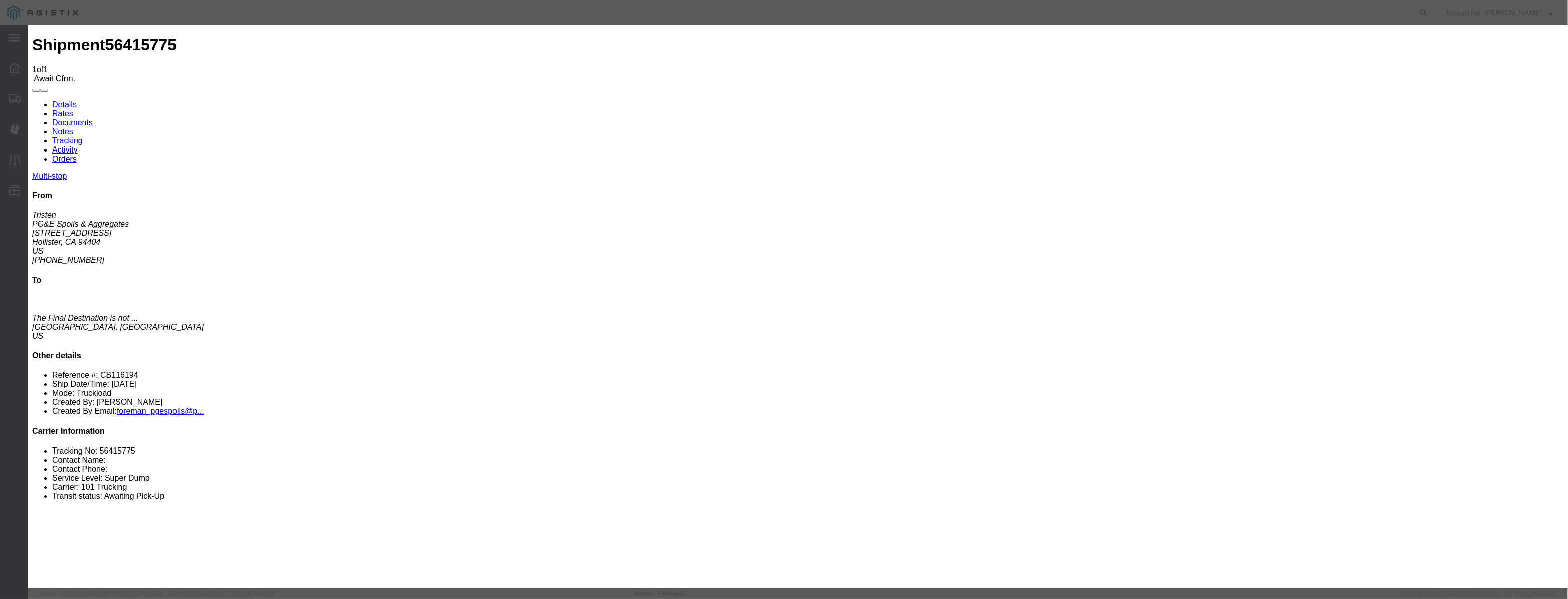
drag, startPoint x: 636, startPoint y: 124, endPoint x: 637, endPoint y: 110, distance: 14.0
drag, startPoint x: 637, startPoint y: 107, endPoint x: 637, endPoint y: 126, distance: 19.0
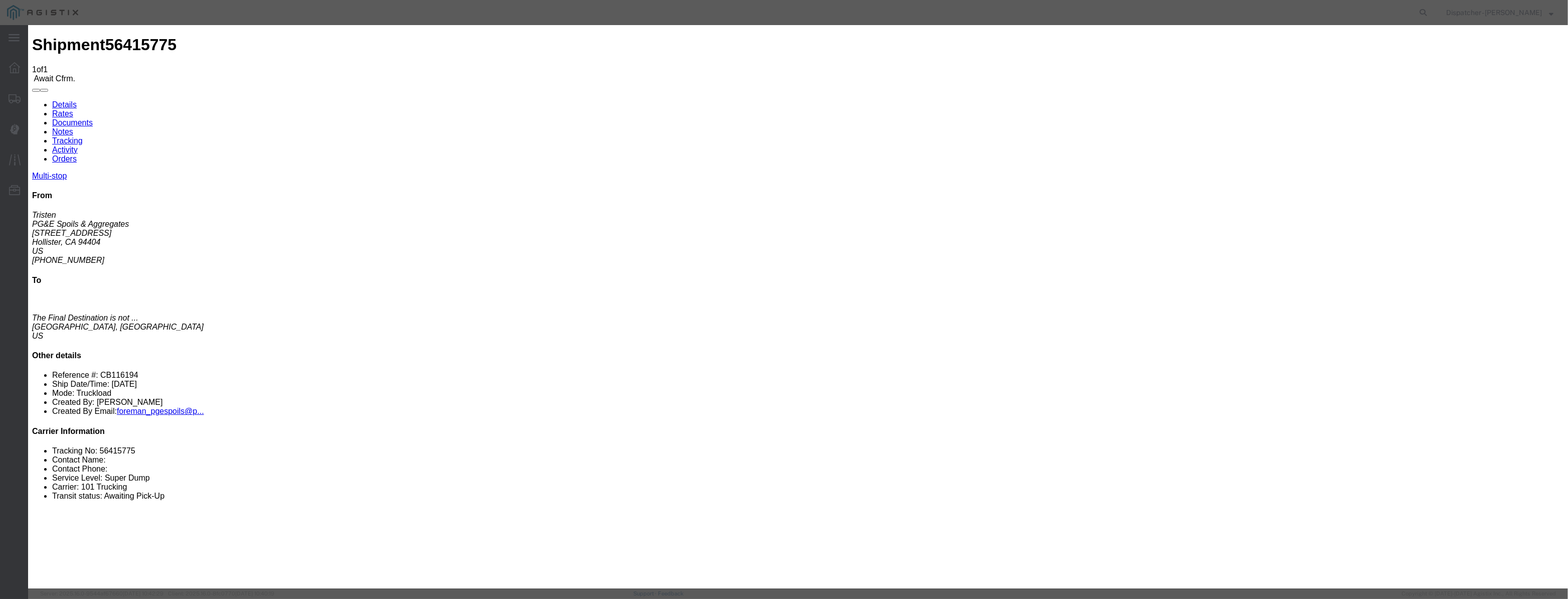
click
drag, startPoint x: 625, startPoint y: 128, endPoint x: 682, endPoint y: 125, distance: 57.1
paste input "08/07/2025"
drag, startPoint x: 757, startPoint y: 128, endPoint x: 448, endPoint y: 242, distance: 329.4
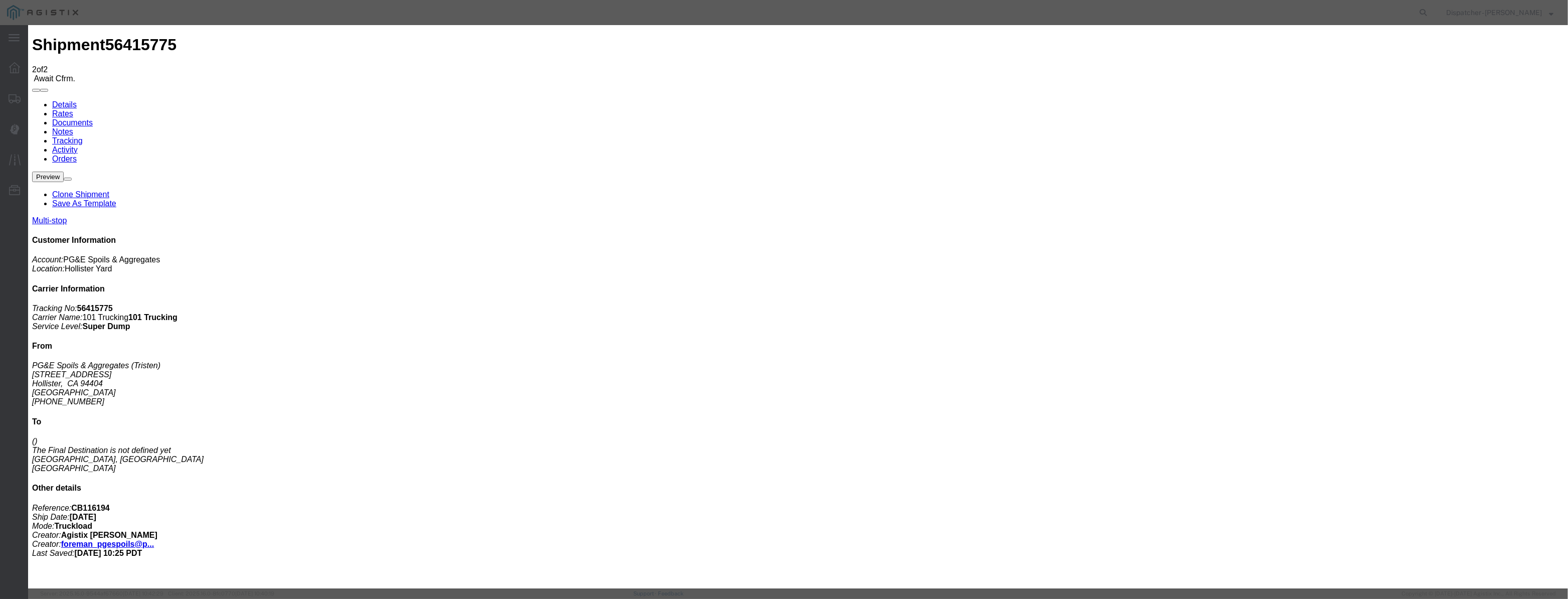
drag, startPoint x: 618, startPoint y: 122, endPoint x: 652, endPoint y: 98, distance: 41.6
drag, startPoint x: 640, startPoint y: 116, endPoint x: 639, endPoint y: 123, distance: 7.1
paste input "08/07/2025"
drag, startPoint x: 730, startPoint y: 139, endPoint x: 730, endPoint y: 145, distance: 6.0
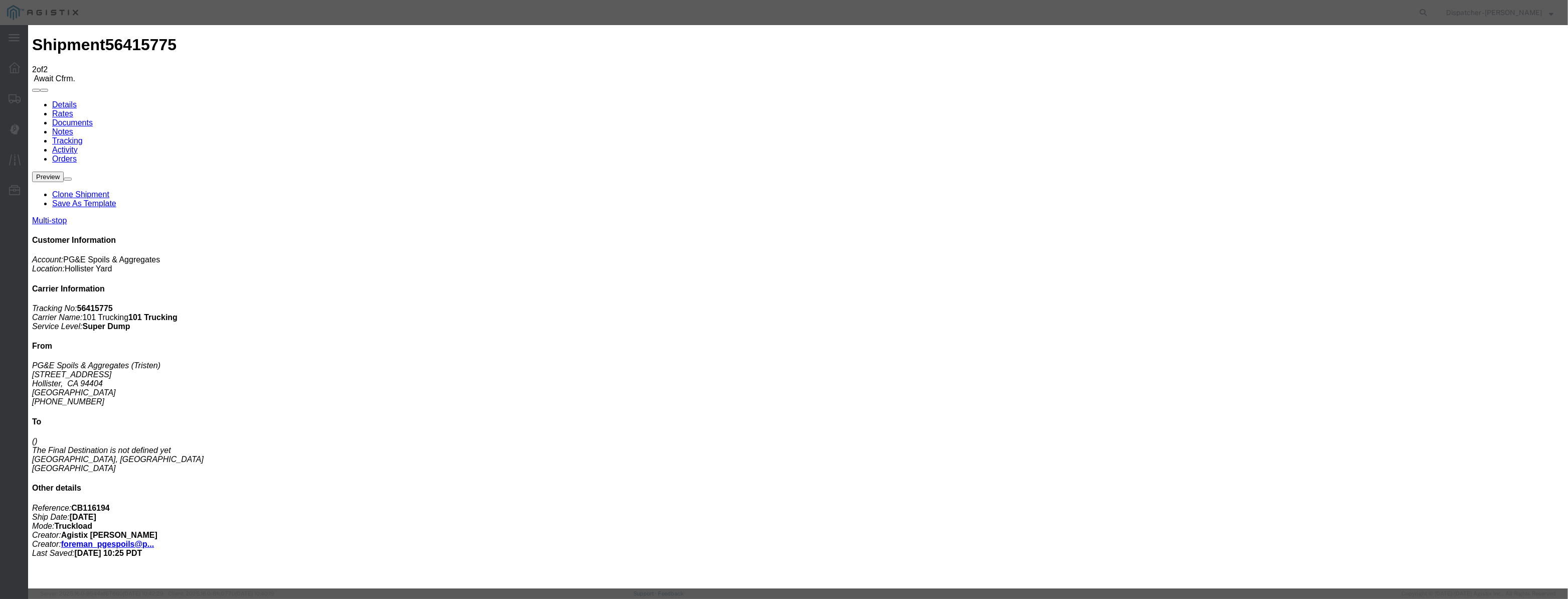
scroll to position [0, 0]
drag, startPoint x: 779, startPoint y: 125, endPoint x: 362, endPoint y: 245, distance: 433.9
drag, startPoint x: 653, startPoint y: 113, endPoint x: 637, endPoint y: 127, distance: 21.3
paste input "08/07/2025"
drag, startPoint x: 758, startPoint y: 124, endPoint x: 422, endPoint y: 185, distance: 341.5
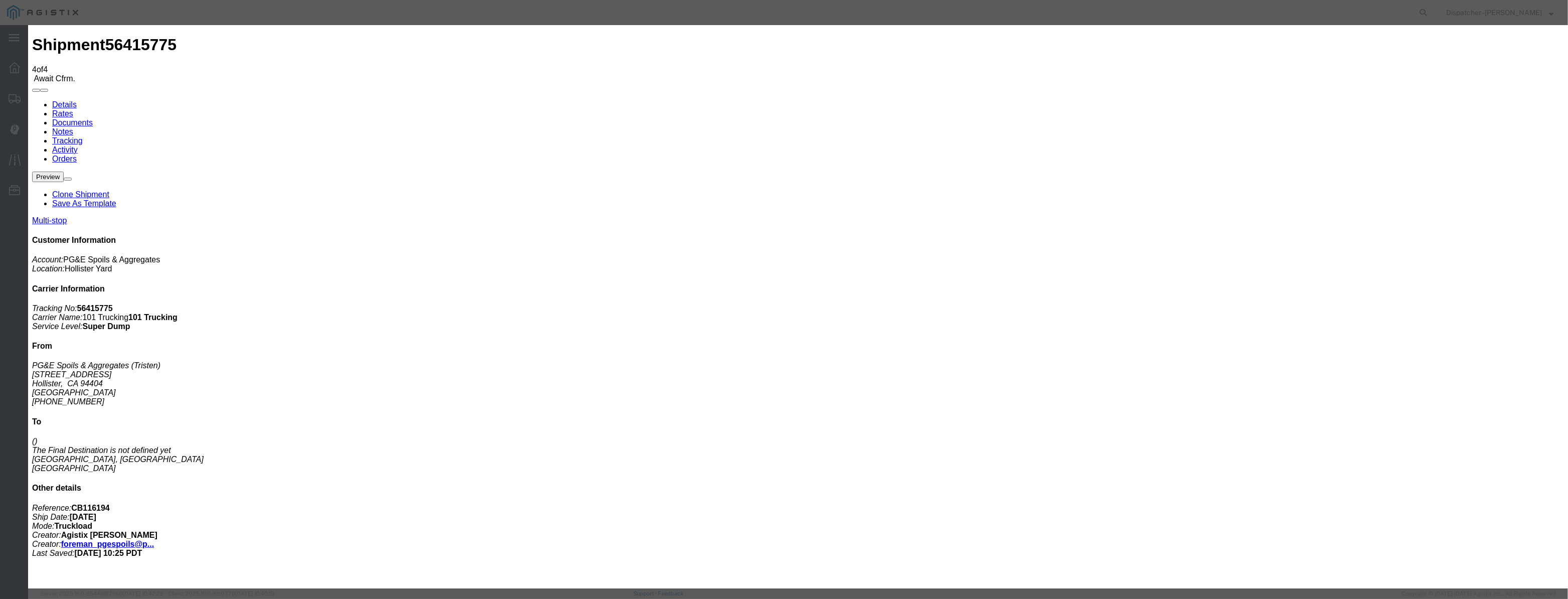
drag, startPoint x: 642, startPoint y: 135, endPoint x: 661, endPoint y: 122, distance: 23.0
drag, startPoint x: 654, startPoint y: 118, endPoint x: 645, endPoint y: 129, distance: 14.2
drag, startPoint x: 645, startPoint y: 129, endPoint x: 690, endPoint y: 131, distance: 45.0
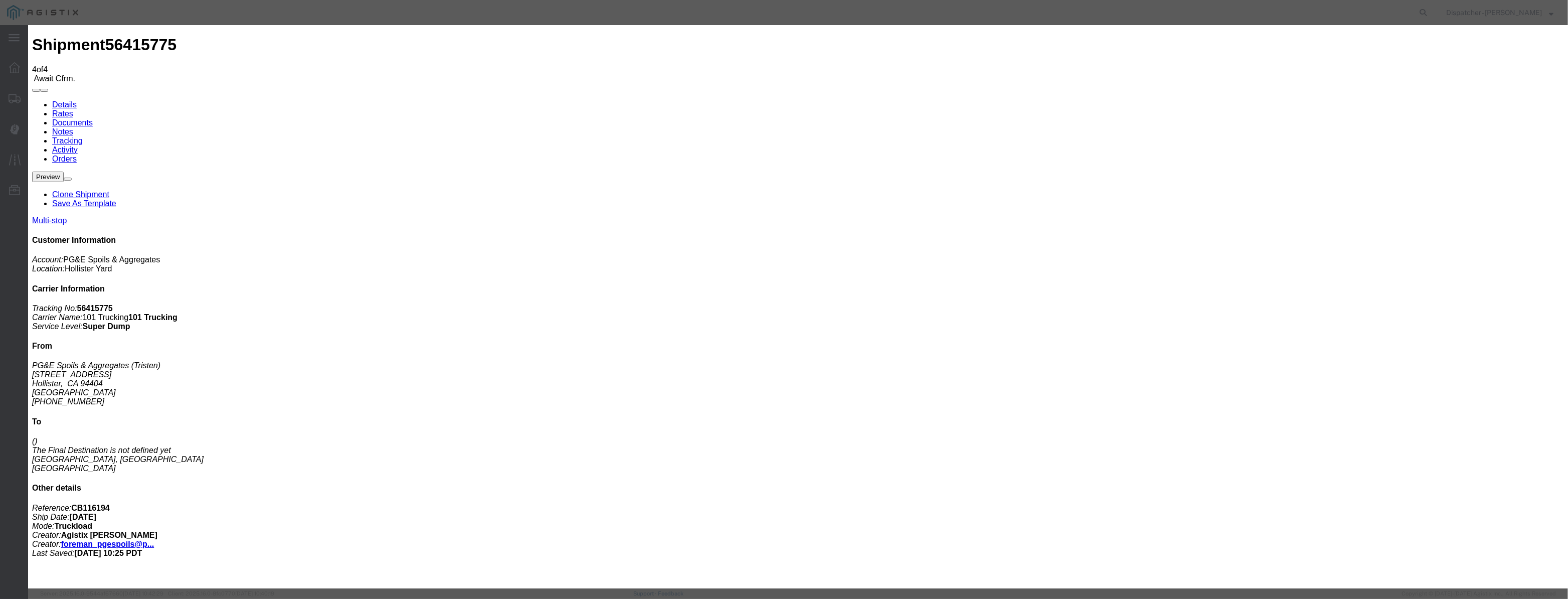
paste input "08/07/2025"
drag, startPoint x: 733, startPoint y: 140, endPoint x: 737, endPoint y: 152, distance: 12.6
drag, startPoint x: 775, startPoint y: 132, endPoint x: 429, endPoint y: 269, distance: 372.1
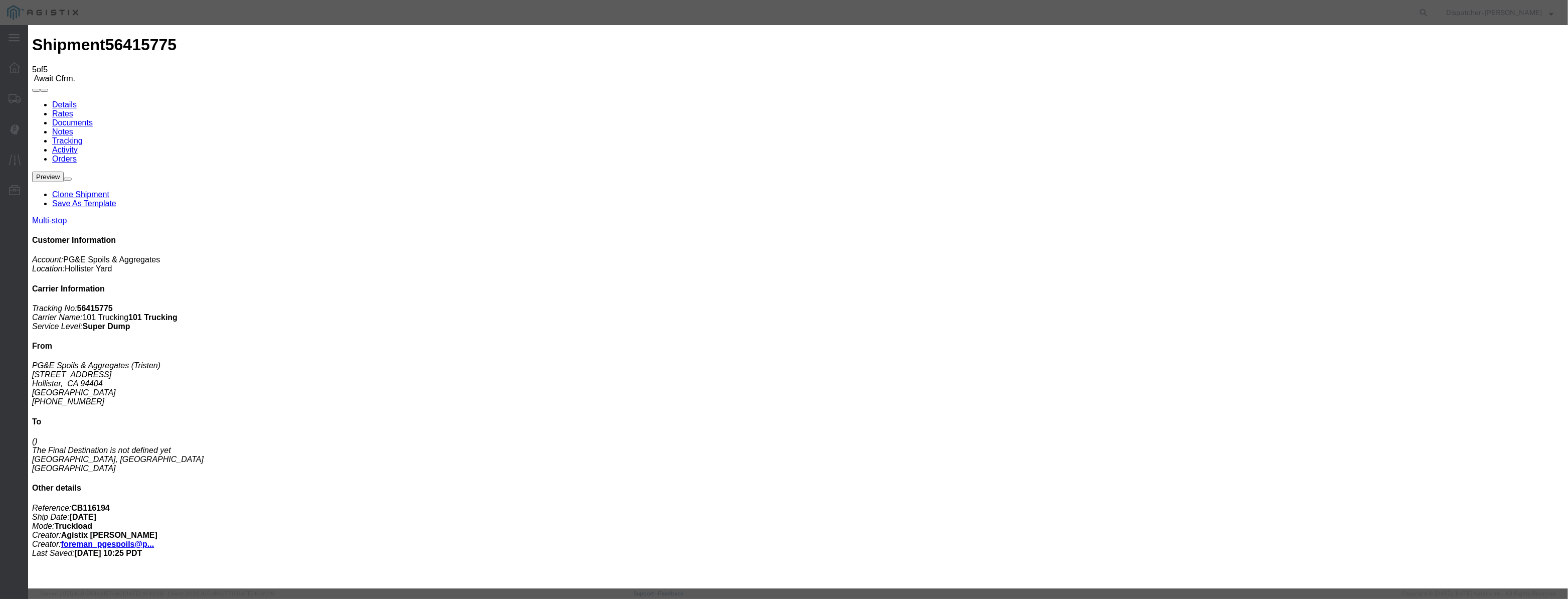
drag, startPoint x: 617, startPoint y: 133, endPoint x: 632, endPoint y: 119, distance: 20.5
drag, startPoint x: 633, startPoint y: 118, endPoint x: 633, endPoint y: 140, distance: 22.0
drag, startPoint x: 633, startPoint y: 140, endPoint x: 645, endPoint y: 138, distance: 12.2
paste input "08/07/2025"
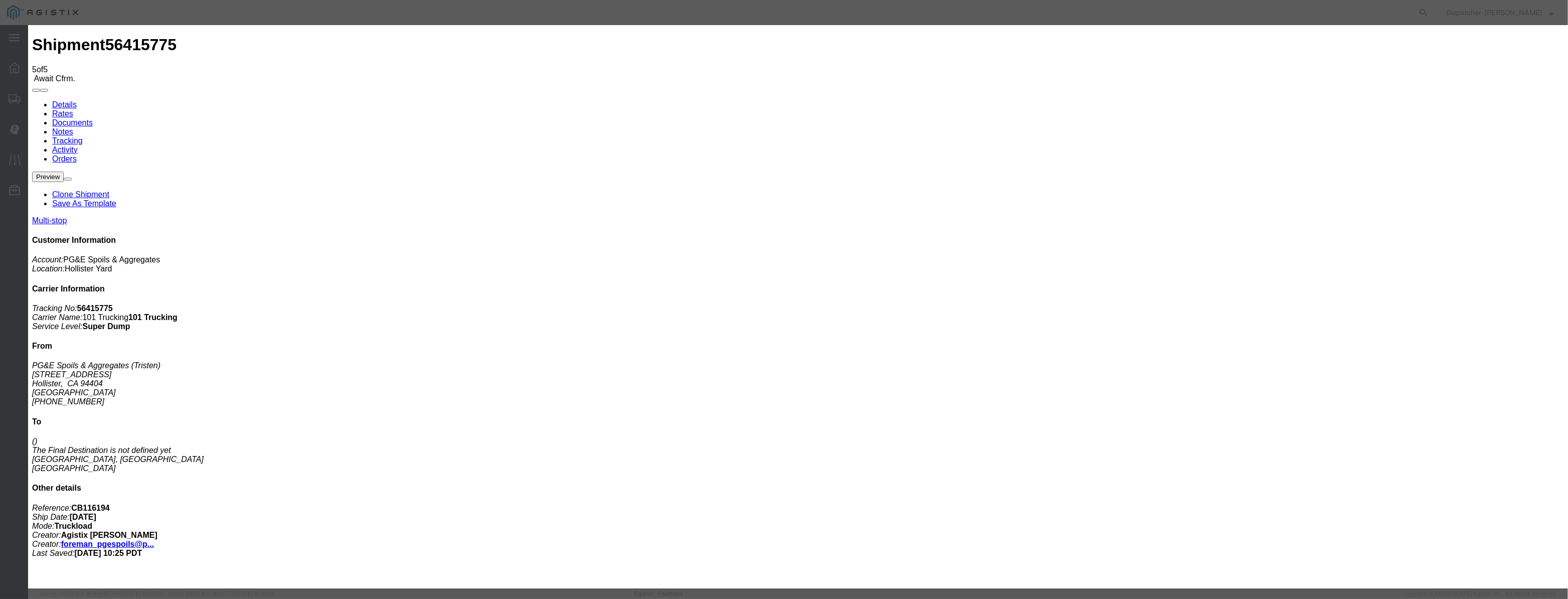
drag, startPoint x: 741, startPoint y: 146, endPoint x: 737, endPoint y: 152, distance: 7.2
drag, startPoint x: 937, startPoint y: 130, endPoint x: 935, endPoint y: 135, distance: 5.4
drag, startPoint x: 755, startPoint y: 130, endPoint x: 388, endPoint y: 268, distance: 392.1
drag, startPoint x: 644, startPoint y: 122, endPoint x: 648, endPoint y: 115, distance: 8.1
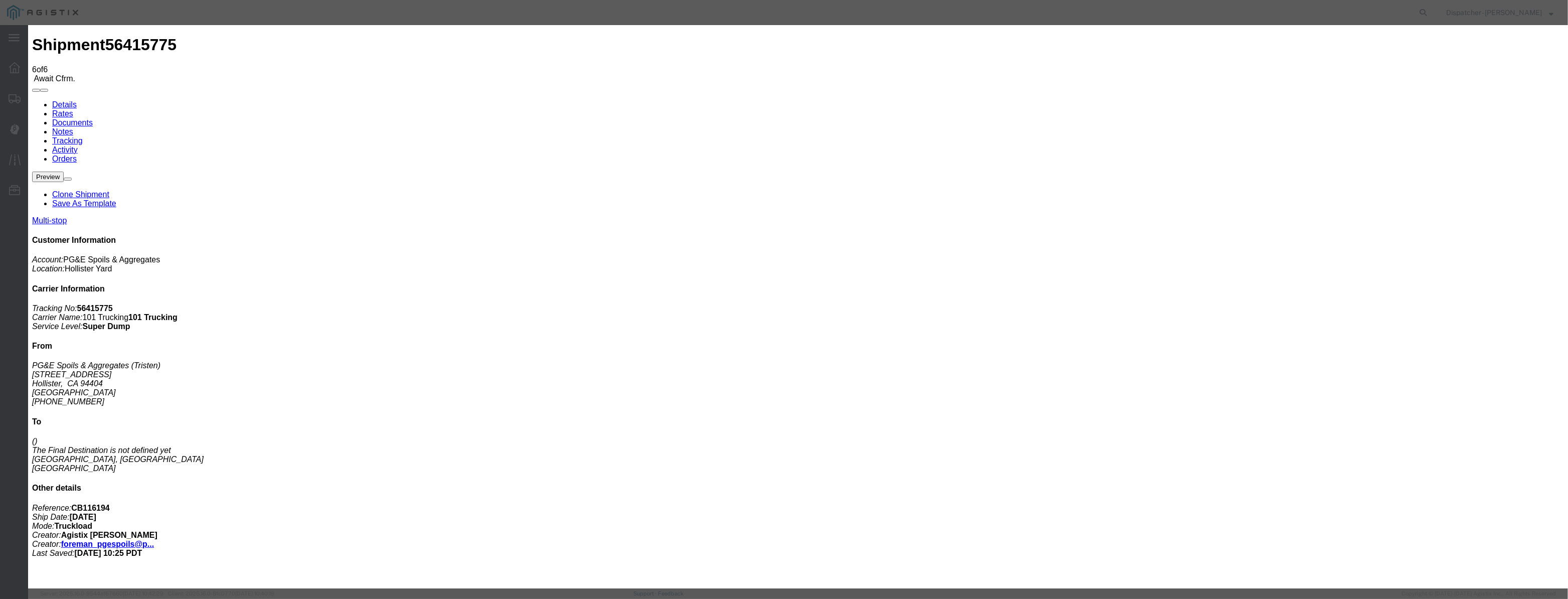
drag, startPoint x: 648, startPoint y: 115, endPoint x: 648, endPoint y: 121, distance: 6.0
drag, startPoint x: 648, startPoint y: 121, endPoint x: 663, endPoint y: 133, distance: 19.2
paste input "08/07/2025"
drag, startPoint x: 761, startPoint y: 130, endPoint x: 430, endPoint y: 200, distance: 338.3
drag, startPoint x: 648, startPoint y: 122, endPoint x: 666, endPoint y: 108, distance: 22.8
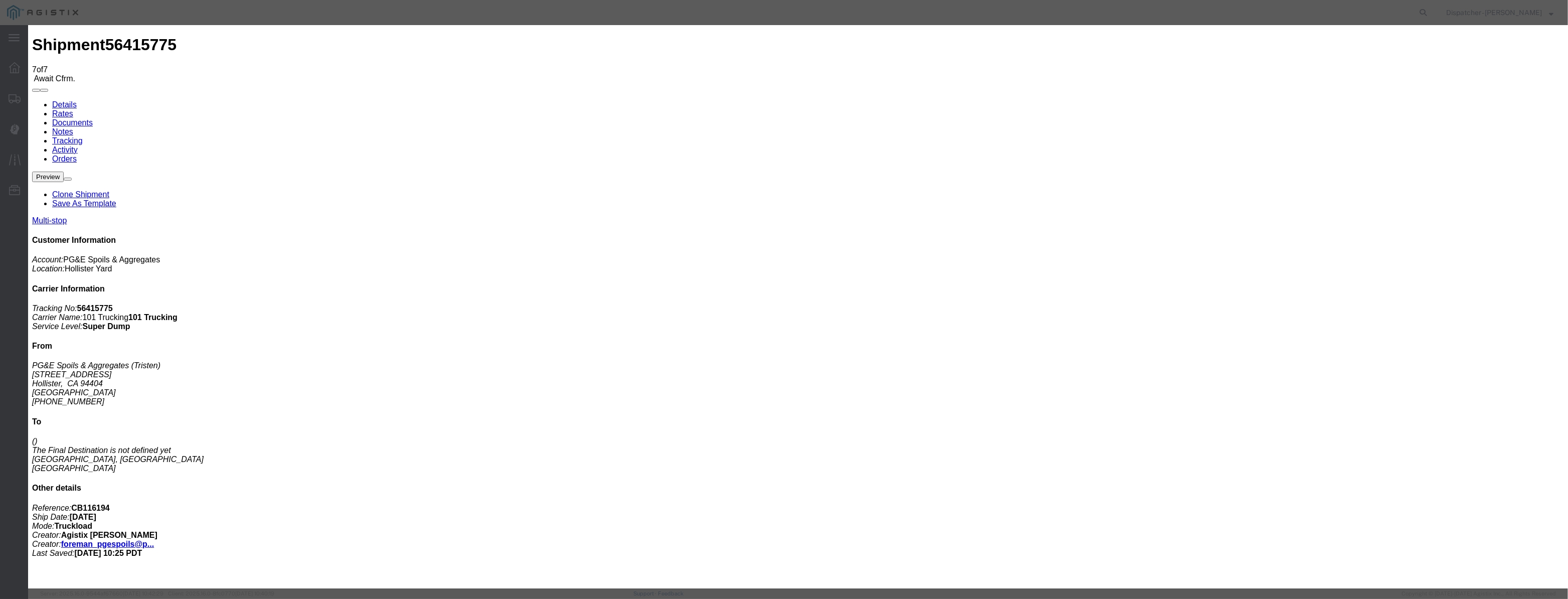
drag, startPoint x: 666, startPoint y: 108, endPoint x: 649, endPoint y: 125, distance: 24.0
paste input "08/07/2025"
drag, startPoint x: 762, startPoint y: 145, endPoint x: 762, endPoint y: 152, distance: 7.0
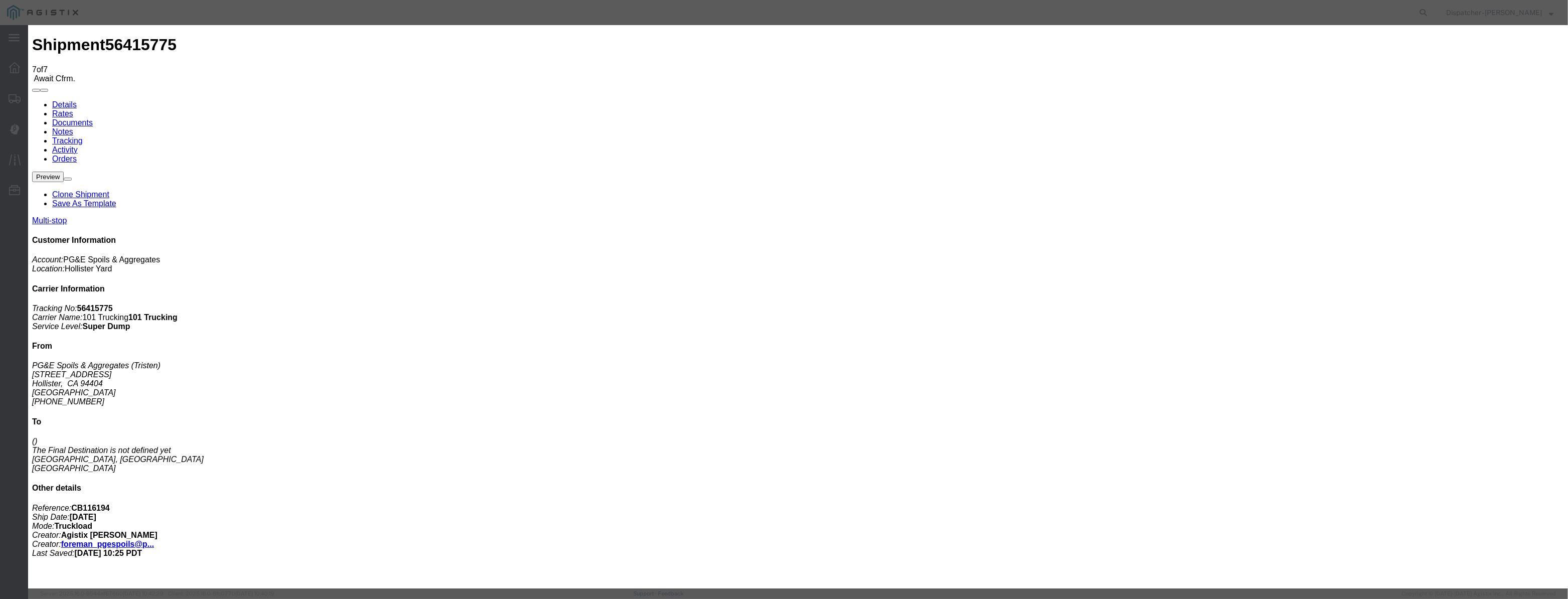
drag, startPoint x: 768, startPoint y: 130, endPoint x: 562, endPoint y: 182, distance: 212.5
drag, startPoint x: 638, startPoint y: 116, endPoint x: 636, endPoint y: 126, distance: 10.2
drag, startPoint x: 635, startPoint y: 127, endPoint x: 709, endPoint y: 128, distance: 74.0
paste input "08/07/2025"
drag, startPoint x: 754, startPoint y: 152, endPoint x: 762, endPoint y: 150, distance: 8.2
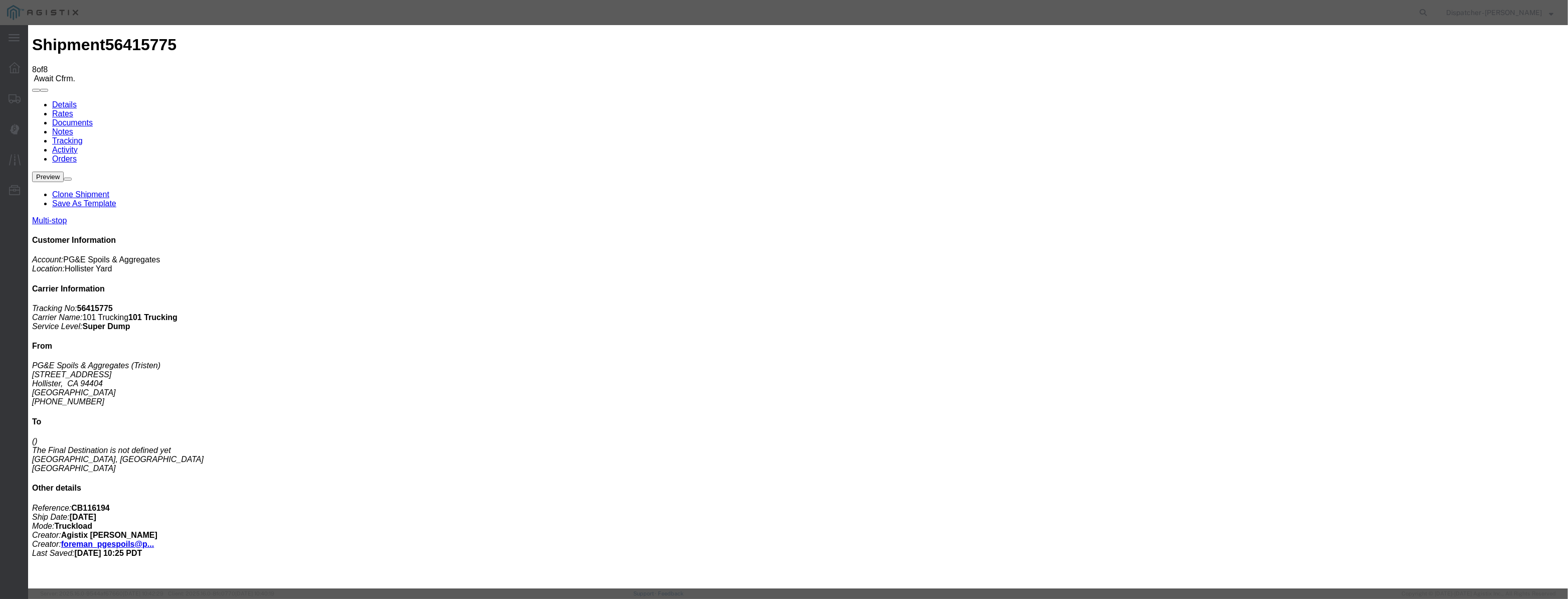
drag, startPoint x: 777, startPoint y: 127, endPoint x: 141, endPoint y: 184, distance: 638.5
paste input "08/07/2025"
drag, startPoint x: 745, startPoint y: 133, endPoint x: 56, endPoint y: 202, distance: 692.4
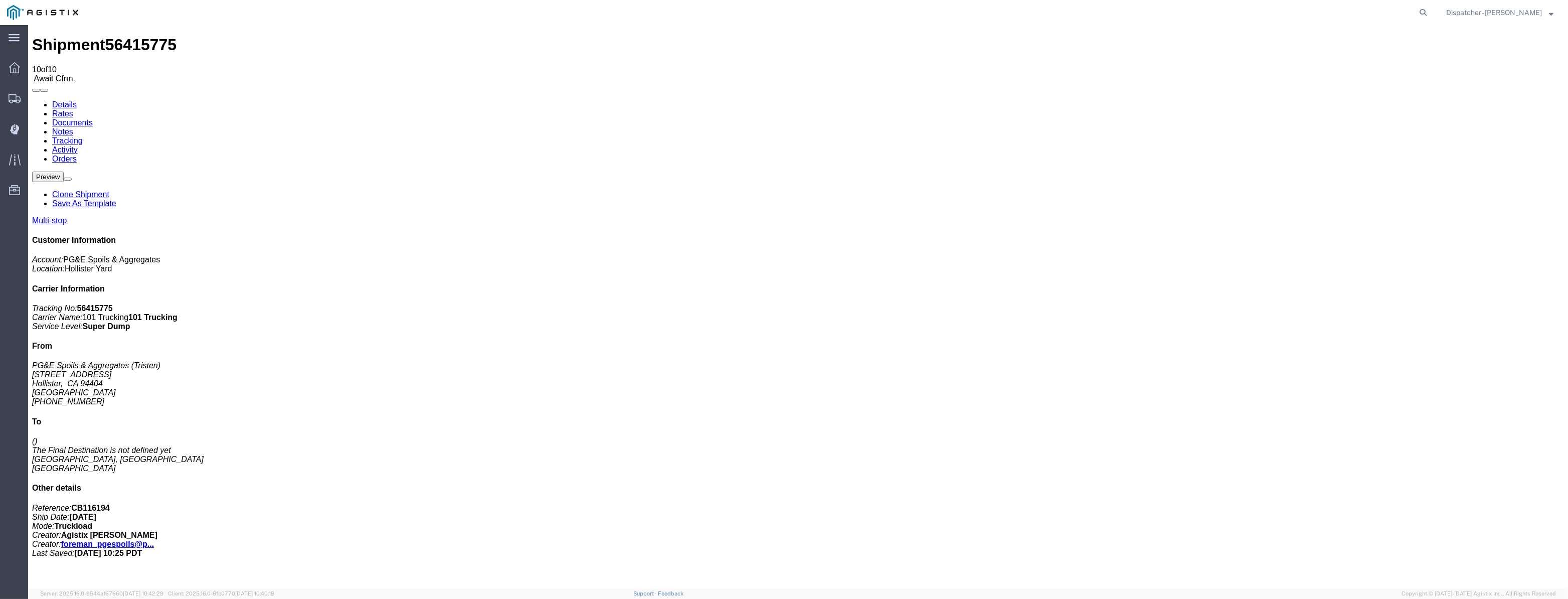
drag, startPoint x: 1367, startPoint y: 121, endPoint x: 1339, endPoint y: 96, distance: 37.5
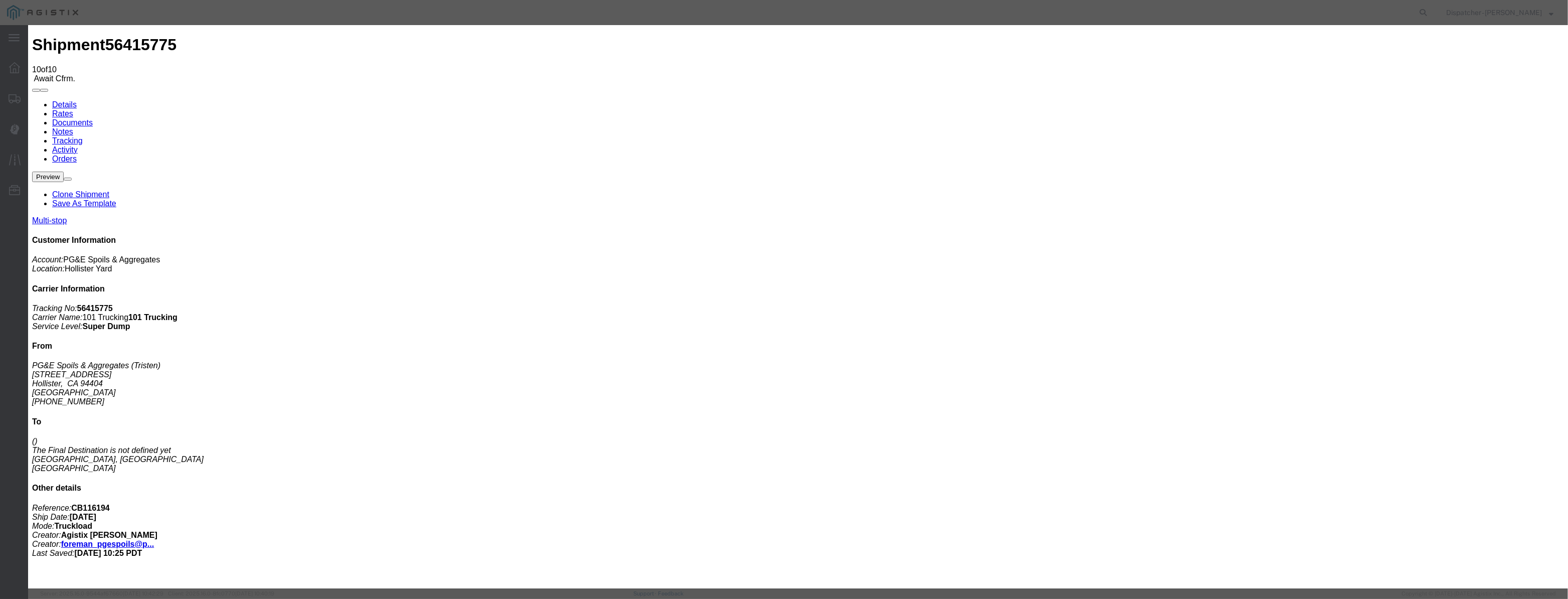
paste input "08/07/2025"
drag, startPoint x: 747, startPoint y: 143, endPoint x: 744, endPoint y: 152, distance: 9.5
drag, startPoint x: 955, startPoint y: 127, endPoint x: 953, endPoint y: 133, distance: 6.3
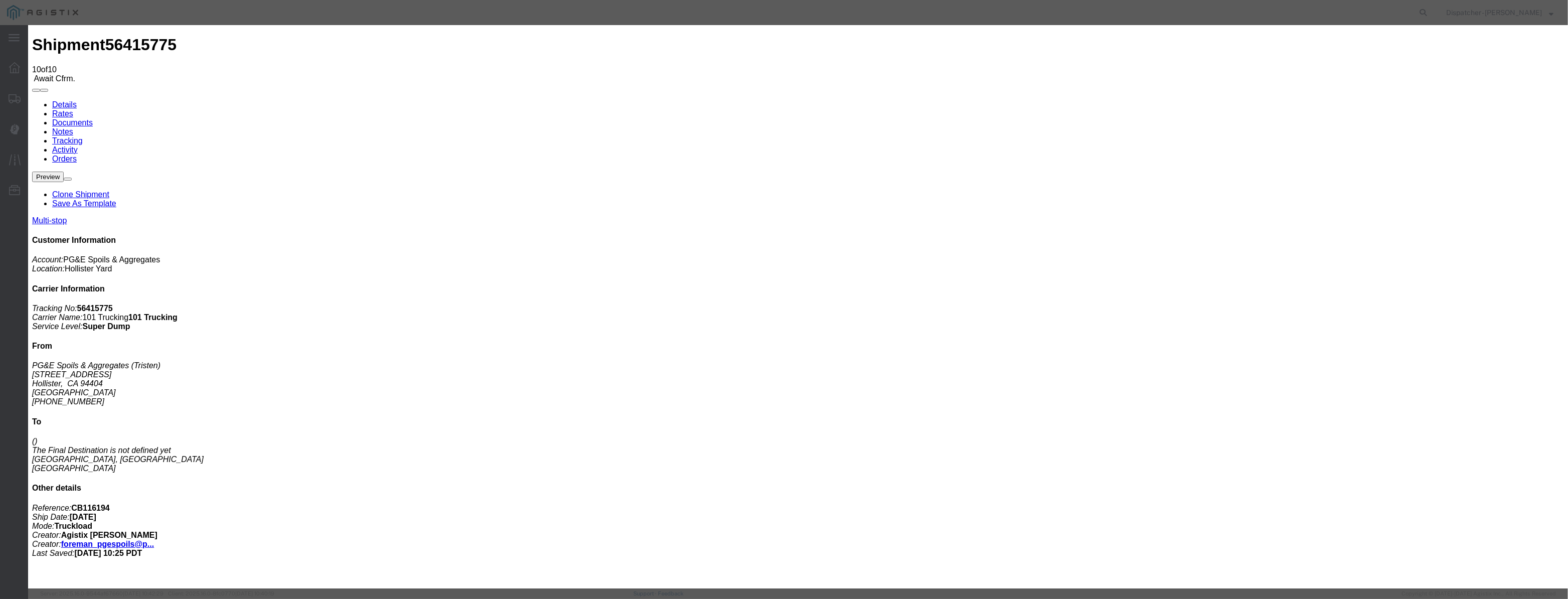
drag, startPoint x: 729, startPoint y: 127, endPoint x: 579, endPoint y: 162, distance: 154.0
drag, startPoint x: 772, startPoint y: 124, endPoint x: 517, endPoint y: 151, distance: 256.4
drag, startPoint x: 642, startPoint y: 108, endPoint x: 638, endPoint y: 122, distance: 14.6
drag, startPoint x: 639, startPoint y: 122, endPoint x: 657, endPoint y: 125, distance: 18.2
paste input "08/07/2025"
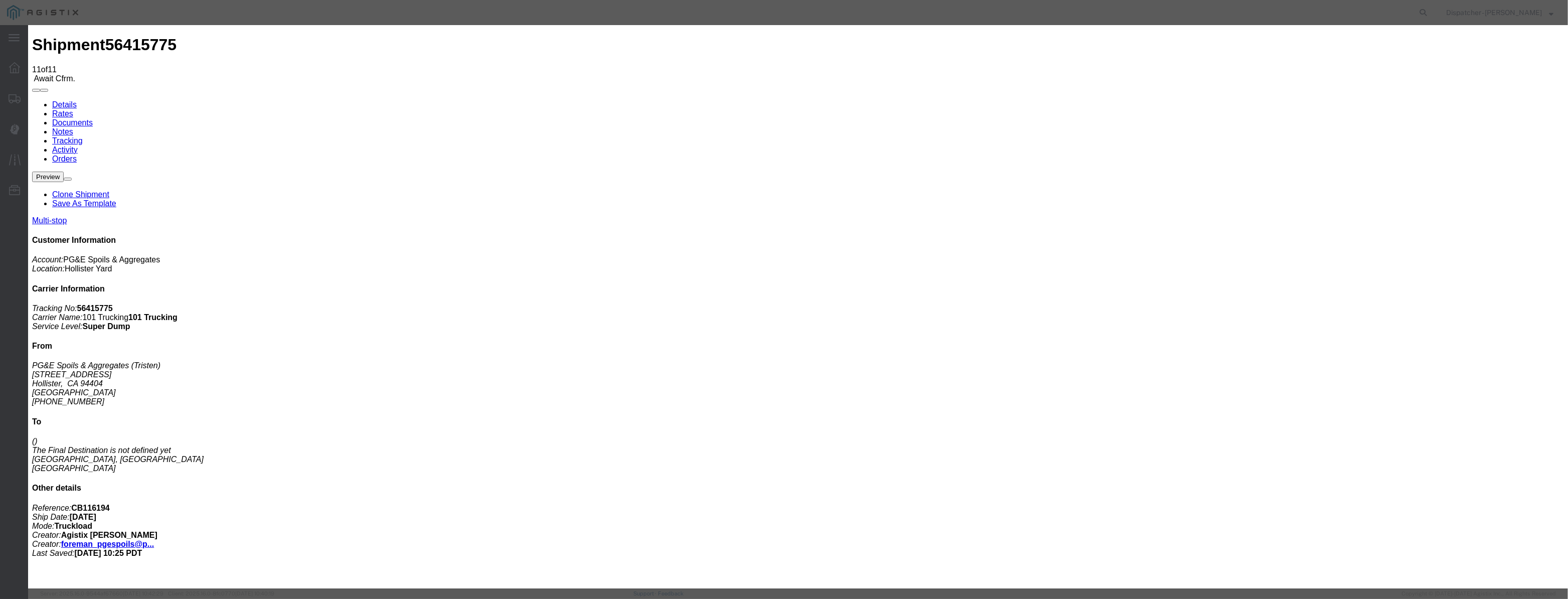
drag, startPoint x: 767, startPoint y: 128, endPoint x: 485, endPoint y: 158, distance: 283.6
drag, startPoint x: 629, startPoint y: 128, endPoint x: 633, endPoint y: 116, distance: 12.6
drag, startPoint x: 643, startPoint y: 128, endPoint x: 650, endPoint y: 130, distance: 7.3
paste input "08/07/2025"
drag, startPoint x: 728, startPoint y: 135, endPoint x: 376, endPoint y: 203, distance: 358.5
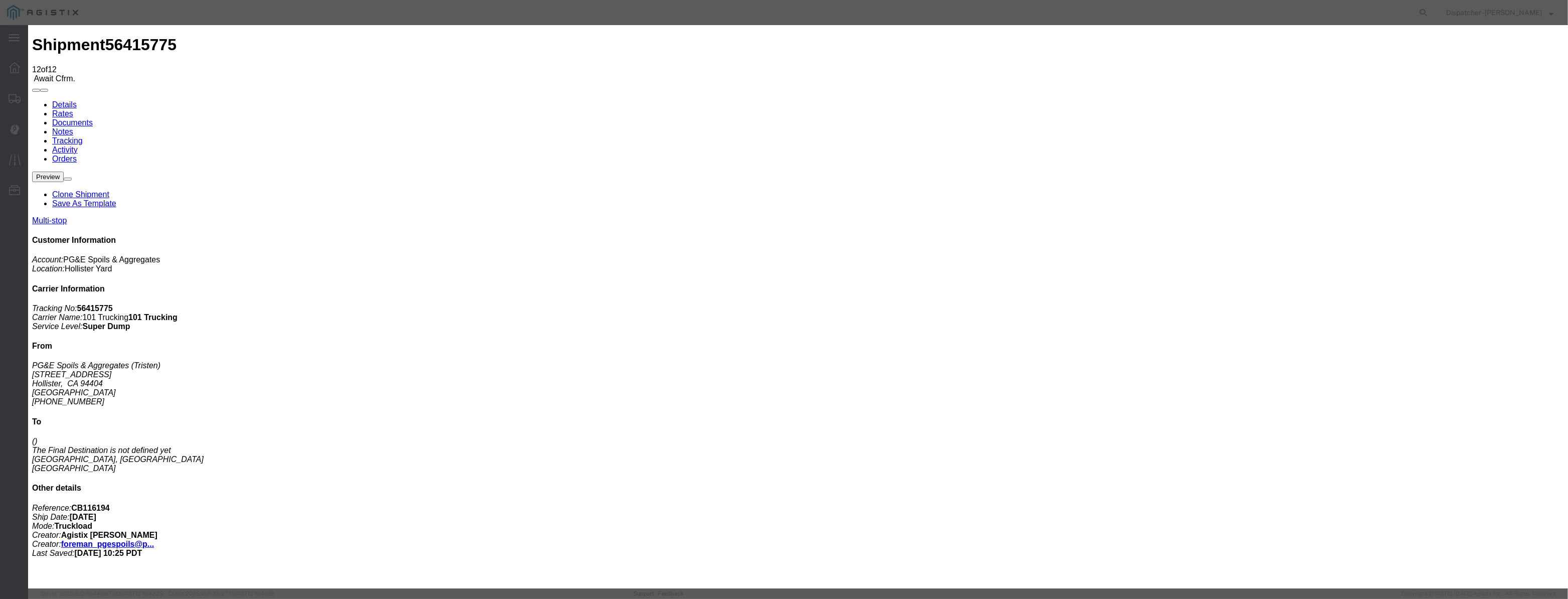
drag, startPoint x: 1020, startPoint y: 363, endPoint x: 1020, endPoint y: 352, distance: 11.0
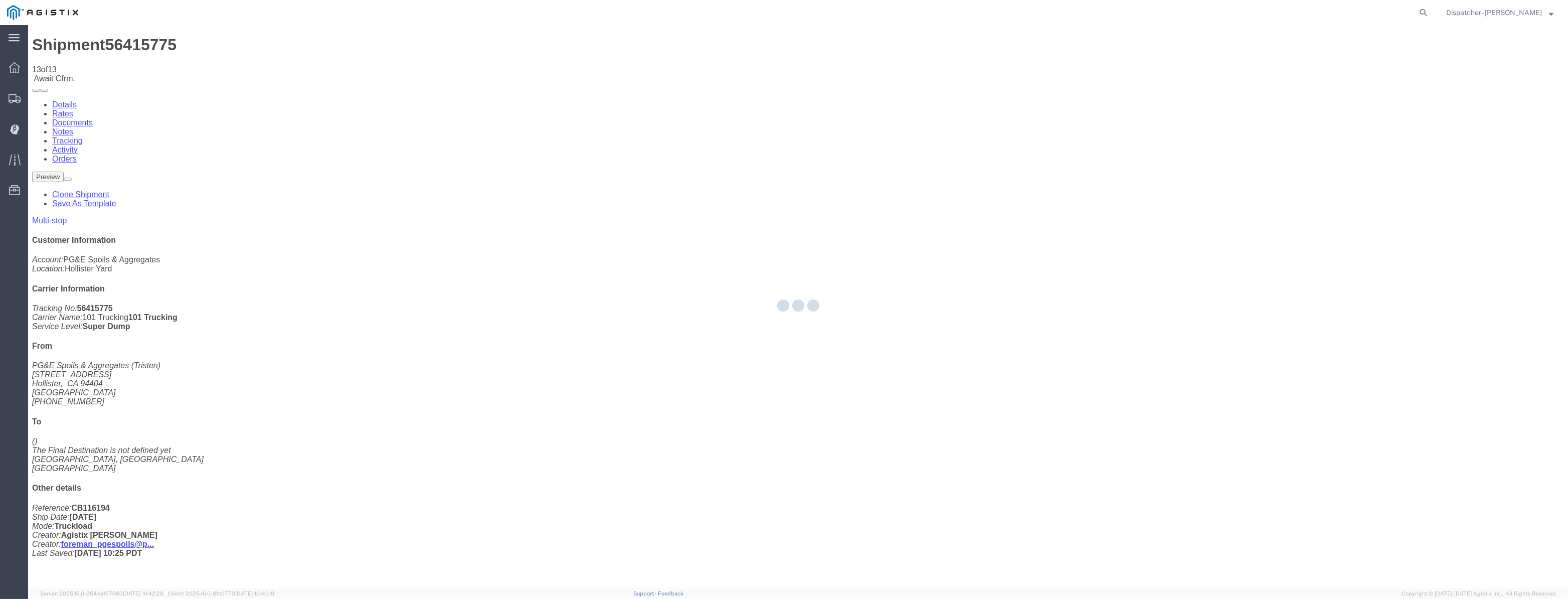
drag, startPoint x: 1316, startPoint y: 84, endPoint x: 1311, endPoint y: 92, distance: 9.4
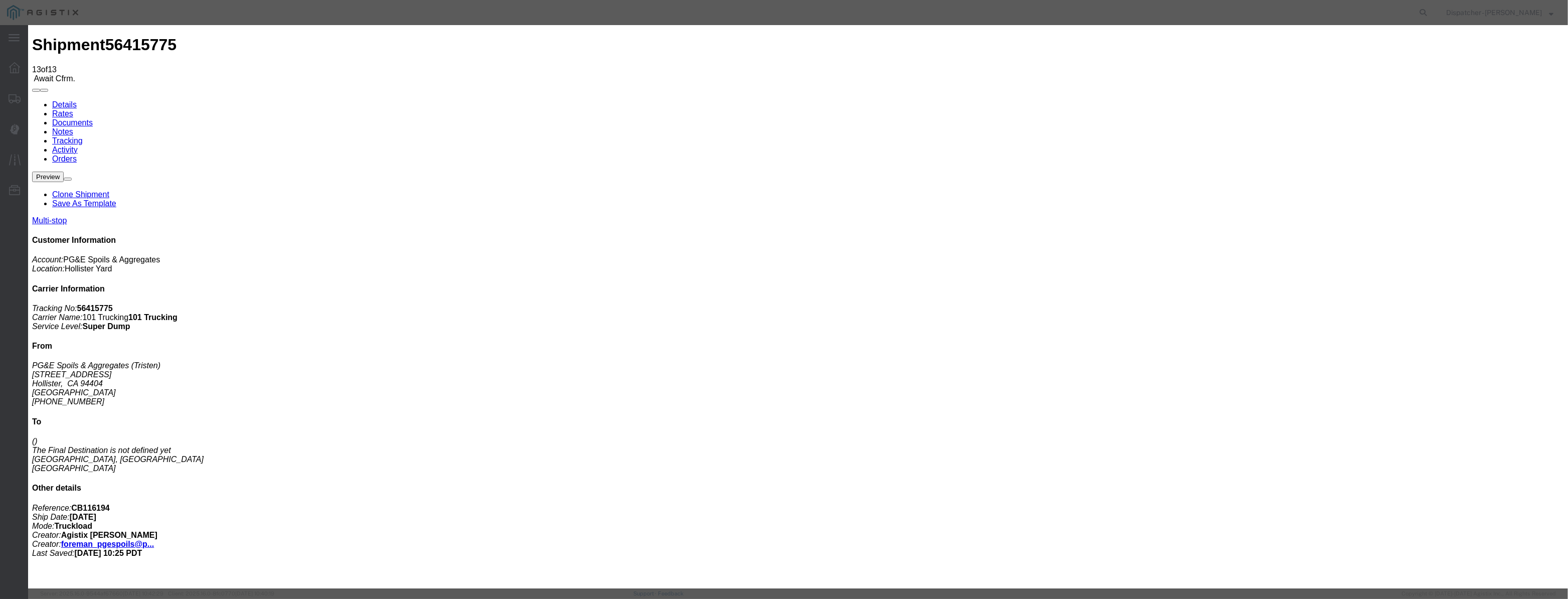
drag, startPoint x: 639, startPoint y: 127, endPoint x: 656, endPoint y: 131, distance: 17.5
paste input "08/07/2025"
drag, startPoint x: 784, startPoint y: 152, endPoint x: 772, endPoint y: 149, distance: 12.4
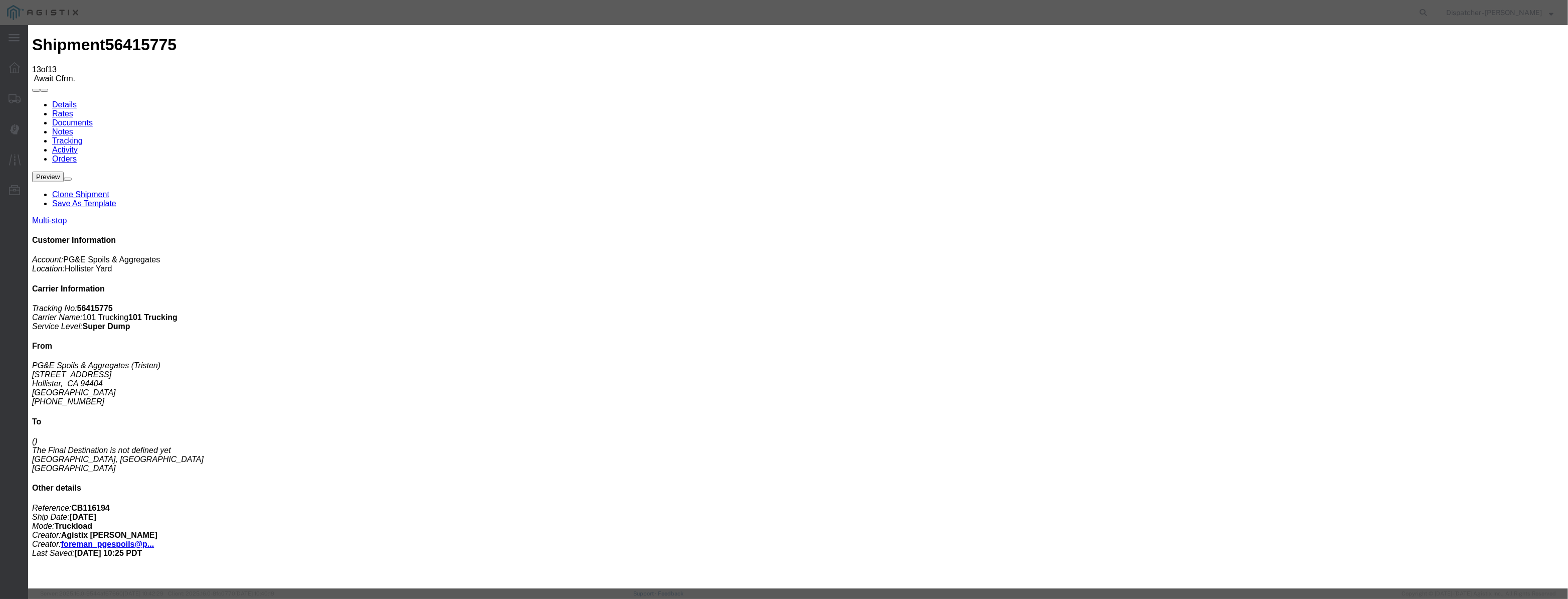
drag, startPoint x: 954, startPoint y: 138, endPoint x: 971, endPoint y: 125, distance: 21.4
drag, startPoint x: 971, startPoint y: 125, endPoint x: 969, endPoint y: 133, distance: 8.2
drag, startPoint x: 765, startPoint y: 130, endPoint x: 472, endPoint y: 205, distance: 302.4
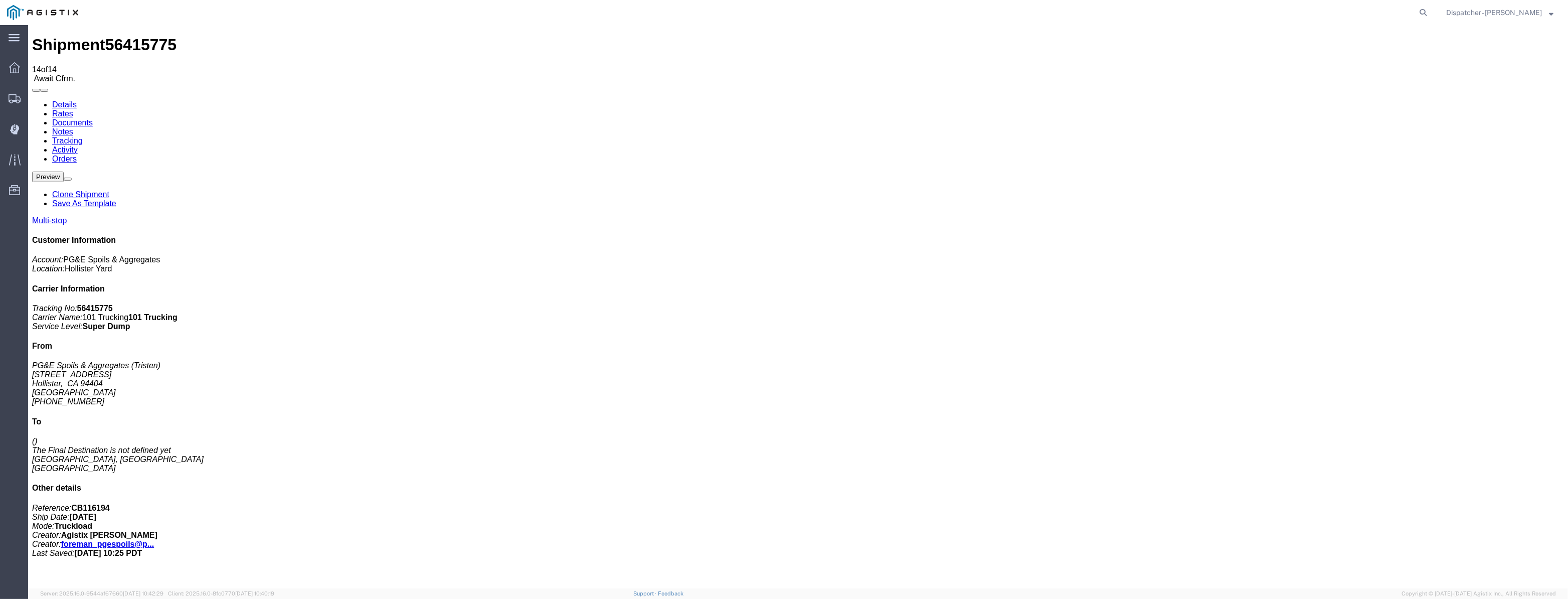
drag, startPoint x: 1280, startPoint y: 99, endPoint x: 1300, endPoint y: 93, distance: 20.9
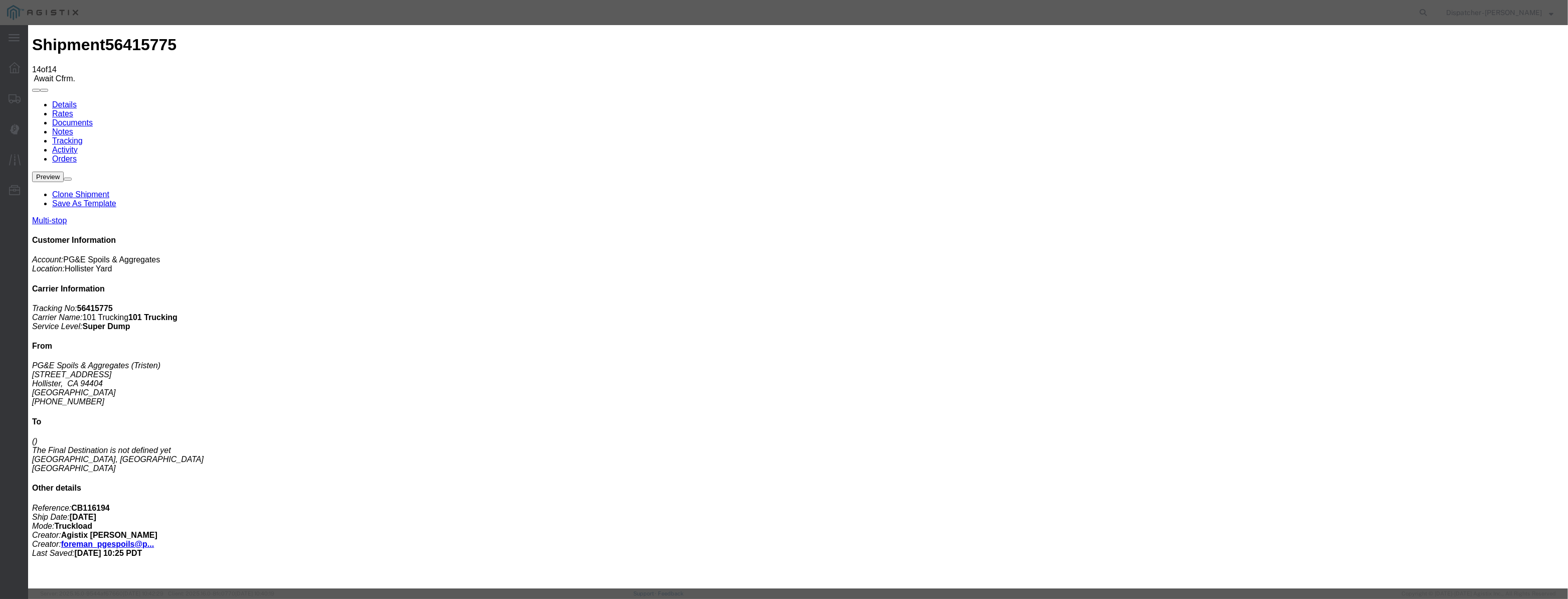
drag, startPoint x: 649, startPoint y: 125, endPoint x: 642, endPoint y: 113, distance: 13.9
drag, startPoint x: 642, startPoint y: 113, endPoint x: 649, endPoint y: 124, distance: 13.0
paste input "08/07/2025"
drag, startPoint x: 779, startPoint y: 126, endPoint x: 357, endPoint y: 187, distance: 426.4
drag, startPoint x: 985, startPoint y: 124, endPoint x: 982, endPoint y: 132, distance: 8.5
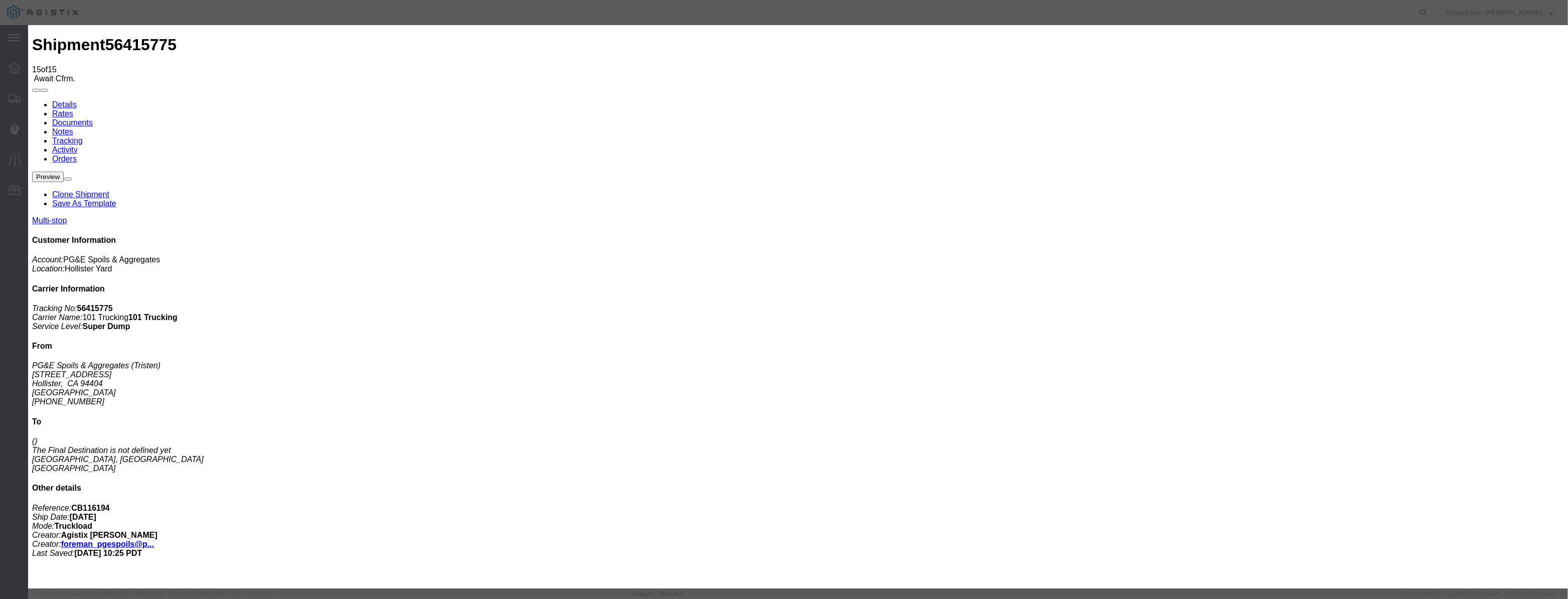
drag, startPoint x: 650, startPoint y: 119, endPoint x: 643, endPoint y: 127, distance: 10.6
paste input "08/07/2025"
drag, startPoint x: 772, startPoint y: 125, endPoint x: 506, endPoint y: 172, distance: 270.1
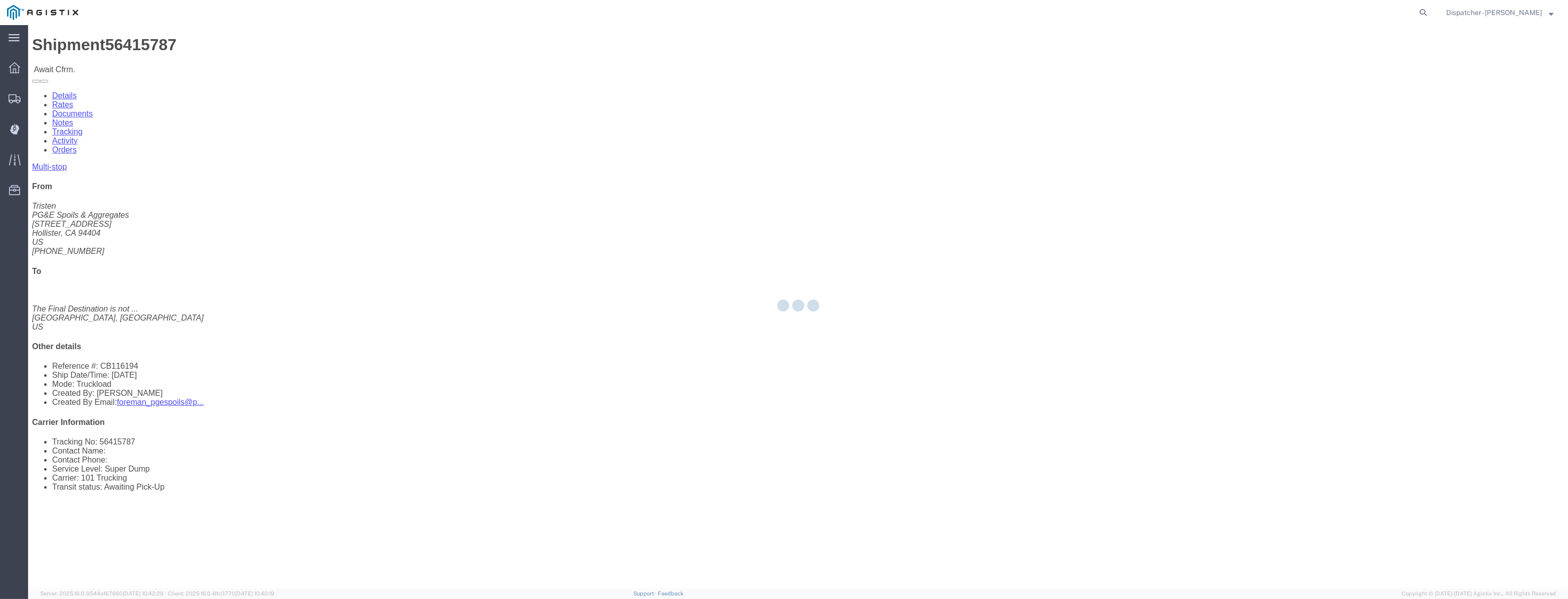
drag, startPoint x: 202, startPoint y: 41, endPoint x: 230, endPoint y: 66, distance: 37.5
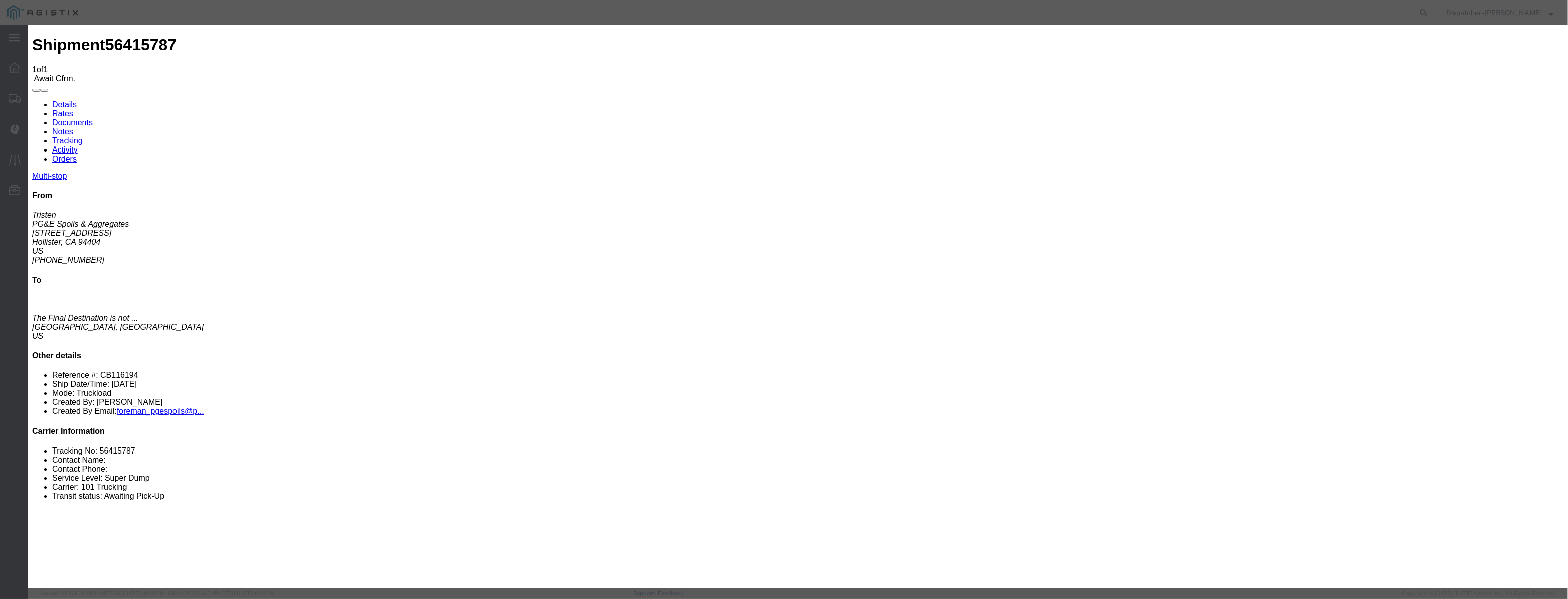
drag, startPoint x: 626, startPoint y: 138, endPoint x: 632, endPoint y: 127, distance: 12.5
drag, startPoint x: 631, startPoint y: 130, endPoint x: 647, endPoint y: 133, distance: 16.3
paste input "08/07/2025"
drag, startPoint x: 945, startPoint y: 126, endPoint x: 940, endPoint y: 133, distance: 8.6
drag, startPoint x: 764, startPoint y: 125, endPoint x: 365, endPoint y: 235, distance: 413.9
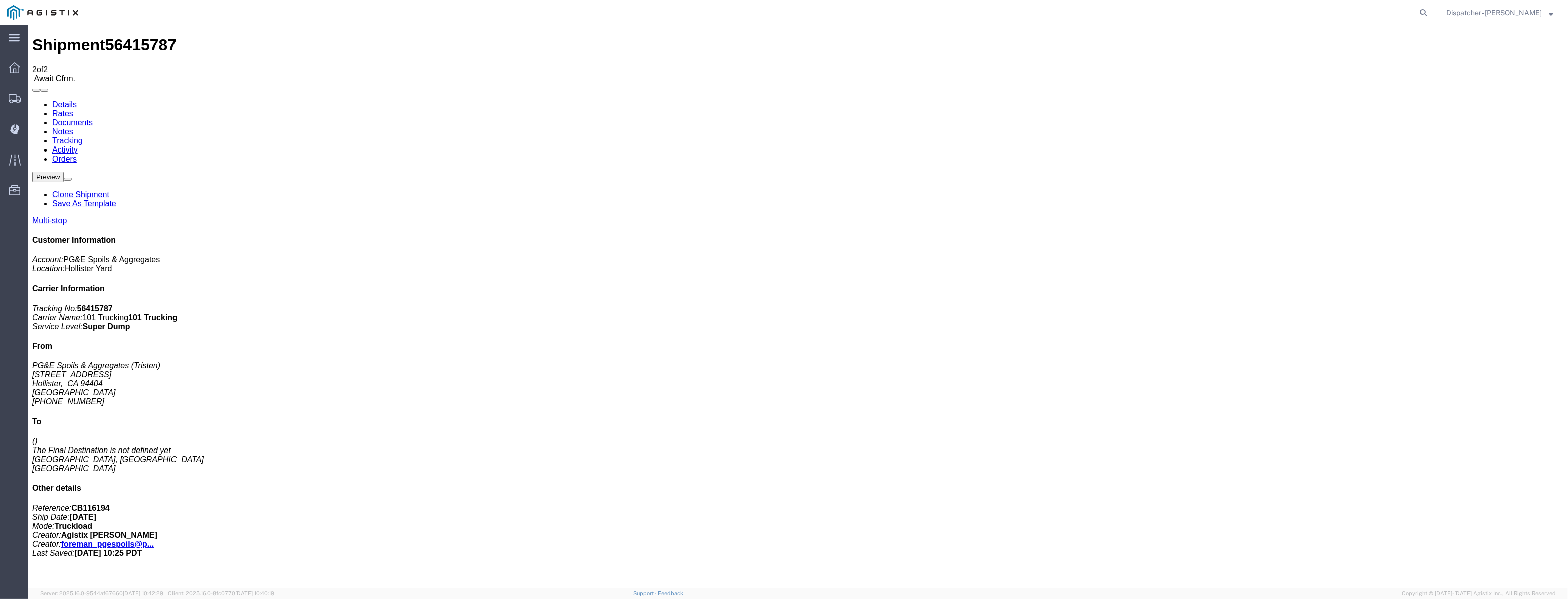
drag, startPoint x: 1343, startPoint y: 122, endPoint x: 1315, endPoint y: 97, distance: 37.5
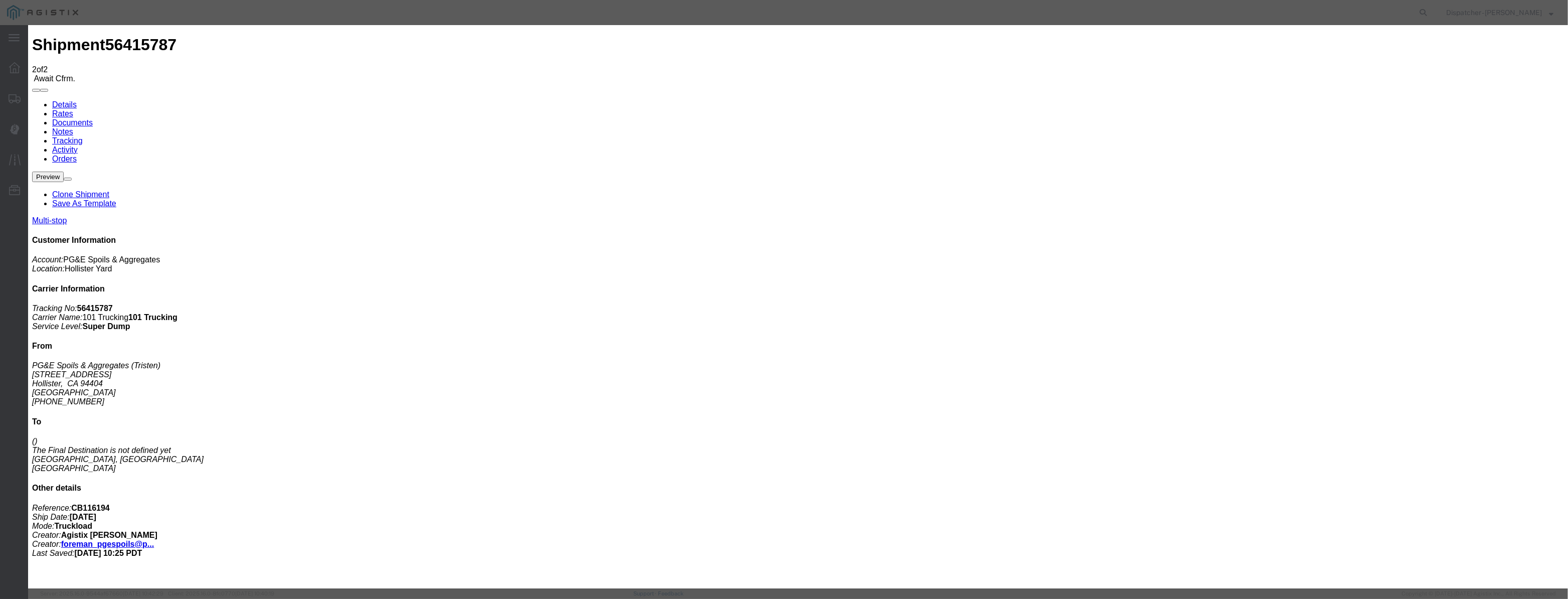
paste input "08/07/2025"
drag, startPoint x: 964, startPoint y: 136, endPoint x: 984, endPoint y: 130, distance: 20.9
drag, startPoint x: 988, startPoint y: 127, endPoint x: 983, endPoint y: 133, distance: 7.8
drag, startPoint x: 777, startPoint y: 127, endPoint x: 568, endPoint y: 195, distance: 219.8
drag, startPoint x: 659, startPoint y: 118, endPoint x: 635, endPoint y: 129, distance: 26.4
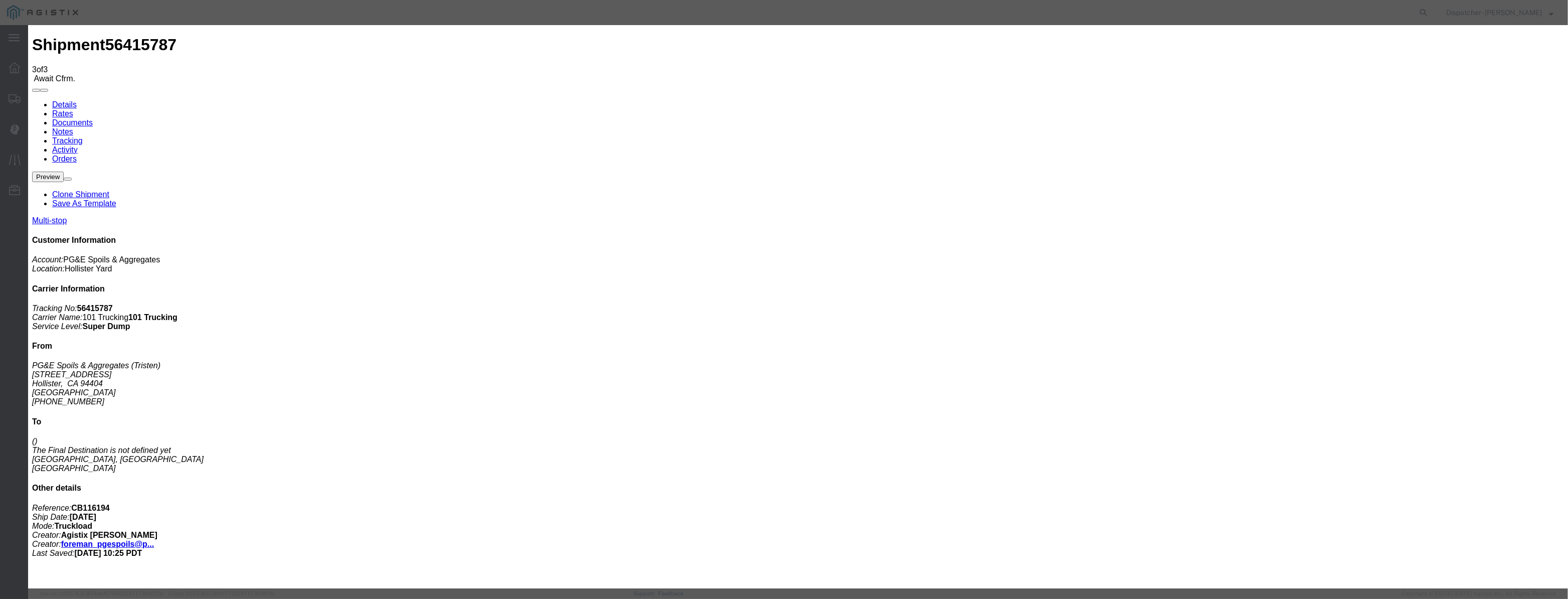
drag, startPoint x: 635, startPoint y: 129, endPoint x: 709, endPoint y: 137, distance: 74.4
drag, startPoint x: 628, startPoint y: 128, endPoint x: 658, endPoint y: 133, distance: 30.4
paste input "08/07/2025"
drag, startPoint x: 731, startPoint y: 145, endPoint x: 727, endPoint y: 152, distance: 8.1
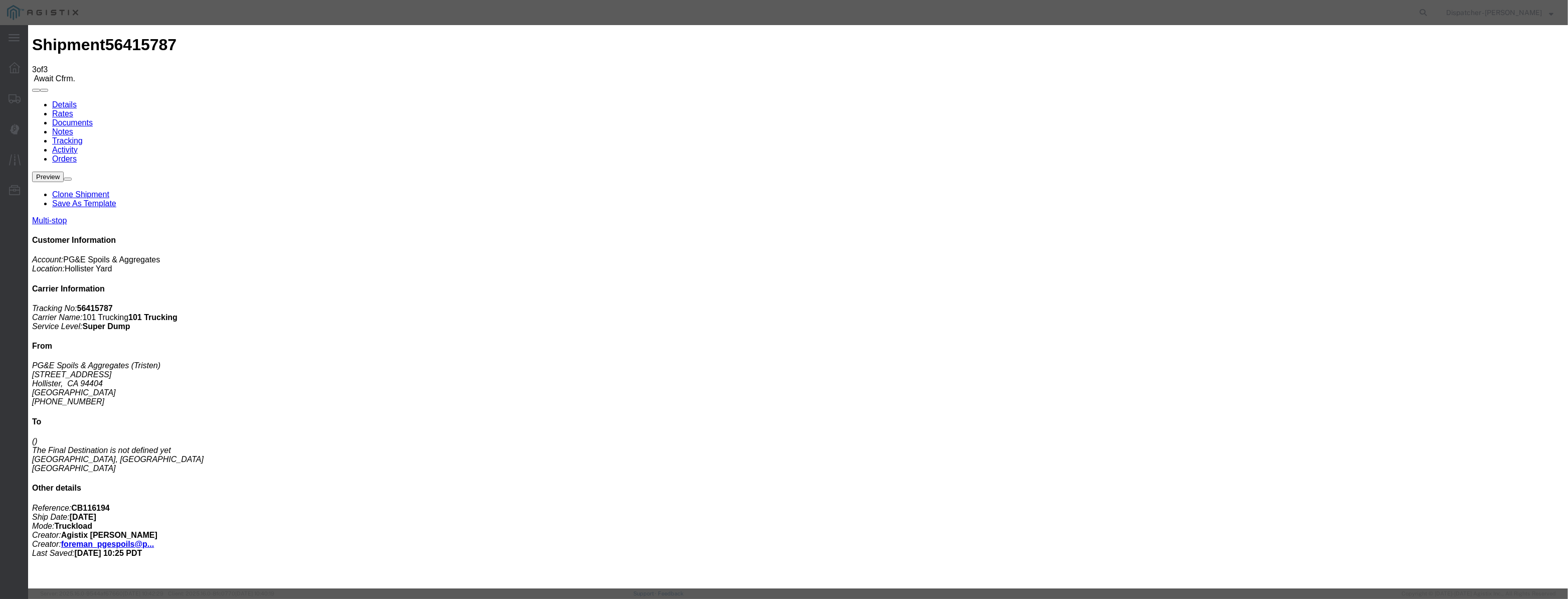
scroll to position [0, 0]
drag, startPoint x: 779, startPoint y: 122, endPoint x: 444, endPoint y: 177, distance: 339.5
drag, startPoint x: 639, startPoint y: 124, endPoint x: 651, endPoint y: 111, distance: 17.7
drag, startPoint x: 645, startPoint y: 122, endPoint x: 657, endPoint y: 125, distance: 12.4
paste input "08/07/2025"
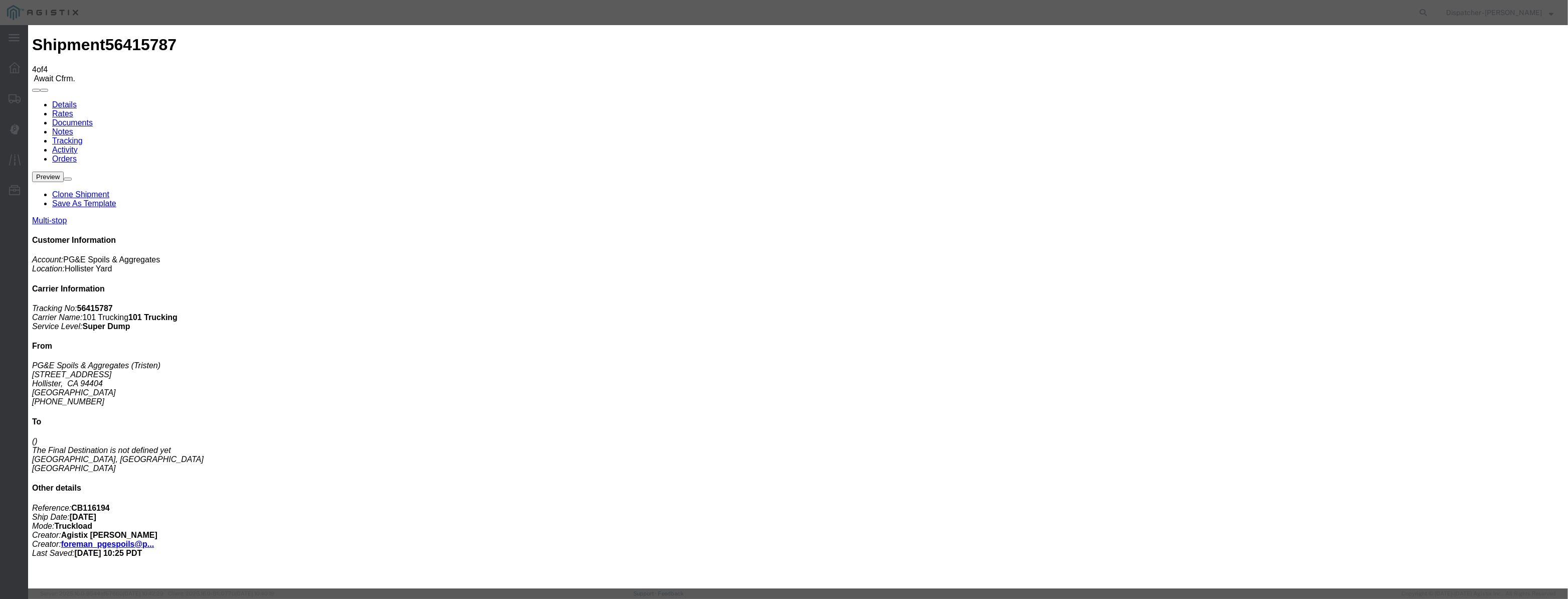
scroll to position [0, 2]
drag, startPoint x: 739, startPoint y: 143, endPoint x: 742, endPoint y: 147, distance: 5.0
drag, startPoint x: 724, startPoint y: 127, endPoint x: 602, endPoint y: 154, distance: 125.0
drag, startPoint x: 628, startPoint y: 125, endPoint x: 653, endPoint y: 106, distance: 31.4
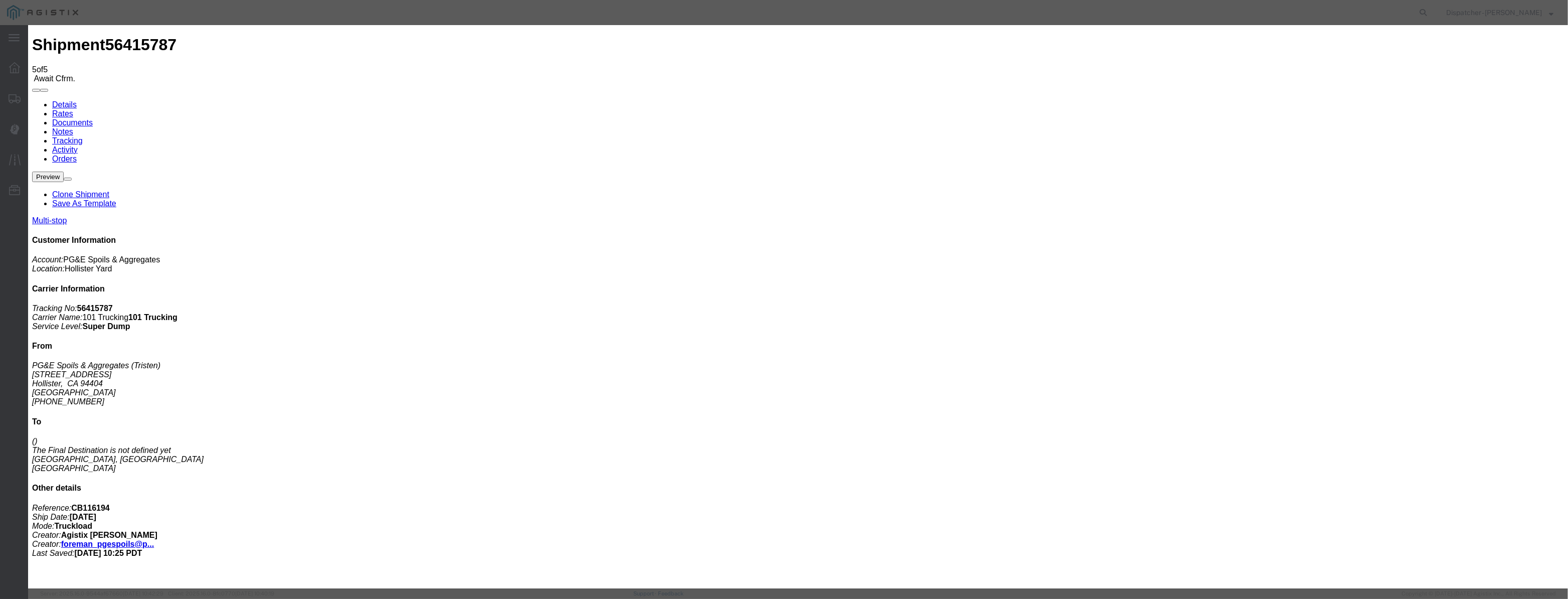
drag, startPoint x: 653, startPoint y: 106, endPoint x: 637, endPoint y: 127, distance: 26.4
drag, startPoint x: 637, startPoint y: 127, endPoint x: 659, endPoint y: 132, distance: 22.6
paste input "08/07/2025"
drag, startPoint x: 745, startPoint y: 146, endPoint x: 745, endPoint y: 152, distance: 6.0
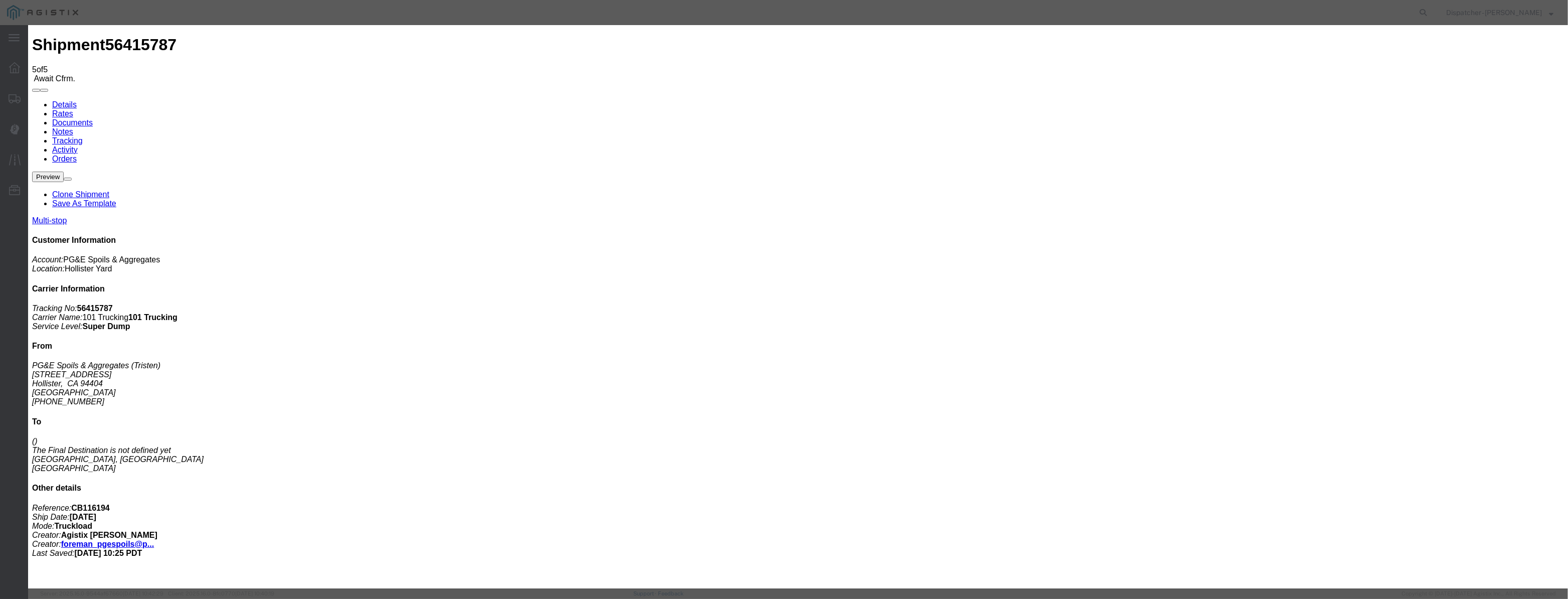
scroll to position [0, 0]
drag, startPoint x: 762, startPoint y: 128, endPoint x: 490, endPoint y: 161, distance: 274.0
paste input "08/07/2025"
drag, startPoint x: 953, startPoint y: 119, endPoint x: 950, endPoint y: 133, distance: 14.3
drag, startPoint x: 761, startPoint y: 125, endPoint x: 556, endPoint y: 133, distance: 205.2
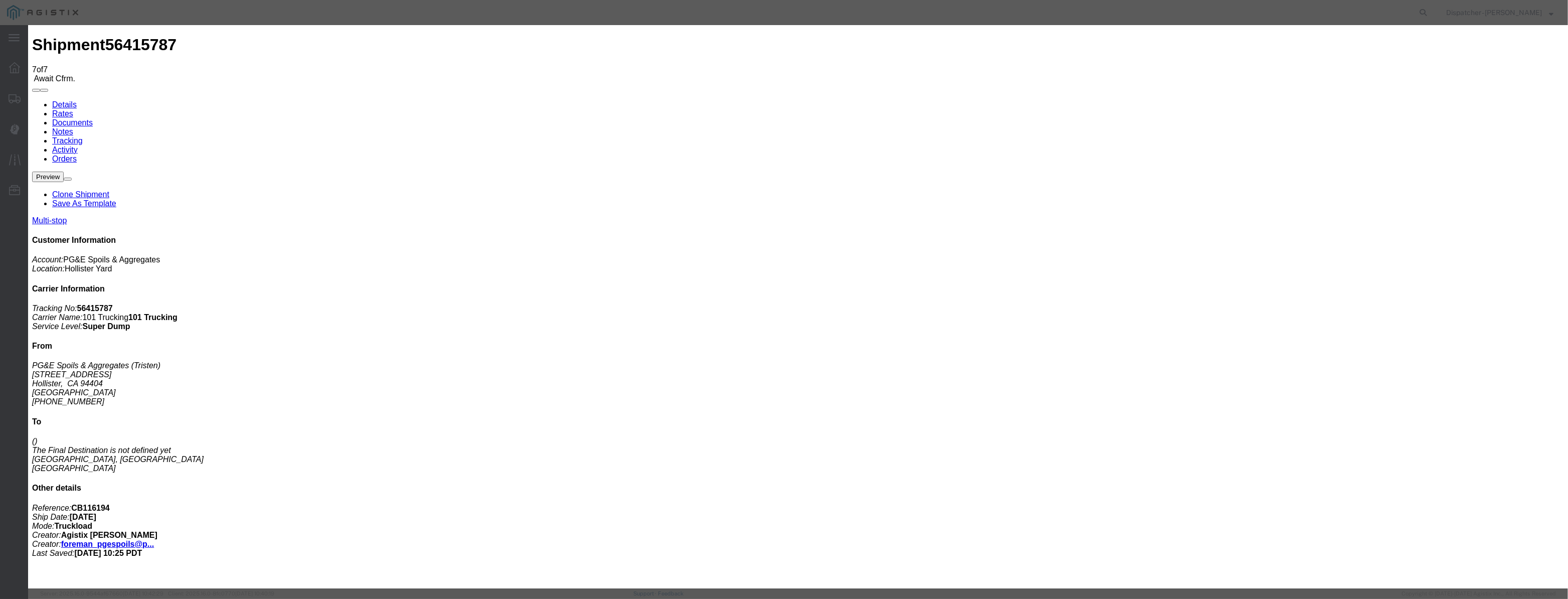
drag, startPoint x: 637, startPoint y: 111, endPoint x: 629, endPoint y: 118, distance: 10.6
paste input "08/07/2025"
drag, startPoint x: 747, startPoint y: 125, endPoint x: 701, endPoint y: 130, distance: 46.3
drag, startPoint x: 764, startPoint y: 130, endPoint x: 635, endPoint y: 141, distance: 129.5
paste input "08/07/2025"
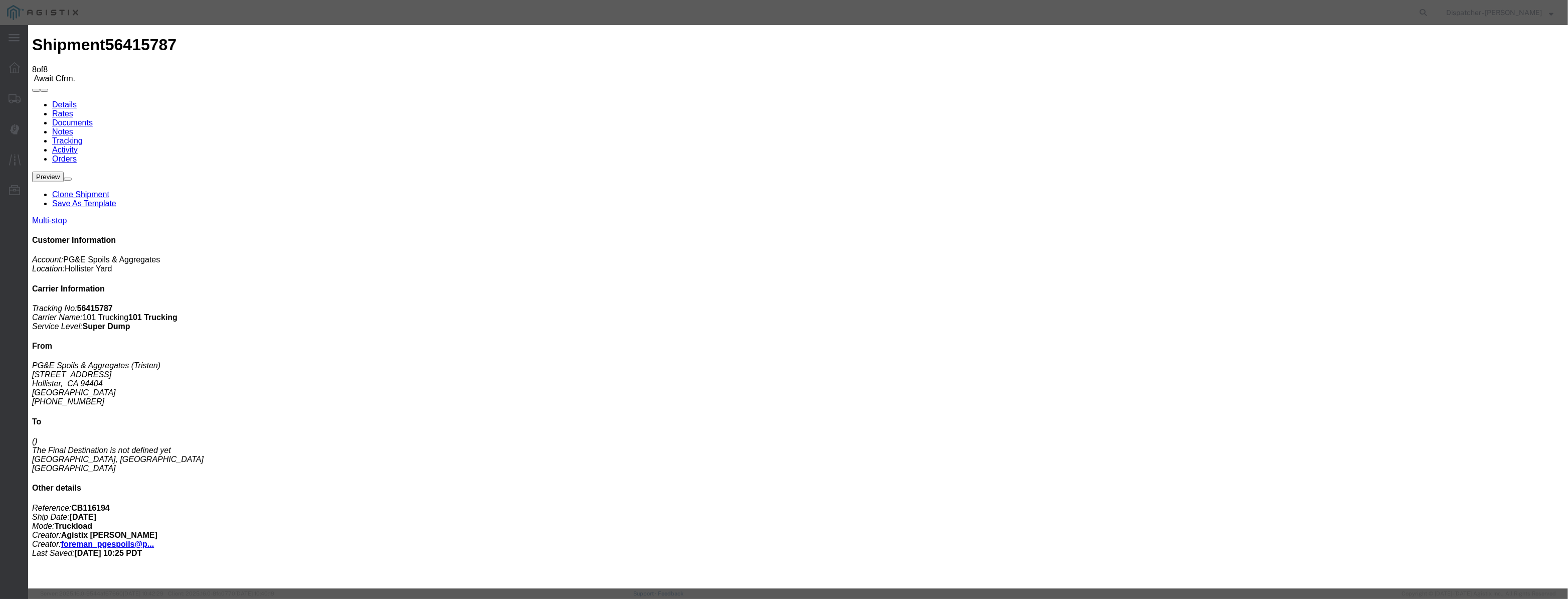
scroll to position [0, 2]
drag, startPoint x: 760, startPoint y: 150, endPoint x: 756, endPoint y: 139, distance: 11.7
drag, startPoint x: 777, startPoint y: 125, endPoint x: 585, endPoint y: 147, distance: 193.3
drag, startPoint x: 647, startPoint y: 118, endPoint x: 646, endPoint y: 124, distance: 6.1
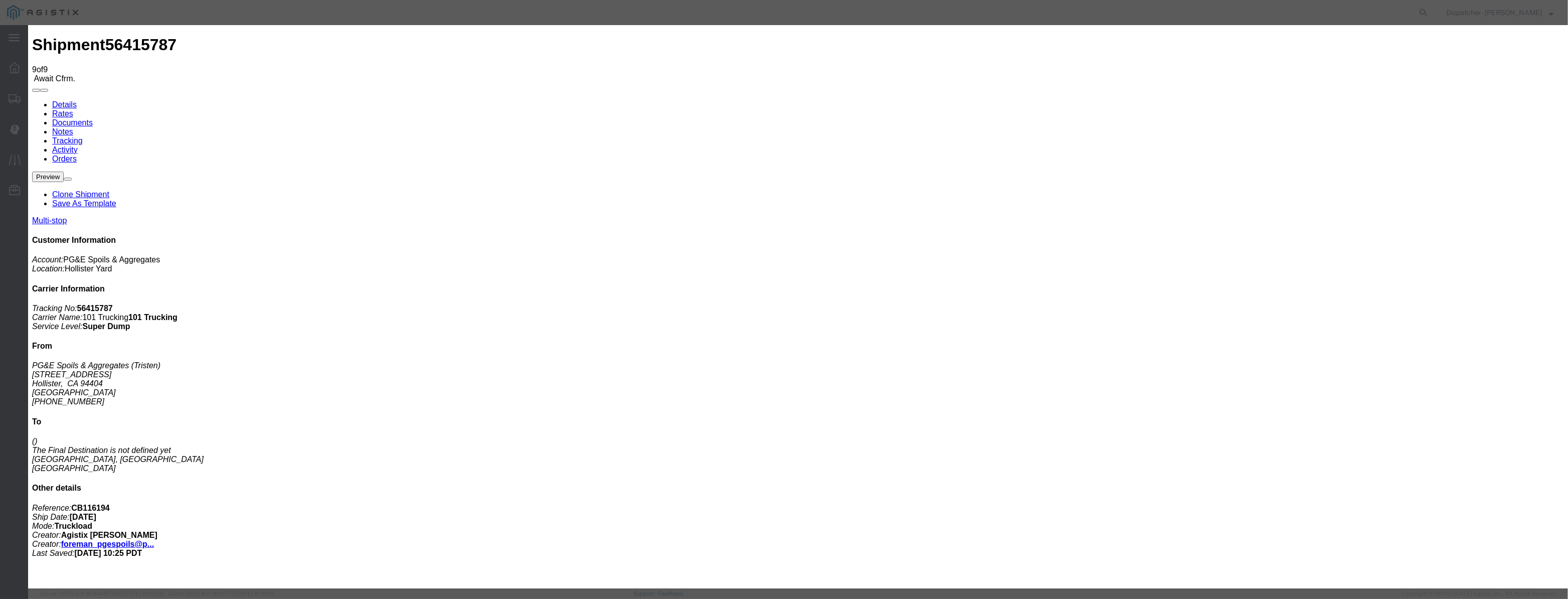
paste input "08/07/2025"
drag, startPoint x: 761, startPoint y: 128, endPoint x: 424, endPoint y: 121, distance: 337.1
drag, startPoint x: 641, startPoint y: 115, endPoint x: 620, endPoint y: 127, distance: 24.2
paste input "08/07/2025"
drag, startPoint x: 785, startPoint y: 131, endPoint x: 476, endPoint y: 182, distance: 313.2
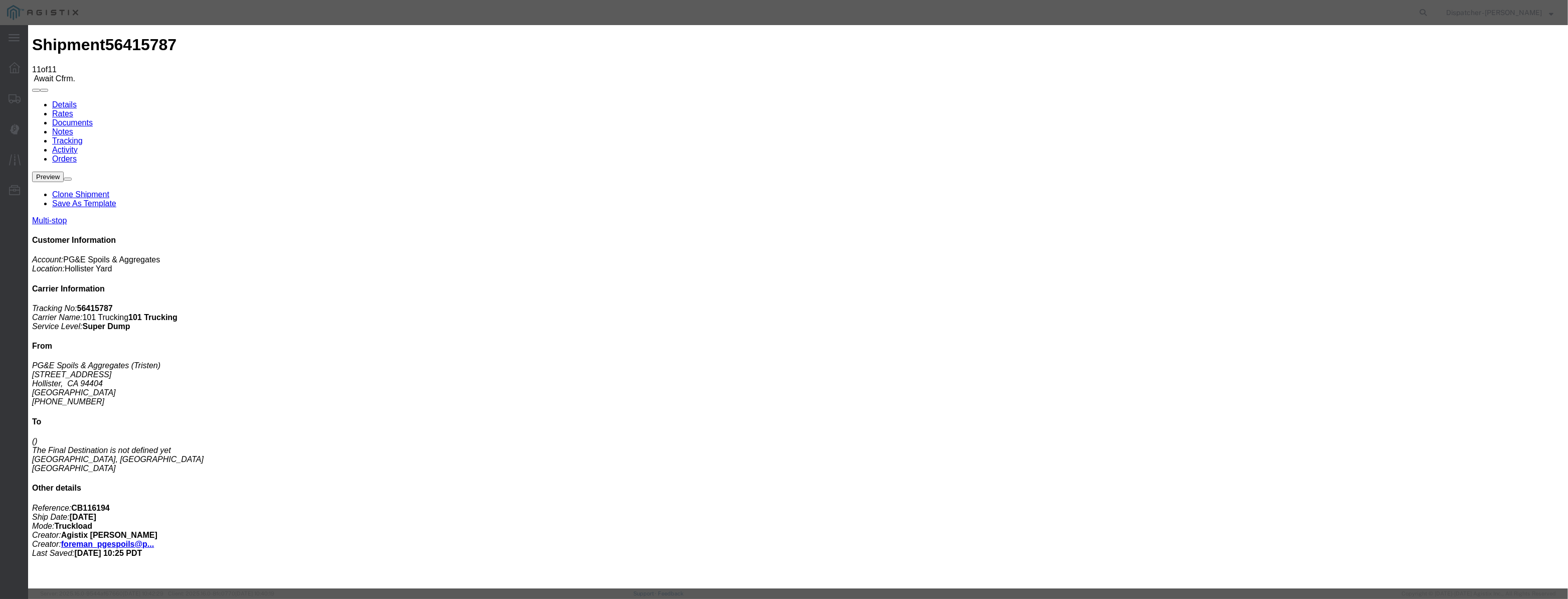
drag, startPoint x: 643, startPoint y: 105, endPoint x: 628, endPoint y: 124, distance: 24.2
drag, startPoint x: 627, startPoint y: 125, endPoint x: 633, endPoint y: 125, distance: 6.0
paste input "08/07/2025"
drag, startPoint x: 779, startPoint y: 127, endPoint x: 582, endPoint y: 160, distance: 199.7
drag, startPoint x: 632, startPoint y: 110, endPoint x: 628, endPoint y: 124, distance: 14.6
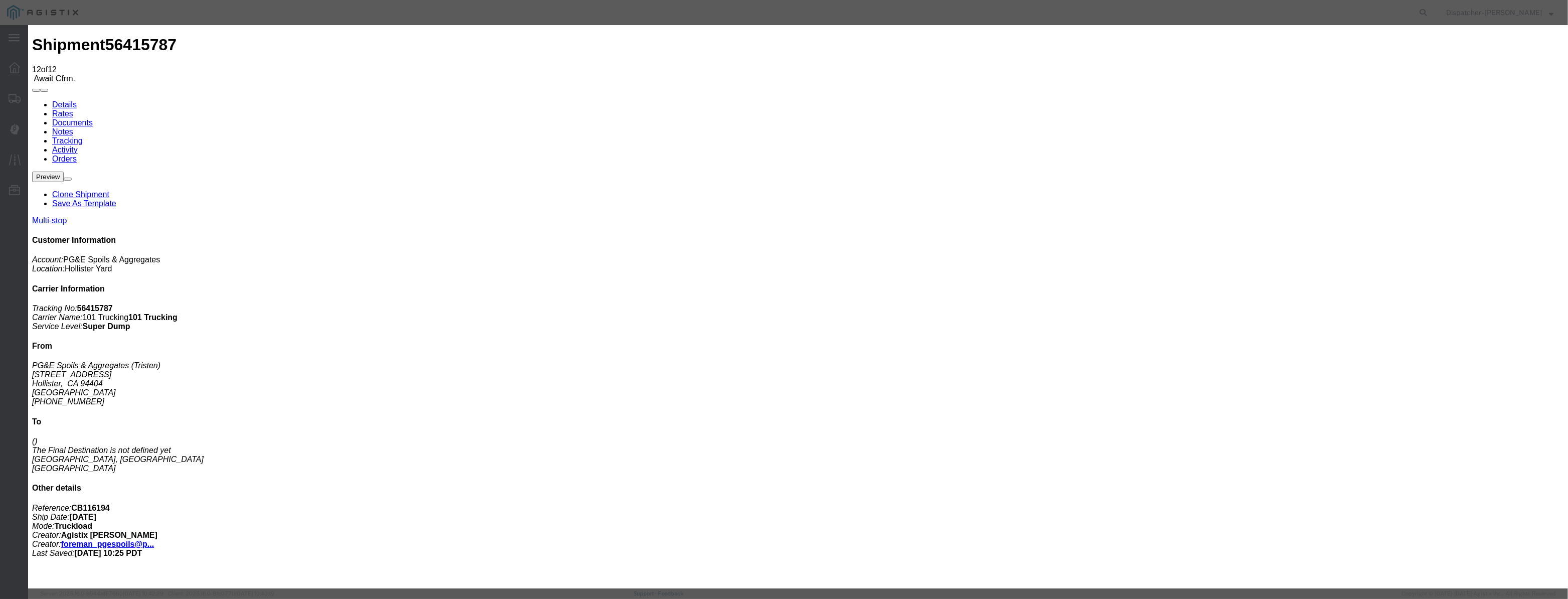
drag, startPoint x: 628, startPoint y: 124, endPoint x: 724, endPoint y: 141, distance: 97.5
paste input "08/07/2025"
select select "DPTDLVLOC"
drag, startPoint x: 984, startPoint y: 125, endPoint x: 983, endPoint y: 133, distance: 8.1
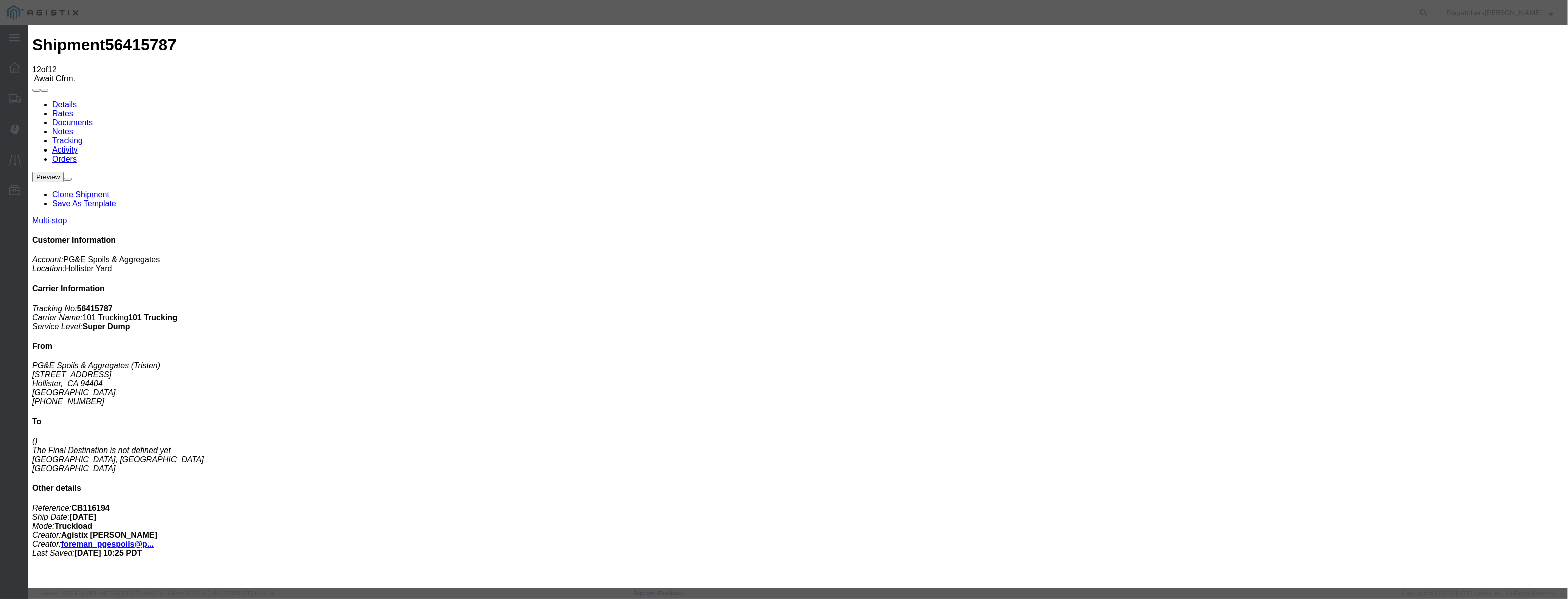
select select "{"pickupDeliveryInfoId": "122116623","pickupOrDelivery": "D","stopNum": "2","lo…"
select select "CA"
type input "Morgan Hill"
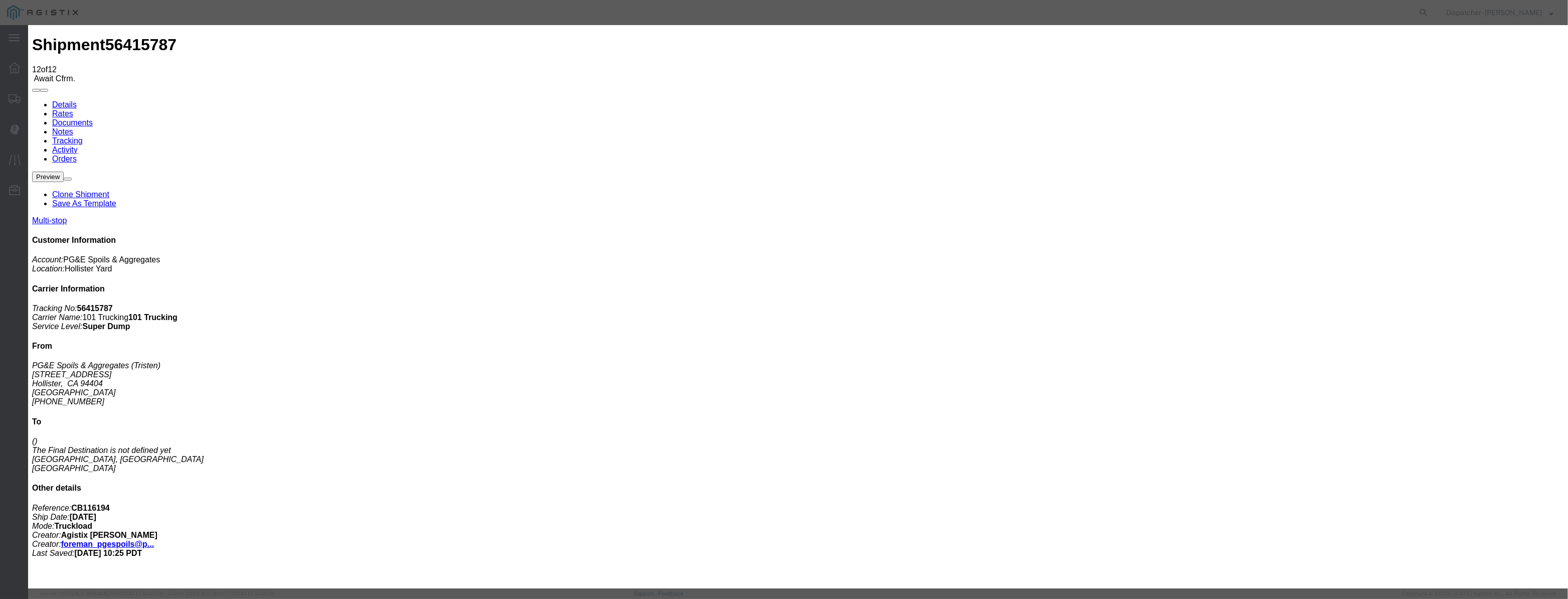
drag, startPoint x: 763, startPoint y: 130, endPoint x: 474, endPoint y: 197, distance: 296.7
type input "1:05 PM"
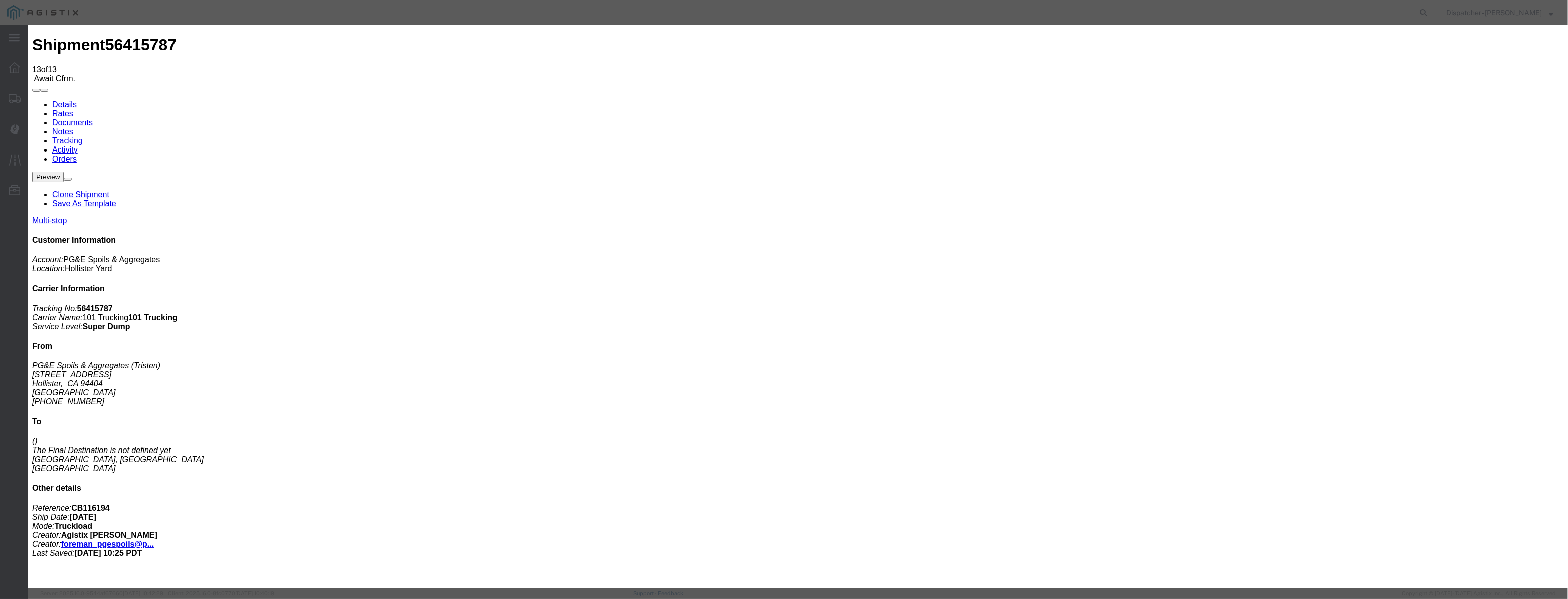
type input "08/12/2025"
type input "9:00 AM"
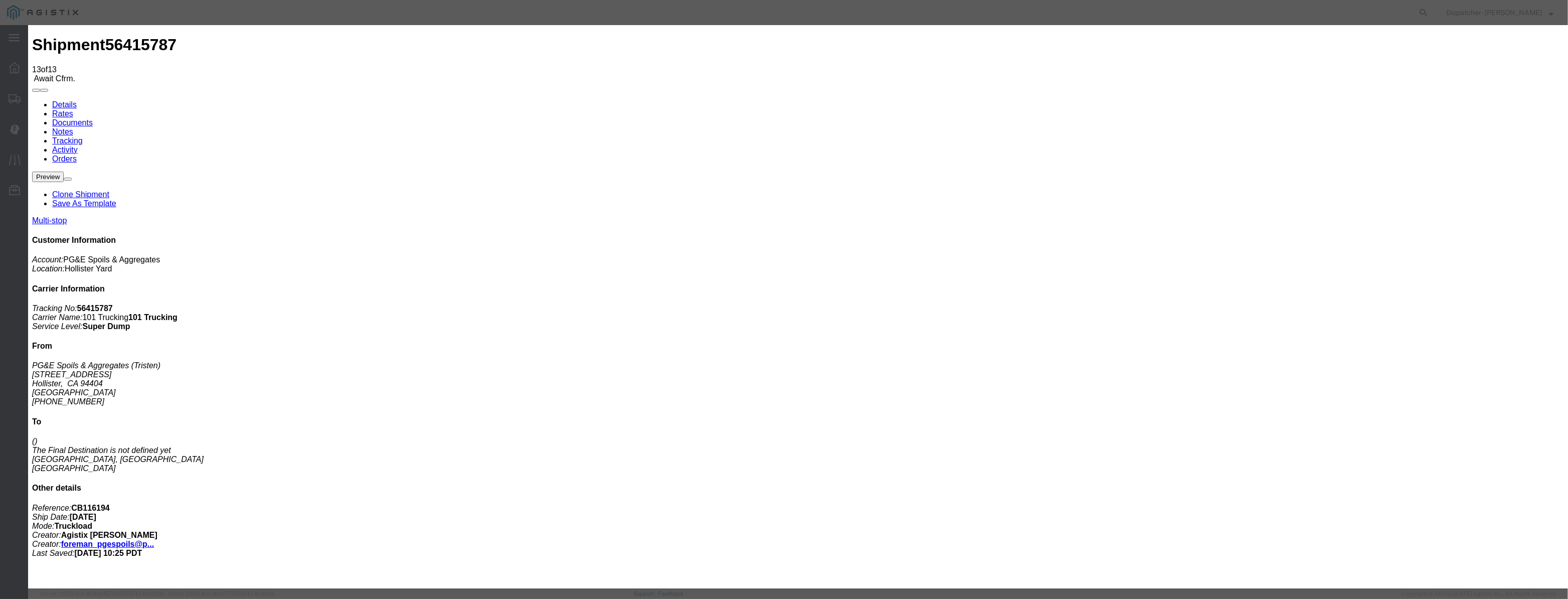
drag, startPoint x: 634, startPoint y: 130, endPoint x: 670, endPoint y: 127, distance: 36.1
paste input "08/07/2025"
type input "08/07/2025"
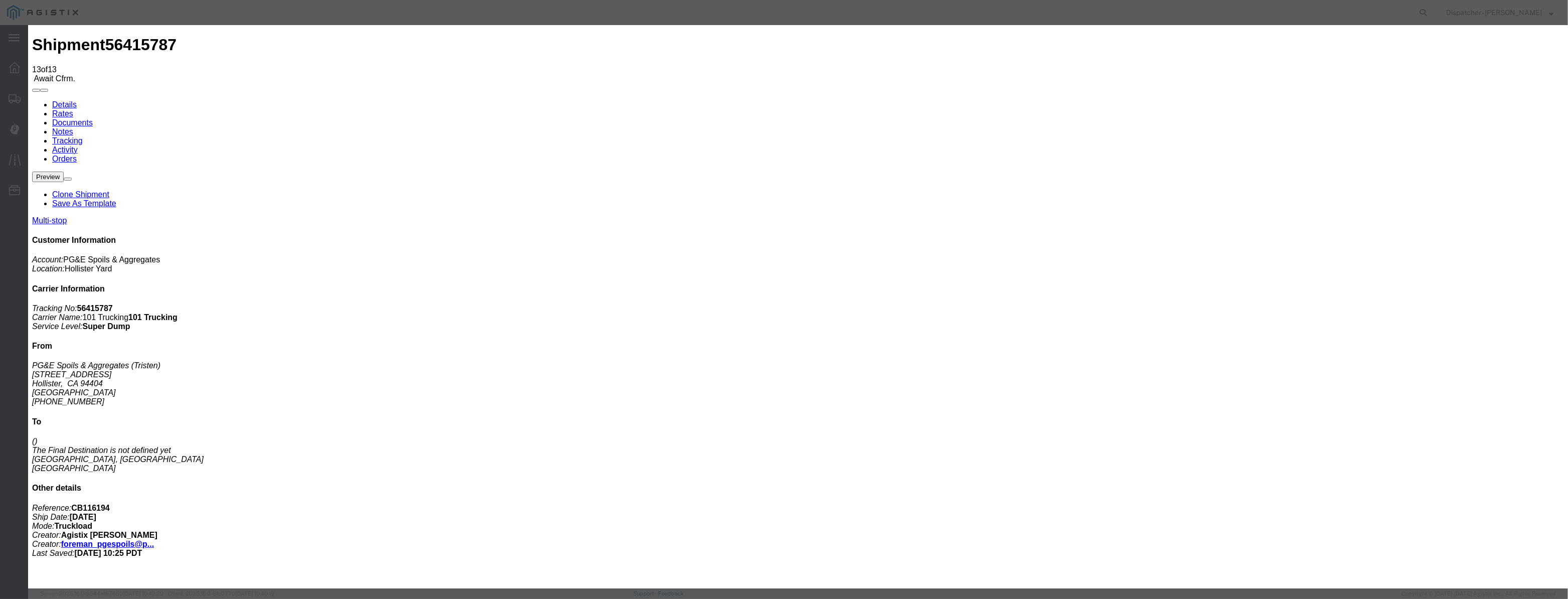
drag, startPoint x: 754, startPoint y: 144, endPoint x: 750, endPoint y: 152, distance: 8.9
select select "ARVPULOC"
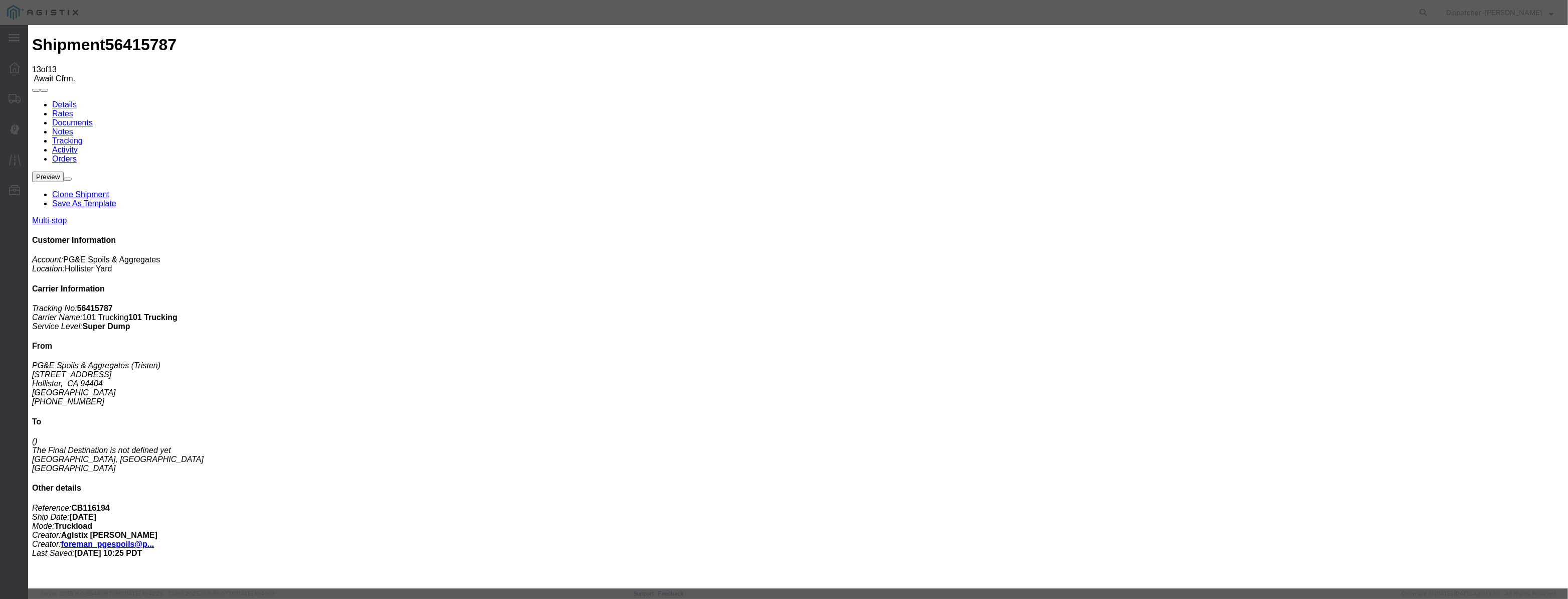
select select "{"pickupDeliveryInfoId": "122116622","pickupOrDelivery": "P","stopNum": "1","lo…"
select select "CA"
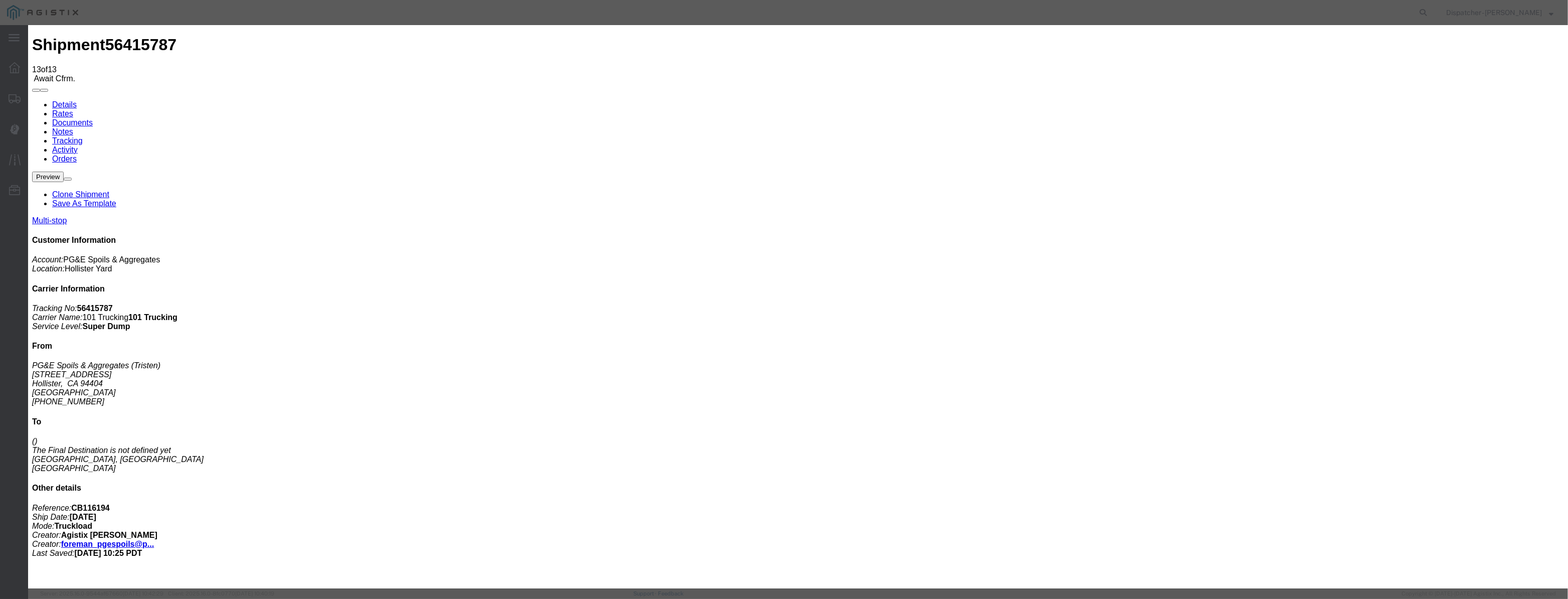
type input "Hollister"
drag, startPoint x: 774, startPoint y: 125, endPoint x: 478, endPoint y: 150, distance: 297.1
type input "2:40 PM"
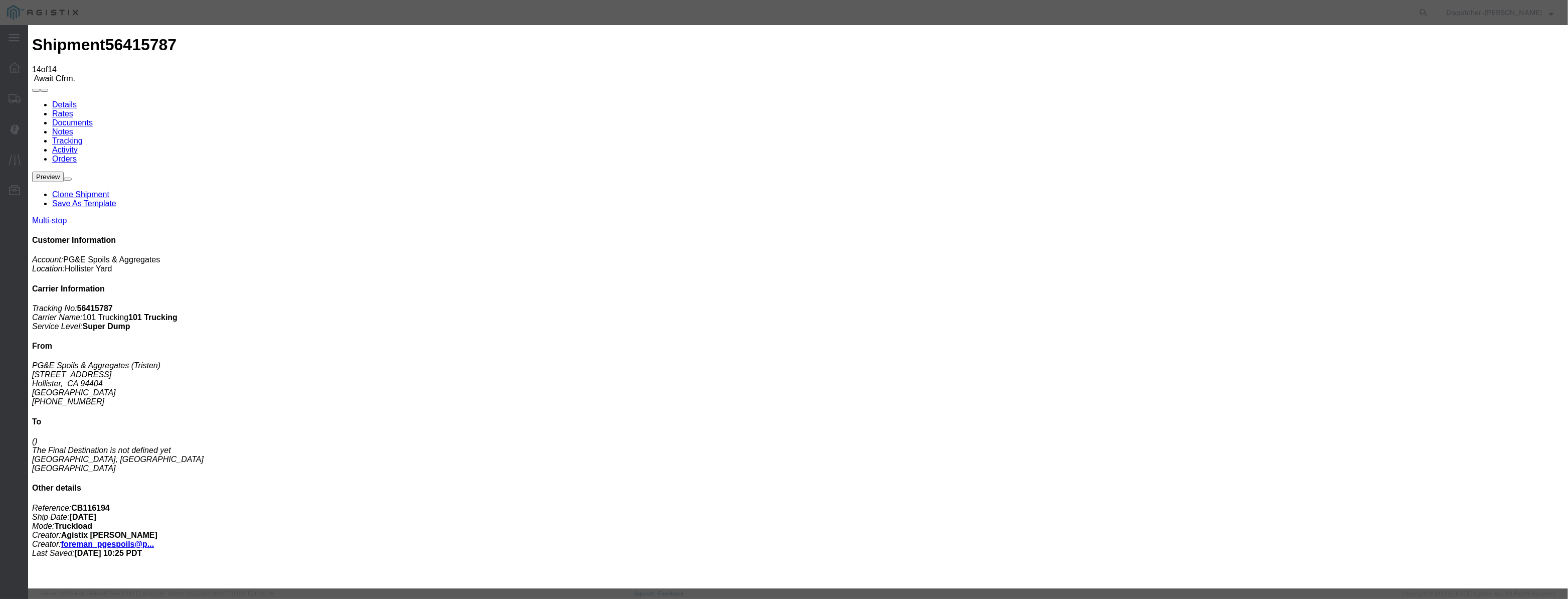
type input "08/12/2025"
type input "9:00 AM"
drag, startPoint x: 631, startPoint y: 124, endPoint x: 645, endPoint y: 110, distance: 19.8
drag, startPoint x: 645, startPoint y: 110, endPoint x: 639, endPoint y: 125, distance: 16.2
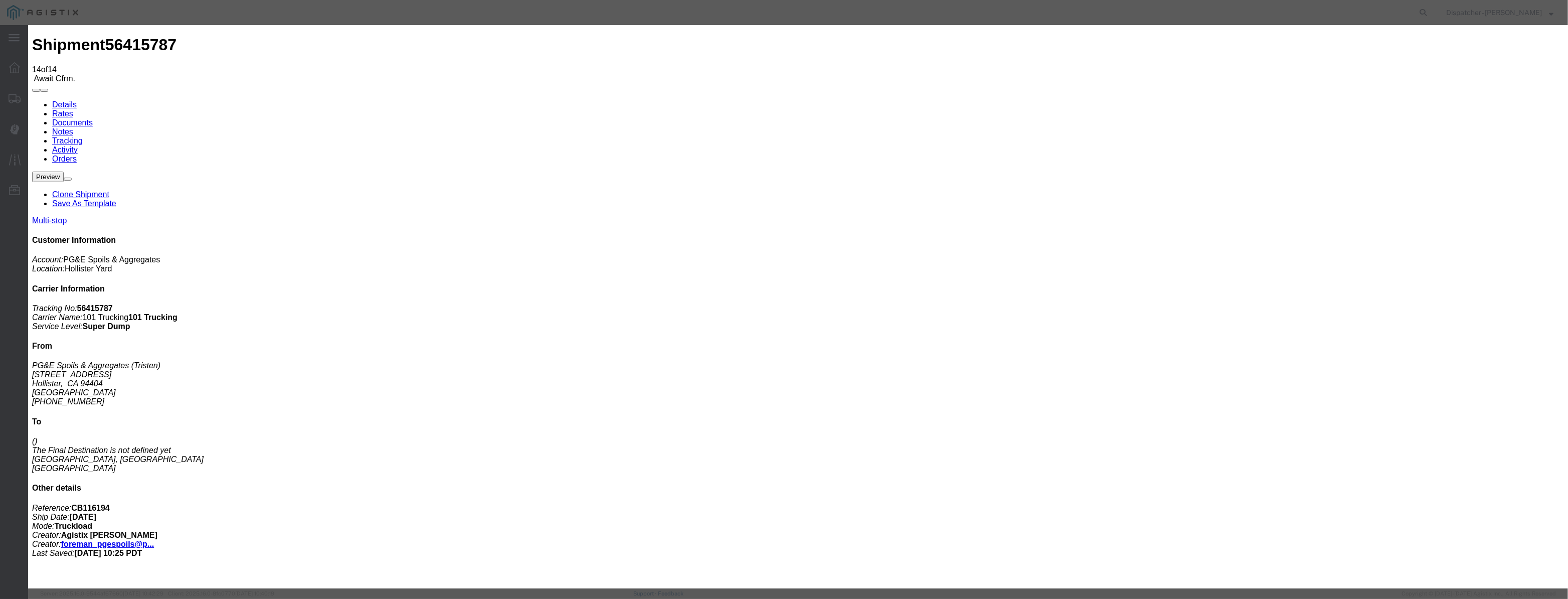
paste input "08/07/2025"
type input "08/07/2025"
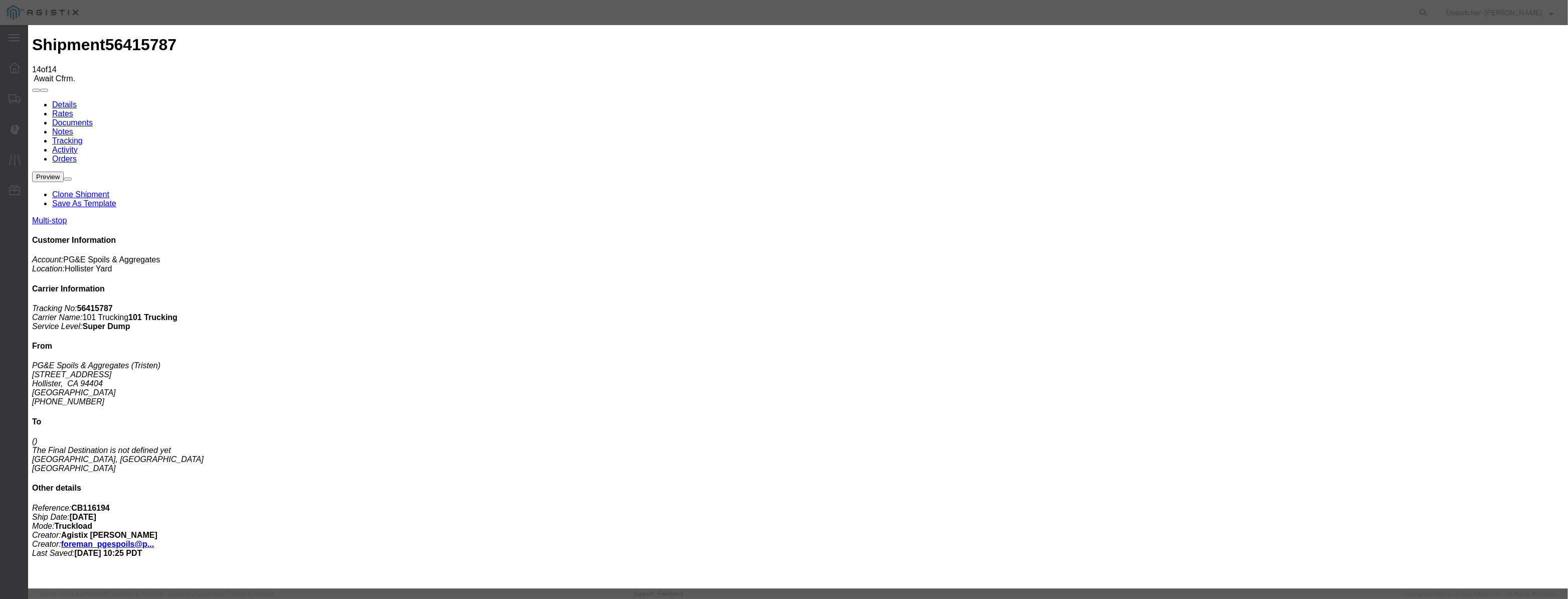
drag, startPoint x: 769, startPoint y: 144, endPoint x: 762, endPoint y: 152, distance: 10.6
select select "BREAKSTART"
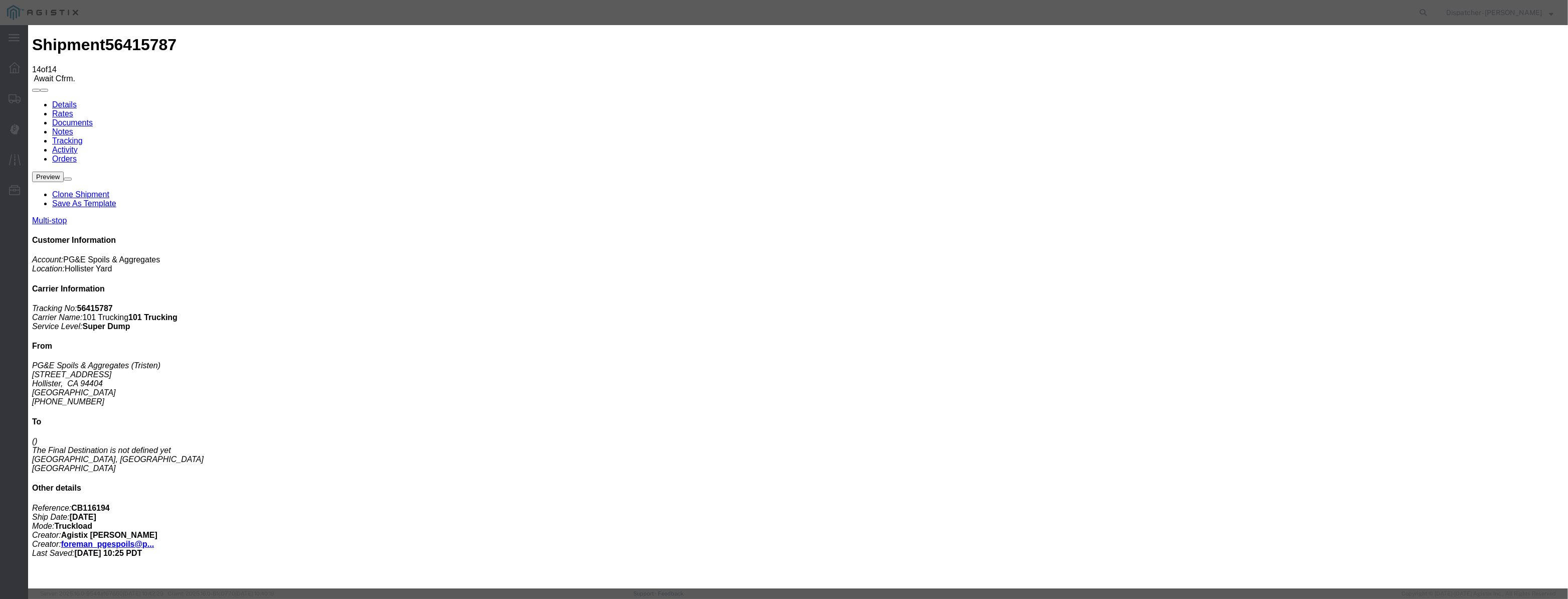
drag, startPoint x: 954, startPoint y: 125, endPoint x: 952, endPoint y: 133, distance: 8.2
select select "{"pickupDeliveryInfoId": "122116622","pickupOrDelivery": "P","stopNum": "1","lo…"
select select "CA"
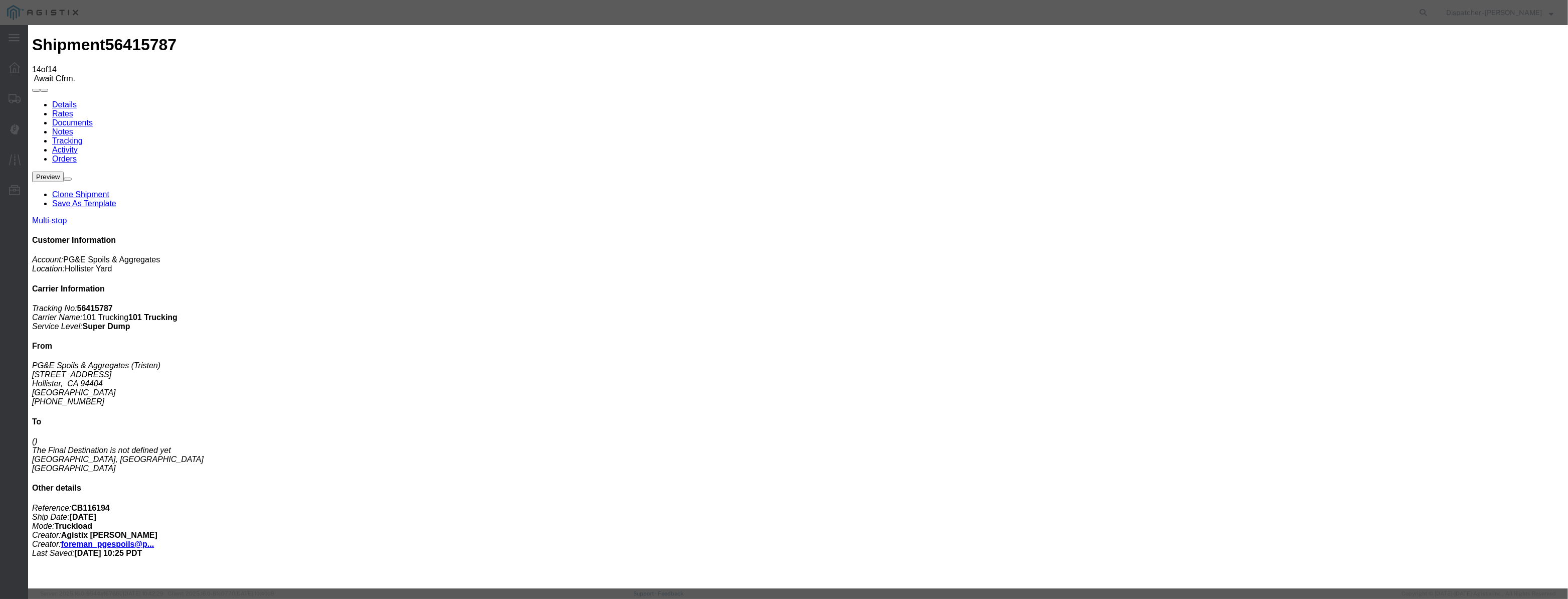
type input "Hollister"
drag, startPoint x: 765, startPoint y: 124, endPoint x: 590, endPoint y: 148, distance: 176.6
type input "2:40 PM"
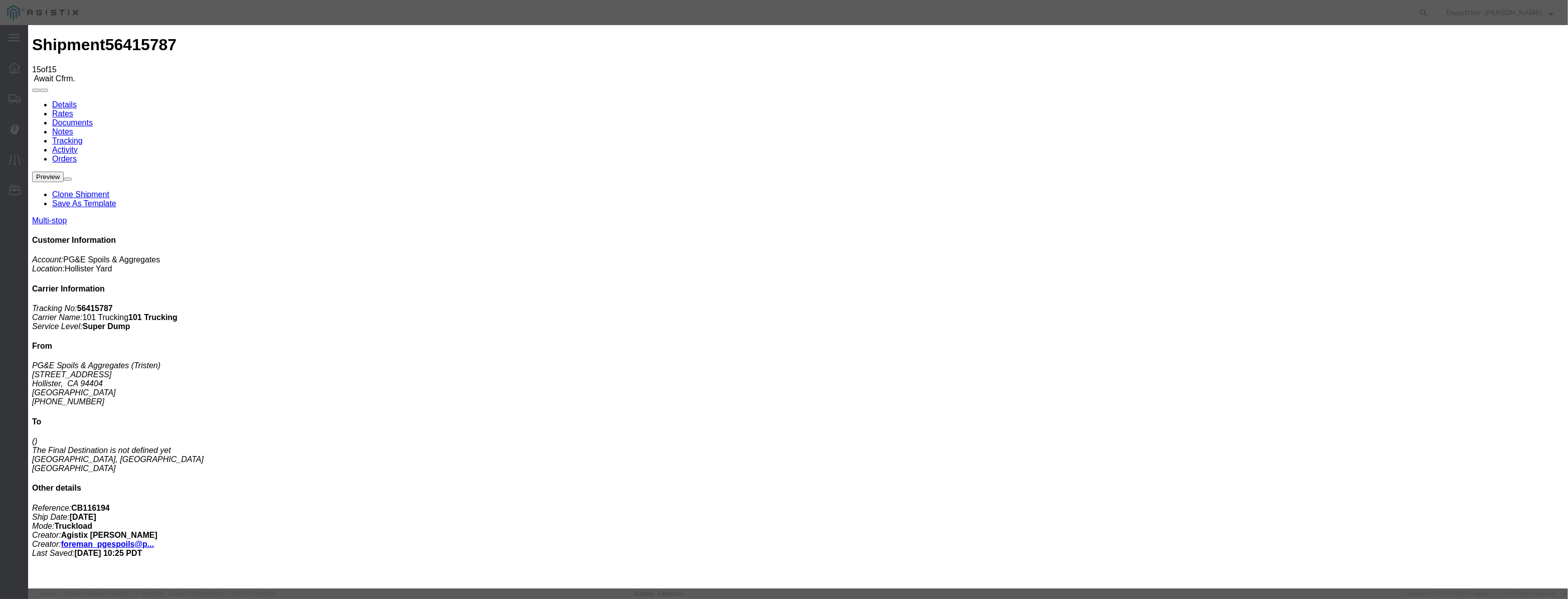
type input "08/12/2025"
type input "9:00 AM"
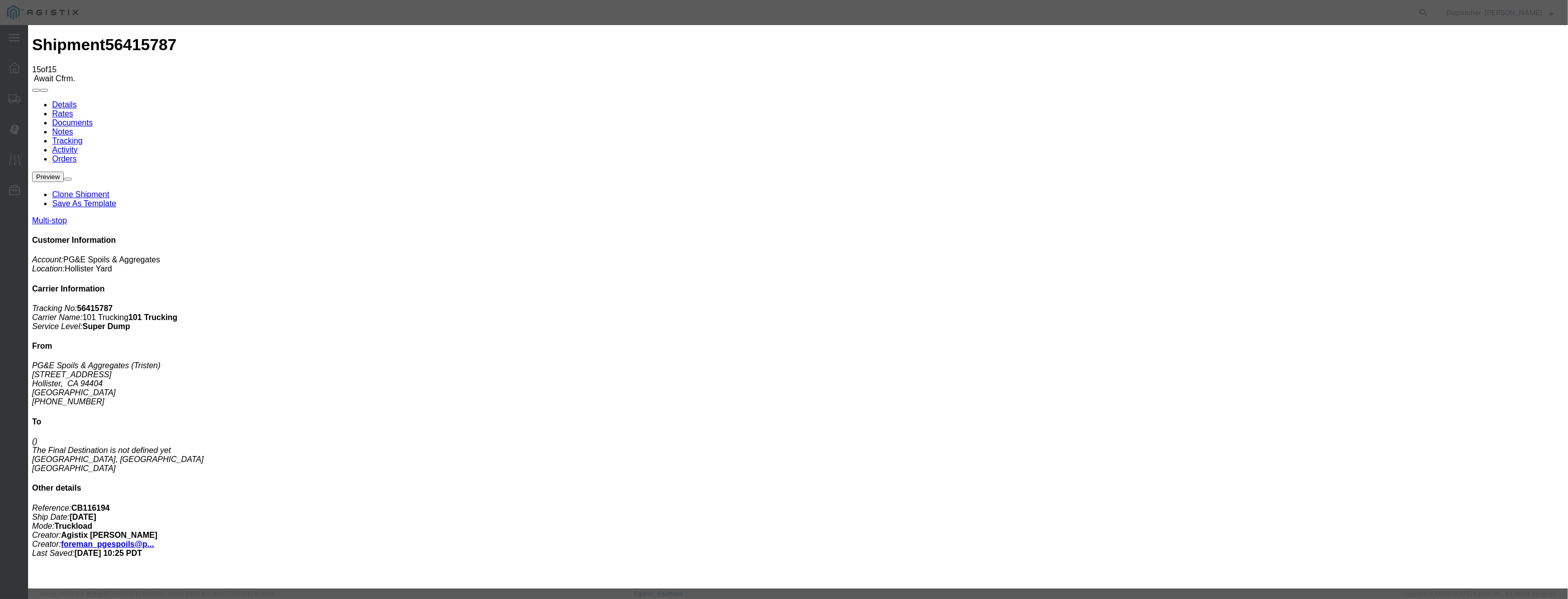
drag, startPoint x: 665, startPoint y: 117, endPoint x: 648, endPoint y: 122, distance: 17.7
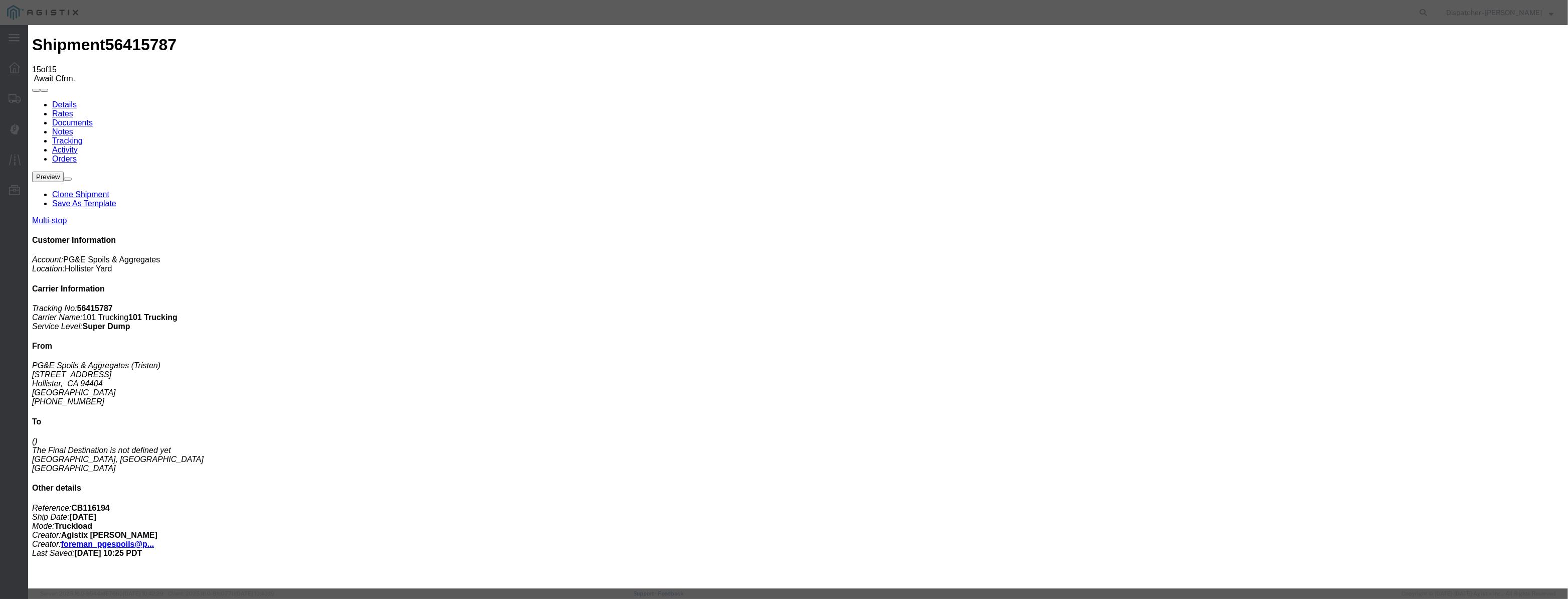
paste input "07"
type input "08/07/2025"
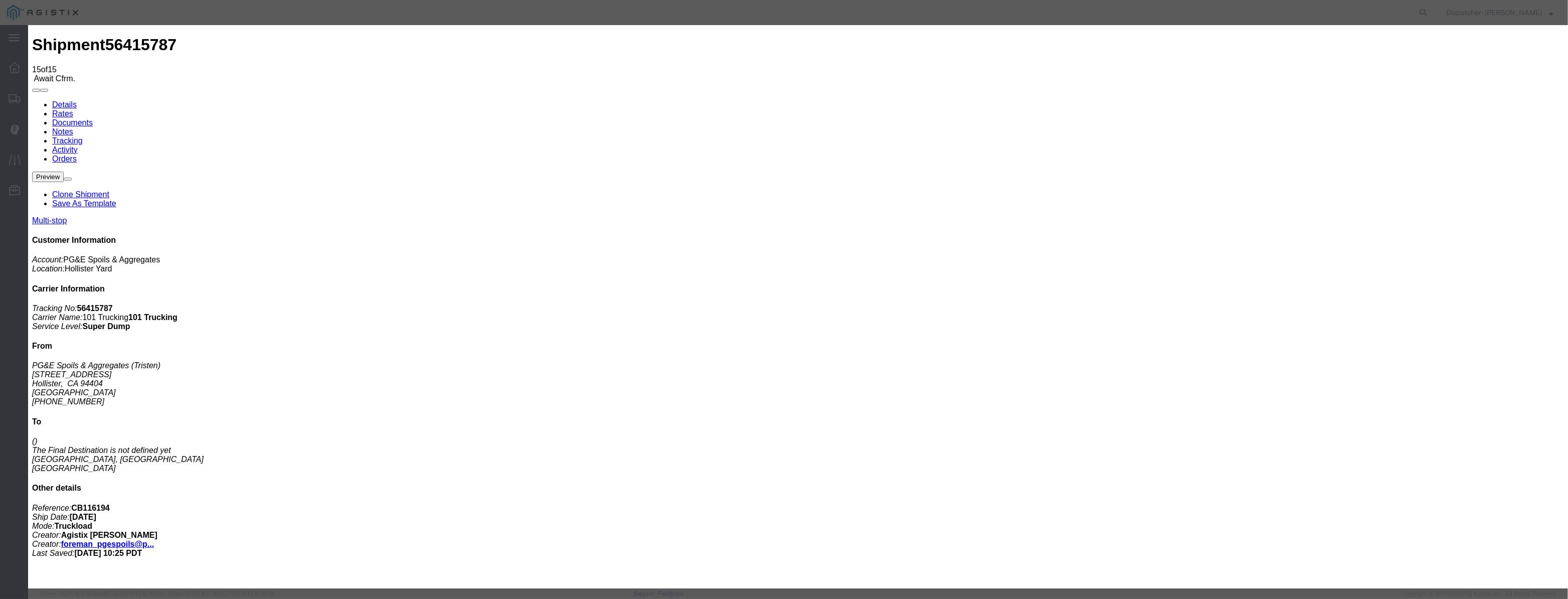
select select "BREAKSTOP"
select select "{"pickupDeliveryInfoId": "122116622","pickupOrDelivery": "P","stopNum": "1","lo…"
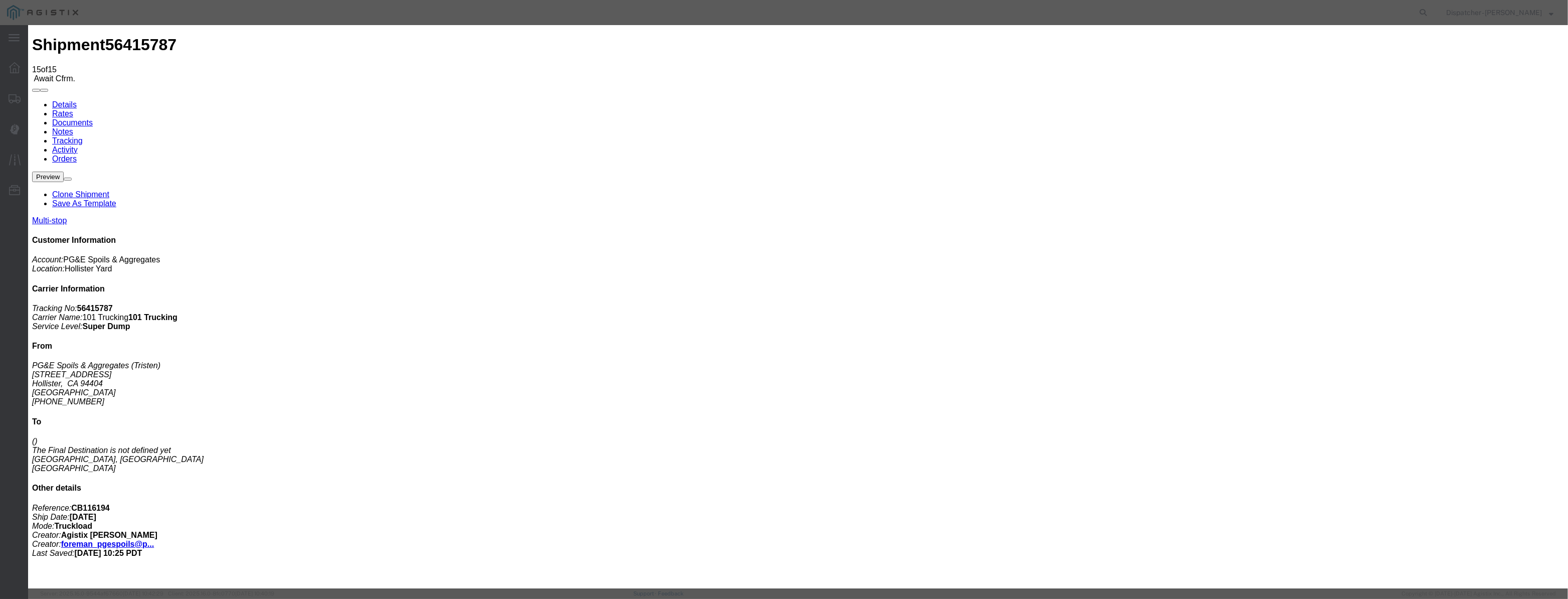
select select "CA"
type input "Hollister"
drag, startPoint x: 776, startPoint y: 127, endPoint x: 477, endPoint y: 124, distance: 299.0
type input "3:10 PM"
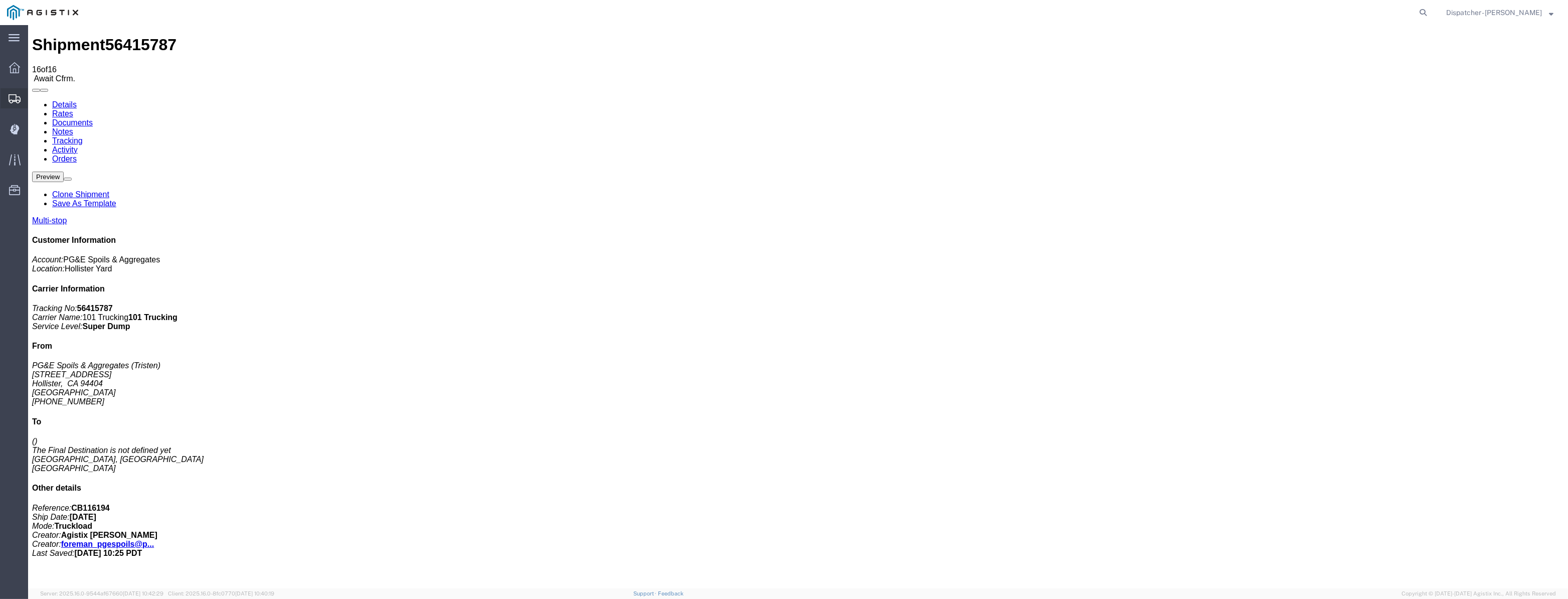
click at [16, 106] on div at bounding box center [15, 98] width 28 height 20
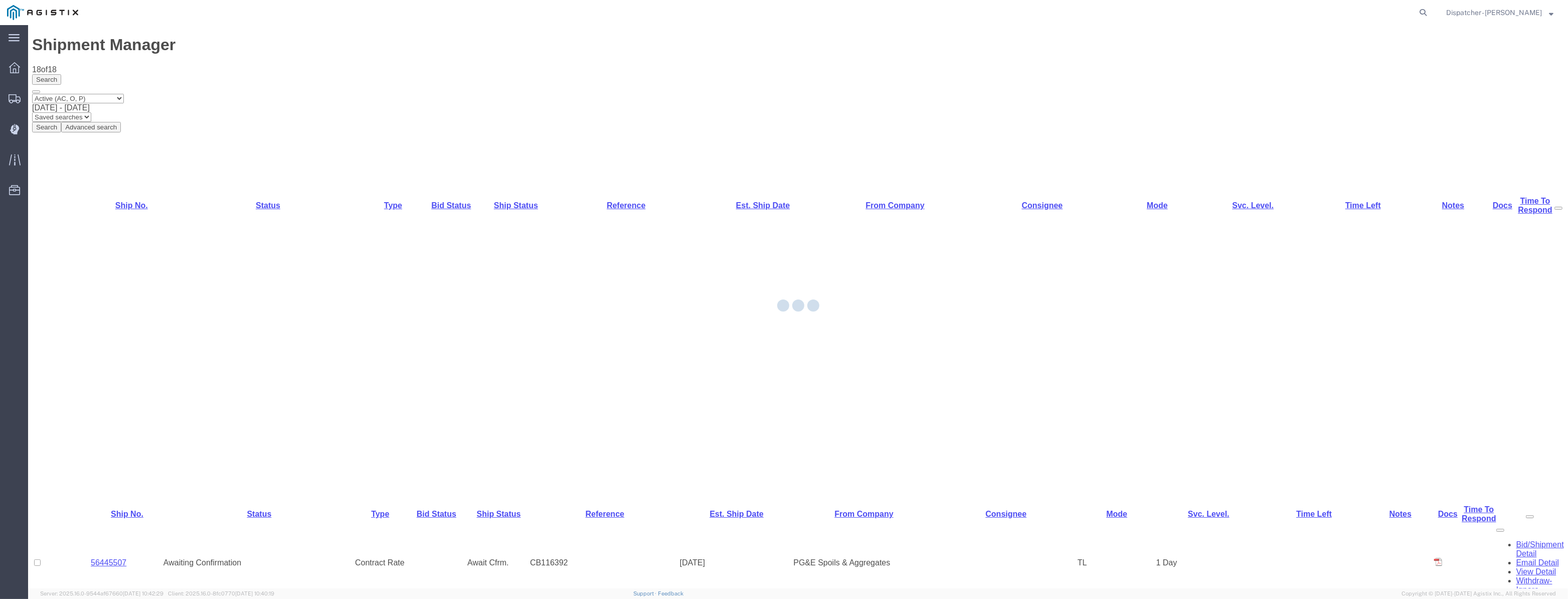
click at [84, 300] on div at bounding box center [798, 306] width 1540 height 563
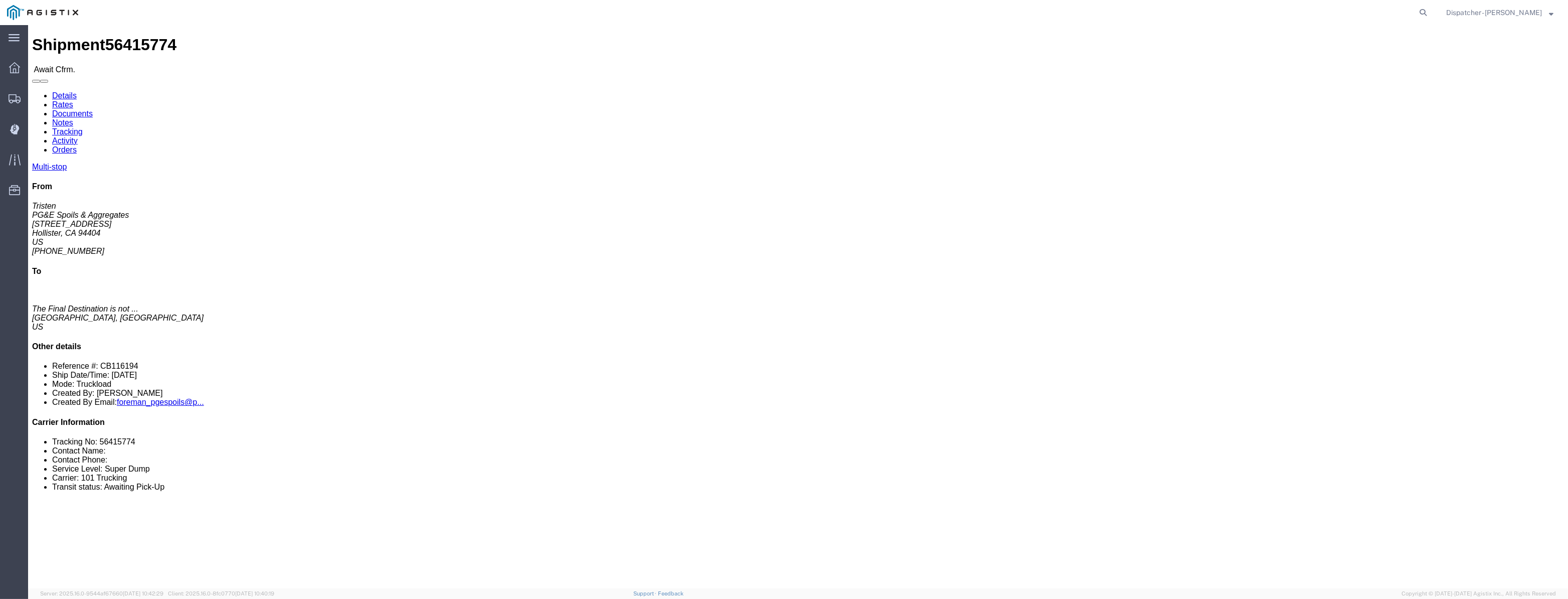
click link "Tracking"
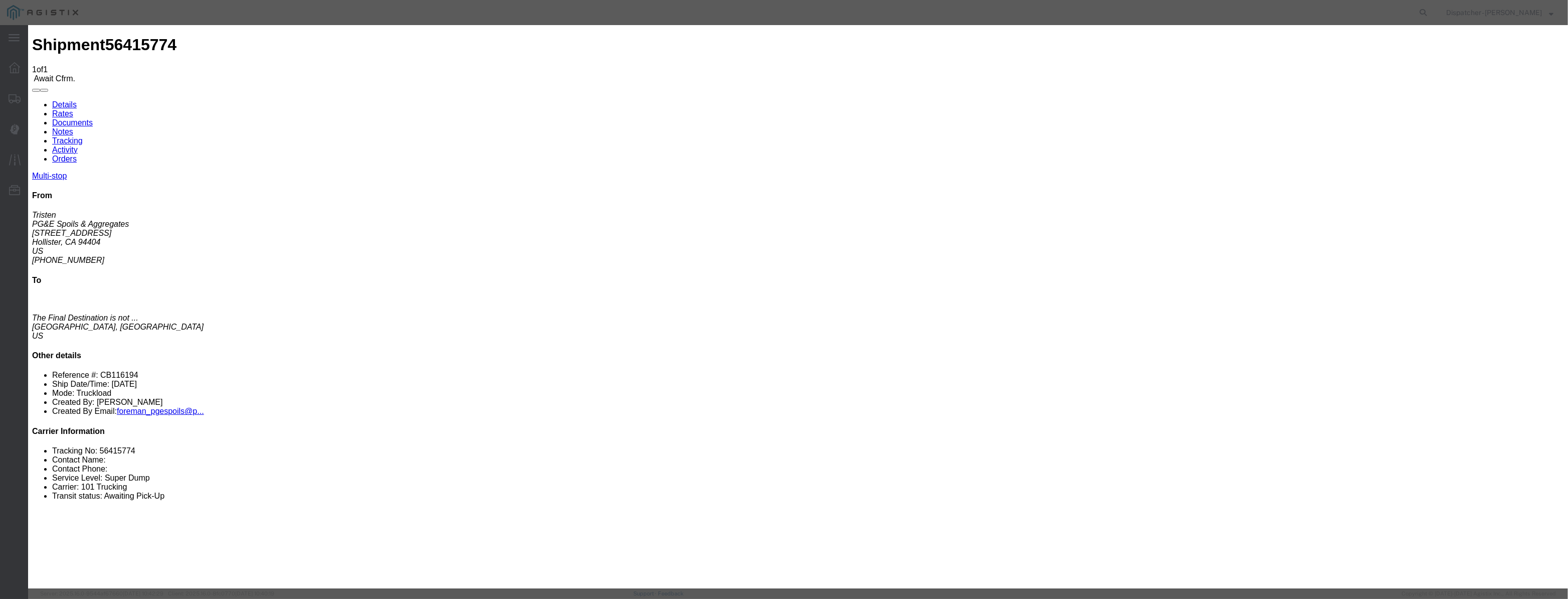
type input "08/12/2025"
type input "9:00 AM"
drag, startPoint x: 644, startPoint y: 114, endPoint x: 636, endPoint y: 128, distance: 16.1
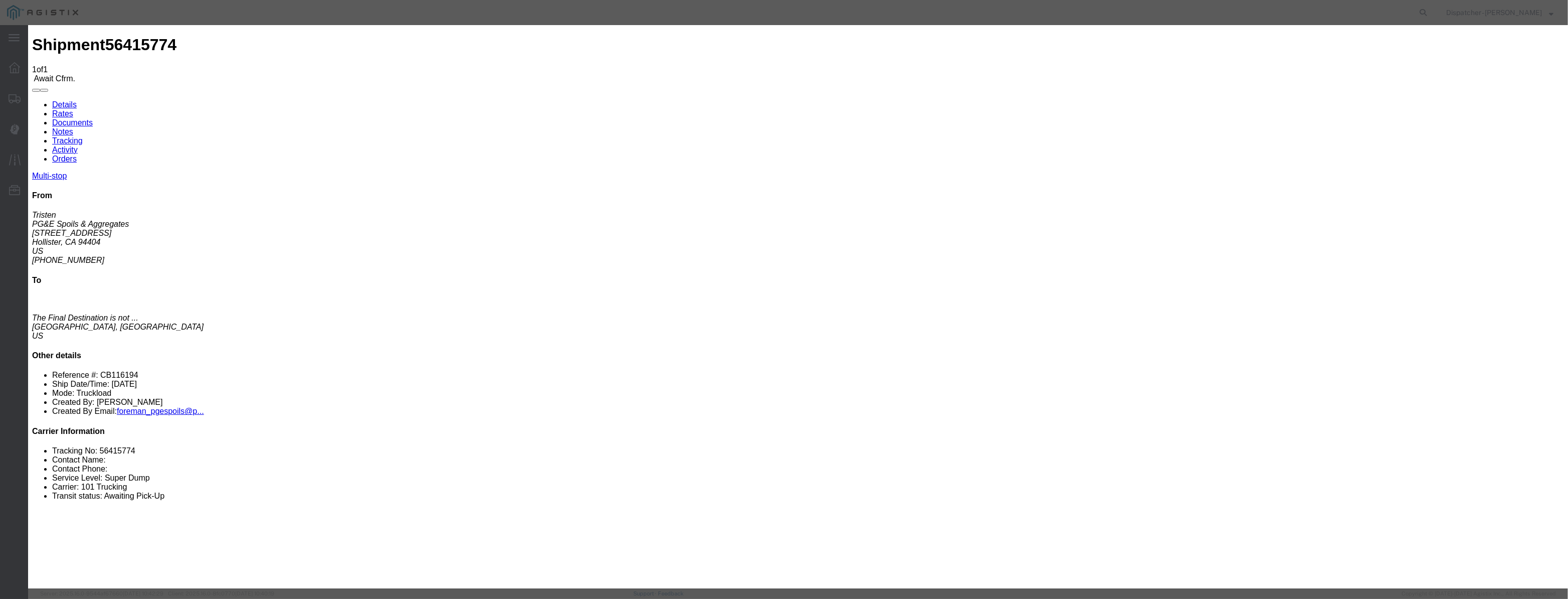
drag, startPoint x: 636, startPoint y: 129, endPoint x: 648, endPoint y: 130, distance: 12.0
paste input "08/07/2025"
type input "08/07/2025"
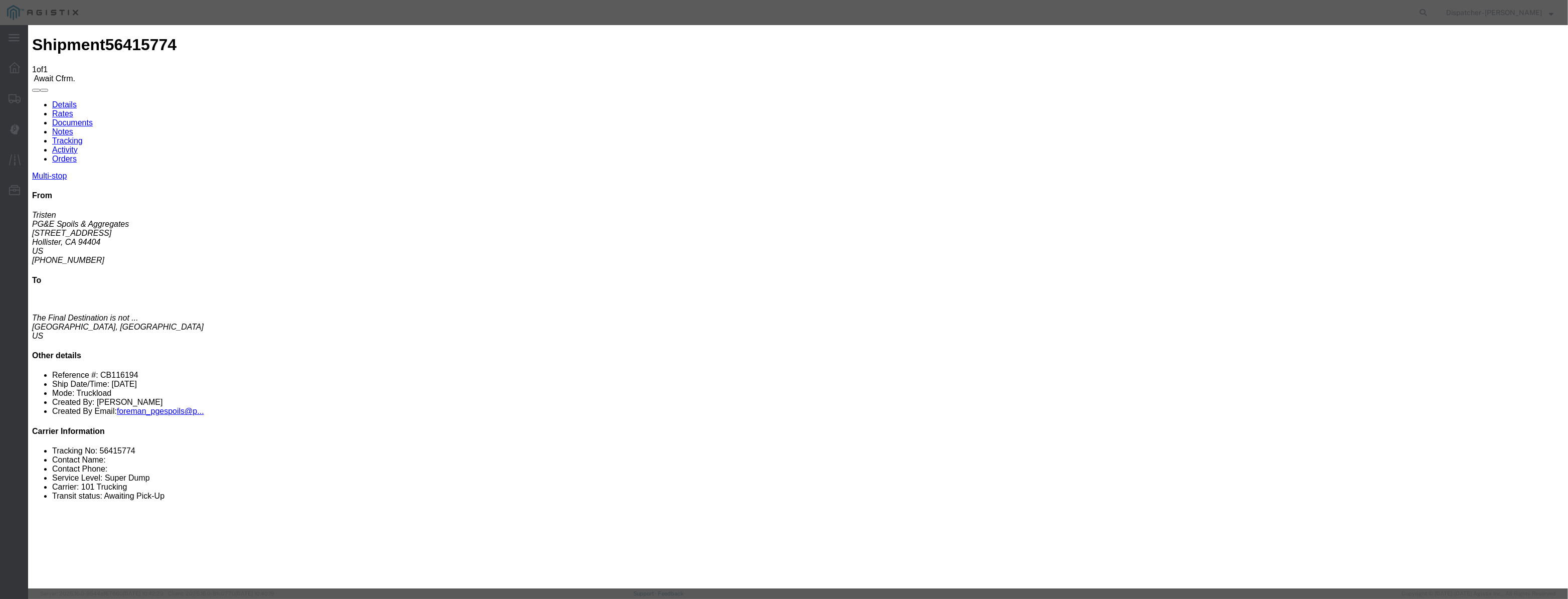
select select "ARVPULOC"
drag, startPoint x: 908, startPoint y: 124, endPoint x: 907, endPoint y: 132, distance: 8.1
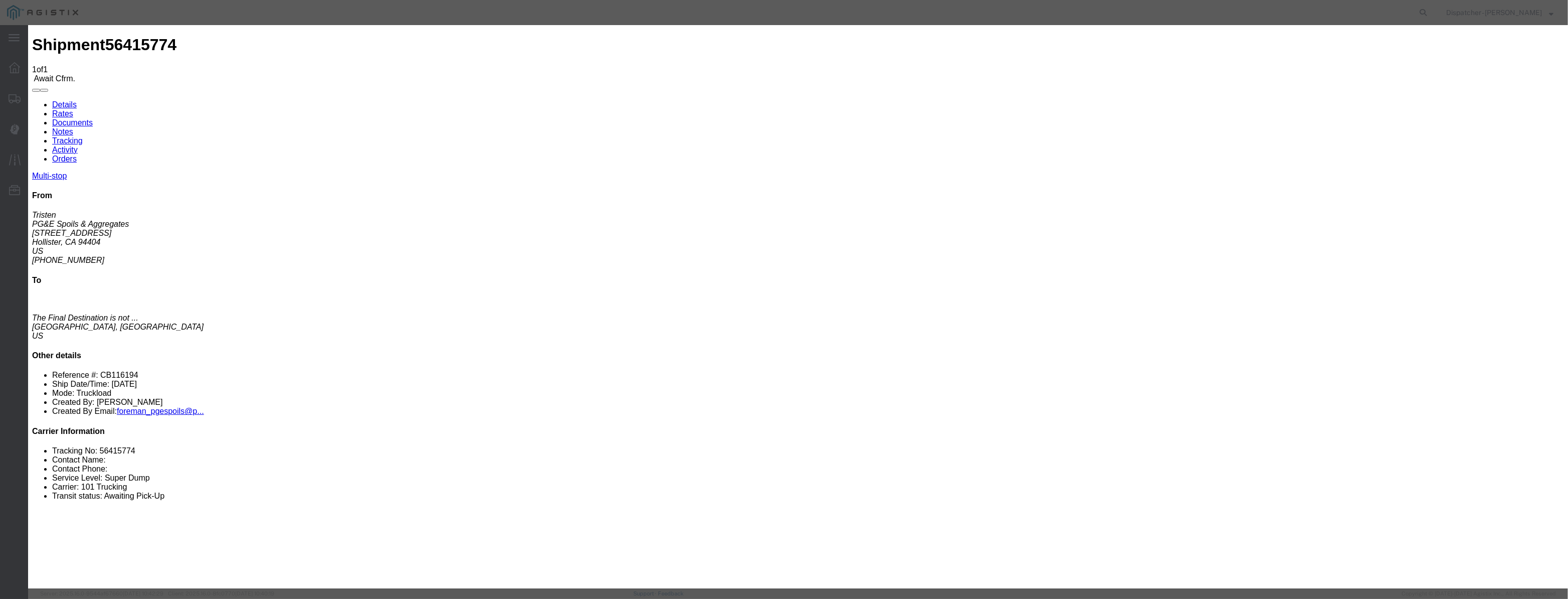
select select "{"pickupDeliveryInfoId": "122116590","pickupOrDelivery": "P","stopNum": "1","lo…"
select select "CA"
type input "Hollister"
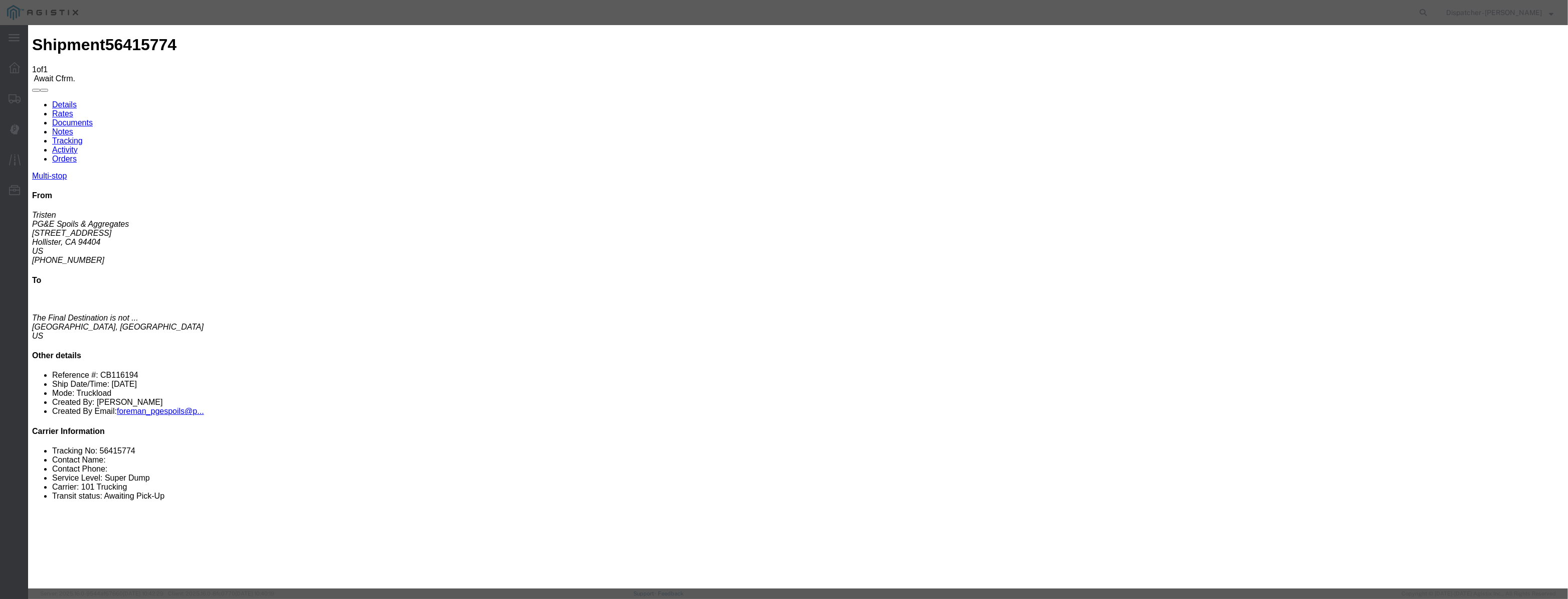
drag, startPoint x: 765, startPoint y: 130, endPoint x: 161, endPoint y: 249, distance: 615.6
type input "6:00 AM"
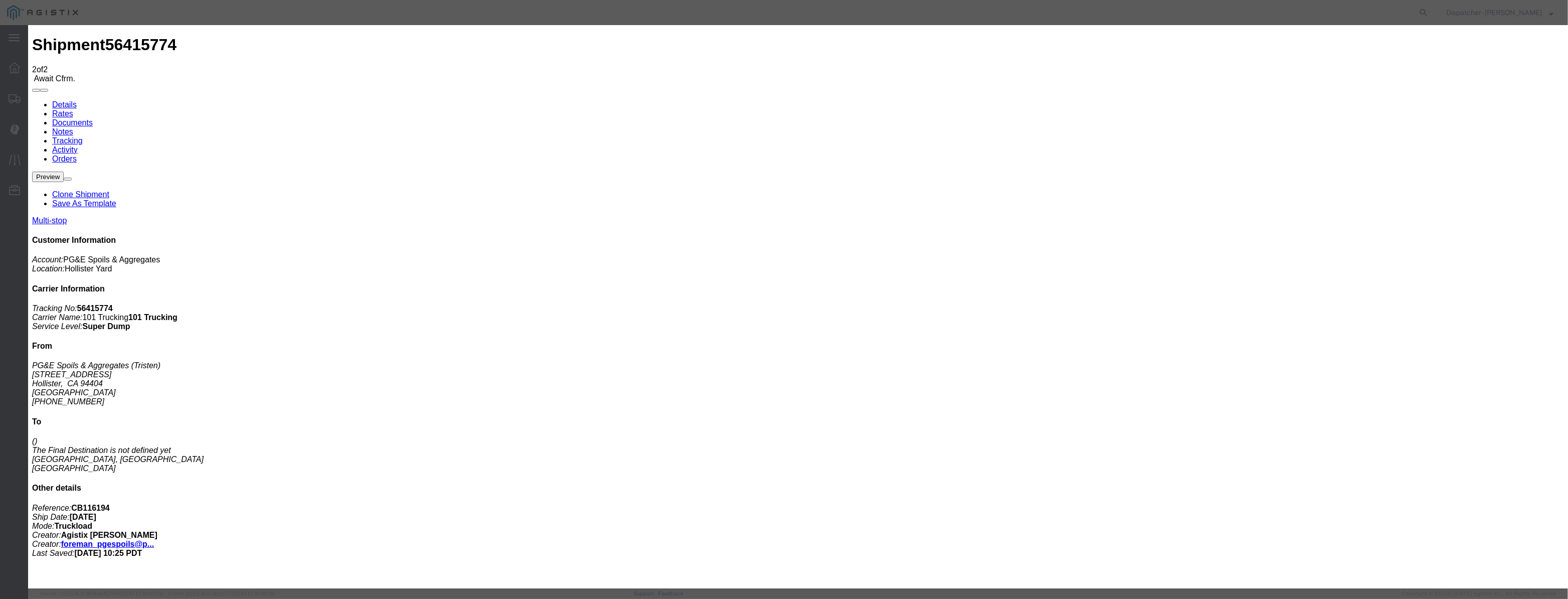
type input "08/12/2025"
type input "9:00 AM"
drag, startPoint x: 648, startPoint y: 124, endPoint x: 657, endPoint y: 120, distance: 9.8
drag, startPoint x: 659, startPoint y: 119, endPoint x: 645, endPoint y: 130, distance: 17.8
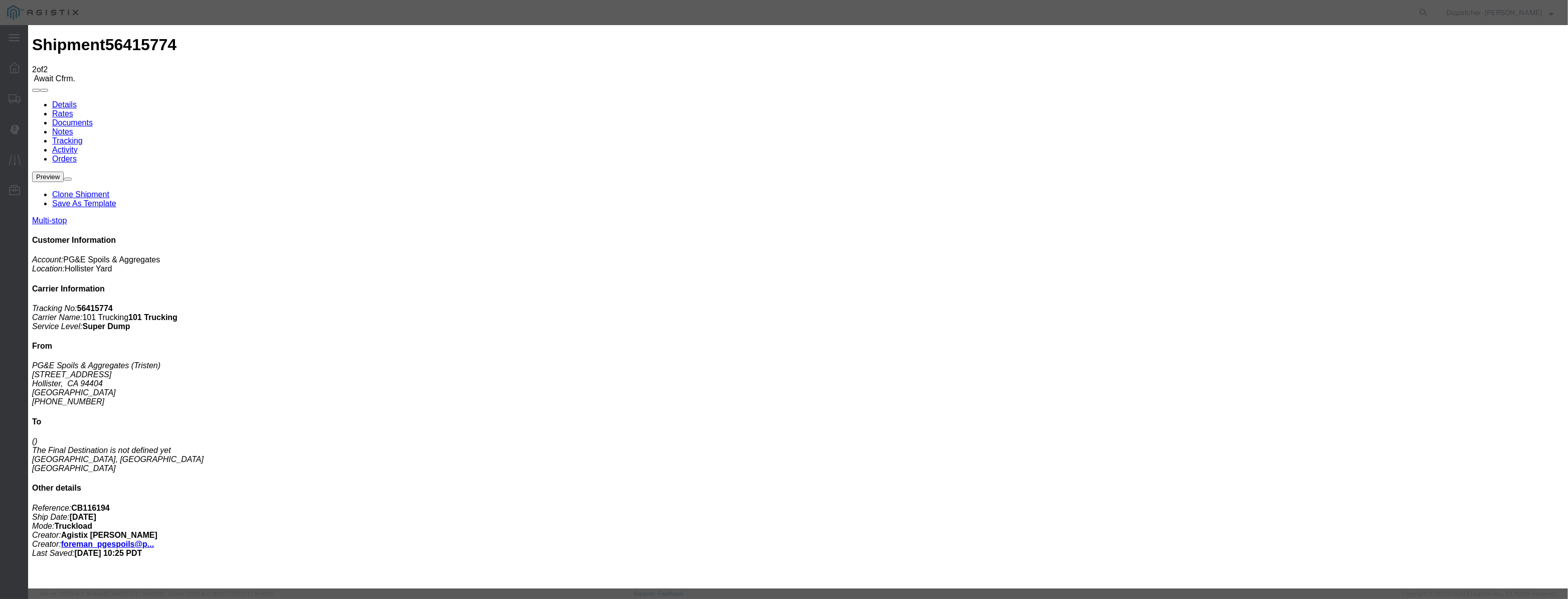
drag, startPoint x: 645, startPoint y: 130, endPoint x: 663, endPoint y: 130, distance: 18.0
paste input "08/07/2025"
type input "08/07/2025"
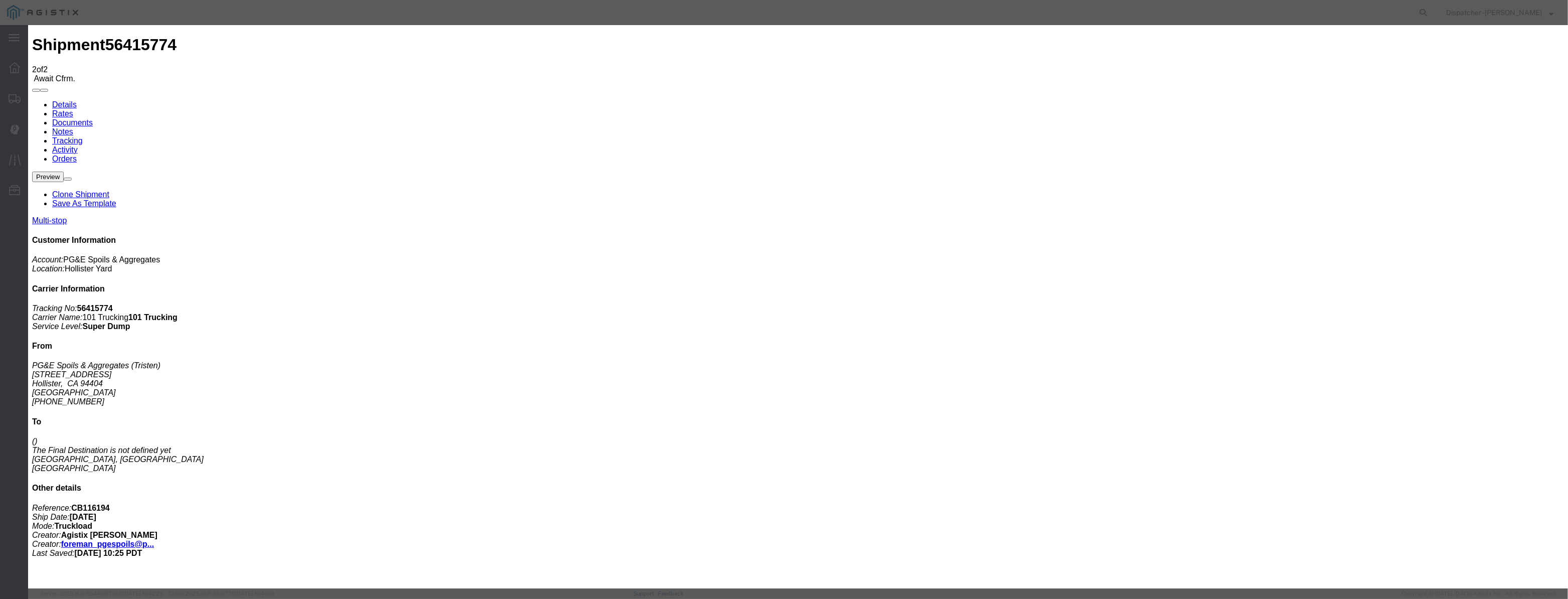
select select "DPTPULOC"
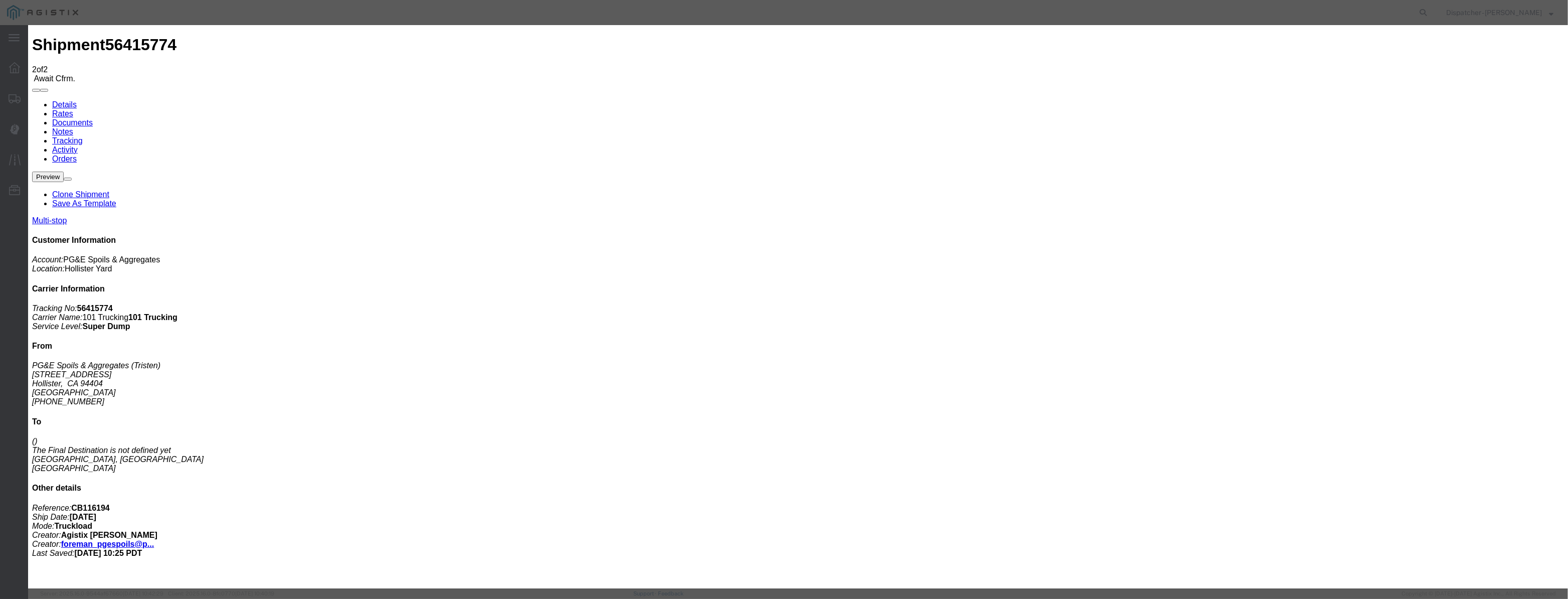
select select "{"pickupDeliveryInfoId": "122116590","pickupOrDelivery": "P","stopNum": "1","lo…"
select select "CA"
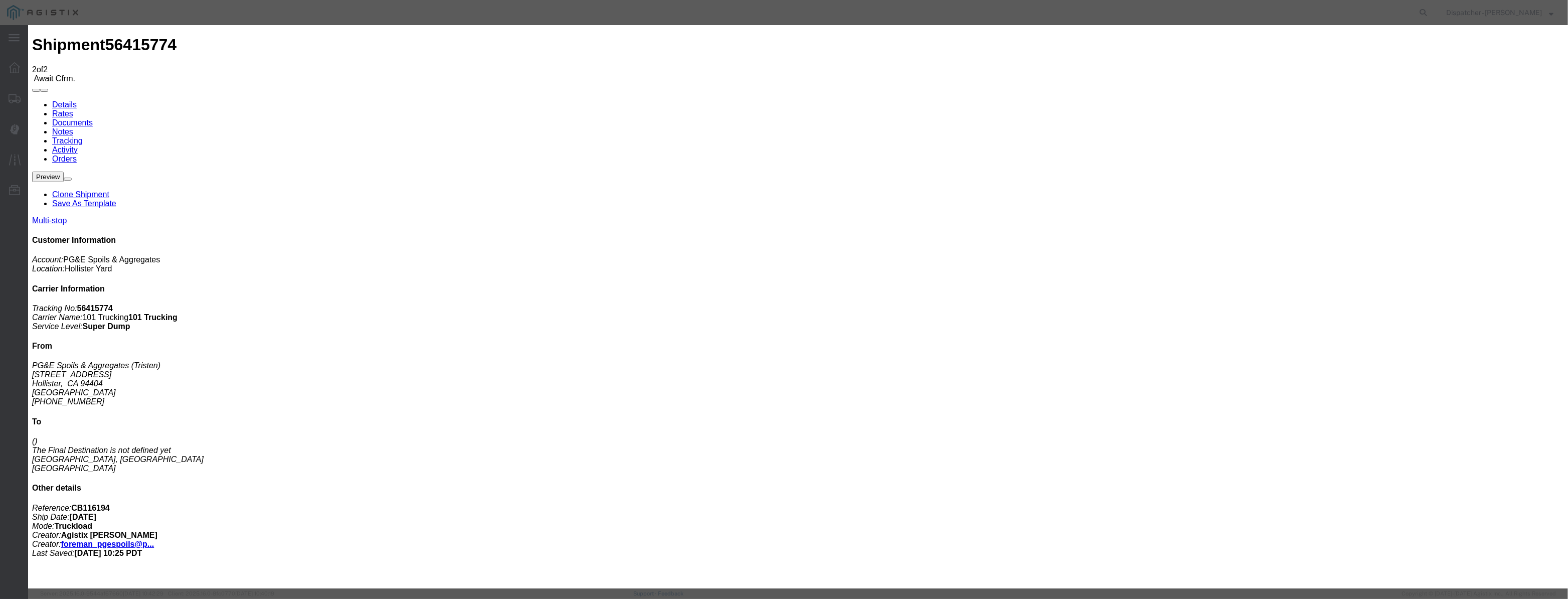
type input "Hollister"
drag, startPoint x: 757, startPoint y: 130, endPoint x: 385, endPoint y: 194, distance: 377.5
drag, startPoint x: 751, startPoint y: 150, endPoint x: 734, endPoint y: 152, distance: 17.1
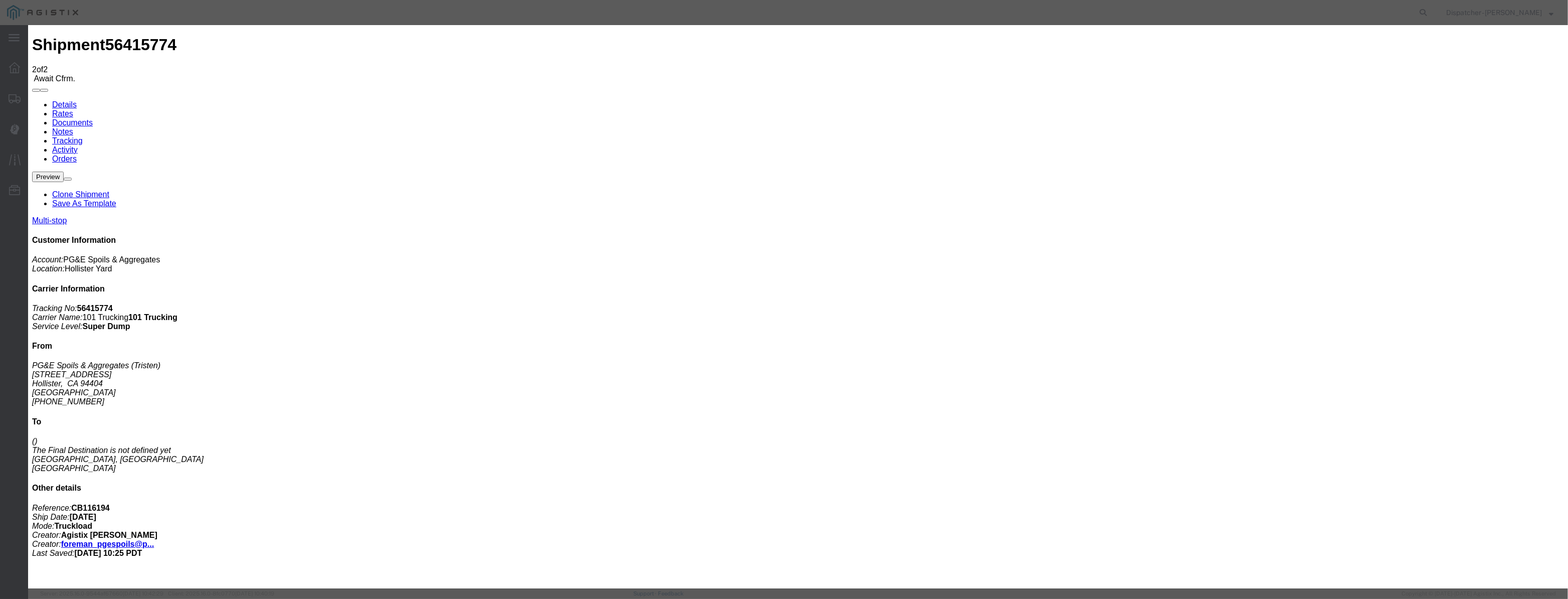
drag, startPoint x: 781, startPoint y: 130, endPoint x: 508, endPoint y: 155, distance: 274.1
drag, startPoint x: 787, startPoint y: 122, endPoint x: 640, endPoint y: 124, distance: 147.0
type input "6:05 AM"
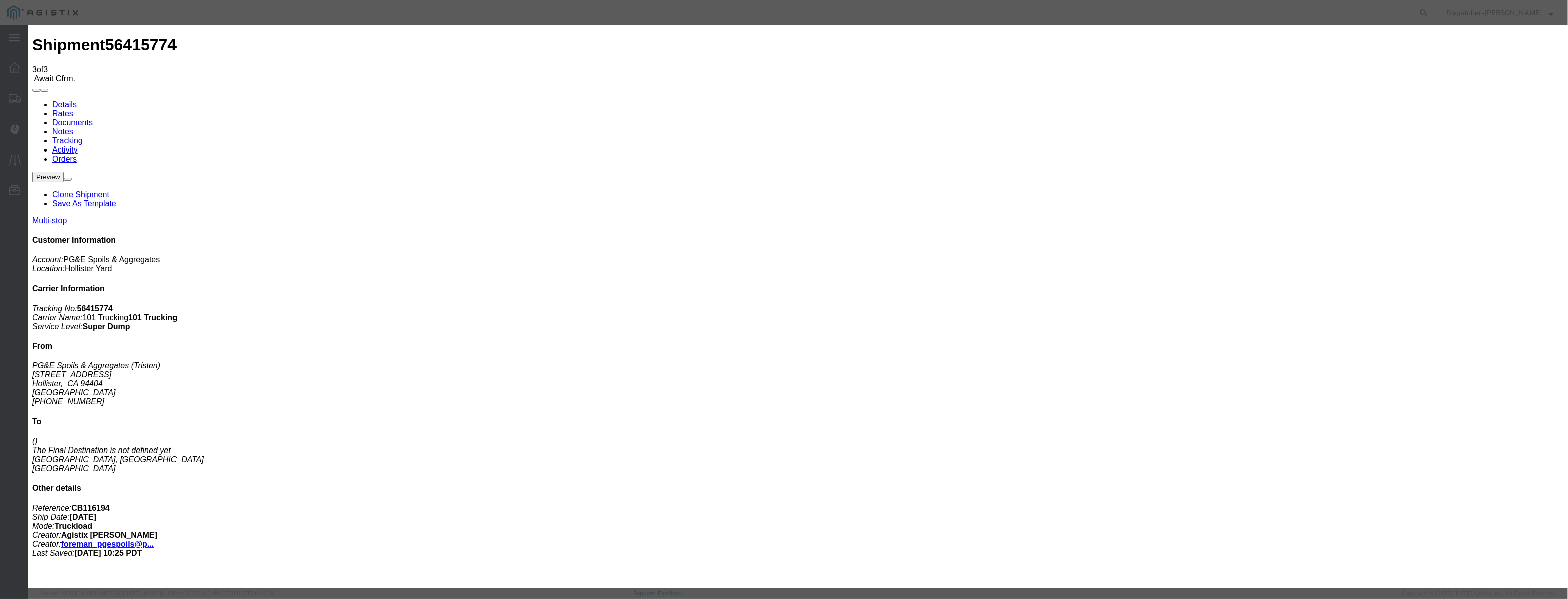
type input "08/12/2025"
type input "9:00 AM"
drag, startPoint x: 636, startPoint y: 123, endPoint x: 653, endPoint y: 114, distance: 19.2
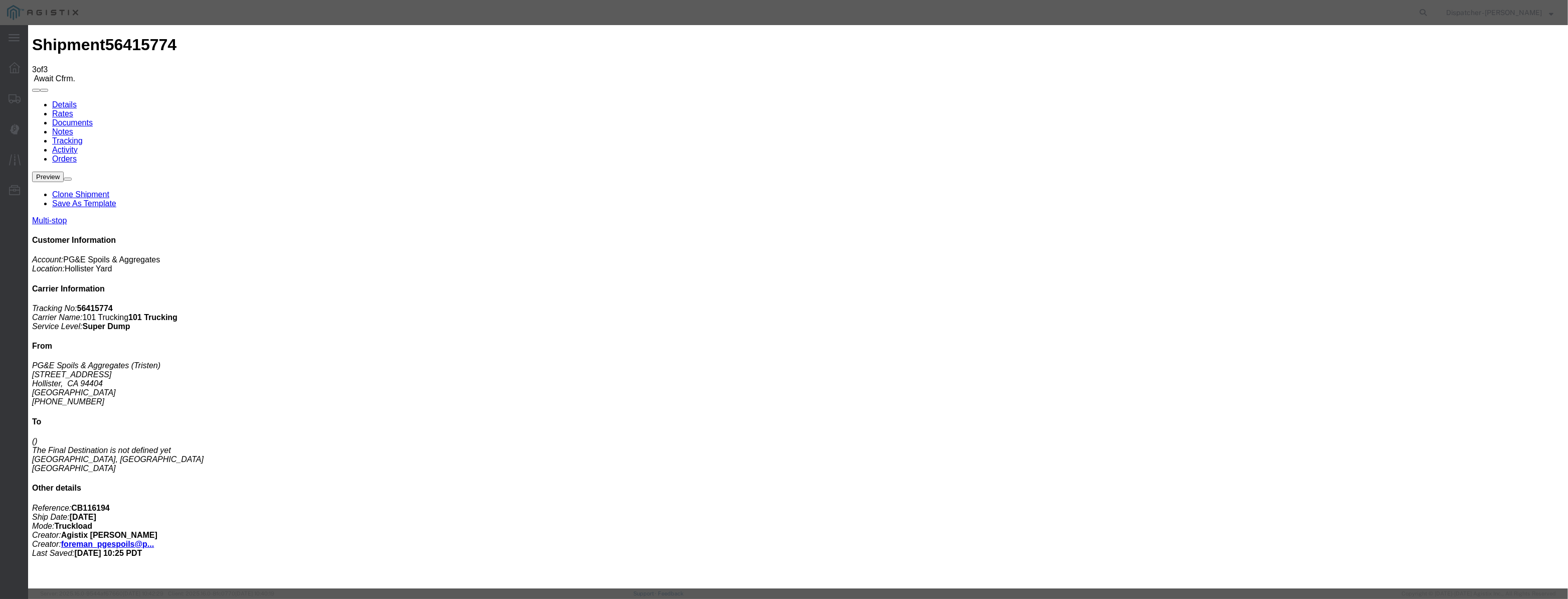
drag, startPoint x: 651, startPoint y: 120, endPoint x: 681, endPoint y: 134, distance: 33.1
paste input "08/07/2025"
type input "08/07/2025"
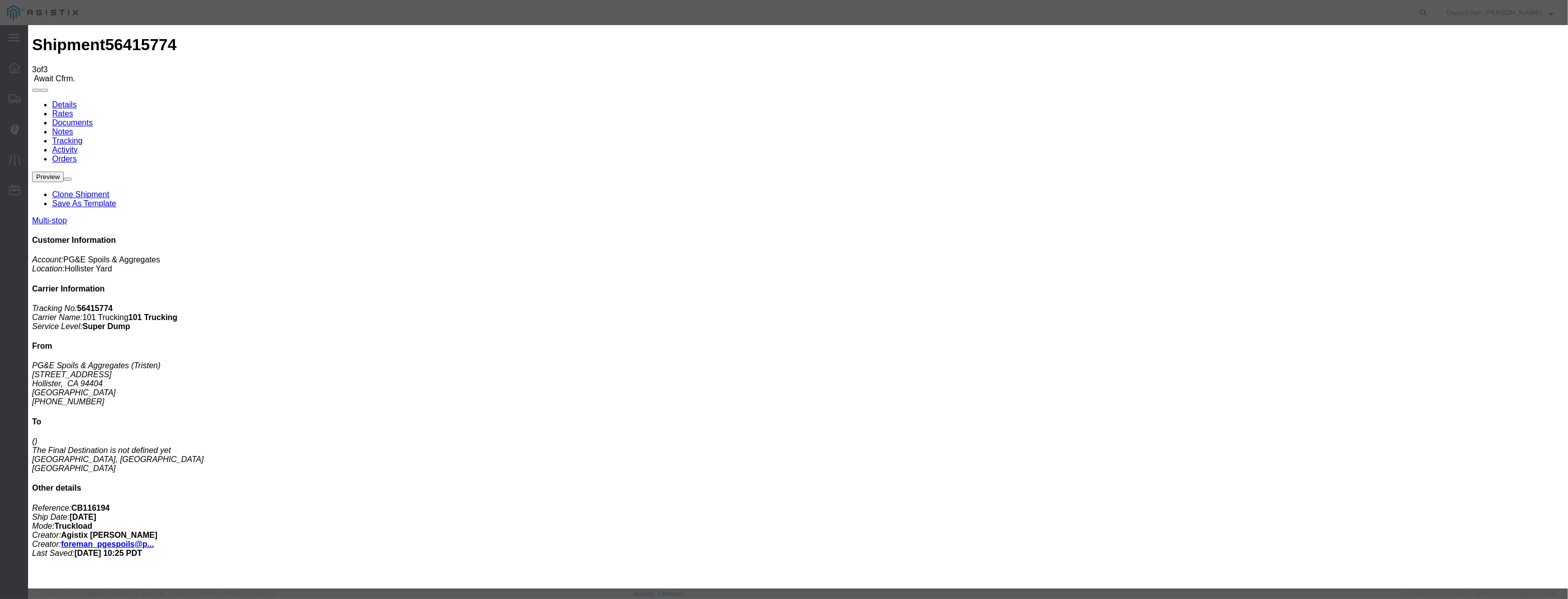
drag, startPoint x: 754, startPoint y: 144, endPoint x: 753, endPoint y: 152, distance: 8.1
select select "ARVDLVLOC"
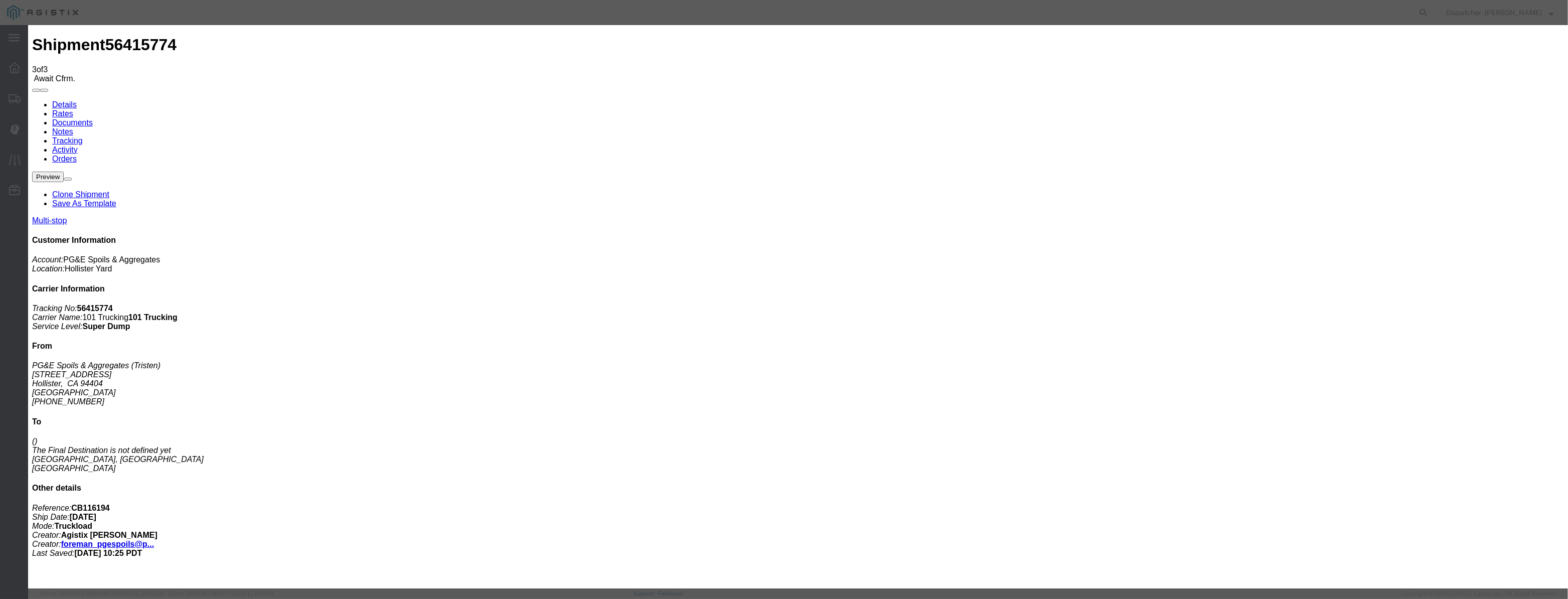
select select "{"pickupDeliveryInfoId": "122116591","pickupOrDelivery": "D","stopNum": "2","lo…"
select select "CA"
type input "Morgan Hill"
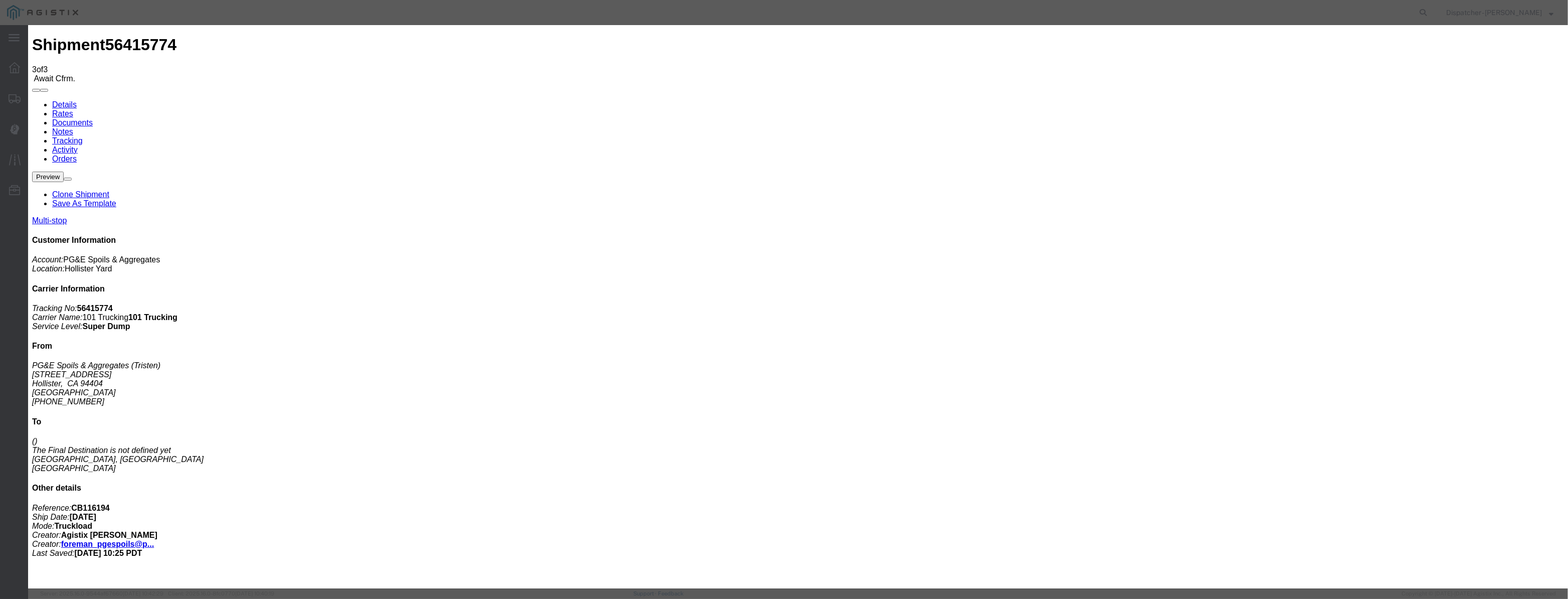
drag, startPoint x: 769, startPoint y: 123, endPoint x: 547, endPoint y: 153, distance: 224.0
type input "7:15 AM"
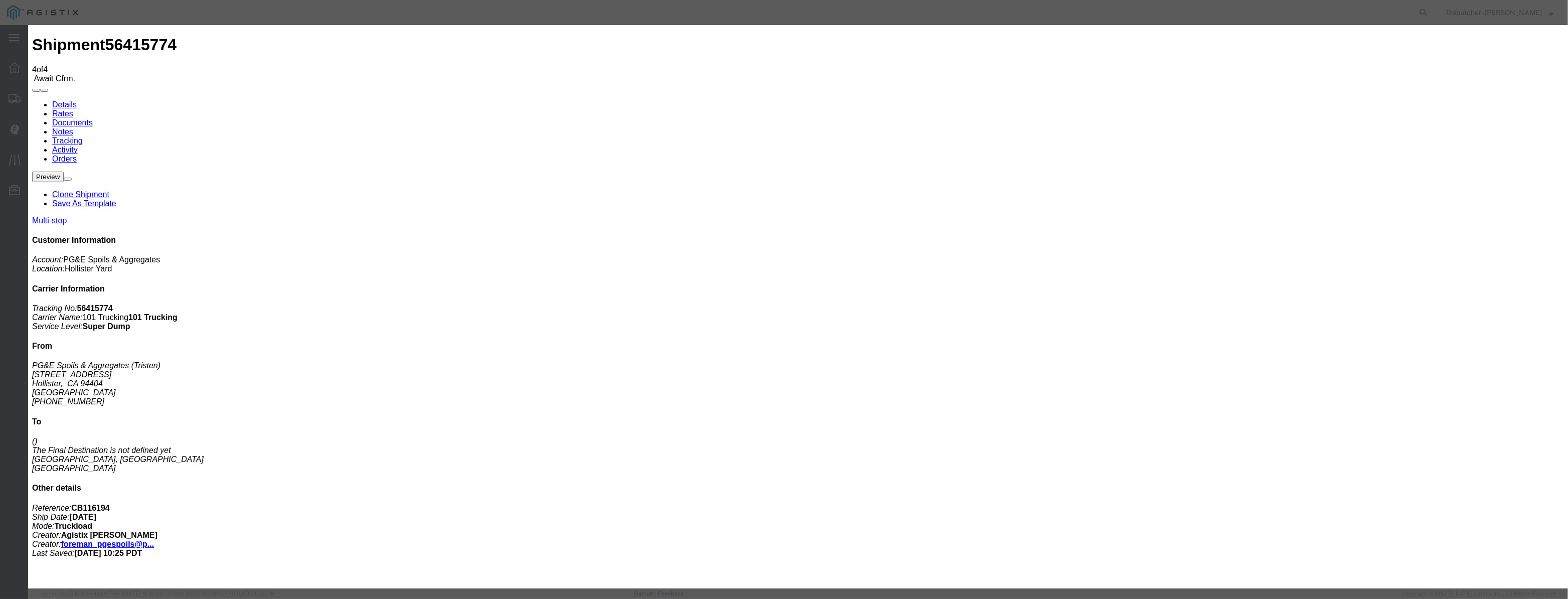
type input "08/12/2025"
type input "9:00 AM"
drag, startPoint x: 645, startPoint y: 136, endPoint x: 656, endPoint y: 124, distance: 16.3
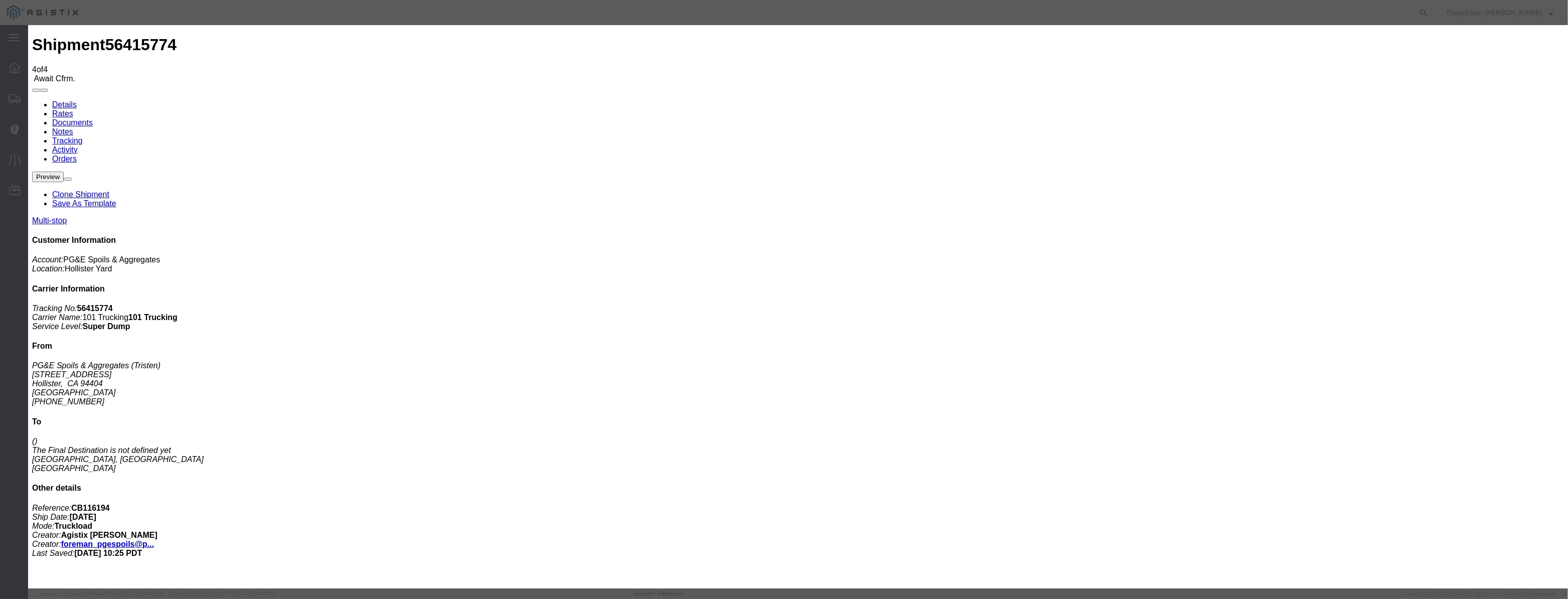
drag, startPoint x: 644, startPoint y: 125, endPoint x: 648, endPoint y: 121, distance: 5.7
paste input "08/07/2025"
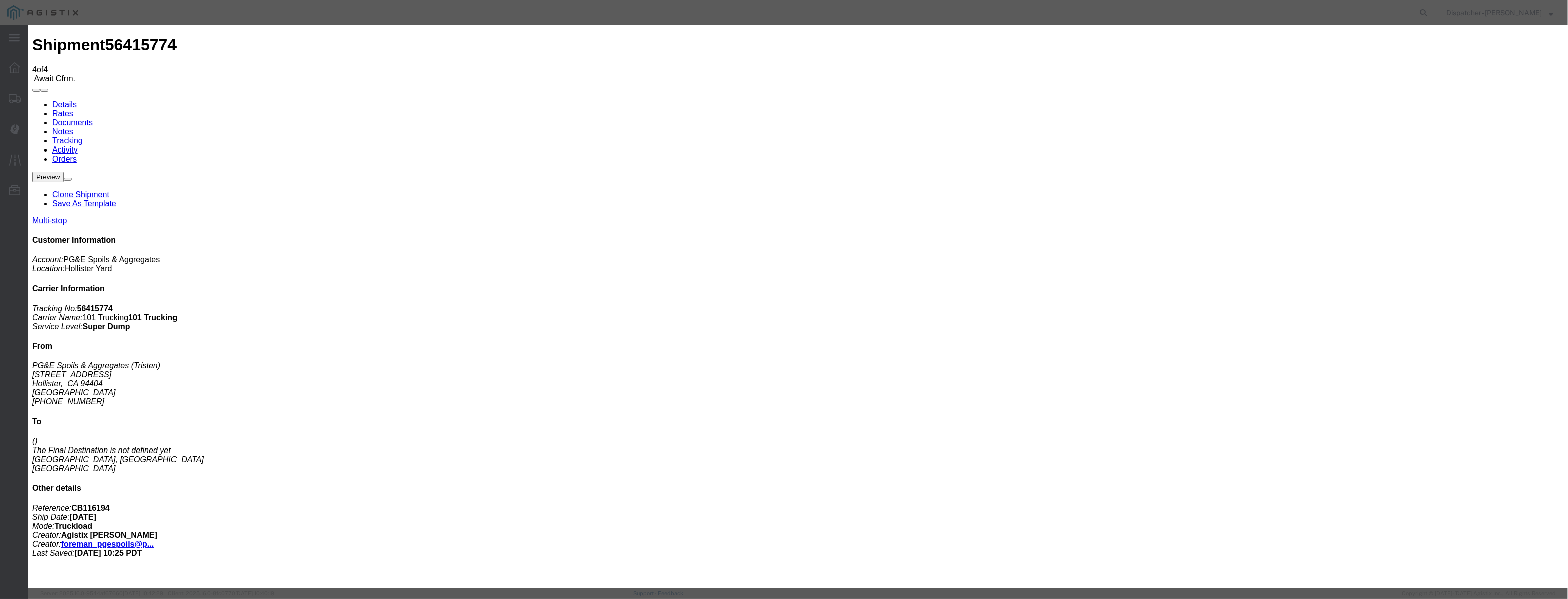
scroll to position [0, 2]
type input "08/07/2025"
select select "DPTDLVLOC"
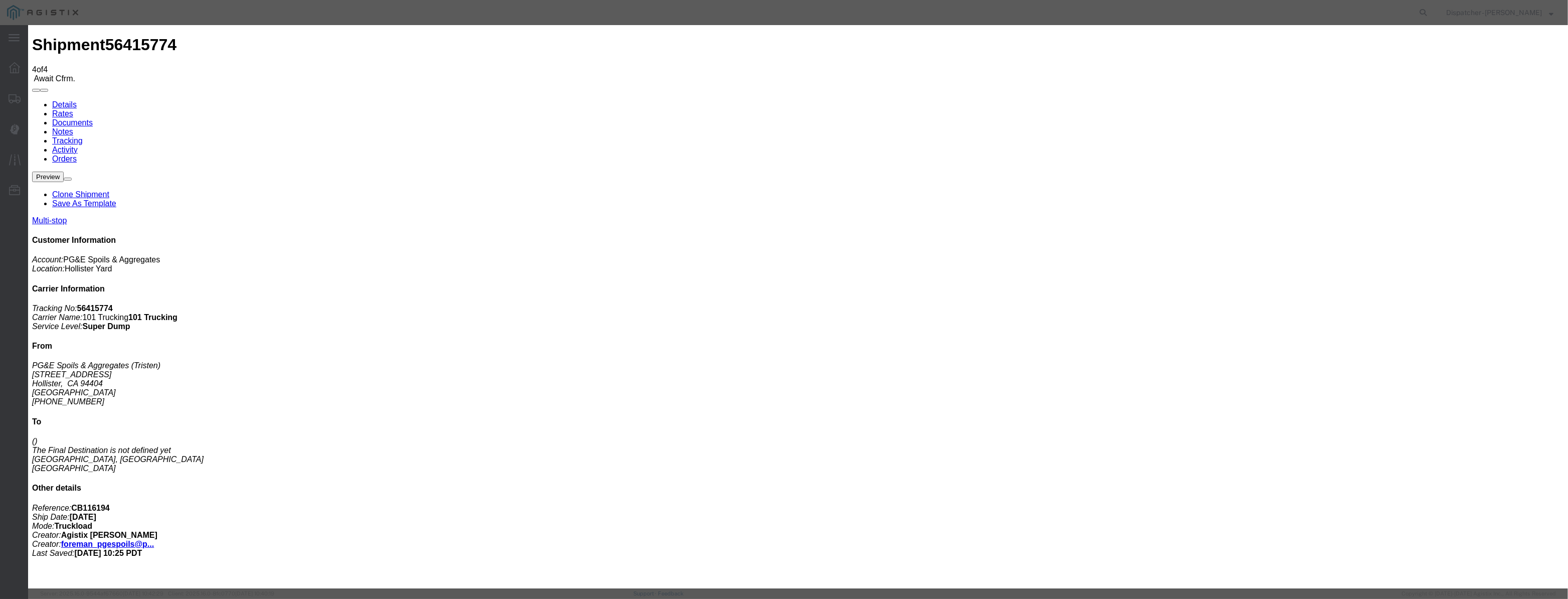
select select "{"pickupDeliveryInfoId": "122116591","pickupOrDelivery": "D","stopNum": "2","lo…"
select select "CA"
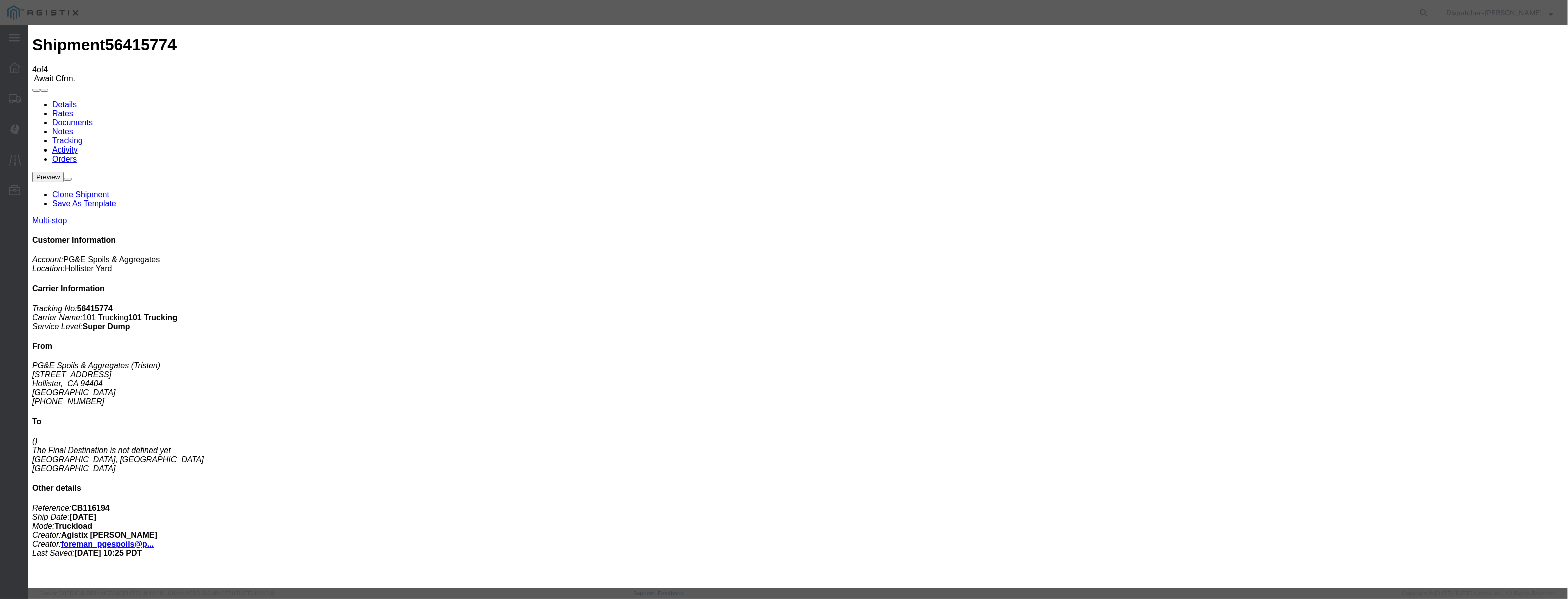
type input "Morgan Hill"
drag, startPoint x: 779, startPoint y: 130, endPoint x: 530, endPoint y: 172, distance: 252.5
type input "7:30 AM"
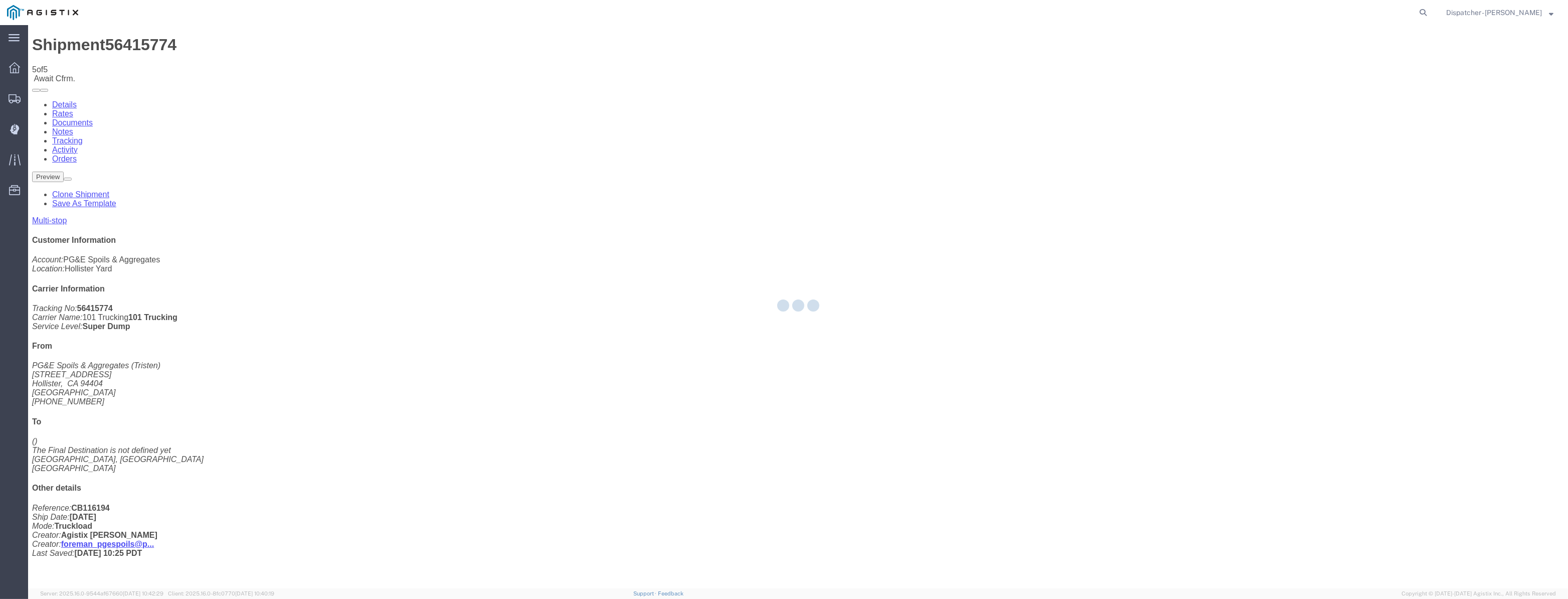
click at [1339, 96] on div at bounding box center [798, 306] width 1540 height 563
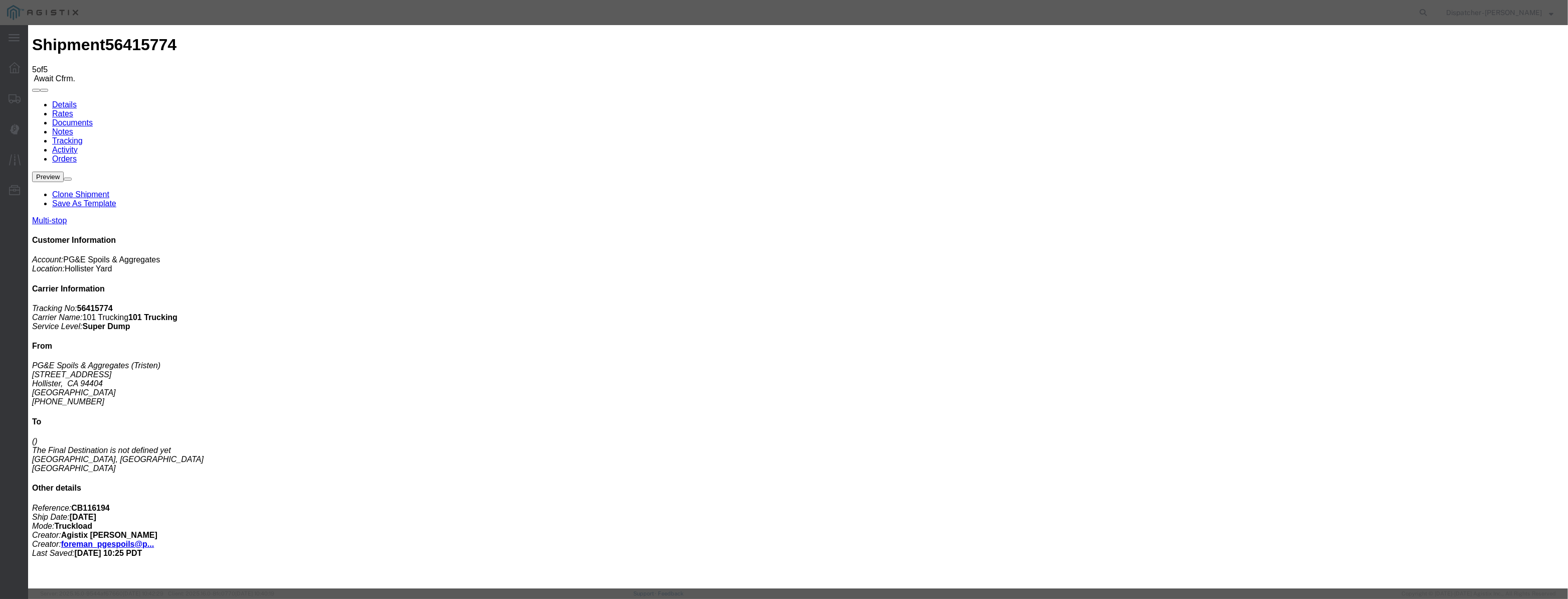
type input "08/12/2025"
type input "9:00 AM"
drag, startPoint x: 662, startPoint y: 104, endPoint x: 635, endPoint y: 126, distance: 34.8
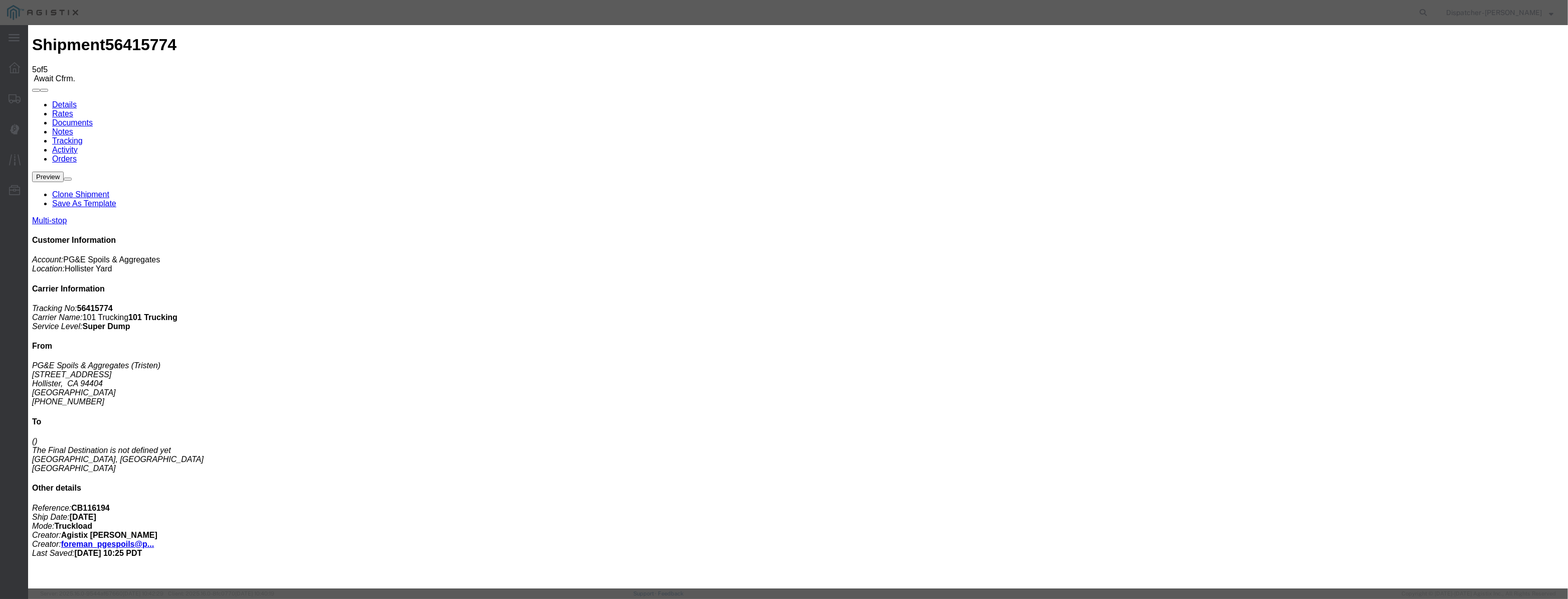
drag, startPoint x: 635, startPoint y: 126, endPoint x: 697, endPoint y: 135, distance: 62.6
drag, startPoint x: 619, startPoint y: 134, endPoint x: 634, endPoint y: 125, distance: 17.5
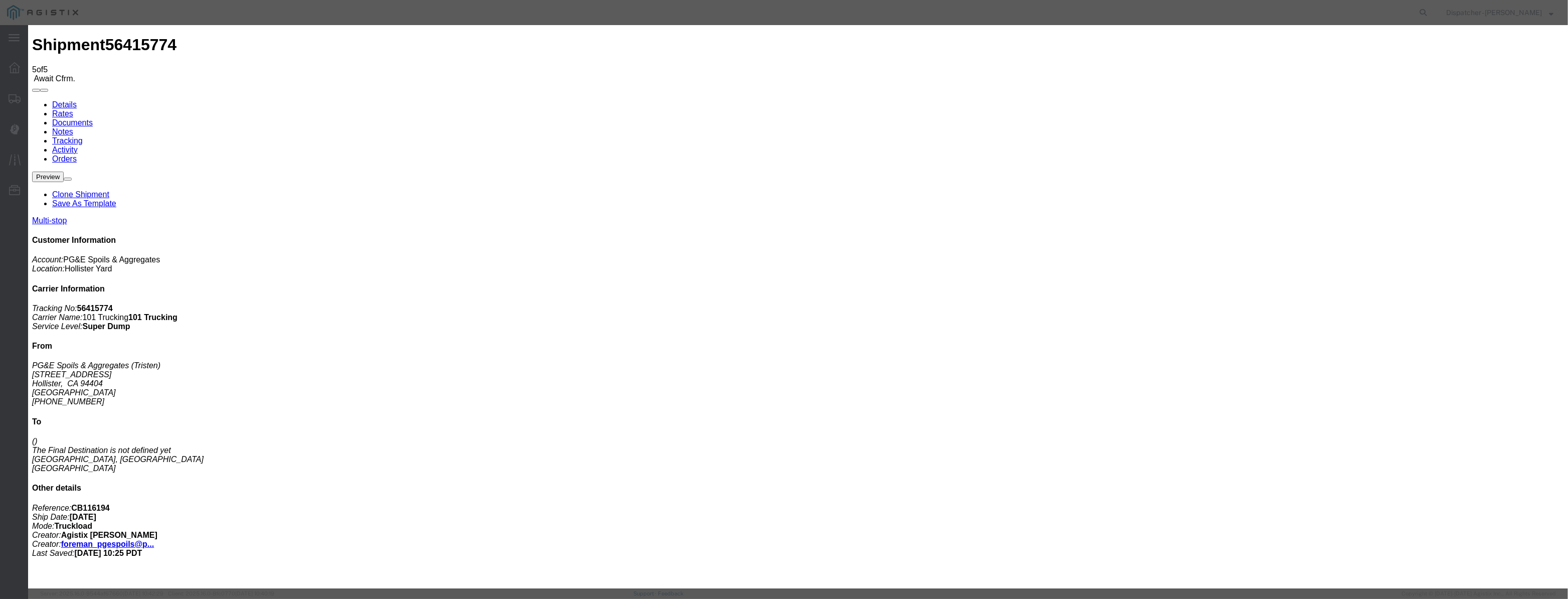
paste input "08/07/2025"
type input "08/07/2025"
drag, startPoint x: 751, startPoint y: 137, endPoint x: 739, endPoint y: 144, distance: 13.9
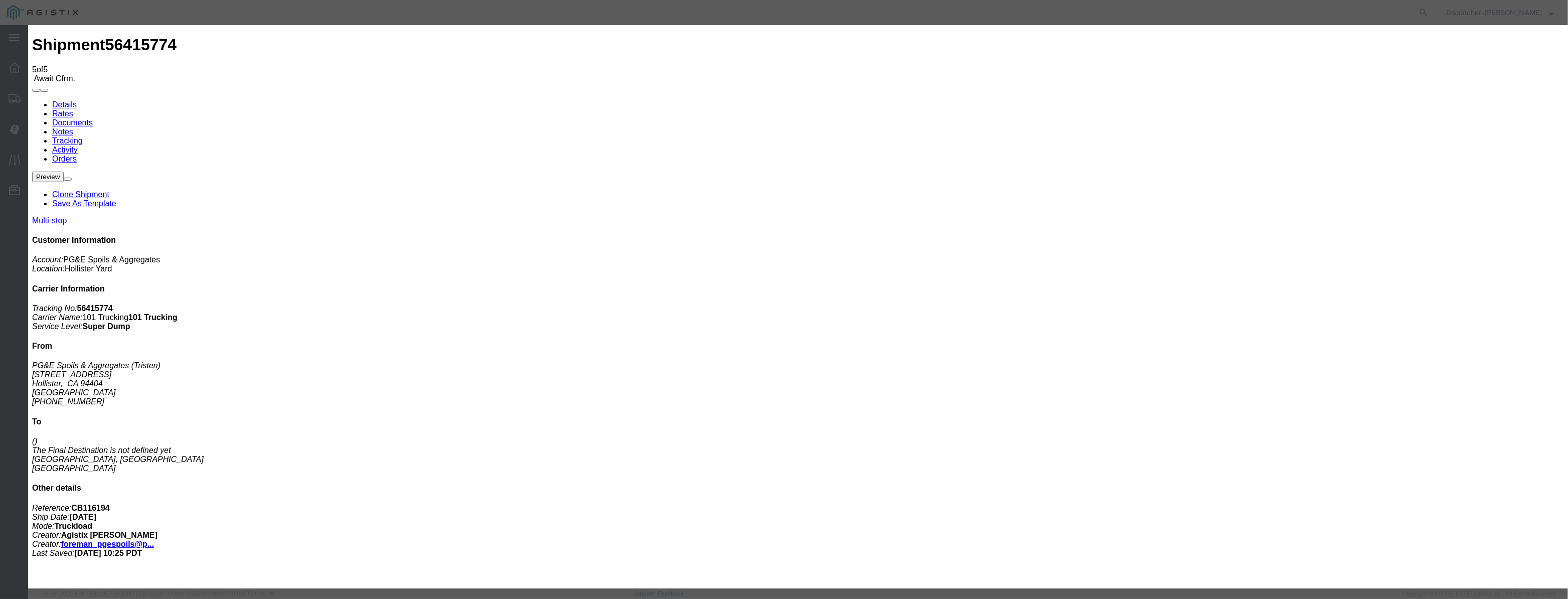
scroll to position [0, 0]
select select "ARVPULOC"
drag, startPoint x: 978, startPoint y: 124, endPoint x: 967, endPoint y: 133, distance: 14.2
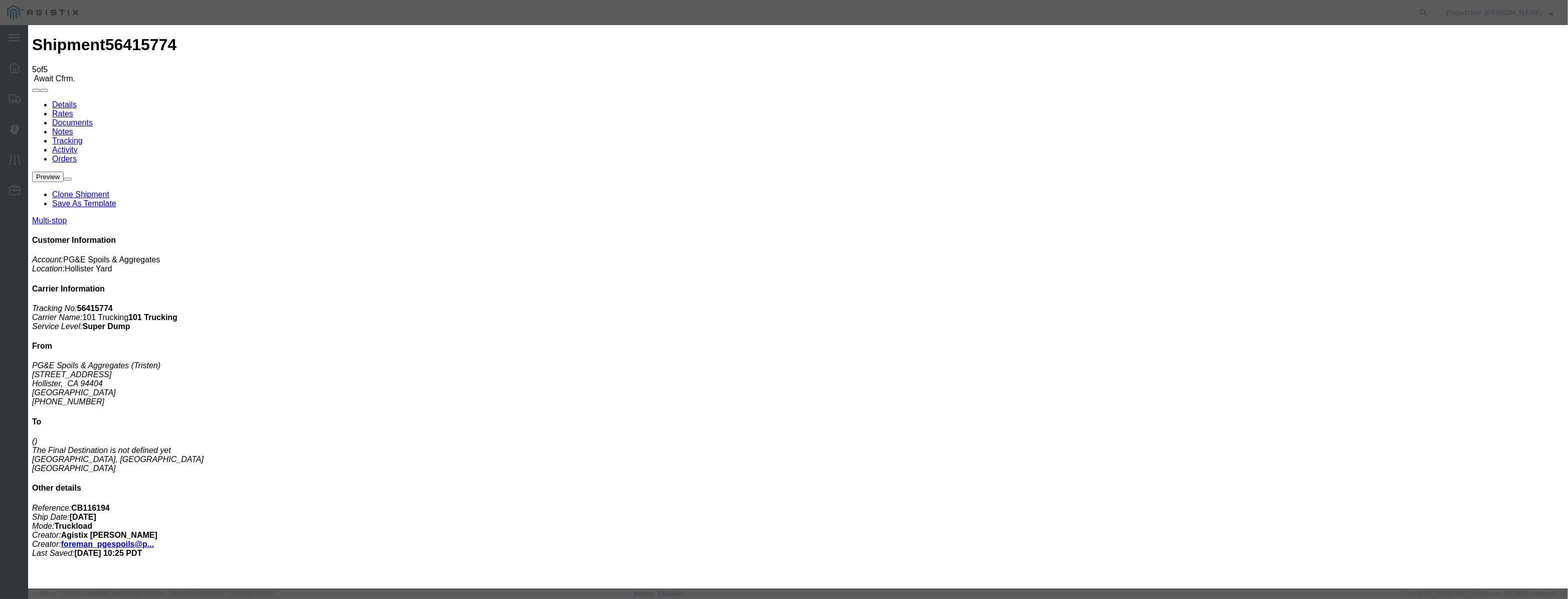
select select "{"pickupDeliveryInfoId": "122116590","pickupOrDelivery": "P","stopNum": "1","lo…"
select select "CA"
type input "Hollister"
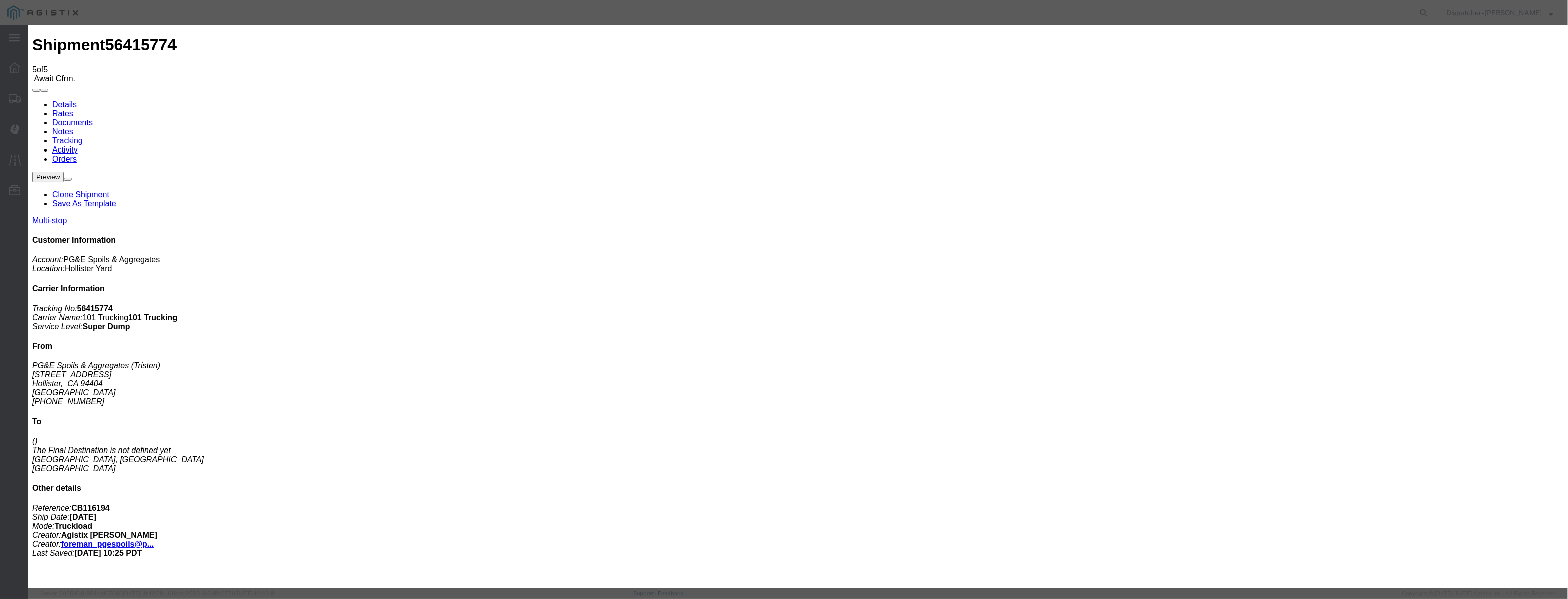
drag, startPoint x: 767, startPoint y: 131, endPoint x: 464, endPoint y: 161, distance: 304.5
type input "8:25 AM"
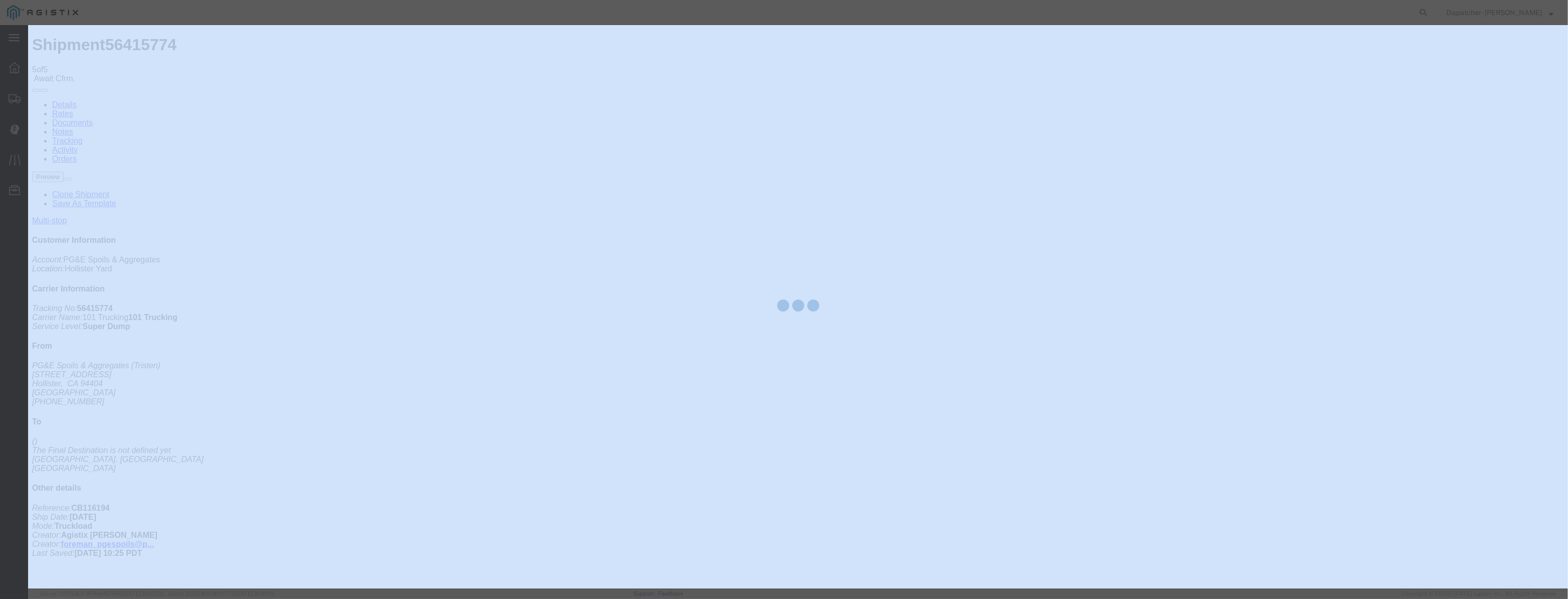
click at [1020, 356] on div at bounding box center [798, 306] width 1540 height 563
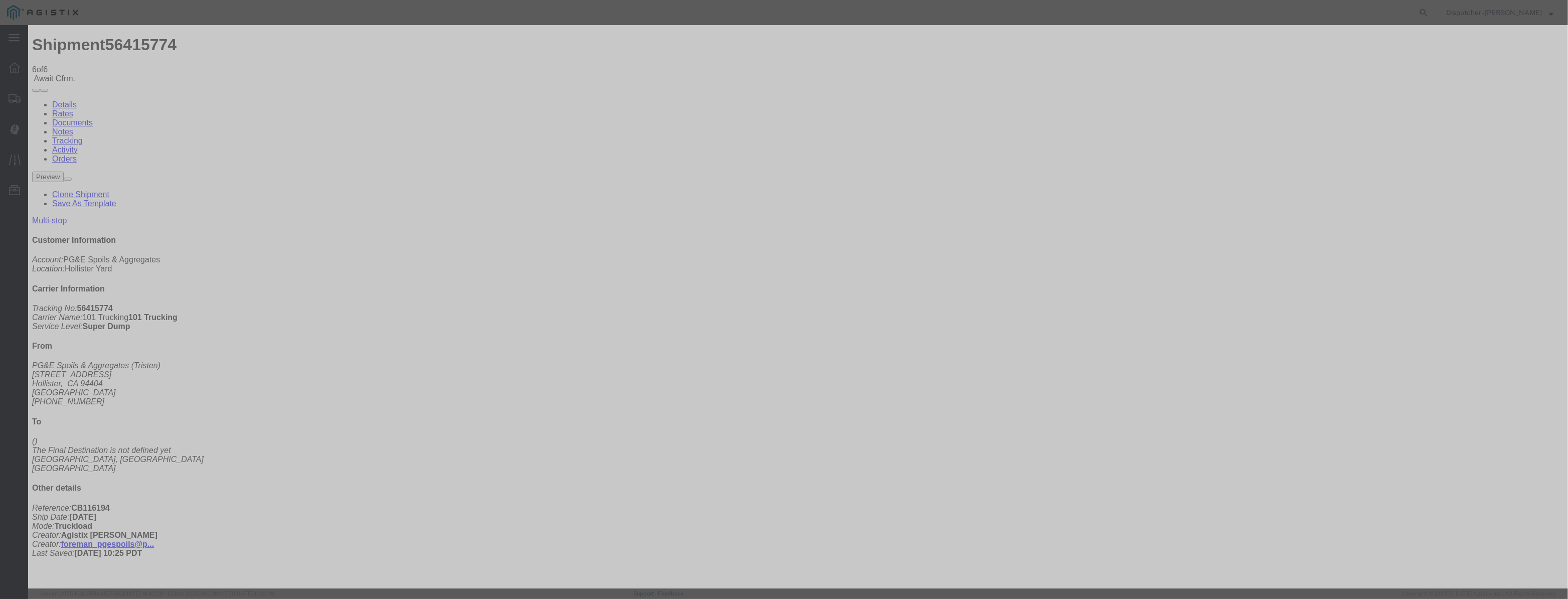
type input "08/12/2025"
type input "9:00 AM"
drag, startPoint x: 649, startPoint y: 111, endPoint x: 640, endPoint y: 127, distance: 18.4
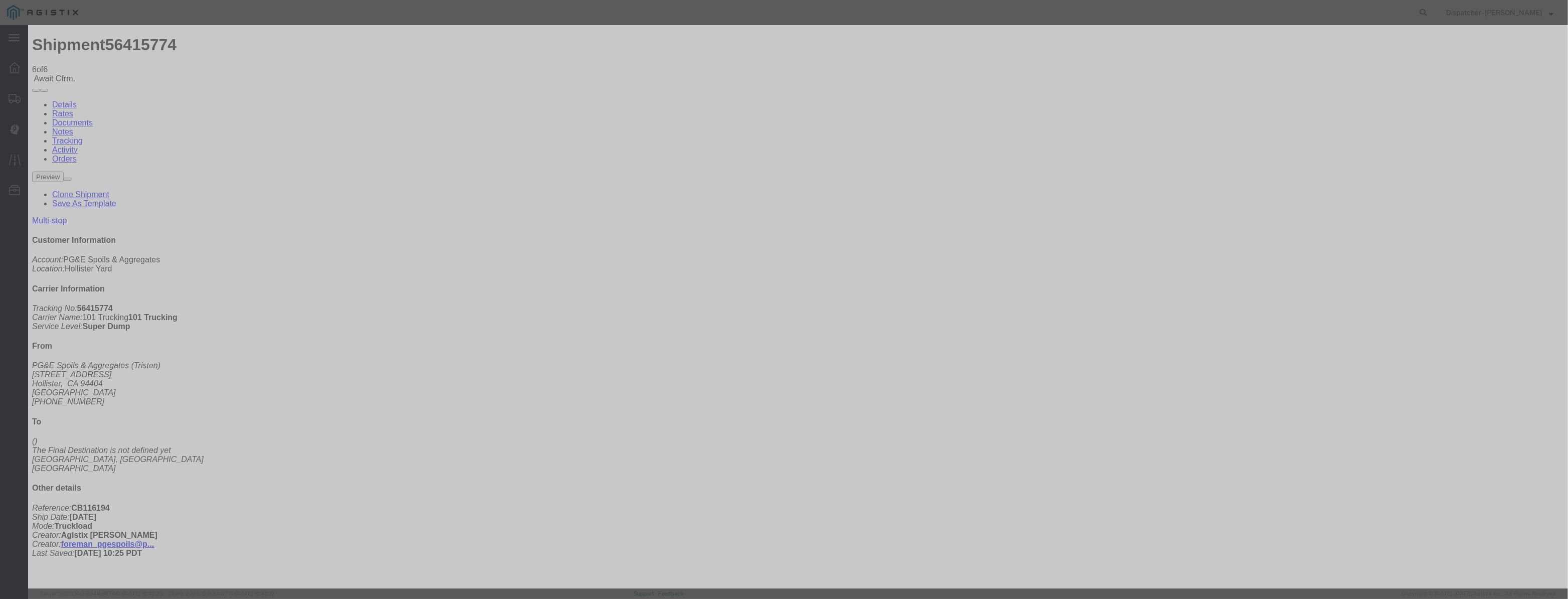
drag, startPoint x: 639, startPoint y: 127, endPoint x: 649, endPoint y: 128, distance: 10.0
paste input "08/07/2025"
type input "08/07/2025"
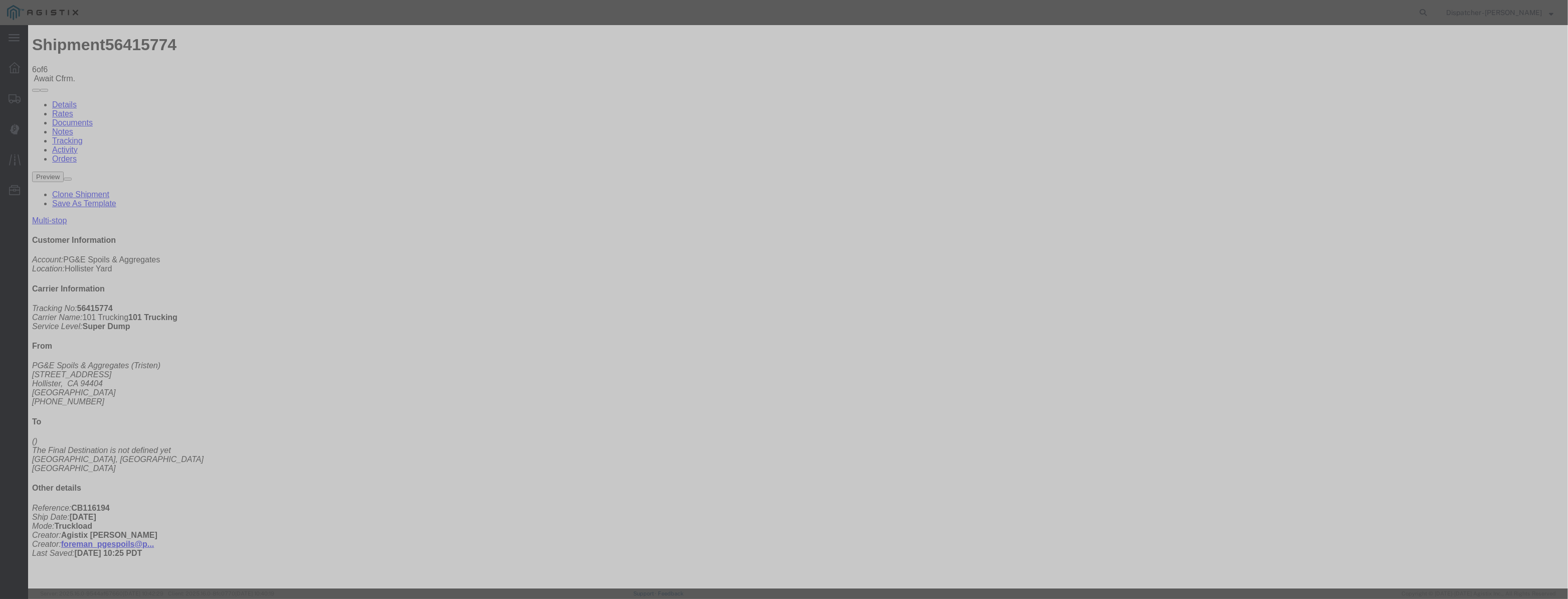
select select "DPTPULOC"
drag, startPoint x: 975, startPoint y: 130, endPoint x: 973, endPoint y: 135, distance: 5.4
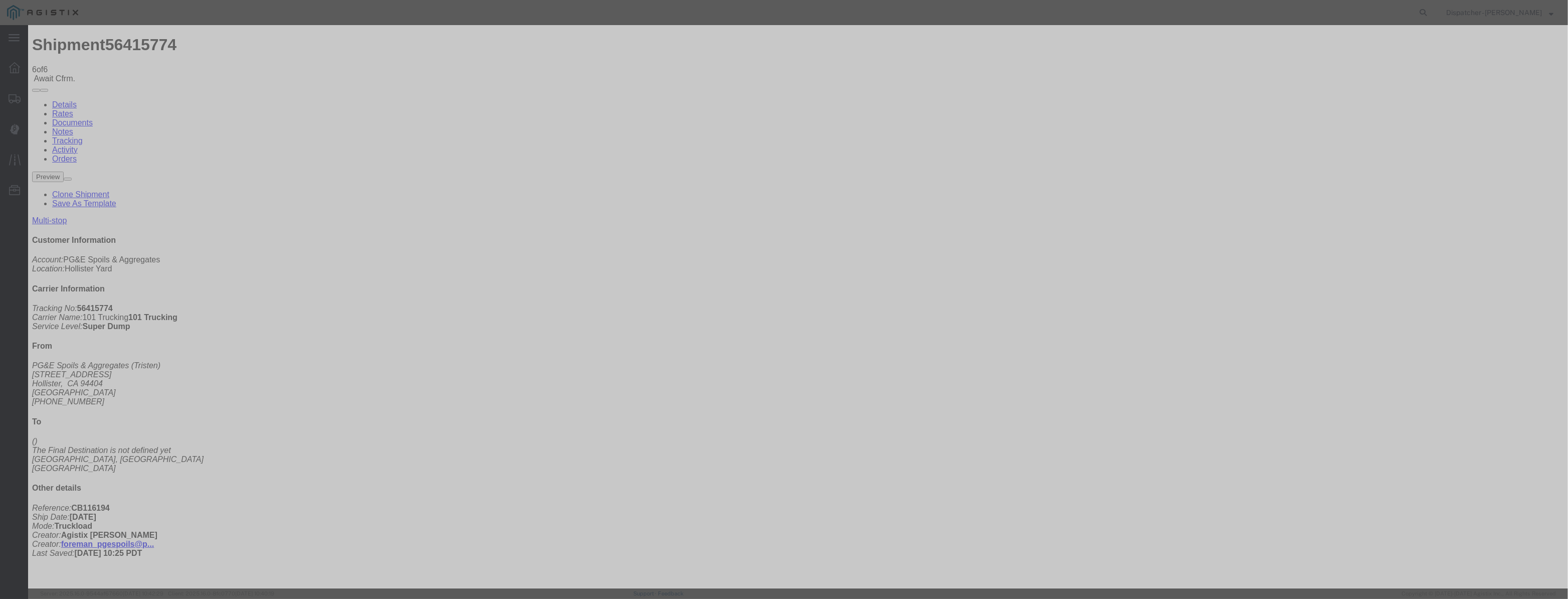
select select "{"pickupDeliveryInfoId": "122116590","pickupOrDelivery": "P","stopNum": "1","lo…"
select select "CA"
type input "Hollister"
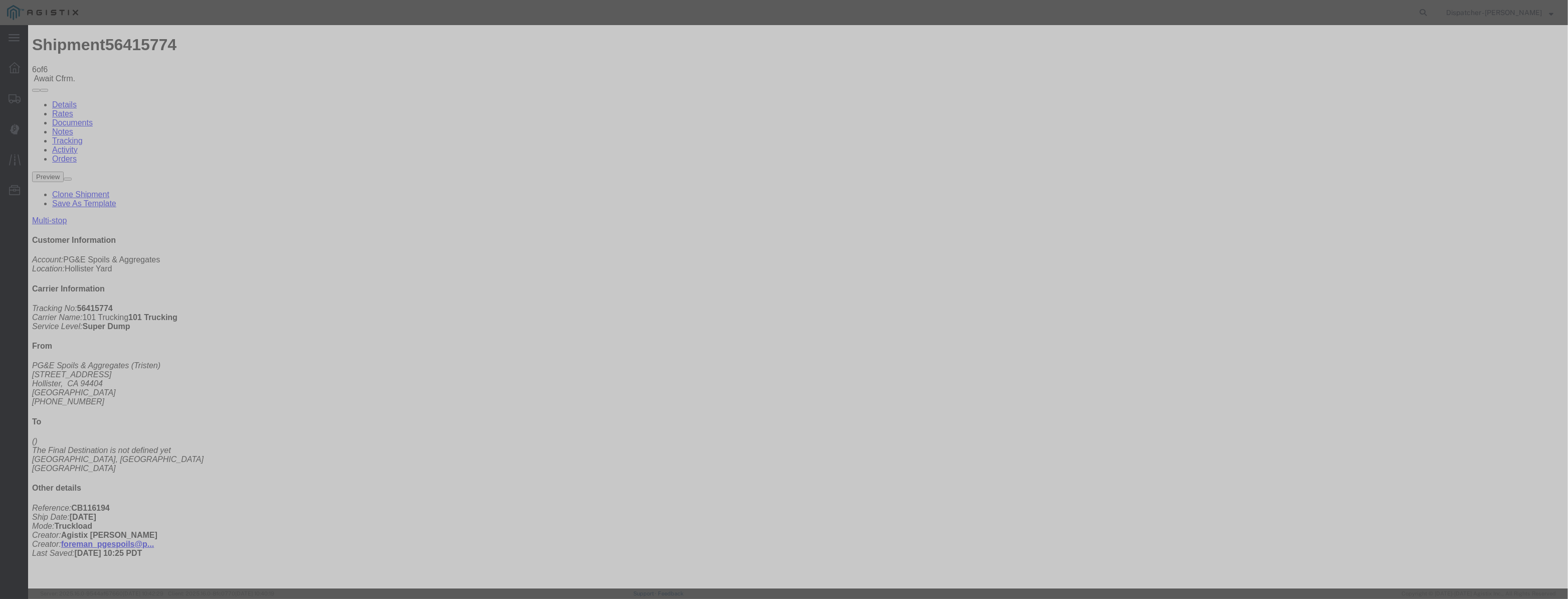
drag, startPoint x: 767, startPoint y: 129, endPoint x: 461, endPoint y: 192, distance: 312.4
type input "8:30 AM"
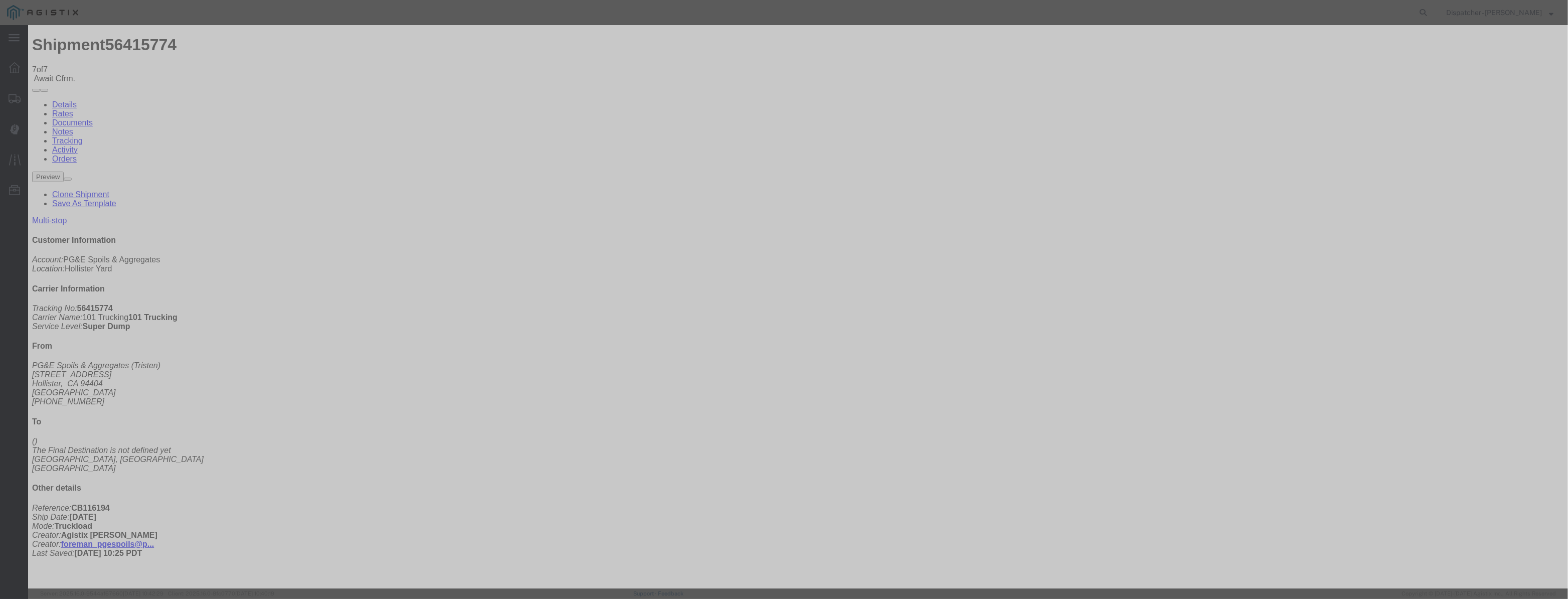
type input "08/12/2025"
type input "9:00 AM"
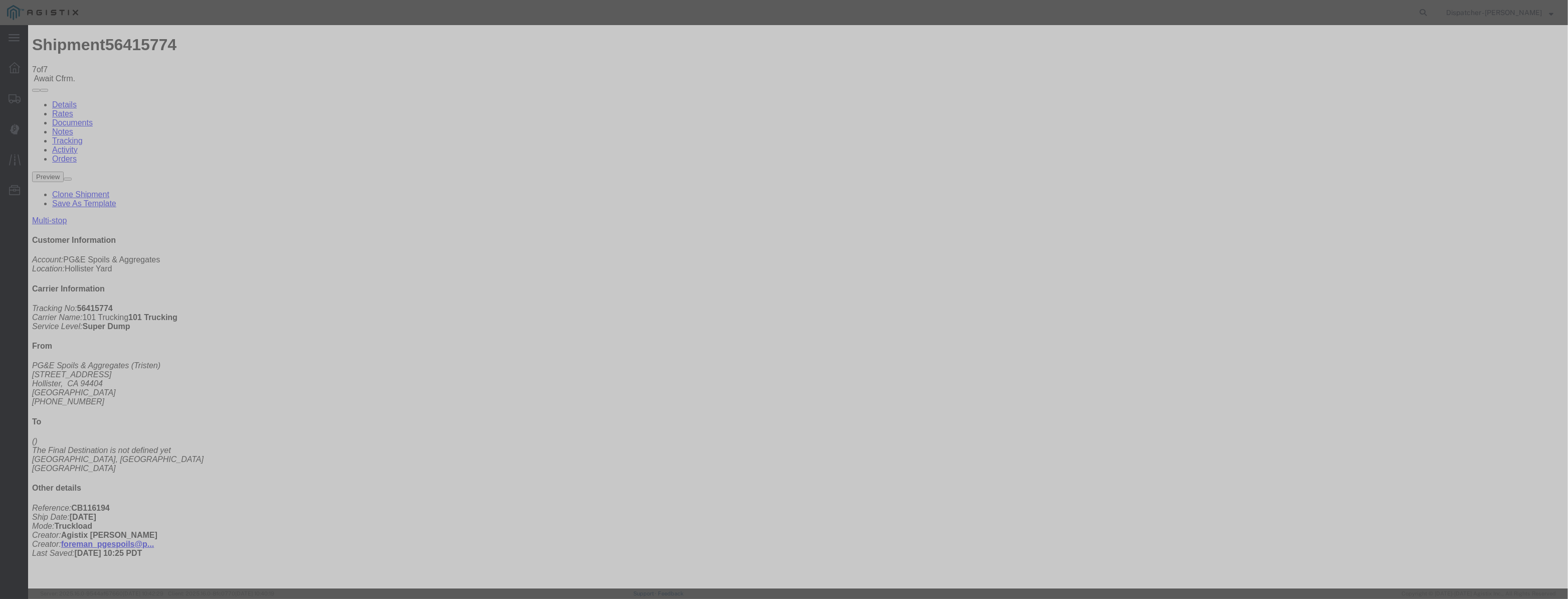
drag, startPoint x: 628, startPoint y: 125, endPoint x: 633, endPoint y: 129, distance: 6.4
paste input "08/07/2025"
type input "08/07/2025"
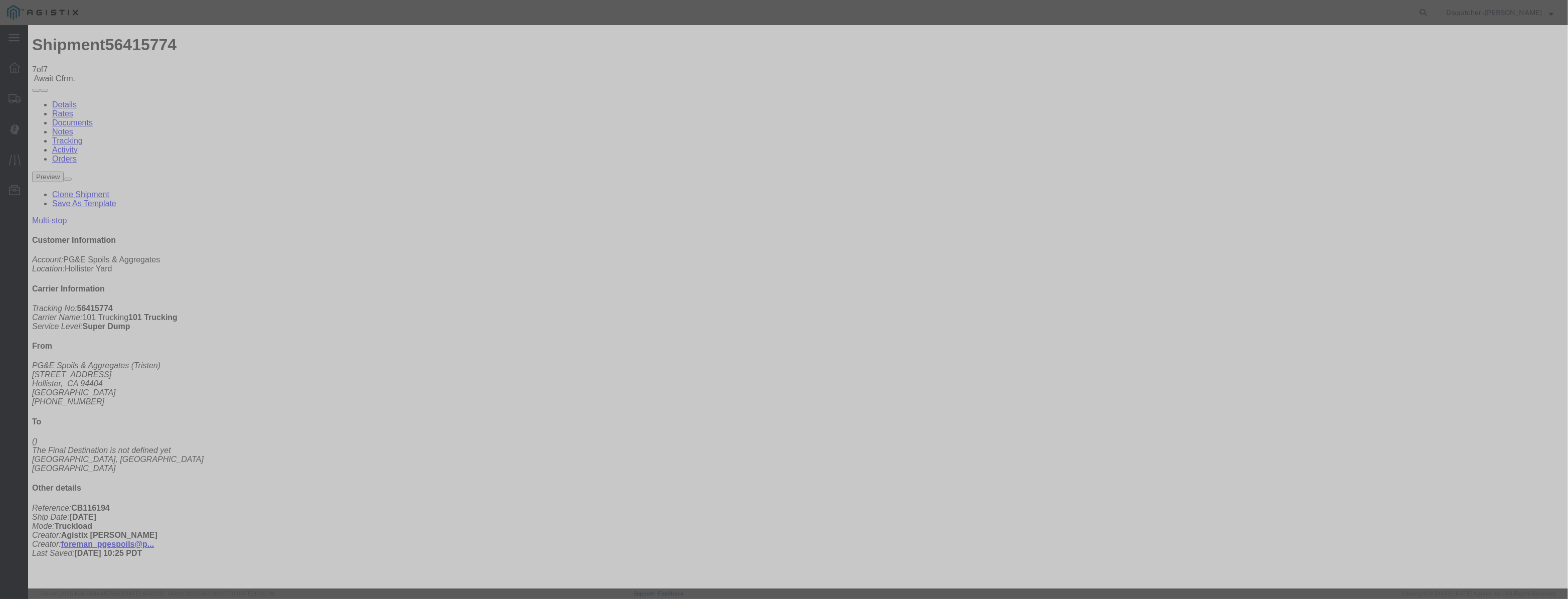
select select "ARVDLVLOC"
drag, startPoint x: 948, startPoint y: 132, endPoint x: 943, endPoint y: 135, distance: 5.8
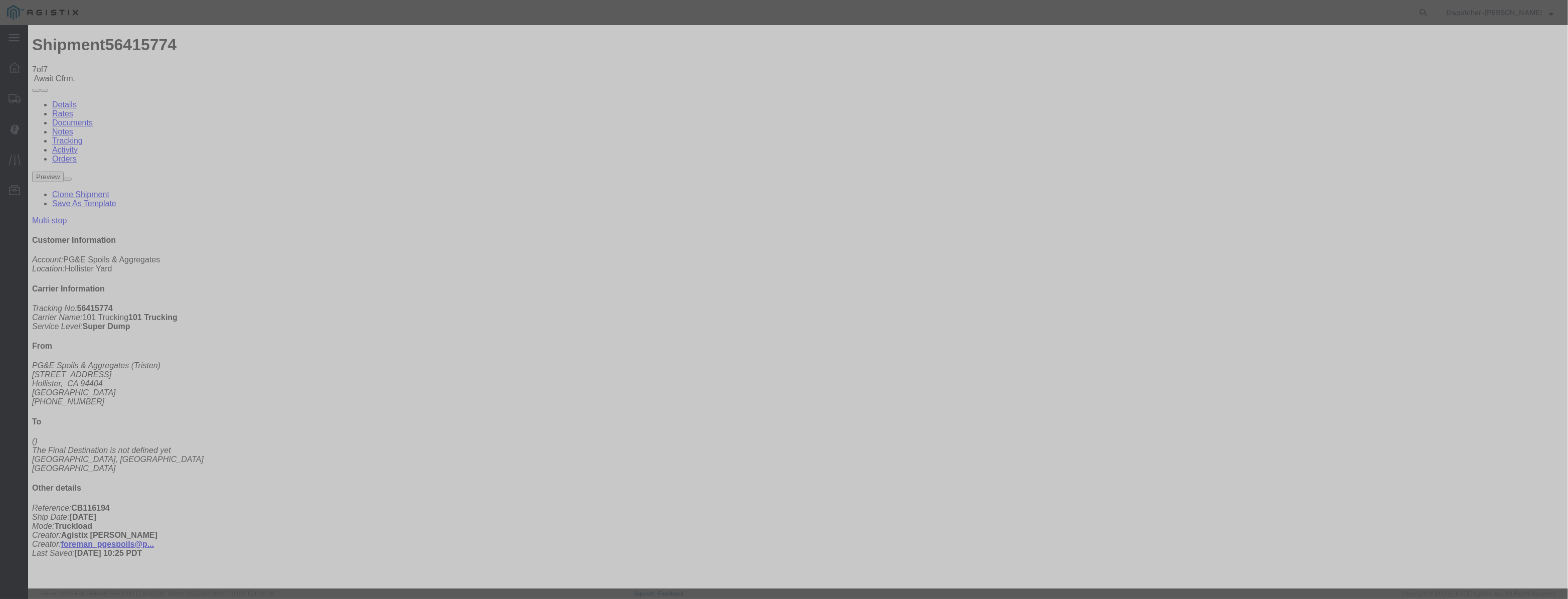
select select "{"pickupDeliveryInfoId": "122116591","pickupOrDelivery": "D","stopNum": "2","lo…"
select select "CA"
type input "Morgan Hill"
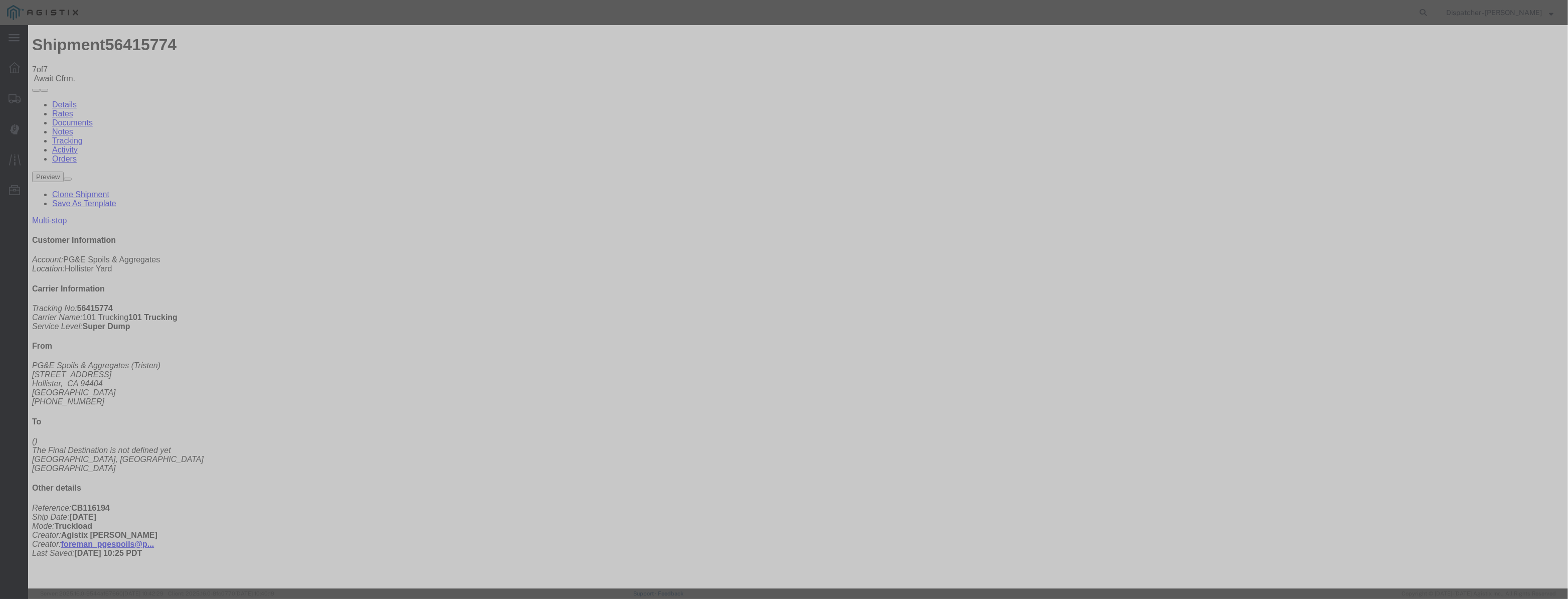
drag, startPoint x: 775, startPoint y: 124, endPoint x: 301, endPoint y: 110, distance: 474.2
type input "9:25 AM"
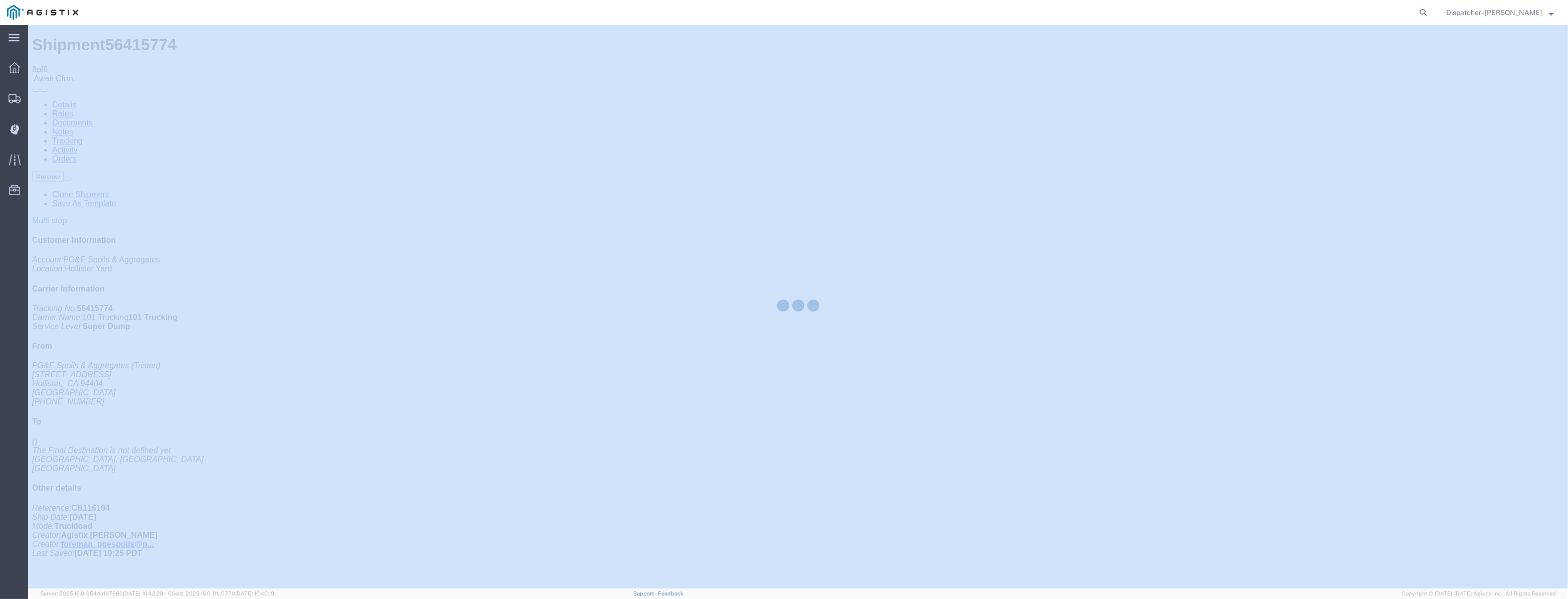
click at [1329, 96] on div at bounding box center [798, 306] width 1540 height 563
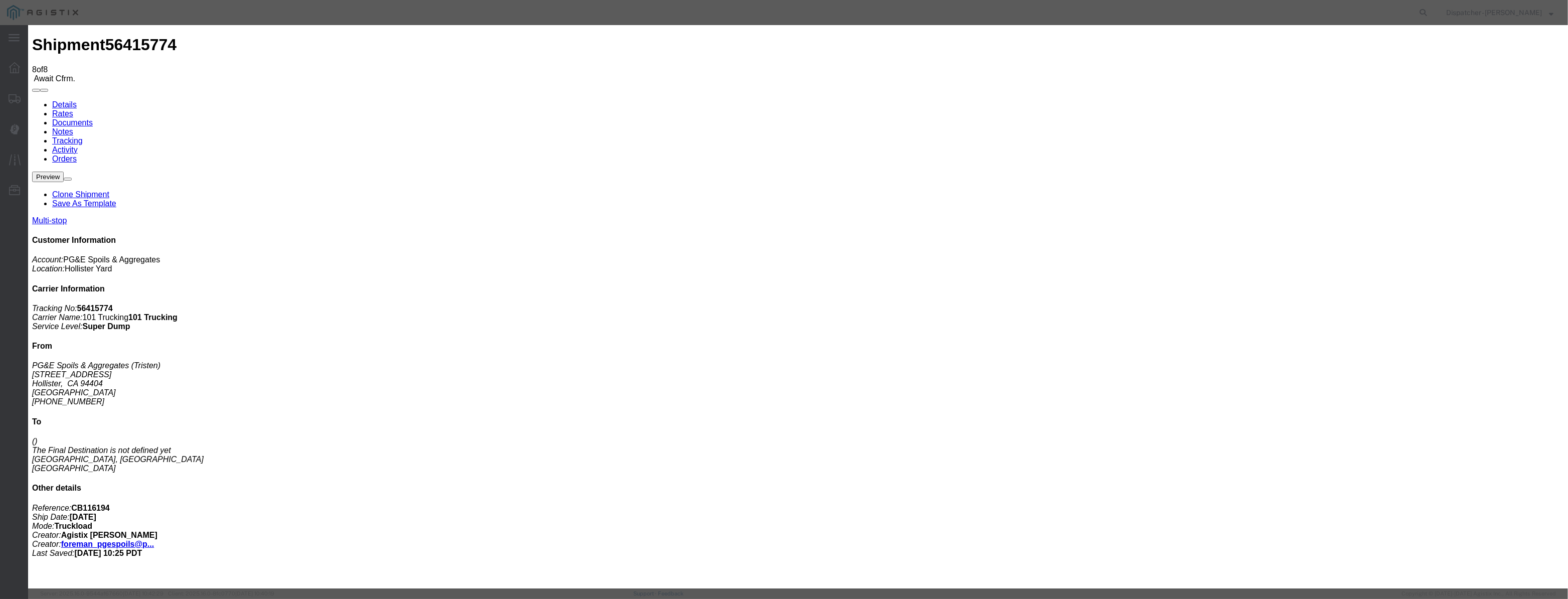
type input "08/12/2025"
type input "9:00 AM"
drag, startPoint x: 651, startPoint y: 122, endPoint x: 641, endPoint y: 137, distance: 18.0
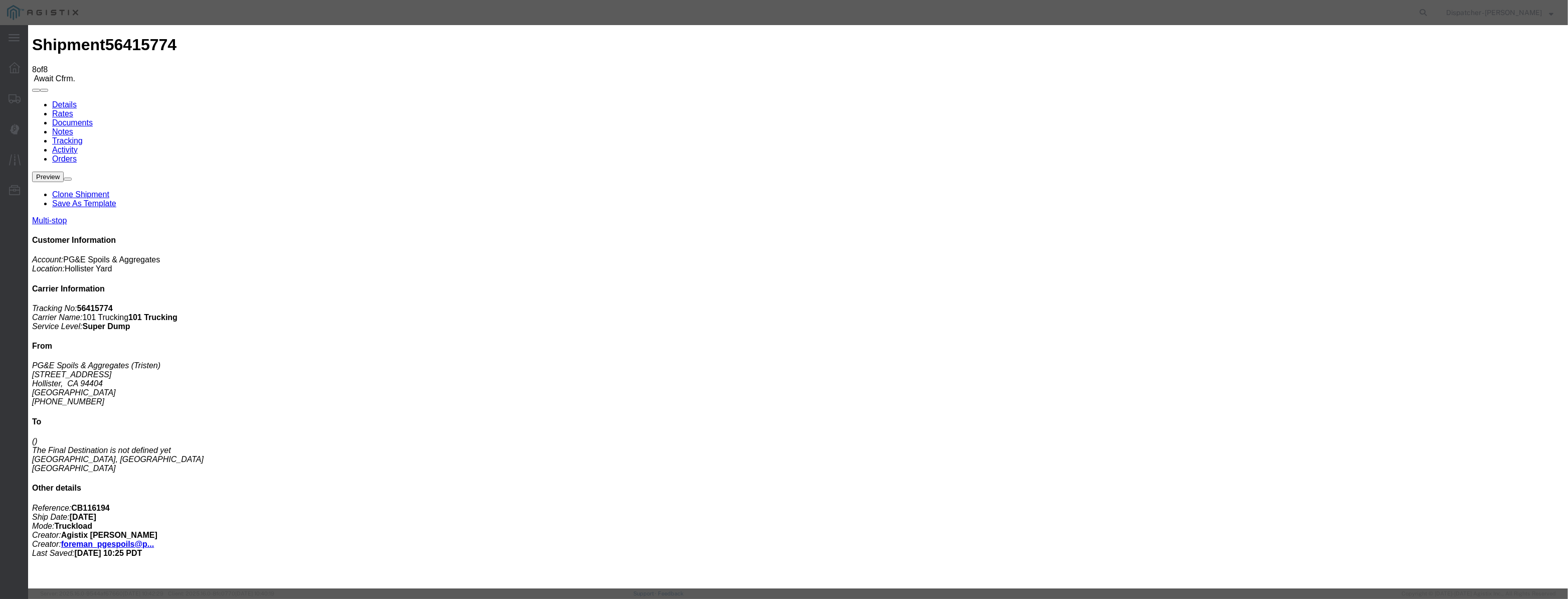
drag, startPoint x: 657, startPoint y: 110, endPoint x: 645, endPoint y: 129, distance: 22.5
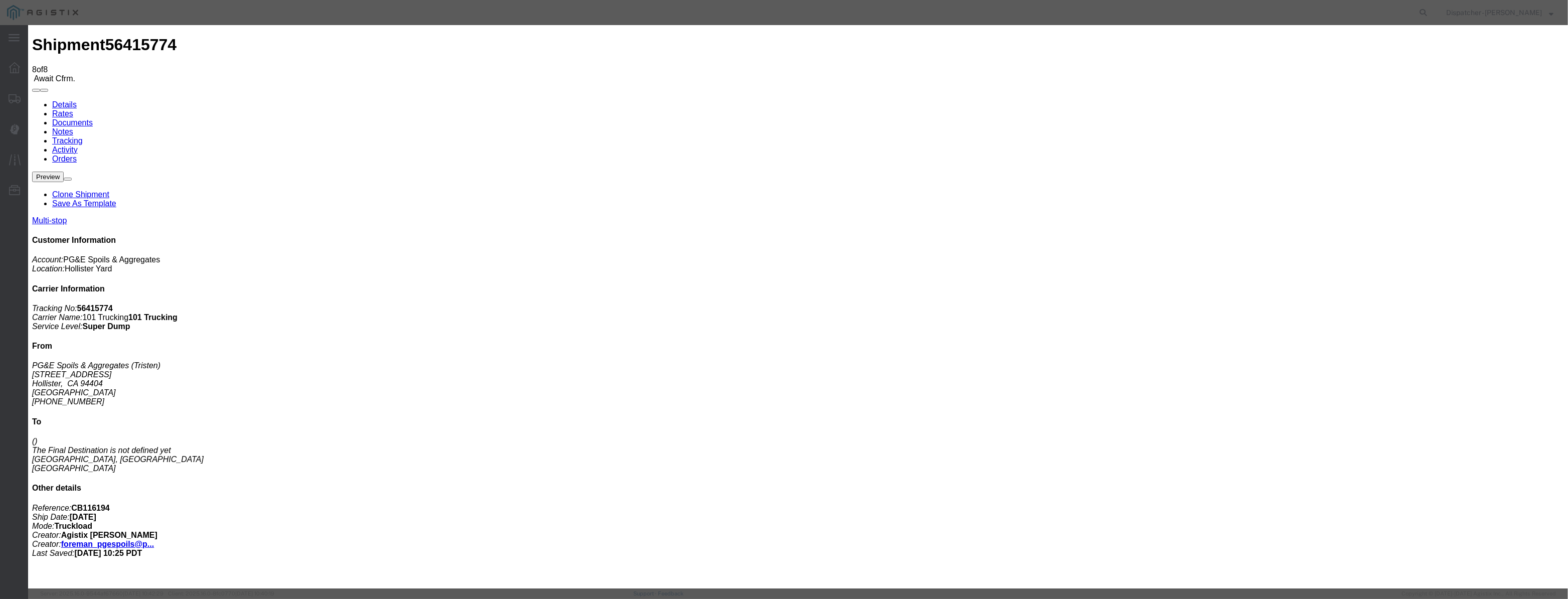
drag, startPoint x: 645, startPoint y: 129, endPoint x: 681, endPoint y: 131, distance: 36.1
paste input "08/07/2025"
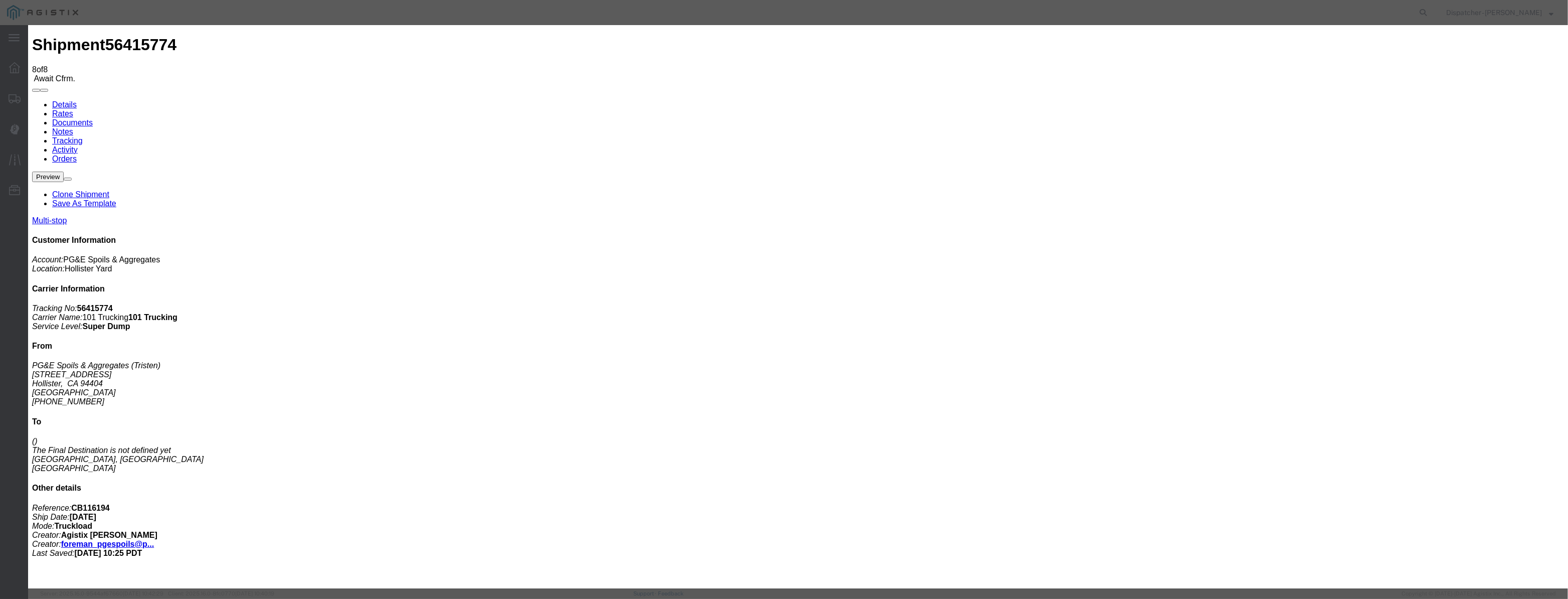
scroll to position [0, 2]
type input "08/07/2025"
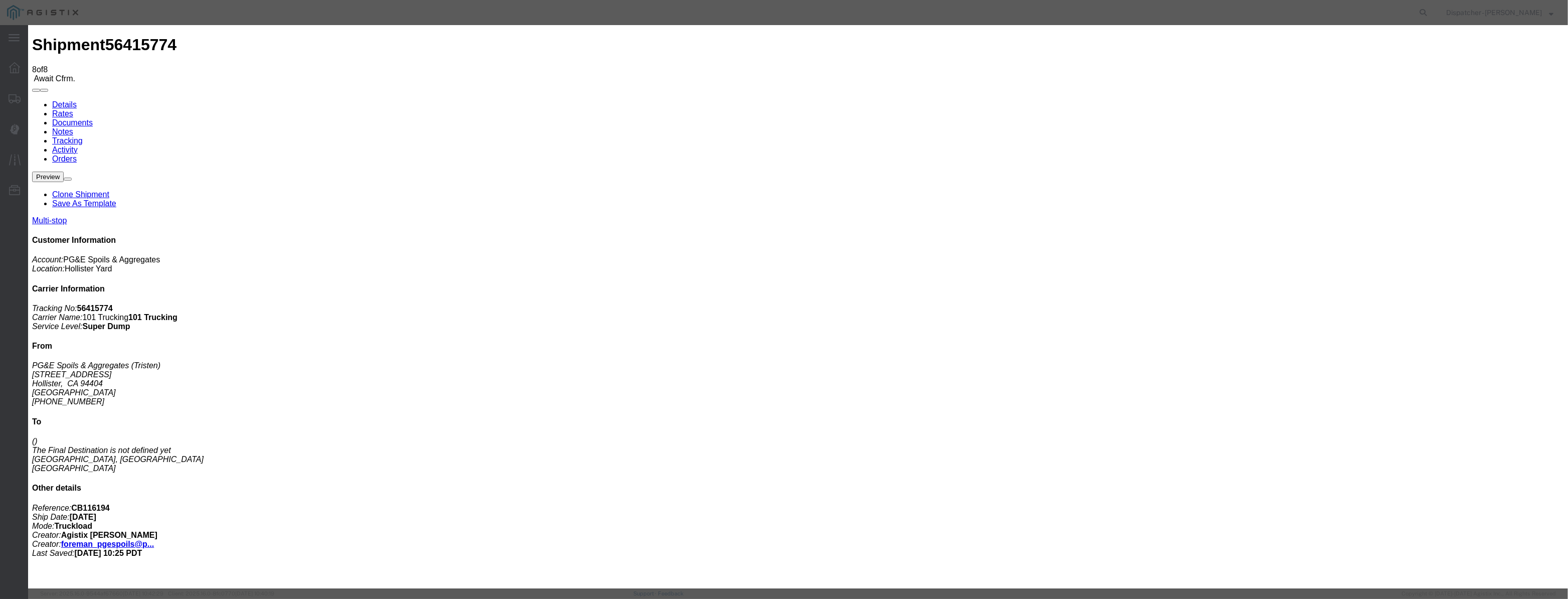
select select "DPTDLVLOC"
select select "{"pickupDeliveryInfoId": "122116591","pickupOrDelivery": "D","stopNum": "2","lo…"
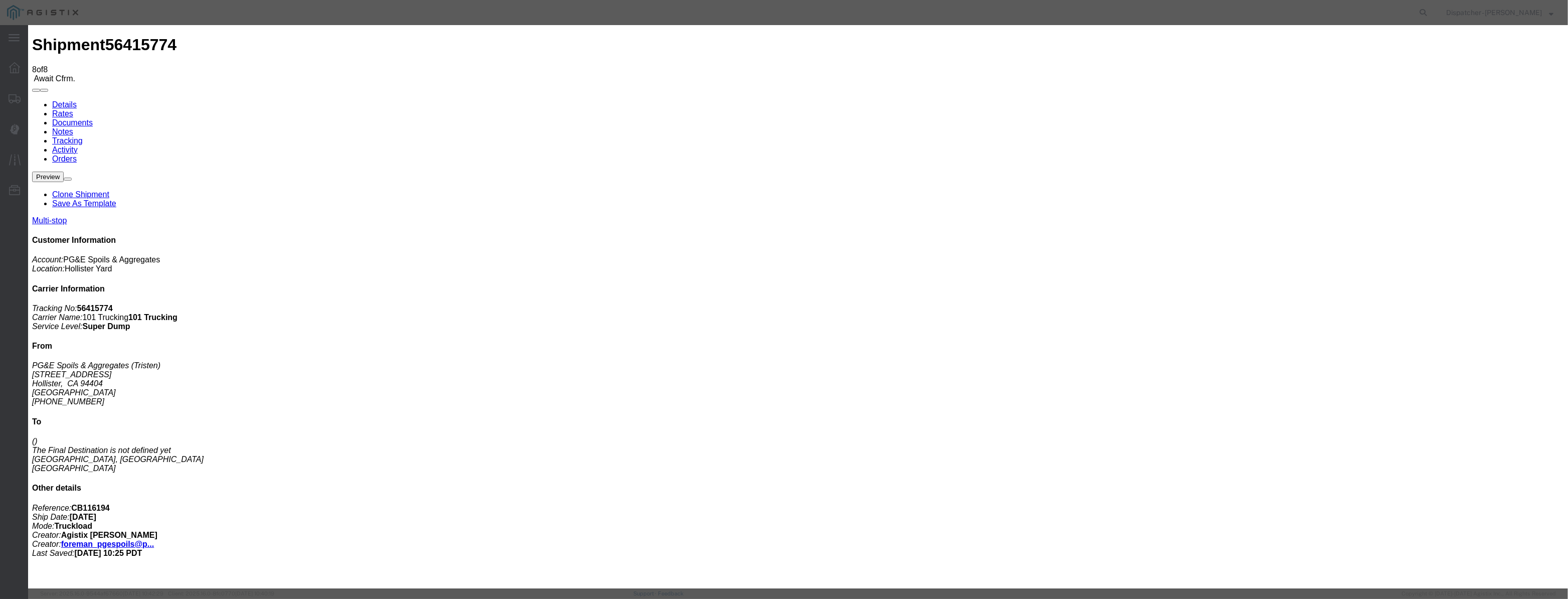
select select "CA"
type input "Morgan Hill"
drag, startPoint x: 787, startPoint y: 124, endPoint x: 497, endPoint y: 138, distance: 290.3
type input "9:40 AM"
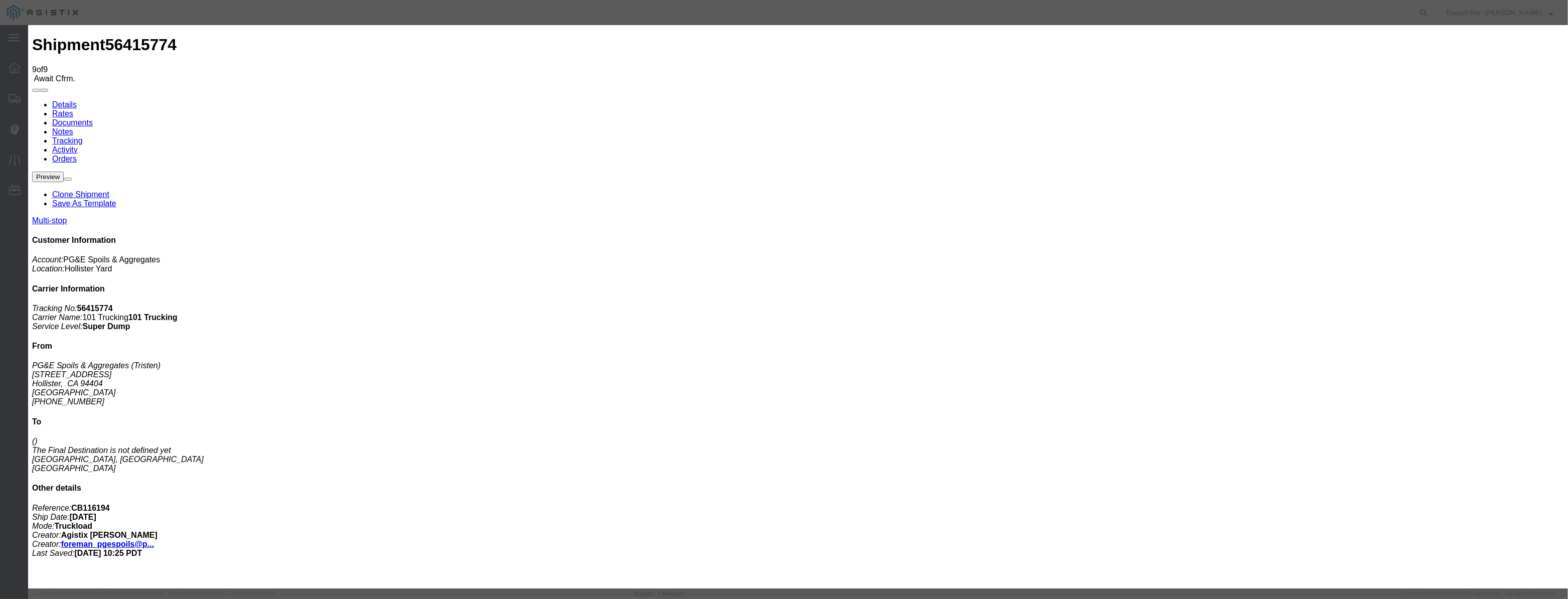
type input "08/12/2025"
type input "9:00 AM"
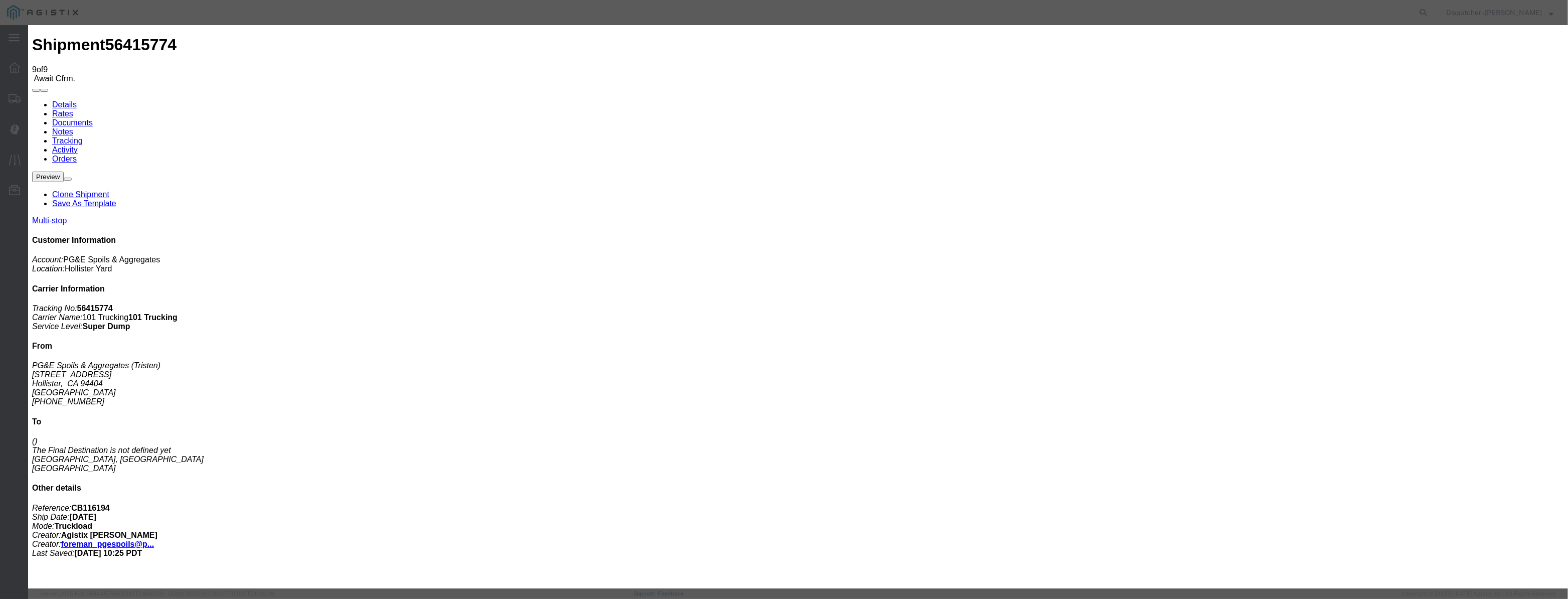
paste input "08/07/2025"
type input "08/07/2025"
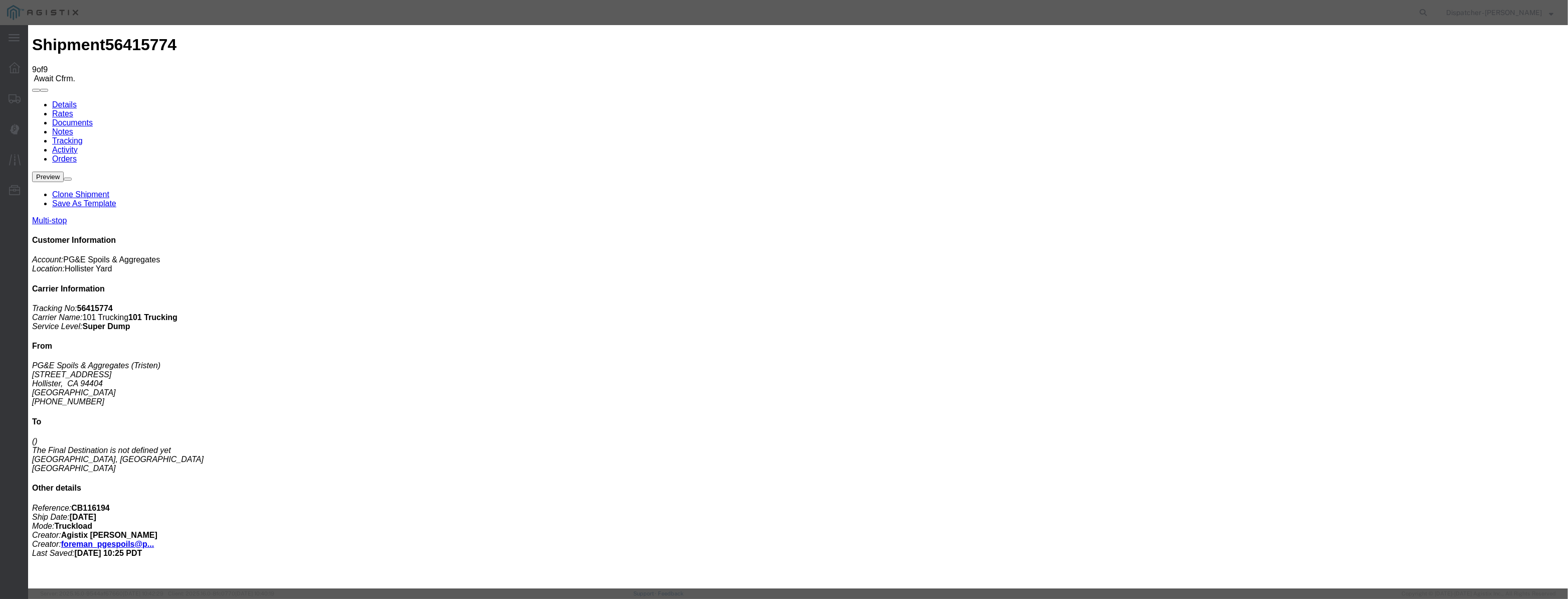
drag, startPoint x: 696, startPoint y: 146, endPoint x: 690, endPoint y: 152, distance: 8.5
select select "ARVPULOC"
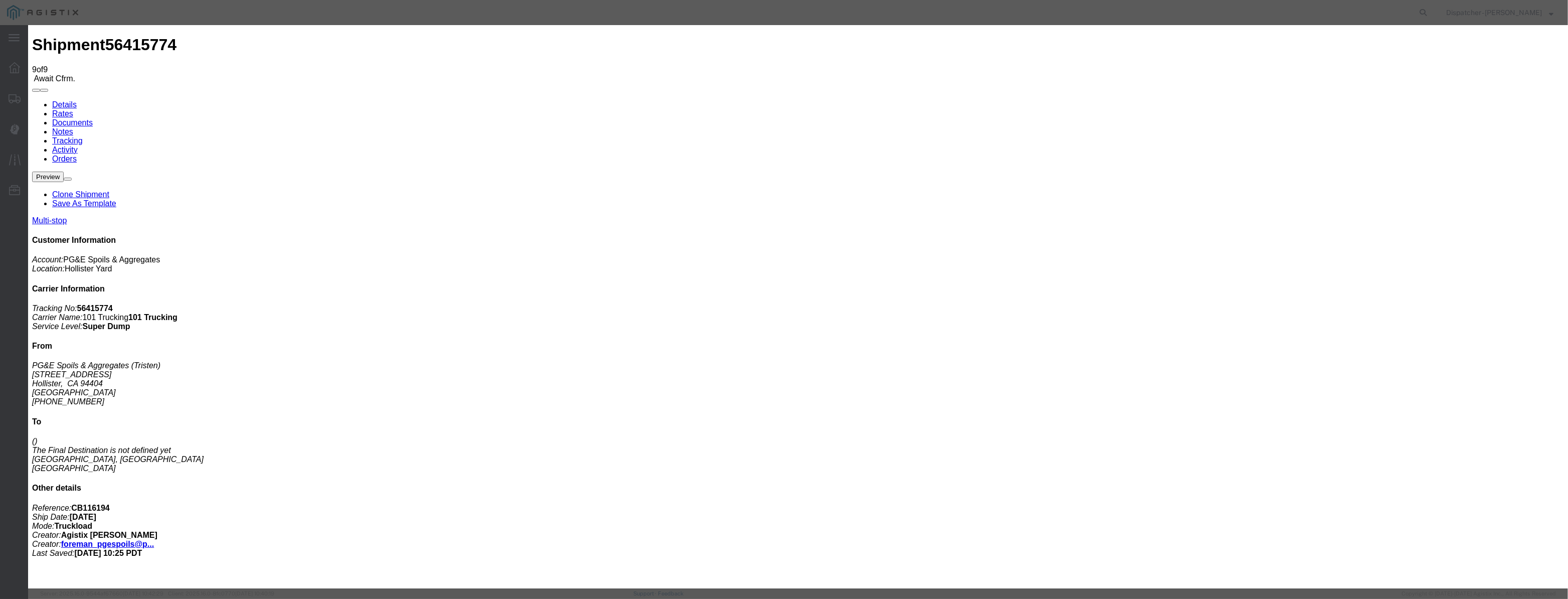
select select "{"pickupDeliveryInfoId": "122116590","pickupOrDelivery": "P","stopNum": "1","lo…"
select select "CA"
type input "Hollister"
drag, startPoint x: 782, startPoint y: 130, endPoint x: 587, endPoint y: 184, distance: 202.3
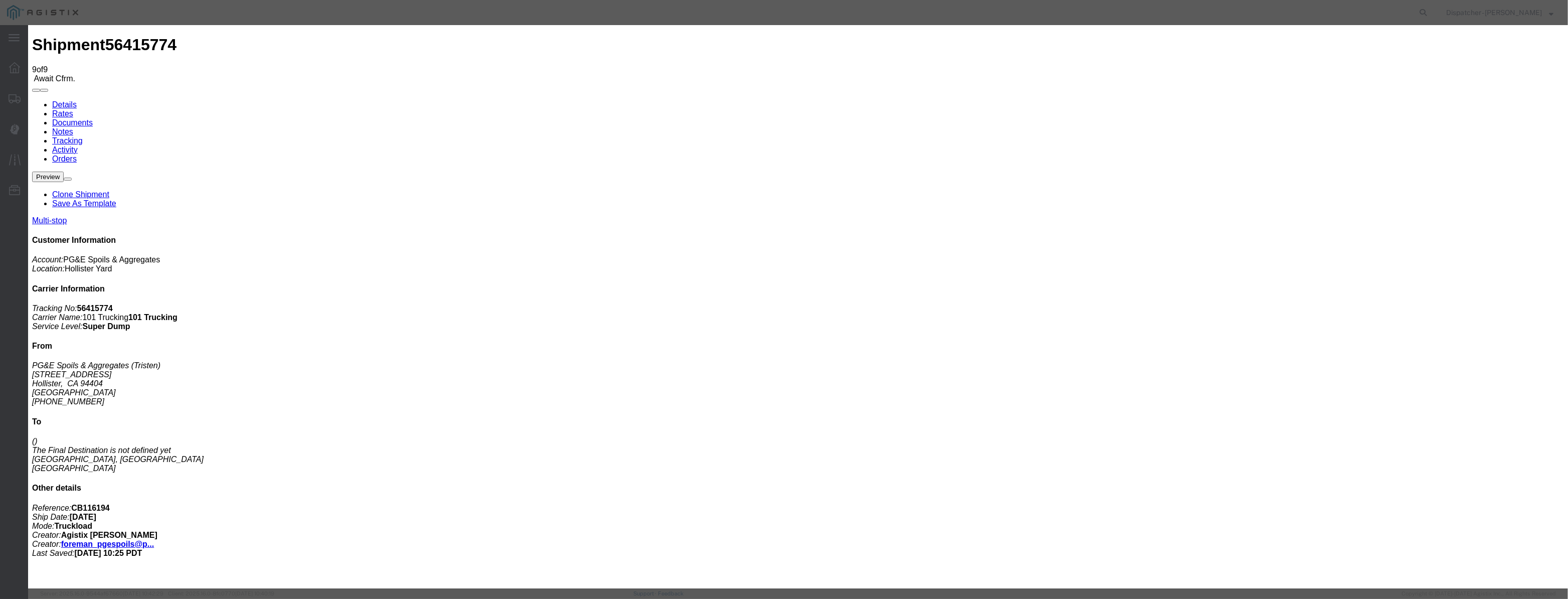
type input "11:25 AM"
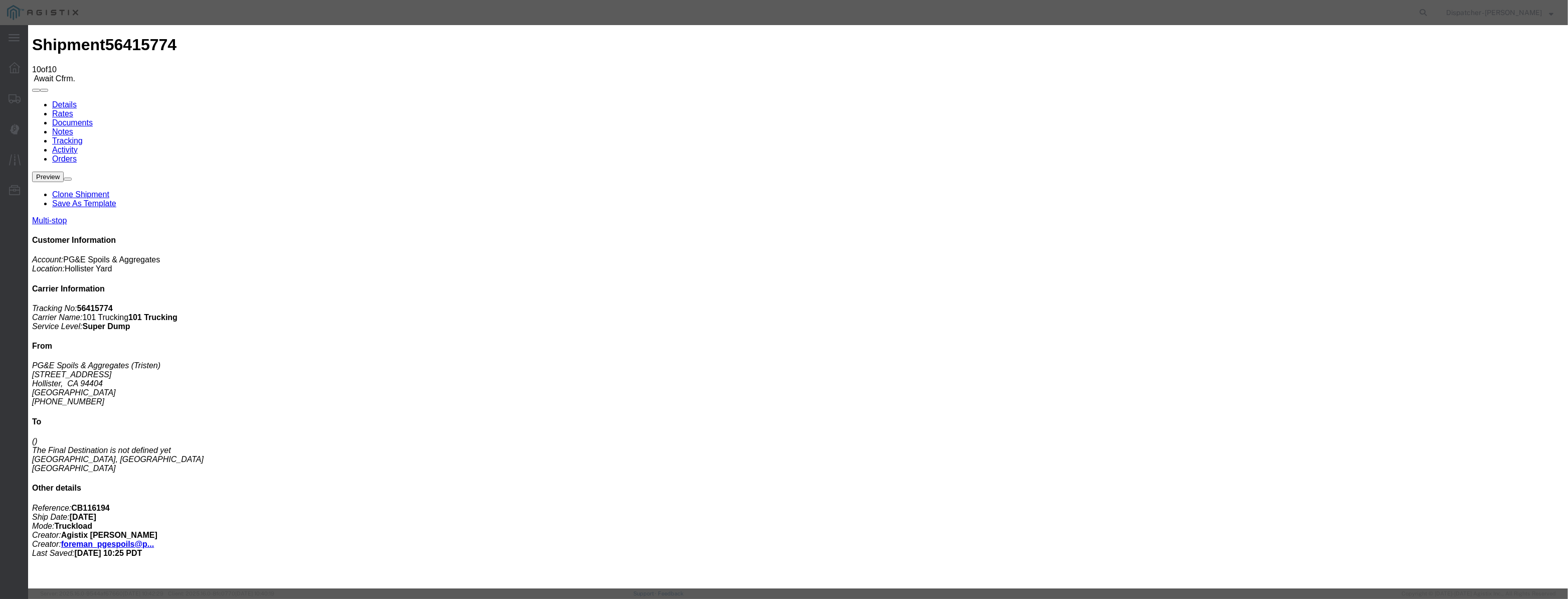
type input "08/12/2025"
type input "9:00 AM"
drag, startPoint x: 632, startPoint y: 131, endPoint x: 640, endPoint y: 109, distance: 23.4
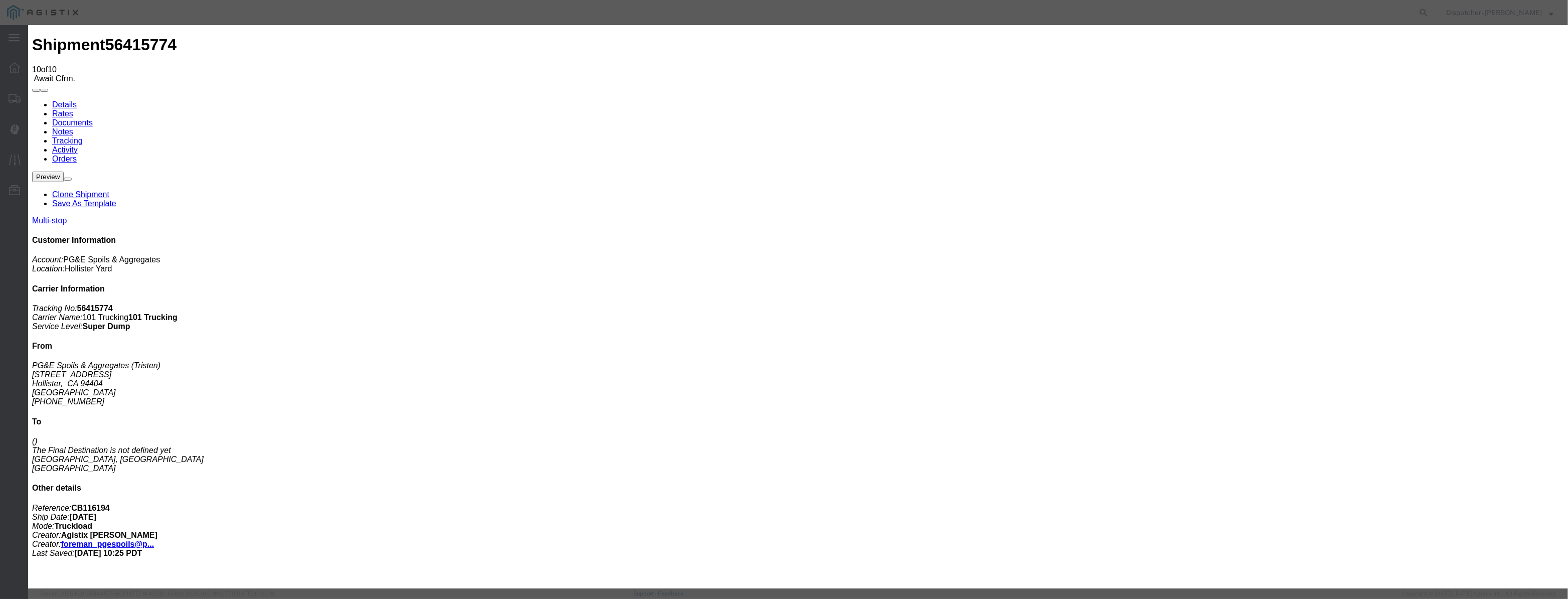
paste input "08/07/2025"
type input "08/07/2025"
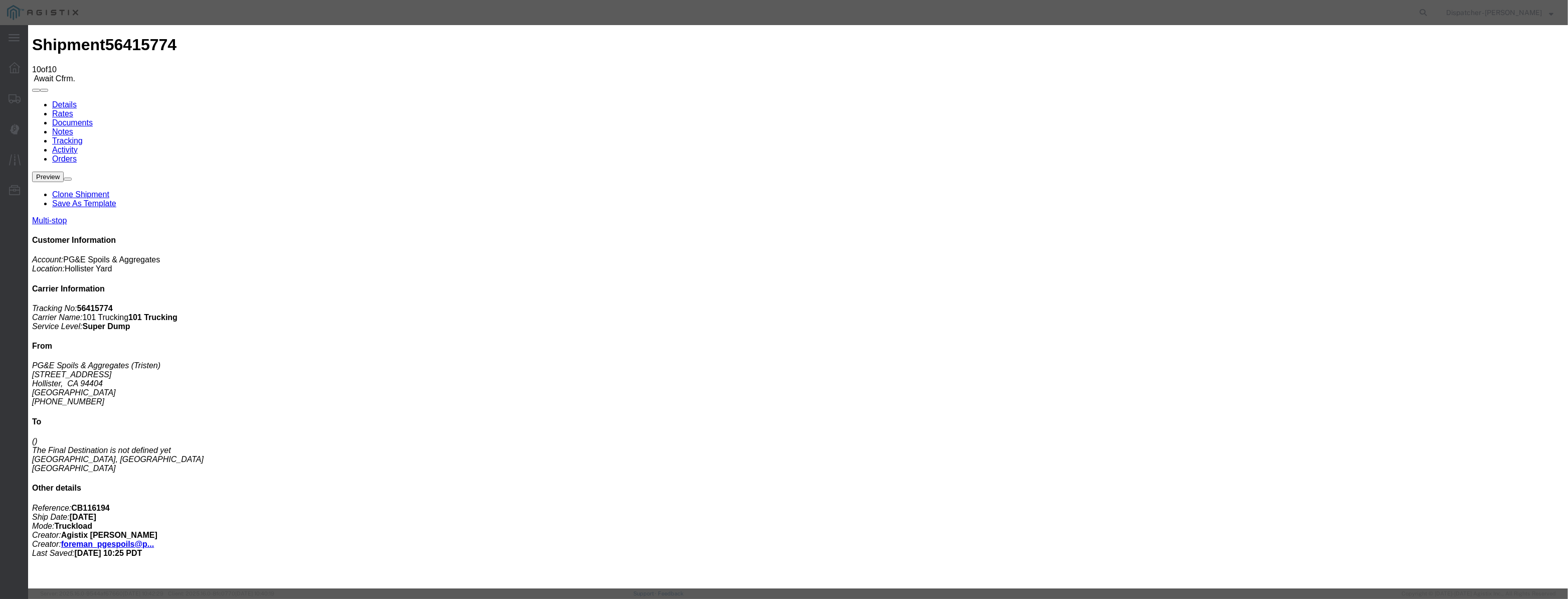
select select "{"pickupDeliveryInfoId": "122116590","pickupOrDelivery": "P","stopNum": "1","lo…"
select select "CA"
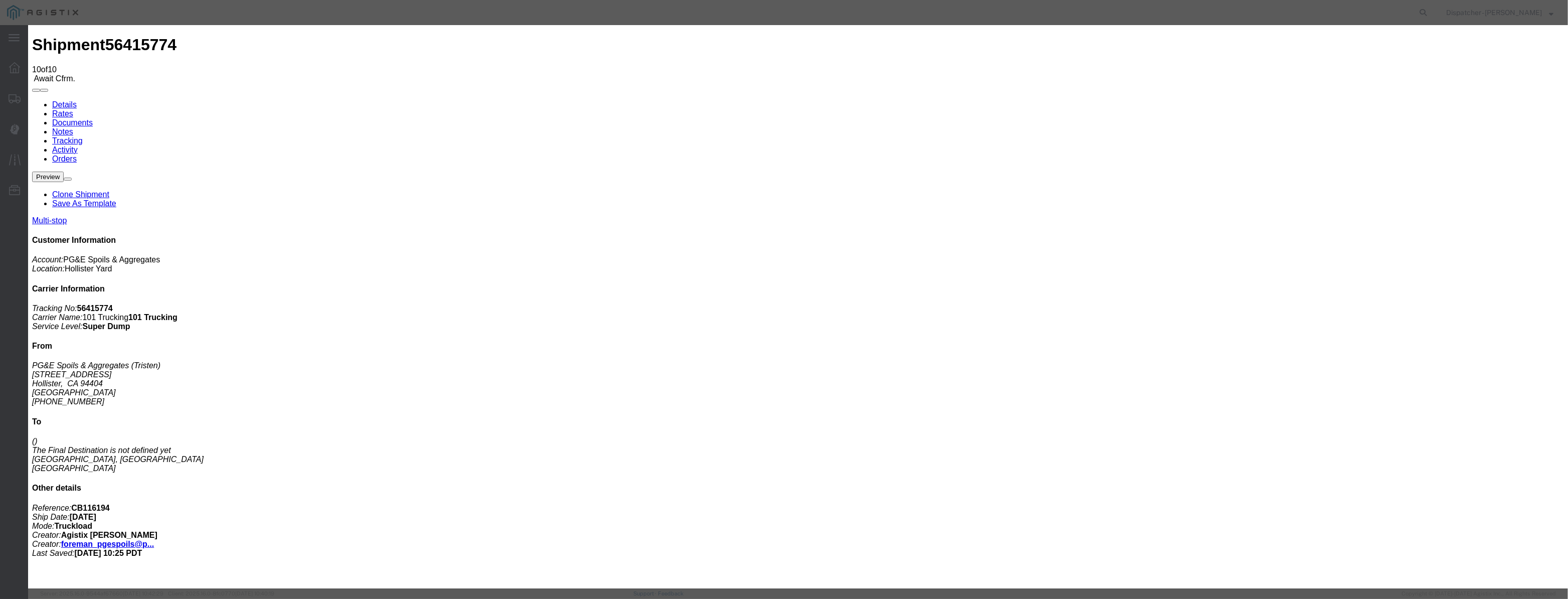
type input "Hollister"
drag, startPoint x: 738, startPoint y: 124, endPoint x: 617, endPoint y: 166, distance: 128.1
type input "11:30 AM"
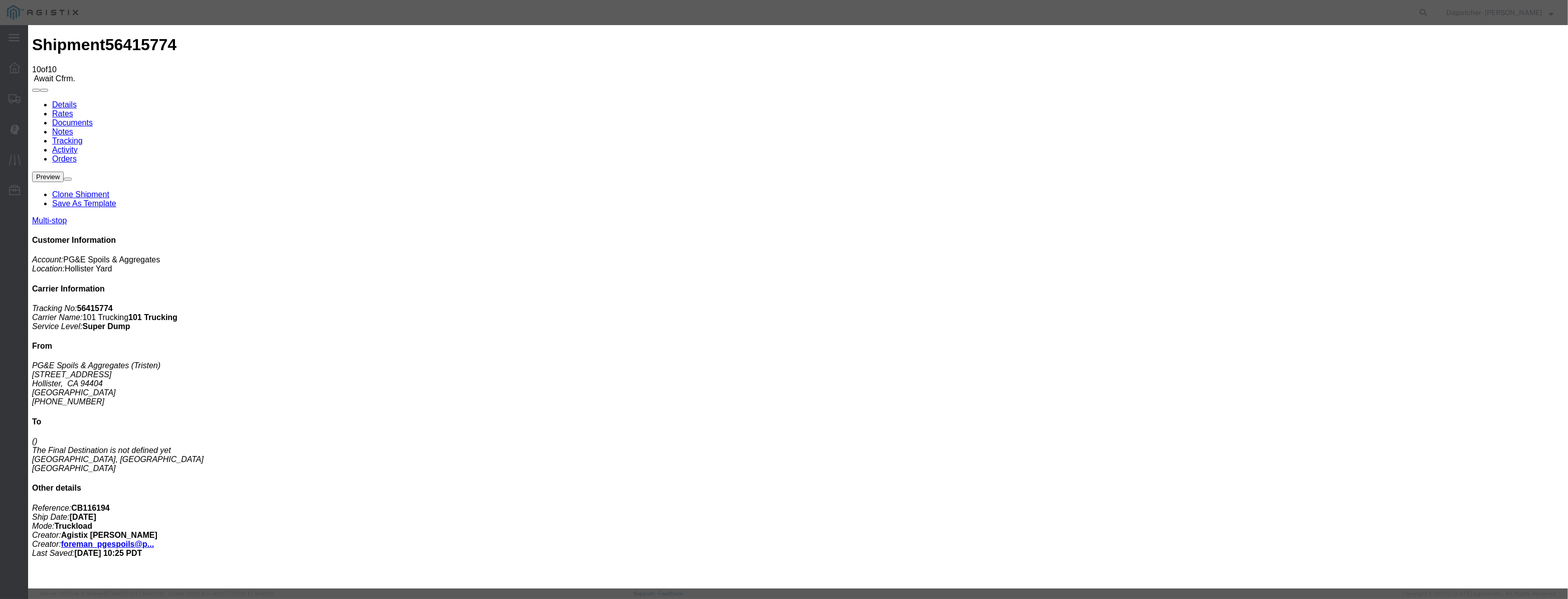
select select "DPTPULOC"
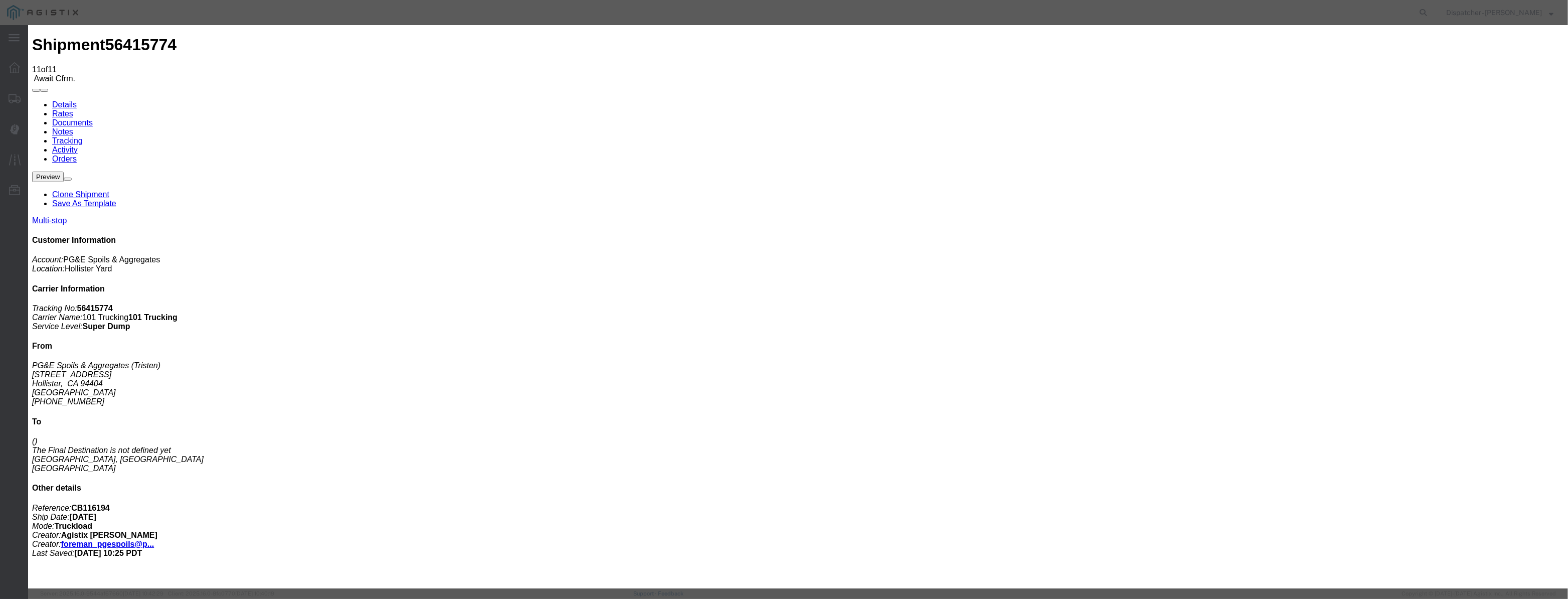
type input "08/12/2025"
type input "9:00 AM"
drag, startPoint x: 639, startPoint y: 121, endPoint x: 636, endPoint y: 125, distance: 5.0
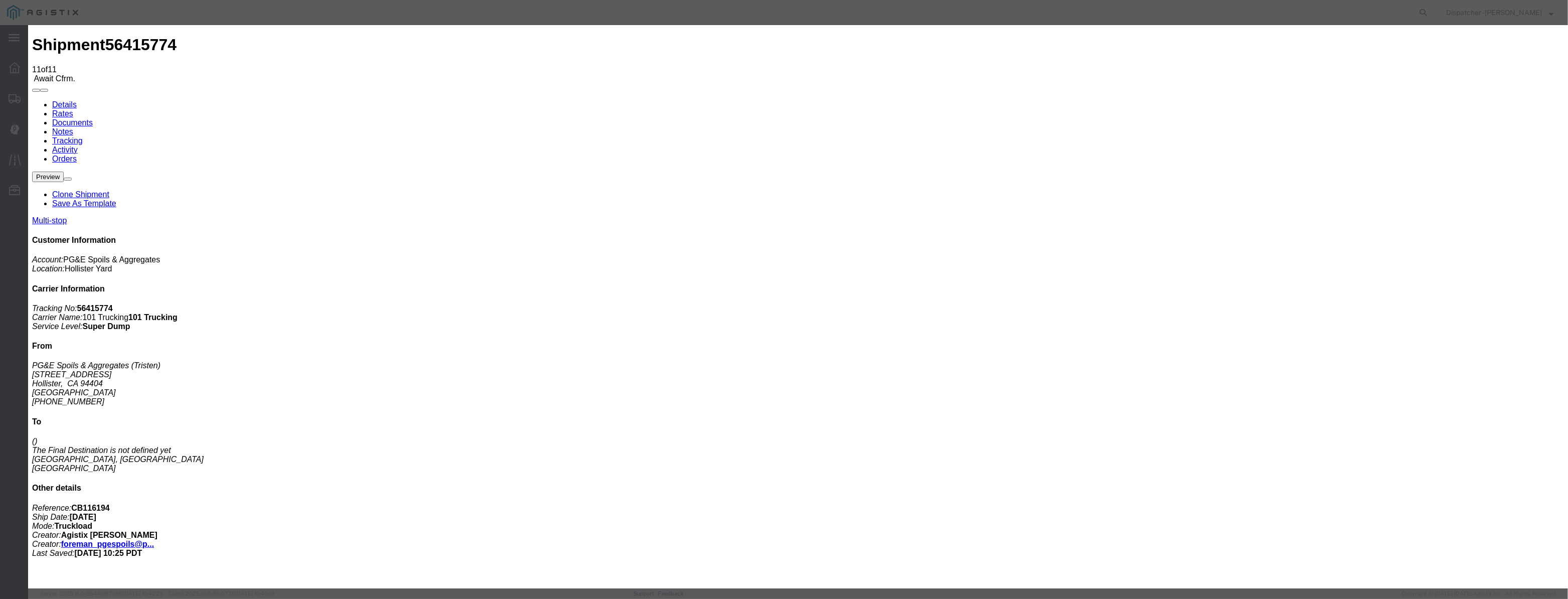
drag, startPoint x: 661, startPoint y: 117, endPoint x: 626, endPoint y: 135, distance: 39.4
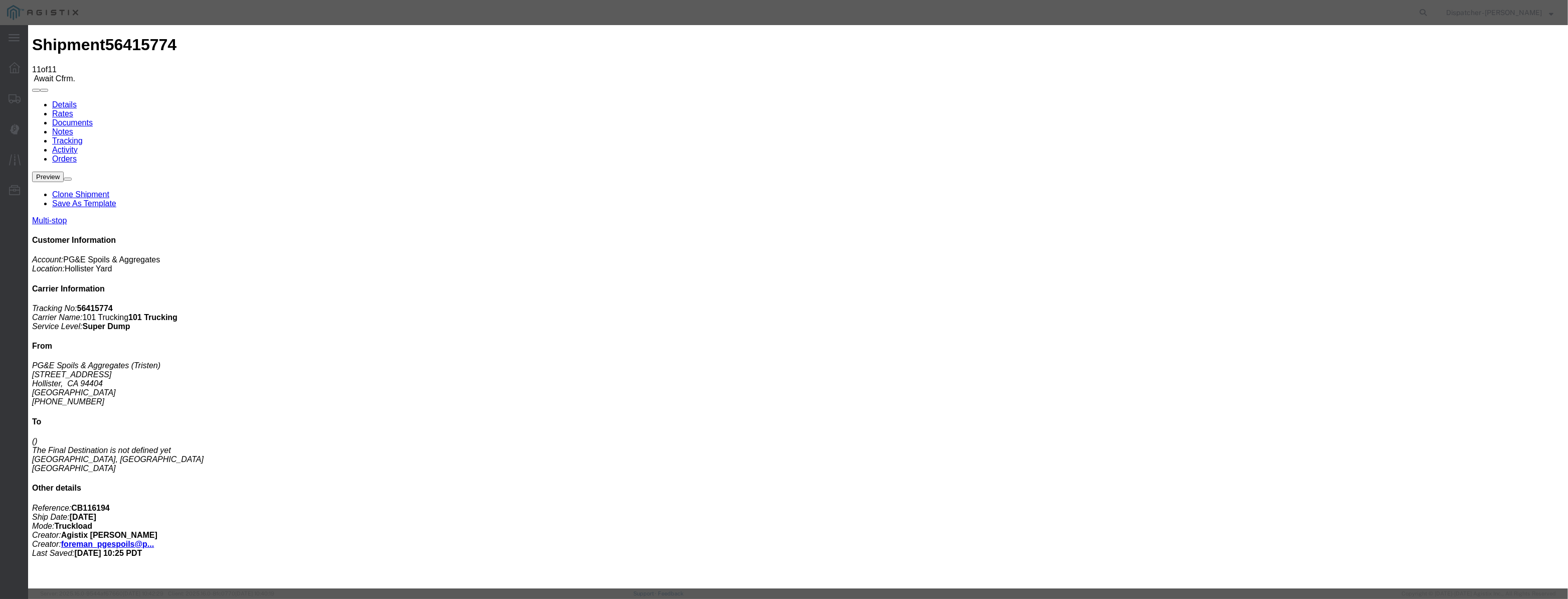
paste input "08/07/2025"
type input "08/07/2025"
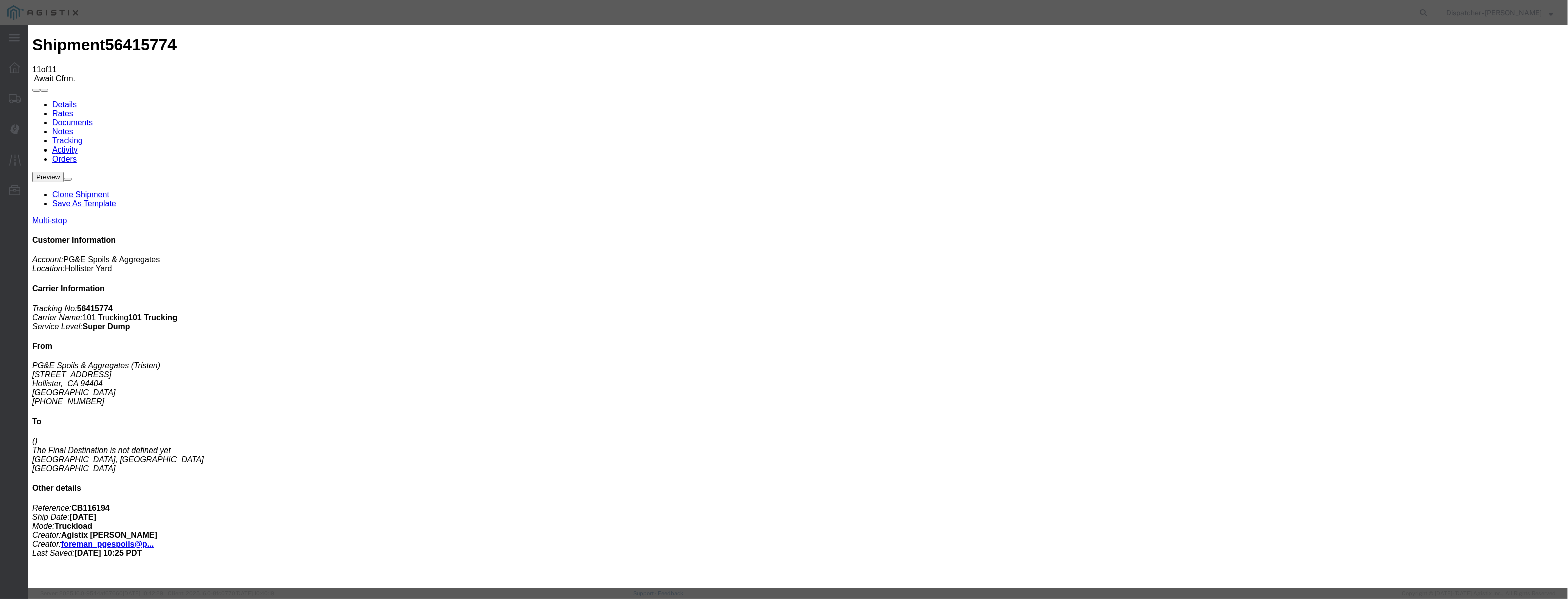
select select "ARVDLVLOC"
drag, startPoint x: 935, startPoint y: 127, endPoint x: 947, endPoint y: 133, distance: 13.4
select select "{"pickupDeliveryInfoId": "122116591","pickupOrDelivery": "D","stopNum": "2","lo…"
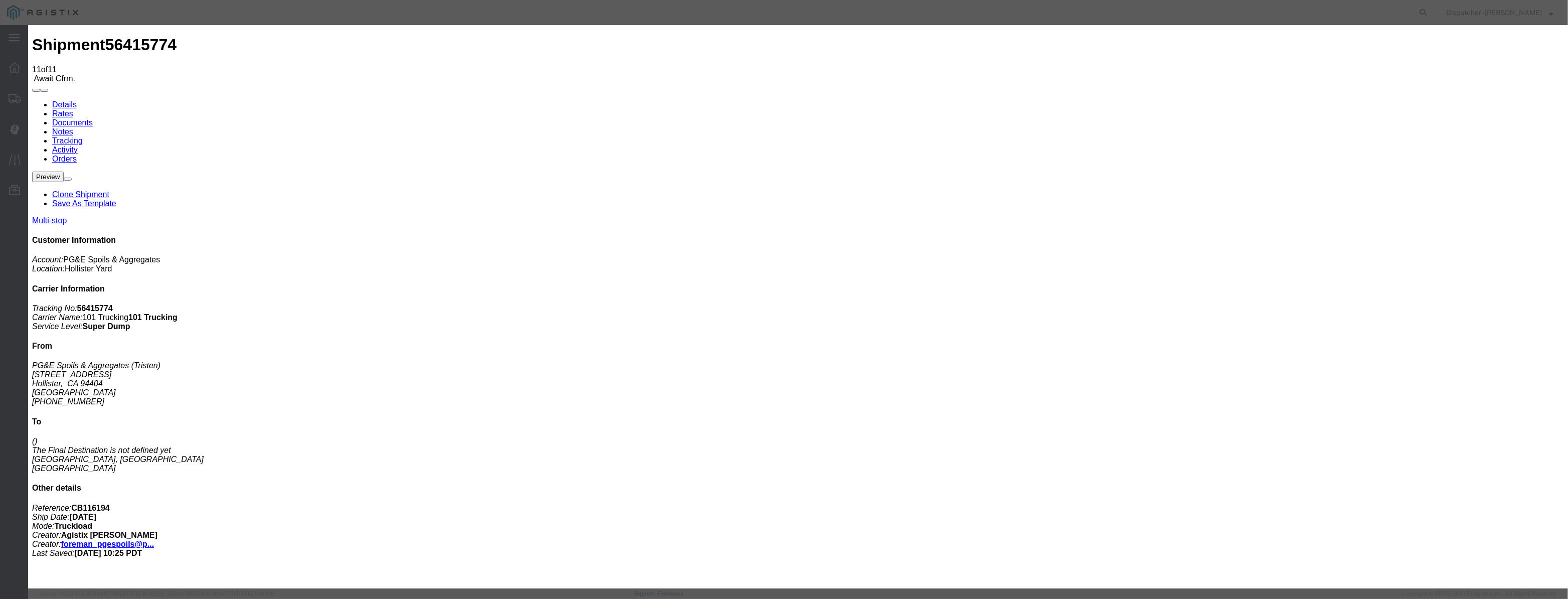
select select "CA"
type input "Morgan Hill"
drag, startPoint x: 754, startPoint y: 122, endPoint x: 637, endPoint y: 138, distance: 118.1
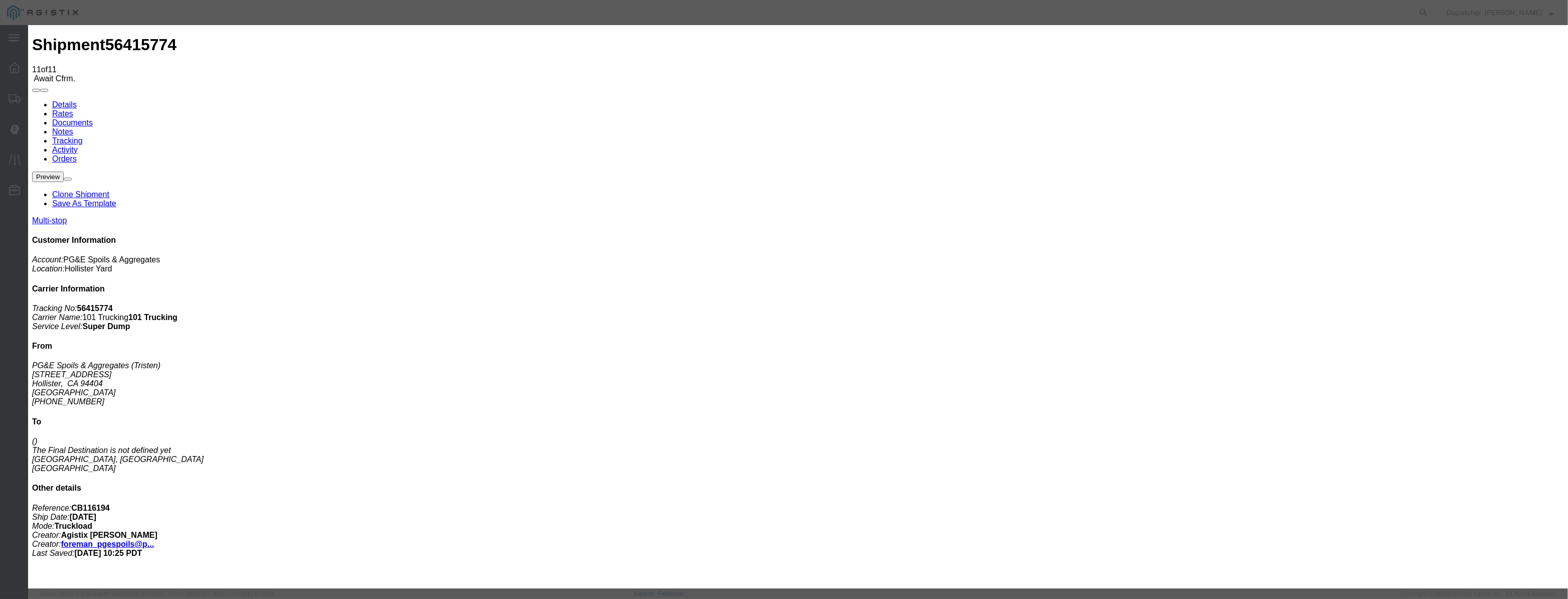
drag, startPoint x: 660, startPoint y: 131, endPoint x: 572, endPoint y: 130, distance: 88.0
type input "12:15 PM"
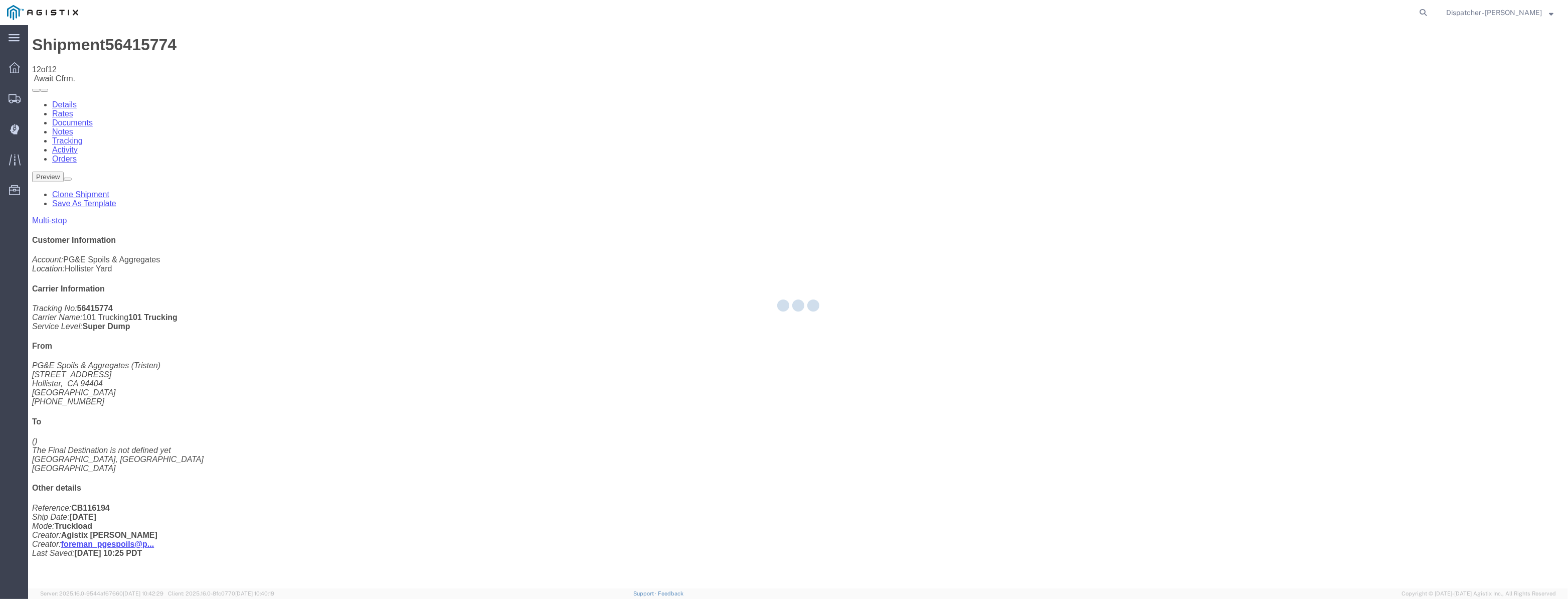
click at [1325, 91] on div at bounding box center [798, 306] width 1540 height 563
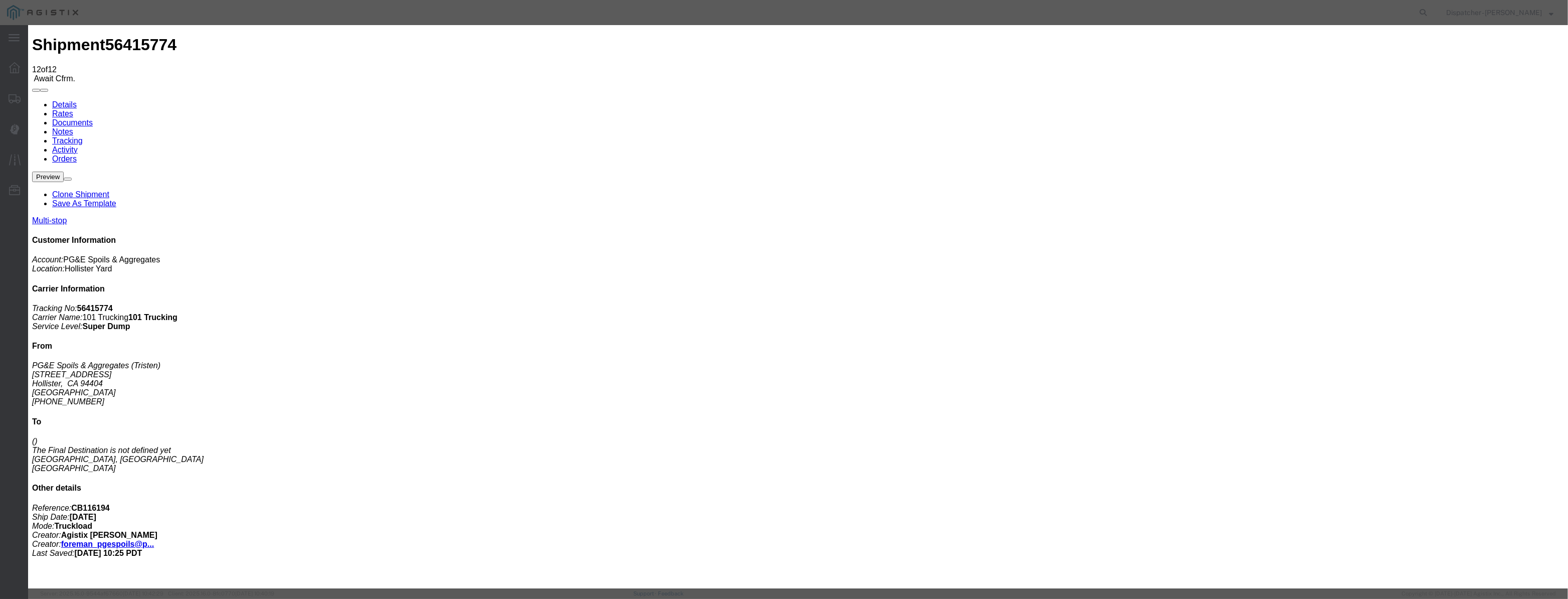
type input "08/12/2025"
type input "9:00 AM"
drag, startPoint x: 646, startPoint y: 125, endPoint x: 717, endPoint y: 140, distance: 72.6
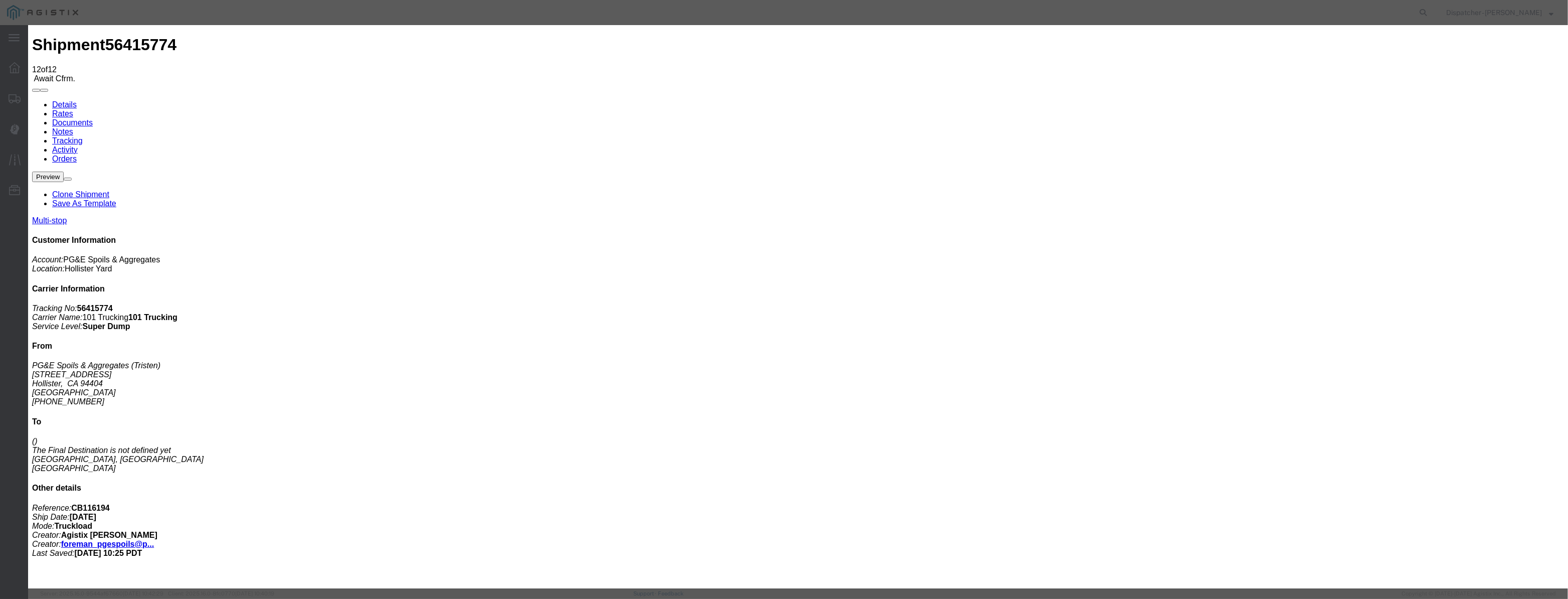
paste input "08/07/2025"
type input "08/07/2025"
drag, startPoint x: 742, startPoint y: 145, endPoint x: 743, endPoint y: 151, distance: 6.1
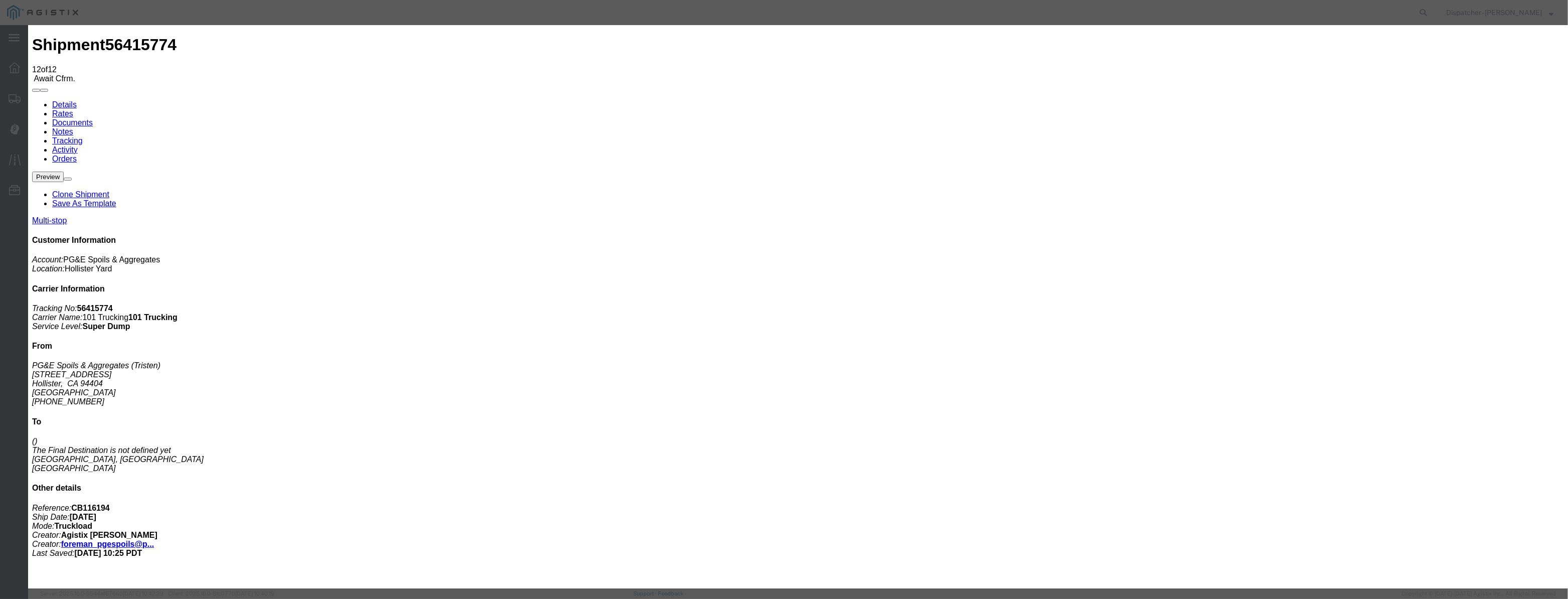
select select "DLREFUSE"
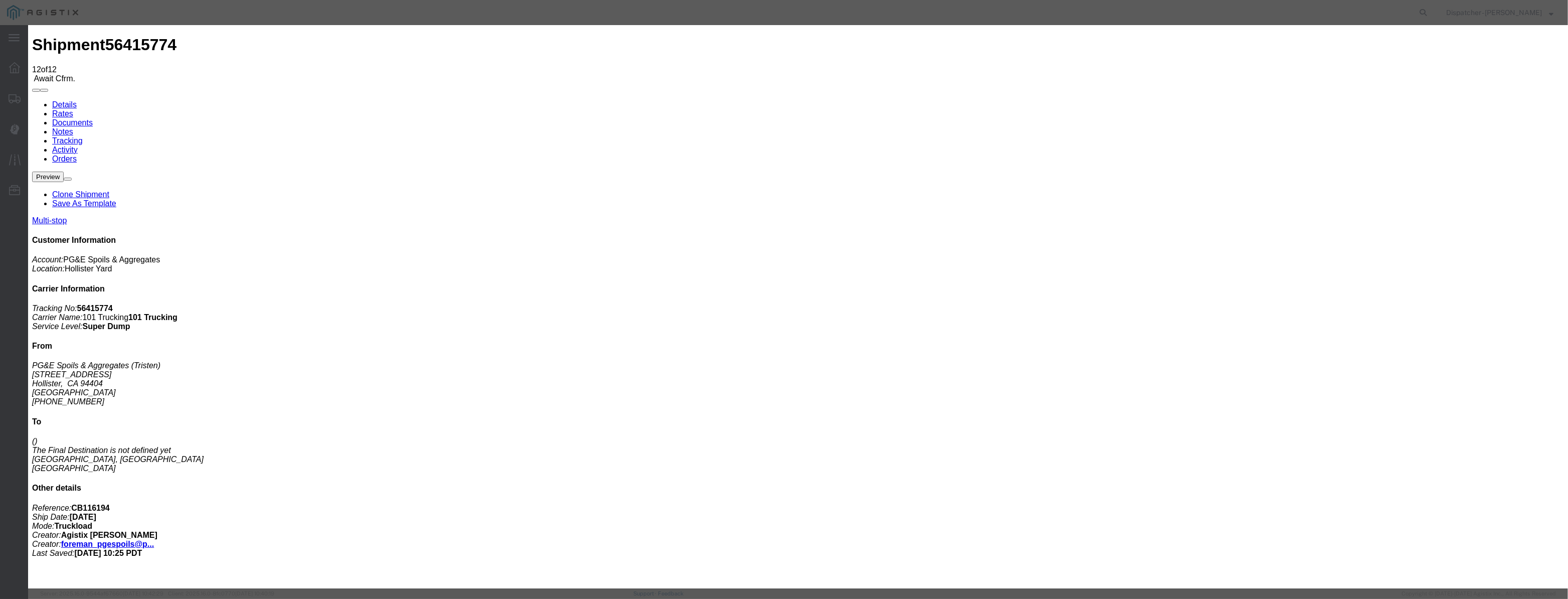
select select "{"pickupDeliveryInfoId": "122116591","pickupOrDelivery": "D","stopNum": "2","lo…"
select select "CA"
type input "Morgan Hill"
drag, startPoint x: 761, startPoint y: 144, endPoint x: 754, endPoint y: 152, distance: 10.6
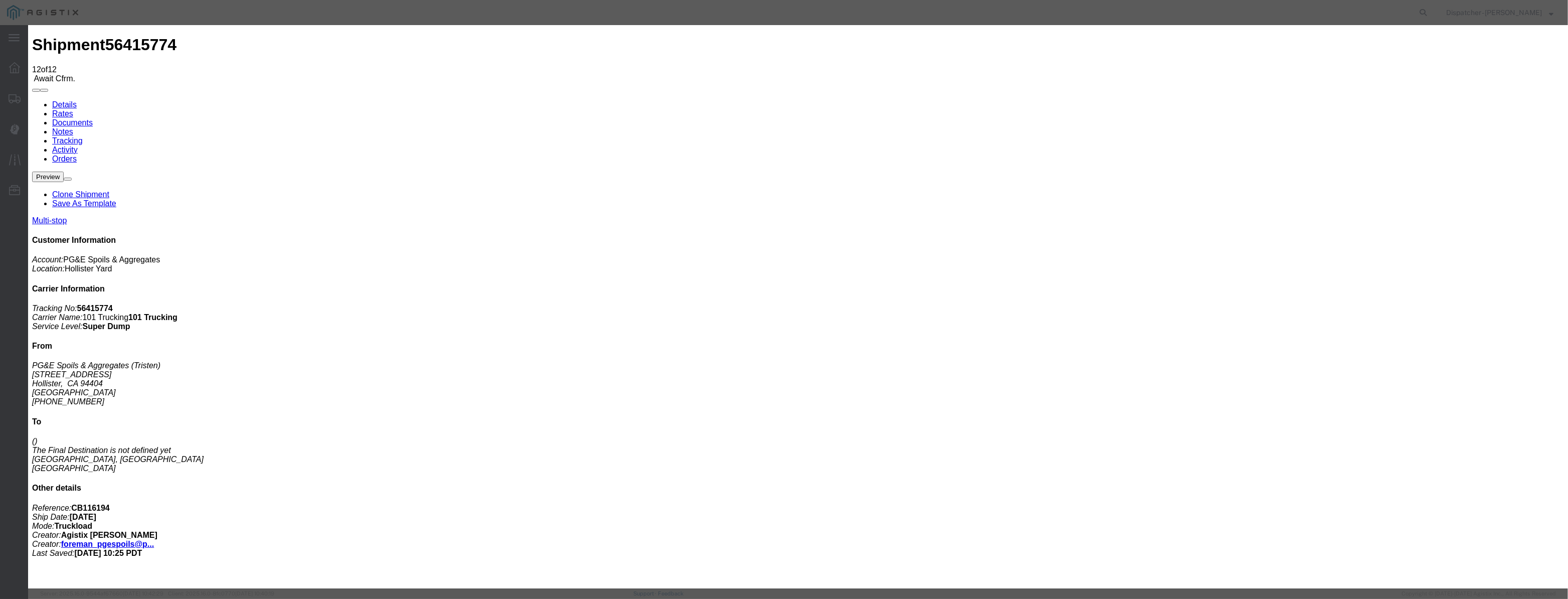
select select "DPTDLVLOC"
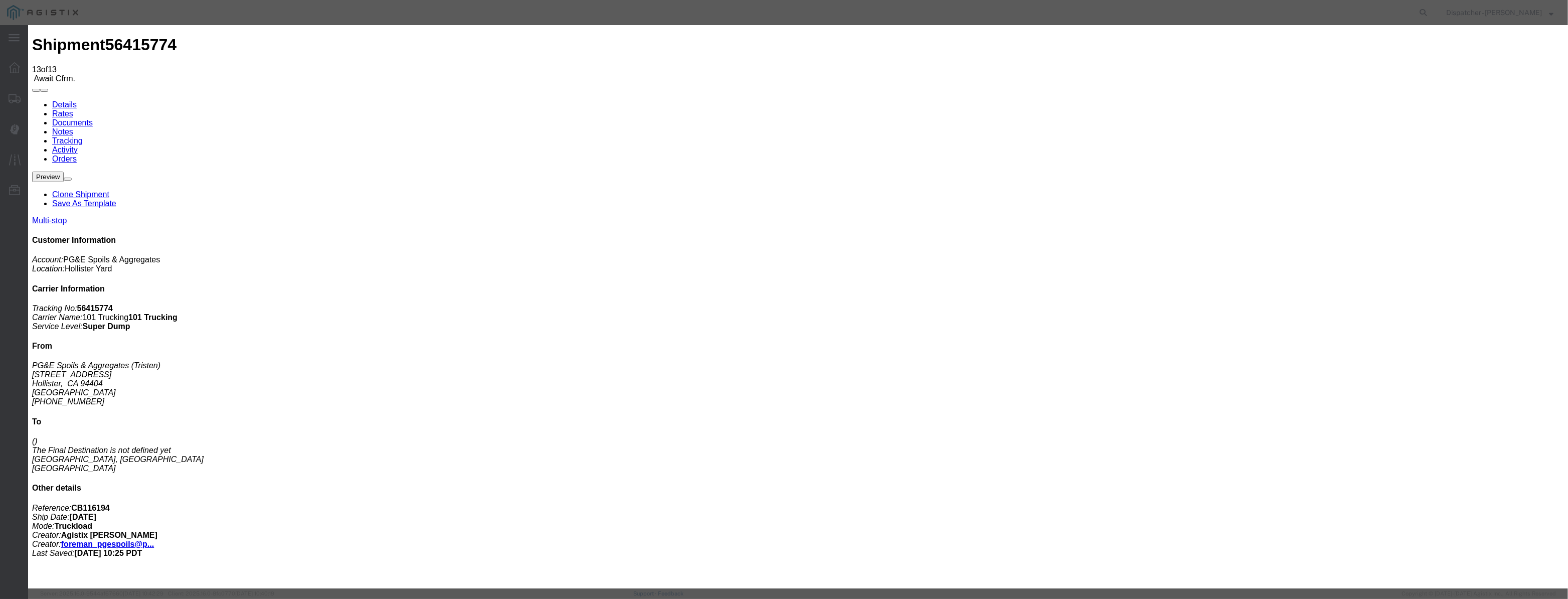
type input "08/12/2025"
type input "9:00 AM"
drag, startPoint x: 643, startPoint y: 114, endPoint x: 639, endPoint y: 122, distance: 8.9
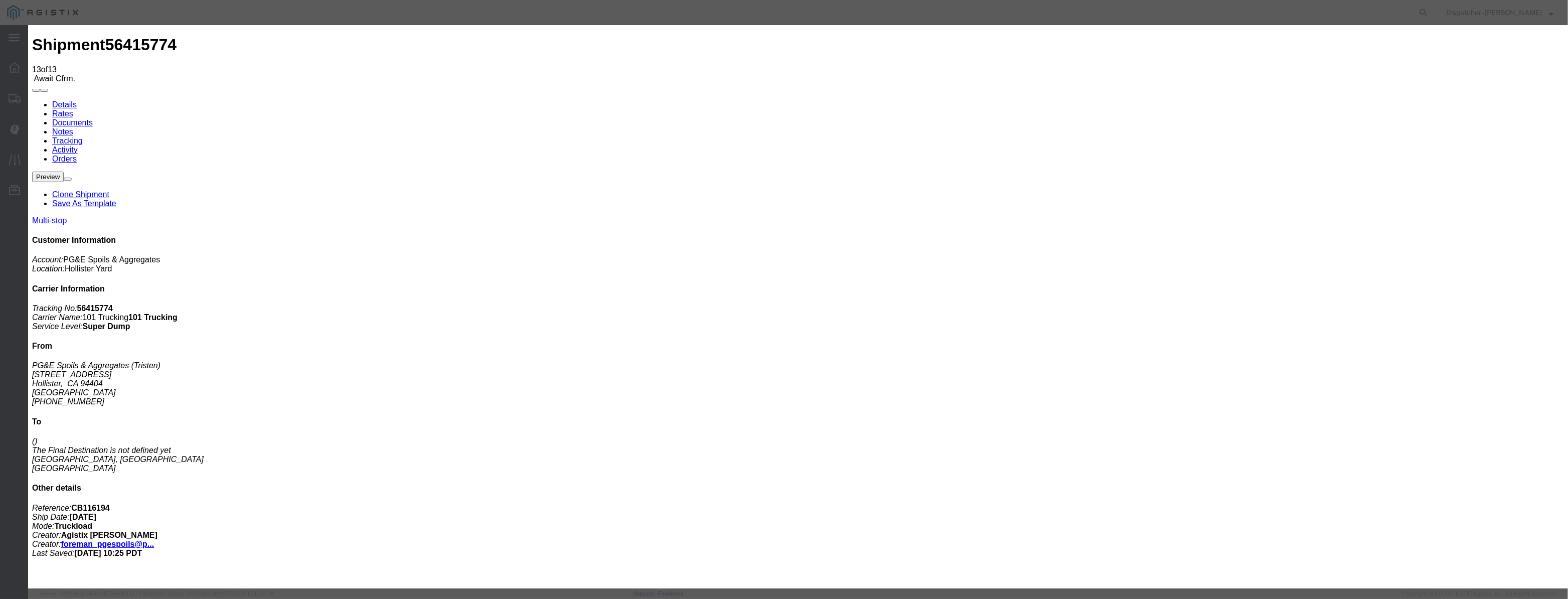
drag, startPoint x: 639, startPoint y: 122, endPoint x: 749, endPoint y: 140, distance: 111.5
paste input "08/07/2025"
type input "08/07/2025"
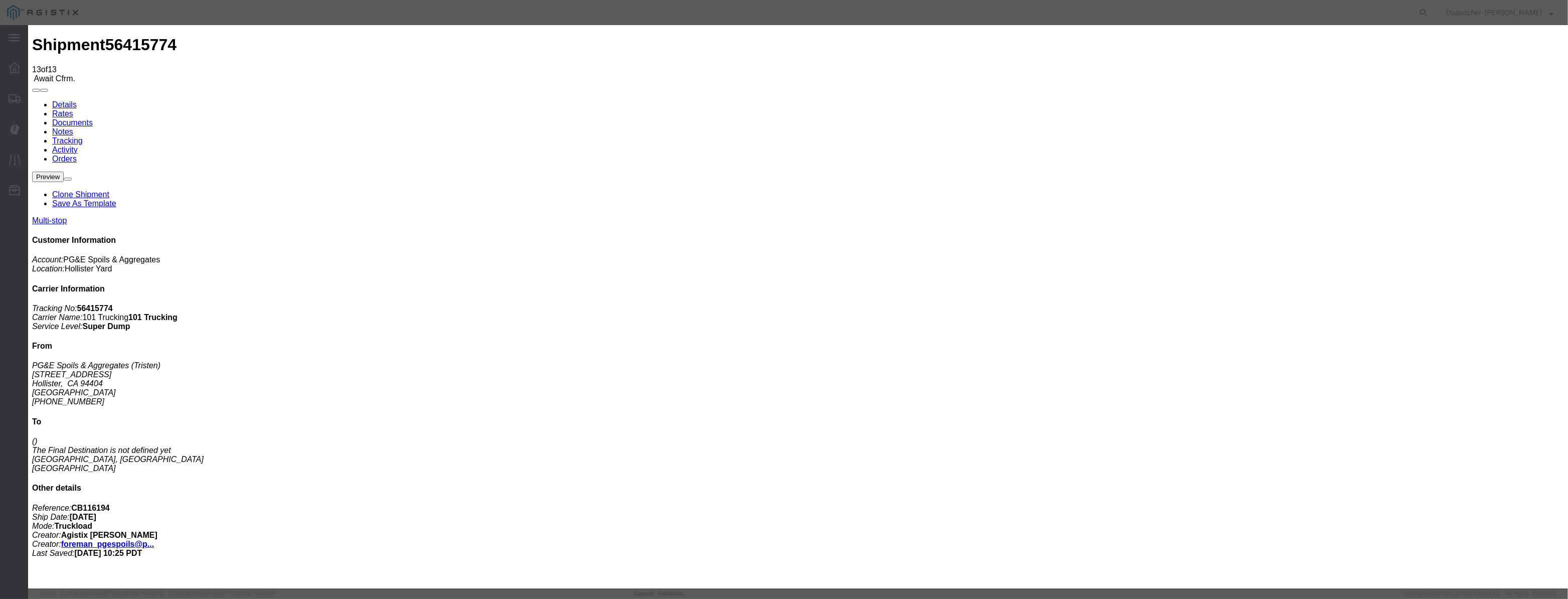
select select "DPTDLVLOC"
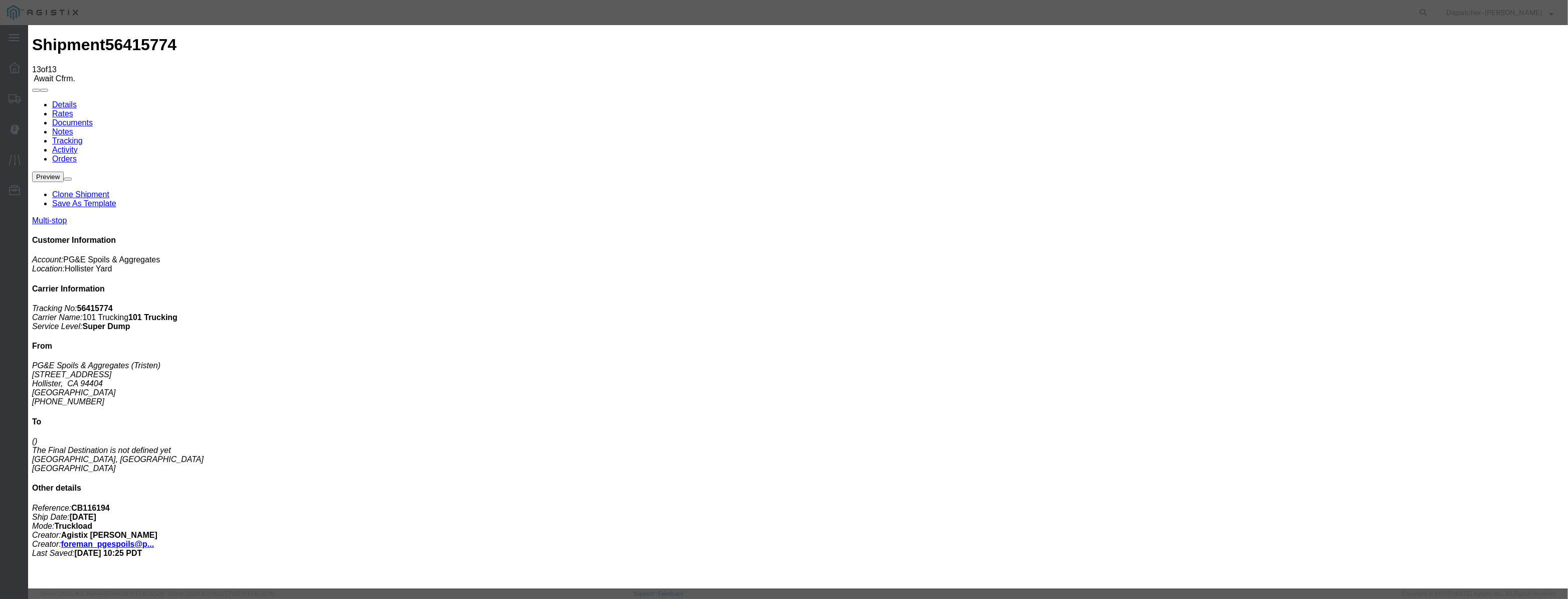
select select "{"pickupDeliveryInfoId": "122116591","pickupOrDelivery": "D","stopNum": "2","lo…"
select select "CA"
type input "Morgan Hill"
drag, startPoint x: 762, startPoint y: 129, endPoint x: 422, endPoint y: 193, distance: 346.0
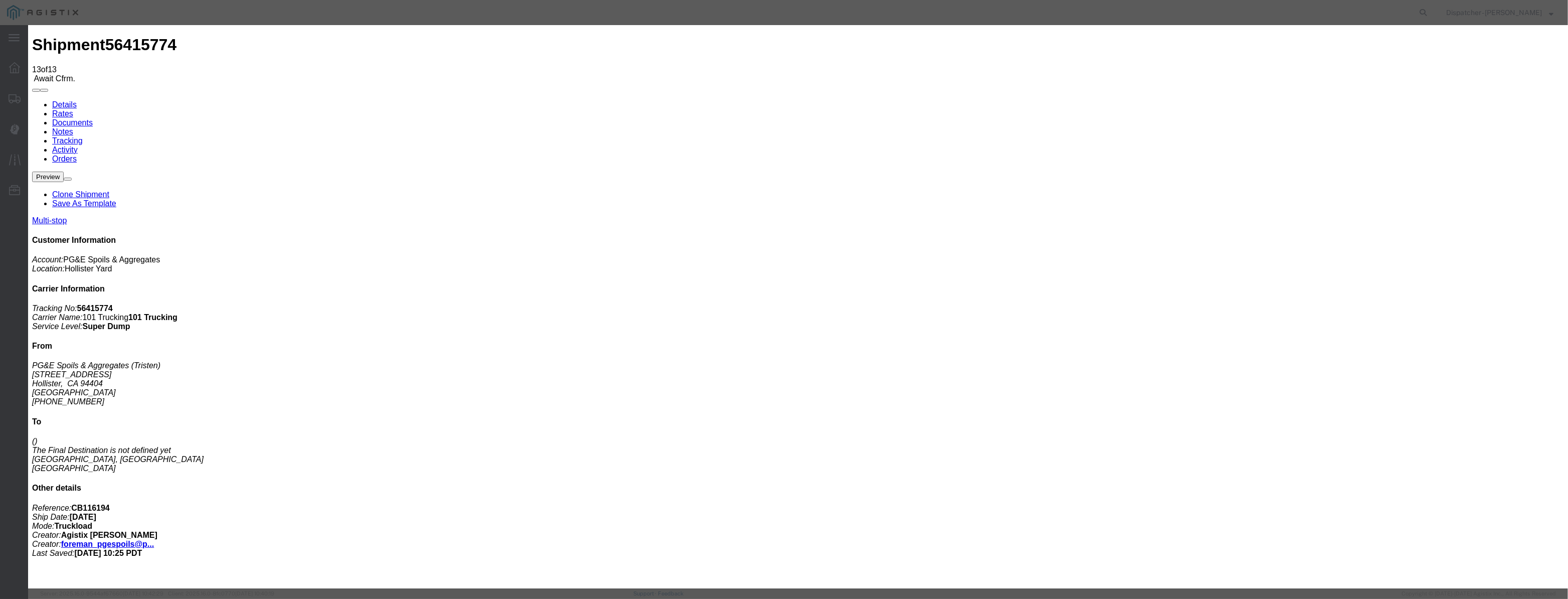
type input "1:00 PM"
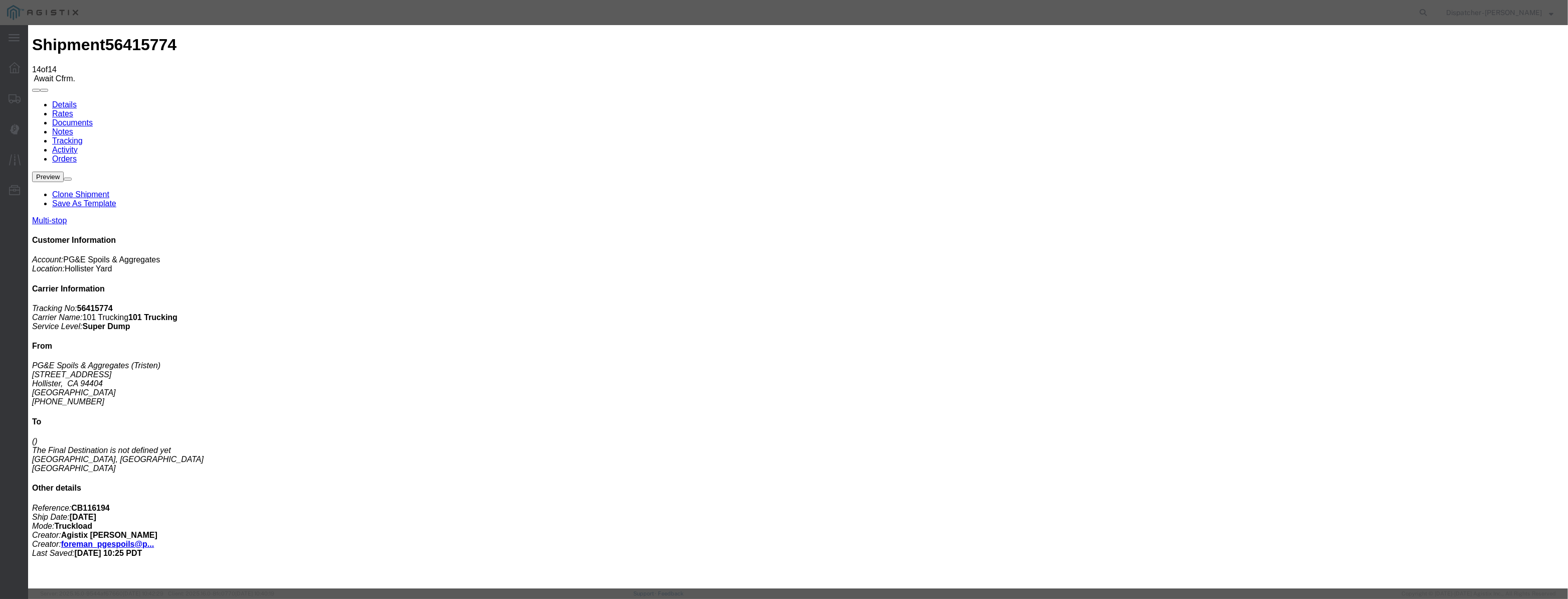
type input "08/12/2025"
type input "9:00 AM"
drag, startPoint x: 646, startPoint y: 116, endPoint x: 642, endPoint y: 128, distance: 12.6
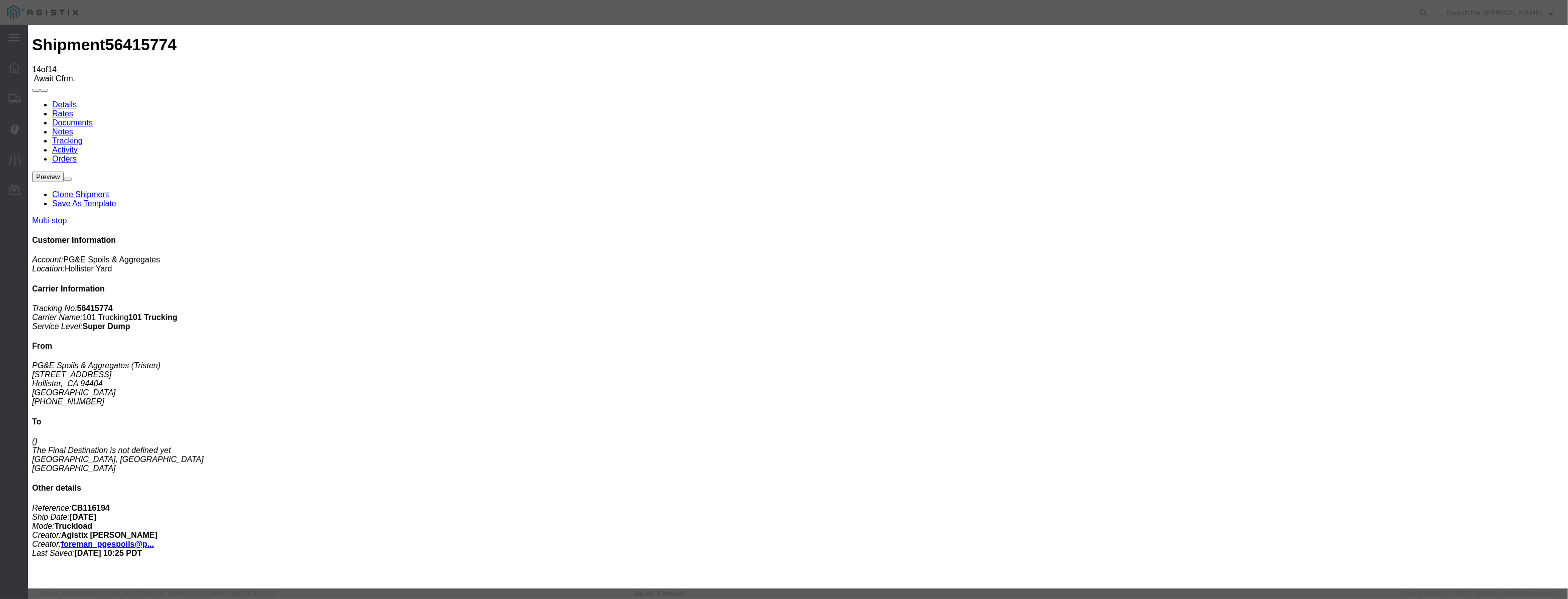
drag, startPoint x: 642, startPoint y: 128, endPoint x: 677, endPoint y: 133, distance: 35.4
drag, startPoint x: 737, startPoint y: 137, endPoint x: 726, endPoint y: 138, distance: 11.0
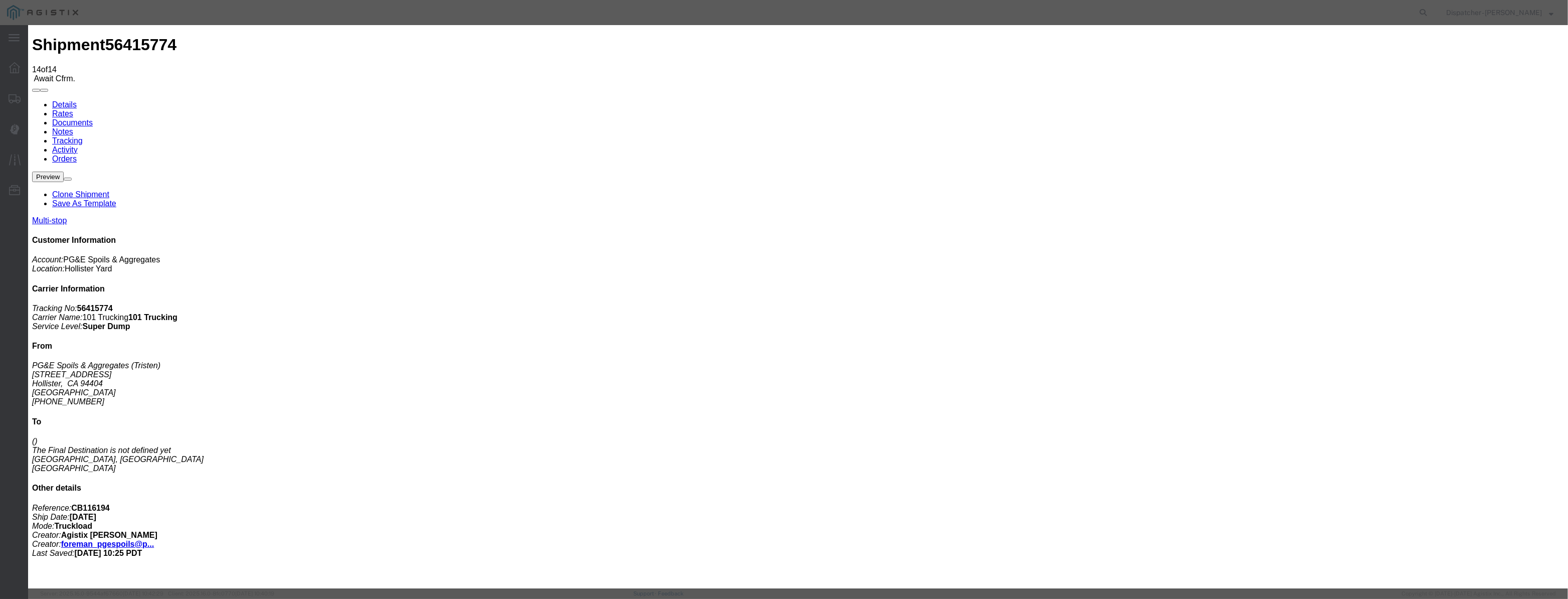
drag, startPoint x: 650, startPoint y: 125, endPoint x: 663, endPoint y: 131, distance: 14.3
paste input "08/07/2025"
type input "08/07/2025"
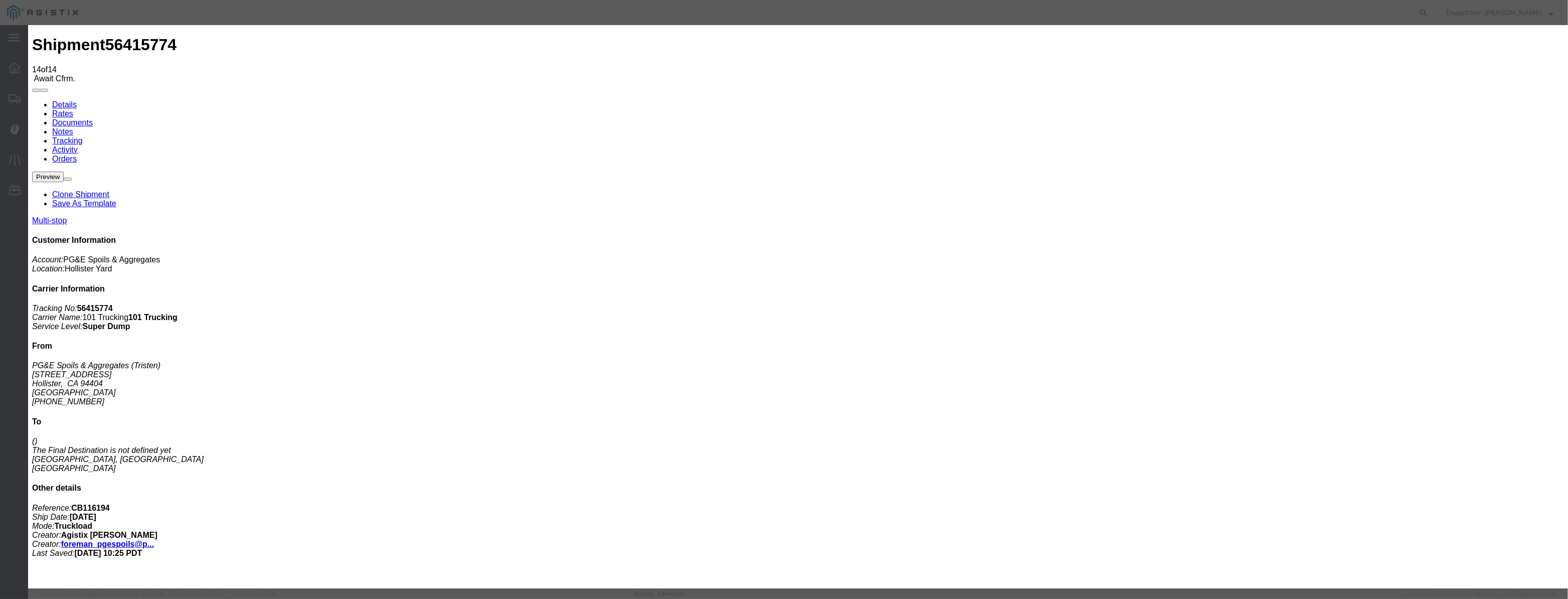
scroll to position [0, 0]
drag, startPoint x: 779, startPoint y: 145, endPoint x: 778, endPoint y: 152, distance: 7.1
select select "ARVPULOC"
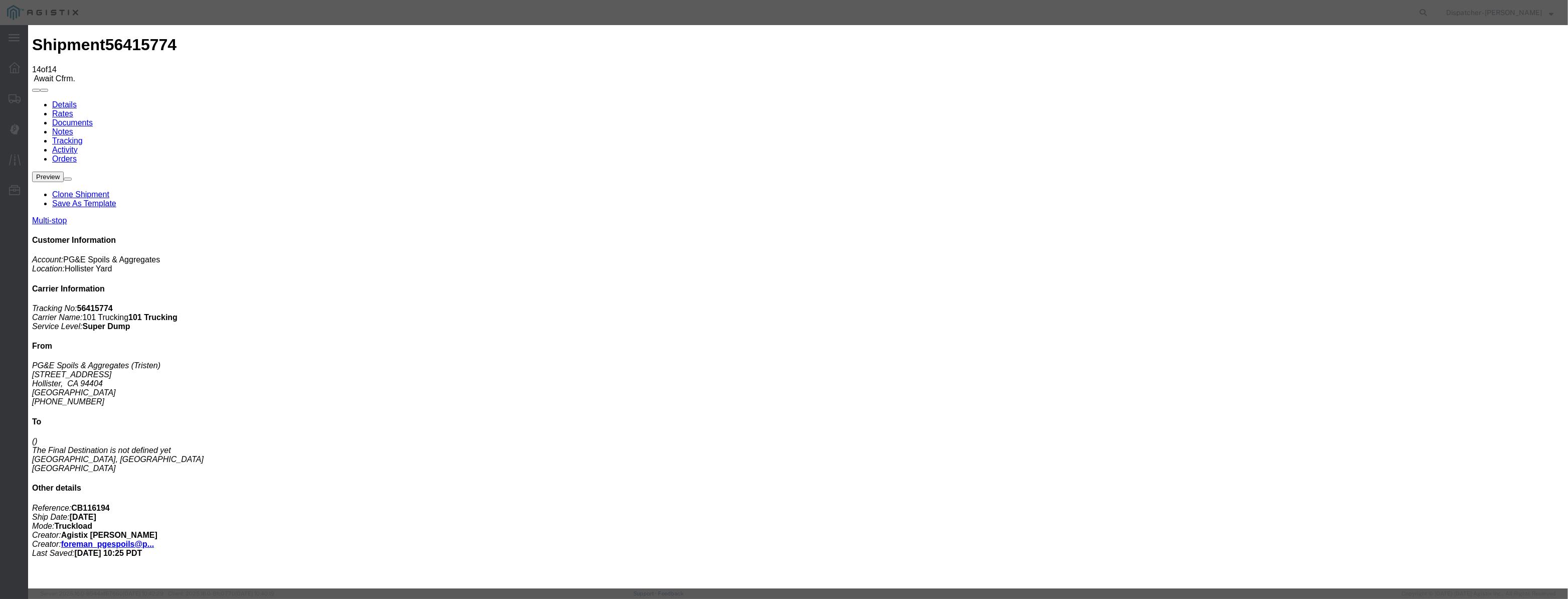
select select "{"pickupDeliveryInfoId": "122116590","pickupOrDelivery": "P","stopNum": "1","lo…"
select select "CA"
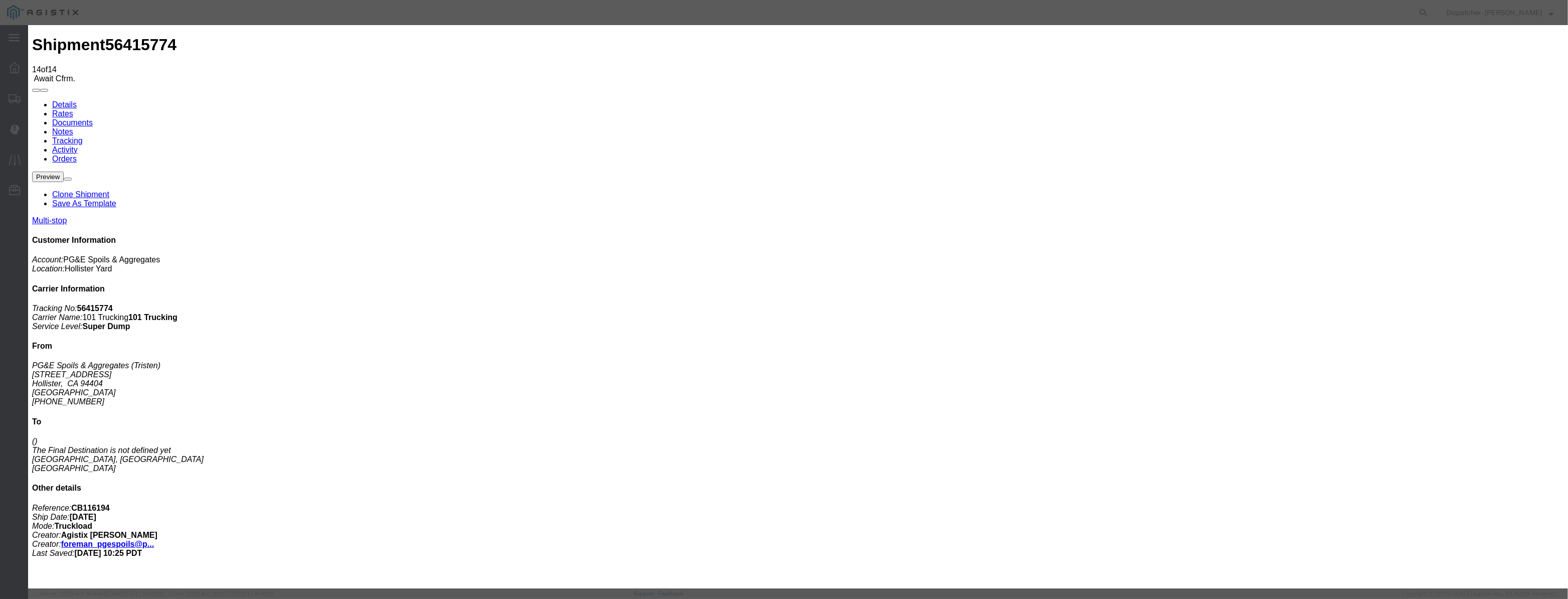
type input "Hollister"
drag, startPoint x: 772, startPoint y: 130, endPoint x: 570, endPoint y: 169, distance: 205.7
type input "2:35 PM"
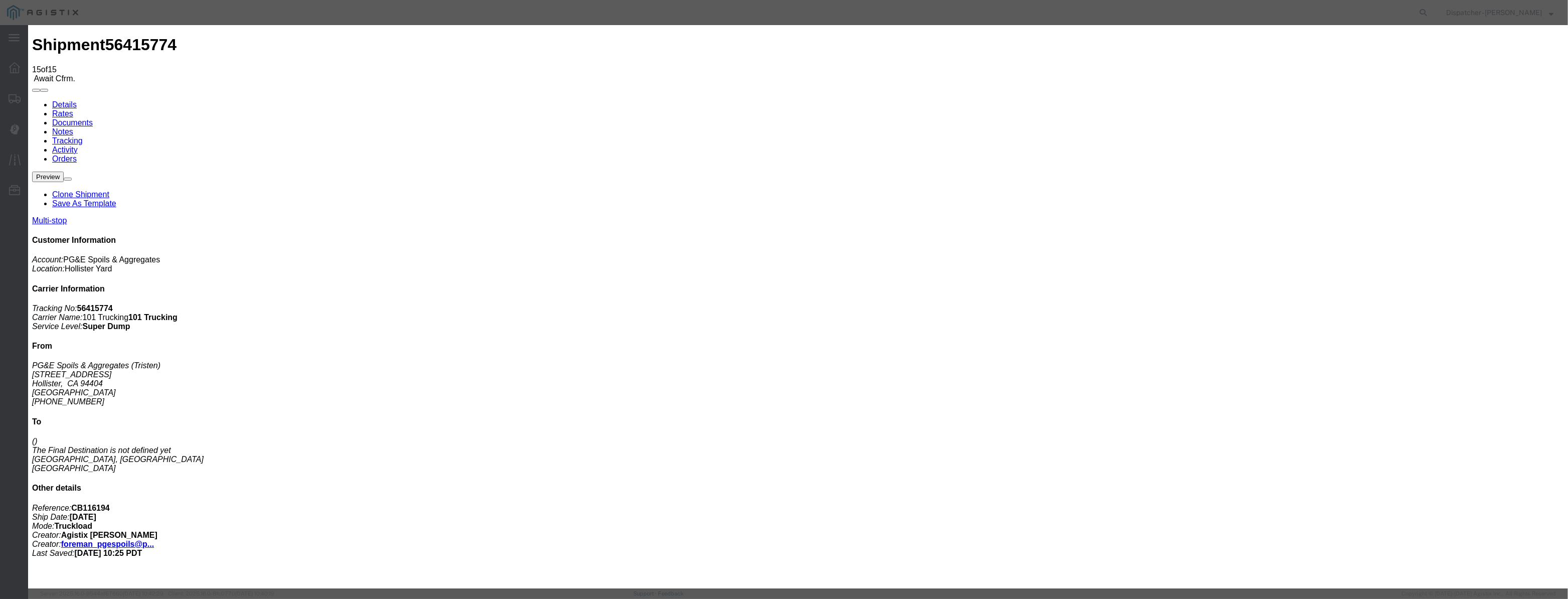
type input "08/12/2025"
type input "9:00 AM"
drag, startPoint x: 632, startPoint y: 110, endPoint x: 622, endPoint y: 127, distance: 19.7
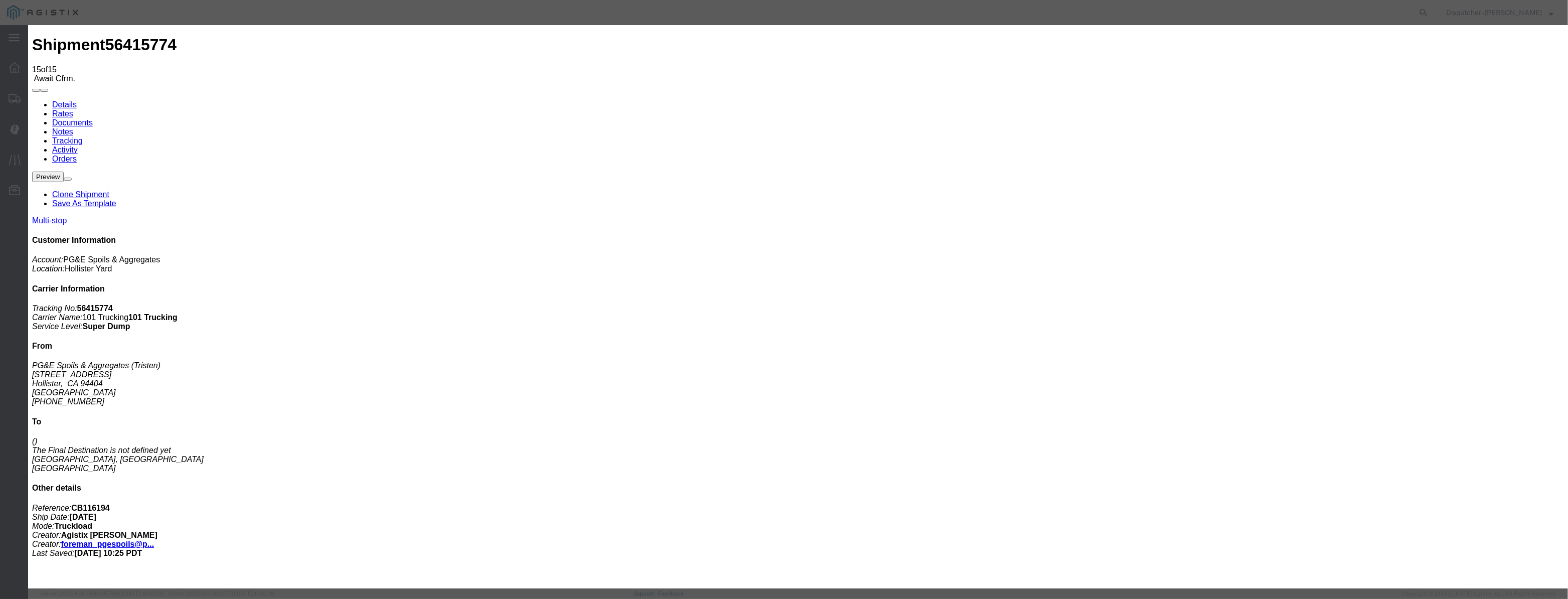
drag, startPoint x: 642, startPoint y: 115, endPoint x: 633, endPoint y: 127, distance: 15.0
drag, startPoint x: 633, startPoint y: 127, endPoint x: 654, endPoint y: 131, distance: 21.4
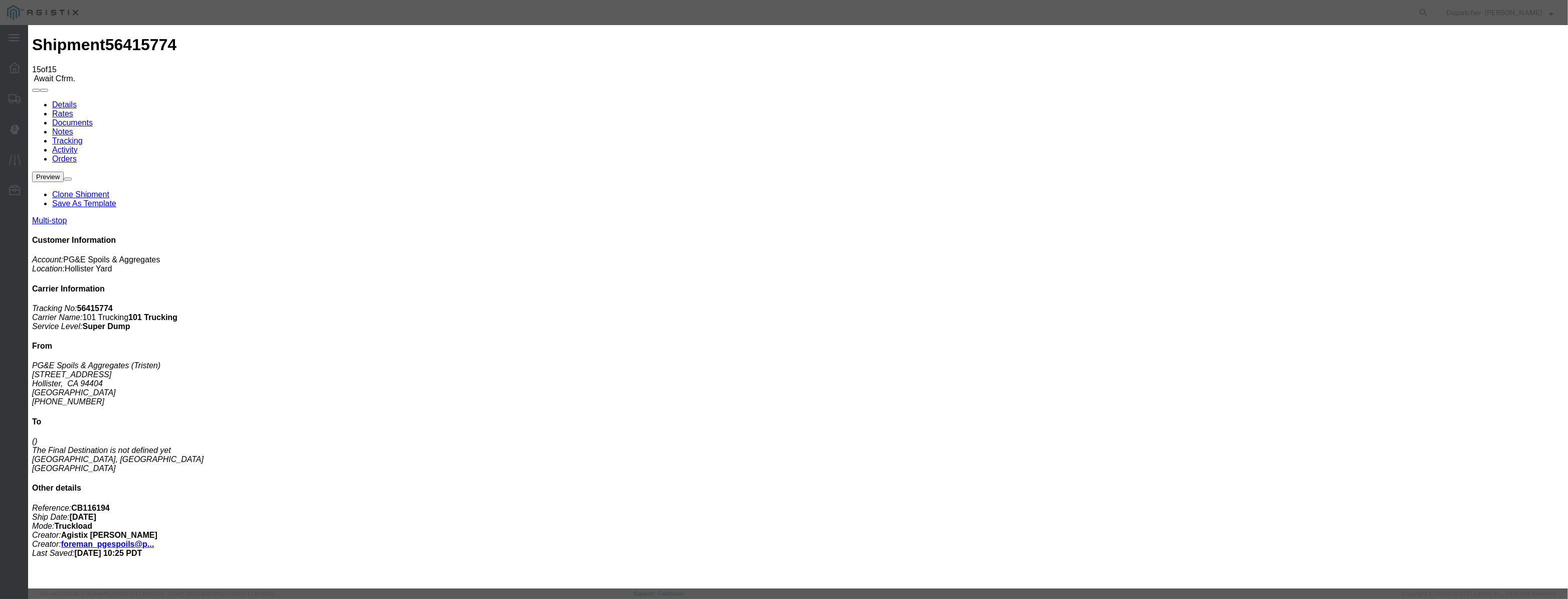
paste input "08/07/2025"
type input "08/07/2025"
drag, startPoint x: 779, startPoint y: 141, endPoint x: 774, endPoint y: 148, distance: 8.6
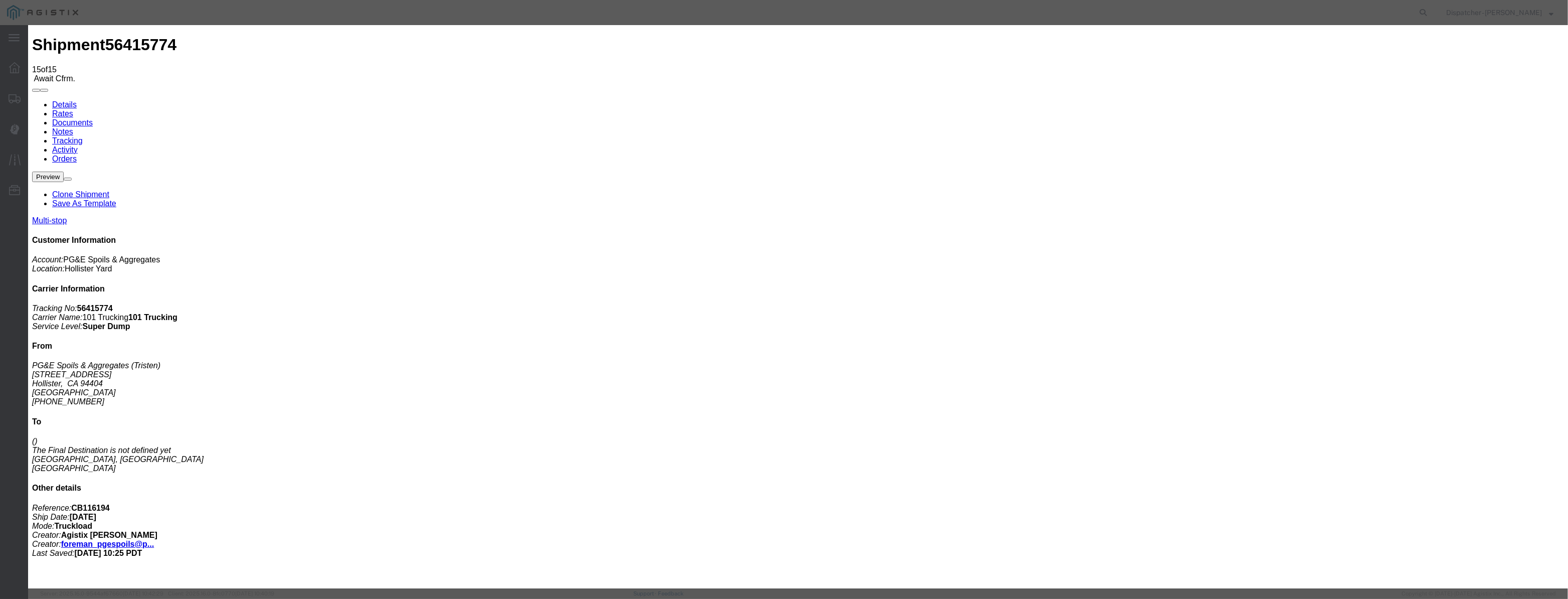
scroll to position [0, 0]
select select "BREAKSTART"
select select "{"pickupDeliveryInfoId": "122116590","pickupOrDelivery": "P","stopNum": "1","lo…"
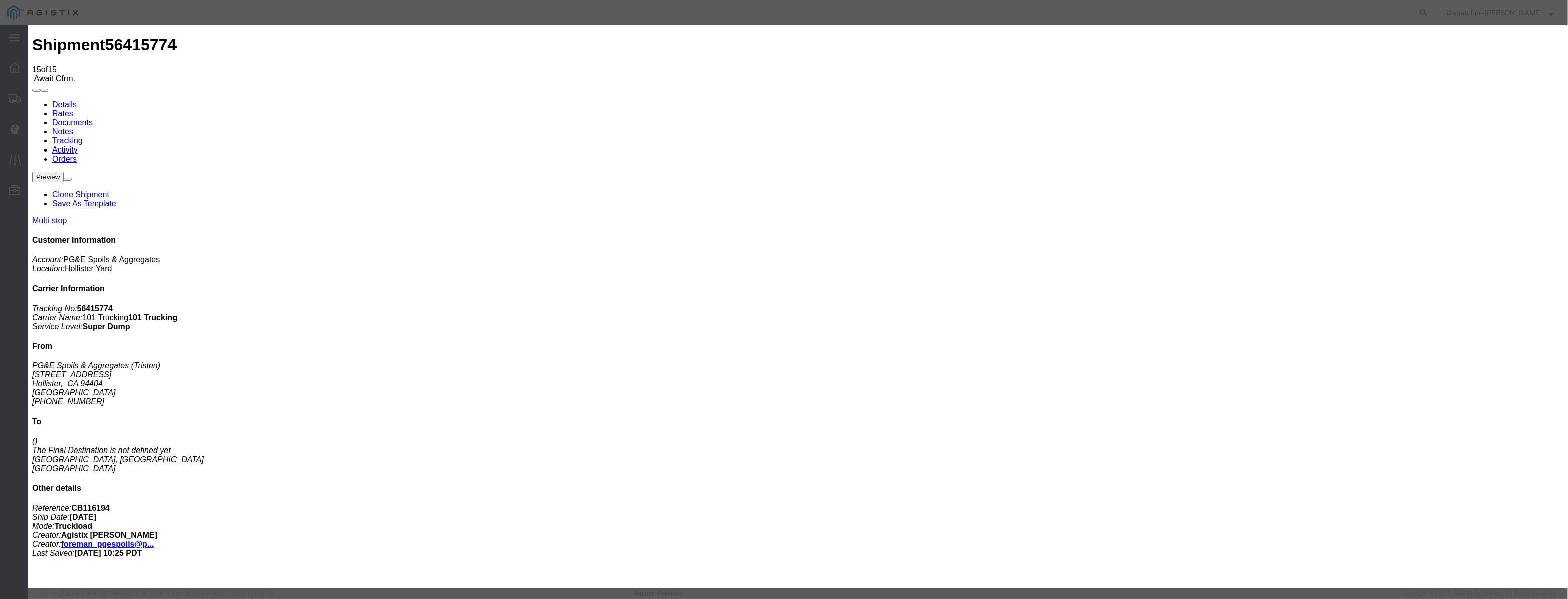
select select "CA"
type input "Hollister"
drag, startPoint x: 779, startPoint y: 124, endPoint x: 542, endPoint y: 153, distance: 238.8
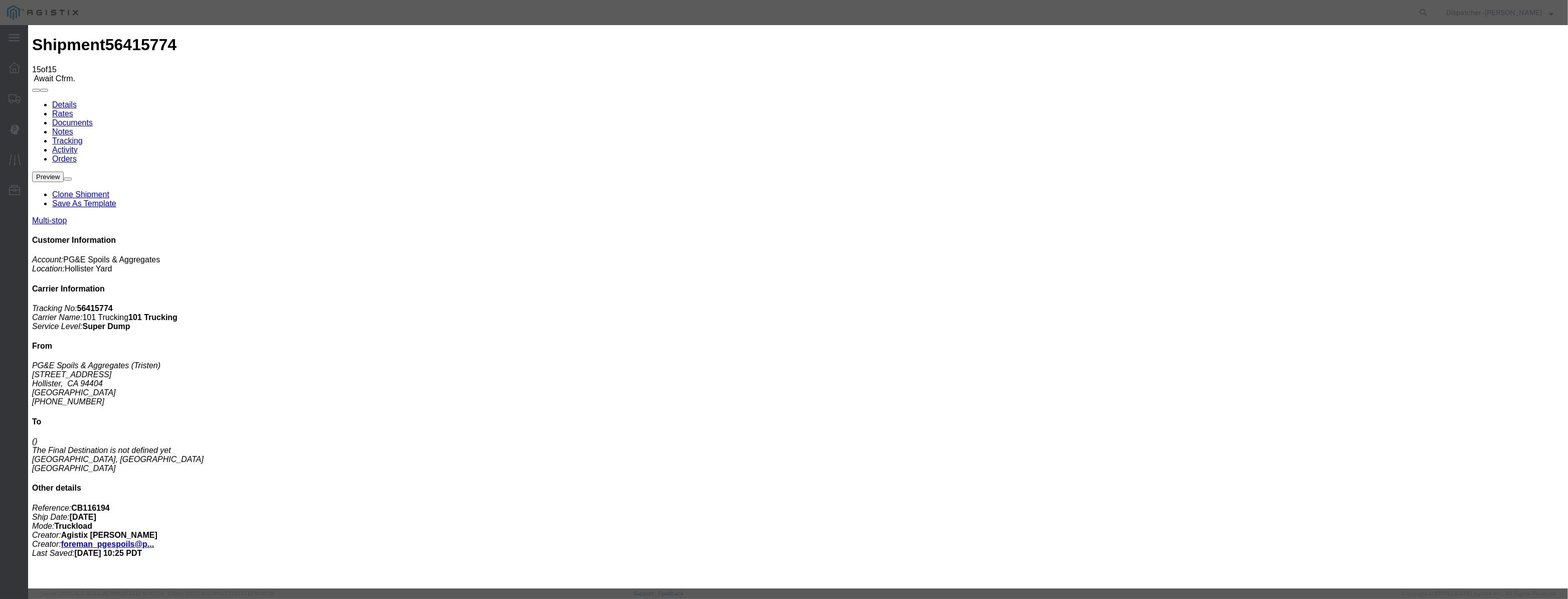
type input "2:35 PM"
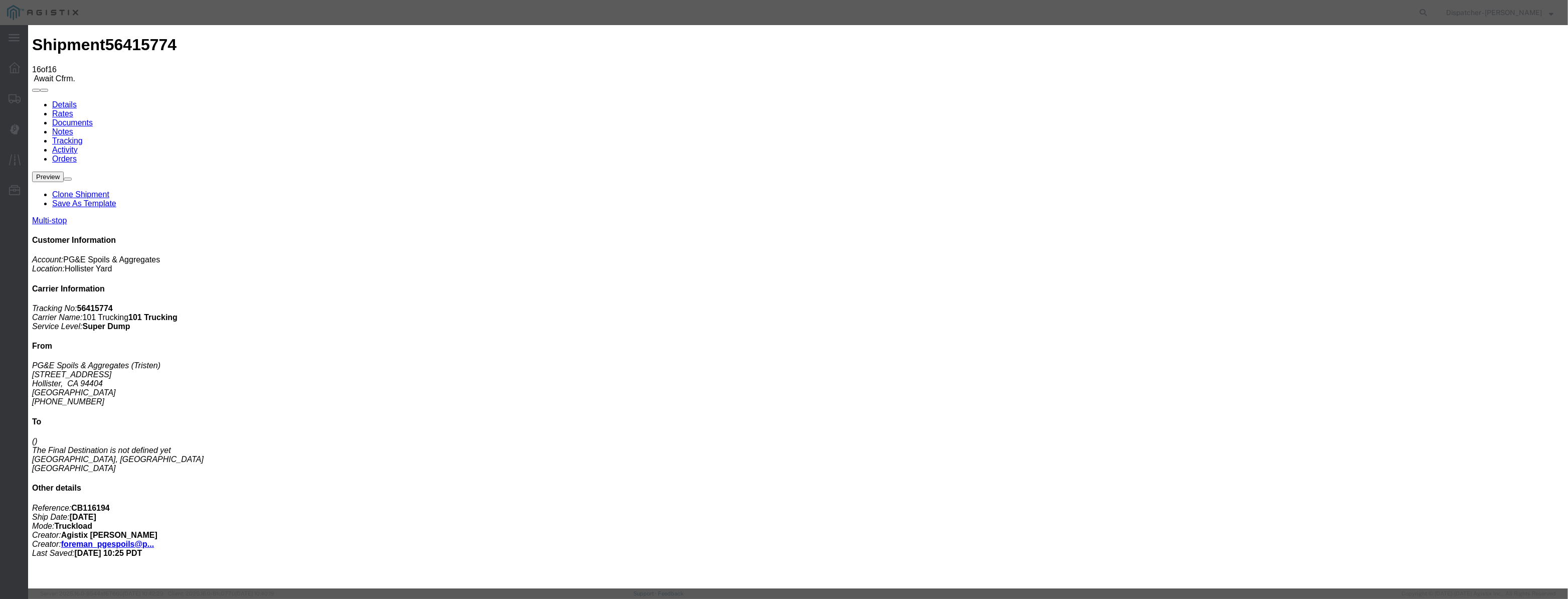
type input "08/12/2025"
type input "10:00 AM"
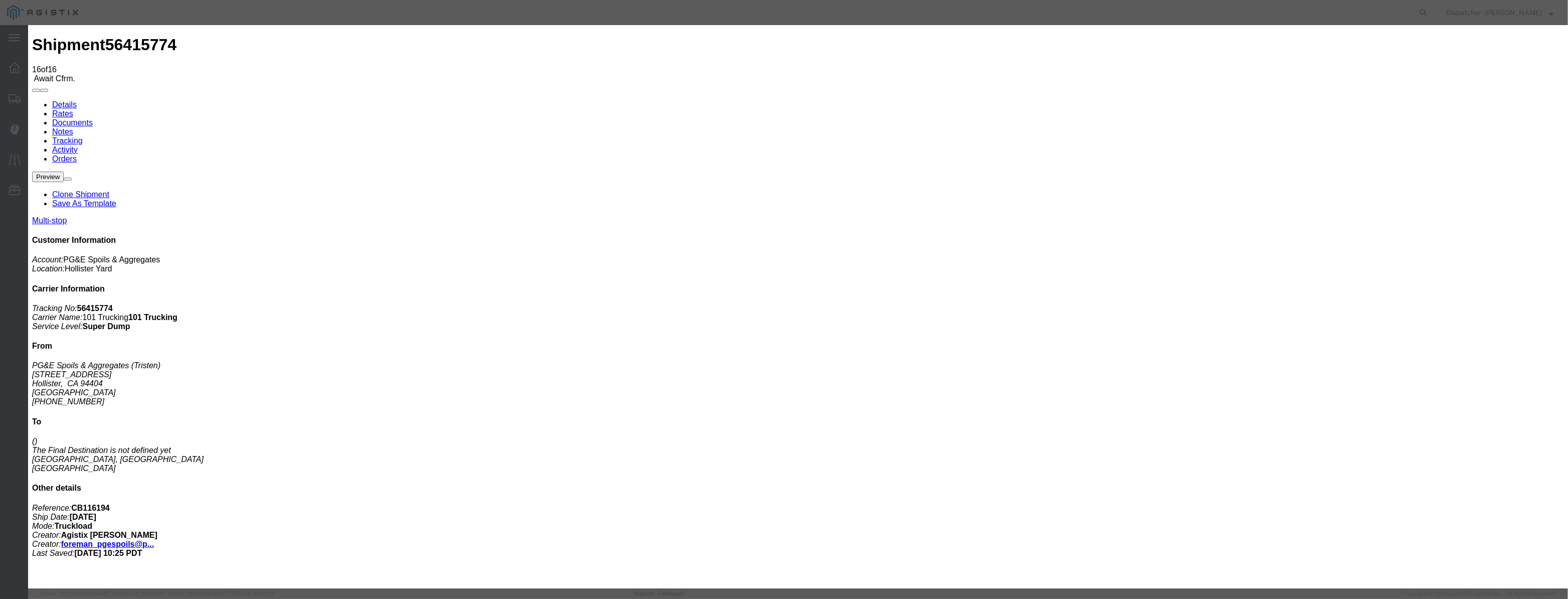
drag, startPoint x: 663, startPoint y: 121, endPoint x: 647, endPoint y: 129, distance: 17.9
drag, startPoint x: 647, startPoint y: 129, endPoint x: 657, endPoint y: 129, distance: 10.0
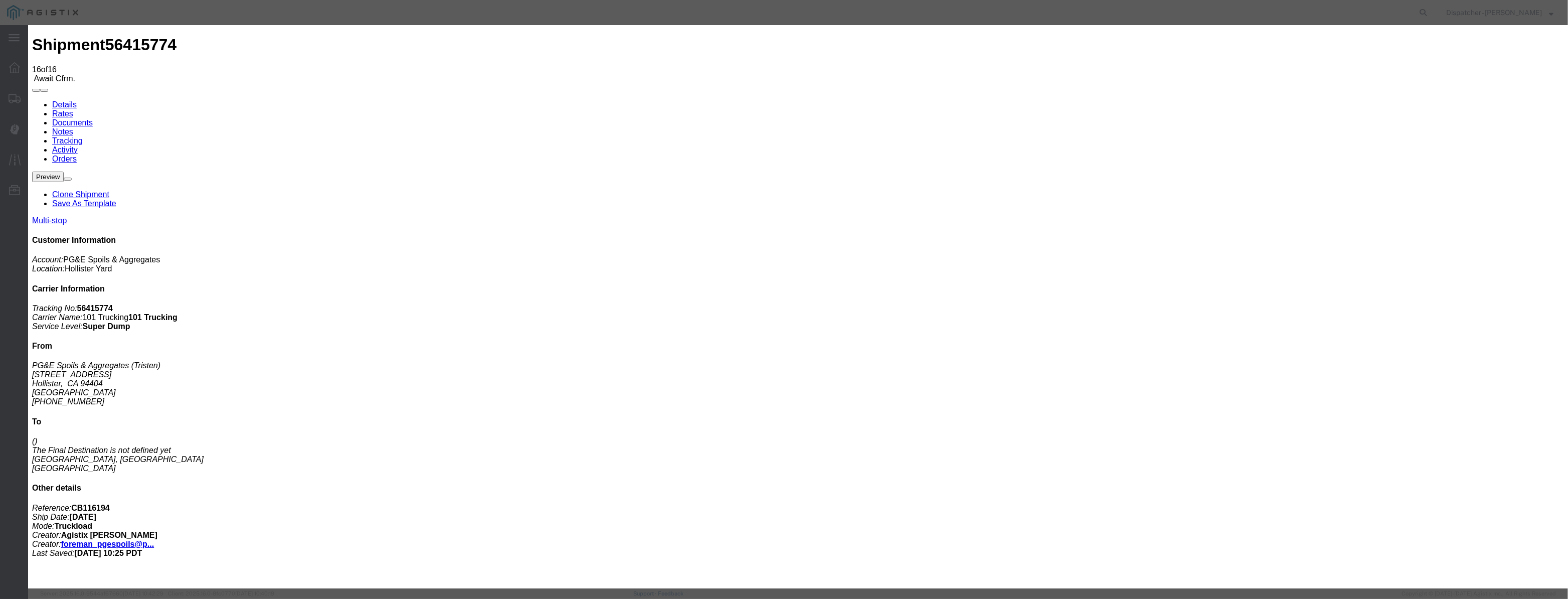
paste input "08/07/2025"
type input "08/07/2025"
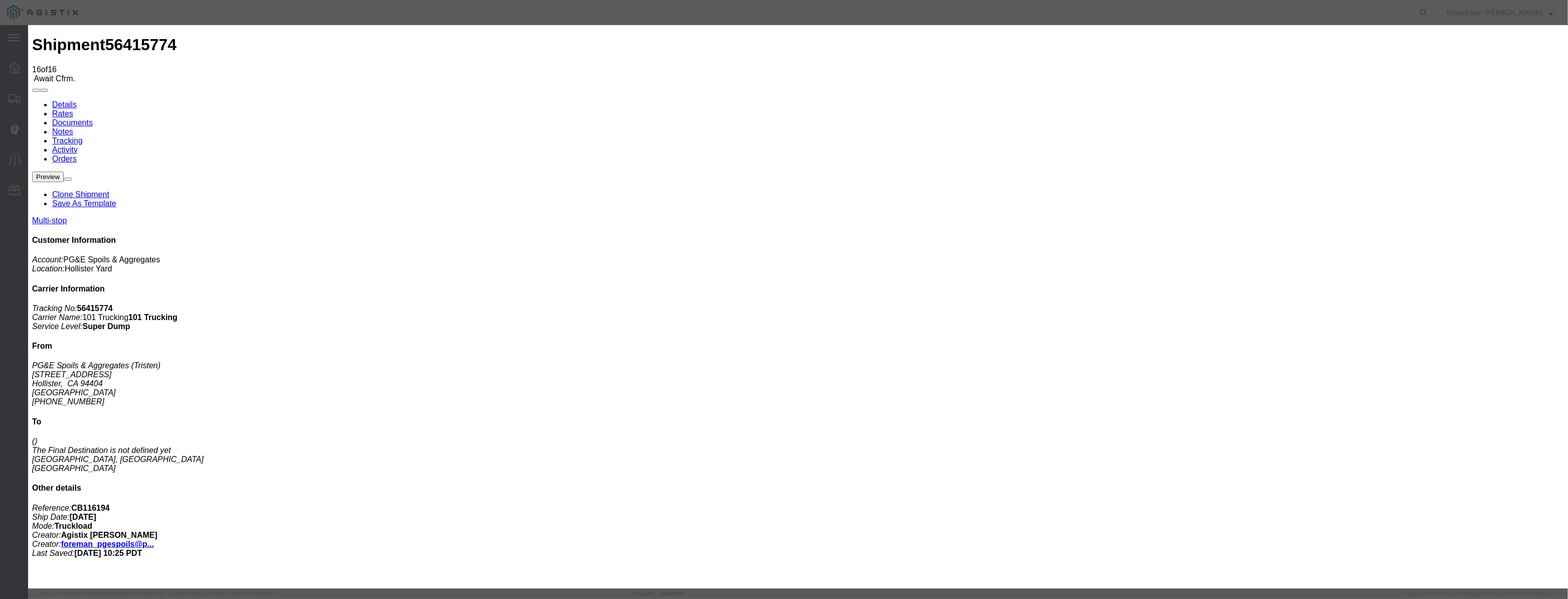
select select "BREAKSTOP"
select select "{"pickupDeliveryInfoId": "122116590","pickupOrDelivery": "P","stopNum": "1","lo…"
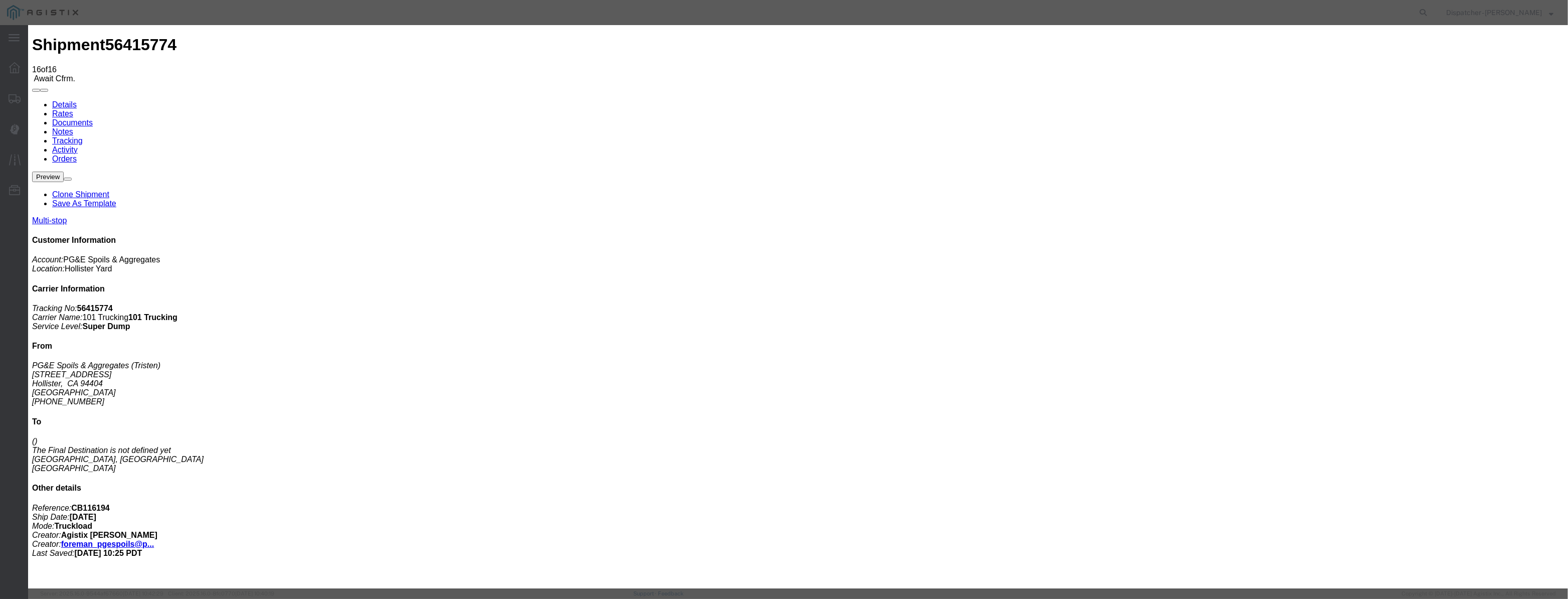
select select "CA"
type input "Hollister"
drag, startPoint x: 779, startPoint y: 130, endPoint x: 576, endPoint y: 171, distance: 207.1
type input "3:05 PM"
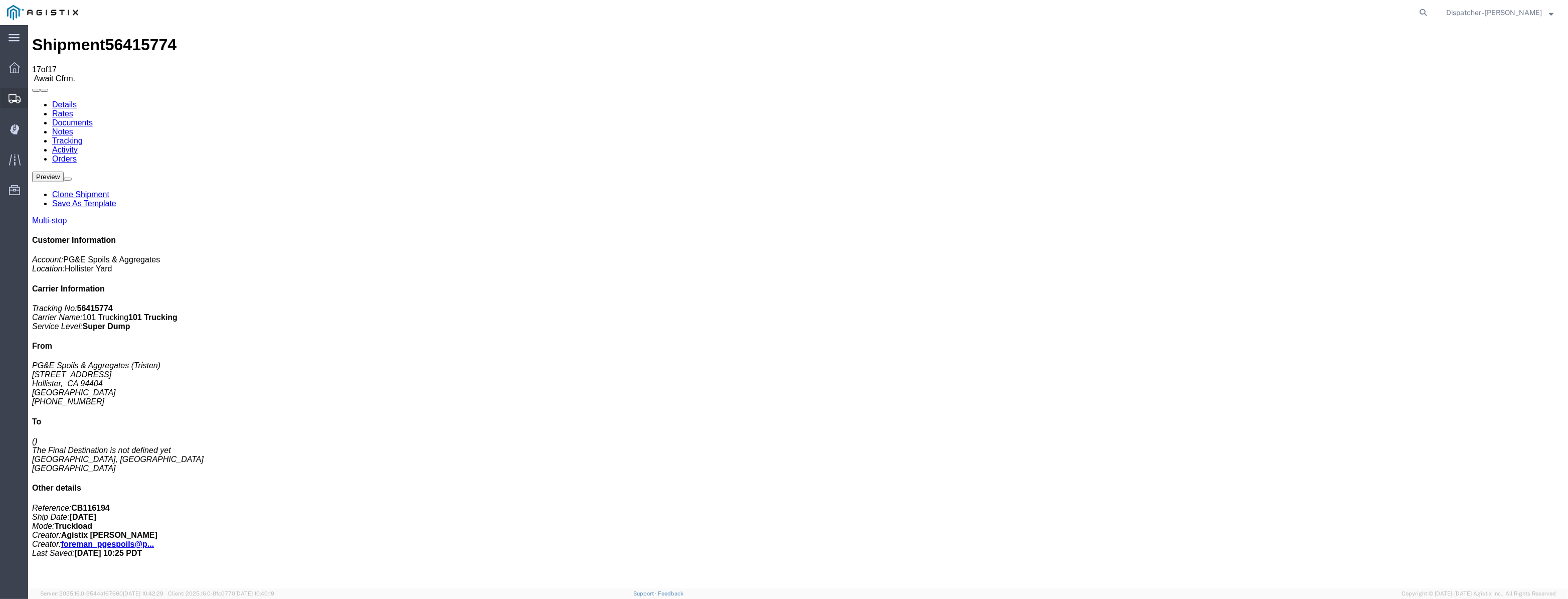
click at [16, 102] on icon at bounding box center [15, 99] width 12 height 9
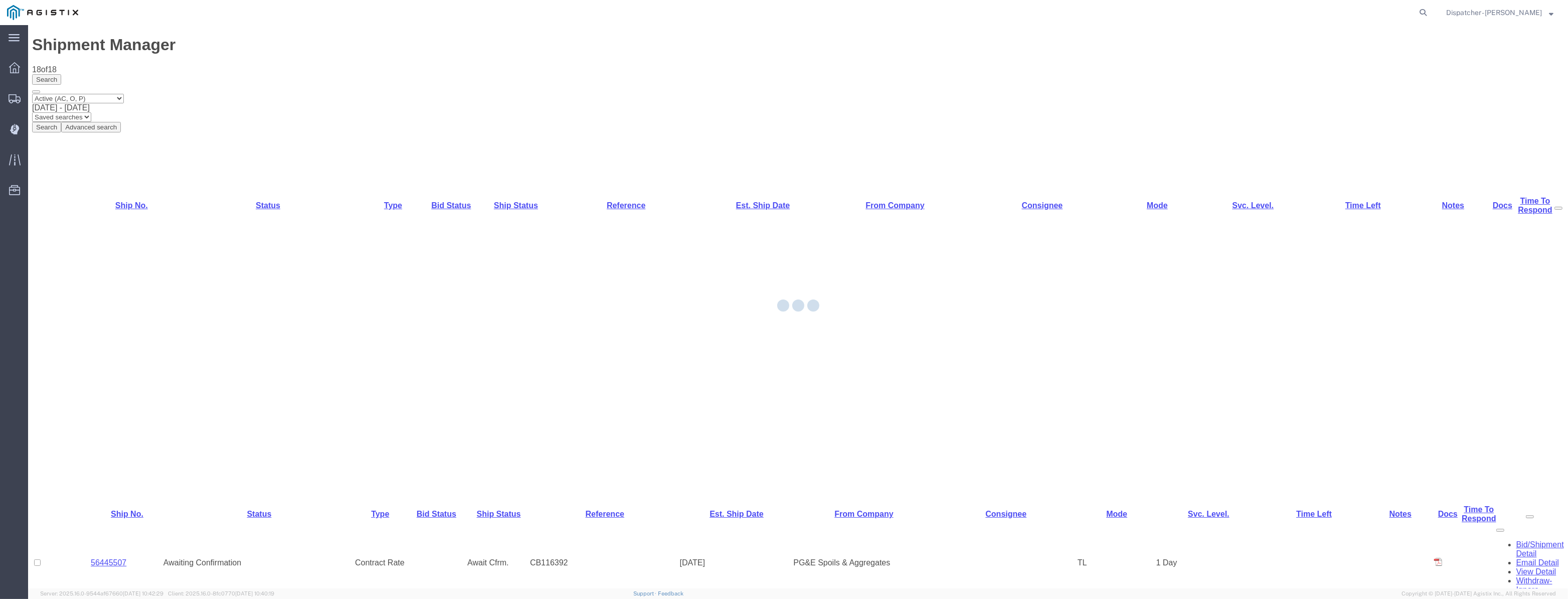
click at [116, 233] on div at bounding box center [798, 306] width 1540 height 563
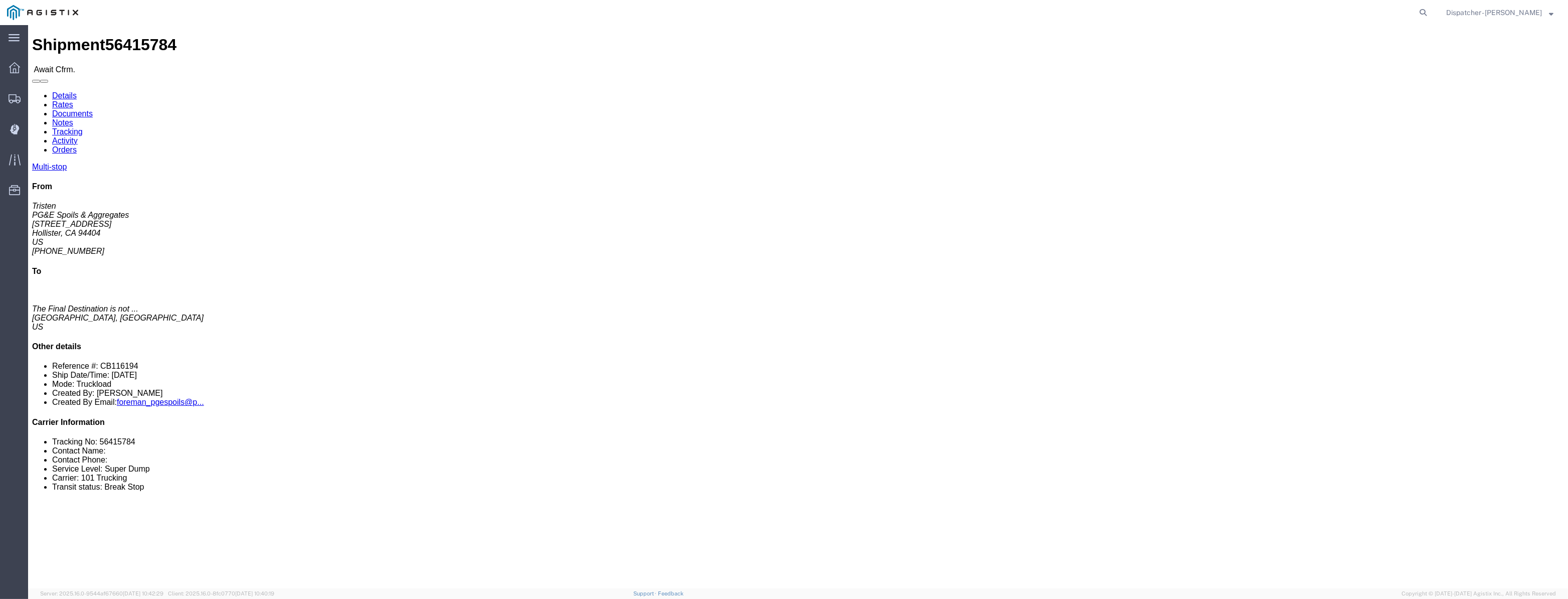
click link "Tracking"
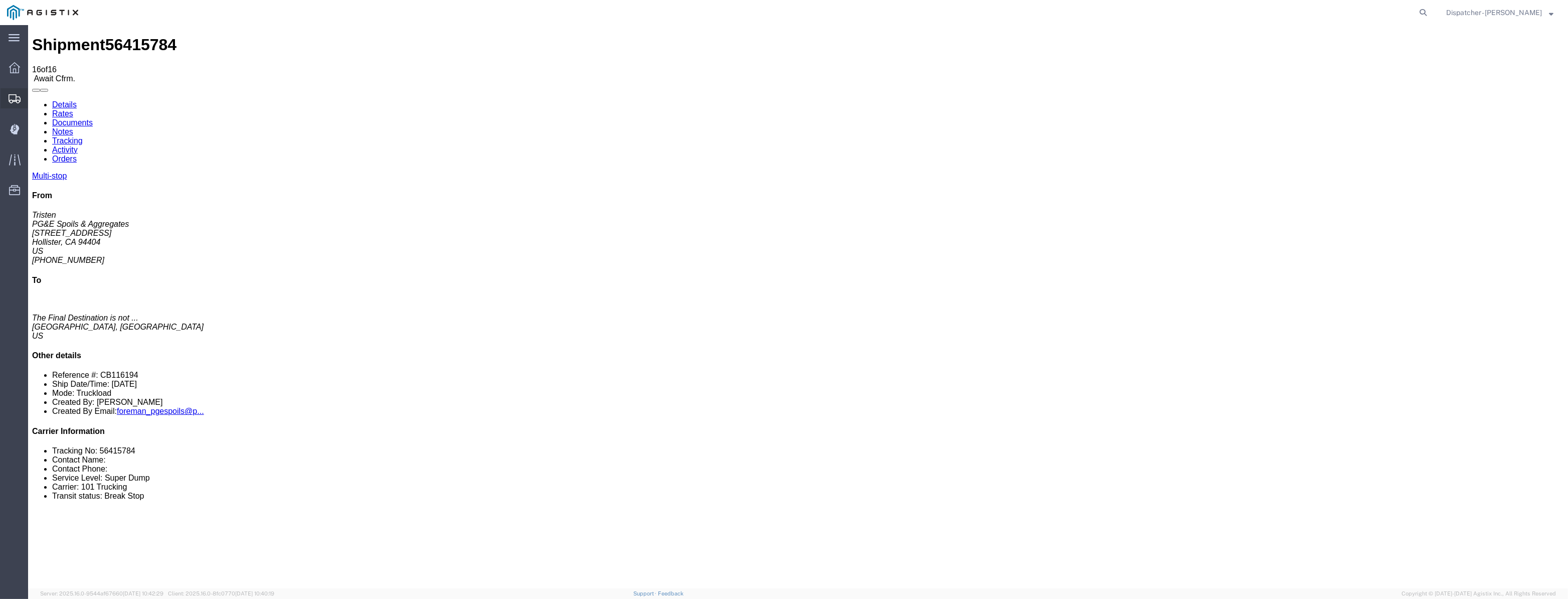
click at [17, 96] on icon at bounding box center [15, 99] width 12 height 9
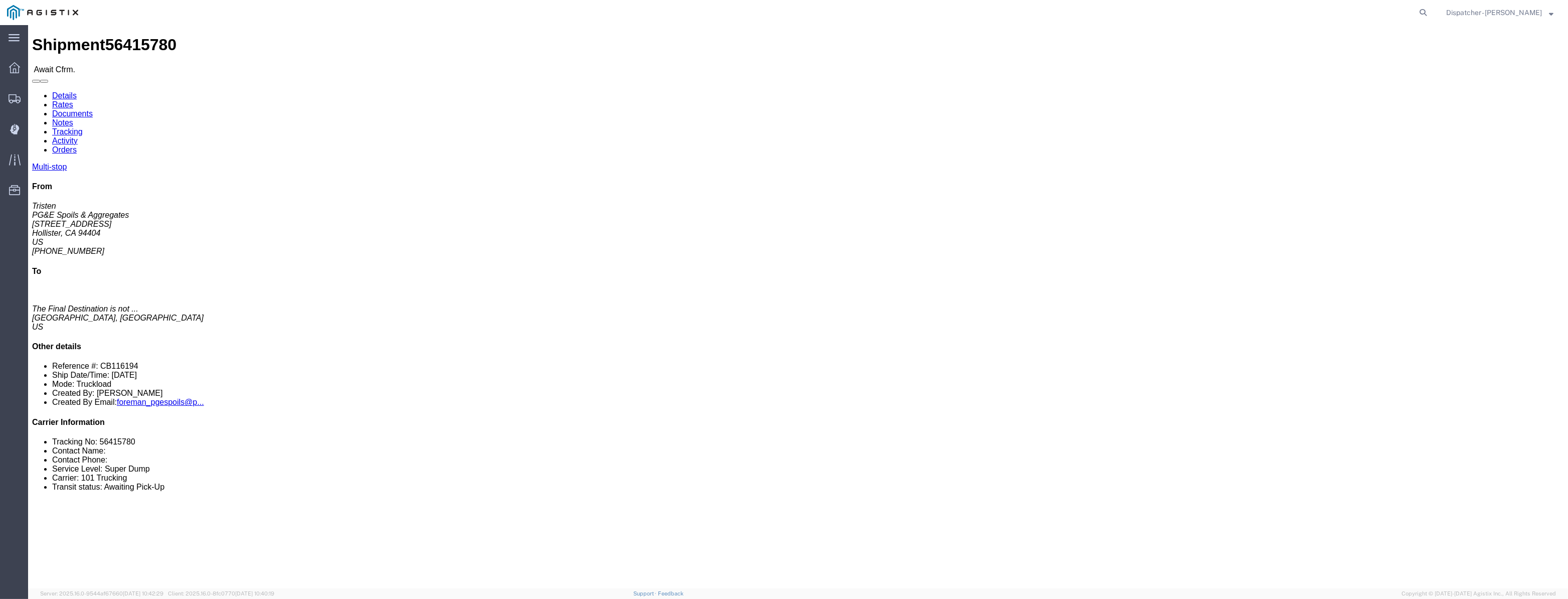
click link "Tracking"
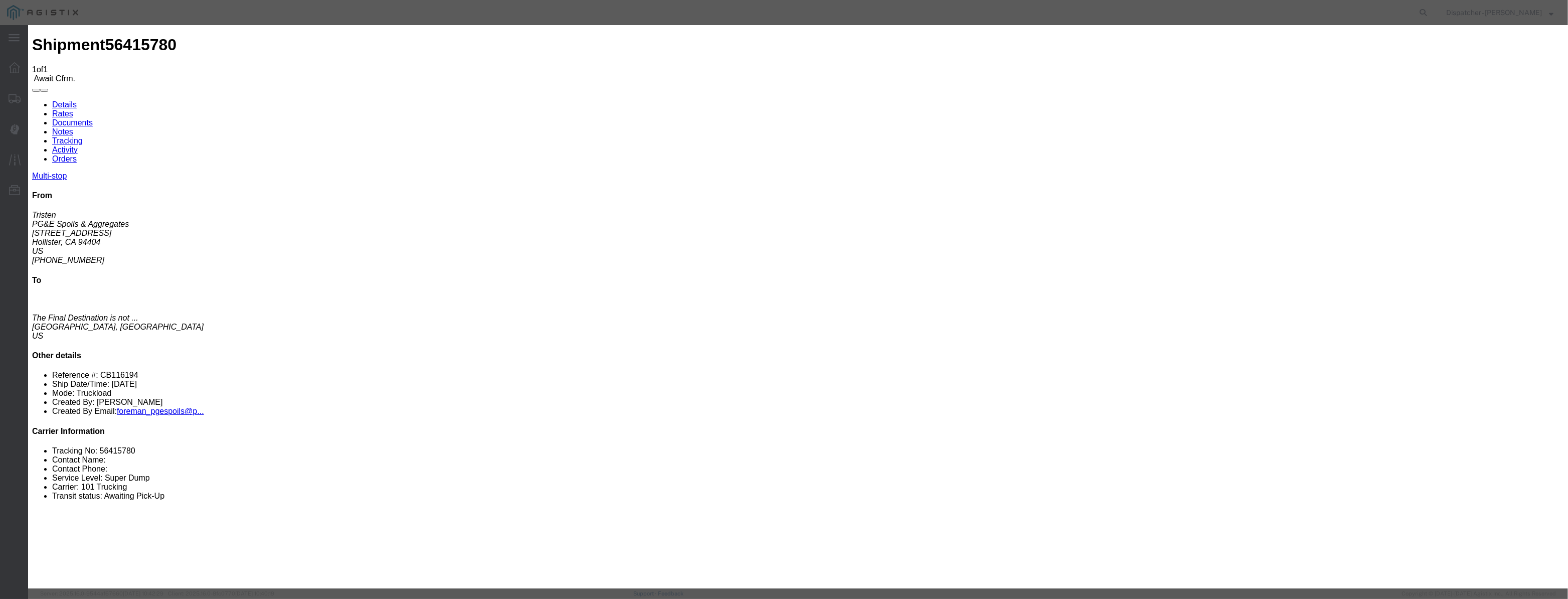
type input "08/12/2025"
type input "10:00 AM"
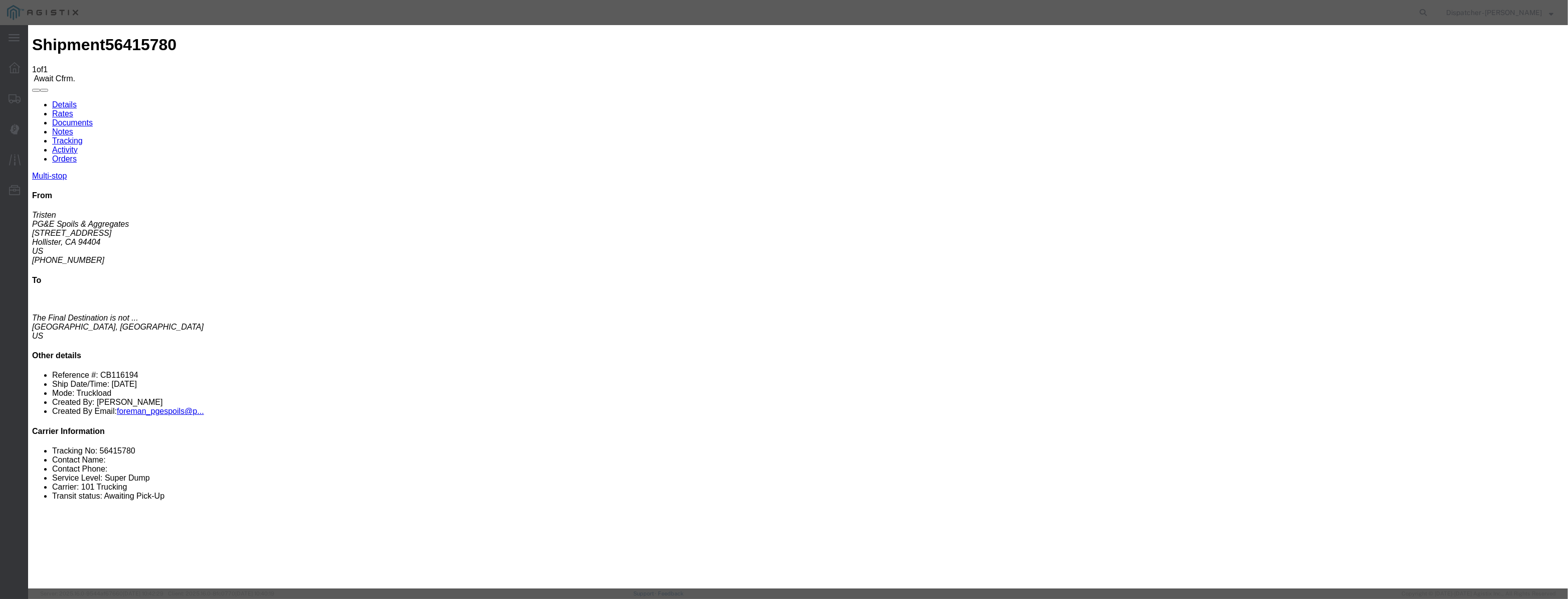
paste input "08/07/2025"
type input "08/07/2025"
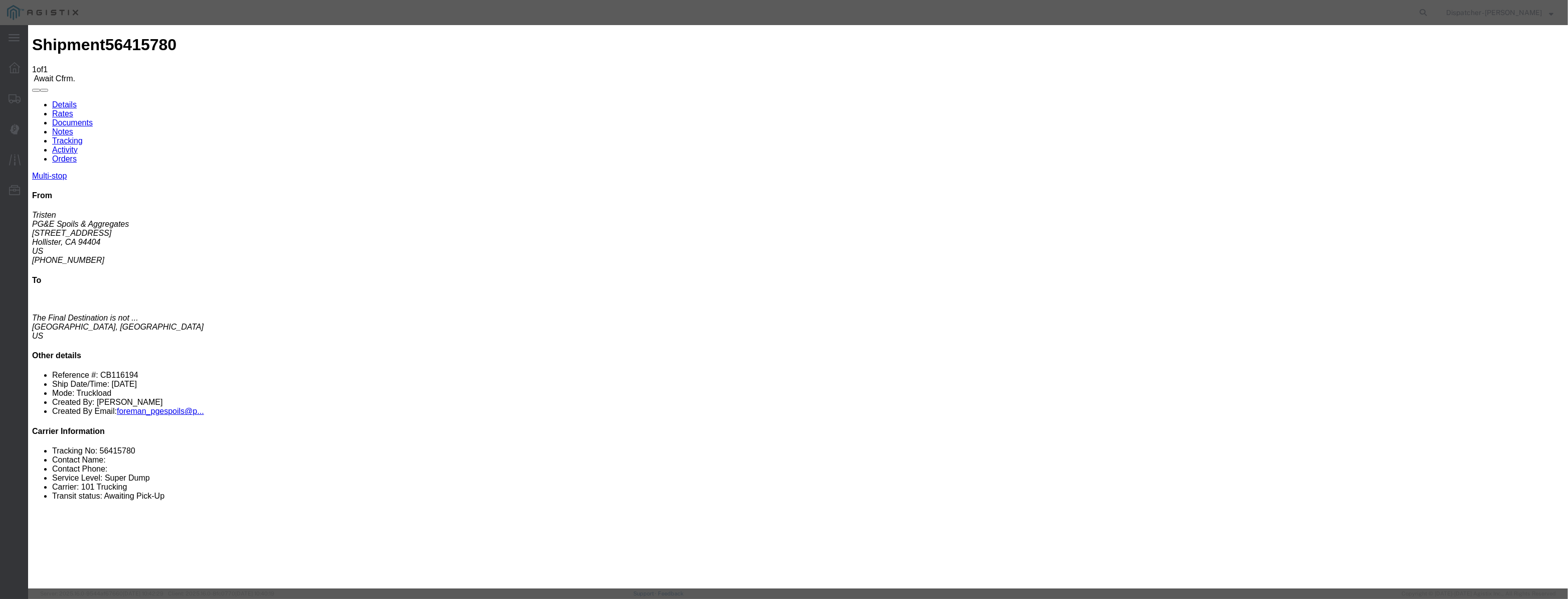
scroll to position [0, 0]
drag, startPoint x: 738, startPoint y: 140, endPoint x: 736, endPoint y: 152, distance: 12.2
select select "ARVPULOC"
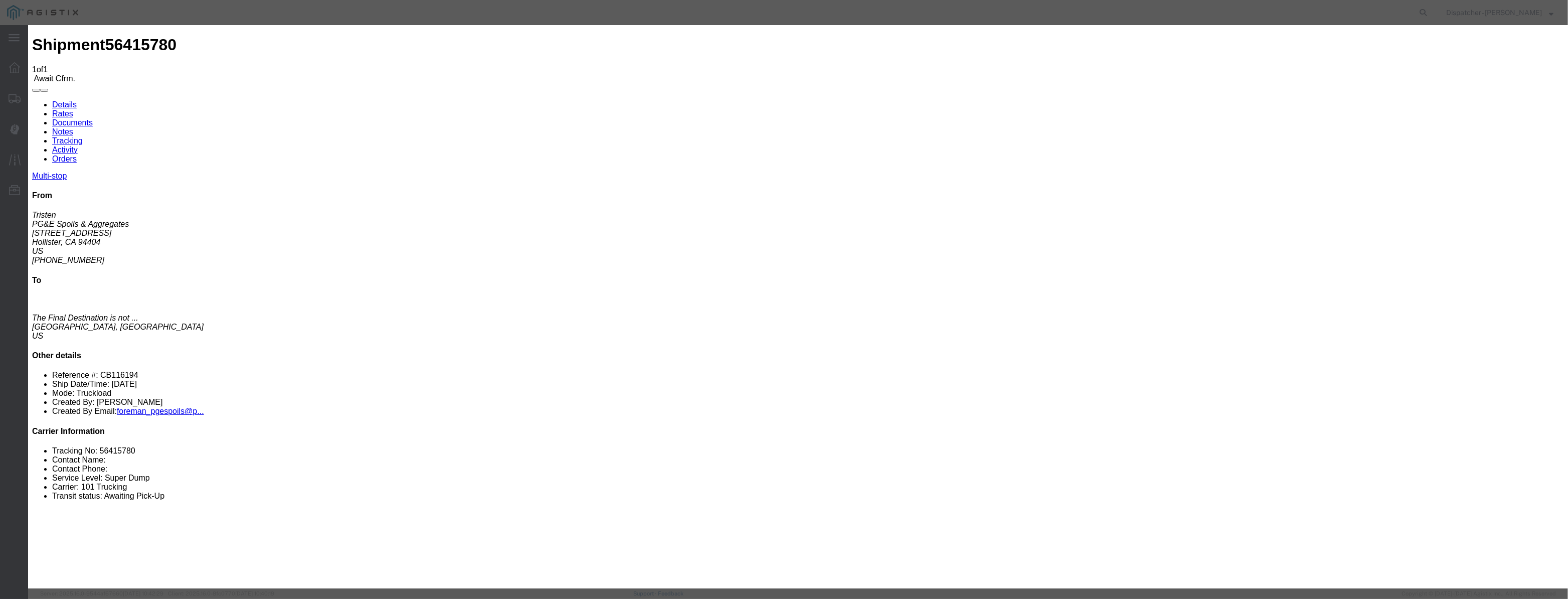
select select "{"pickupDeliveryInfoId": "122116605","pickupOrDelivery": "P","stopNum": "1","lo…"
select select "CA"
type input "Hollister"
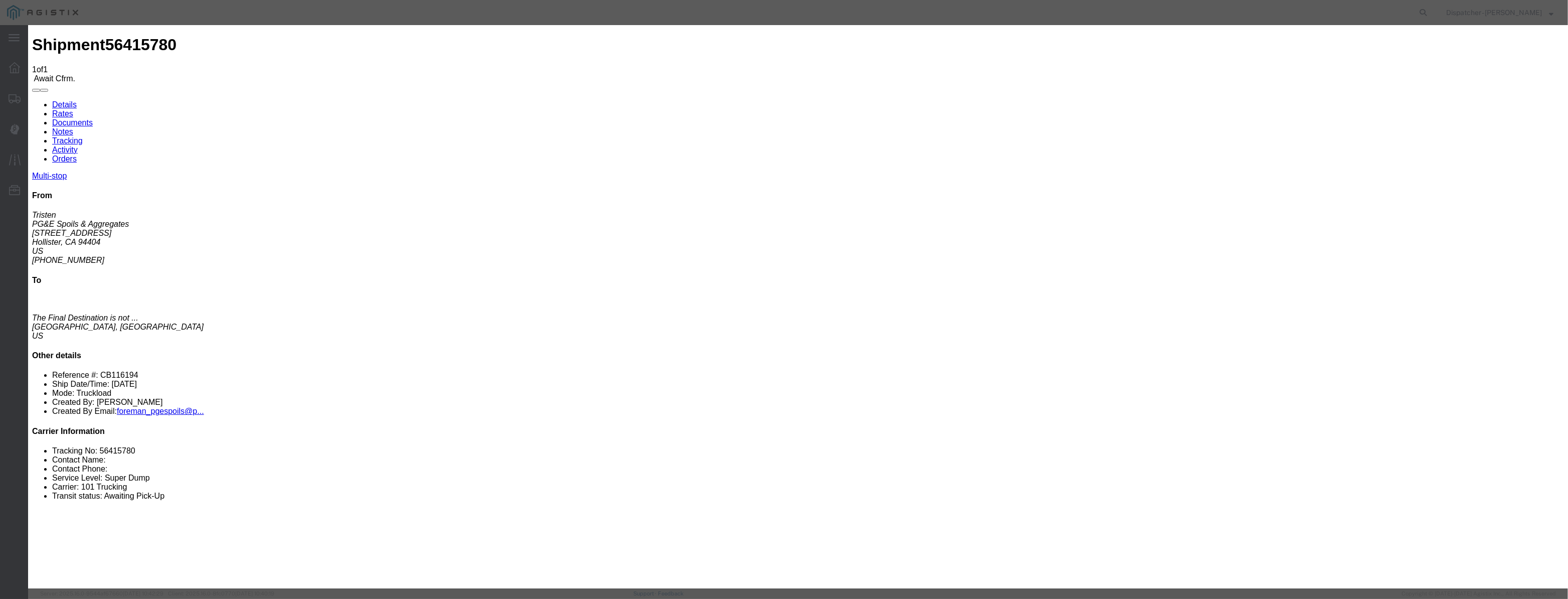
drag, startPoint x: 776, startPoint y: 130, endPoint x: 376, endPoint y: 211, distance: 408.1
type input "6:00 AM"
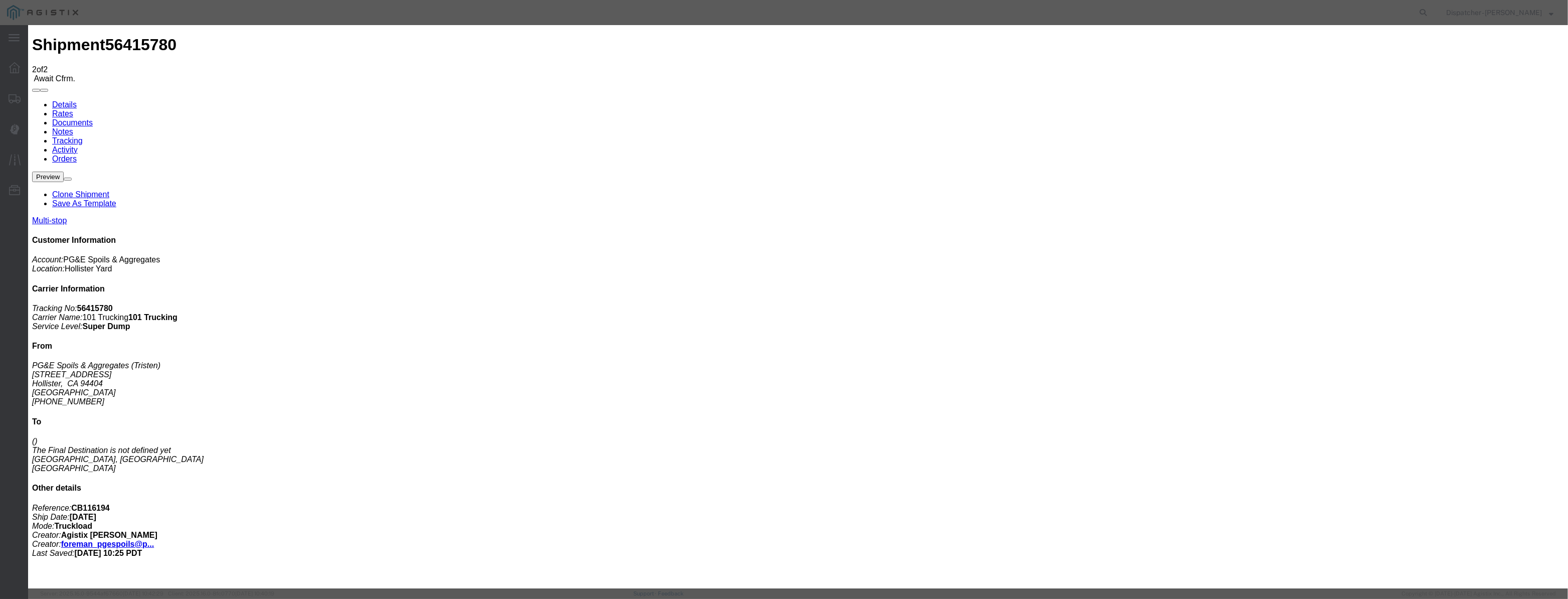
type input "08/12/2025"
type input "10:00 AM"
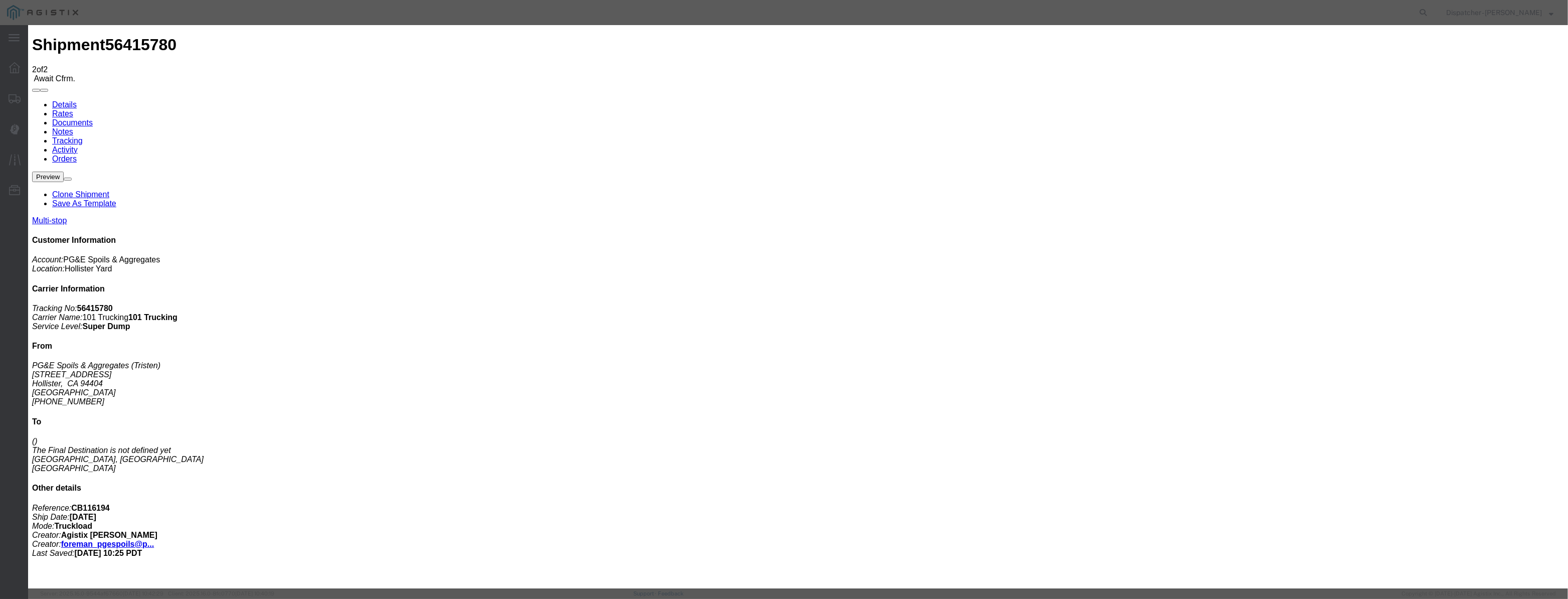
drag, startPoint x: 648, startPoint y: 121, endPoint x: 676, endPoint y: 127, distance: 28.6
paste input "08/07/2025"
type input "08/07/2025"
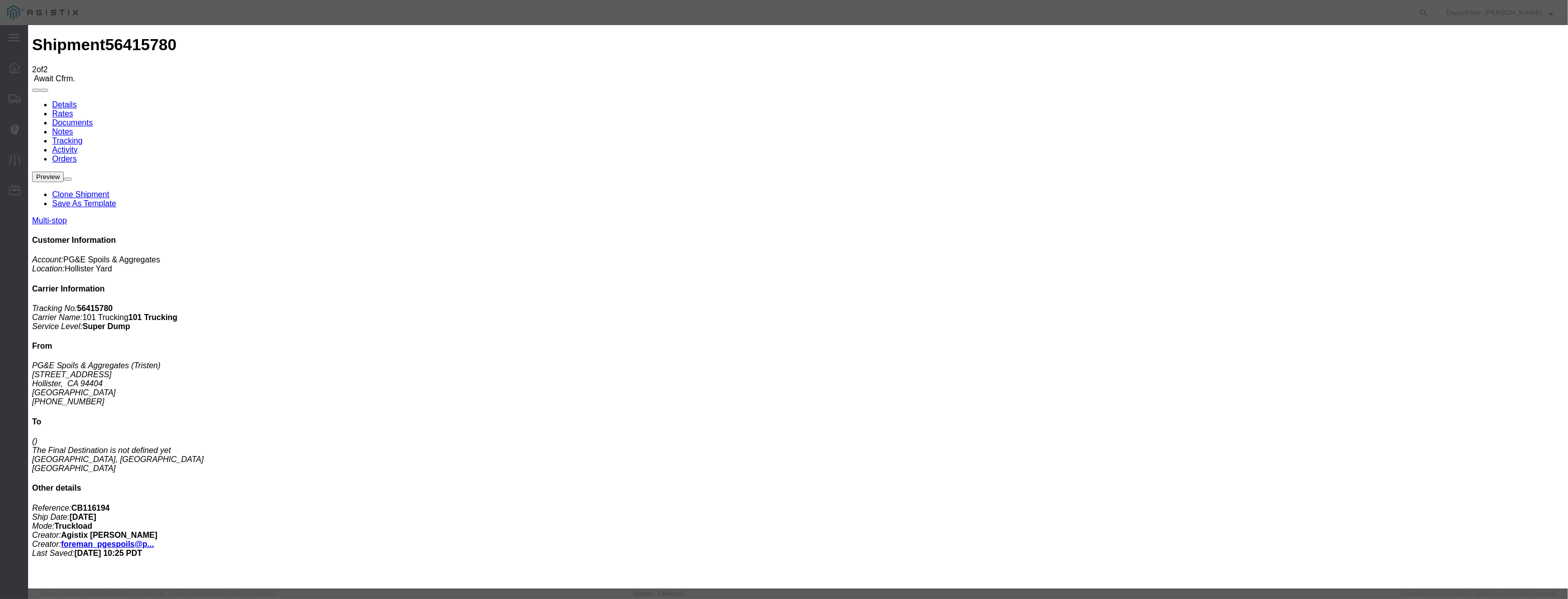
select select "DPTPULOC"
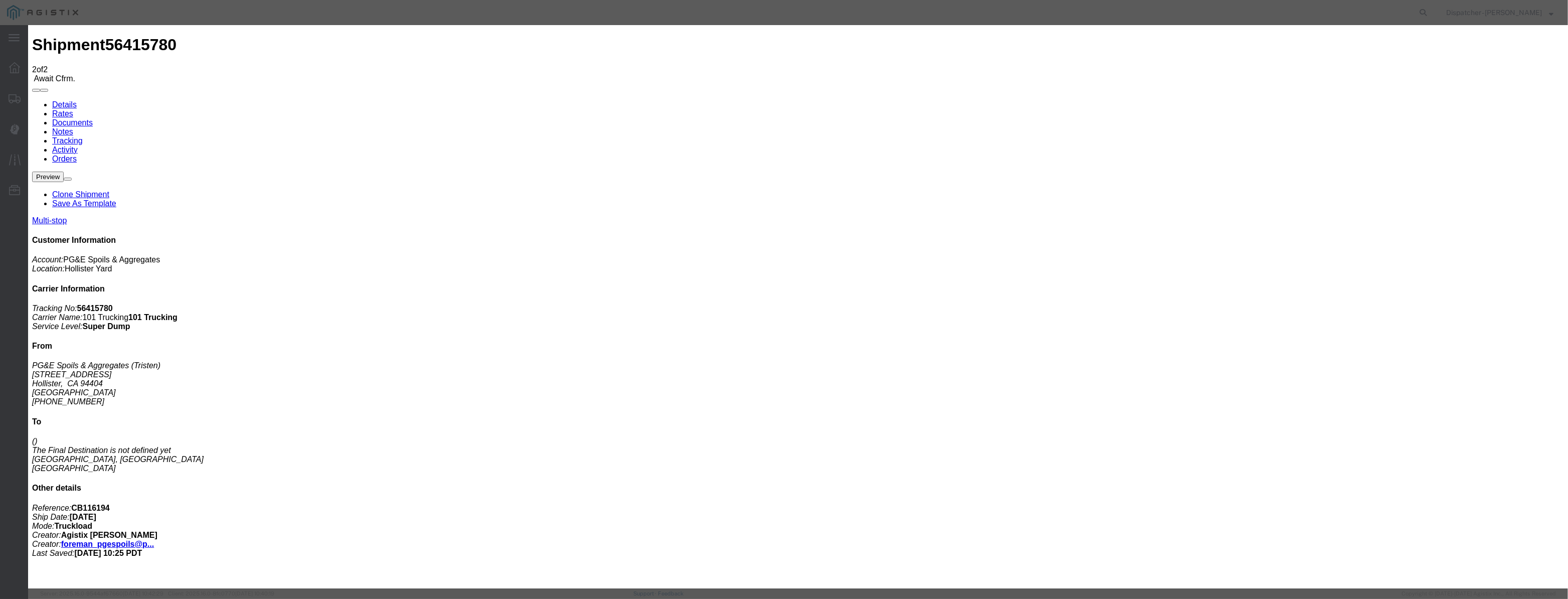
select select "{"pickupDeliveryInfoId": "122116605","pickupOrDelivery": "P","stopNum": "1","lo…"
select select "CA"
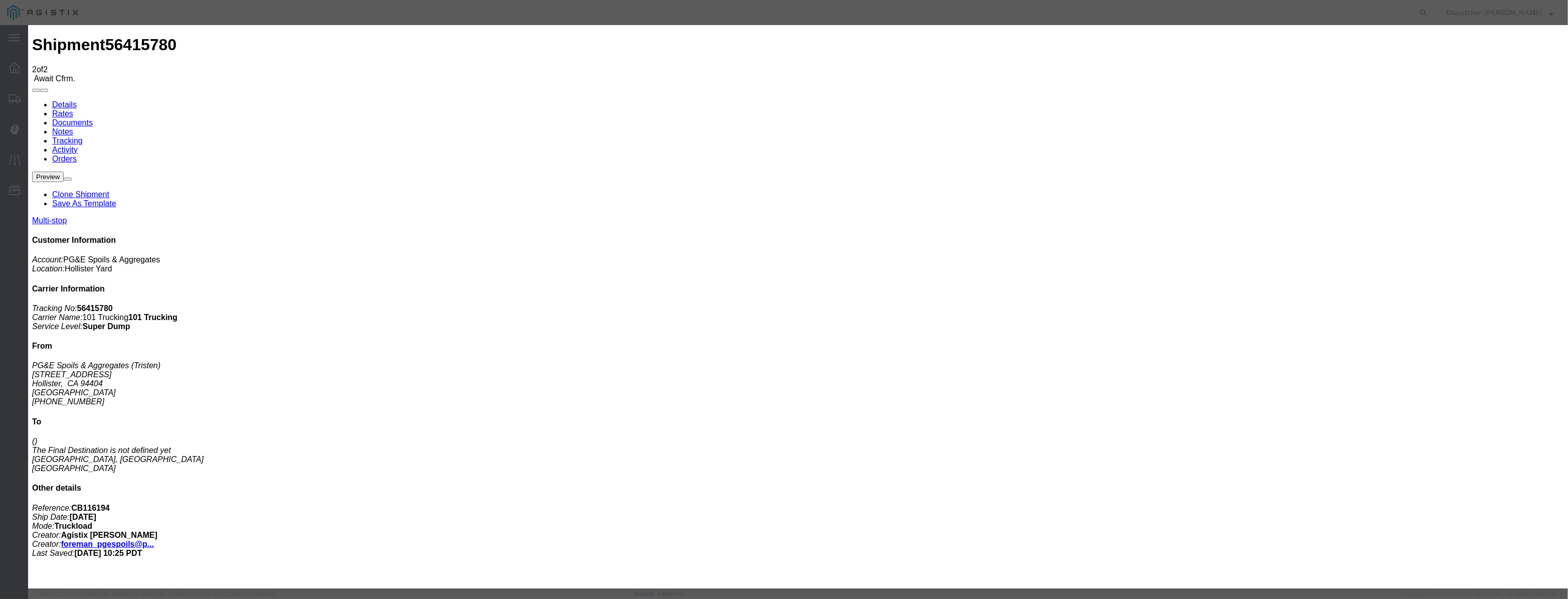
type input "Hollister"
drag, startPoint x: 677, startPoint y: 135, endPoint x: 511, endPoint y: 155, distance: 167.2
type input "6:05 AM"
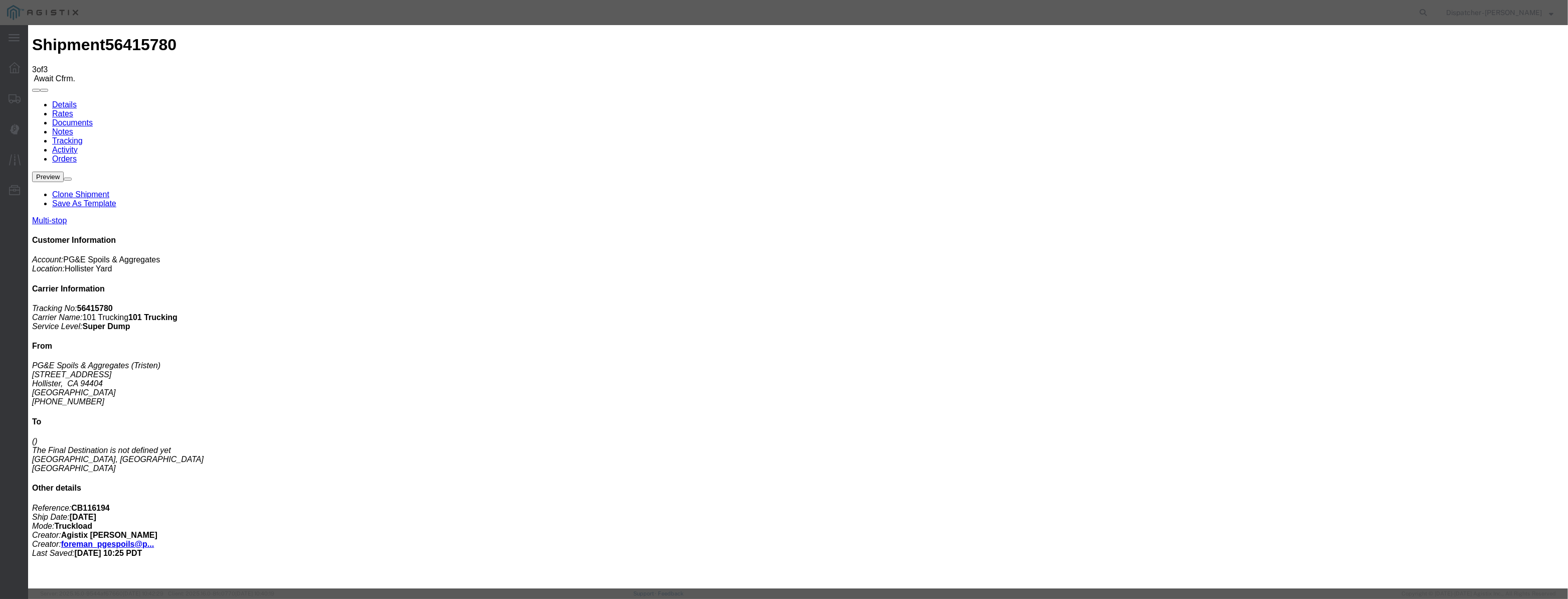
type input "08/12/2025"
type input "10:00 AM"
drag, startPoint x: 632, startPoint y: 127, endPoint x: 682, endPoint y: 130, distance: 50.1
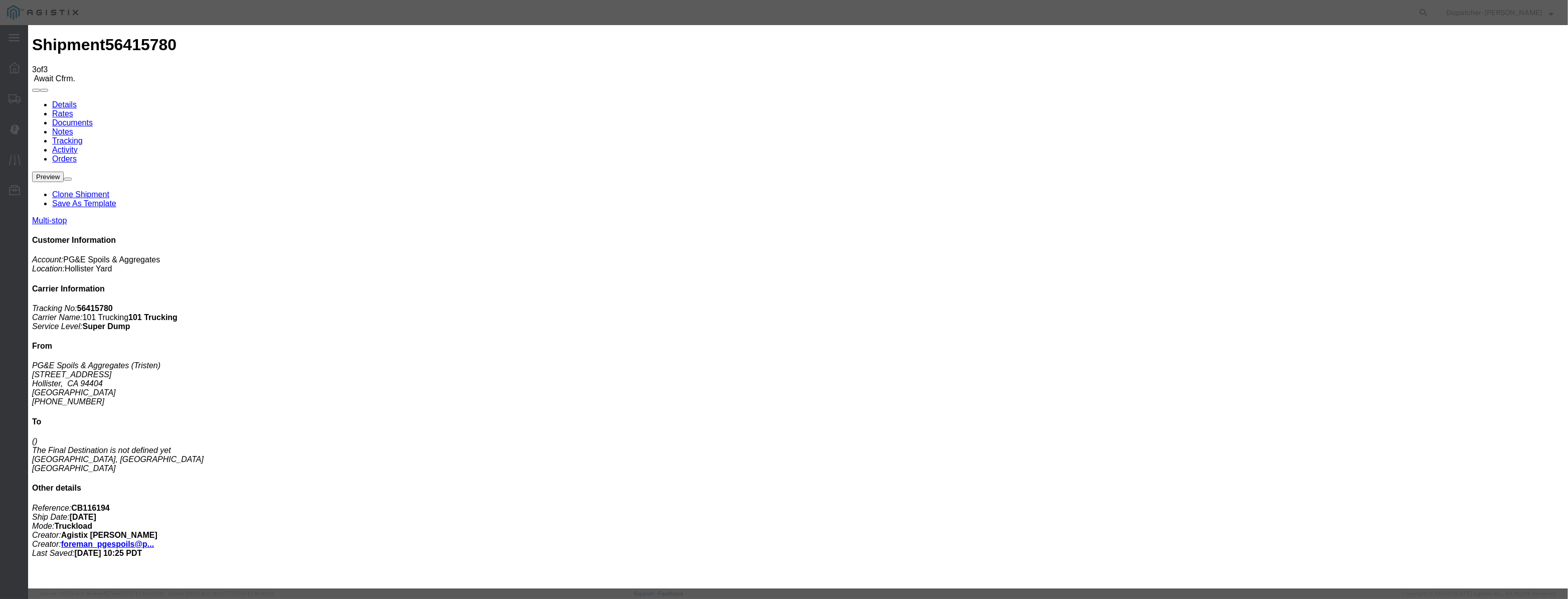
paste input "08/07/2025"
type input "08/07/2025"
drag, startPoint x: 747, startPoint y: 145, endPoint x: 746, endPoint y: 152, distance: 7.1
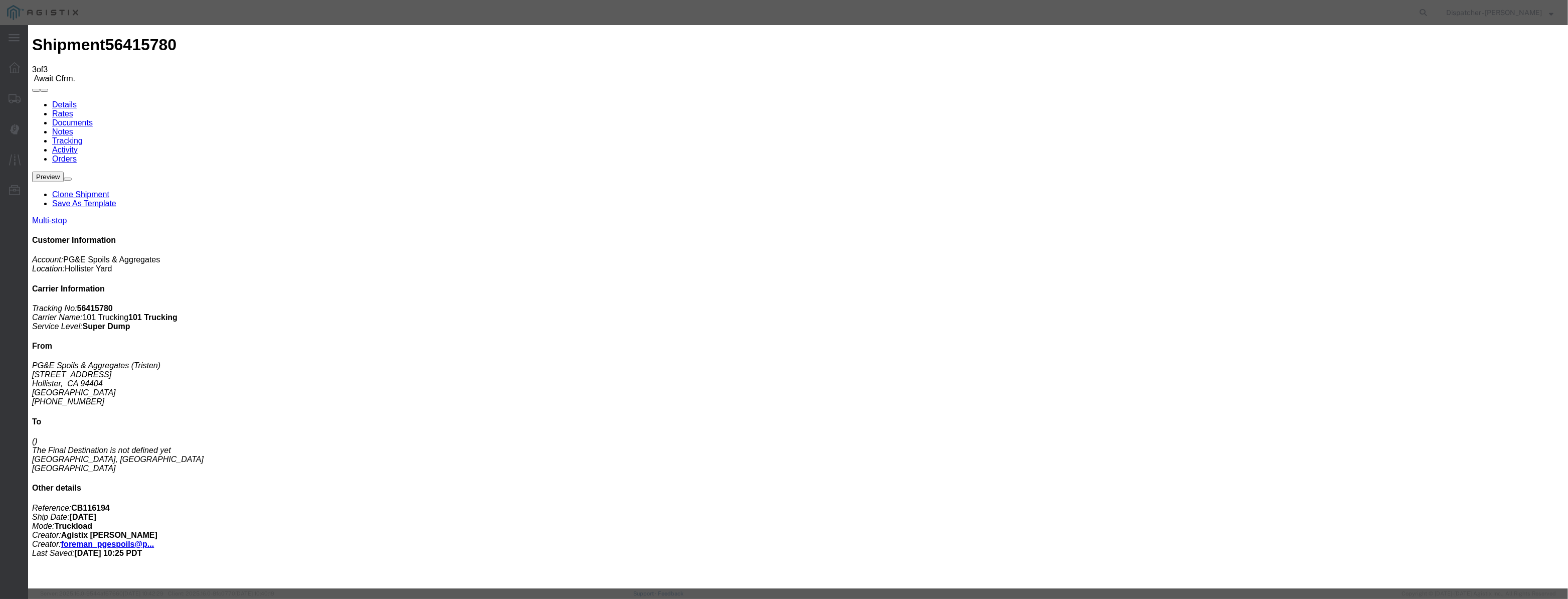
select select "ARVDLVLOC"
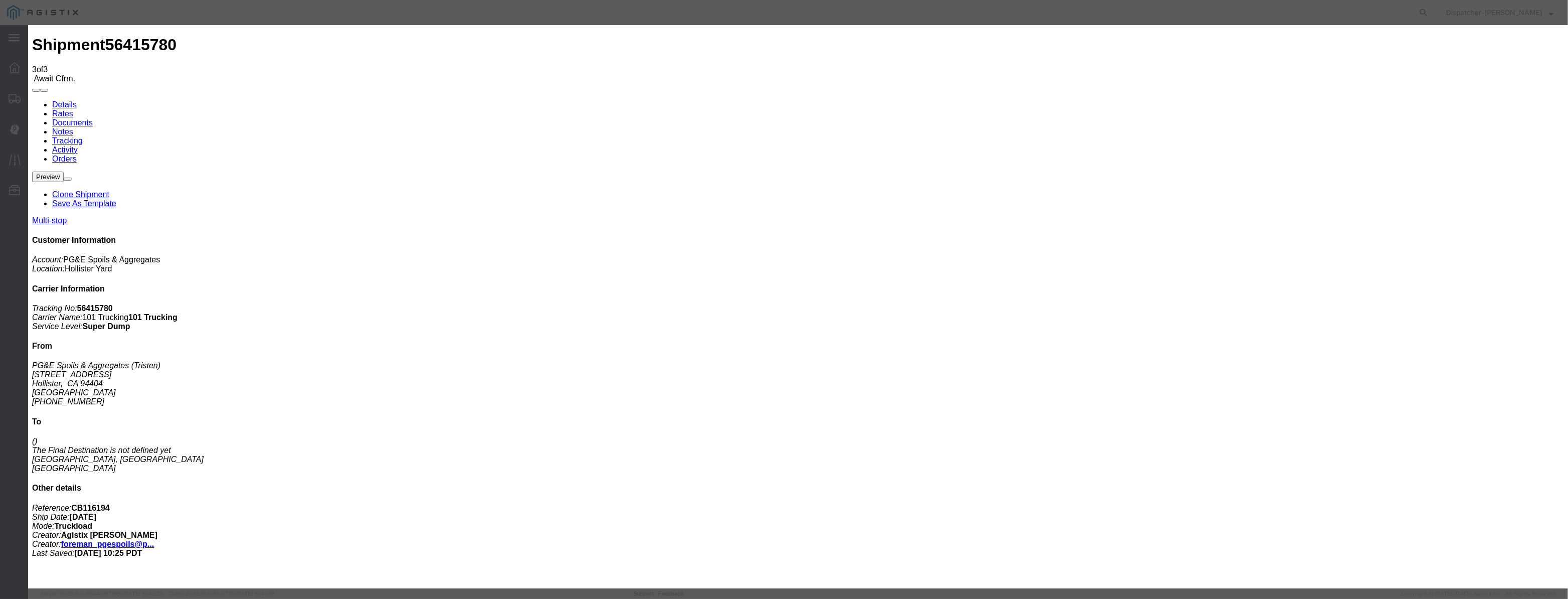
drag, startPoint x: 940, startPoint y: 127, endPoint x: 938, endPoint y: 133, distance: 6.3
select select "{"pickupDeliveryInfoId": "122116606","pickupOrDelivery": "D","stopNum": "2","lo…"
select select "CA"
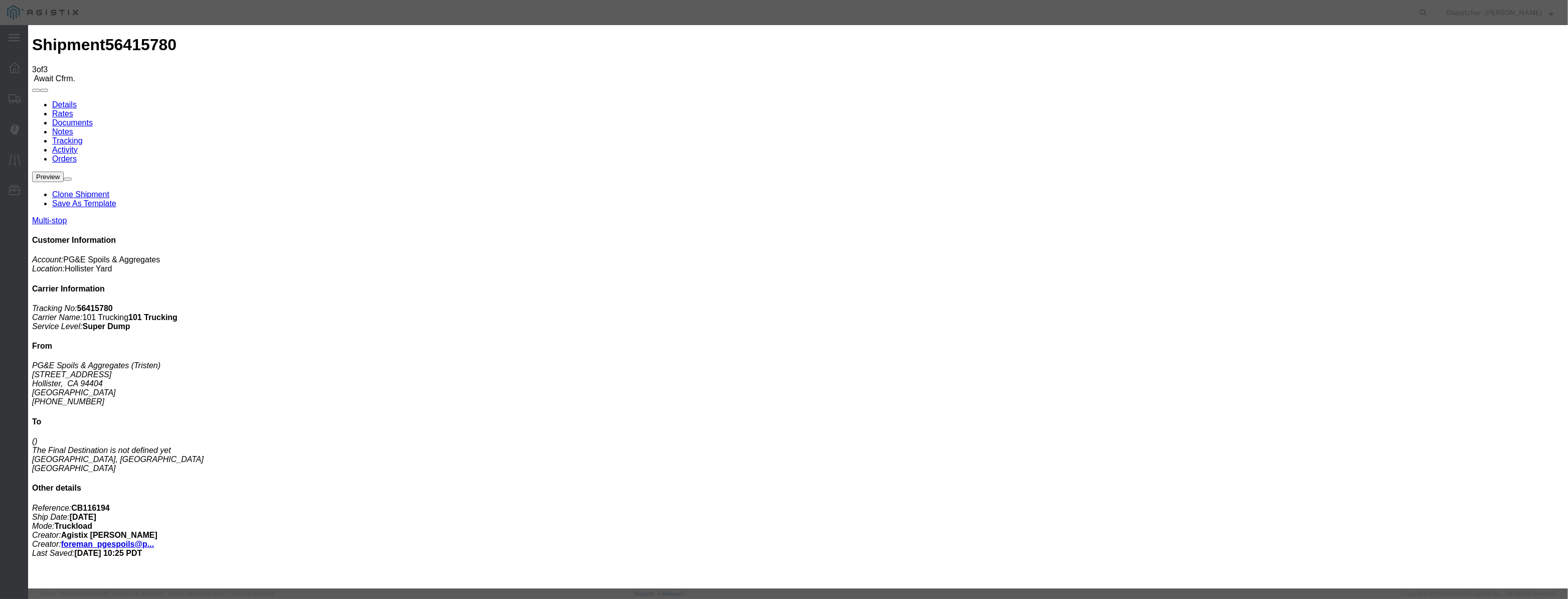
type input "Morgan Hill"
drag, startPoint x: 769, startPoint y: 121, endPoint x: 553, endPoint y: 225, distance: 239.7
type input "7:15 AM"
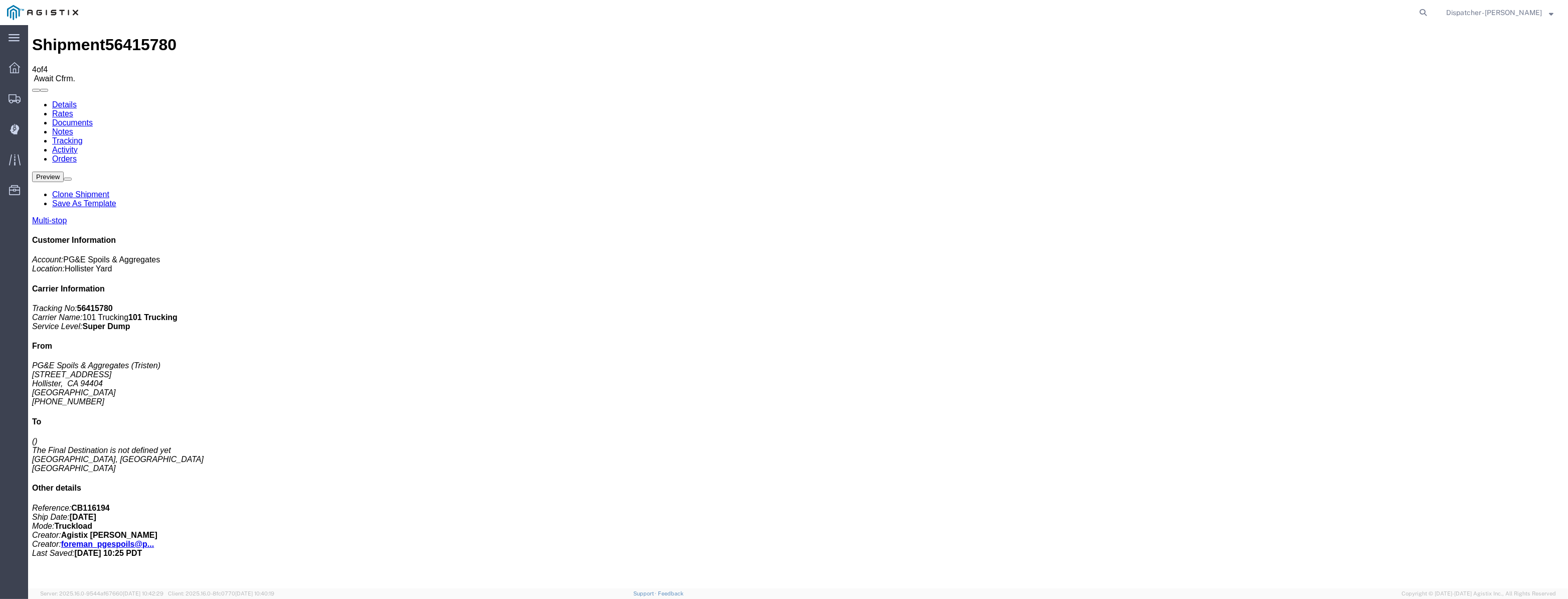
drag, startPoint x: 1353, startPoint y: 114, endPoint x: 1326, endPoint y: 89, distance: 36.8
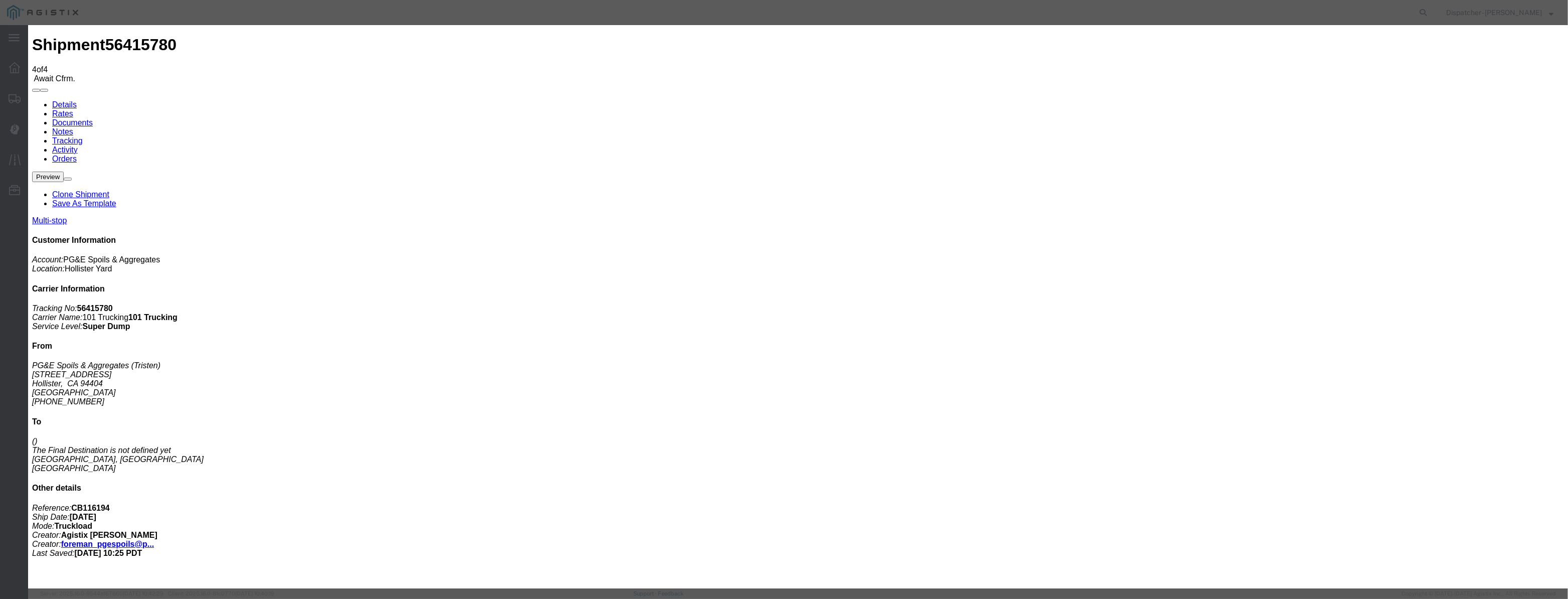
type input "08/12/2025"
type input "10:00 AM"
drag, startPoint x: 636, startPoint y: 110, endPoint x: 632, endPoint y: 125, distance: 15.5
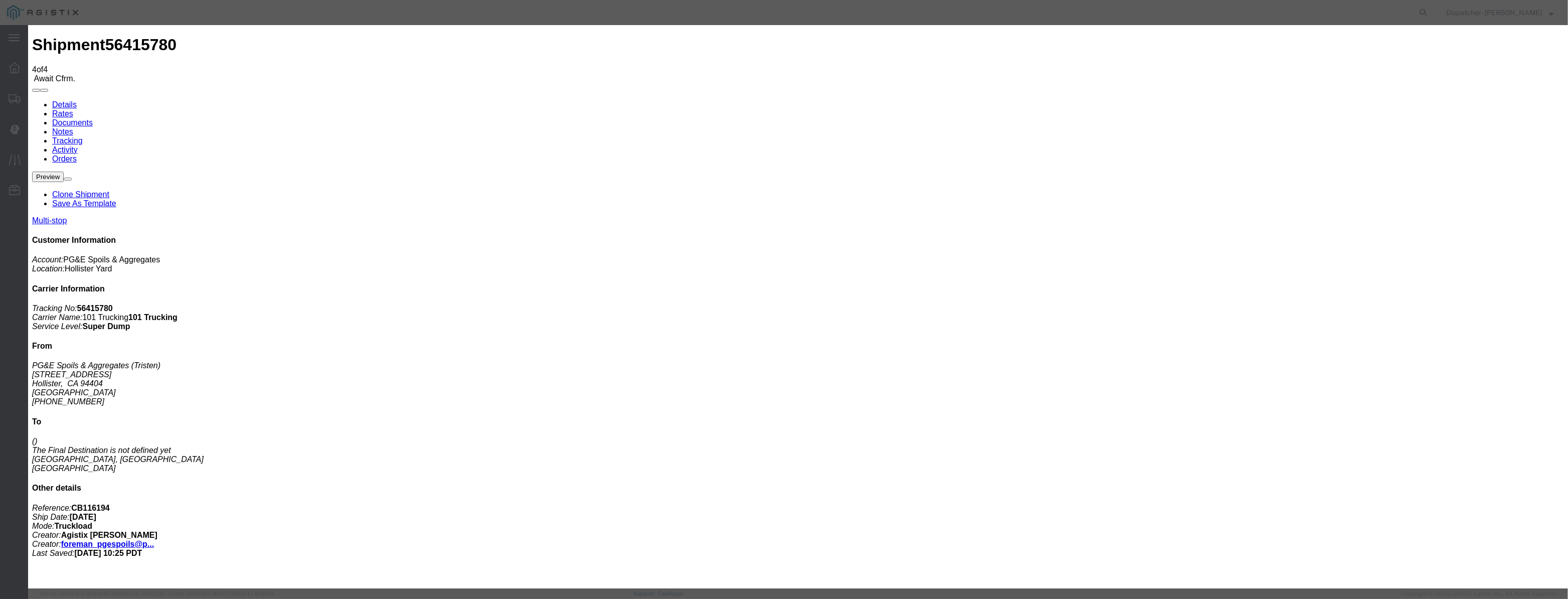
drag, startPoint x: 632, startPoint y: 125, endPoint x: 637, endPoint y: 124, distance: 5.1
paste input "08/07/2025"
type input "08/07/2025"
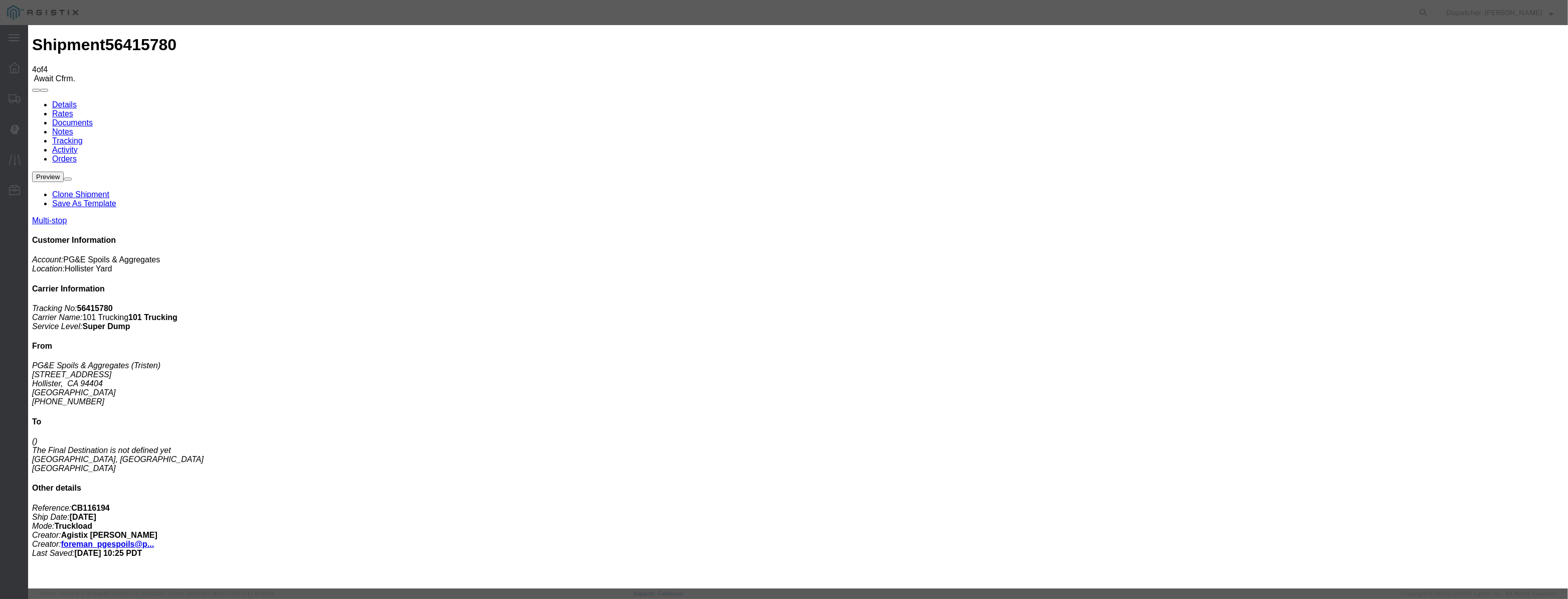
select select "DPTDLVLOC"
drag, startPoint x: 942, startPoint y: 125, endPoint x: 940, endPoint y: 133, distance: 8.2
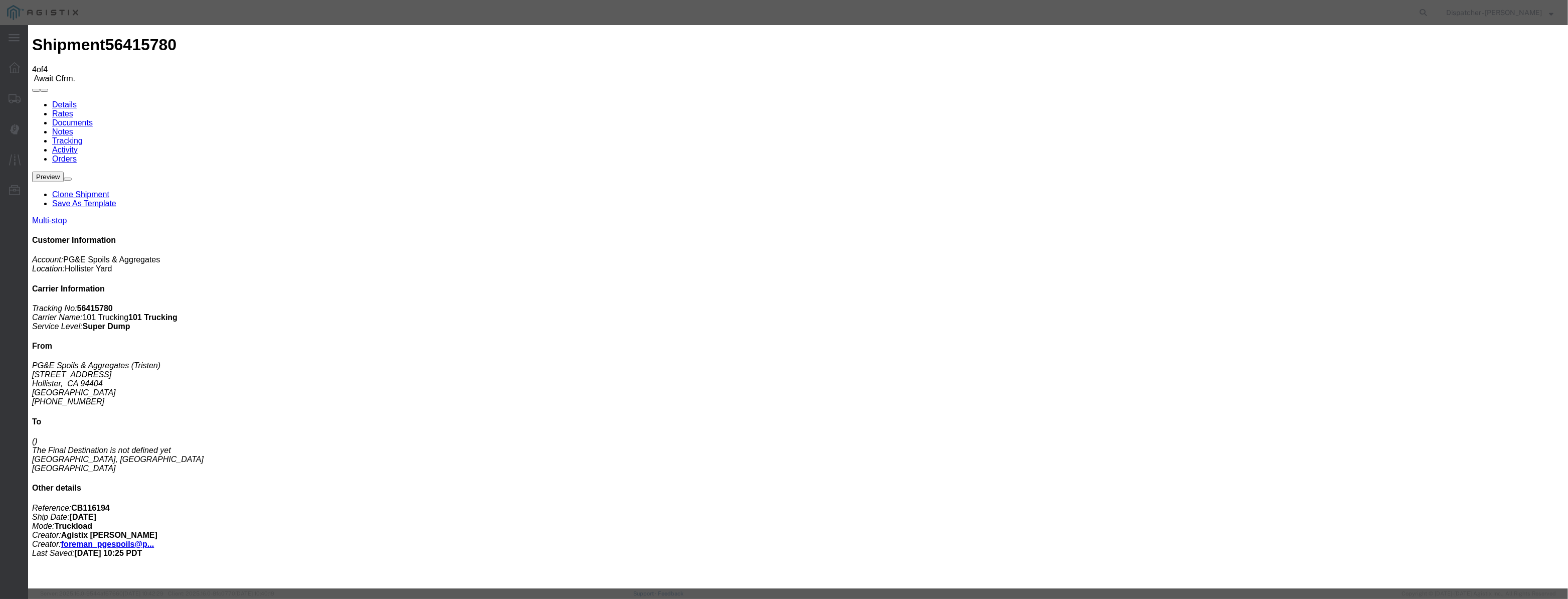
select select "{"pickupDeliveryInfoId": "122116606","pickupOrDelivery": "D","stopNum": "2","lo…"
select select "CA"
type input "Morgan Hill"
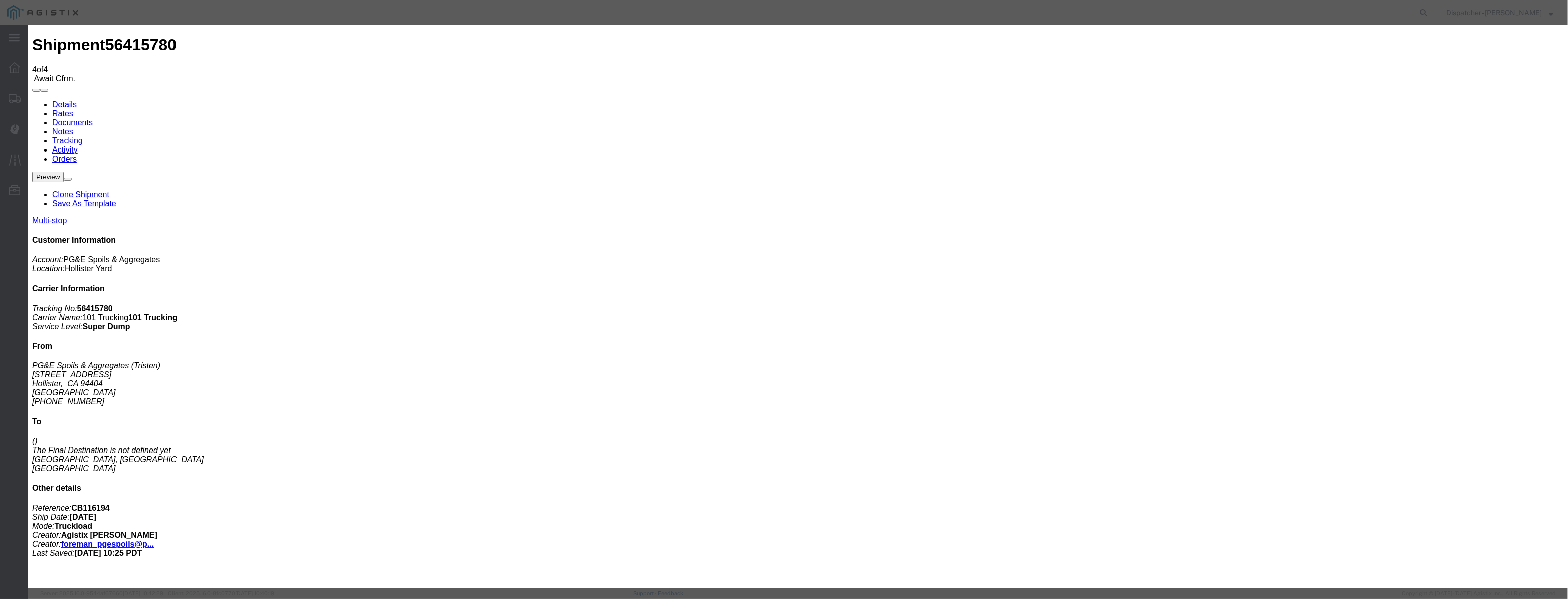
drag, startPoint x: 767, startPoint y: 127, endPoint x: 528, endPoint y: 153, distance: 240.4
type input "7:25 AM"
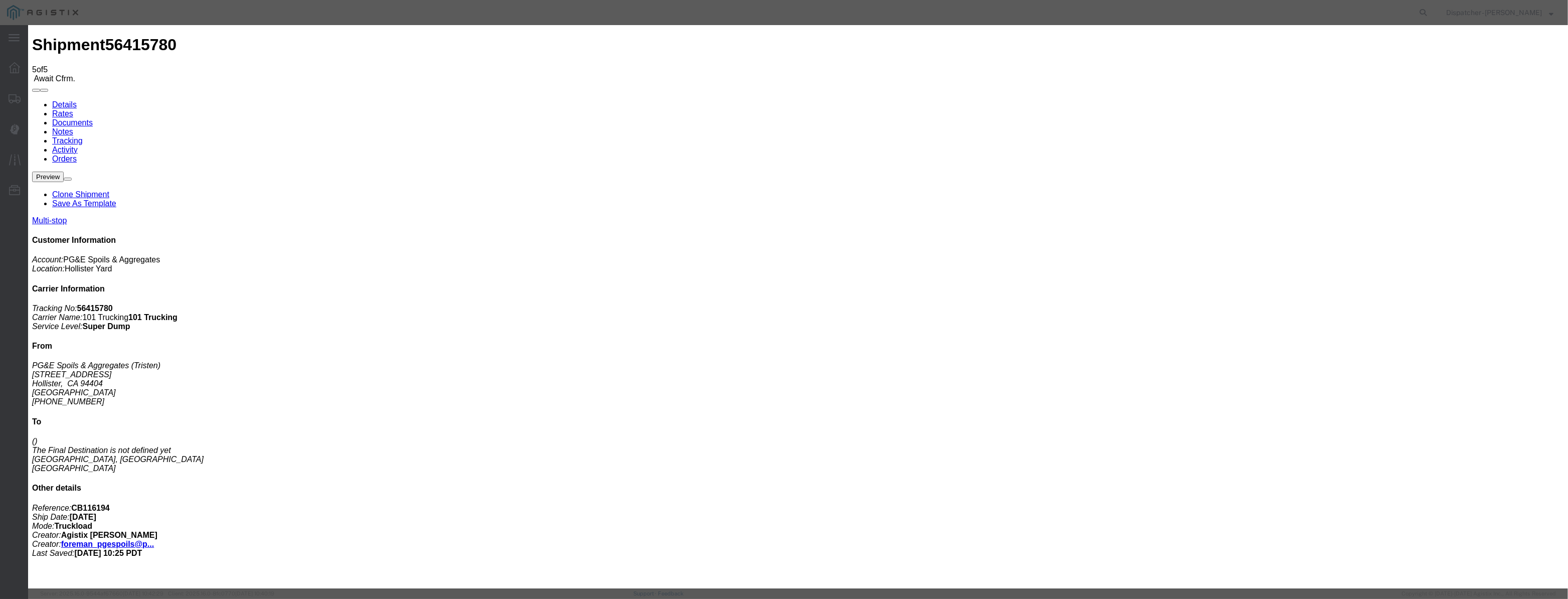
type input "08/12/2025"
type input "10:00 AM"
drag, startPoint x: 652, startPoint y: 127, endPoint x: 665, endPoint y: 120, distance: 14.8
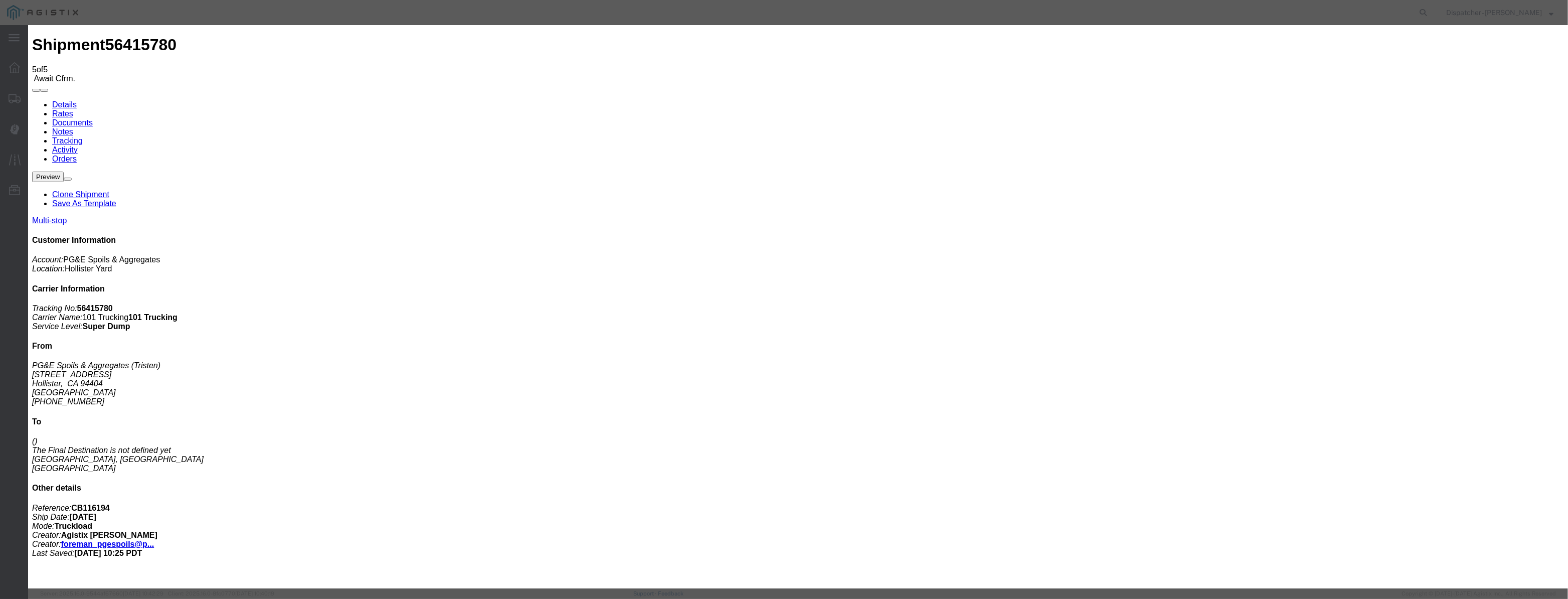
drag, startPoint x: 670, startPoint y: 115, endPoint x: 648, endPoint y: 130, distance: 26.6
drag, startPoint x: 648, startPoint y: 131, endPoint x: 668, endPoint y: 130, distance: 20.0
type input "v"
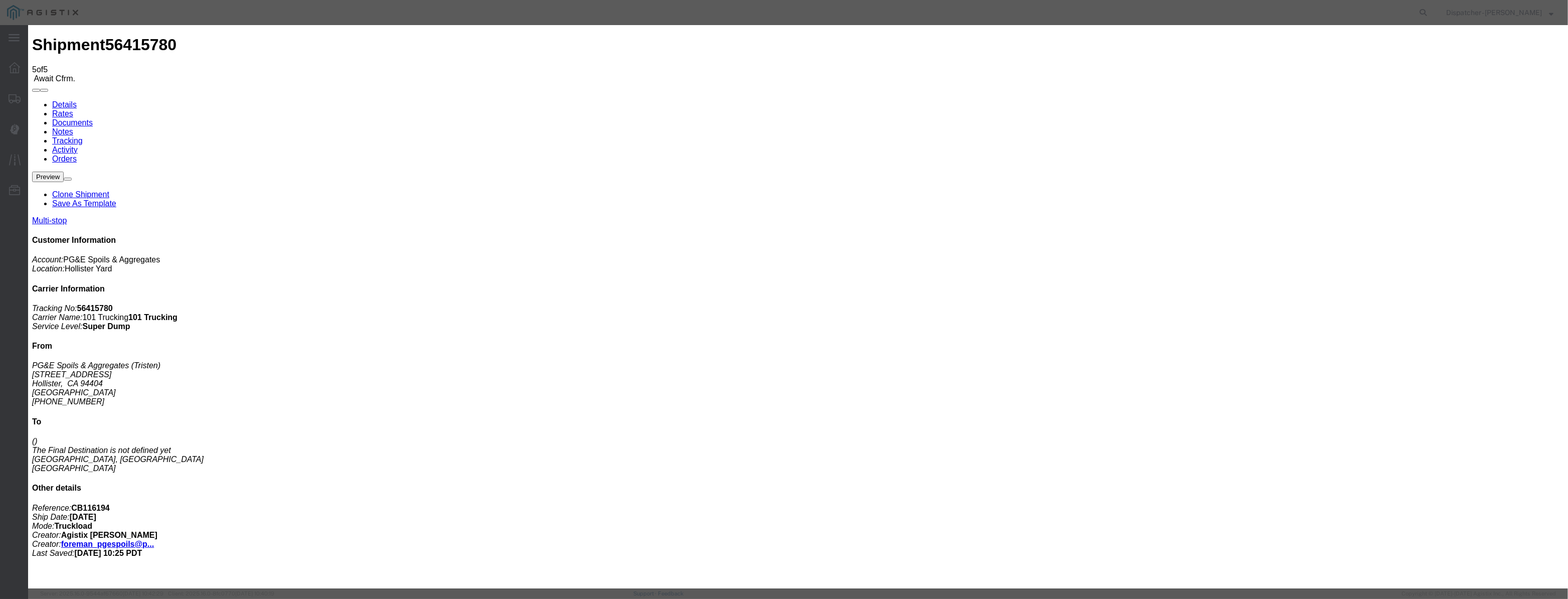
paste input "08/07/2025"
type input "08/07/2025"
drag, startPoint x: 667, startPoint y: 117, endPoint x: 712, endPoint y: 134, distance: 48.1
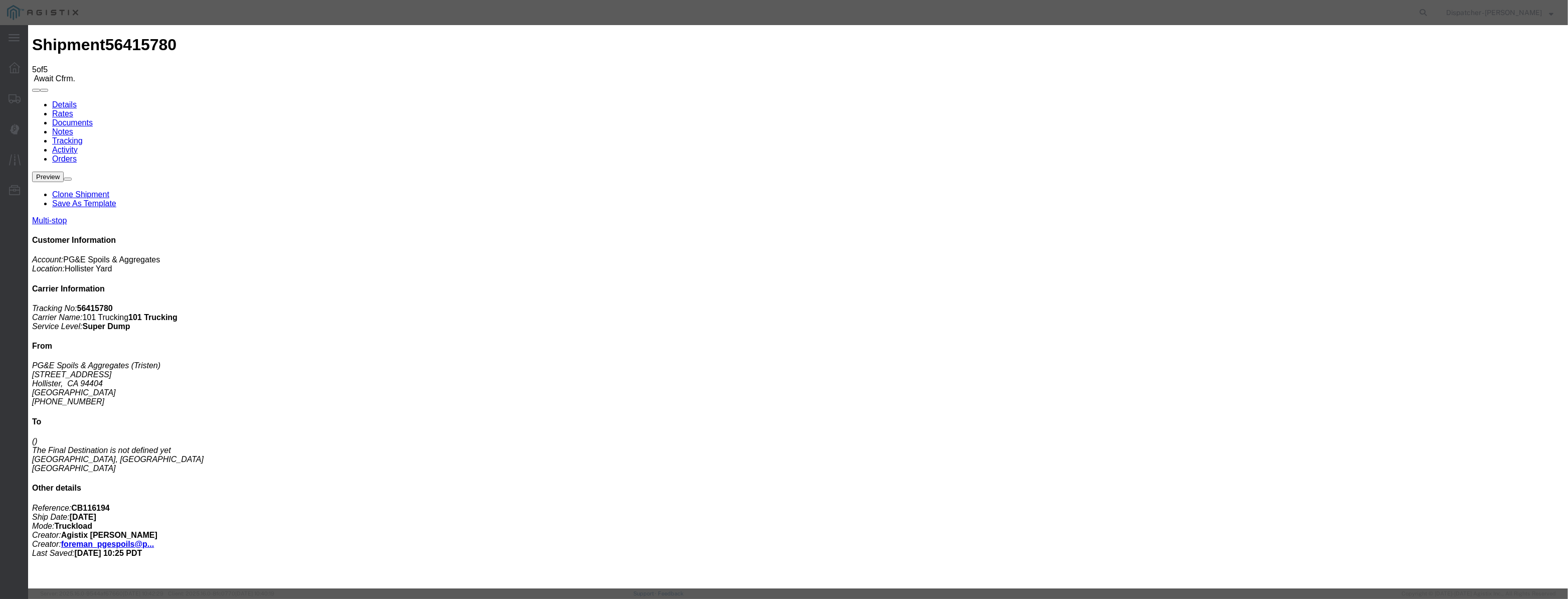
scroll to position [0, 0]
select select "ARVPULOC"
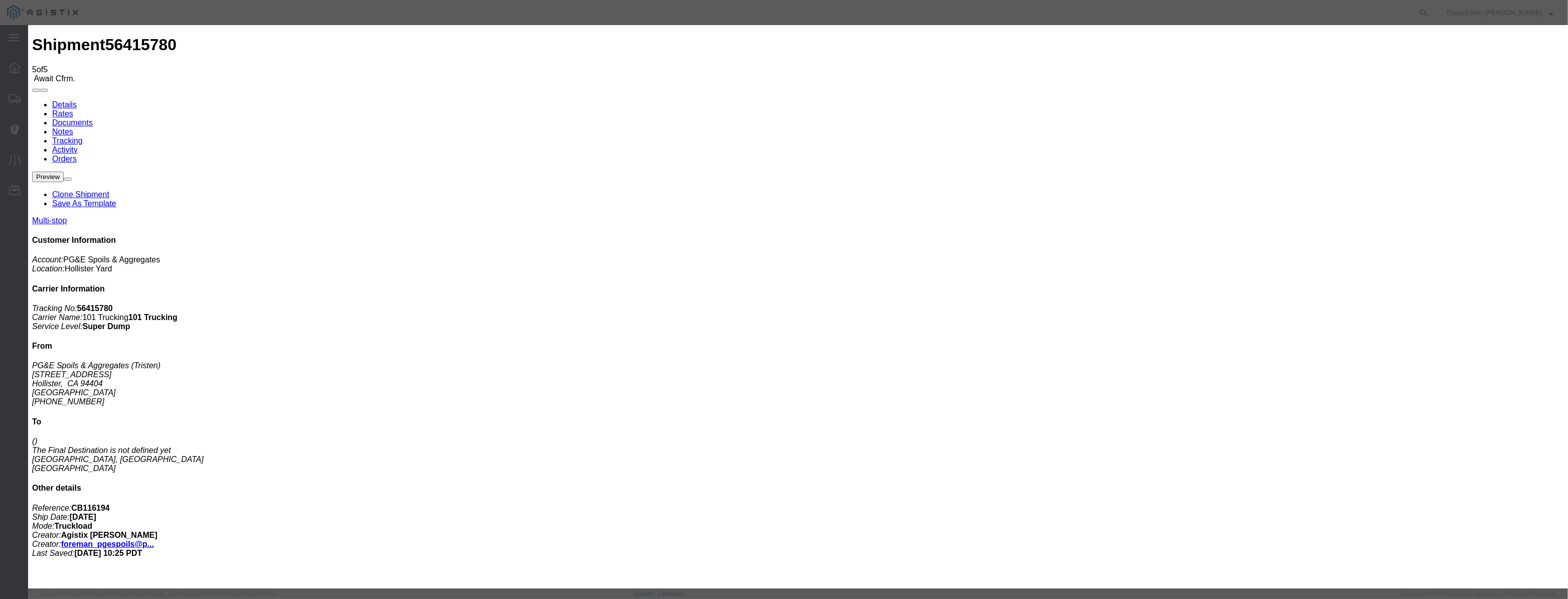
select select "{"pickupDeliveryInfoId": "122116605","pickupOrDelivery": "P","stopNum": "1","lo…"
select select "CA"
type input "Hollister"
drag, startPoint x: 789, startPoint y: 130, endPoint x: 499, endPoint y: 231, distance: 307.1
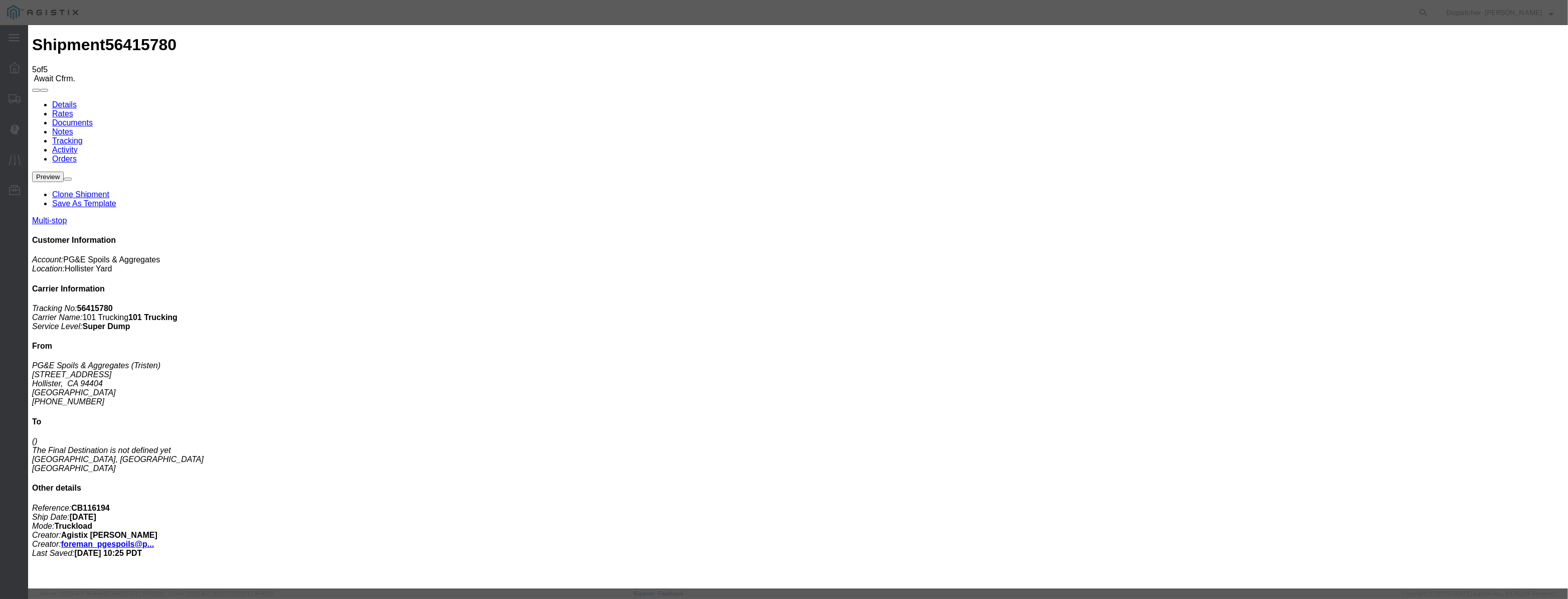
type input "8:20 AM"
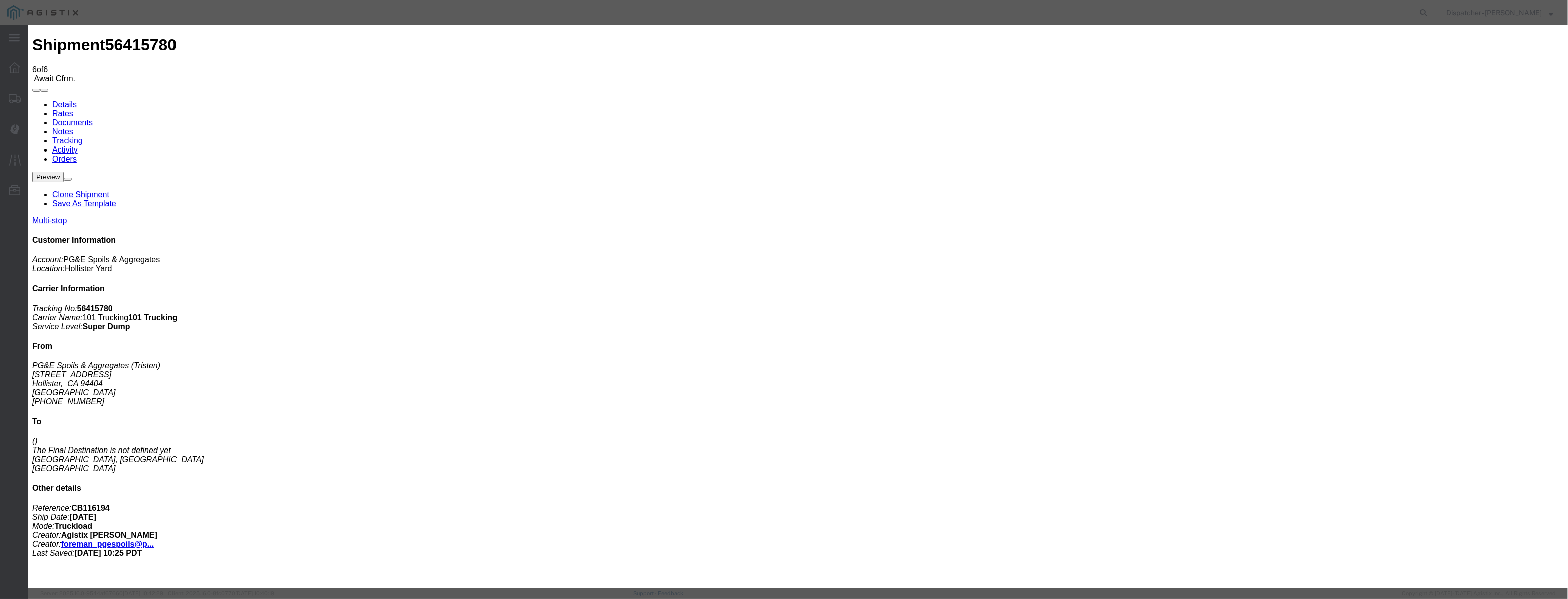
type input "08/12/2025"
type input "10:00 AM"
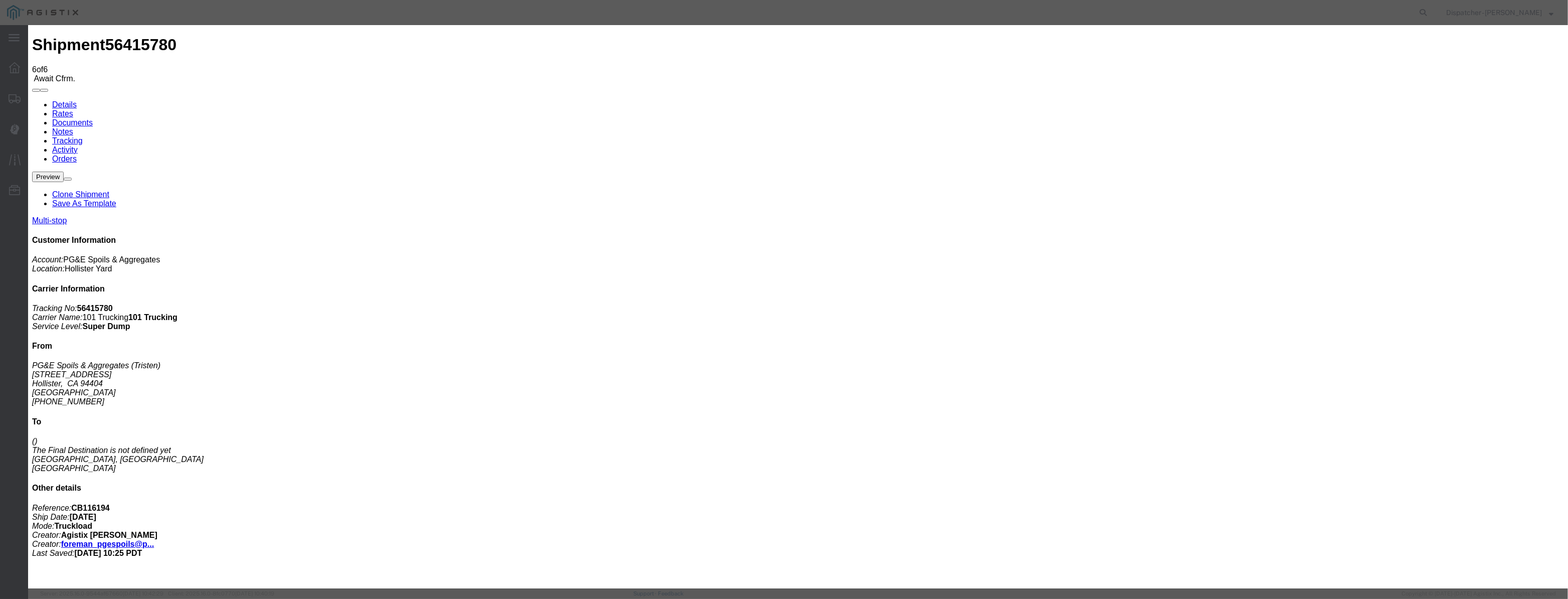
drag, startPoint x: 638, startPoint y: 124, endPoint x: 690, endPoint y: 128, distance: 52.2
paste input "08/07/2025"
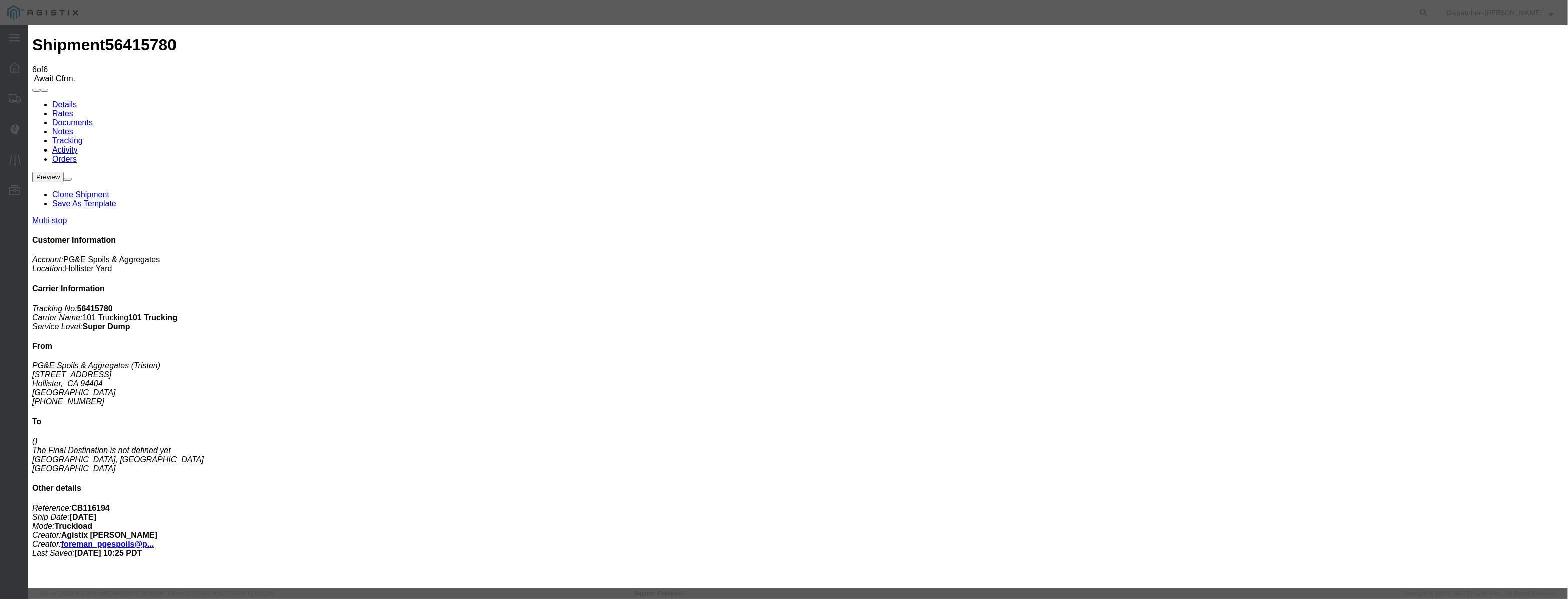
drag, startPoint x: 972, startPoint y: 124, endPoint x: 967, endPoint y: 133, distance: 10.3
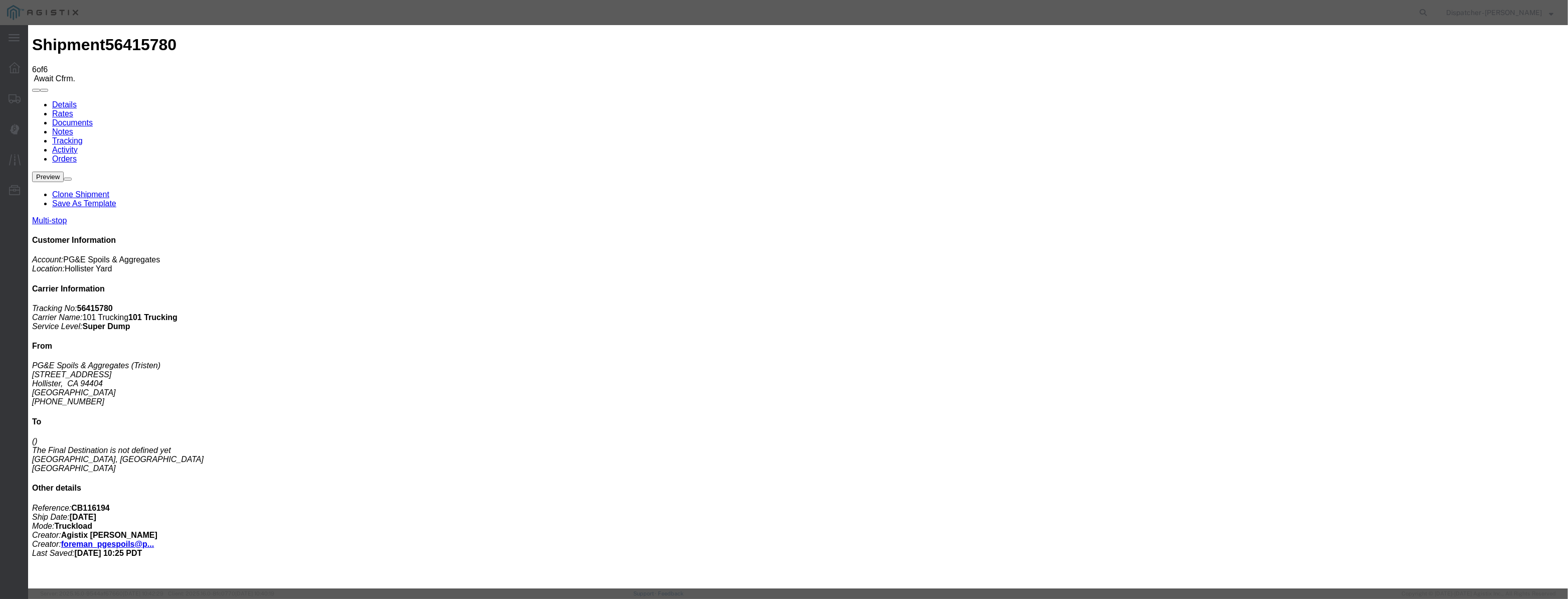
drag, startPoint x: 776, startPoint y: 128, endPoint x: 425, endPoint y: 166, distance: 353.1
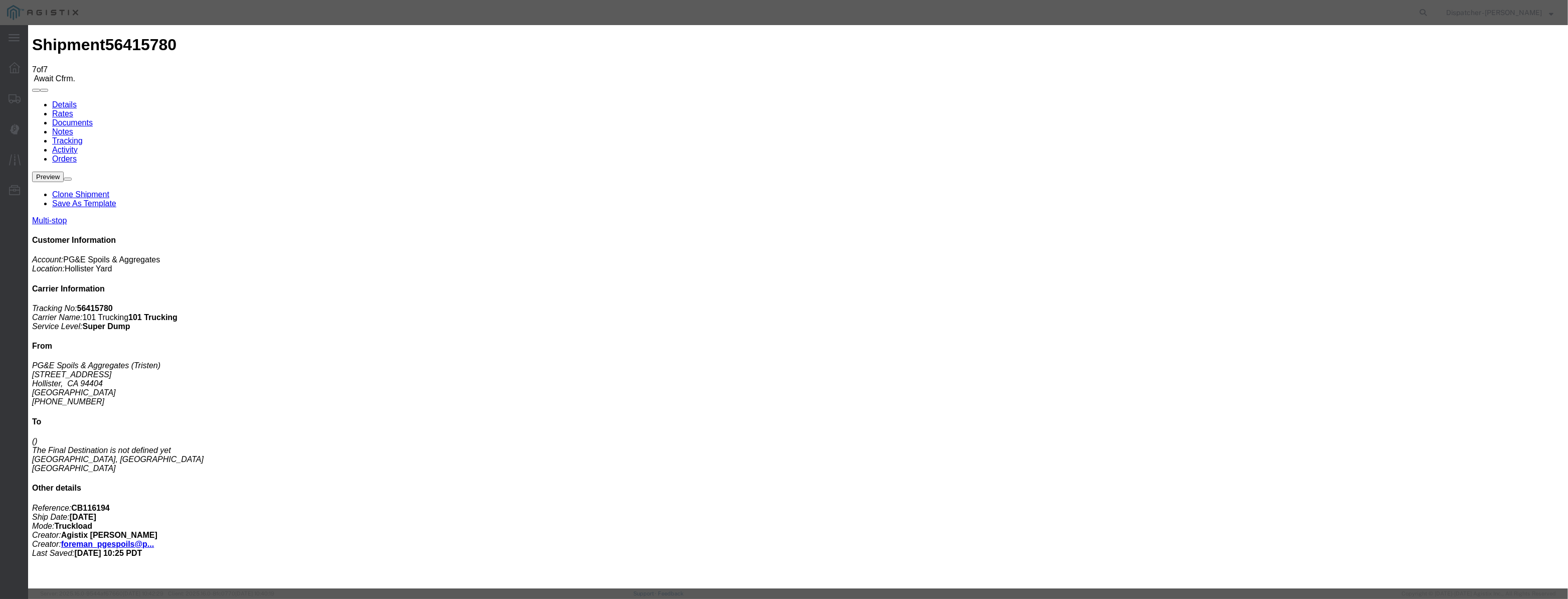
drag, startPoint x: 647, startPoint y: 113, endPoint x: 639, endPoint y: 128, distance: 17.0
drag, startPoint x: 639, startPoint y: 128, endPoint x: 676, endPoint y: 132, distance: 37.2
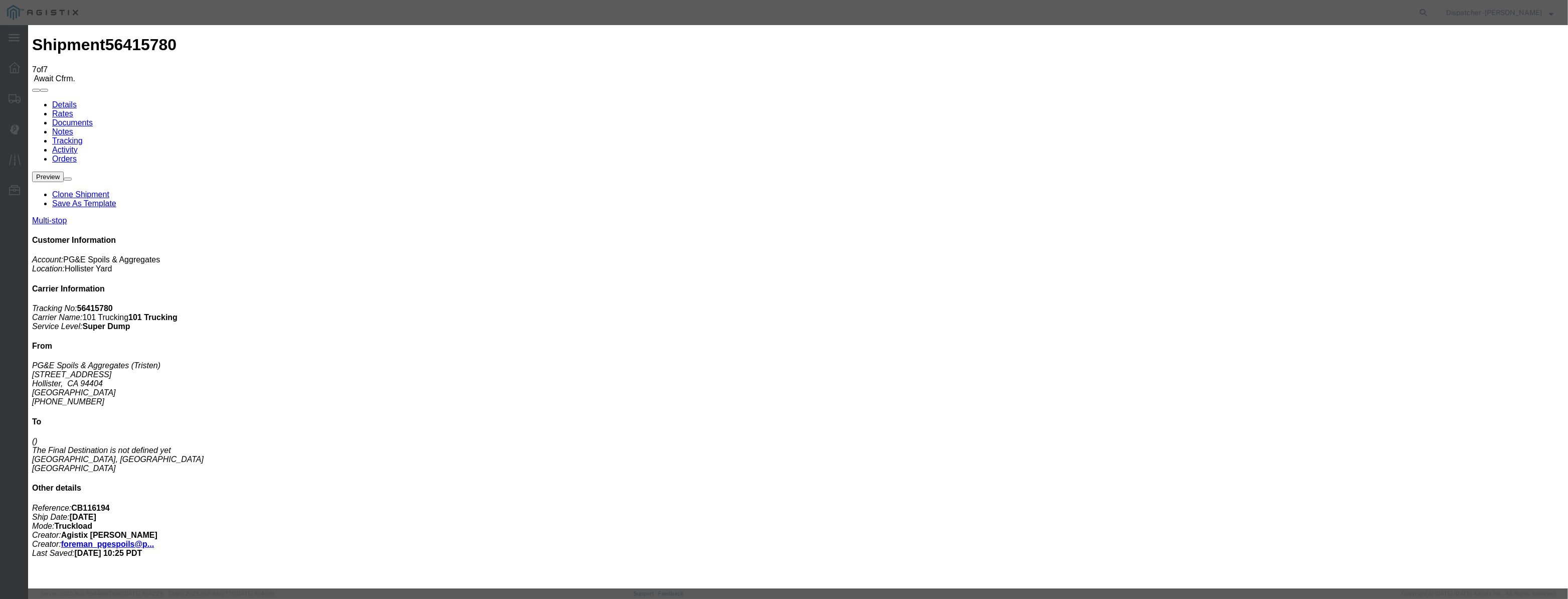
paste input "08/07/2025"
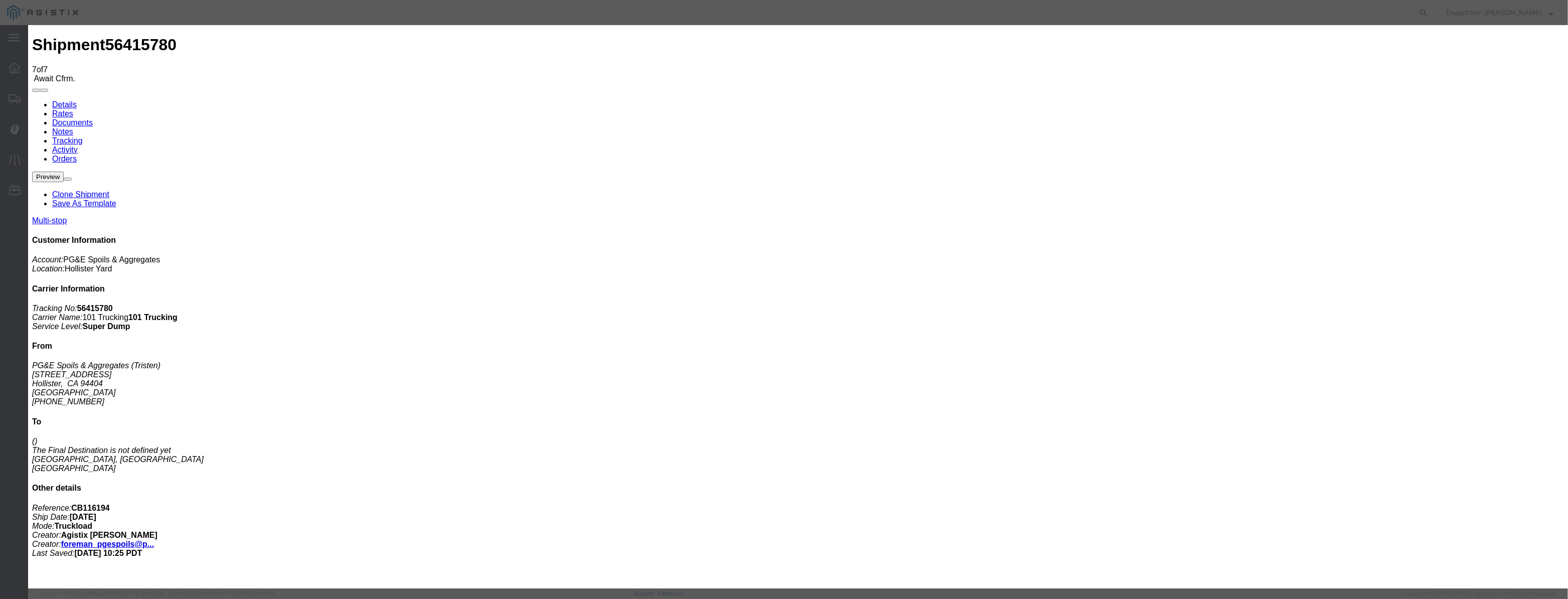
drag, startPoint x: 772, startPoint y: 127, endPoint x: 275, endPoint y: 207, distance: 503.4
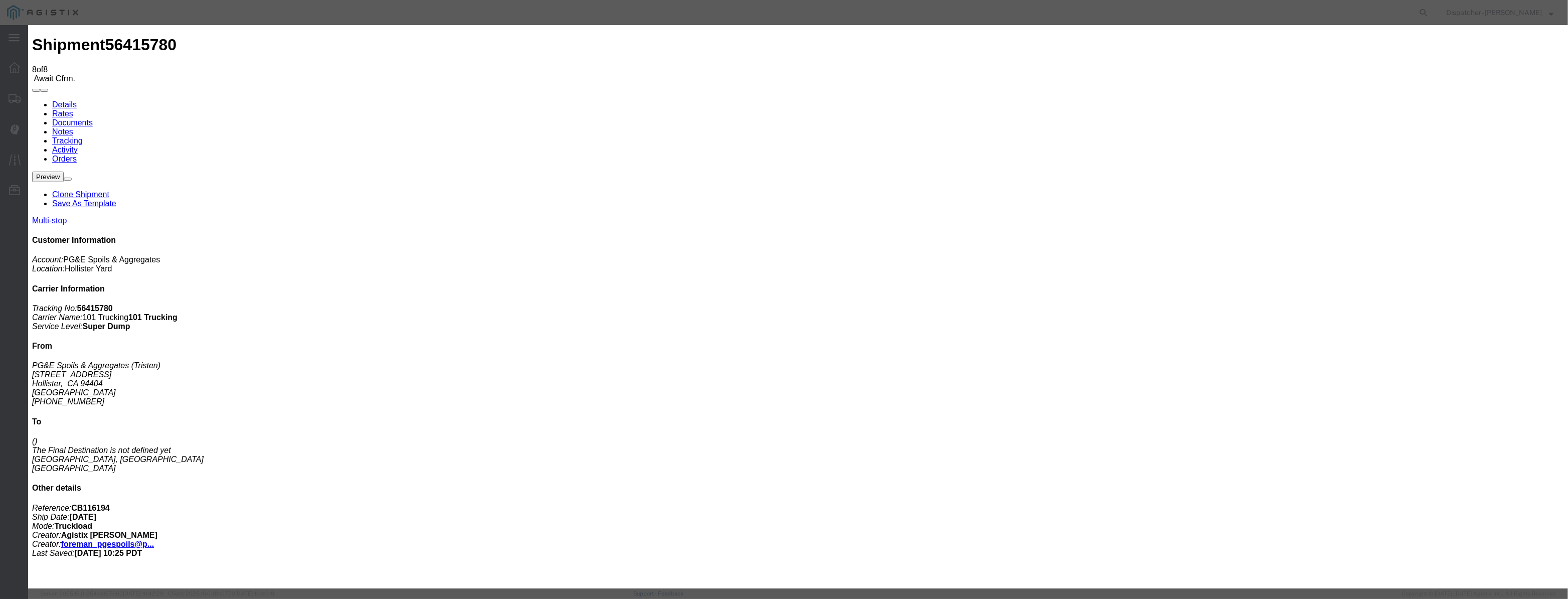
drag, startPoint x: 628, startPoint y: 113, endPoint x: 628, endPoint y: 120, distance: 7.0
drag, startPoint x: 628, startPoint y: 120, endPoint x: 667, endPoint y: 133, distance: 41.1
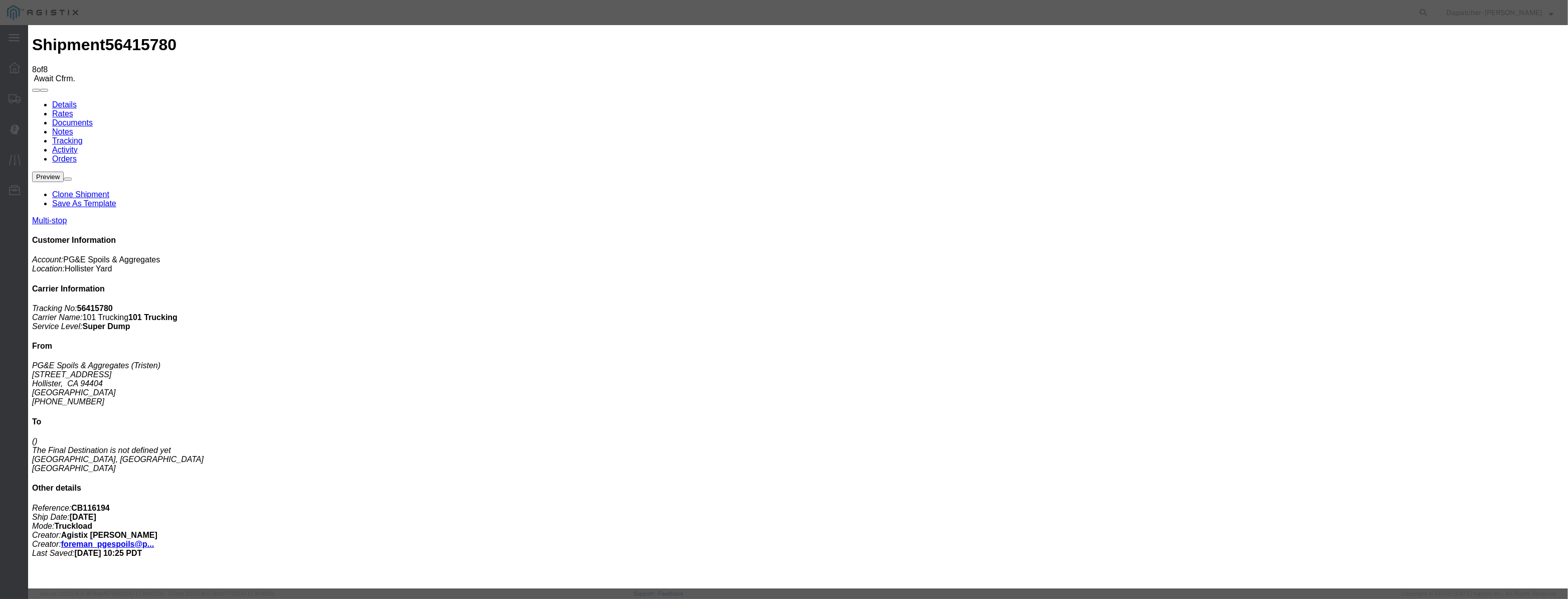
paste input "08/07/2025"
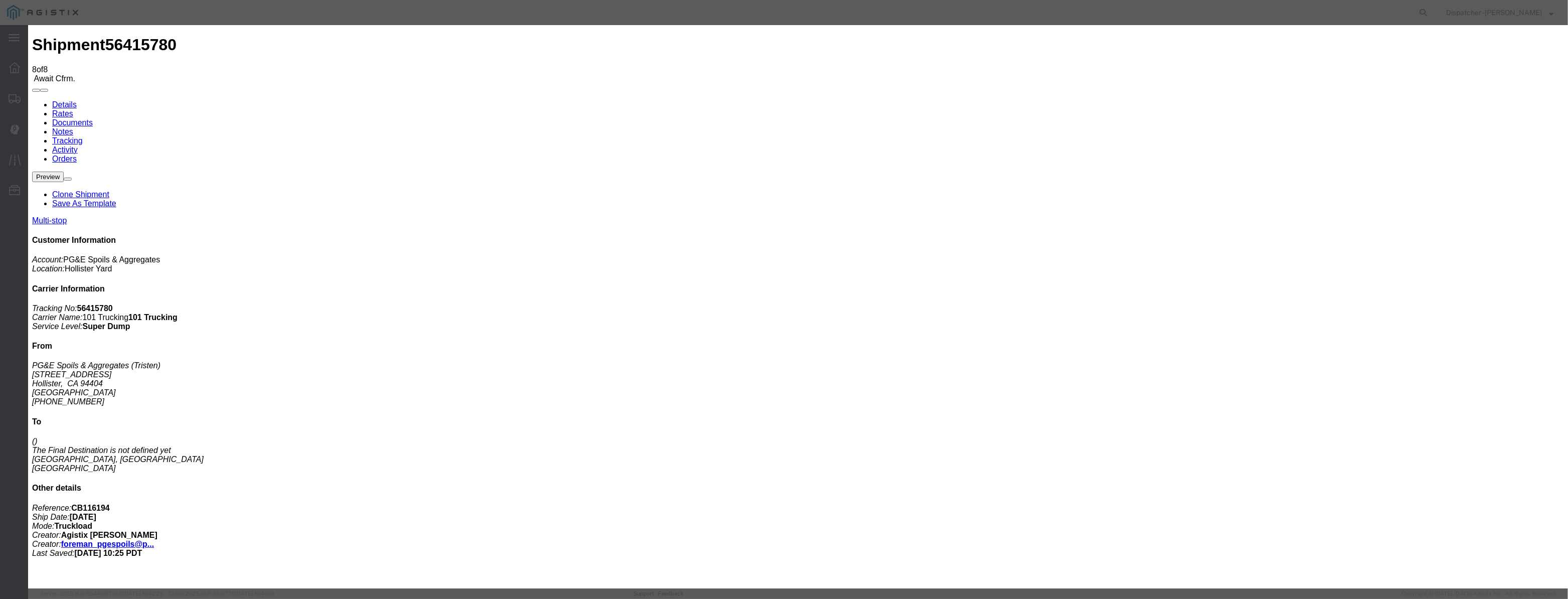
drag, startPoint x: 777, startPoint y: 124, endPoint x: 623, endPoint y: 192, distance: 168.3
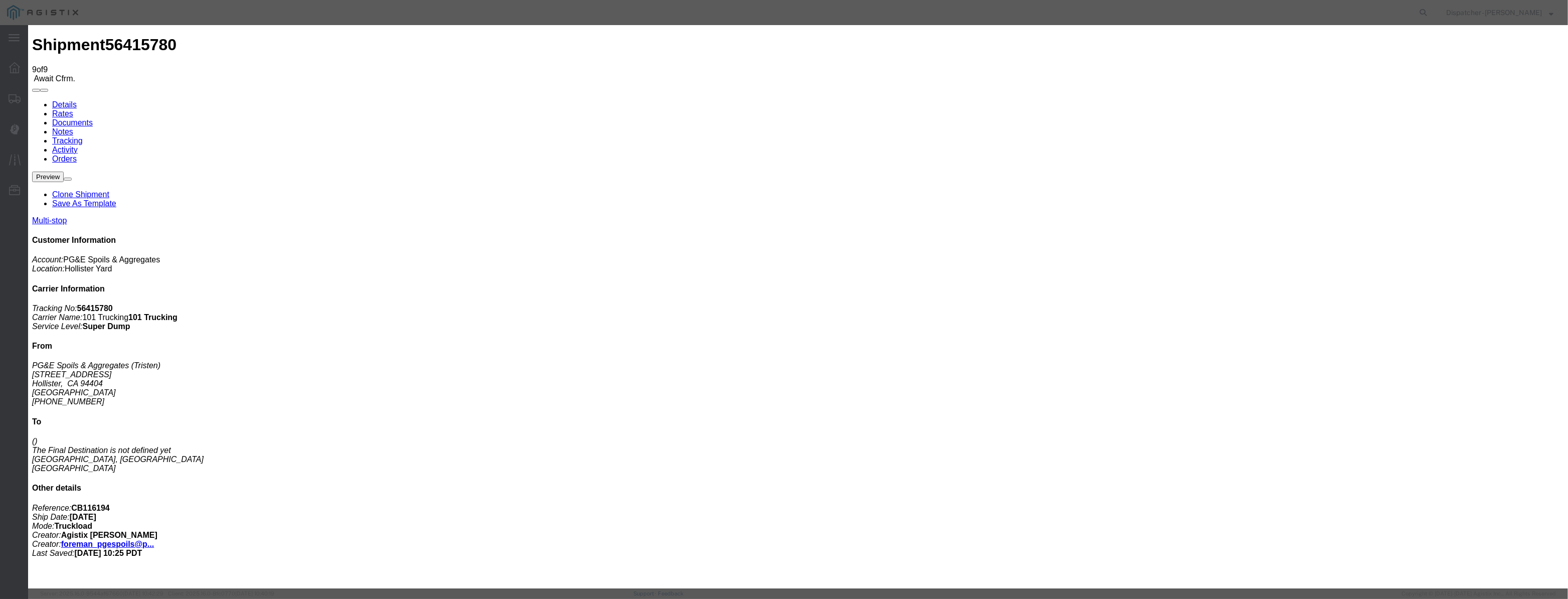
drag, startPoint x: 650, startPoint y: 114, endPoint x: 639, endPoint y: 135, distance: 23.7
drag, startPoint x: 639, startPoint y: 135, endPoint x: 648, endPoint y: 134, distance: 9.1
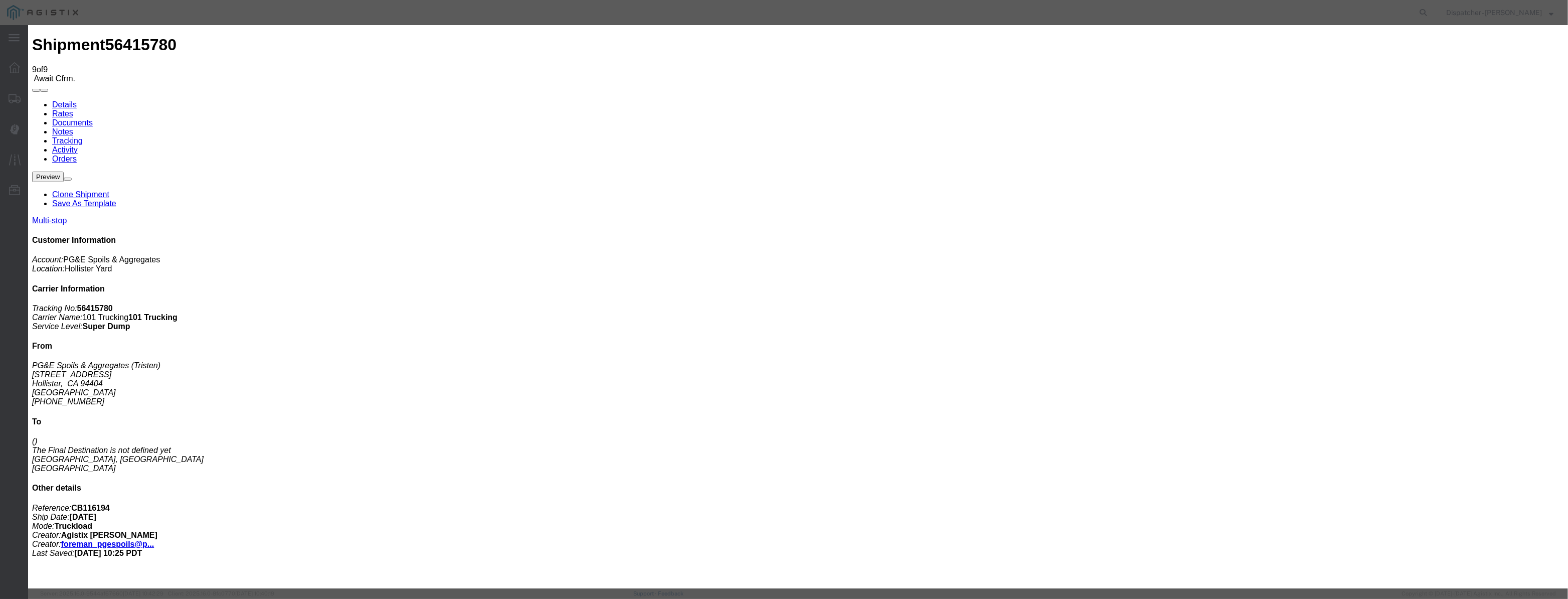
paste input "08/07/2025"
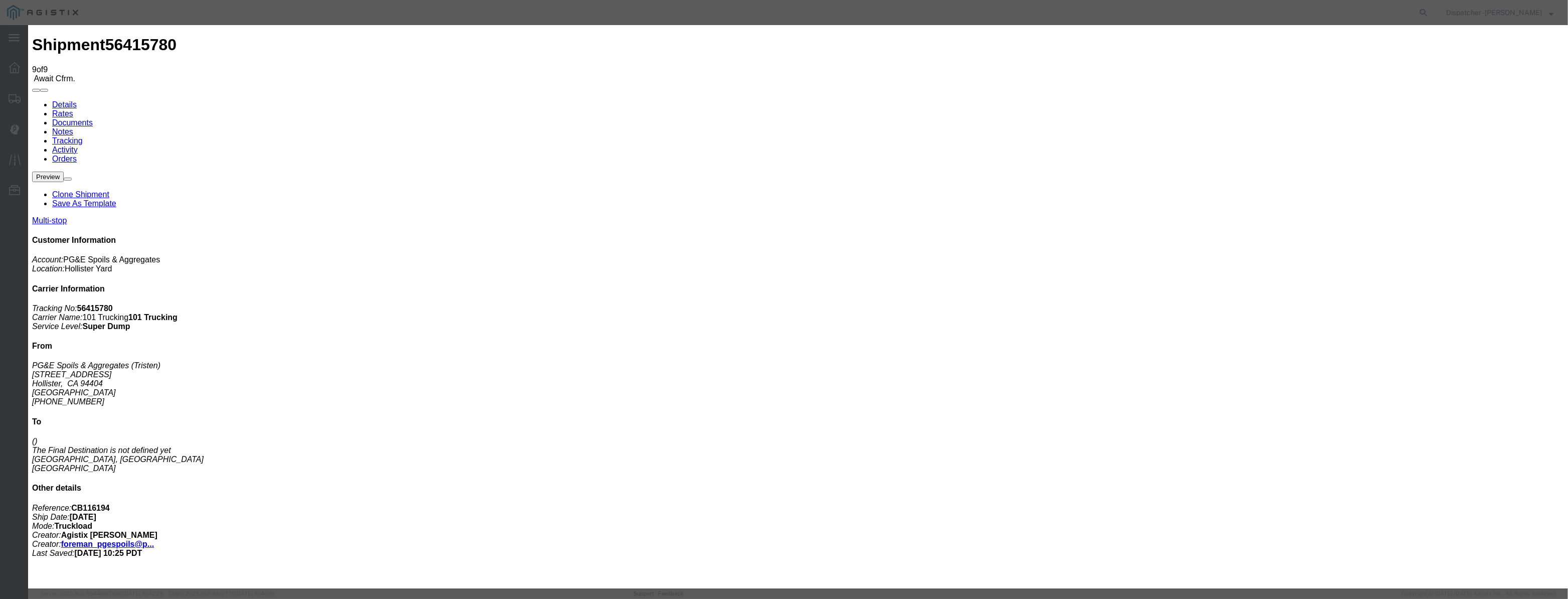
drag, startPoint x: 770, startPoint y: 130, endPoint x: 359, endPoint y: 197, distance: 416.4
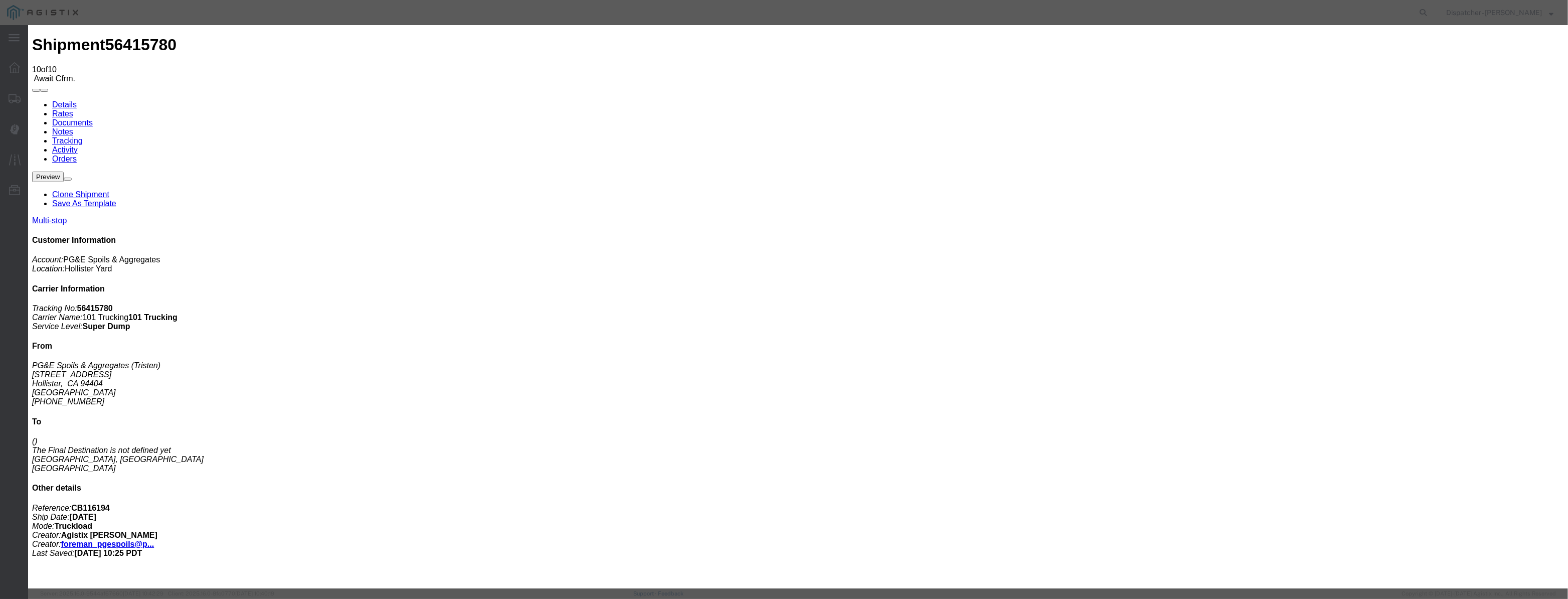
paste input "08/07/2025"
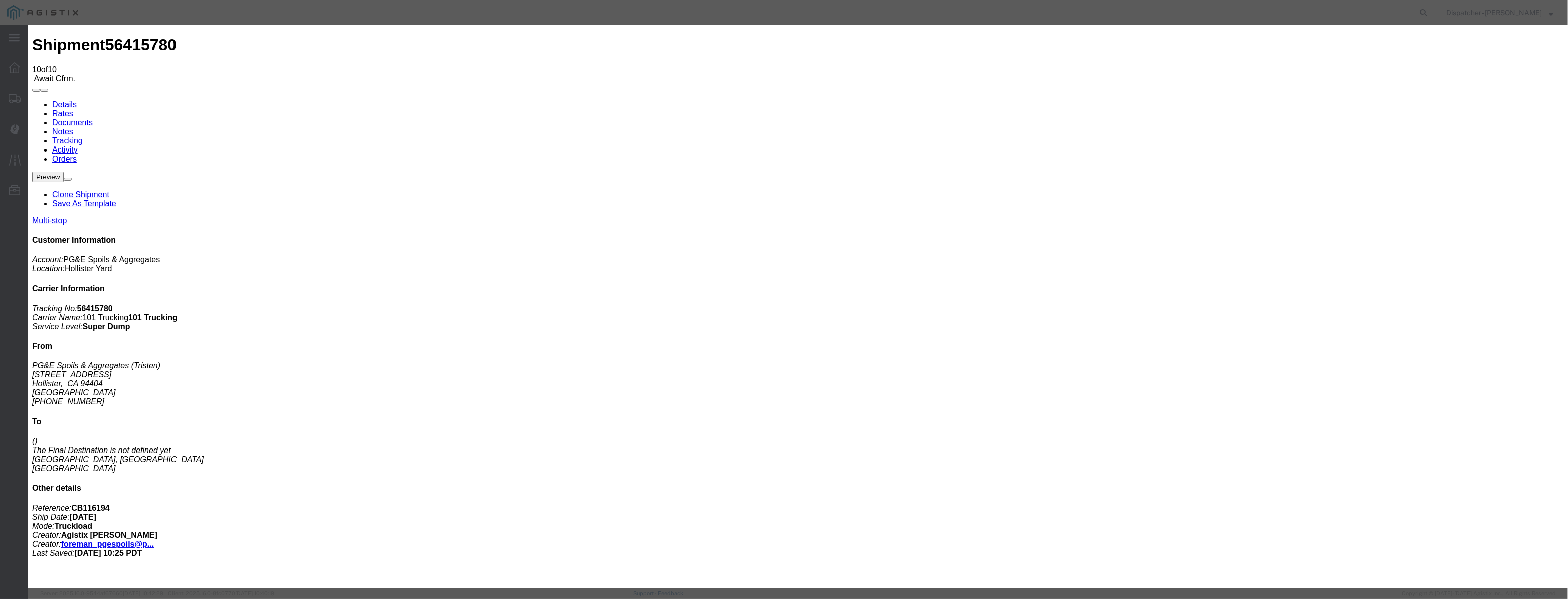
drag, startPoint x: 735, startPoint y: 133, endPoint x: 741, endPoint y: 145, distance: 13.4
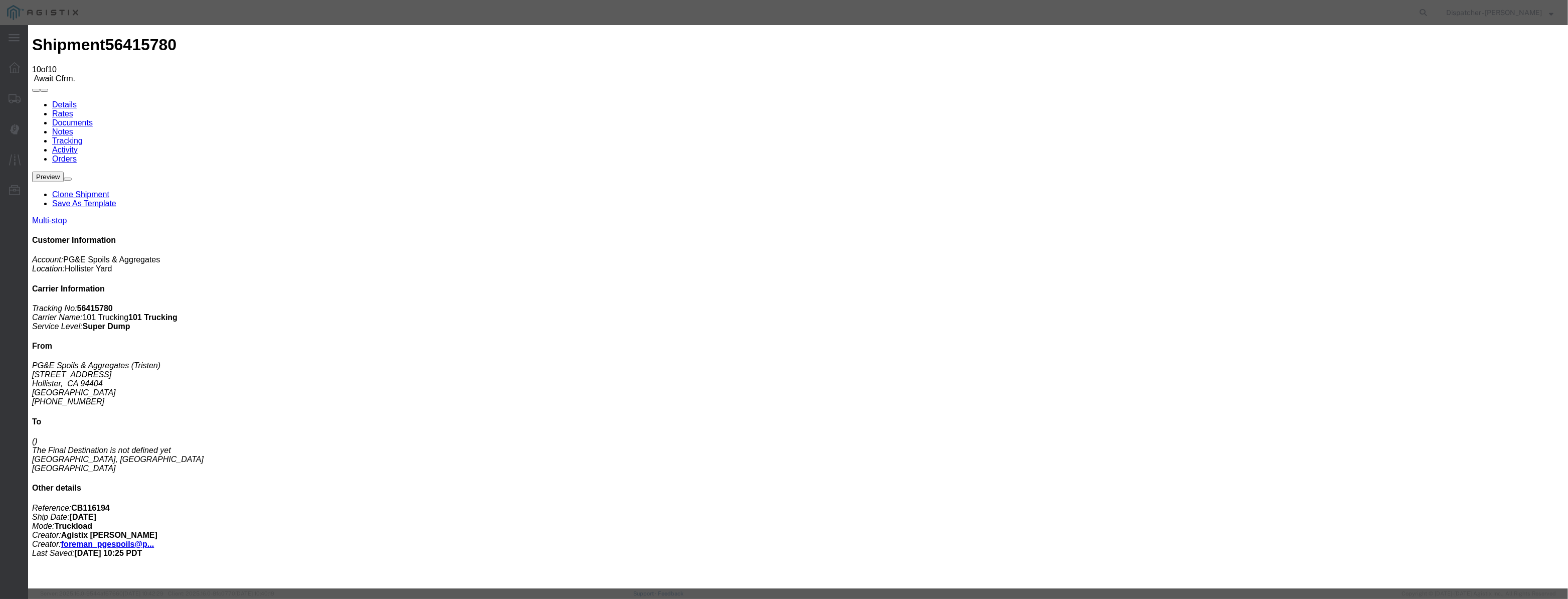
drag, startPoint x: 777, startPoint y: 121, endPoint x: 528, endPoint y: 157, distance: 251.6
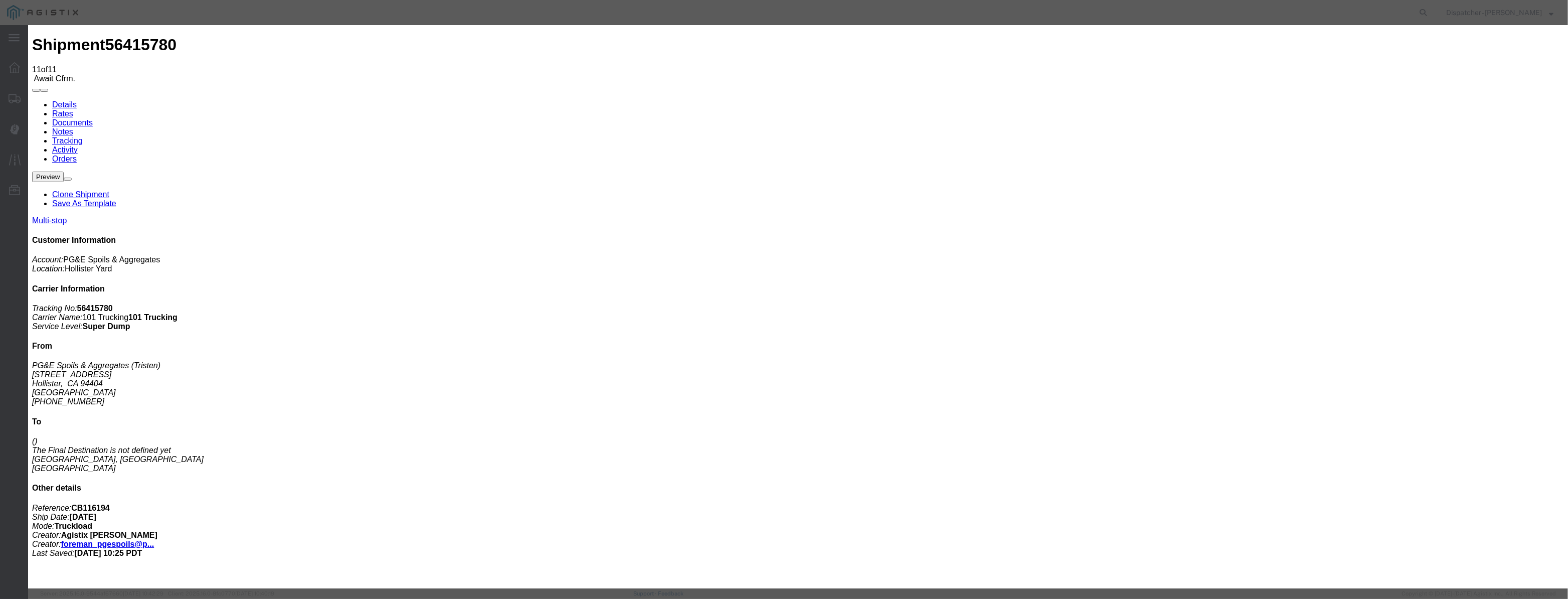
drag, startPoint x: 647, startPoint y: 125, endPoint x: 679, endPoint y: 126, distance: 32.0
paste input "08/07/2025"
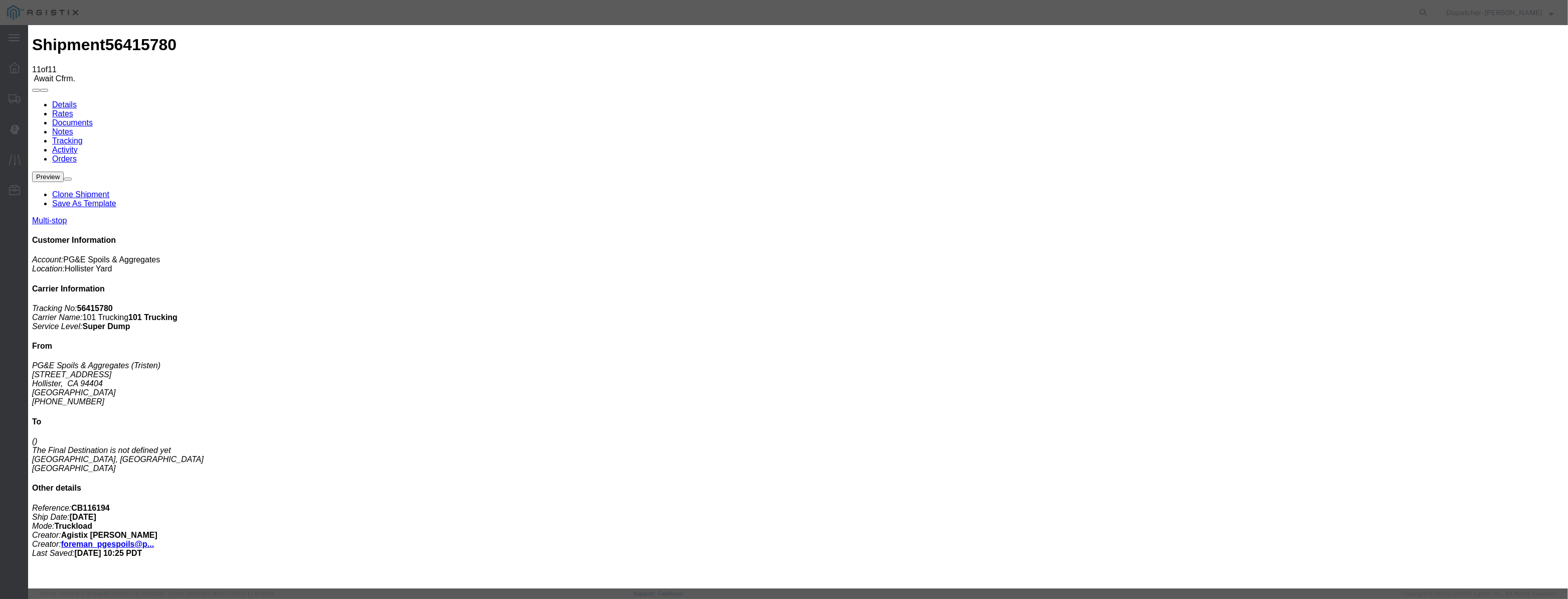
scroll to position [0, 2]
drag, startPoint x: 750, startPoint y: 144, endPoint x: 743, endPoint y: 152, distance: 10.6
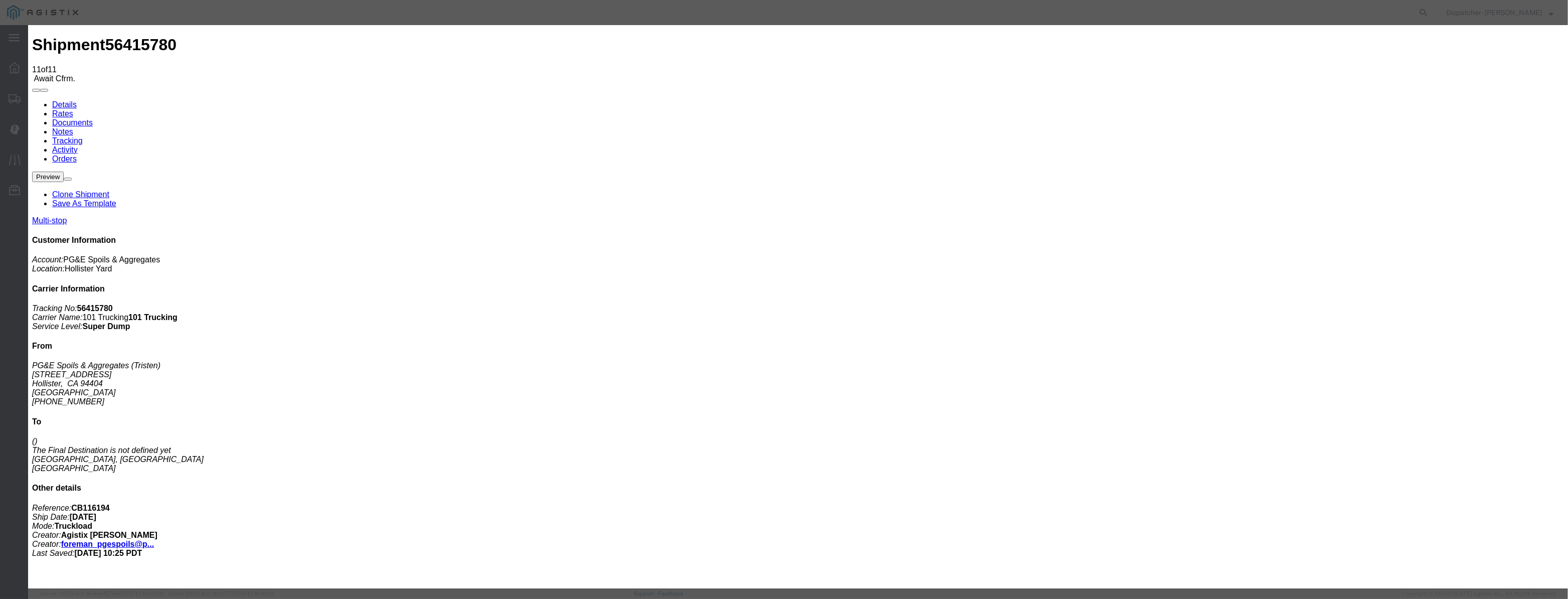
drag, startPoint x: 765, startPoint y: 128, endPoint x: 720, endPoint y: 159, distance: 54.6
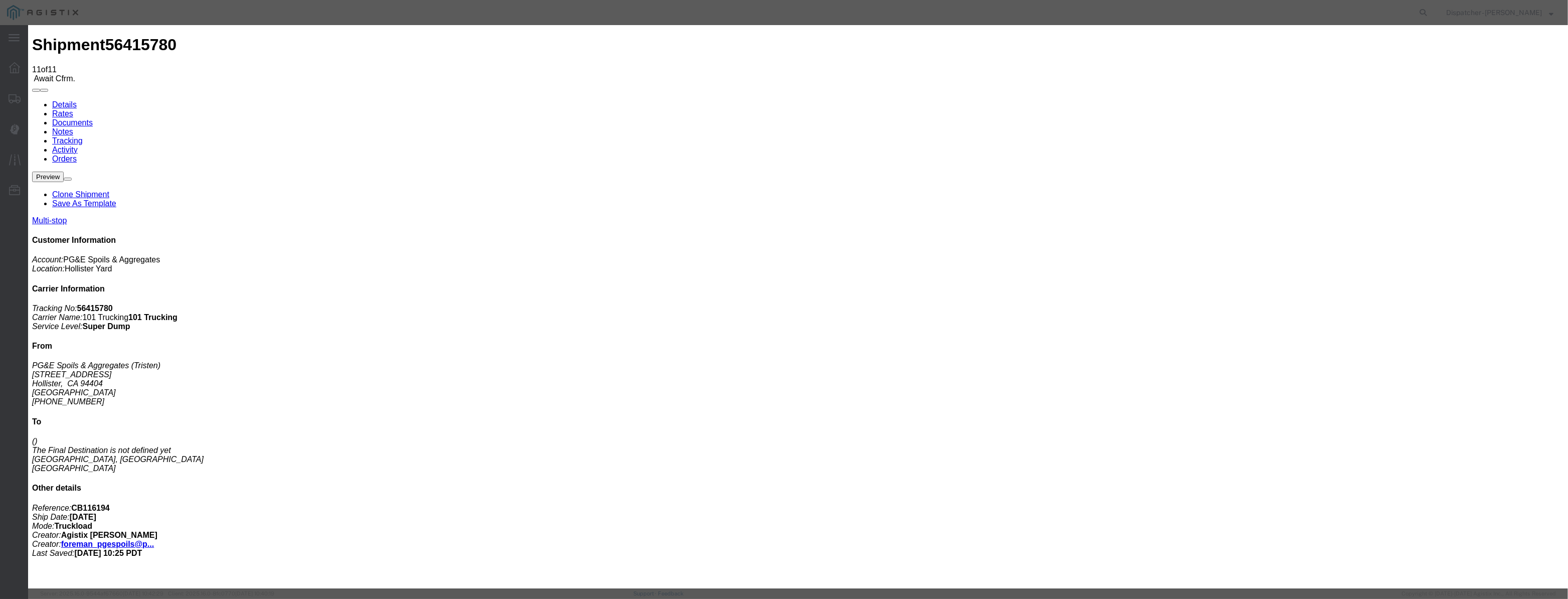
drag, startPoint x: 720, startPoint y: 159, endPoint x: 706, endPoint y: 152, distance: 15.7
drag, startPoint x: 765, startPoint y: 124, endPoint x: 690, endPoint y: 156, distance: 81.5
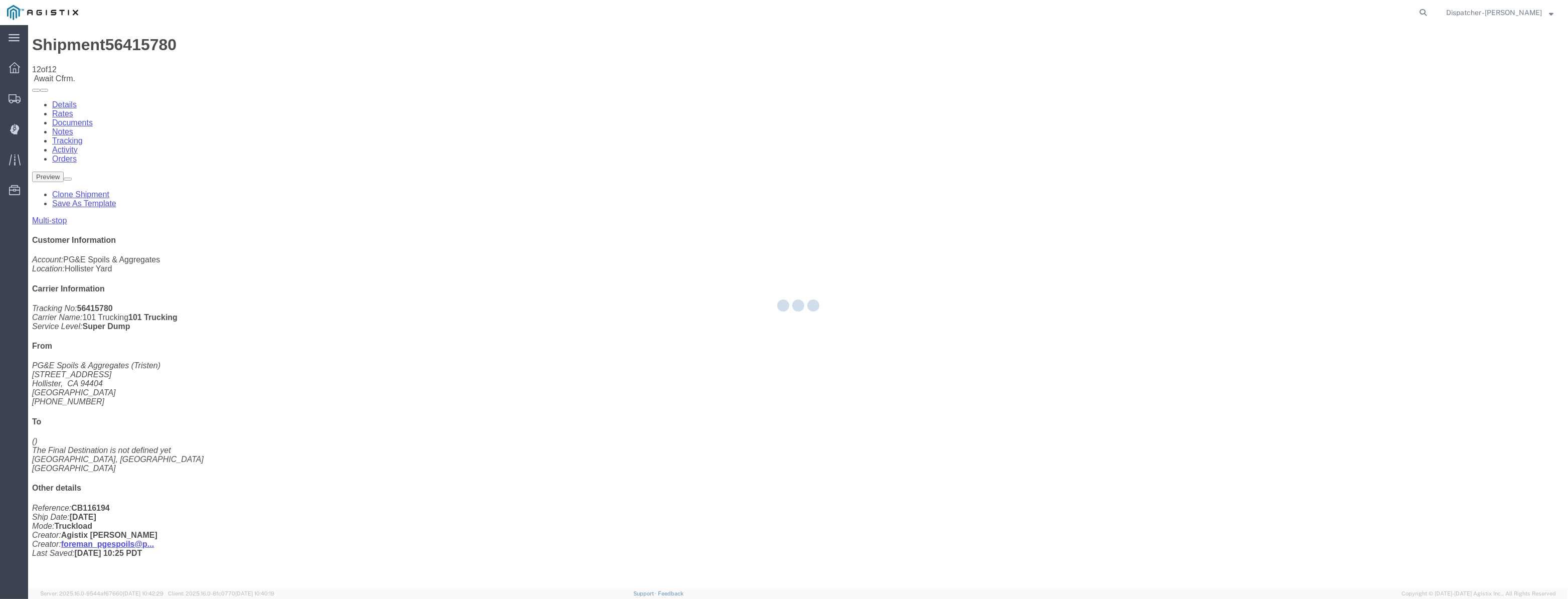
click at [1037, 352] on div at bounding box center [798, 306] width 1540 height 563
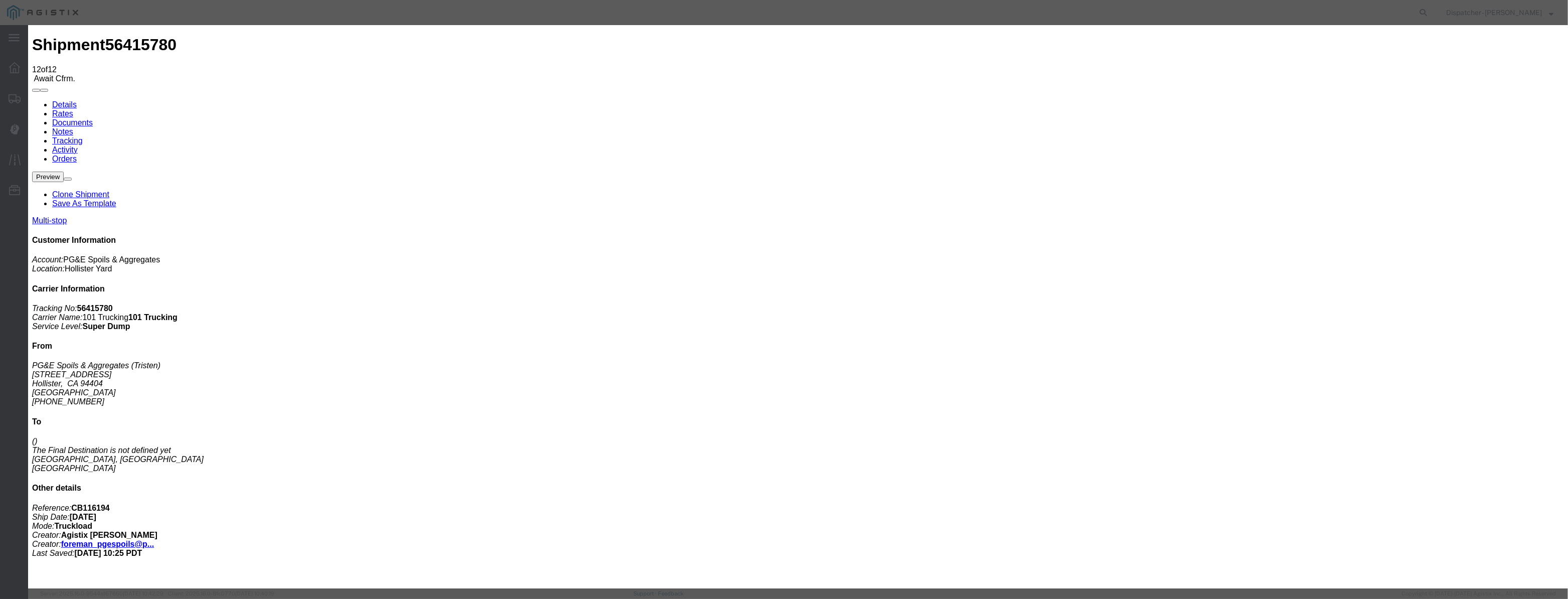
paste input "08/07/2025"
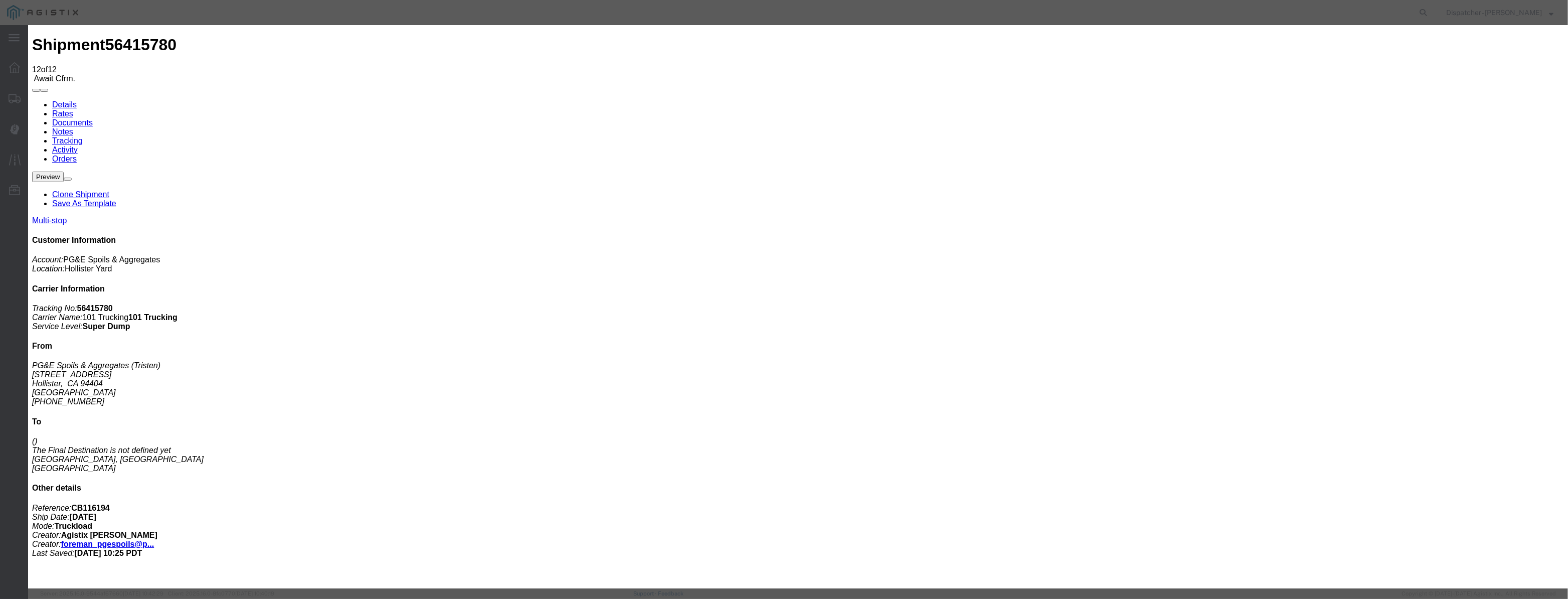
drag, startPoint x: 733, startPoint y: 125, endPoint x: 461, endPoint y: 181, distance: 277.7
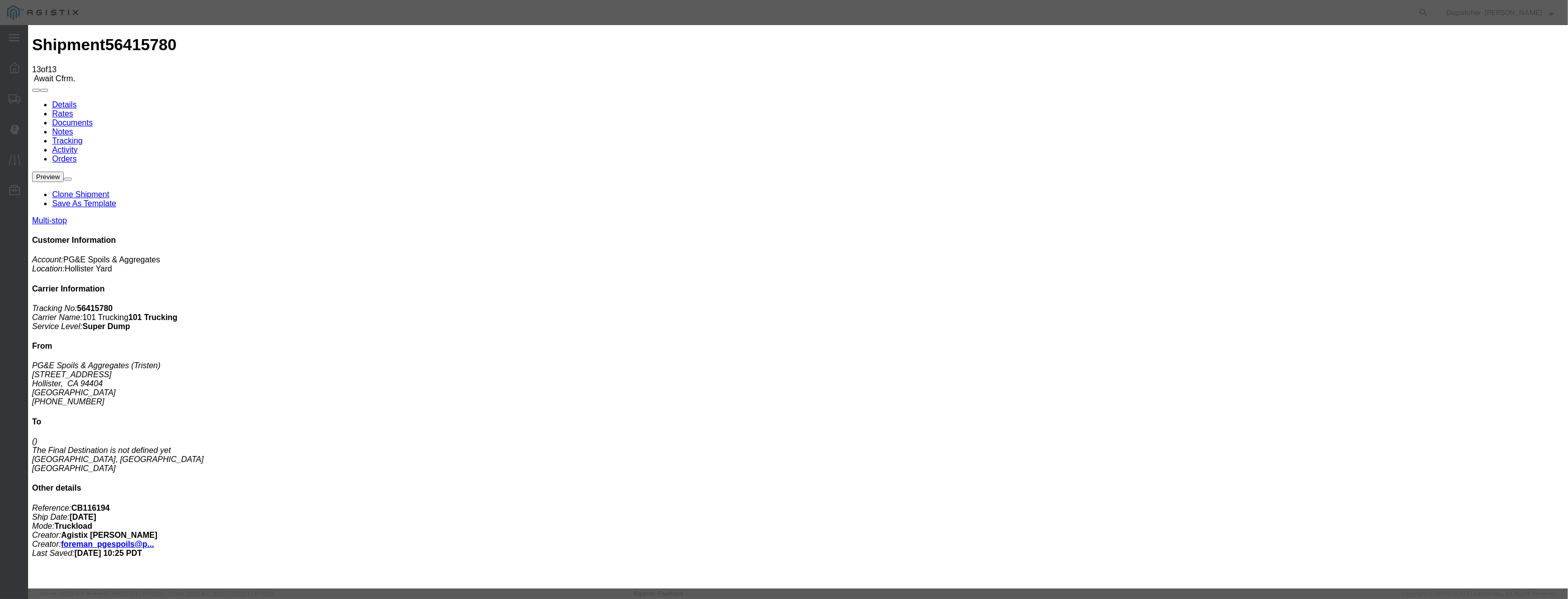
drag, startPoint x: 625, startPoint y: 111, endPoint x: 631, endPoint y: 123, distance: 13.4
drag, startPoint x: 631, startPoint y: 123, endPoint x: 693, endPoint y: 135, distance: 63.2
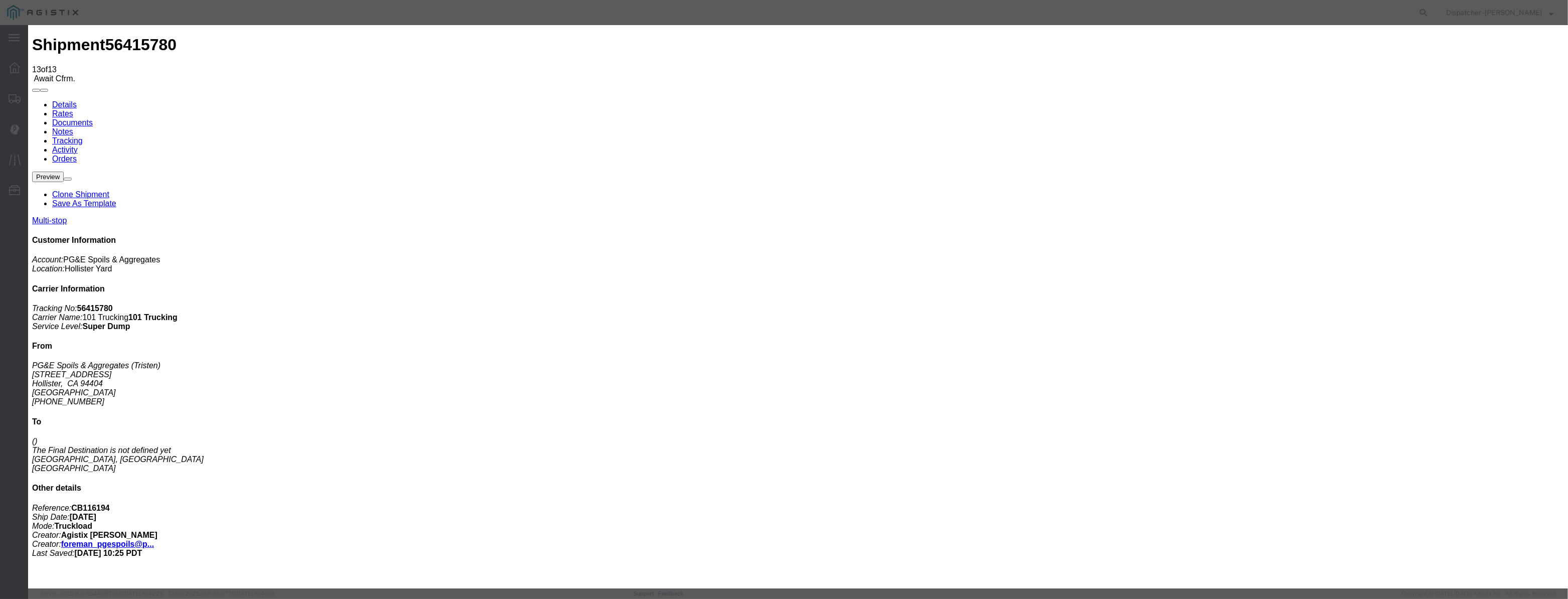
paste input "08/07/2025"
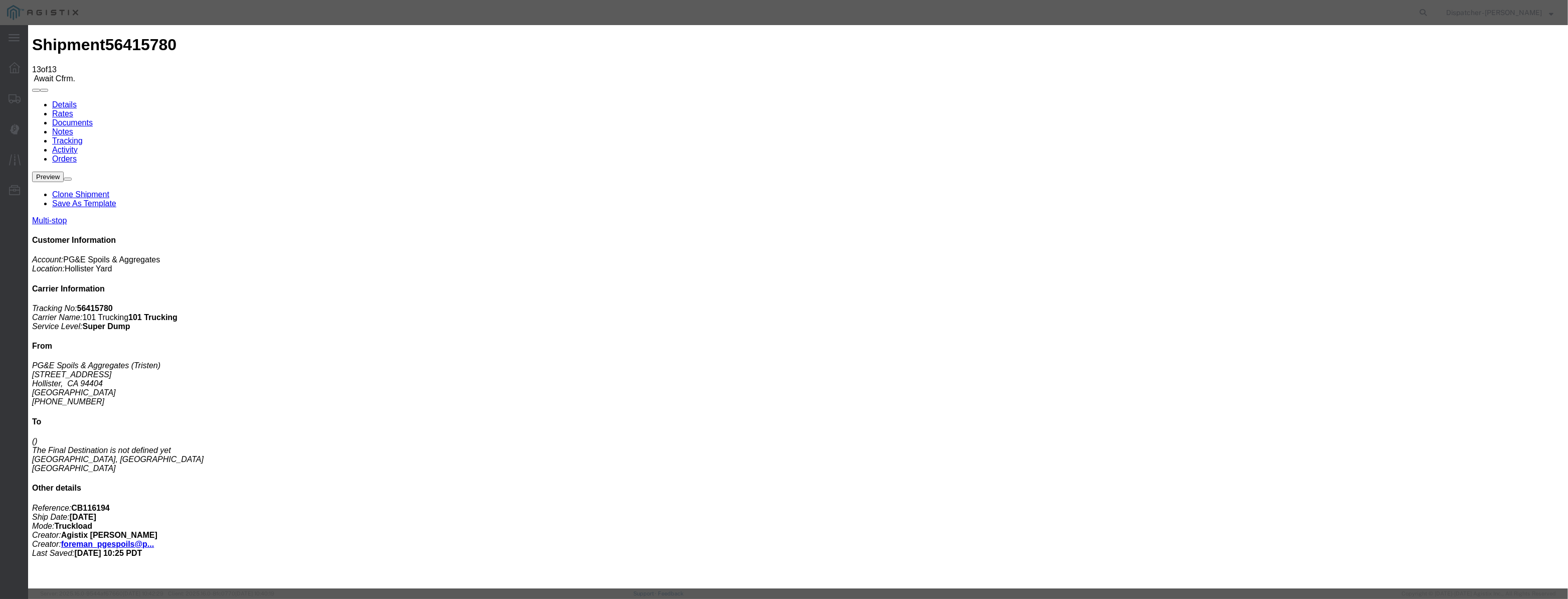
drag, startPoint x: 922, startPoint y: 127, endPoint x: 922, endPoint y: 133, distance: 6.0
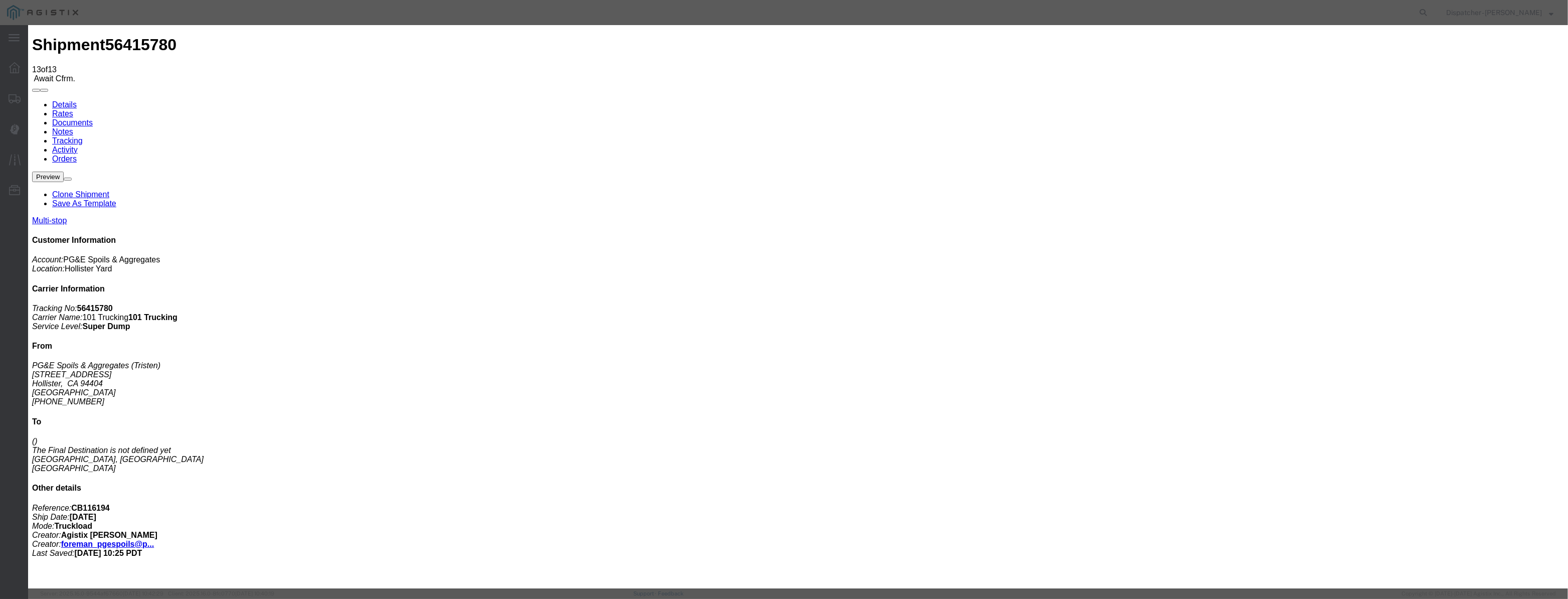
drag, startPoint x: 777, startPoint y: 127, endPoint x: 405, endPoint y: 169, distance: 374.4
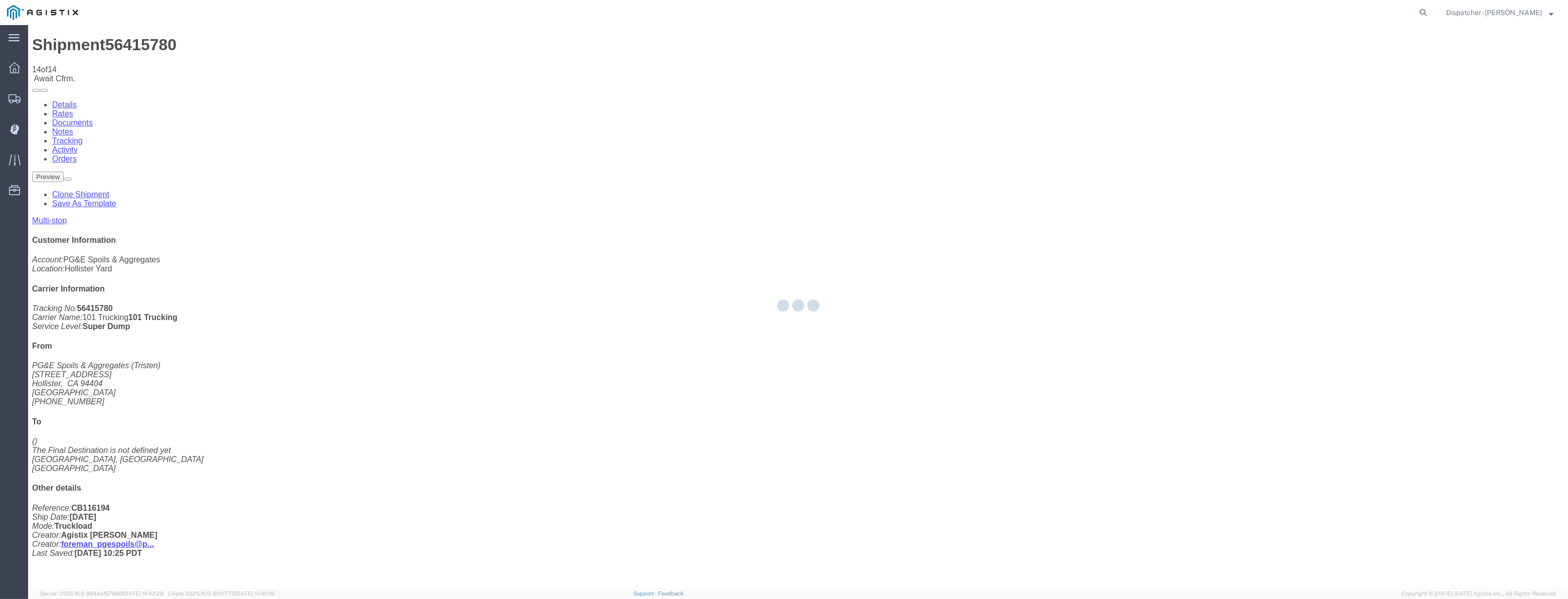
click at [1312, 99] on div at bounding box center [798, 306] width 1540 height 563
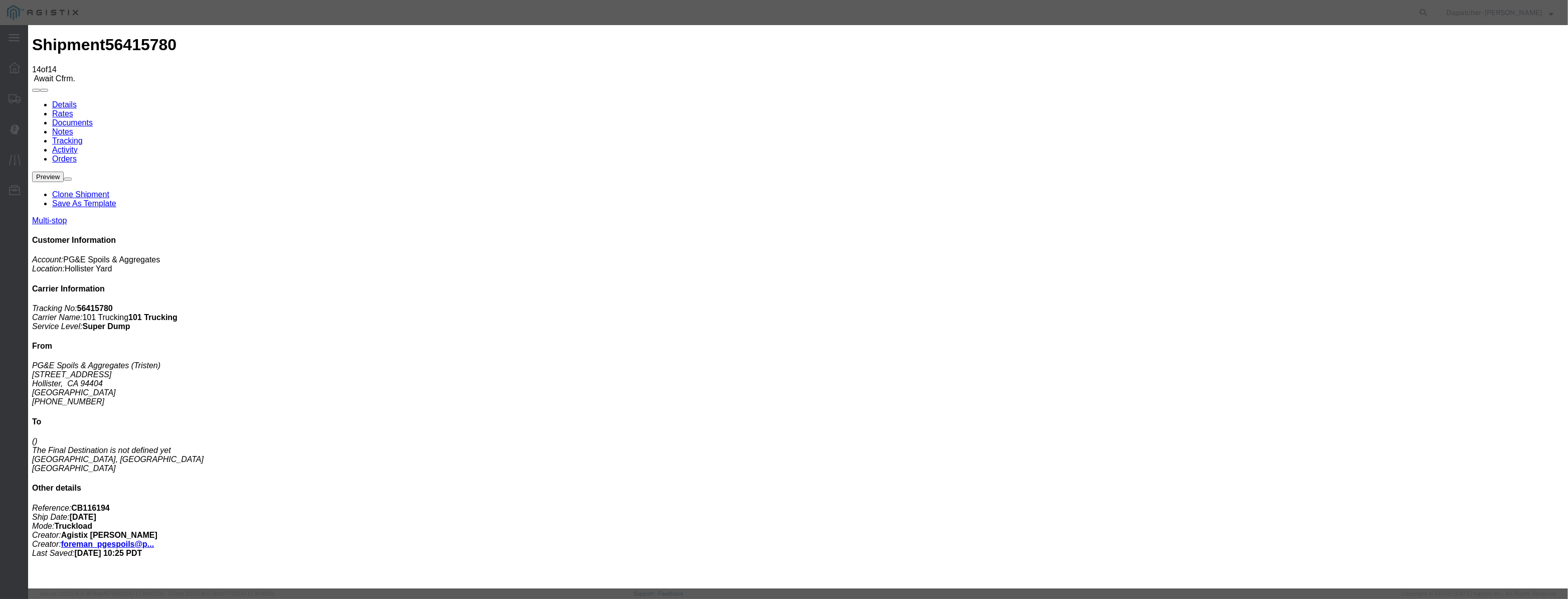
drag, startPoint x: 618, startPoint y: 124, endPoint x: 625, endPoint y: 103, distance: 22.1
drag, startPoint x: 625, startPoint y: 103, endPoint x: 627, endPoint y: 122, distance: 19.1
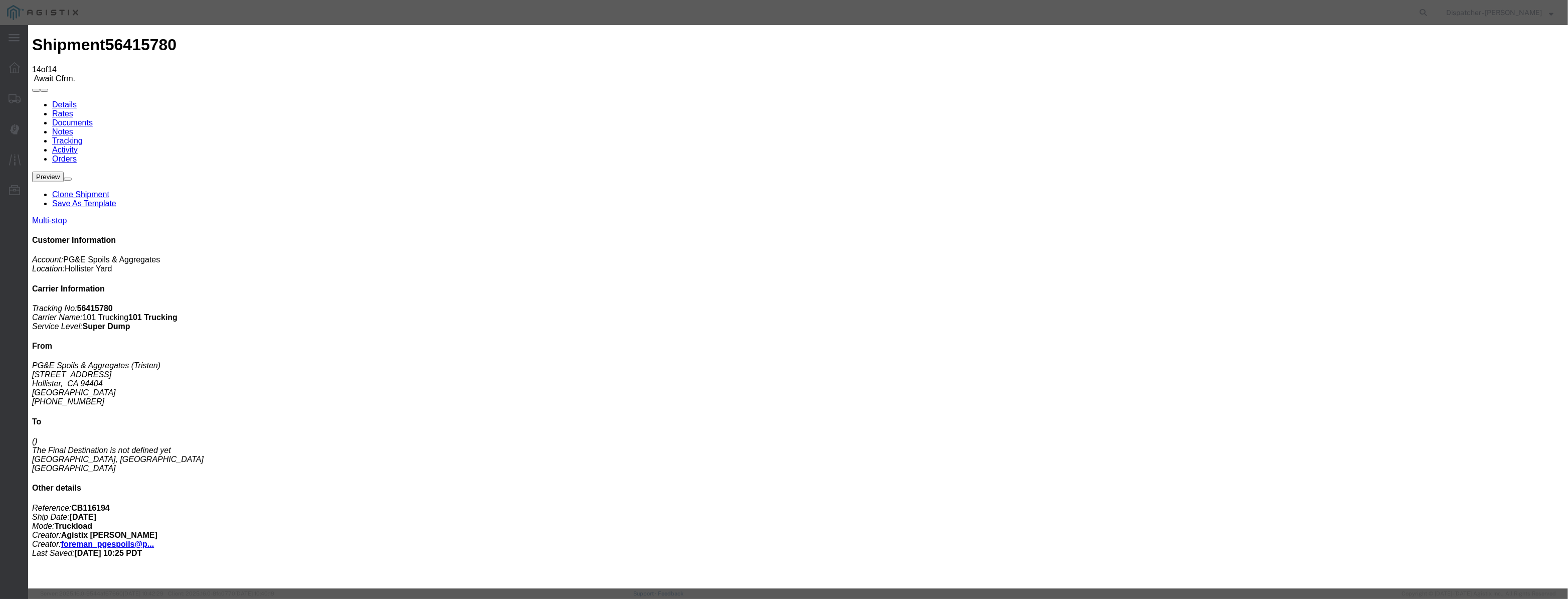
paste input "08/07/2025"
drag, startPoint x: 744, startPoint y: 146, endPoint x: 744, endPoint y: 152, distance: 6.0
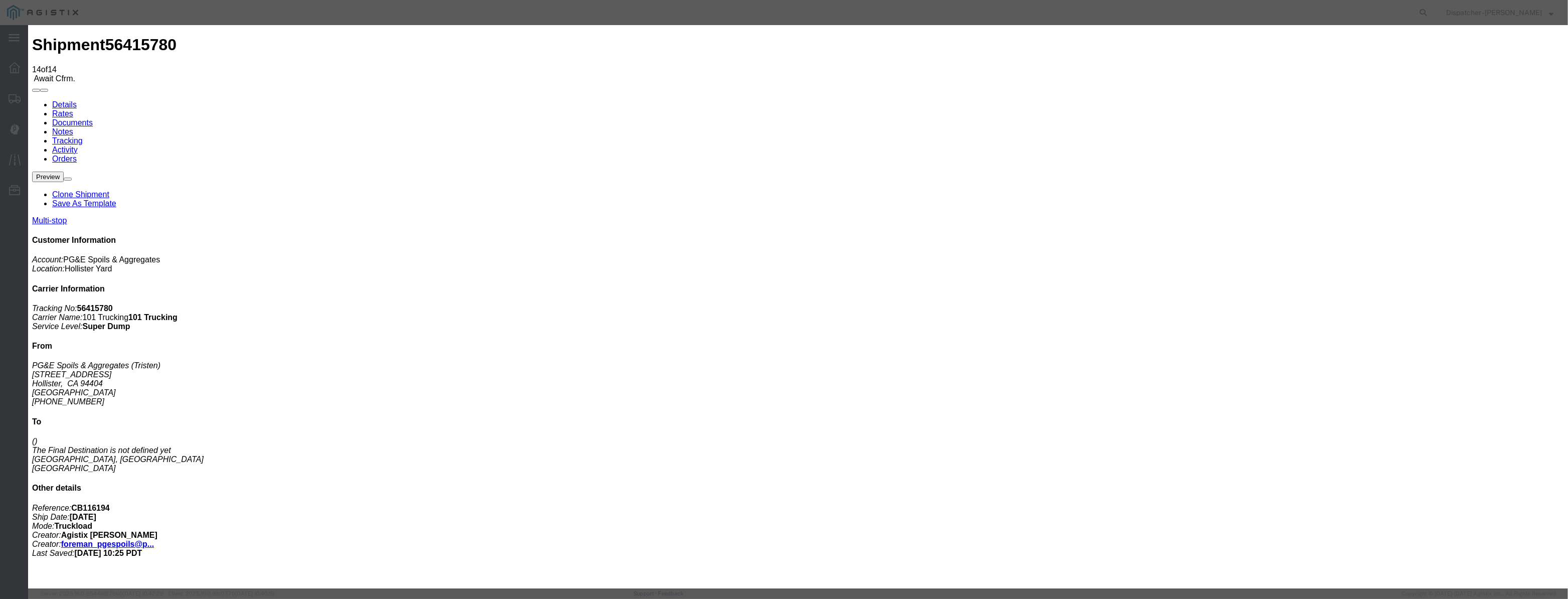
drag, startPoint x: 935, startPoint y: 121, endPoint x: 937, endPoint y: 133, distance: 12.2
drag, startPoint x: 779, startPoint y: 130, endPoint x: 572, endPoint y: 150, distance: 208.0
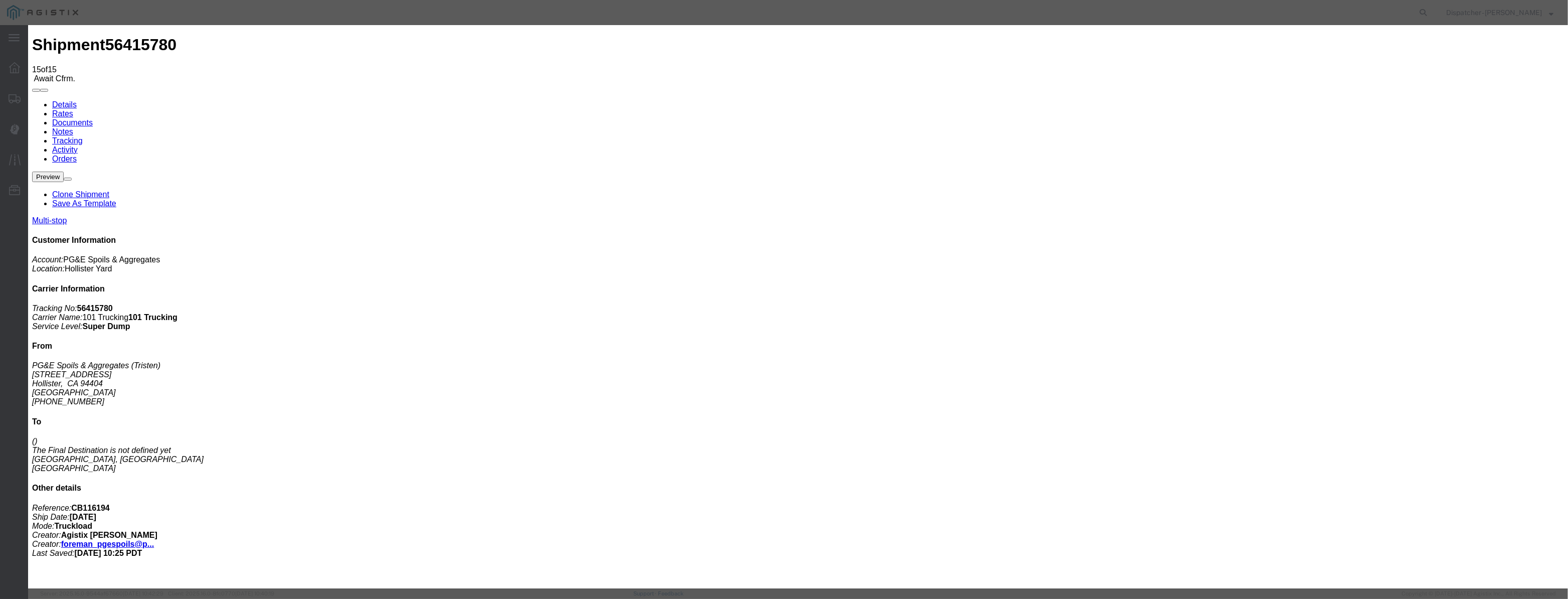
drag, startPoint x: 665, startPoint y: 114, endPoint x: 655, endPoint y: 125, distance: 14.9
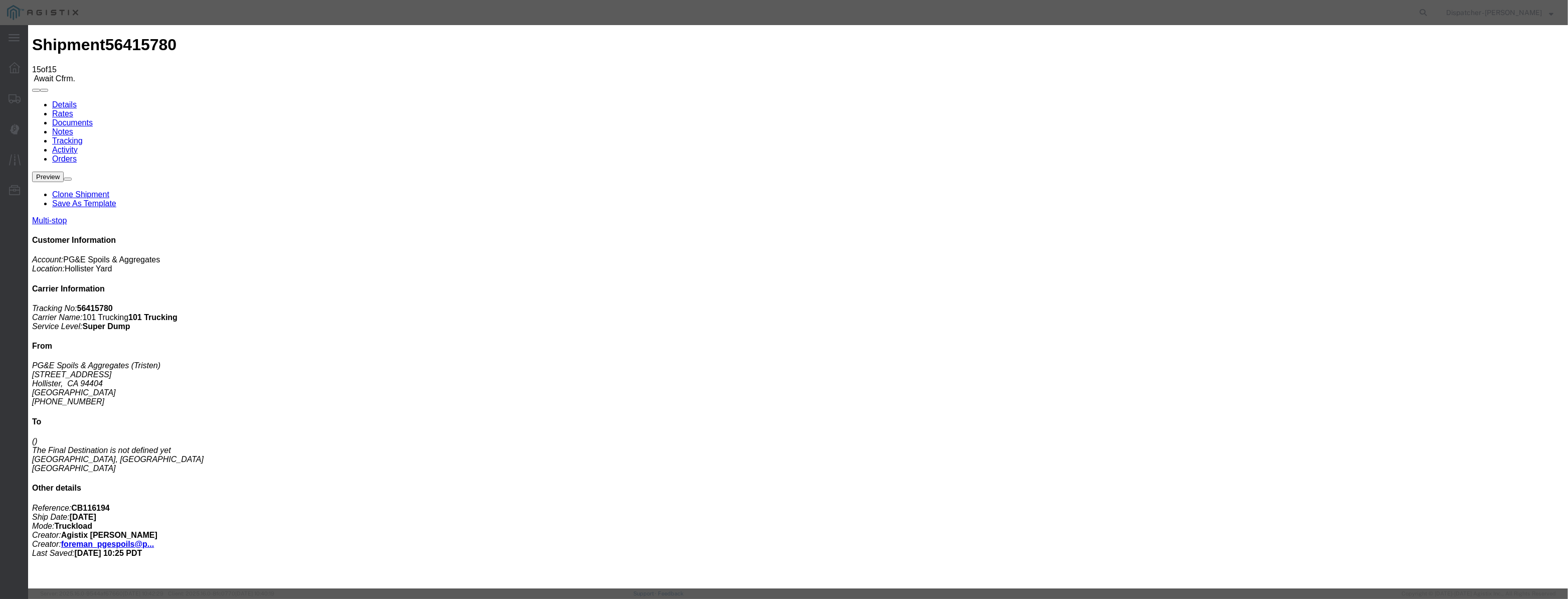
paste input "08/07/2025"
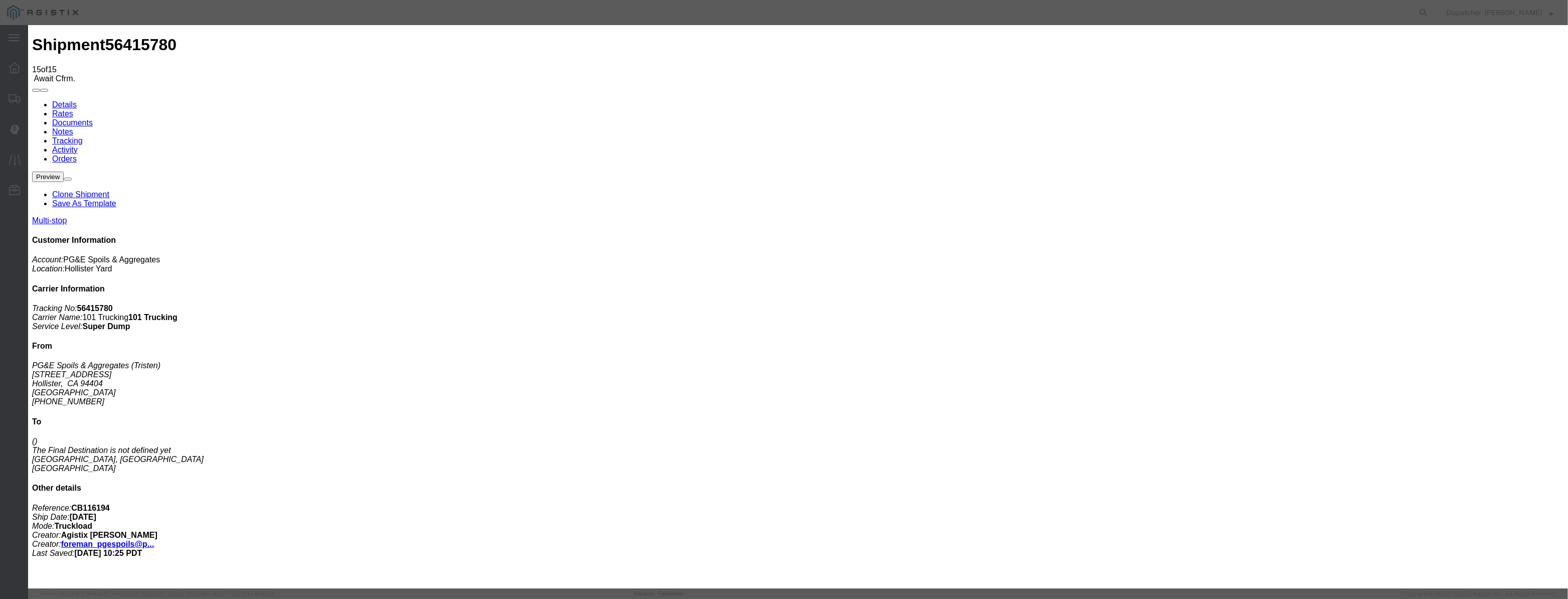
drag, startPoint x: 929, startPoint y: 128, endPoint x: 932, endPoint y: 133, distance: 5.8
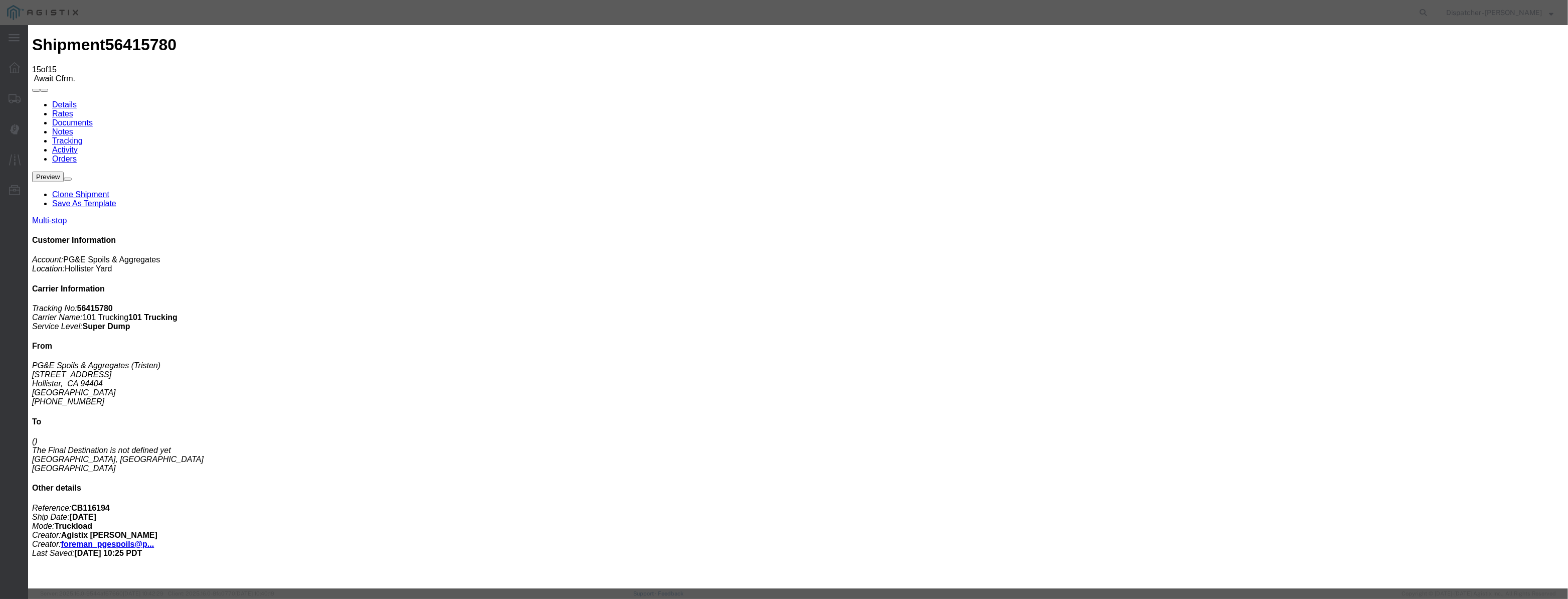
drag, startPoint x: 779, startPoint y: 133, endPoint x: 499, endPoint y: 158, distance: 281.1
